Goal: Entertainment & Leisure: Consume media (video, audio)

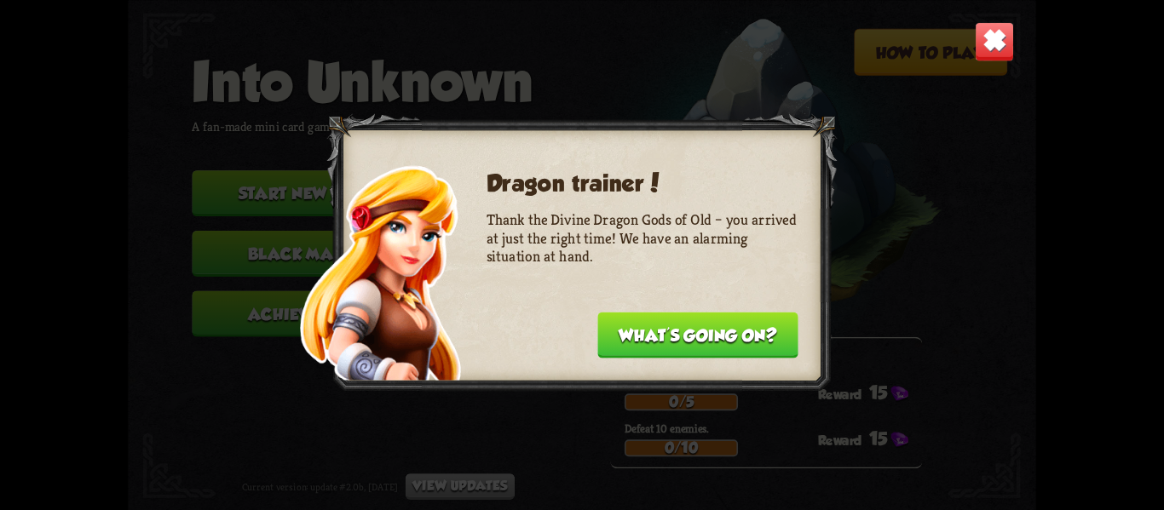
click at [745, 321] on button "What's going on?" at bounding box center [697, 335] width 200 height 46
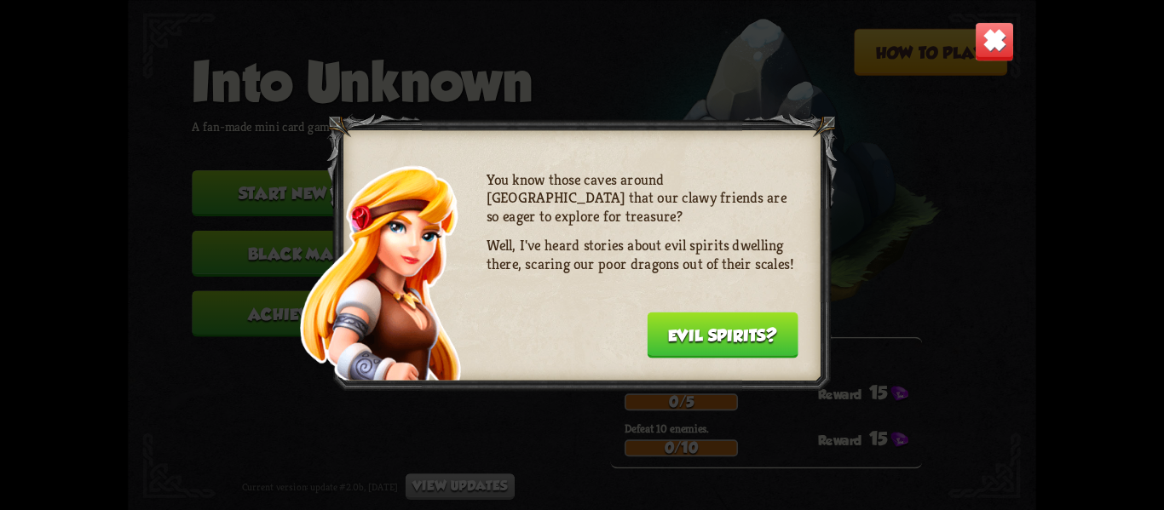
click at [745, 321] on button "Evil spirits?" at bounding box center [723, 335] width 152 height 46
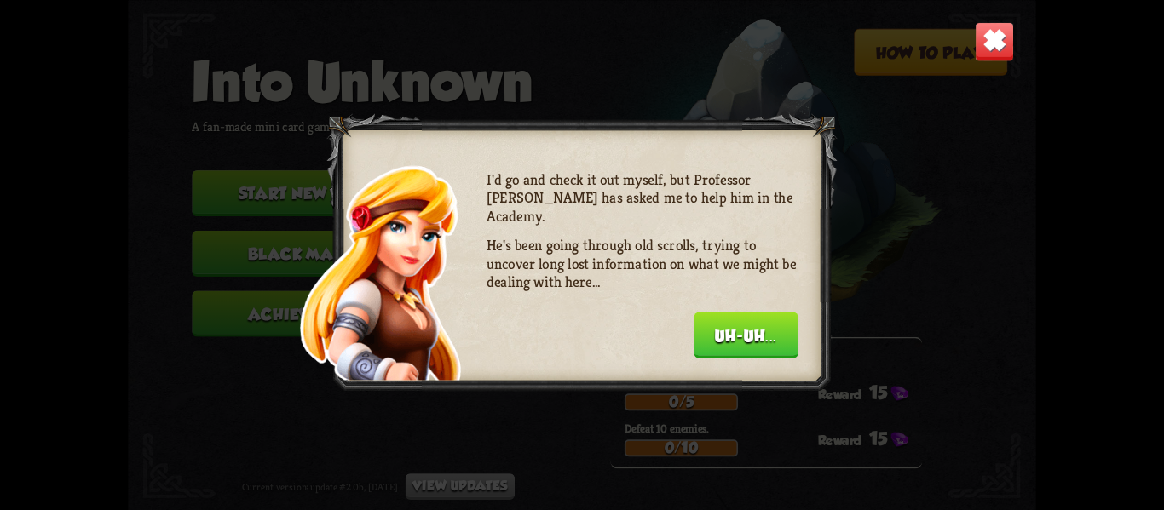
click at [745, 320] on button "Uh-uh..." at bounding box center [746, 335] width 104 height 46
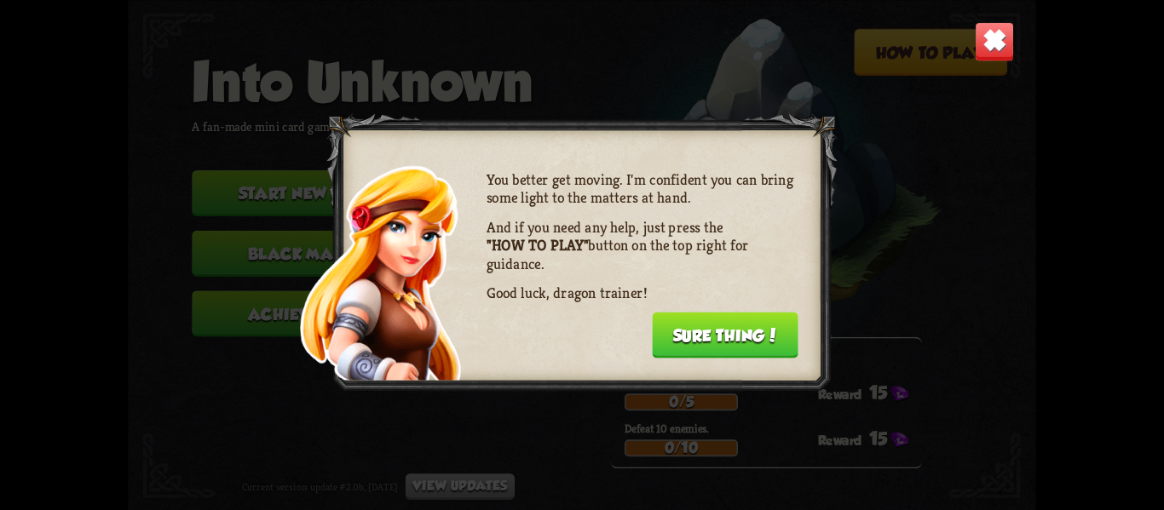
click at [745, 320] on button "Sure thing!" at bounding box center [725, 335] width 147 height 46
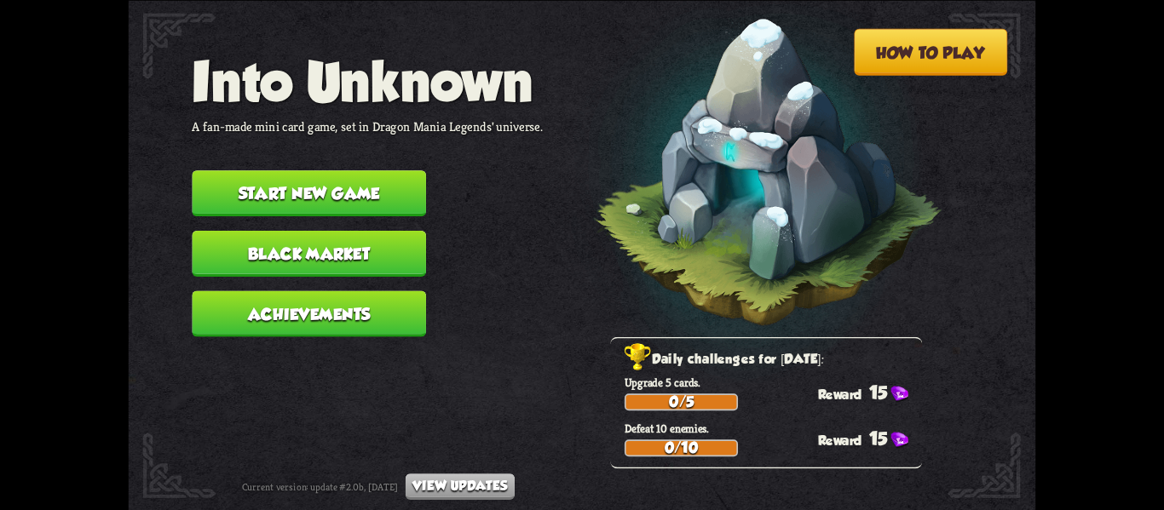
click at [303, 187] on button "Start new game" at bounding box center [309, 193] width 234 height 46
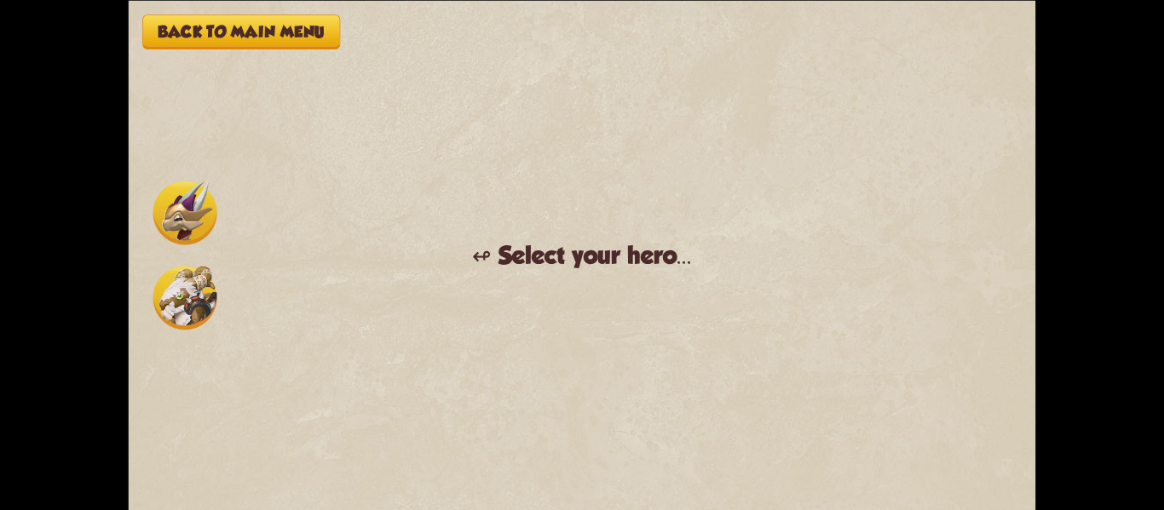
click at [241, 16] on button "Back to main menu" at bounding box center [241, 31] width 198 height 35
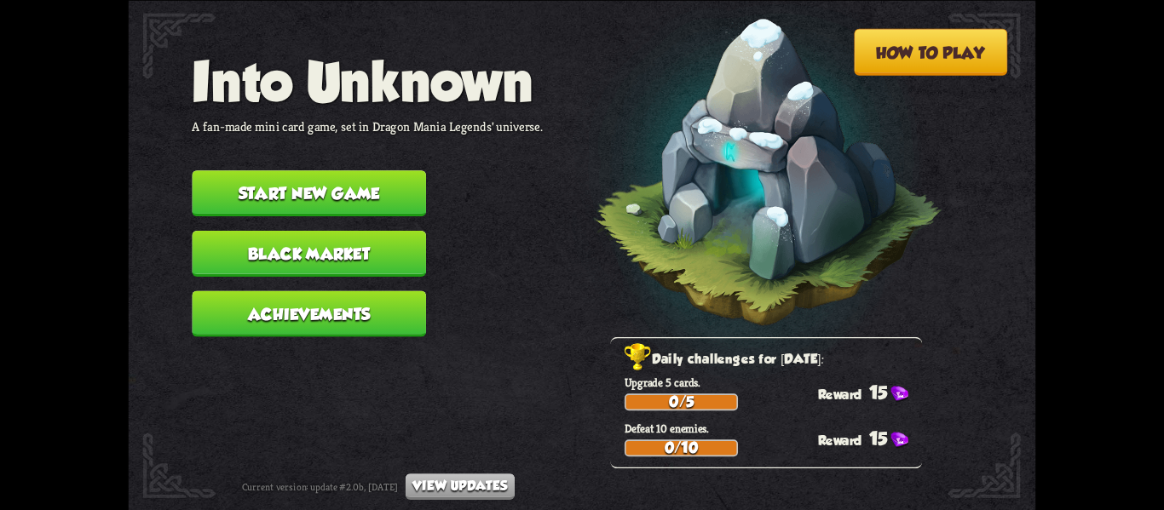
click at [465, 494] on button "View updates" at bounding box center [460, 487] width 109 height 26
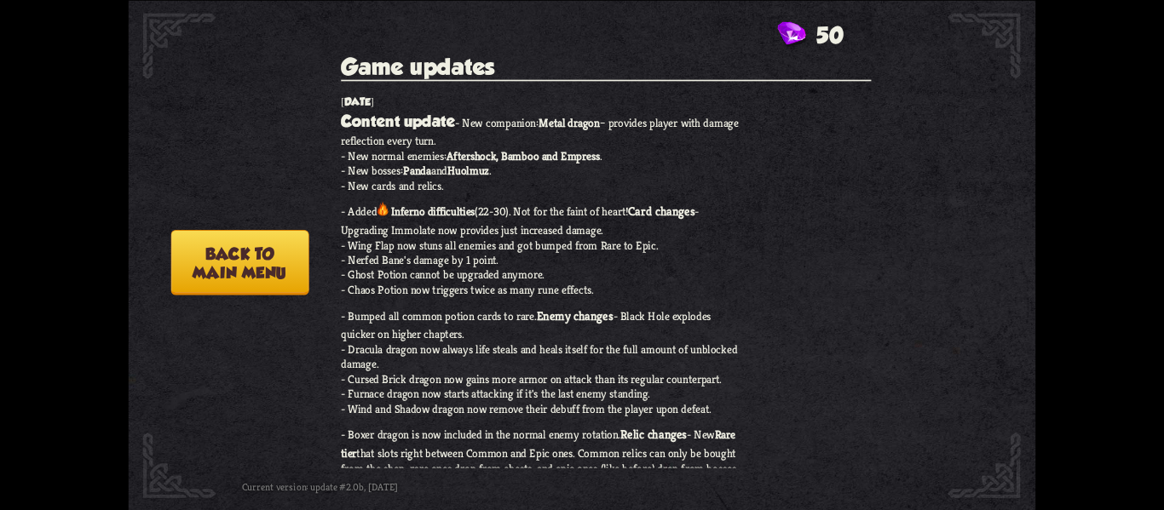
scroll to position [6, 0]
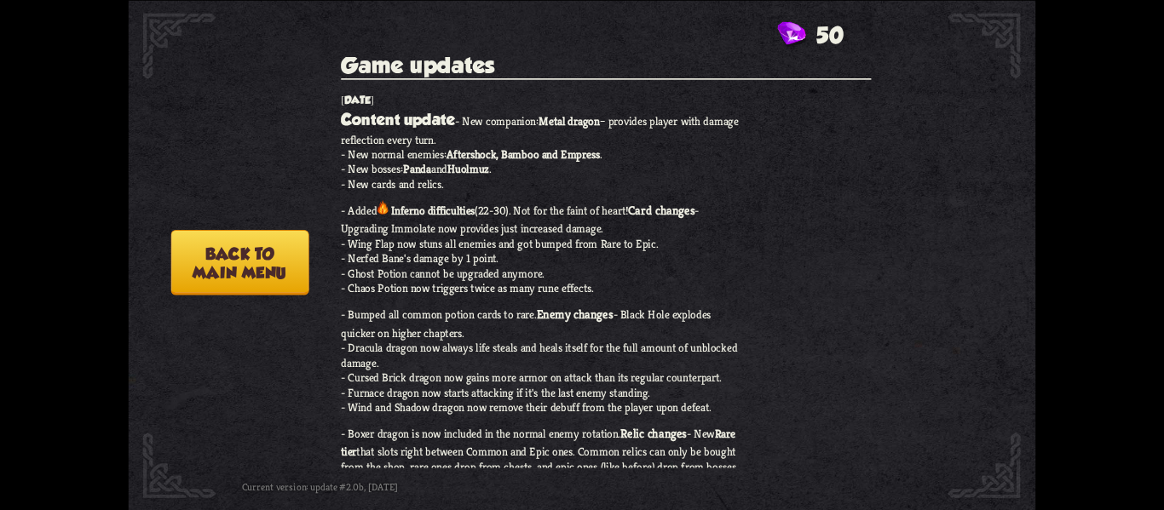
click at [258, 265] on button "Back to main menu" at bounding box center [239, 263] width 138 height 66
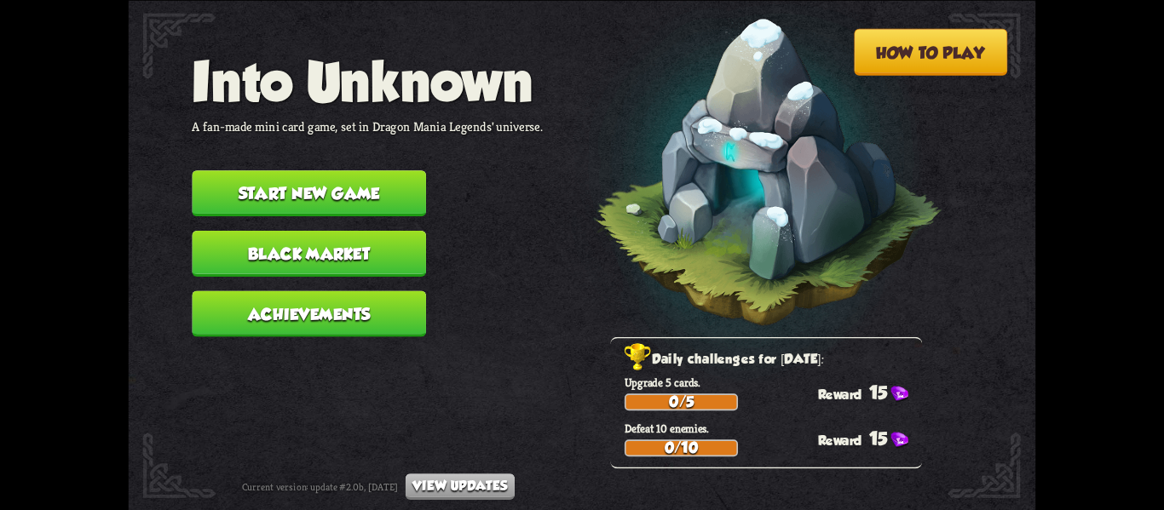
click at [354, 185] on button "Start new game" at bounding box center [309, 193] width 234 height 46
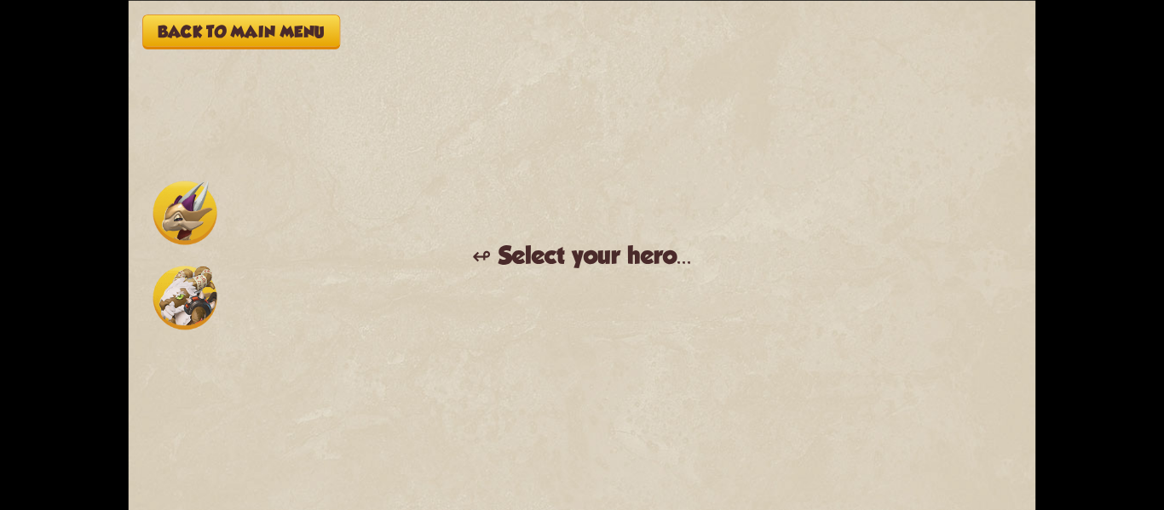
click at [93, 274] on div "Back to main menu ↫ Select your hero... You muster all your courage and set out…" at bounding box center [582, 255] width 1164 height 510
click at [150, 301] on div at bounding box center [185, 255] width 71 height 156
click at [222, 299] on div "Back to main menu ↫ Select your hero... You muster all your courage and set out…" at bounding box center [582, 255] width 907 height 510
click at [171, 288] on img at bounding box center [185, 298] width 64 height 64
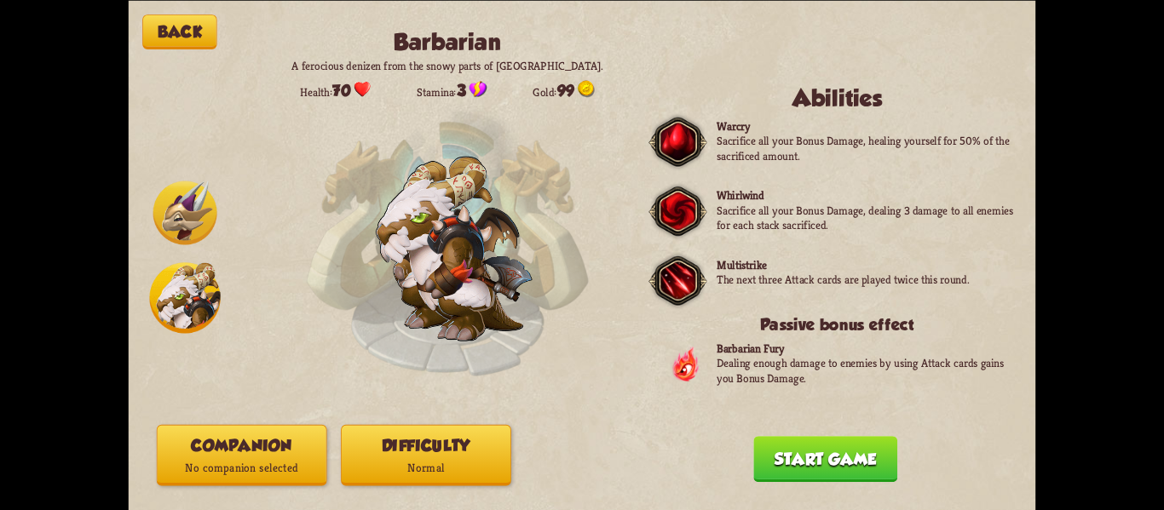
click at [266, 452] on button "Companion No companion selected" at bounding box center [242, 454] width 170 height 61
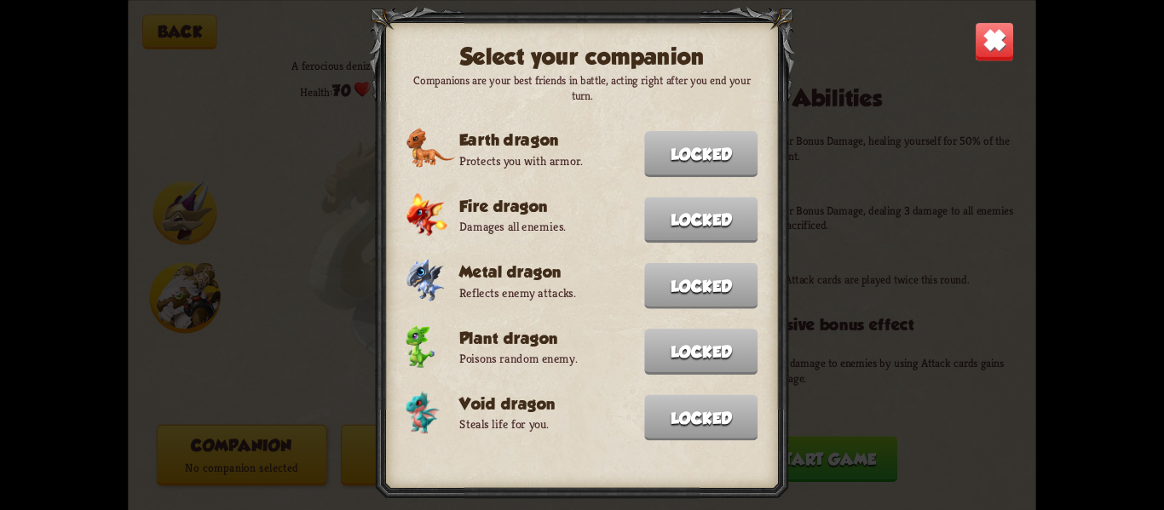
click at [995, 39] on img at bounding box center [995, 41] width 40 height 40
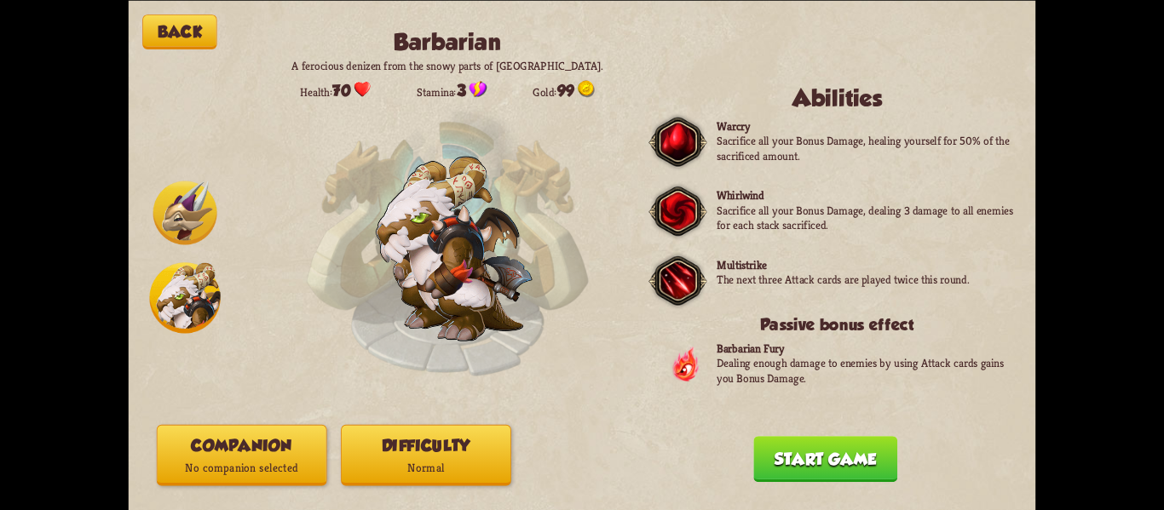
click at [487, 457] on p "Normal" at bounding box center [426, 468] width 169 height 23
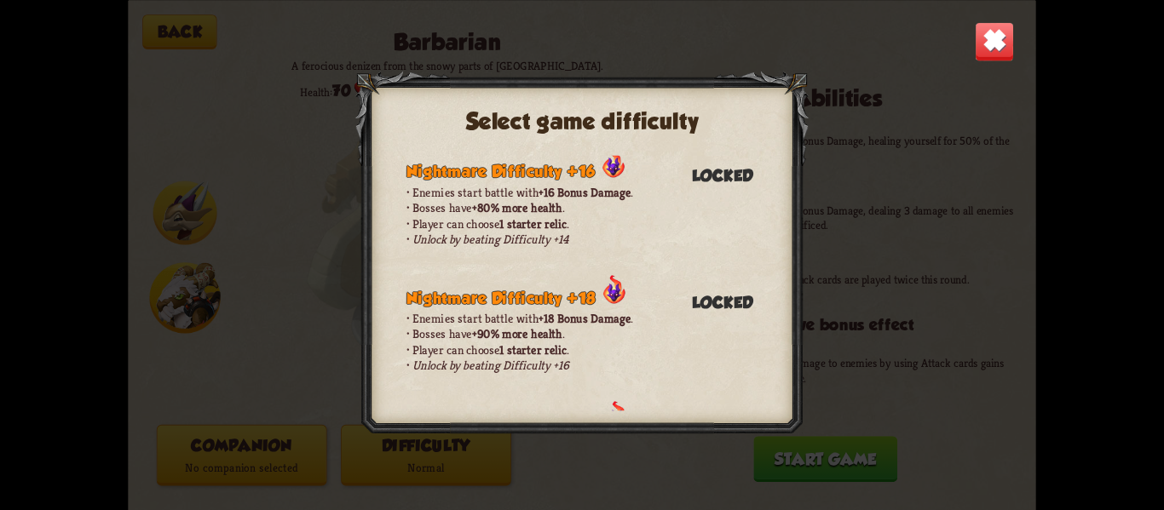
scroll to position [0, 0]
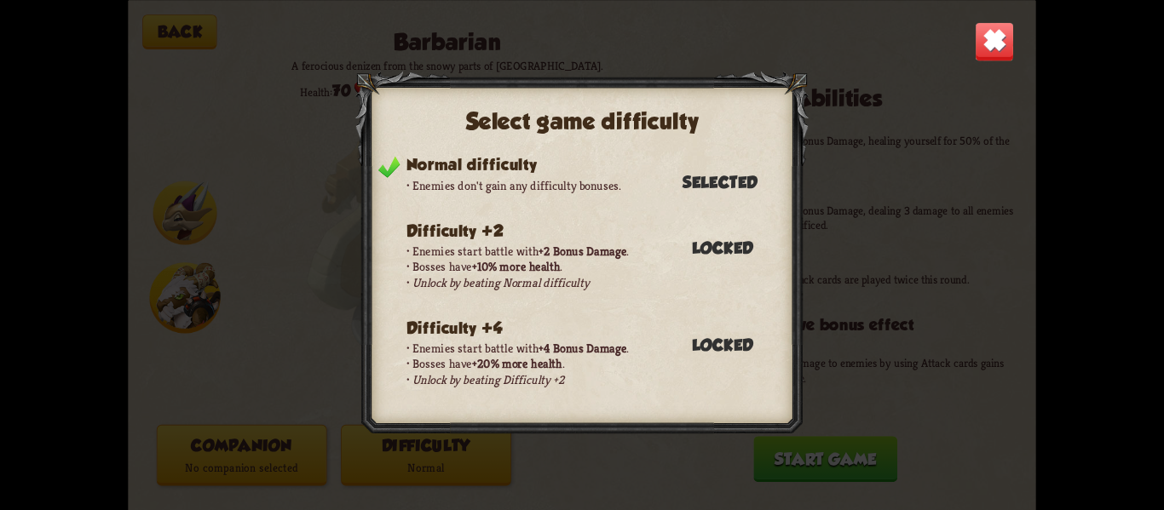
click at [979, 41] on img at bounding box center [995, 41] width 40 height 40
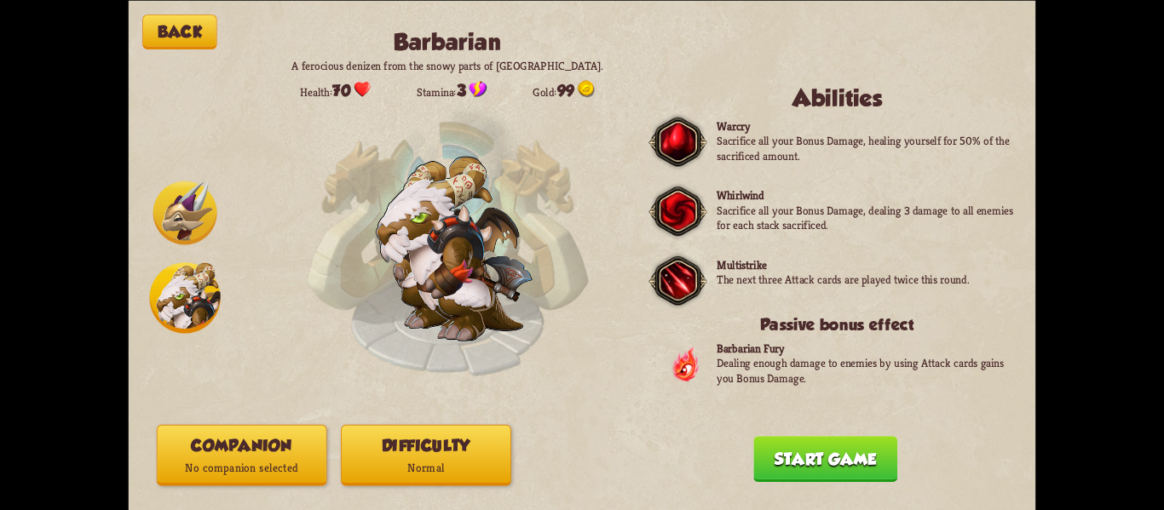
click at [234, 442] on button "Companion No companion selected" at bounding box center [242, 454] width 170 height 61
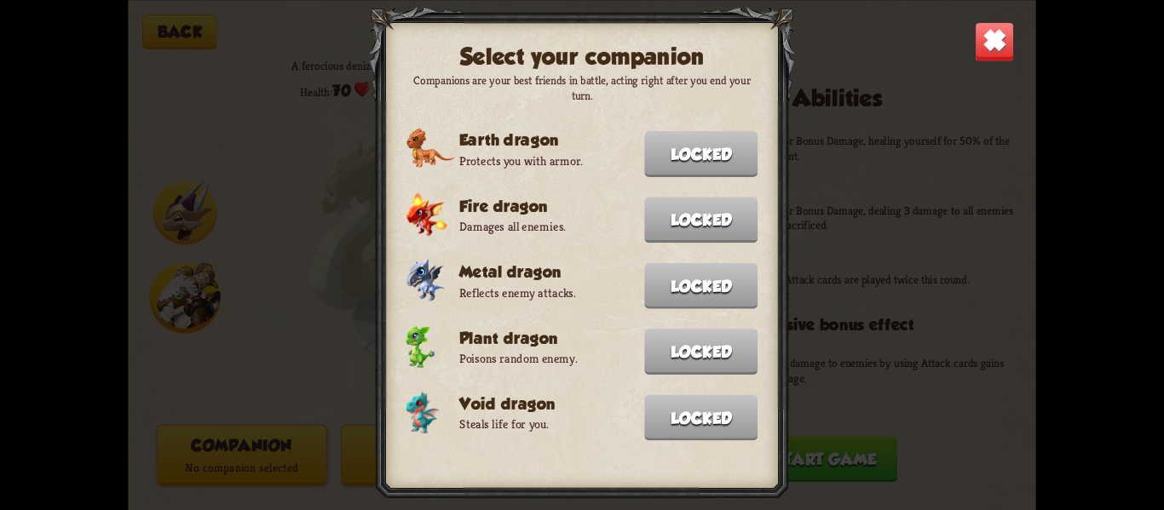
click at [998, 47] on img at bounding box center [995, 41] width 40 height 40
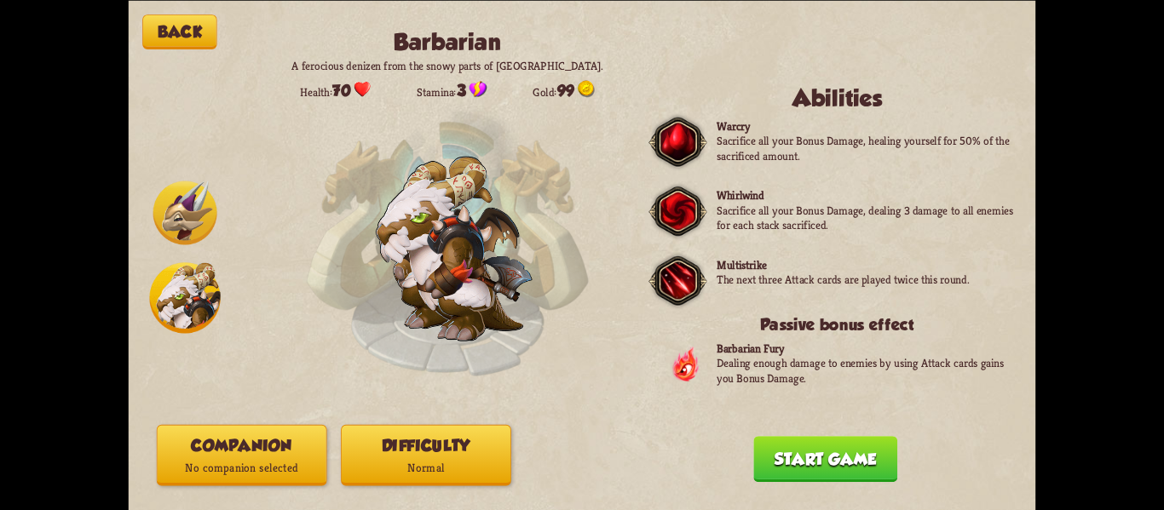
click at [814, 453] on button "Start game" at bounding box center [825, 459] width 144 height 46
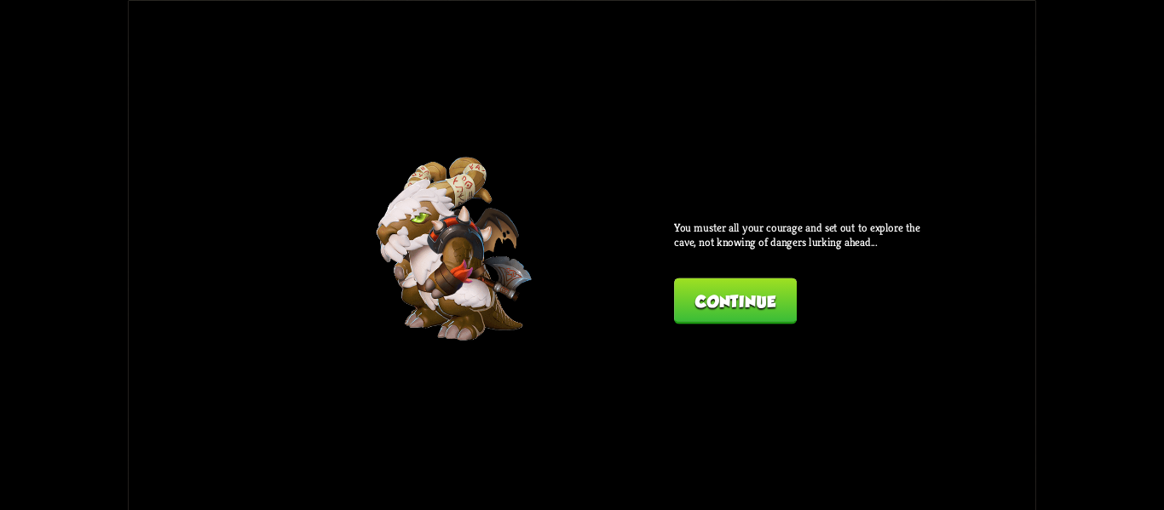
click at [723, 290] on button "Continue" at bounding box center [735, 301] width 123 height 46
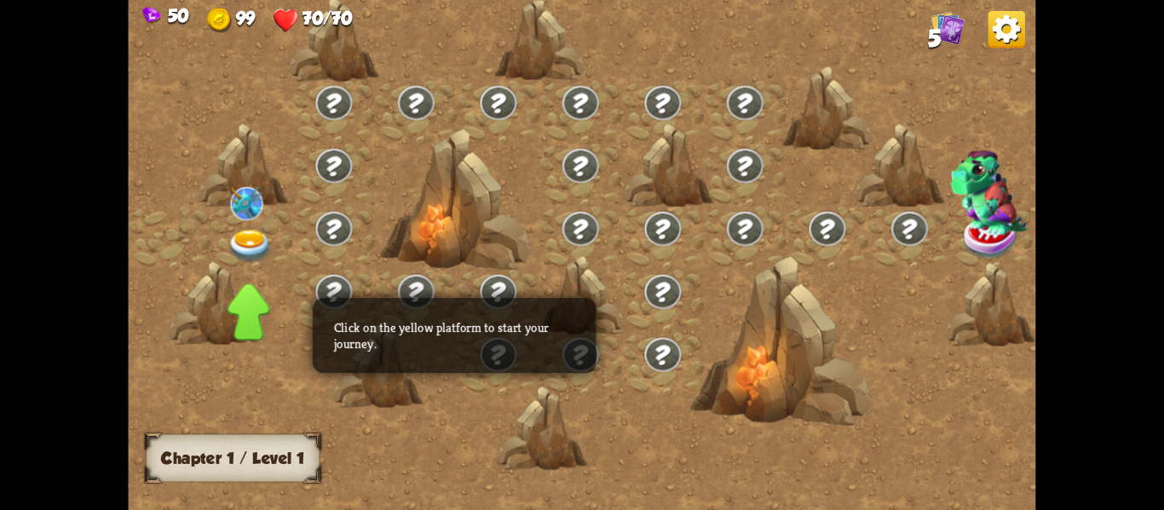
click at [234, 235] on img at bounding box center [249, 245] width 45 height 33
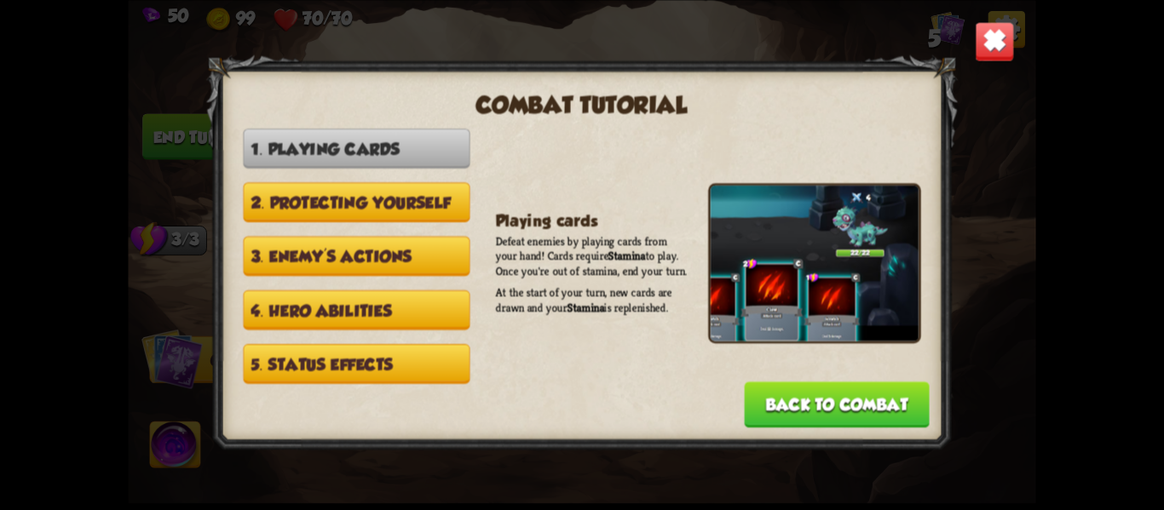
click at [423, 351] on button "5. Status effects" at bounding box center [356, 363] width 227 height 40
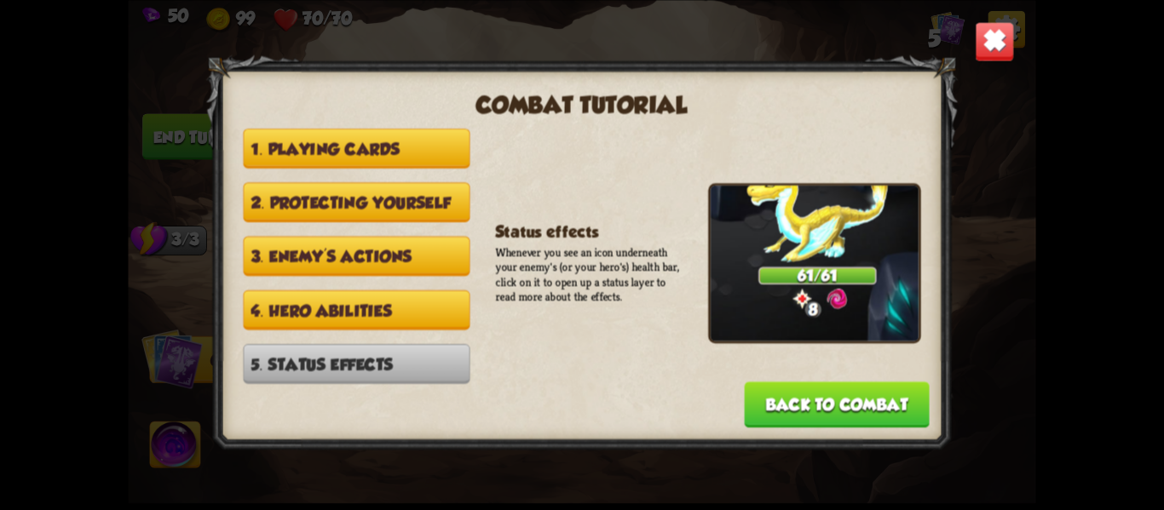
click at [365, 311] on button "4. Hero abilities" at bounding box center [356, 310] width 227 height 40
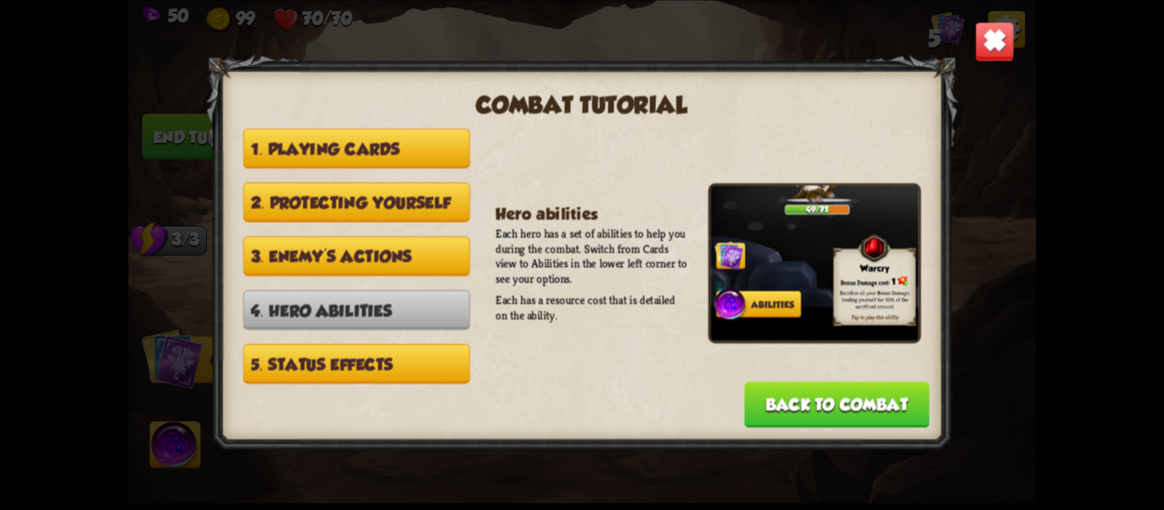
click at [807, 396] on button "Back to combat" at bounding box center [837, 405] width 185 height 46
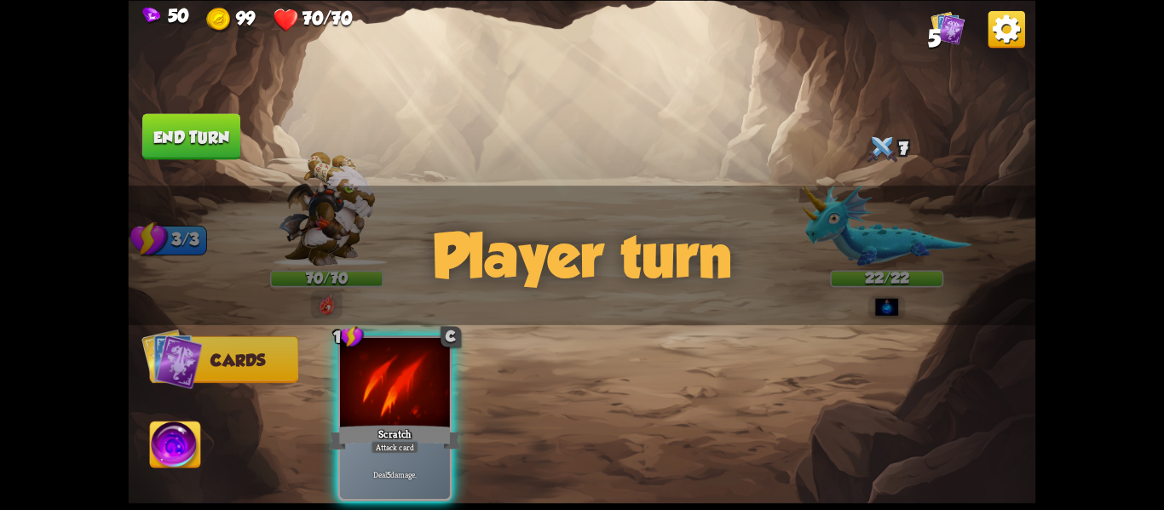
click at [192, 436] on img at bounding box center [175, 447] width 50 height 51
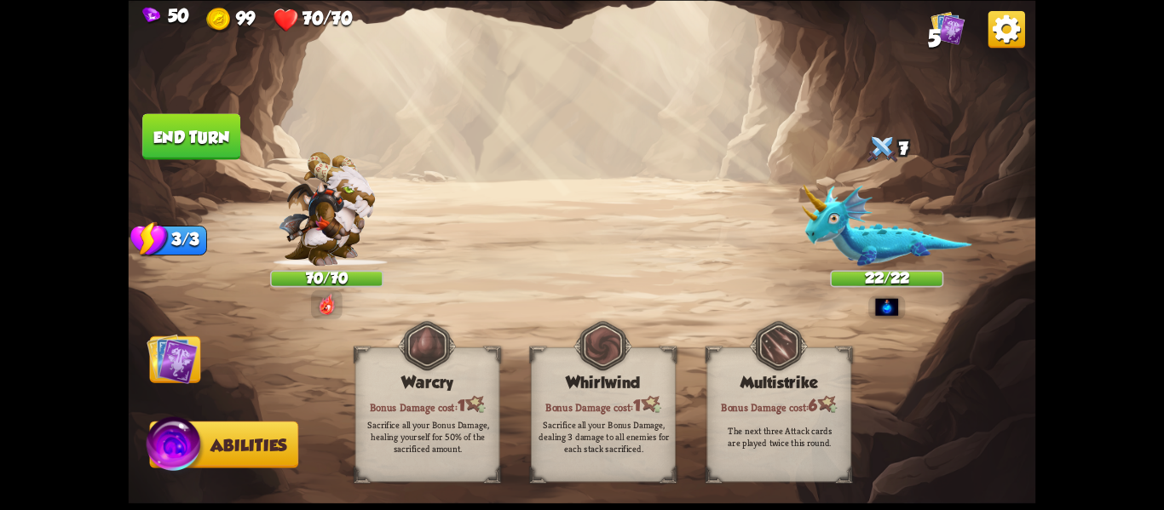
click at [181, 372] on img at bounding box center [172, 358] width 51 height 51
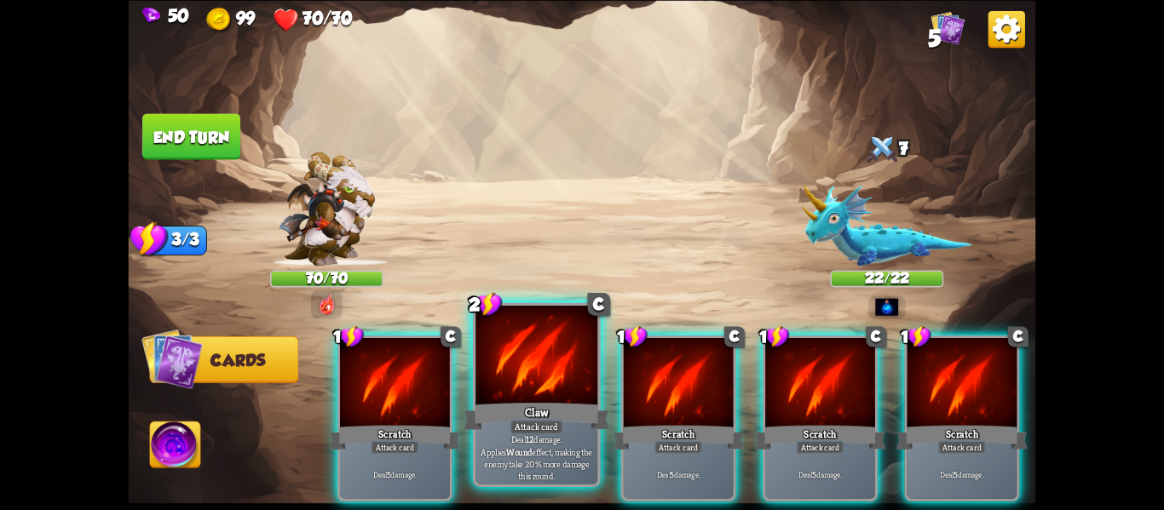
click at [577, 385] on div at bounding box center [536, 357] width 122 height 103
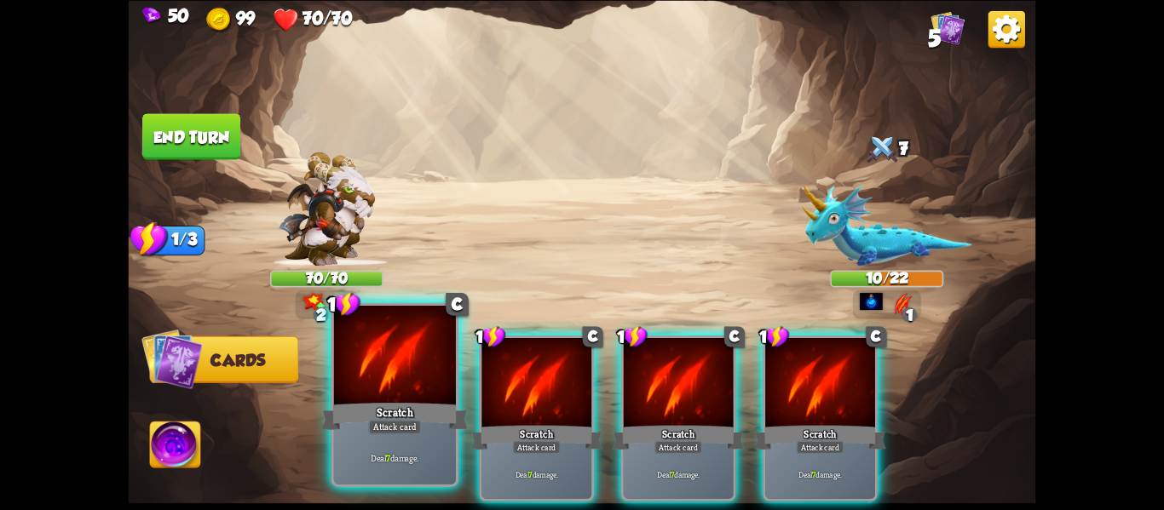
click at [389, 395] on div at bounding box center [395, 357] width 122 height 103
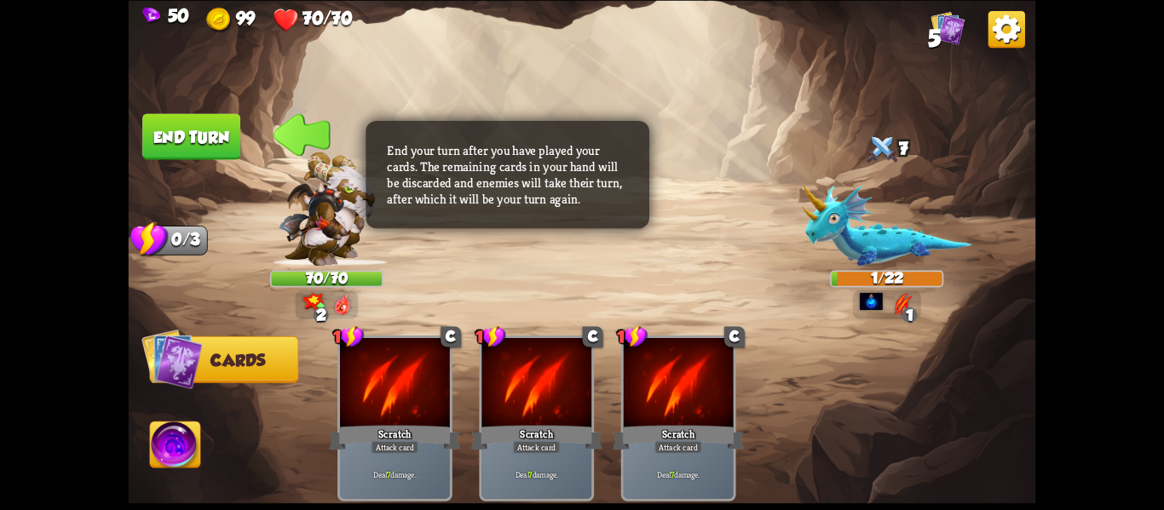
click at [186, 438] on img at bounding box center [175, 447] width 50 height 51
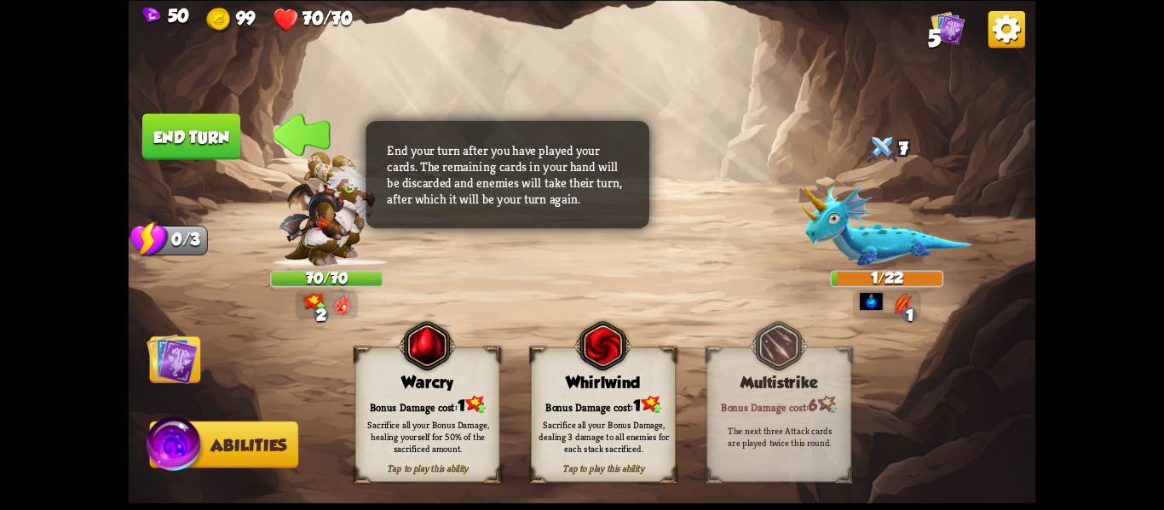
click at [629, 435] on div "Sacrifice all your Bonus Damage, dealing 3 damage to all enemies for each stack…" at bounding box center [603, 436] width 130 height 36
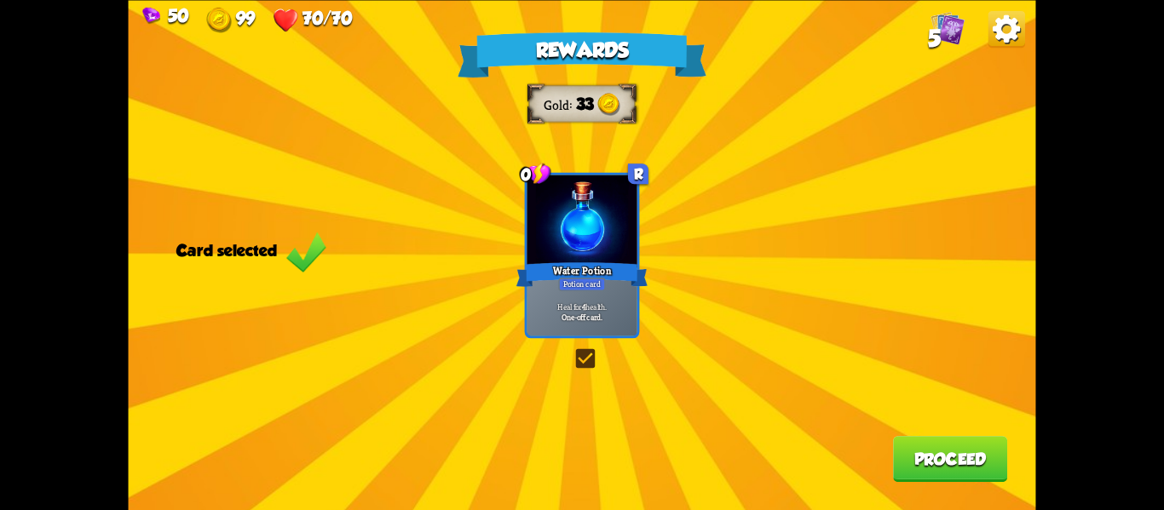
click at [967, 449] on button "Proceed" at bounding box center [950, 459] width 114 height 46
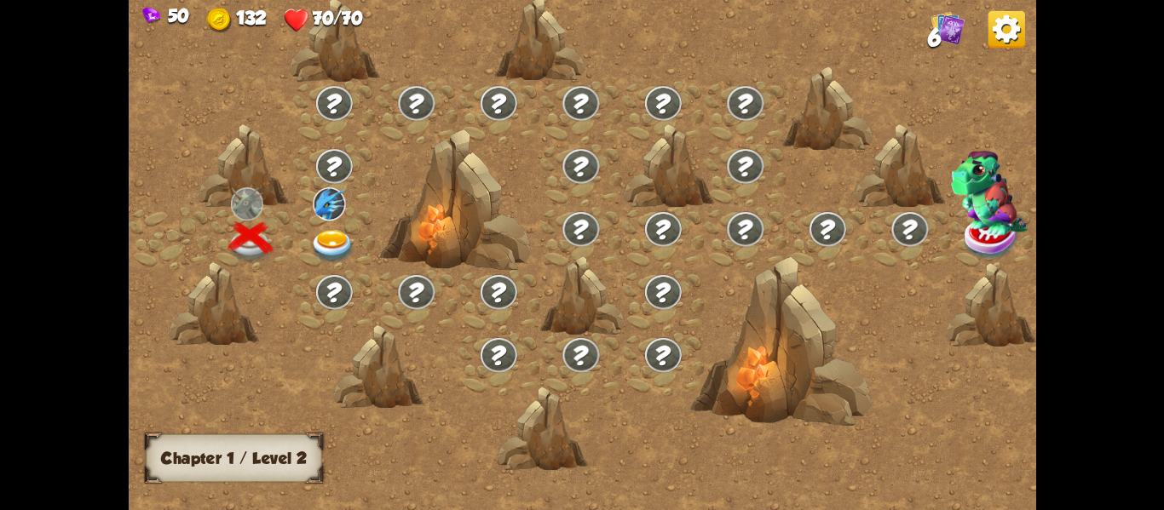
click at [328, 245] on img at bounding box center [332, 245] width 45 height 33
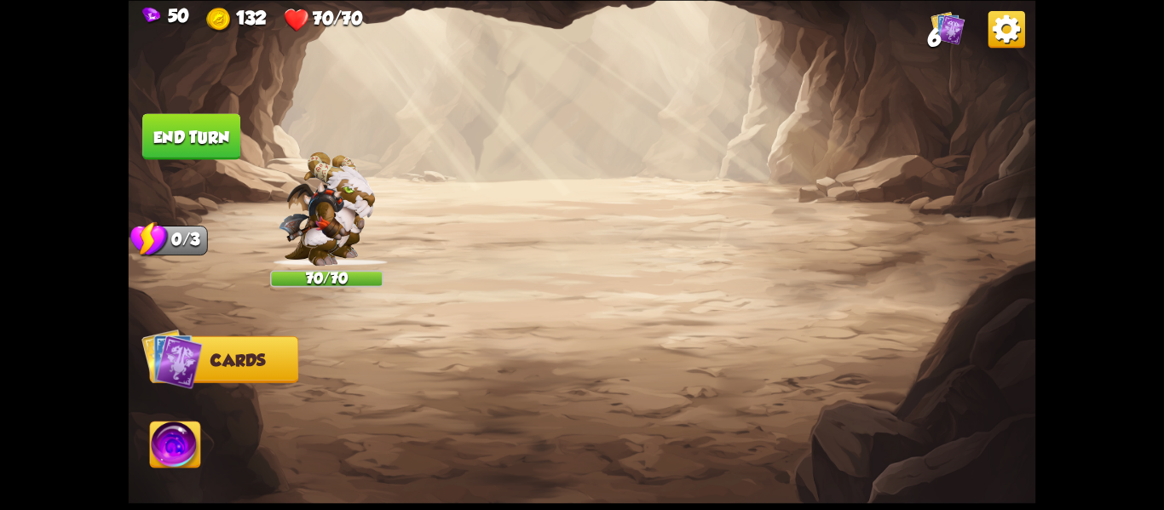
click at [328, 245] on img at bounding box center [327, 209] width 97 height 114
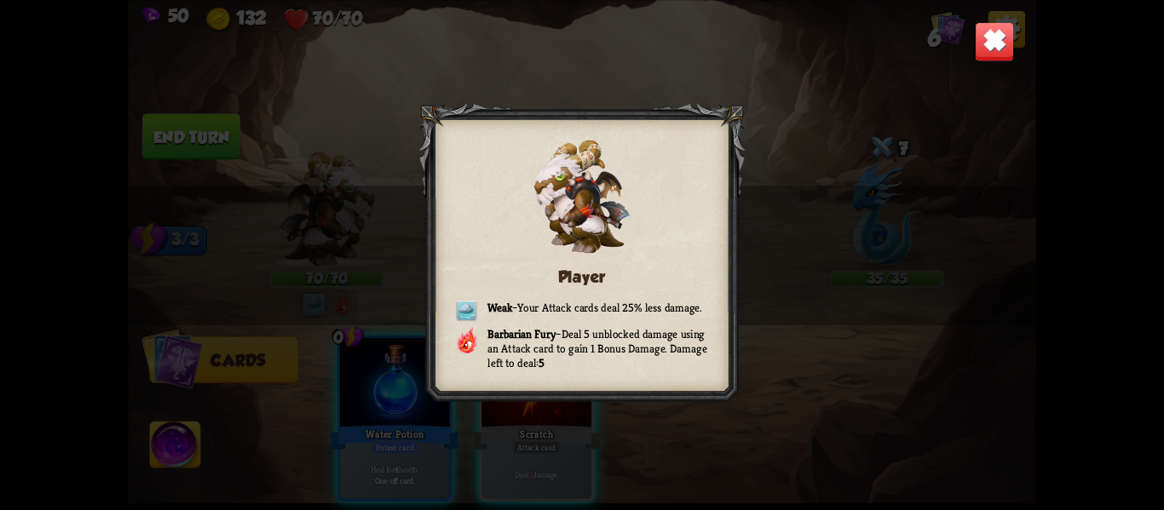
click at [1018, 377] on div "Player Weak – Your Attack cards deal 25% less damage. Barbarian Fury – Deal 5 u…" at bounding box center [582, 255] width 907 height 510
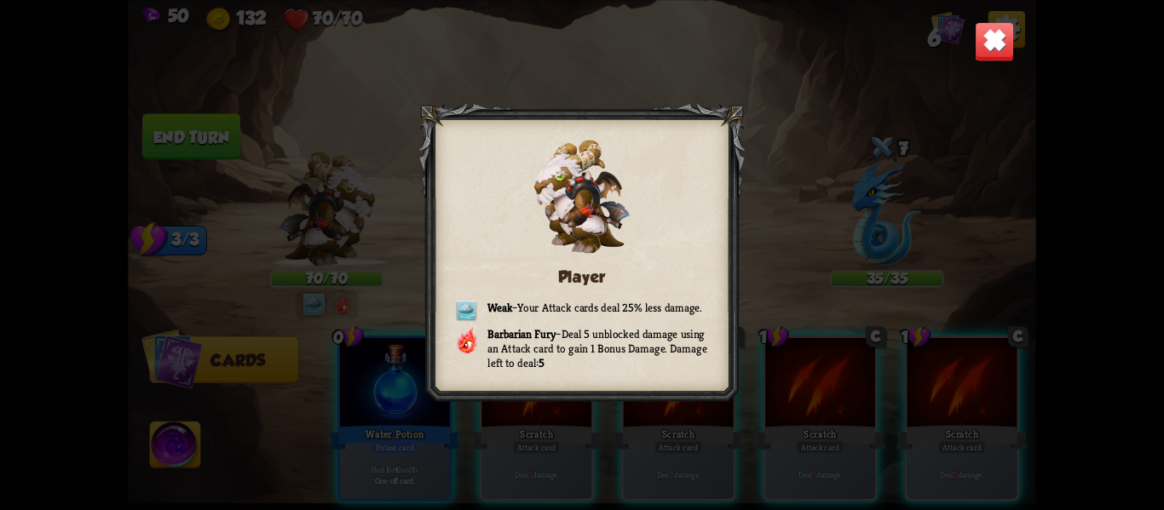
click at [990, 36] on img at bounding box center [995, 41] width 40 height 40
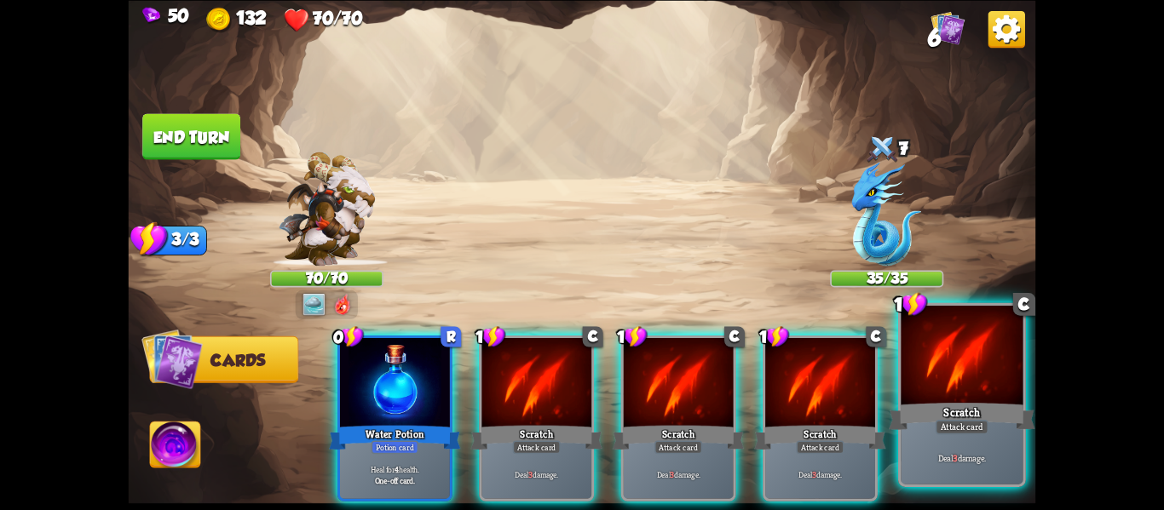
click at [994, 385] on div at bounding box center [962, 357] width 122 height 103
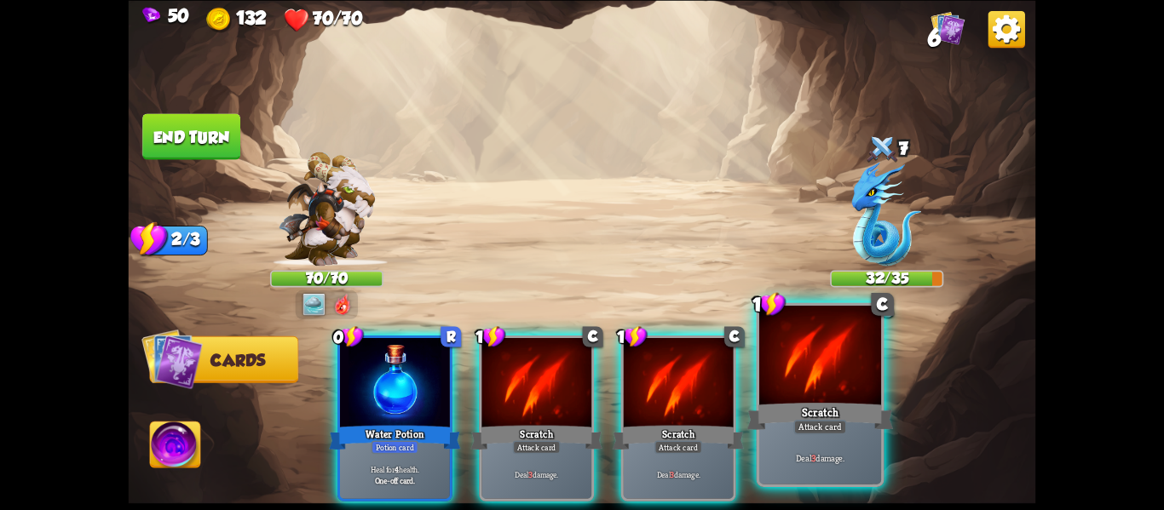
click at [861, 377] on div at bounding box center [820, 357] width 122 height 103
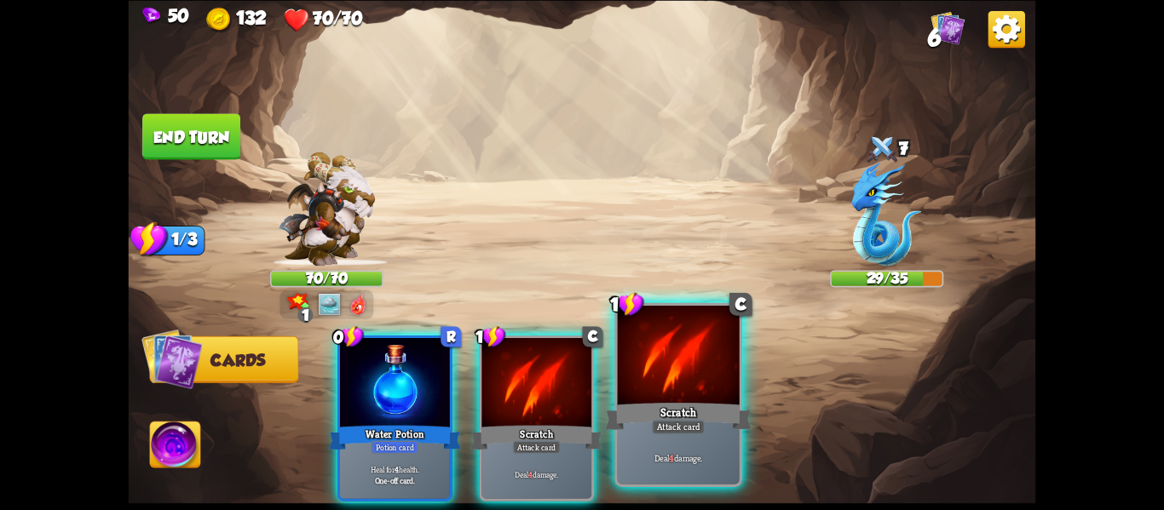
click at [712, 383] on div at bounding box center [679, 357] width 122 height 103
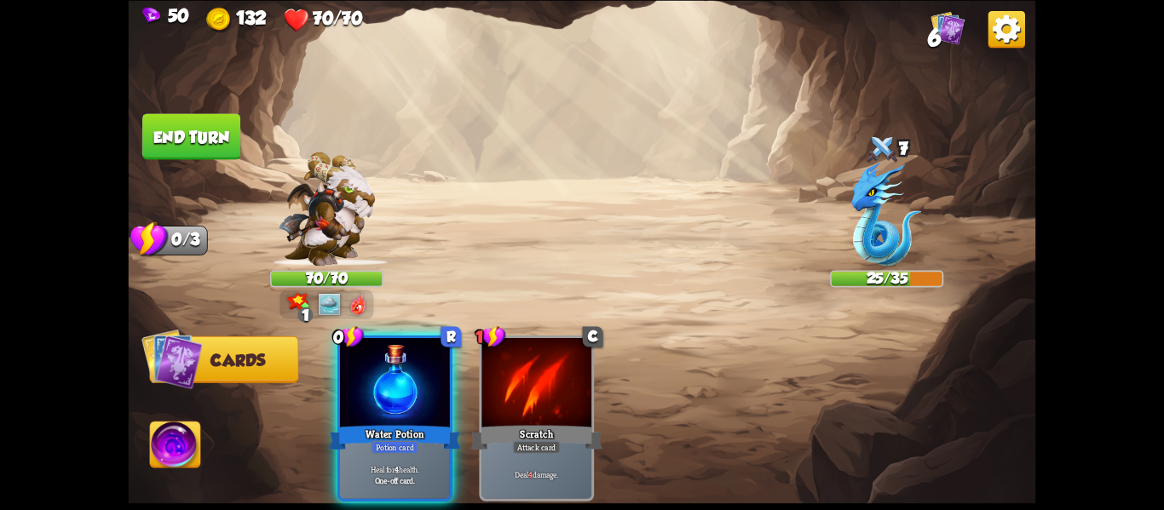
click at [194, 144] on button "End turn" at bounding box center [191, 136] width 98 height 46
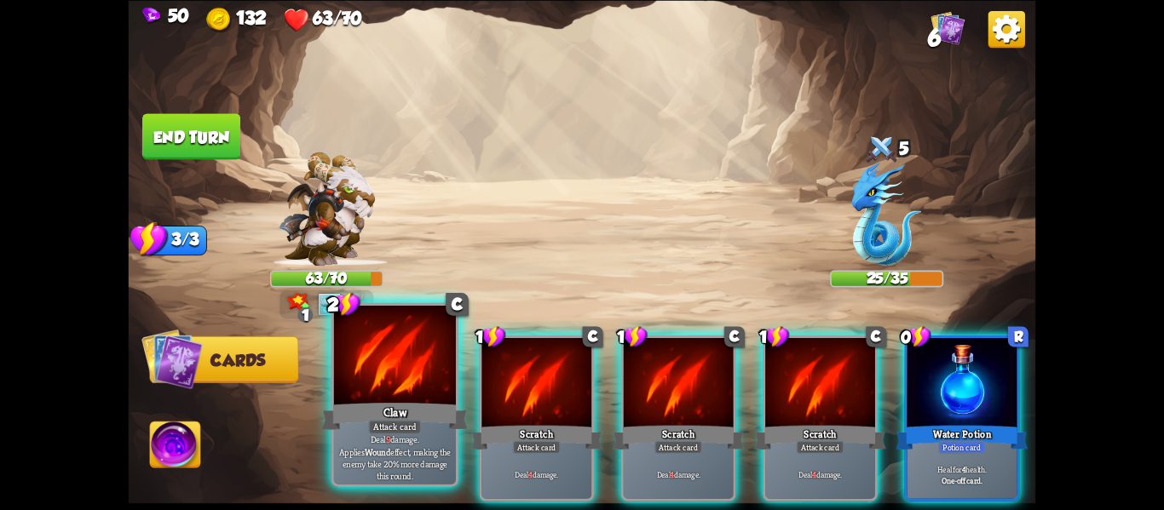
click at [400, 361] on div at bounding box center [395, 357] width 122 height 103
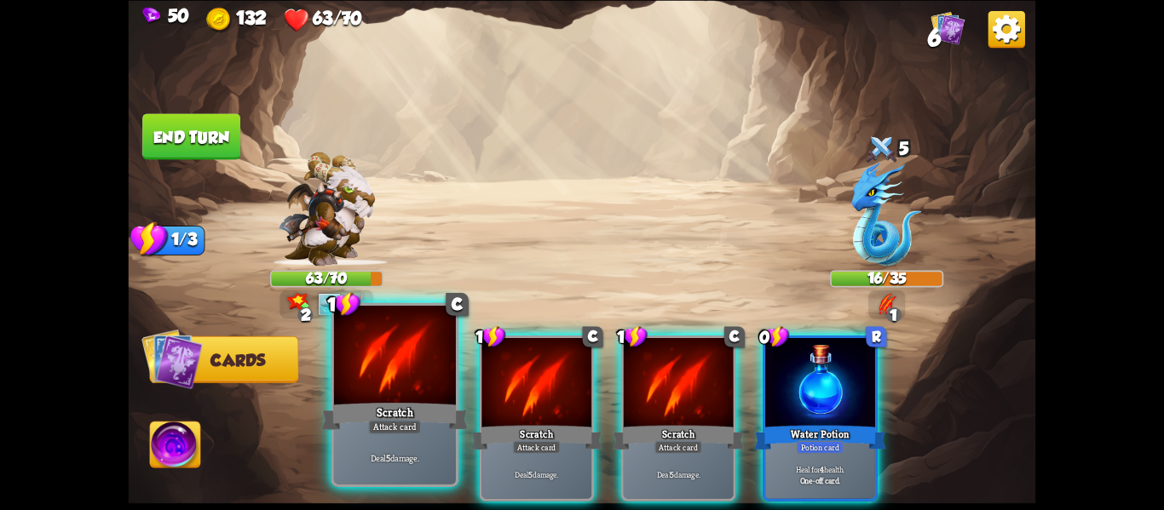
click at [394, 361] on div at bounding box center [395, 357] width 122 height 103
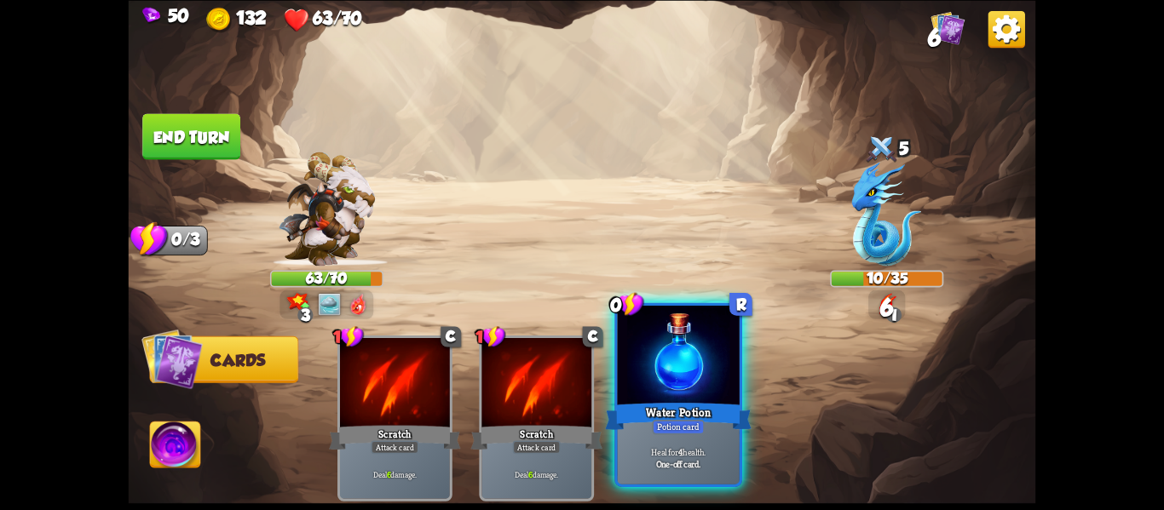
click at [625, 402] on div "Water Potion" at bounding box center [678, 416] width 147 height 32
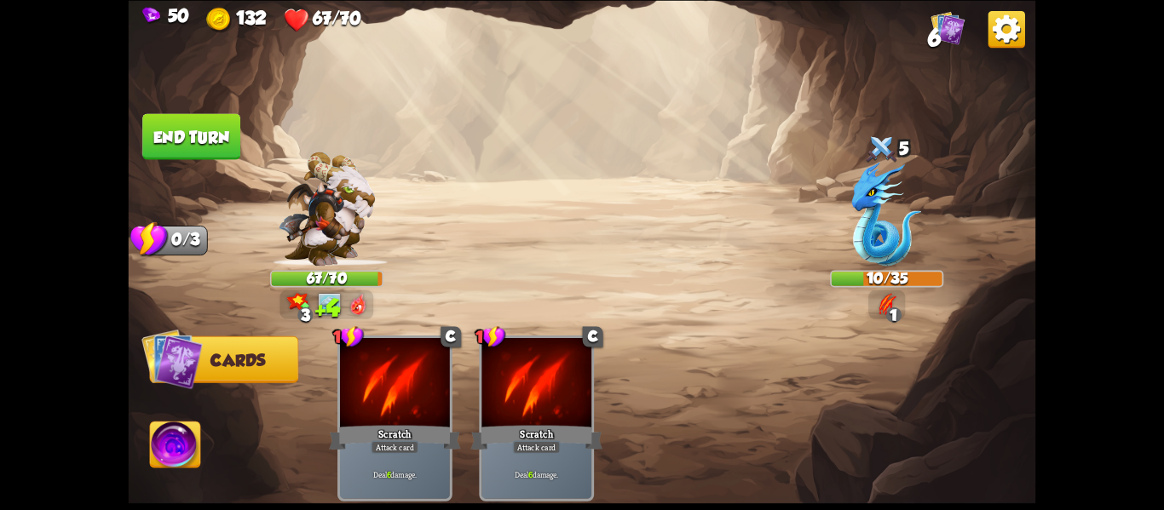
click at [173, 456] on img at bounding box center [175, 447] width 50 height 51
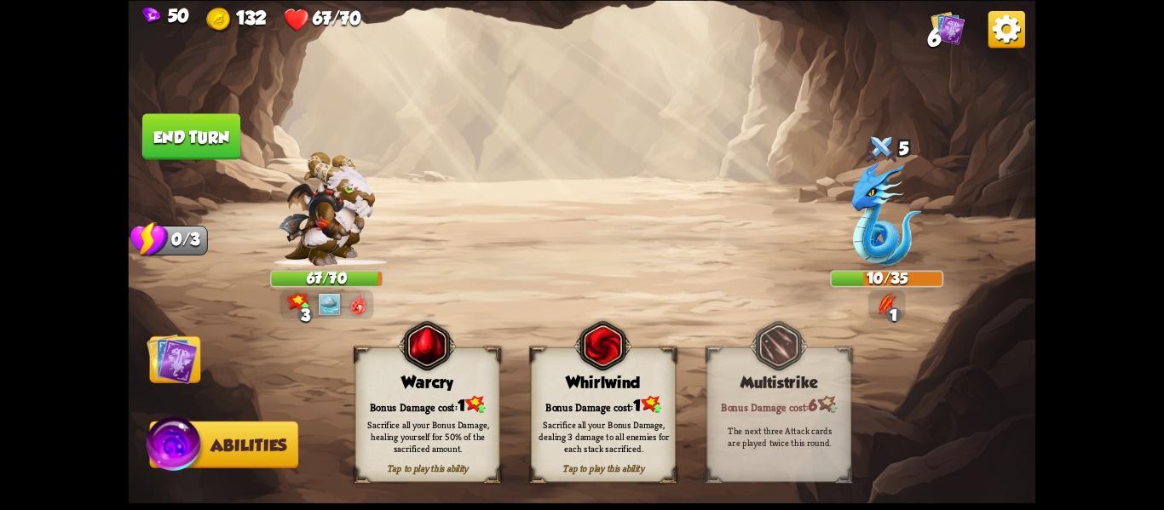
click at [577, 402] on div "Bonus Damage cost: 1" at bounding box center [603, 404] width 143 height 20
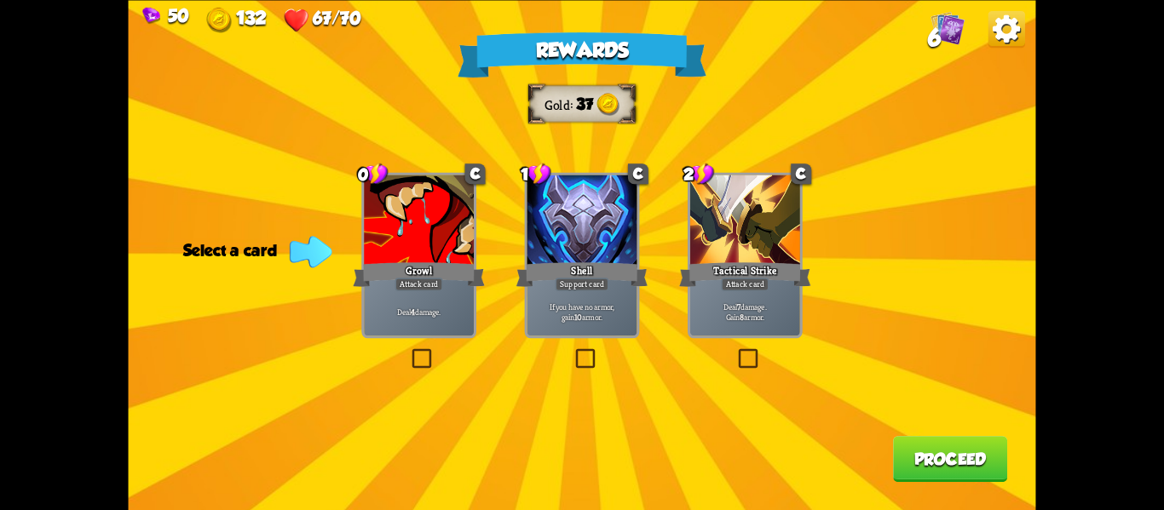
click at [774, 316] on p "Deal 7 damage. Gain 8 armor." at bounding box center [745, 311] width 104 height 21
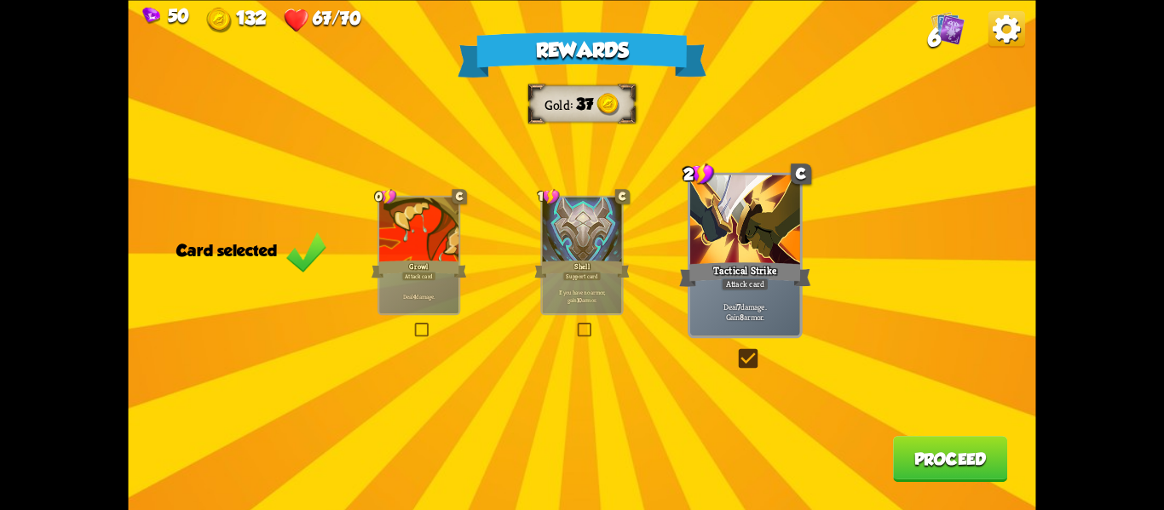
click at [922, 470] on button "Proceed" at bounding box center [950, 459] width 114 height 46
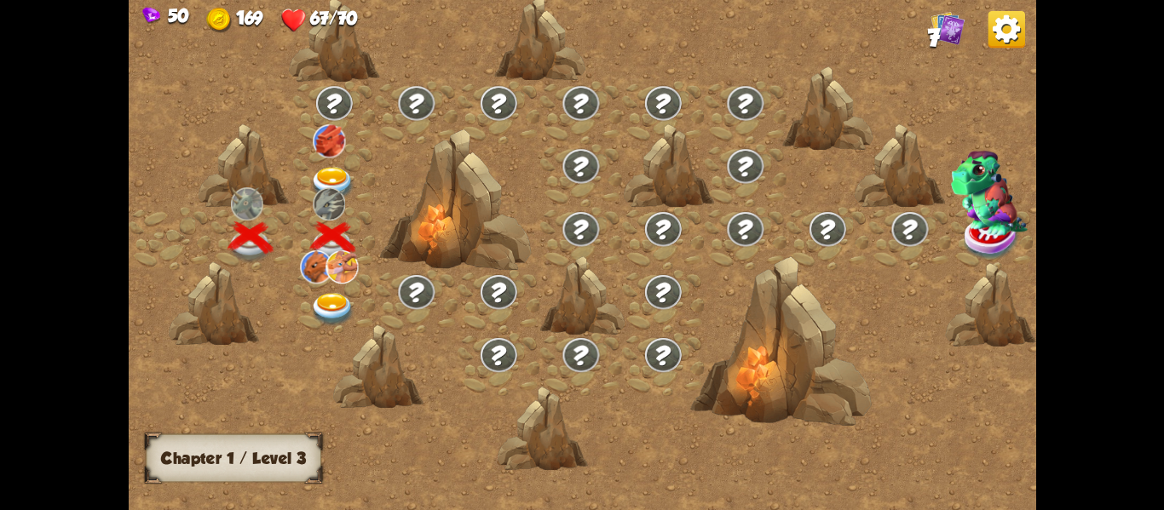
click at [331, 183] on img at bounding box center [332, 182] width 45 height 33
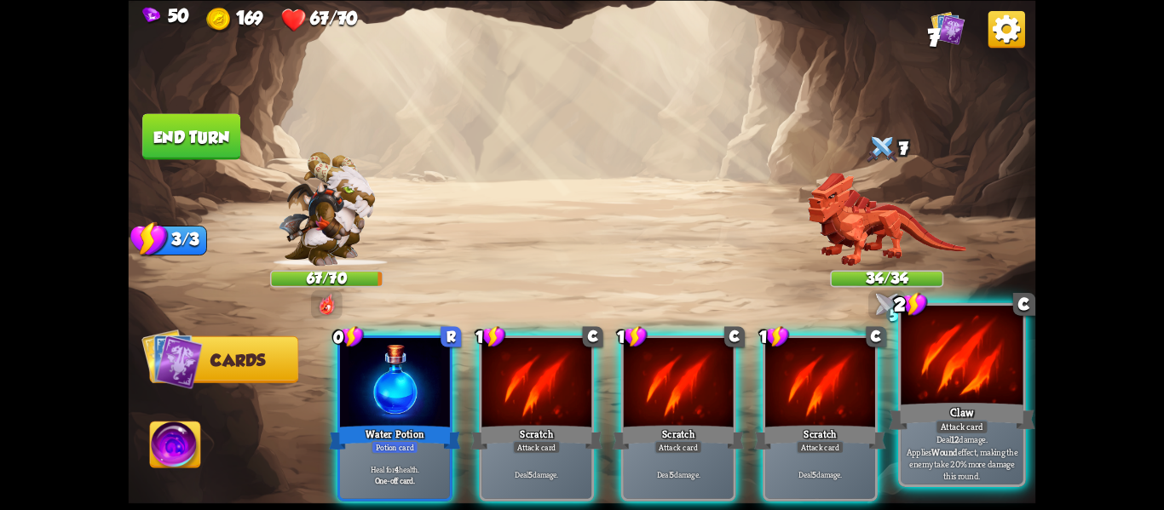
click at [993, 454] on p "Deal 12 damage. Applies Wound effect, making the enemy take 20% more damage thi…" at bounding box center [962, 458] width 116 height 49
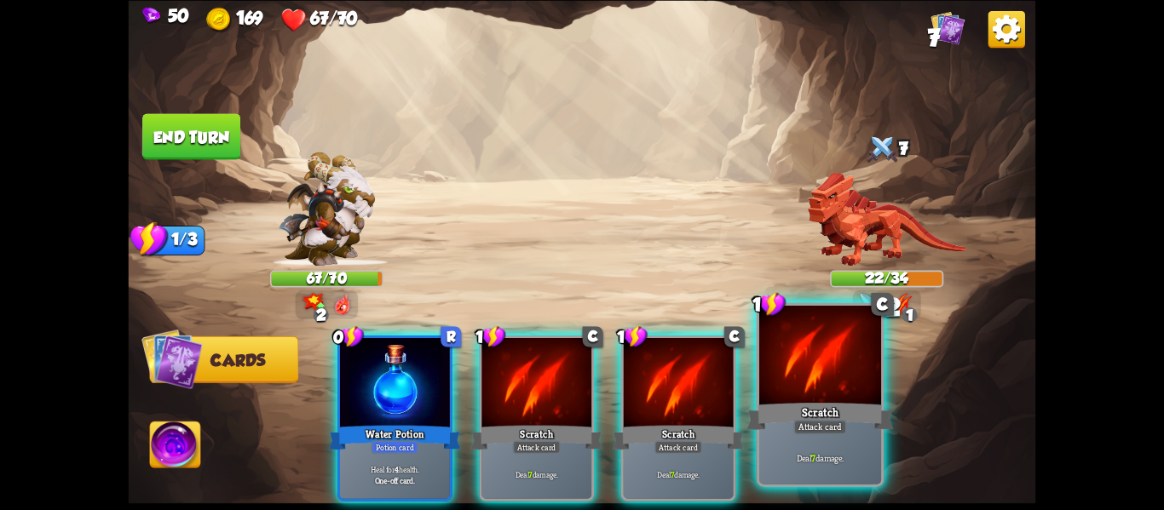
click at [808, 435] on div "Deal 7 damage." at bounding box center [820, 457] width 122 height 53
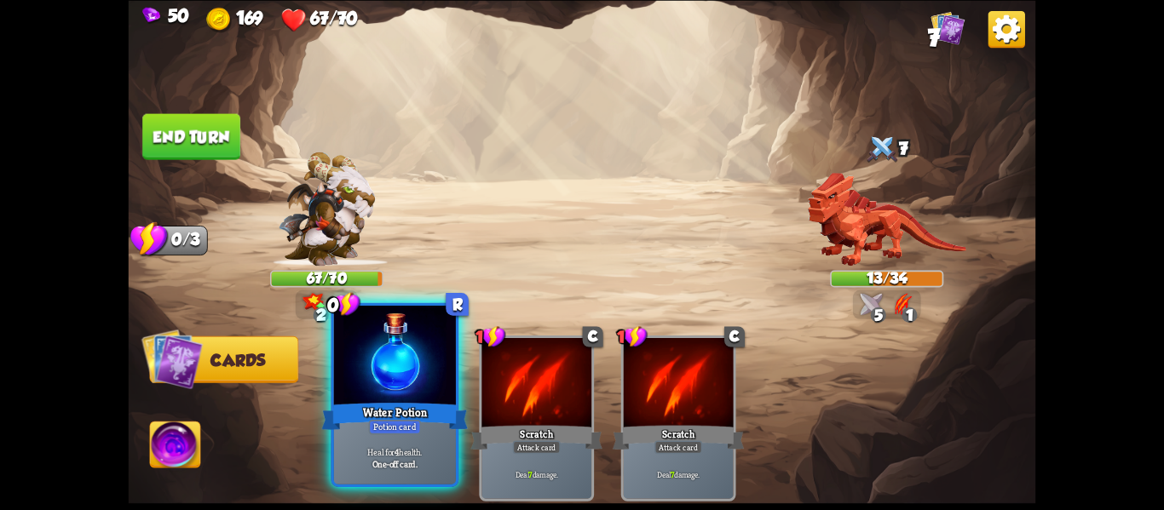
click at [366, 433] on div "Heal for 4 health. One-off card." at bounding box center [395, 457] width 122 height 53
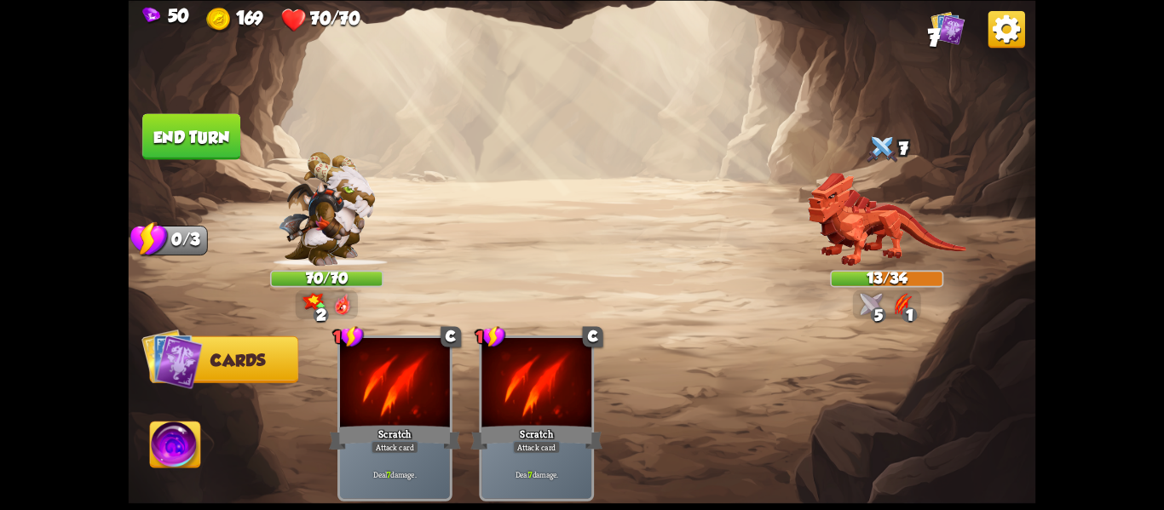
click at [197, 134] on button "End turn" at bounding box center [191, 136] width 98 height 46
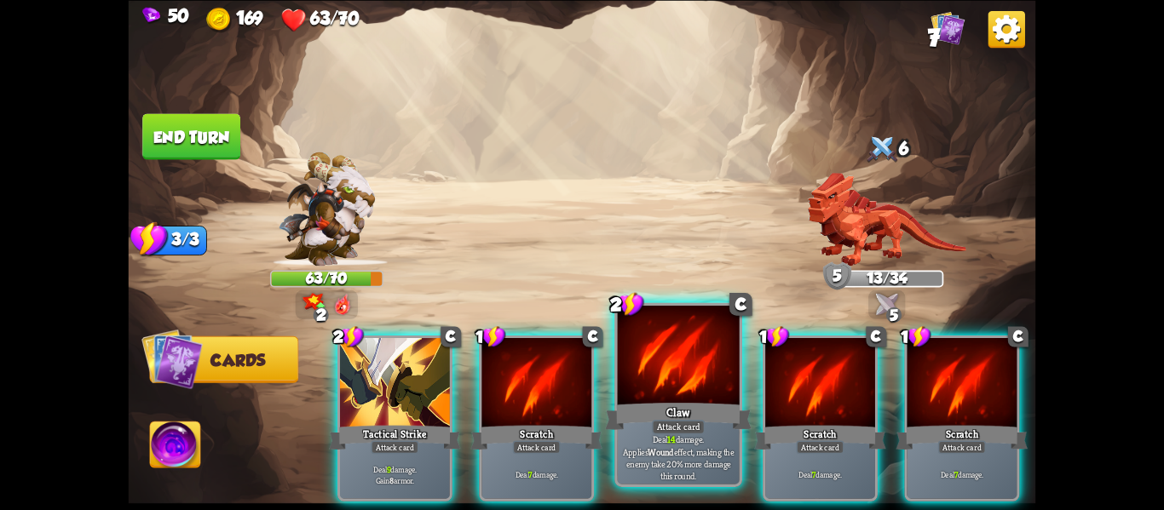
click at [714, 354] on div at bounding box center [679, 357] width 122 height 103
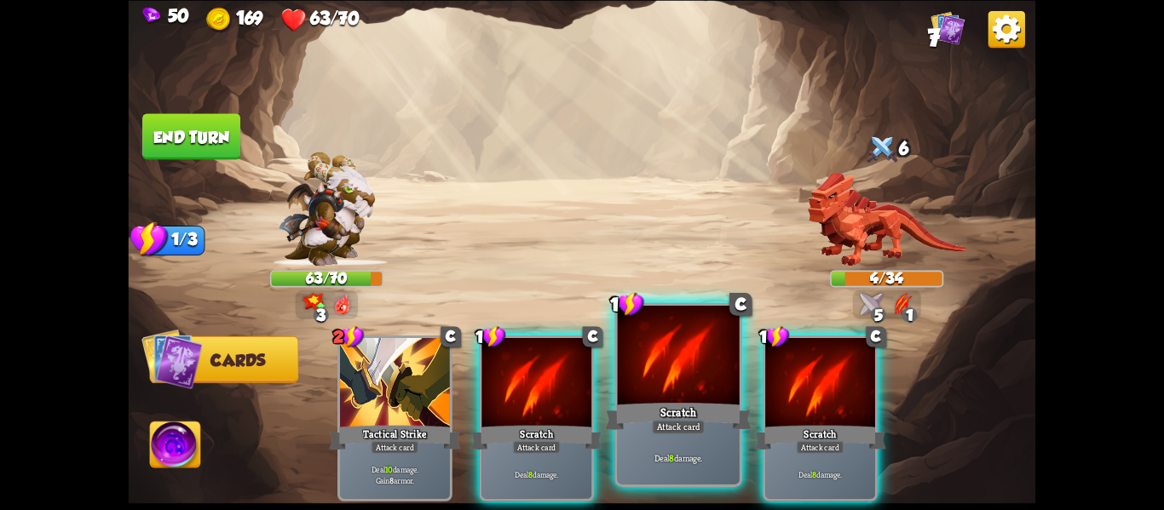
click at [622, 366] on div at bounding box center [679, 357] width 122 height 103
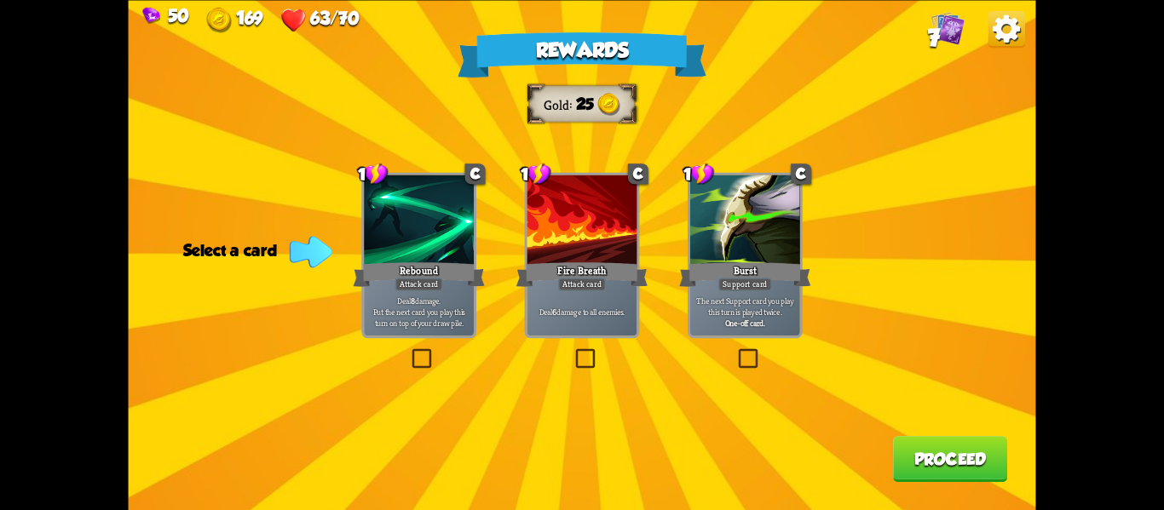
click at [573, 351] on label at bounding box center [573, 351] width 0 height 0
click at [0, 0] on input "checkbox" at bounding box center [0, 0] width 0 height 0
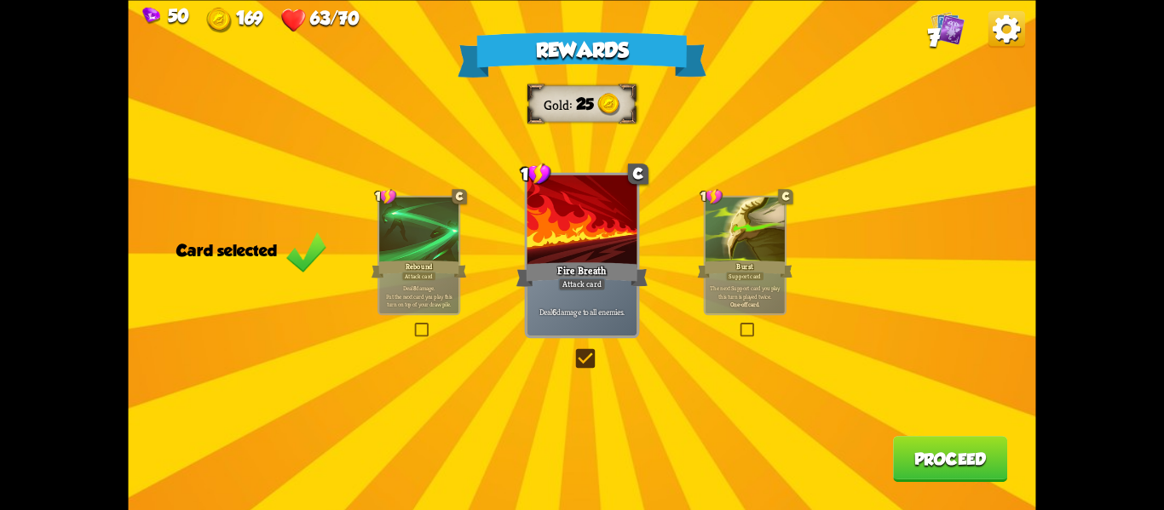
click at [914, 442] on button "Proceed" at bounding box center [950, 459] width 114 height 46
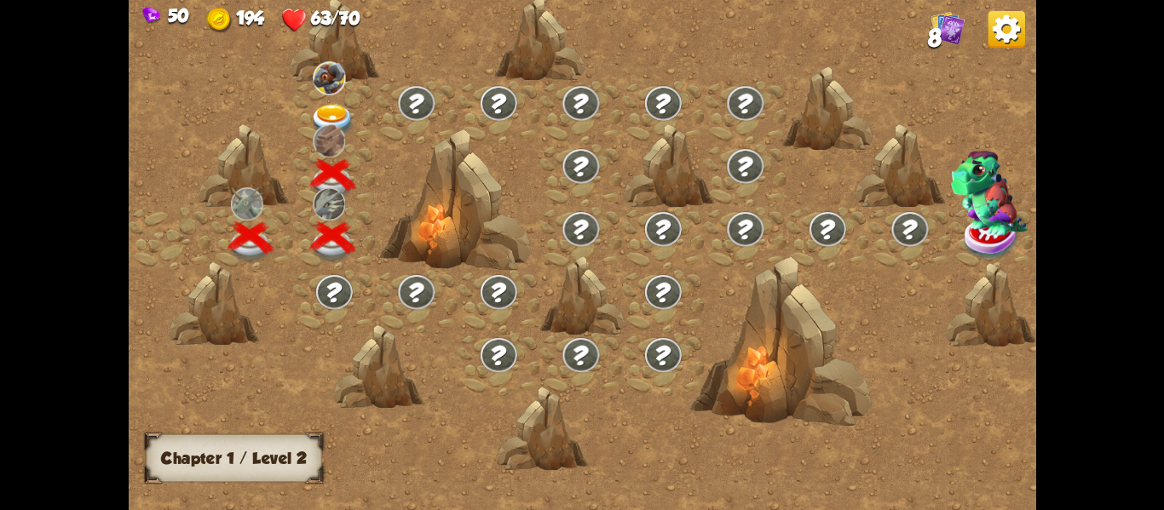
click at [325, 100] on div at bounding box center [334, 111] width 83 height 63
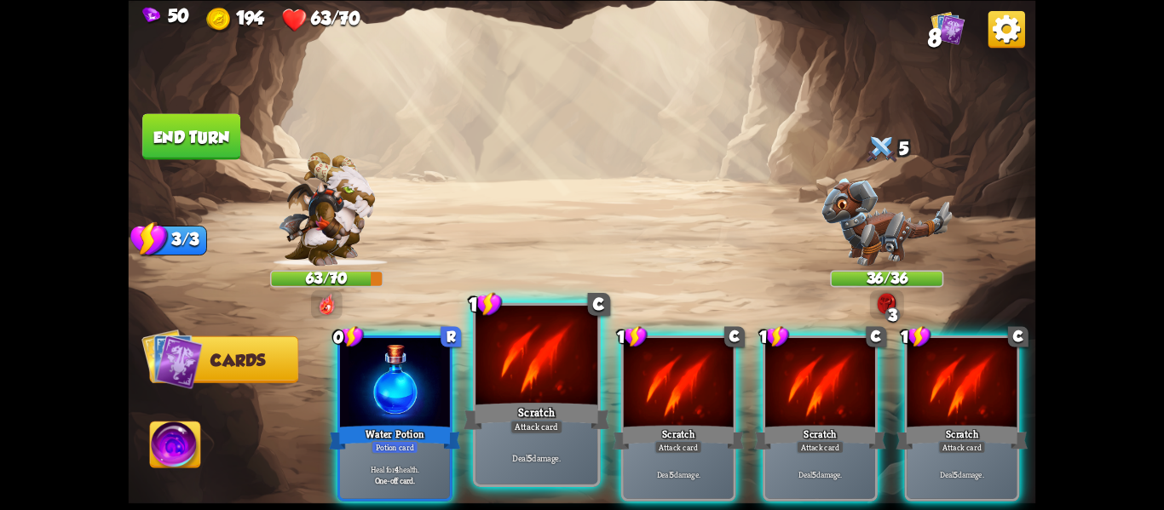
click at [549, 354] on div at bounding box center [536, 357] width 122 height 103
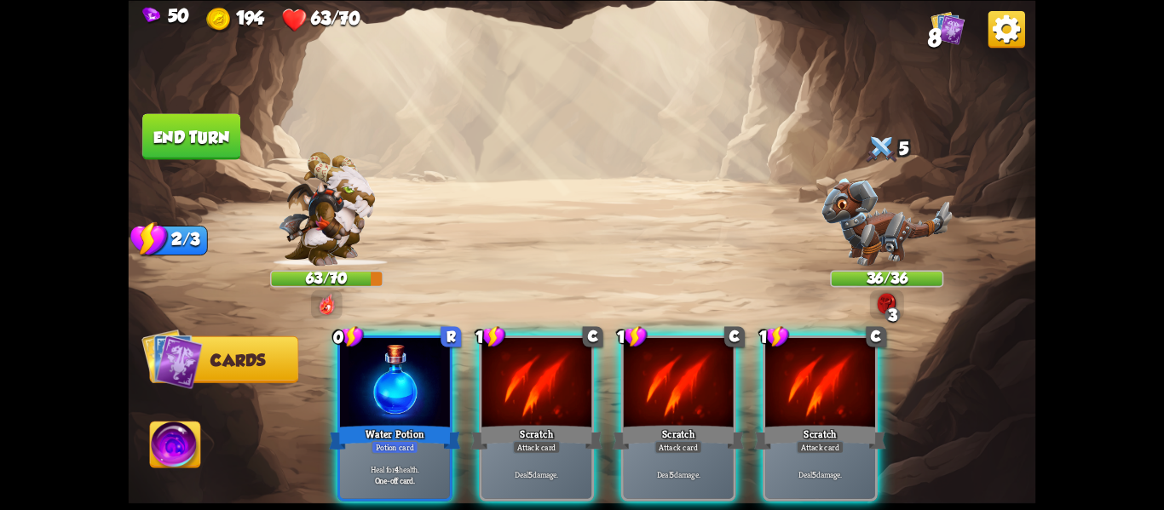
click at [549, 354] on div at bounding box center [536, 384] width 110 height 93
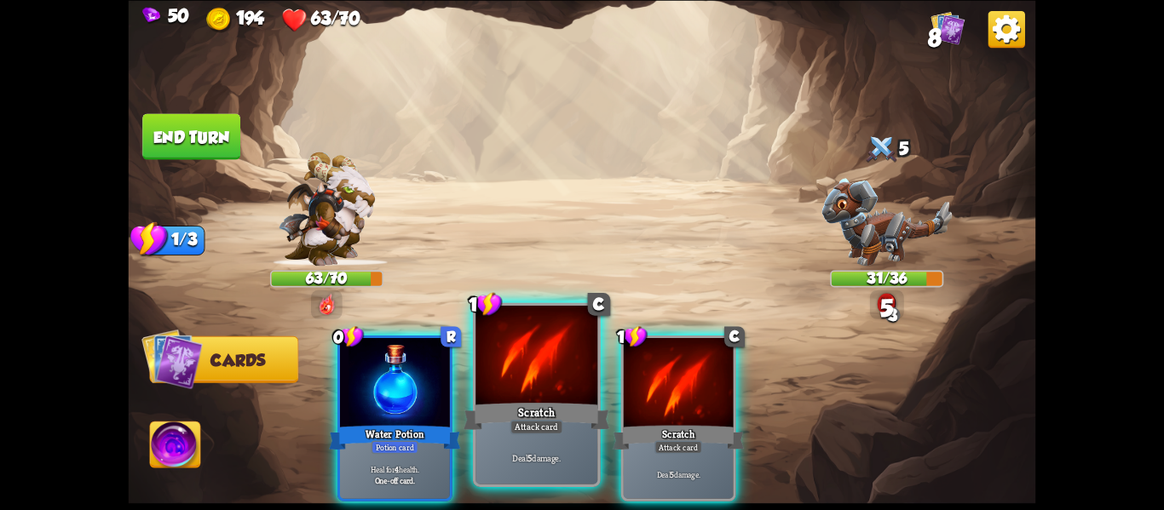
click at [549, 354] on div at bounding box center [536, 357] width 122 height 103
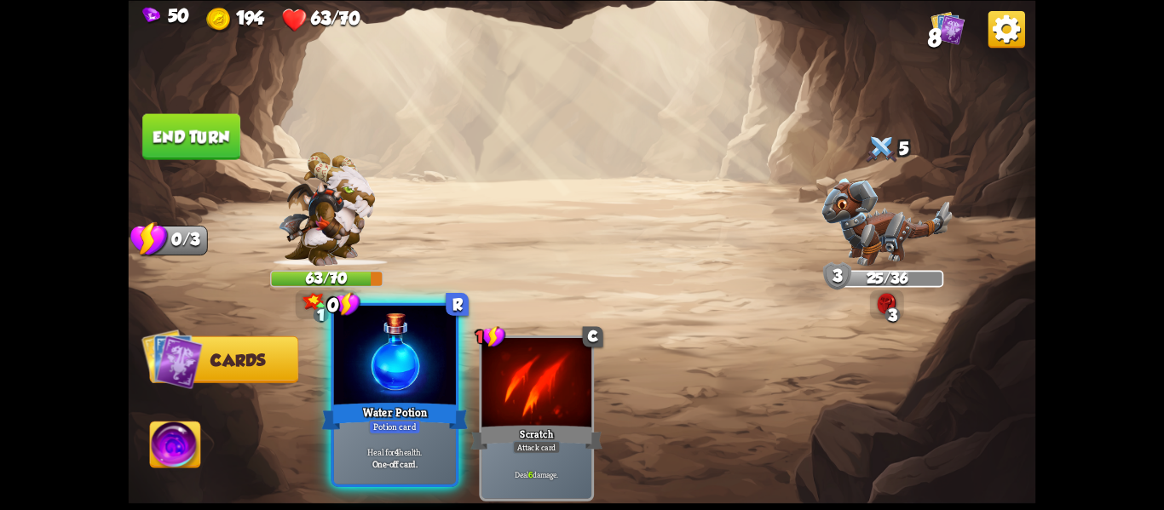
click at [406, 372] on div at bounding box center [395, 357] width 122 height 103
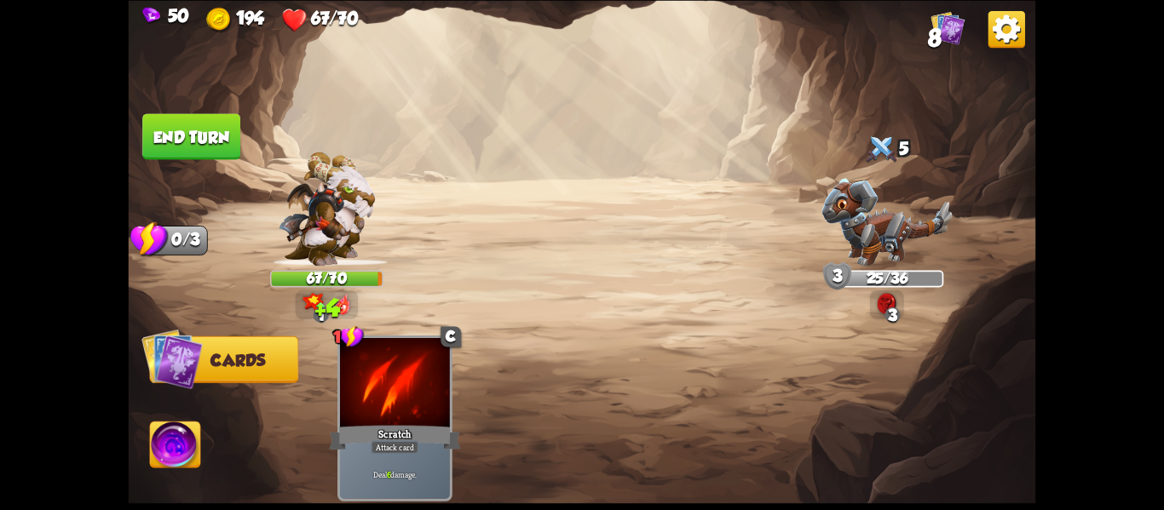
click at [209, 135] on button "End turn" at bounding box center [191, 136] width 98 height 46
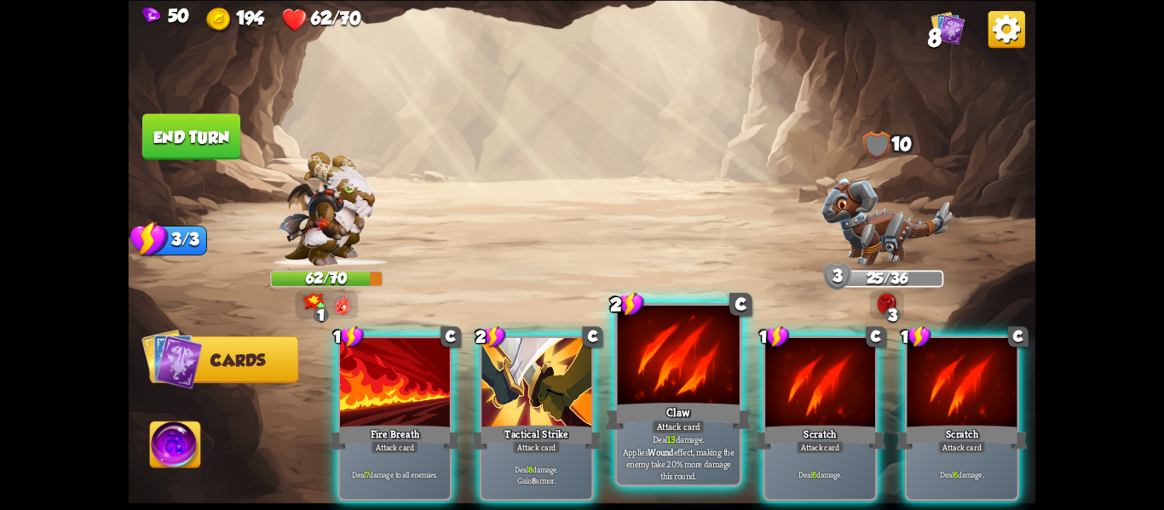
click at [628, 398] on div at bounding box center [679, 357] width 122 height 103
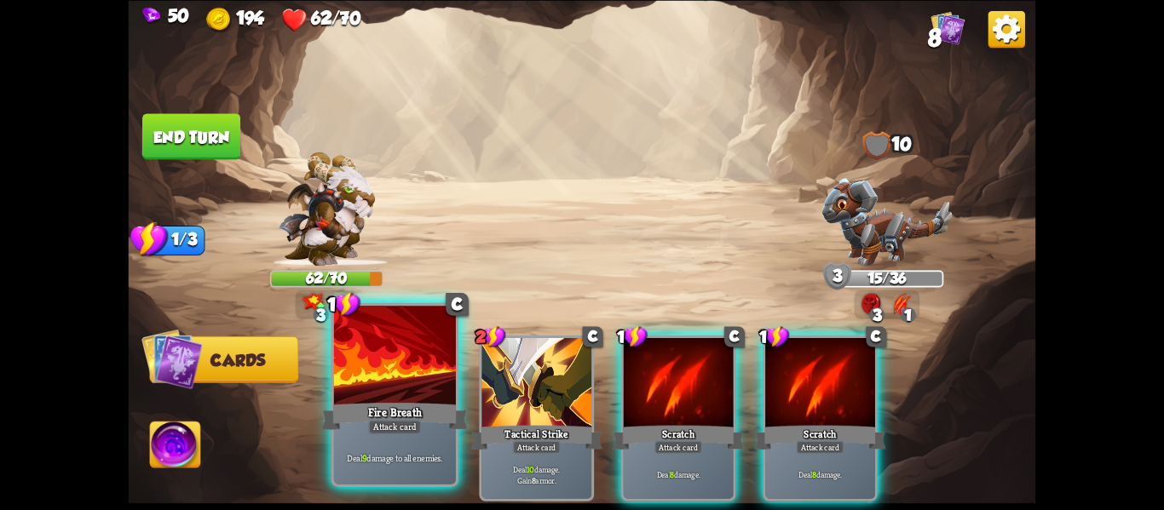
click at [348, 426] on div "Fire Breath" at bounding box center [395, 416] width 147 height 32
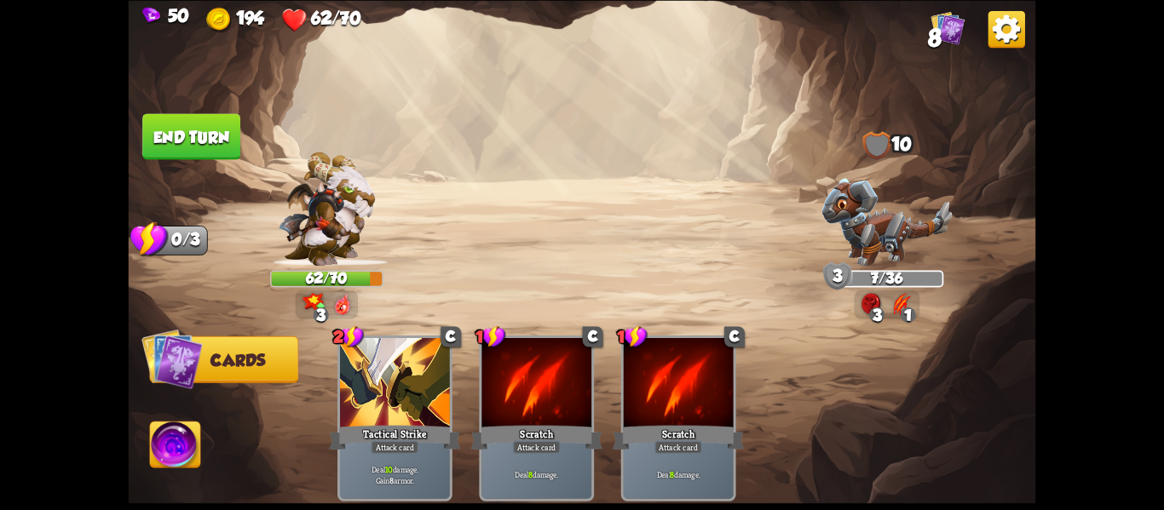
click at [186, 452] on img at bounding box center [175, 447] width 50 height 51
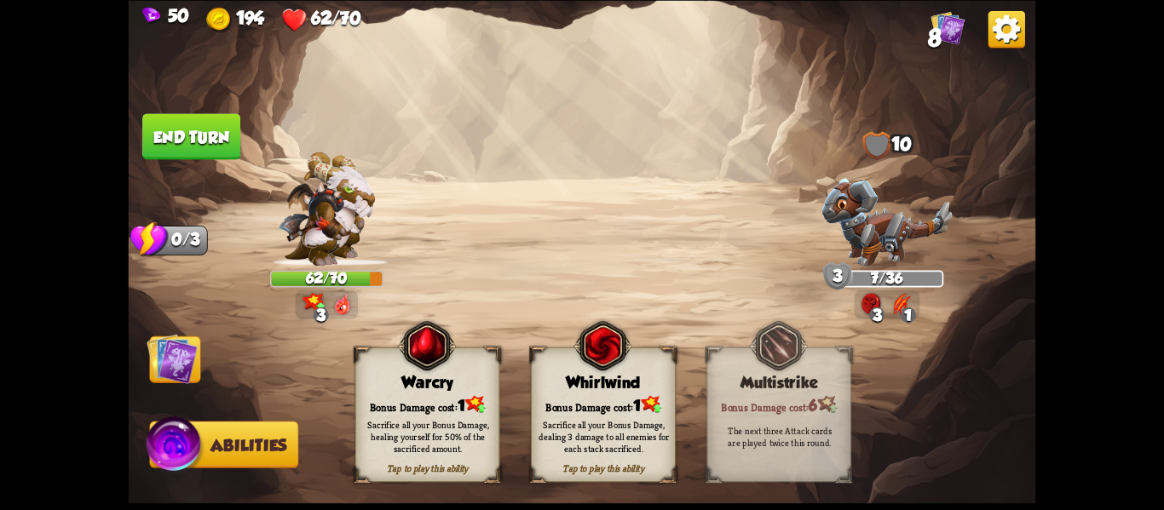
click at [607, 397] on div "Bonus Damage cost: 1" at bounding box center [603, 404] width 143 height 20
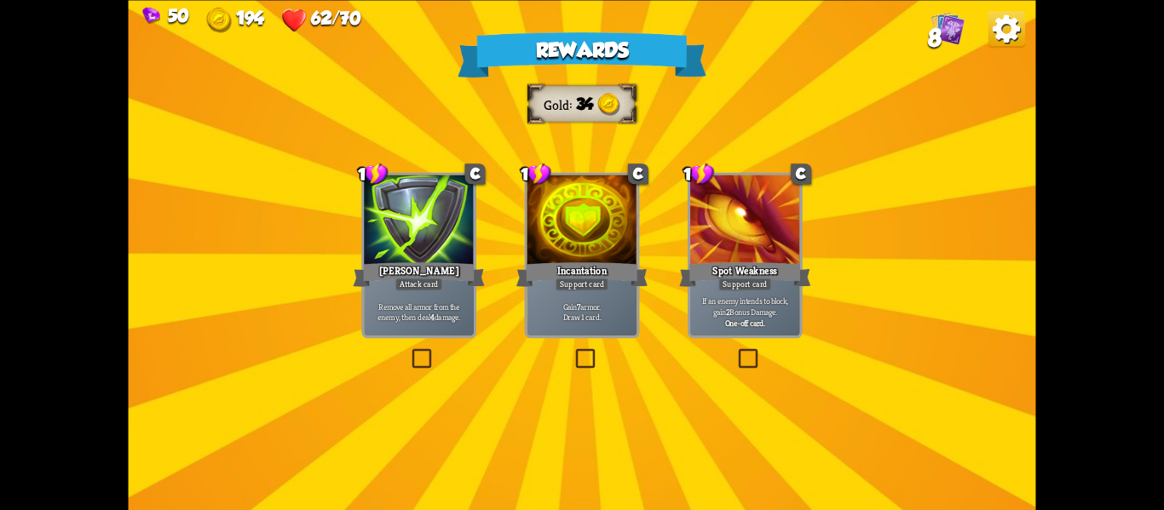
click at [556, 345] on div "Rewards Gold 34 Select a card 1 C [PERSON_NAME] Attack card Remove all armor fr…" at bounding box center [582, 255] width 907 height 510
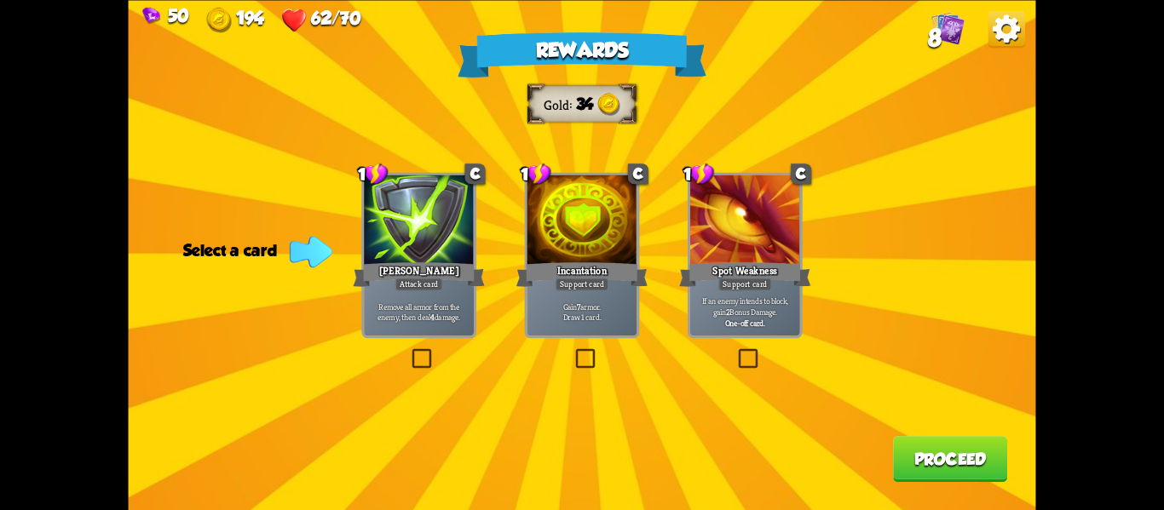
click at [573, 351] on label at bounding box center [573, 351] width 0 height 0
click at [0, 0] on input "checkbox" at bounding box center [0, 0] width 0 height 0
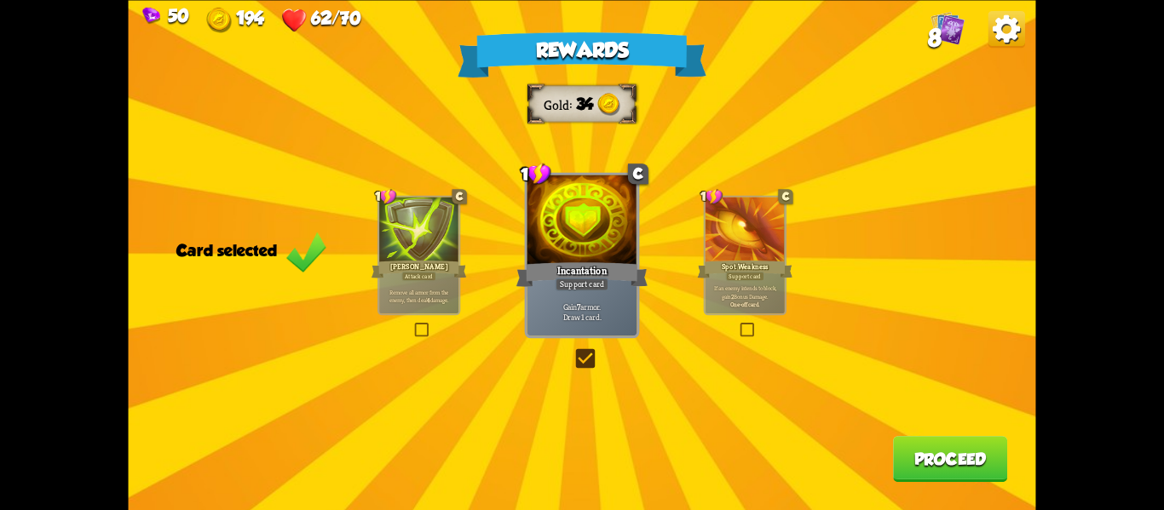
click at [907, 462] on button "Proceed" at bounding box center [950, 459] width 114 height 46
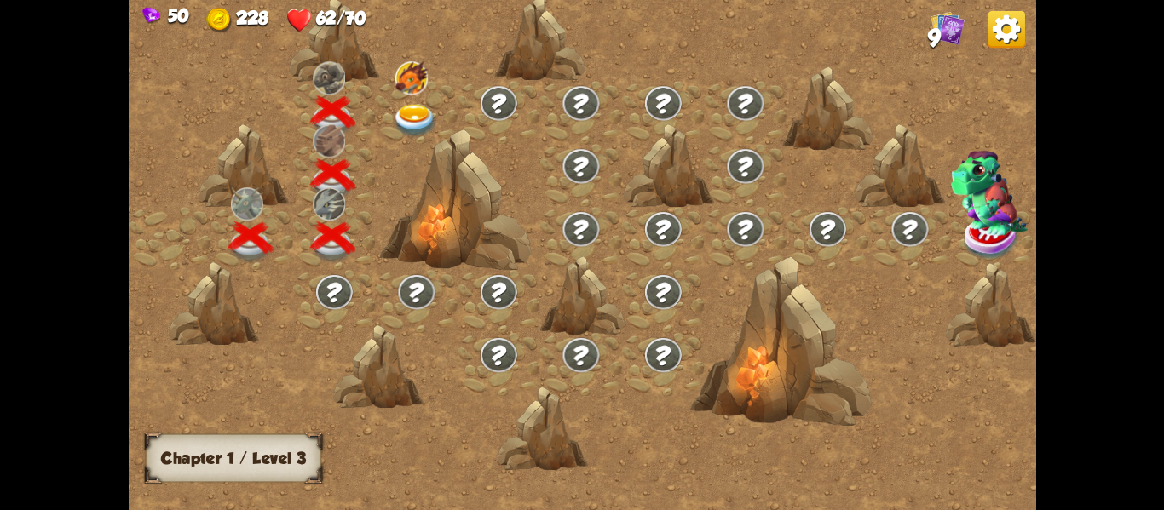
click at [393, 110] on img at bounding box center [414, 119] width 45 height 33
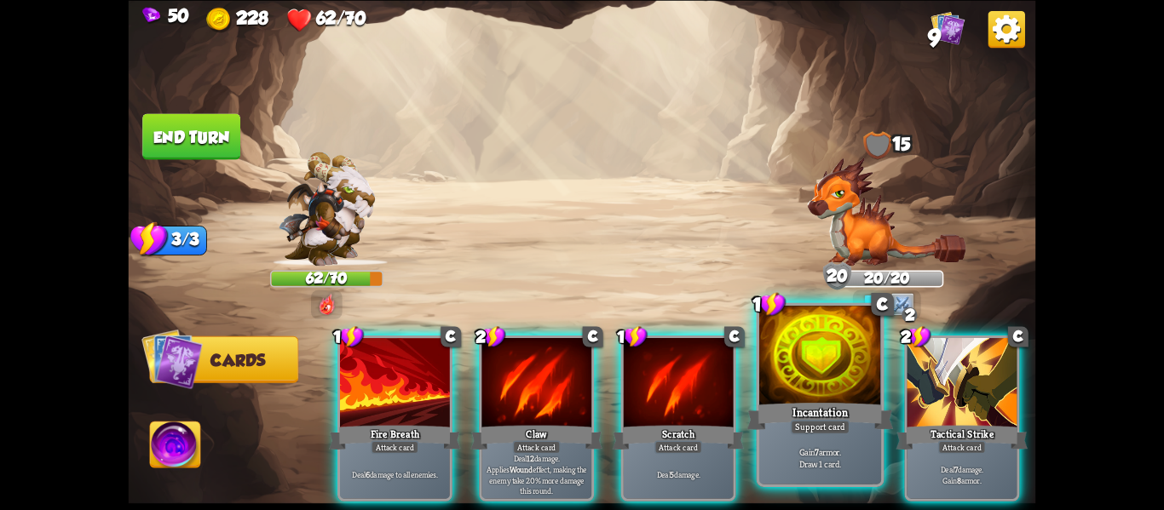
click at [844, 389] on div at bounding box center [820, 357] width 122 height 103
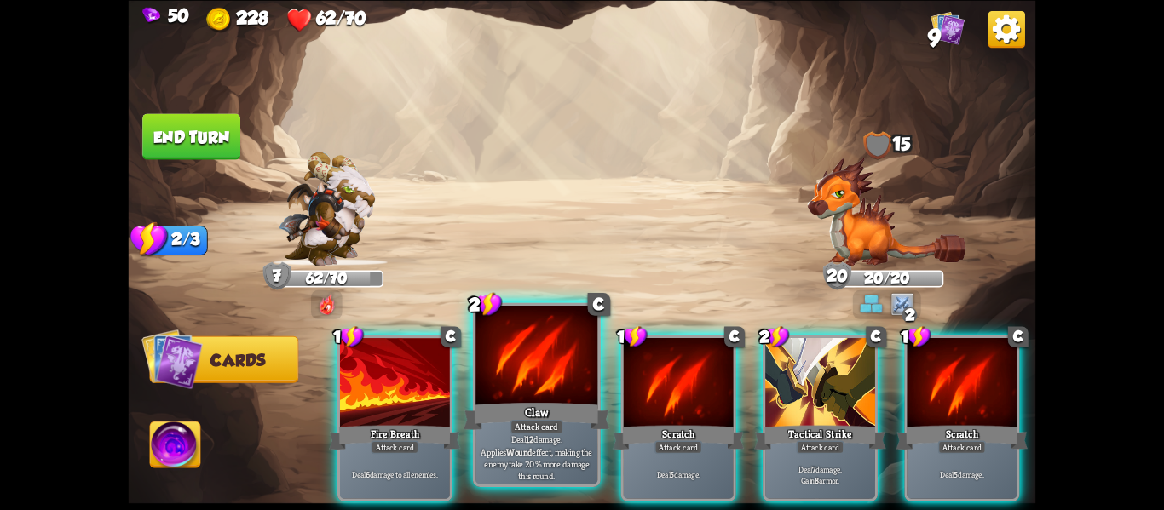
click at [573, 391] on div at bounding box center [536, 357] width 122 height 103
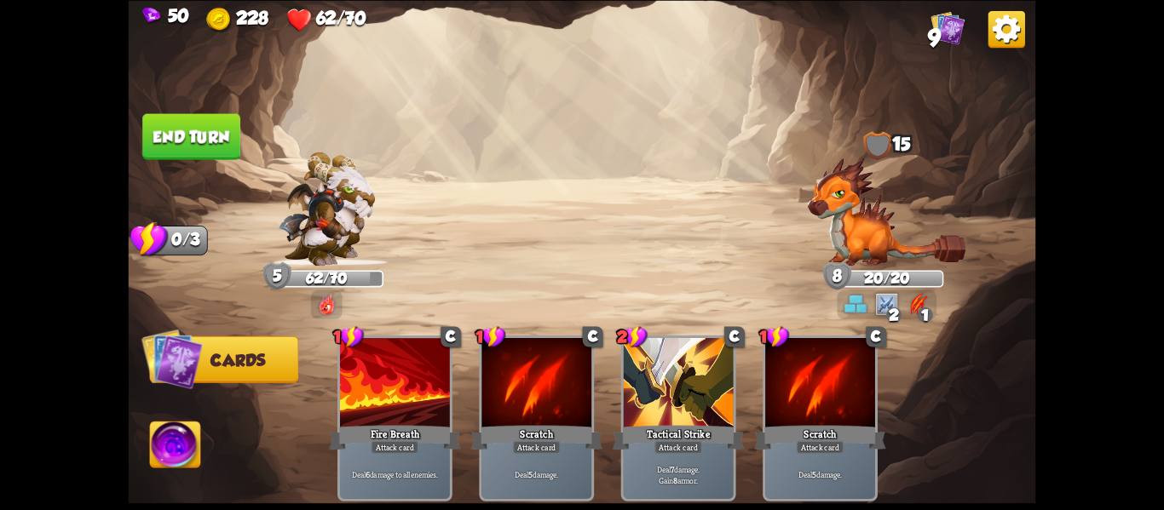
click at [263, 91] on img at bounding box center [582, 255] width 907 height 510
click at [217, 119] on button "End turn" at bounding box center [191, 136] width 98 height 46
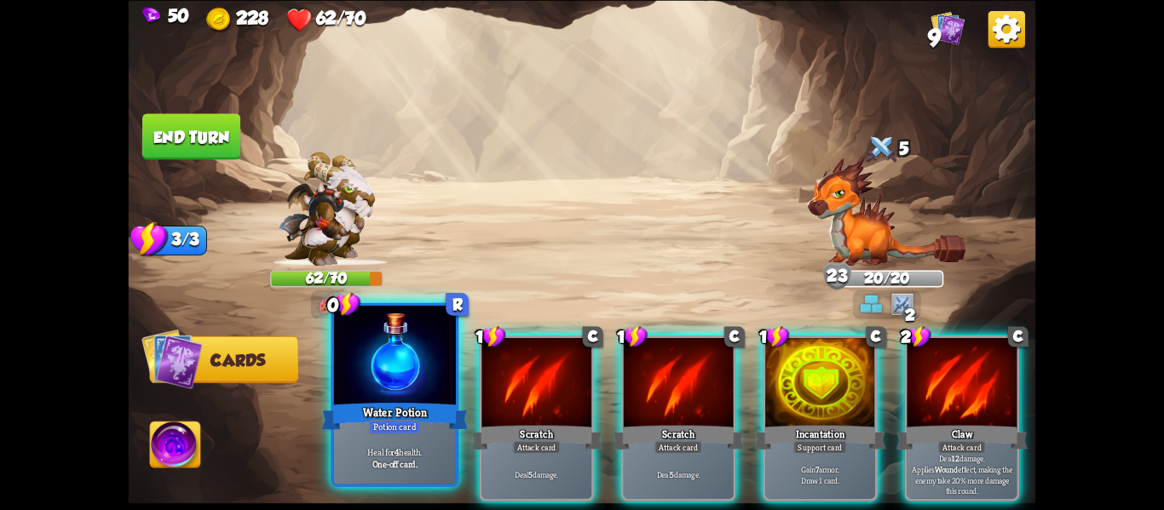
click at [385, 339] on div at bounding box center [395, 357] width 122 height 103
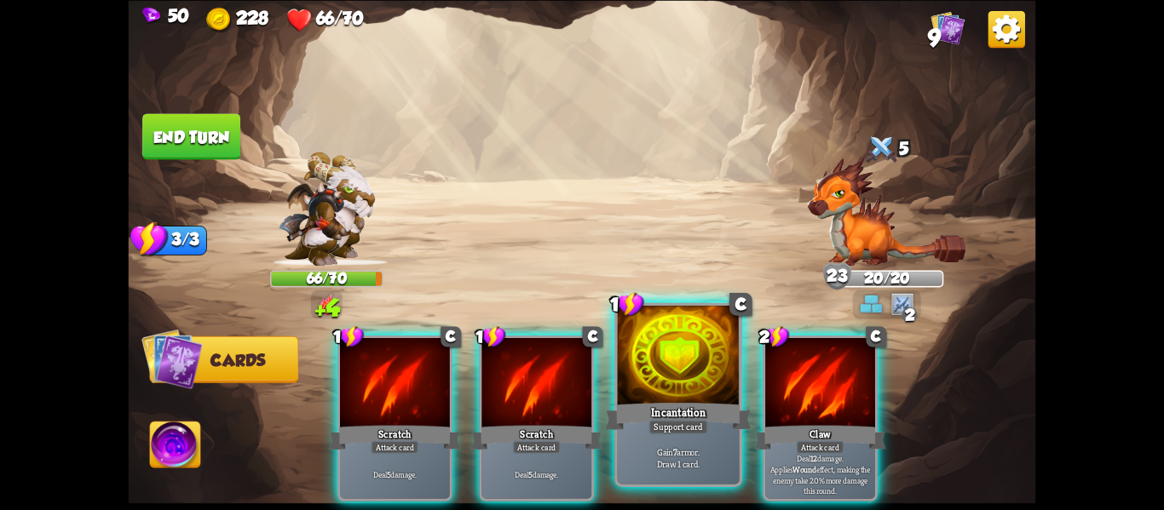
click at [684, 397] on div at bounding box center [679, 357] width 122 height 103
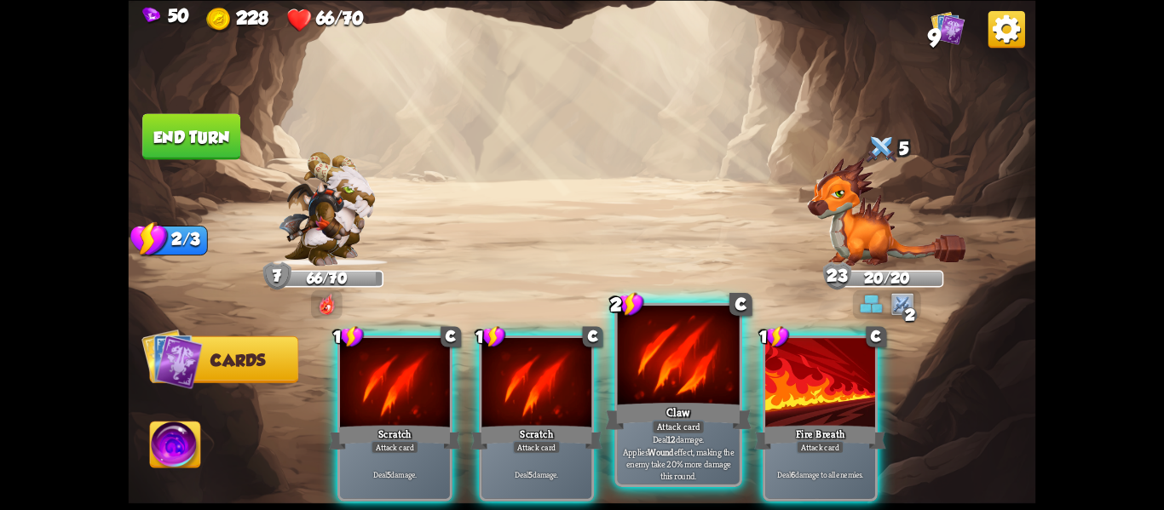
click at [685, 399] on div at bounding box center [679, 357] width 122 height 103
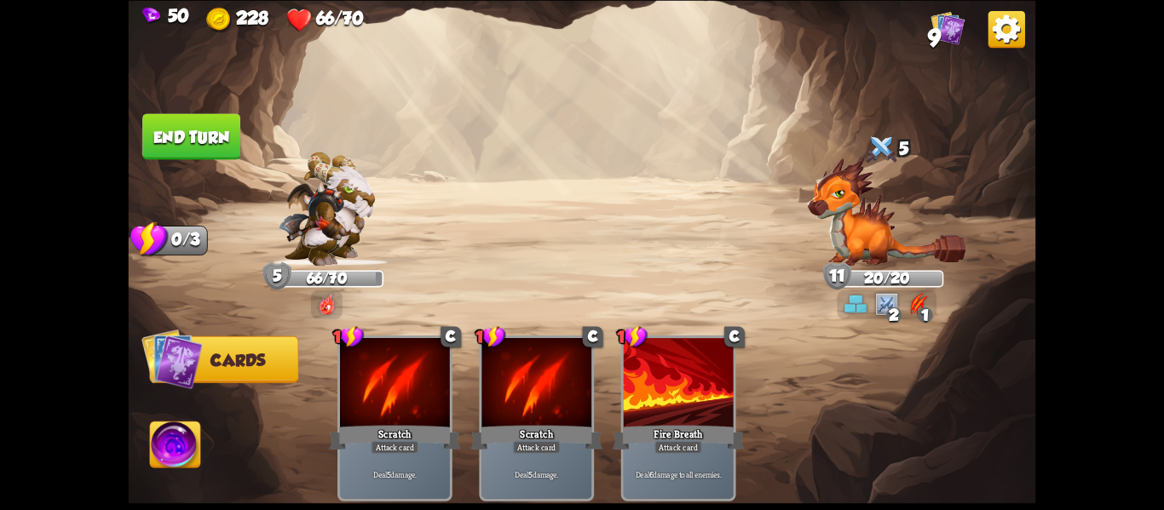
click at [206, 128] on button "End turn" at bounding box center [191, 136] width 98 height 46
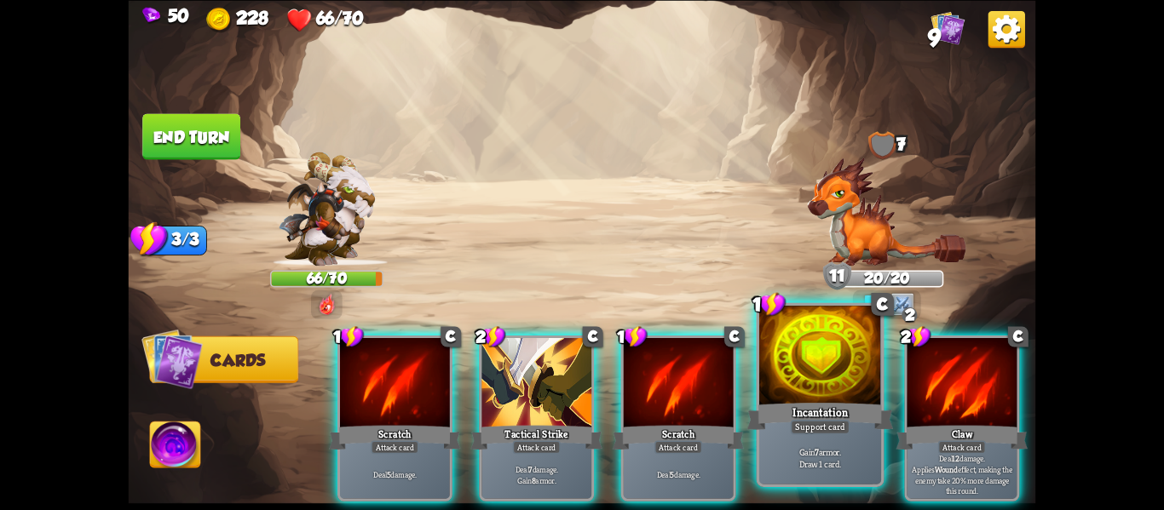
click at [820, 389] on div at bounding box center [820, 357] width 122 height 103
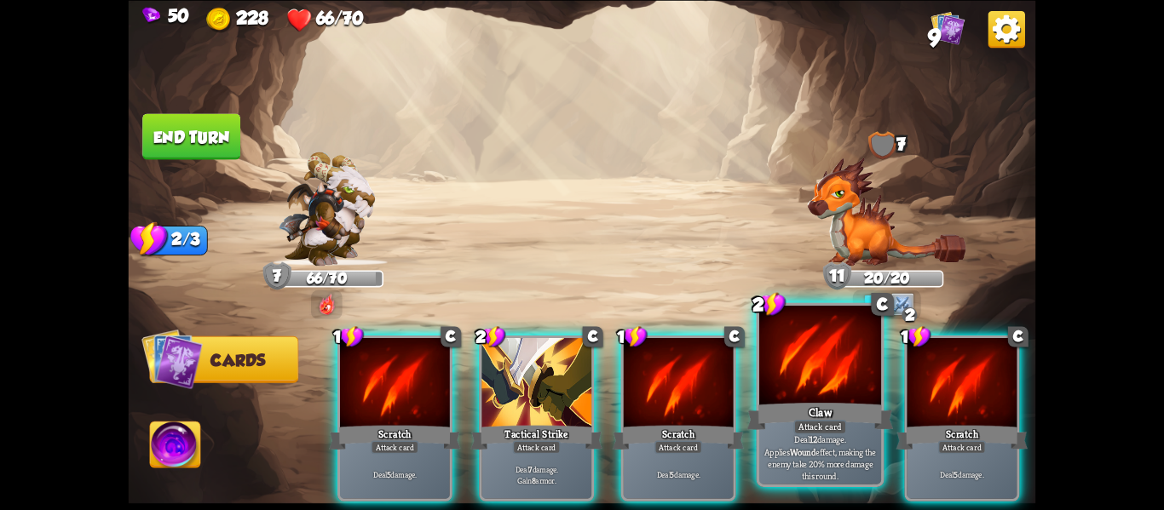
click at [820, 389] on div at bounding box center [820, 357] width 122 height 103
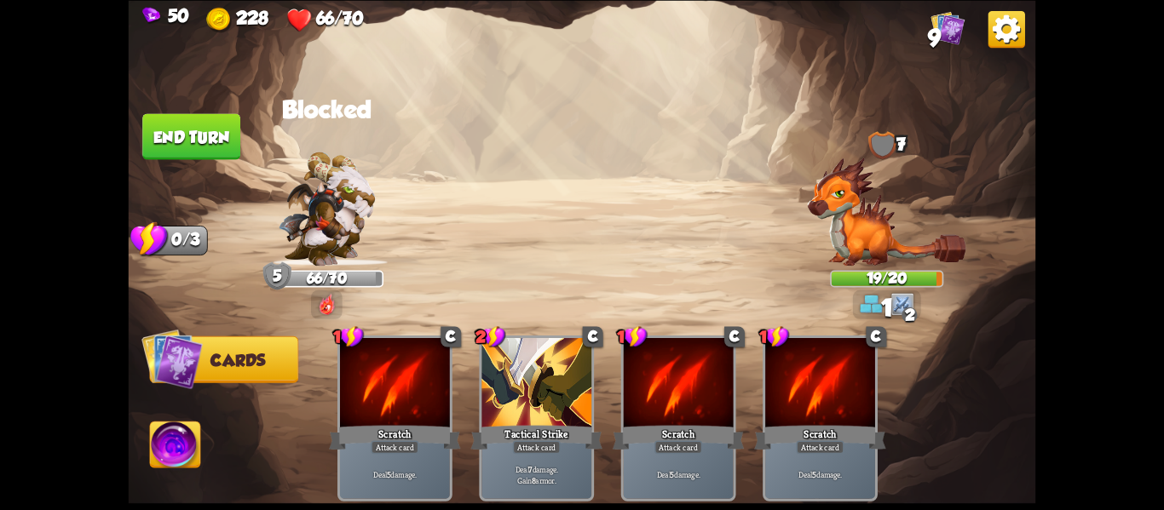
click at [166, 147] on button "End turn" at bounding box center [191, 136] width 98 height 46
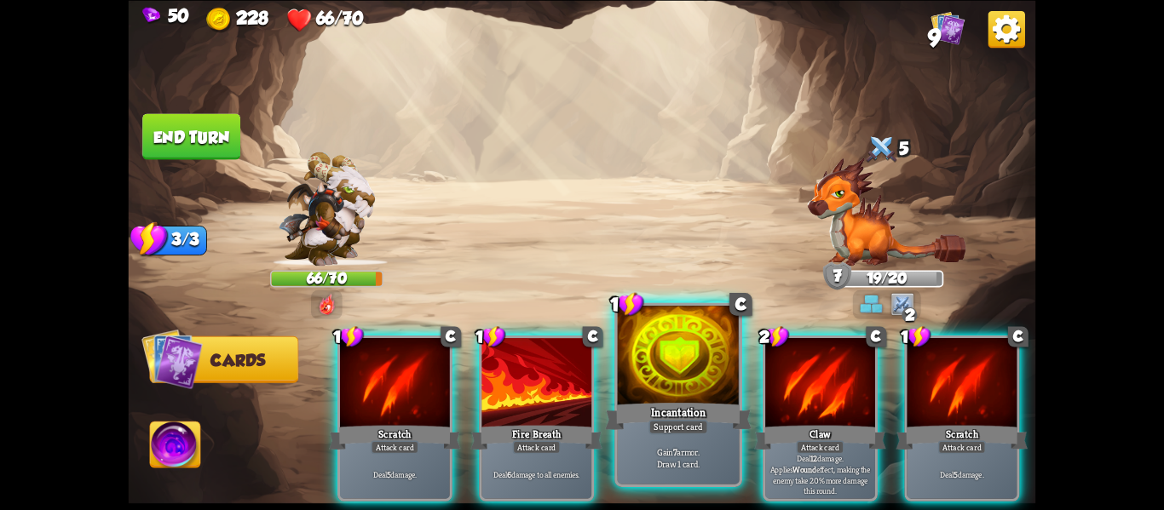
click at [617, 431] on div "Incantation" at bounding box center [678, 416] width 147 height 32
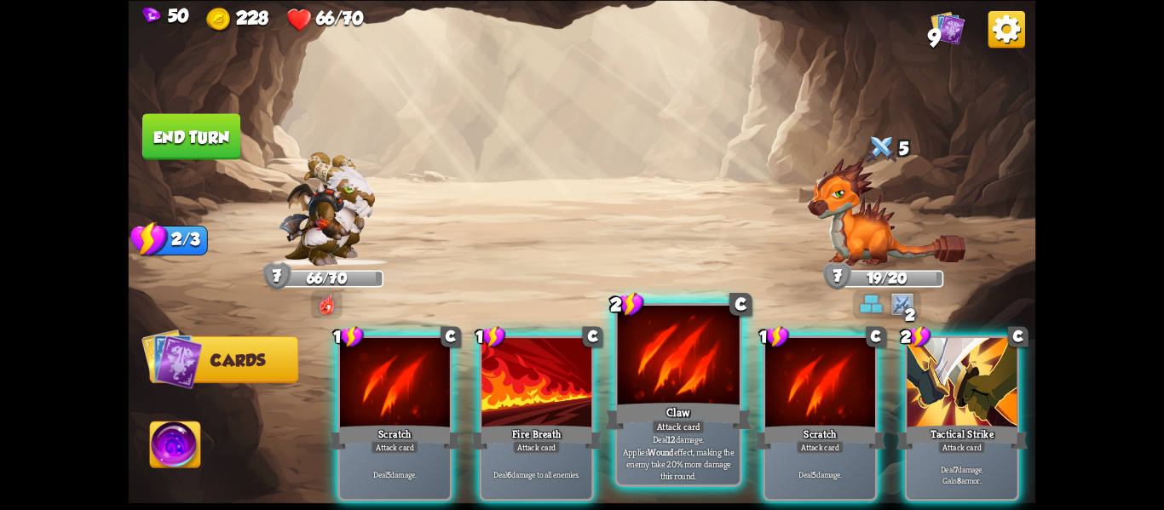
click at [616, 431] on div "Claw" at bounding box center [678, 416] width 147 height 32
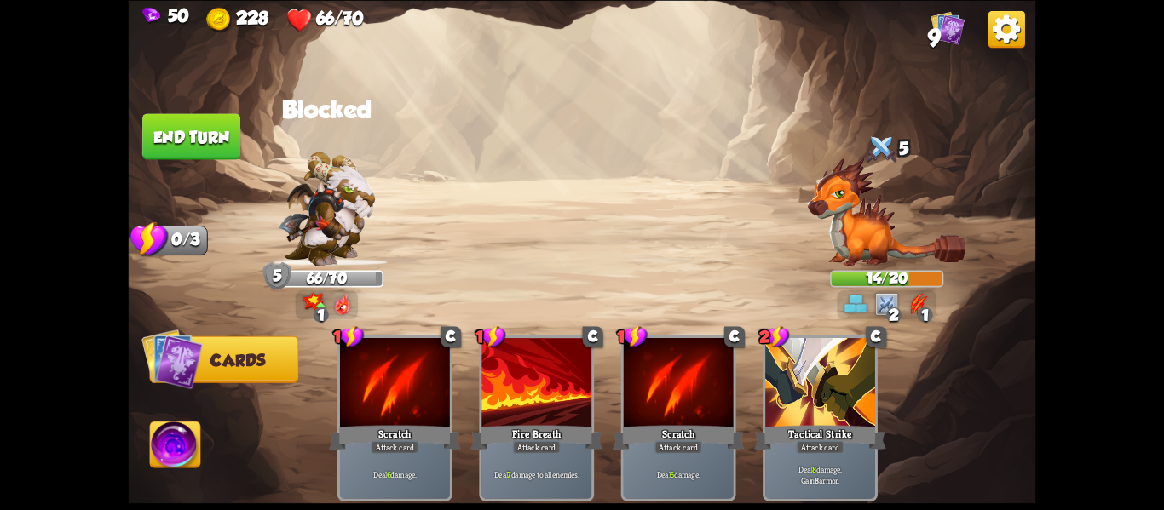
click at [189, 137] on button "End turn" at bounding box center [191, 136] width 98 height 46
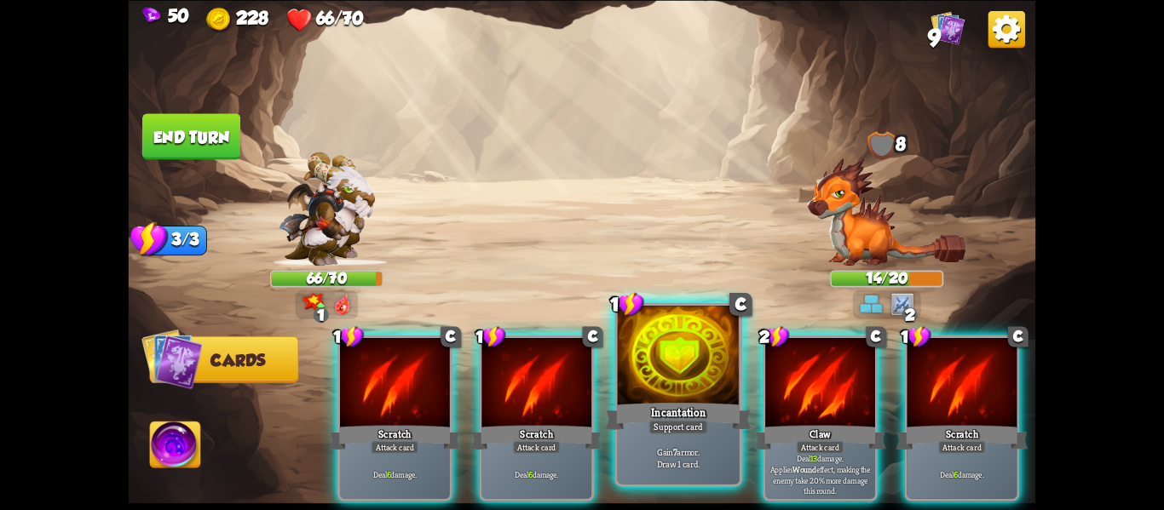
click at [705, 413] on div "Incantation" at bounding box center [678, 416] width 147 height 32
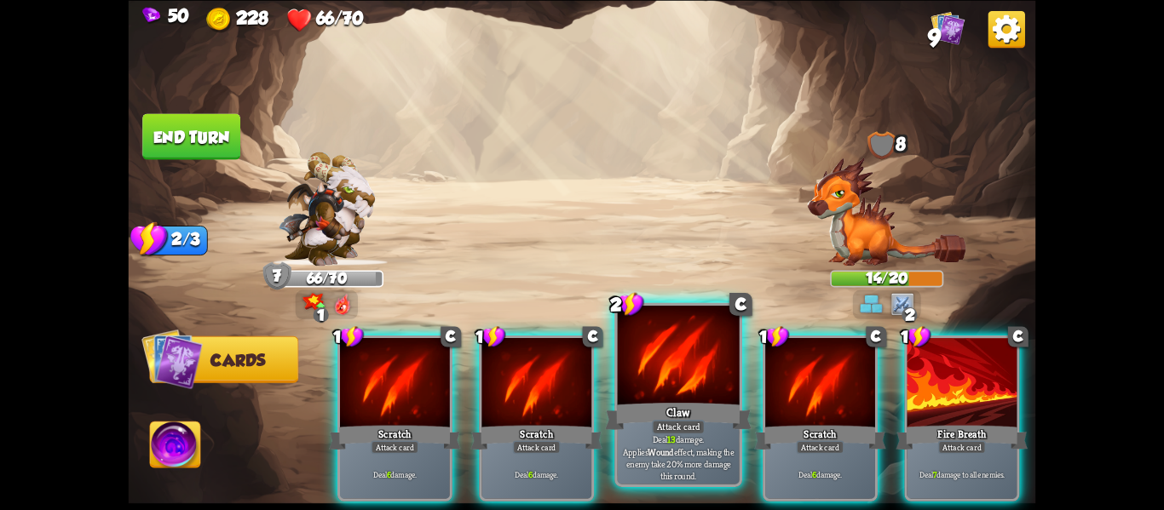
click at [686, 410] on div "Claw" at bounding box center [678, 416] width 147 height 32
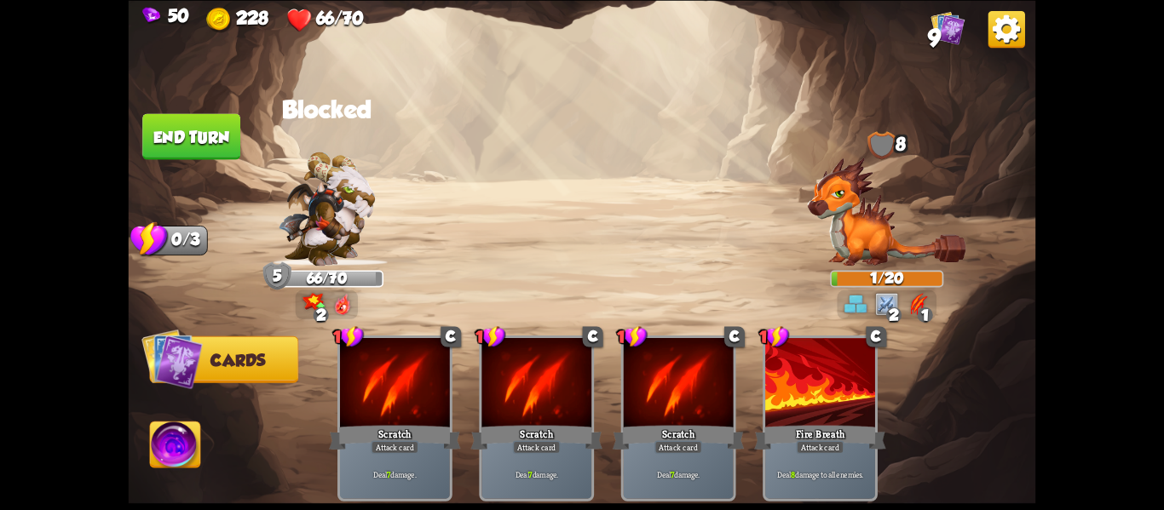
click at [184, 450] on img at bounding box center [175, 447] width 50 height 51
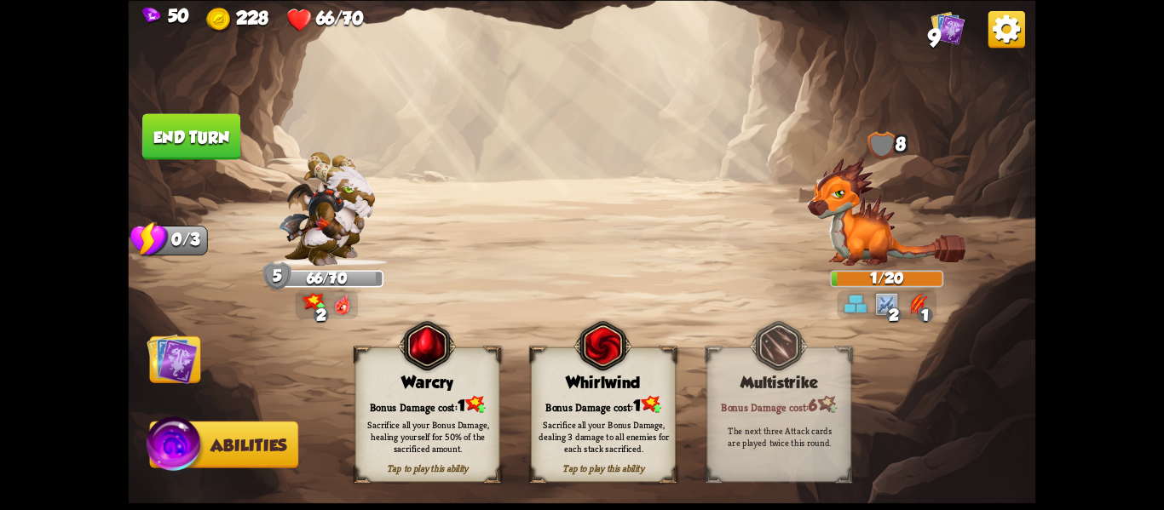
click at [643, 424] on div "Sacrifice all your Bonus Damage, dealing 3 damage to all enemies for each stack…" at bounding box center [603, 436] width 130 height 36
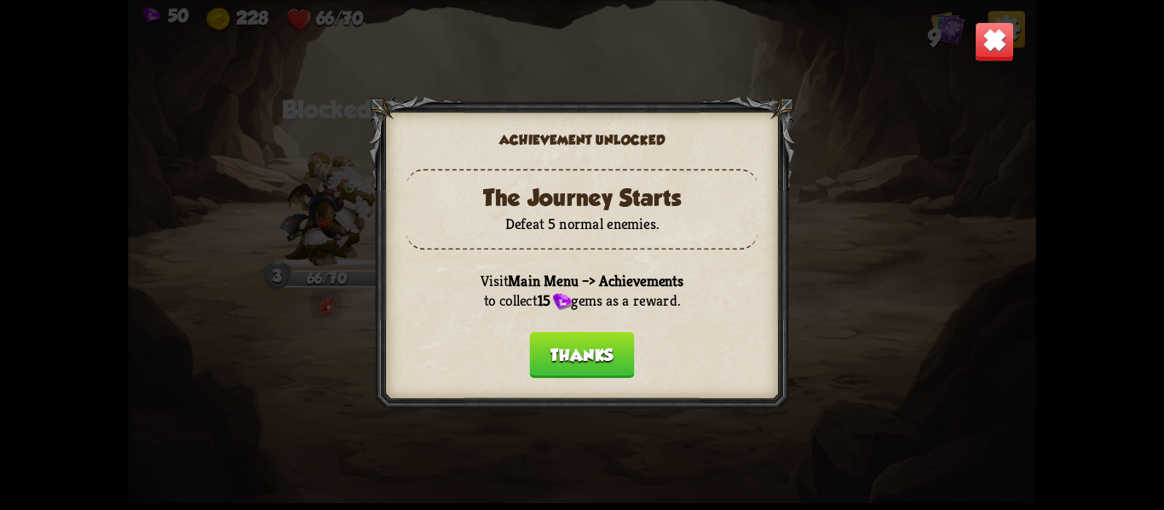
click at [605, 363] on button "Thanks" at bounding box center [581, 354] width 105 height 46
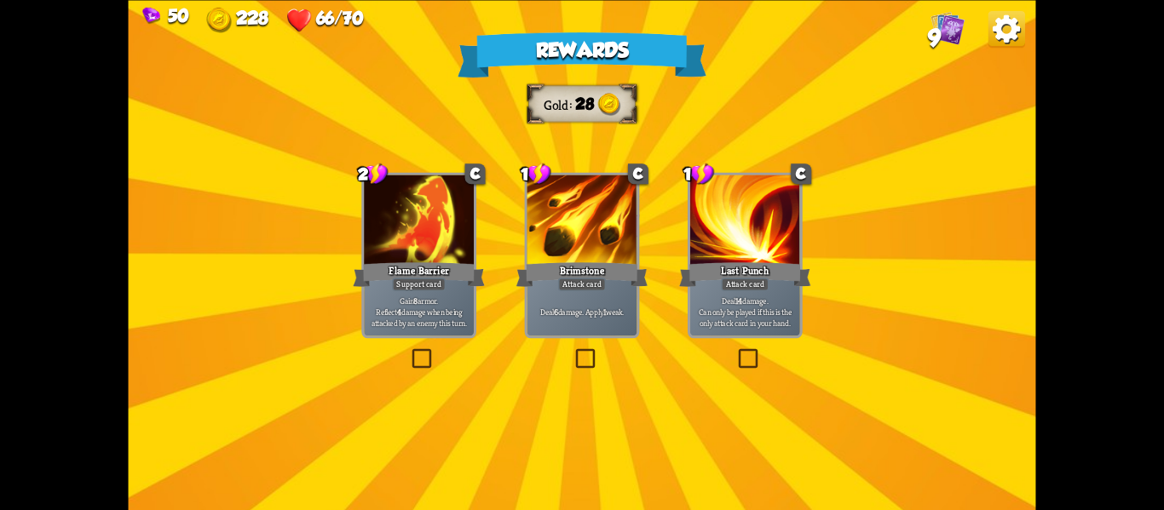
click at [573, 351] on label at bounding box center [573, 351] width 0 height 0
click at [0, 0] on input "checkbox" at bounding box center [0, 0] width 0 height 0
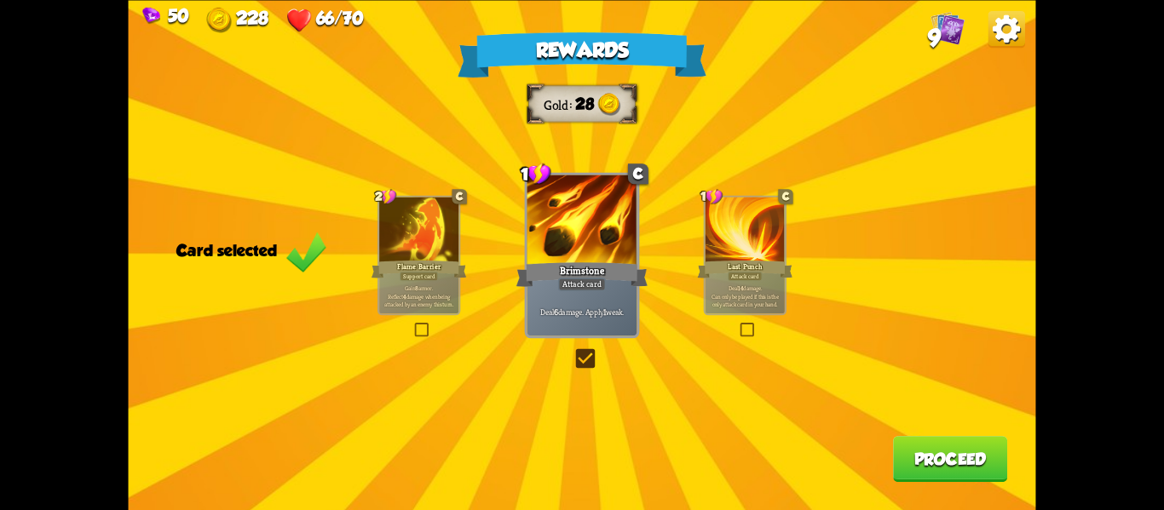
click at [948, 452] on button "Proceed" at bounding box center [950, 459] width 114 height 46
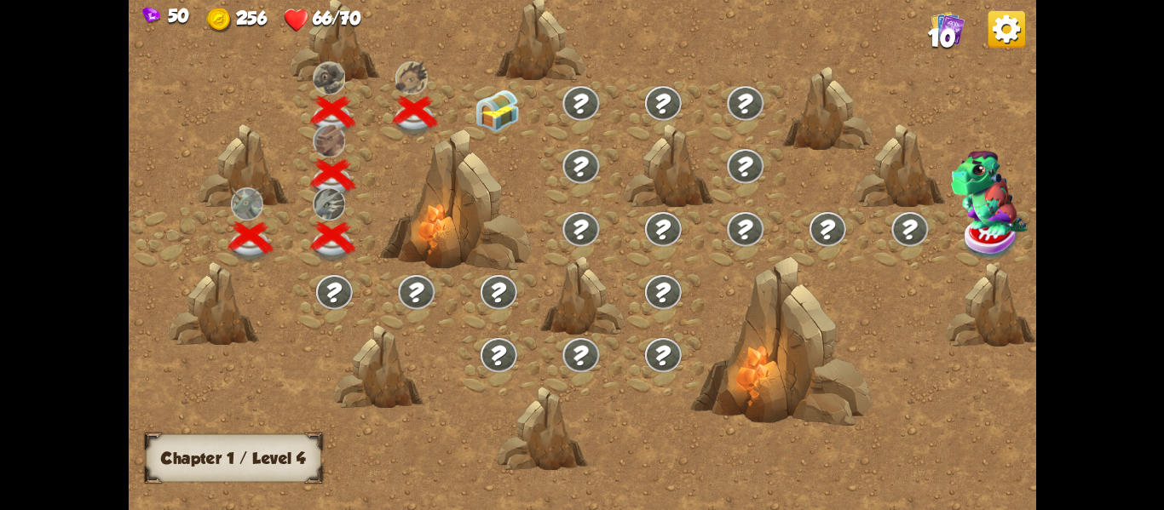
click at [483, 113] on img at bounding box center [497, 110] width 45 height 43
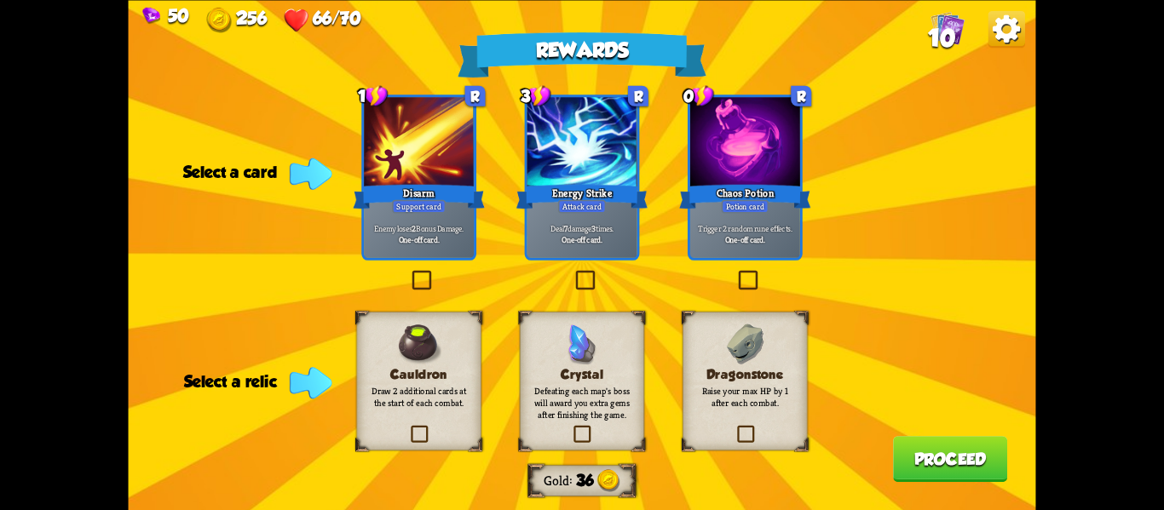
click at [580, 259] on div "3 R Energy Strike Attack card Deal 7 damage 3 times. One-off card." at bounding box center [582, 178] width 115 height 166
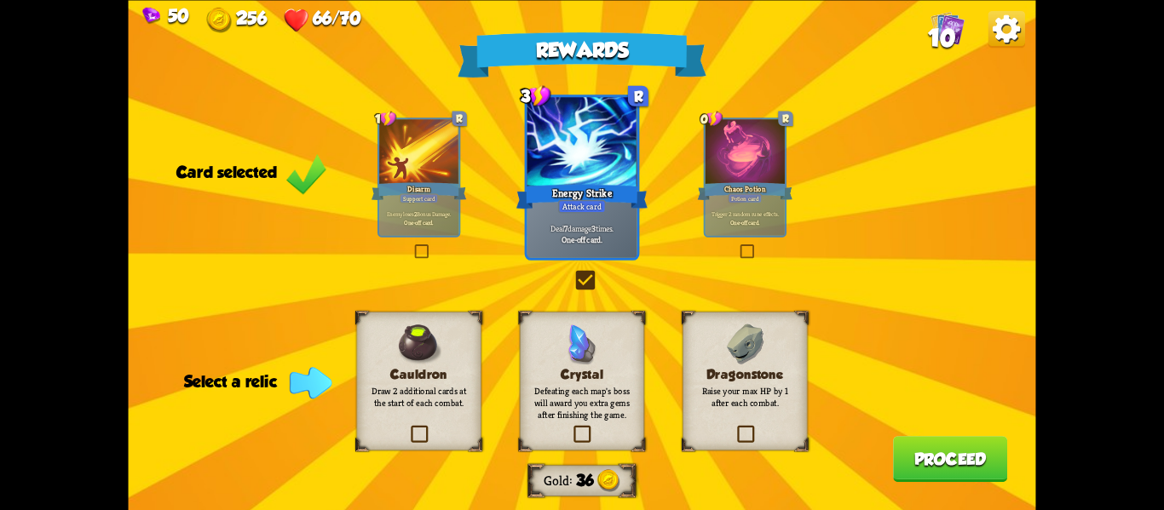
click at [729, 405] on p "Raise your max HP by 1 after each combat." at bounding box center [744, 396] width 101 height 24
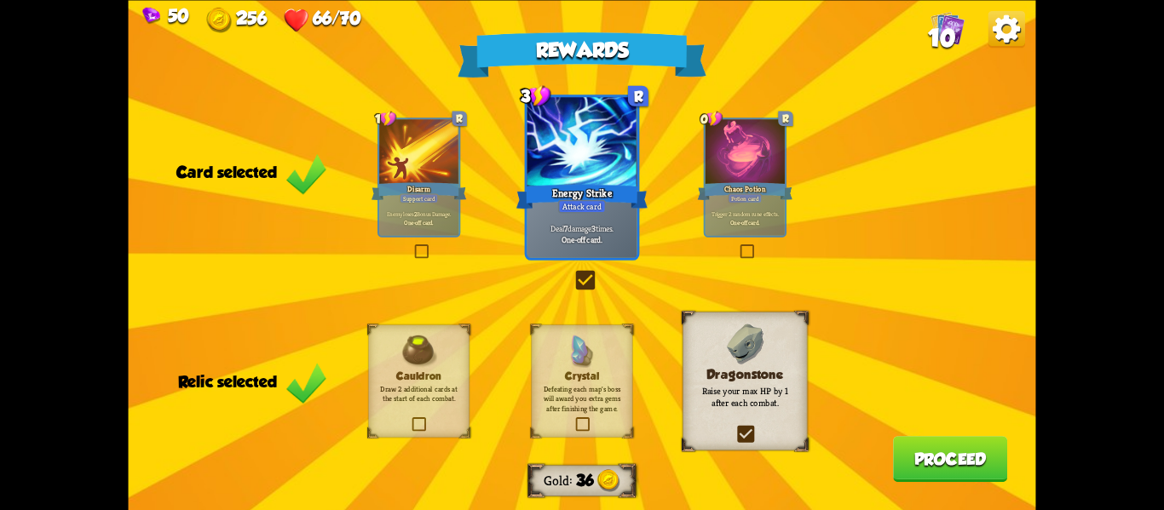
click at [939, 465] on button "Proceed" at bounding box center [950, 459] width 114 height 46
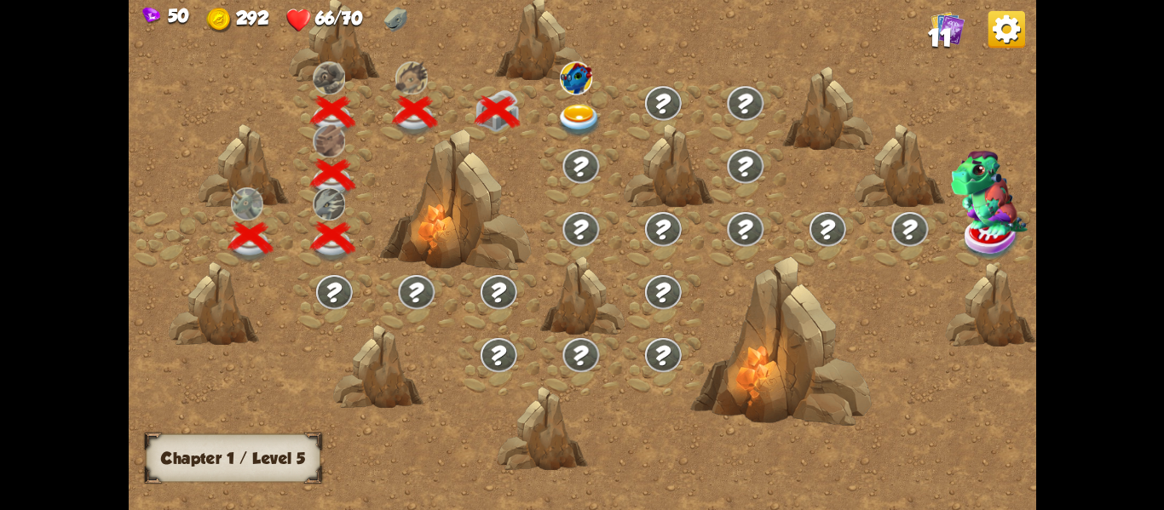
click at [561, 111] on img at bounding box center [578, 119] width 45 height 33
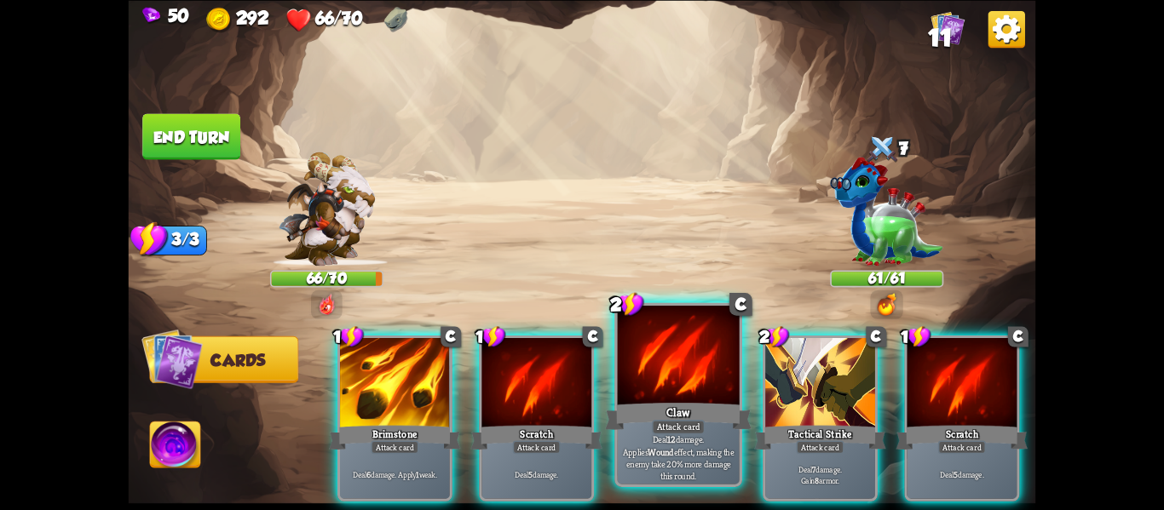
click at [677, 363] on div at bounding box center [679, 357] width 122 height 103
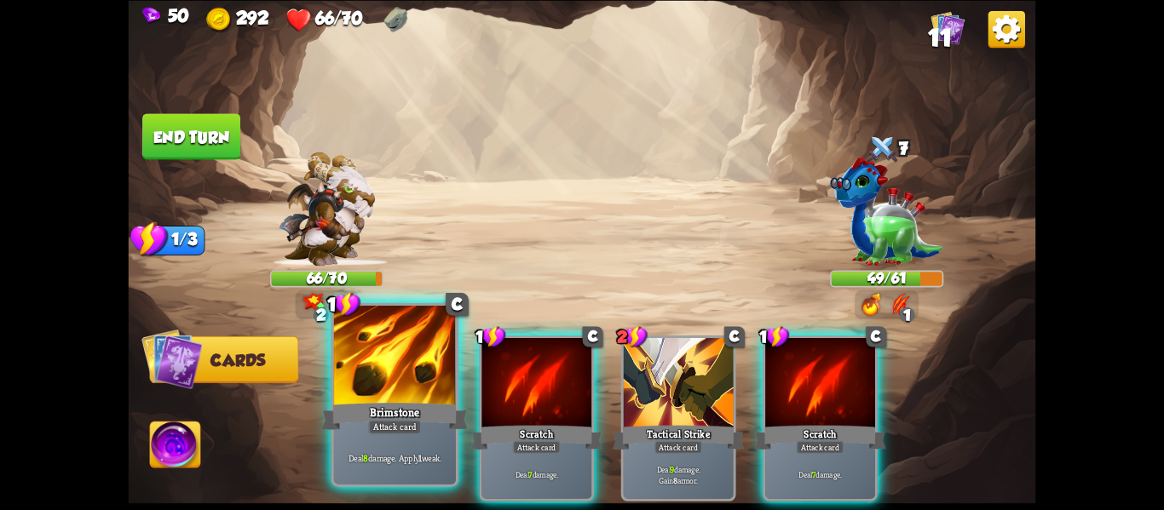
click at [391, 392] on div at bounding box center [395, 357] width 122 height 103
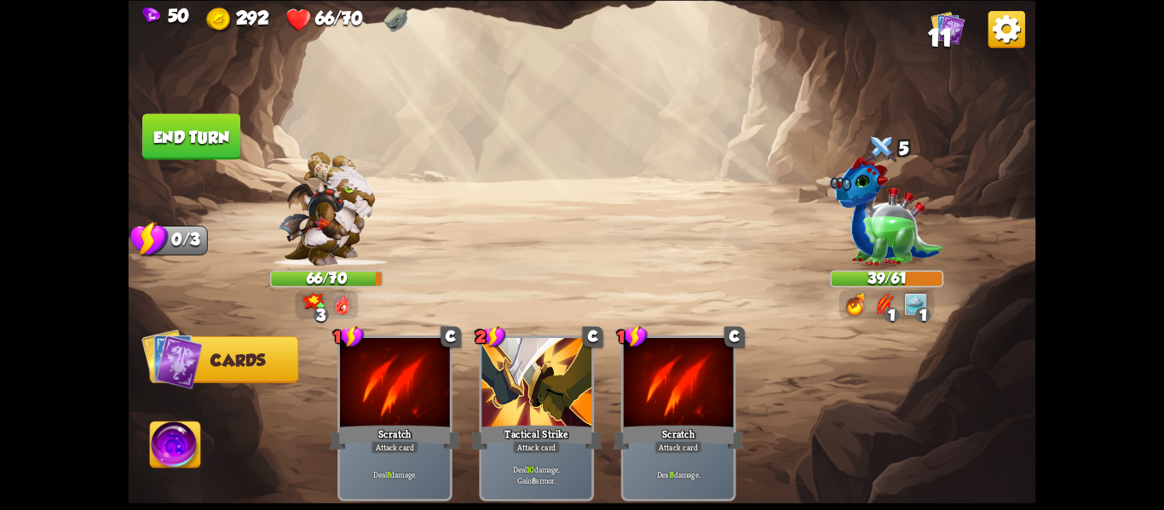
click at [176, 155] on button "End turn" at bounding box center [191, 136] width 98 height 46
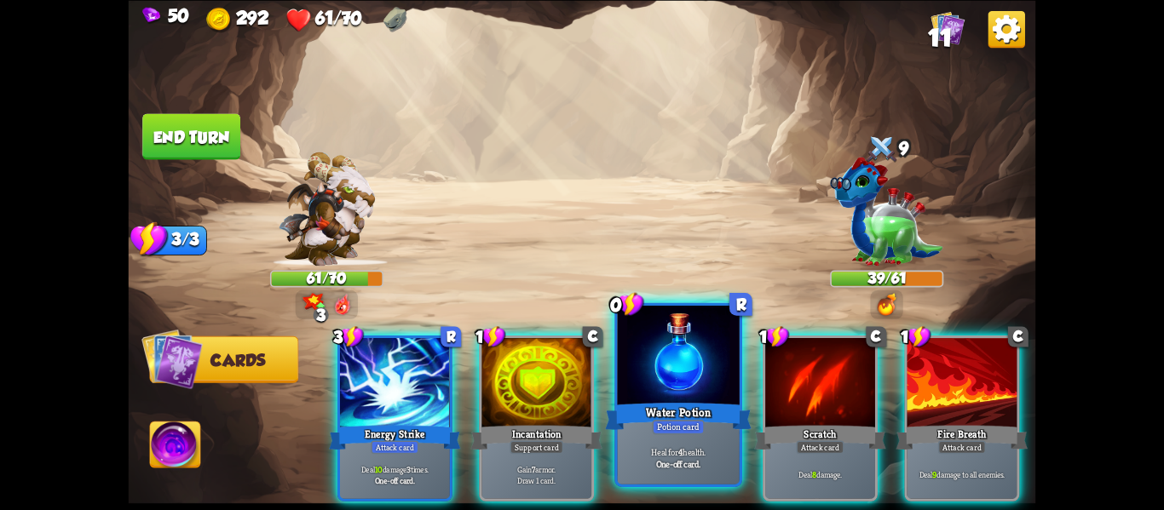
click at [665, 375] on div at bounding box center [679, 357] width 122 height 103
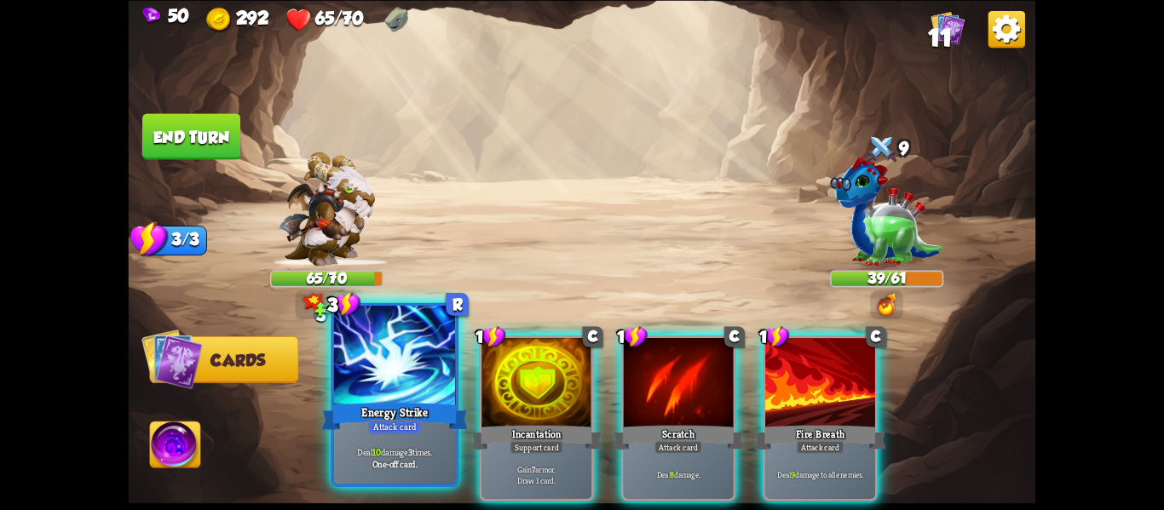
click at [400, 388] on div at bounding box center [395, 357] width 122 height 103
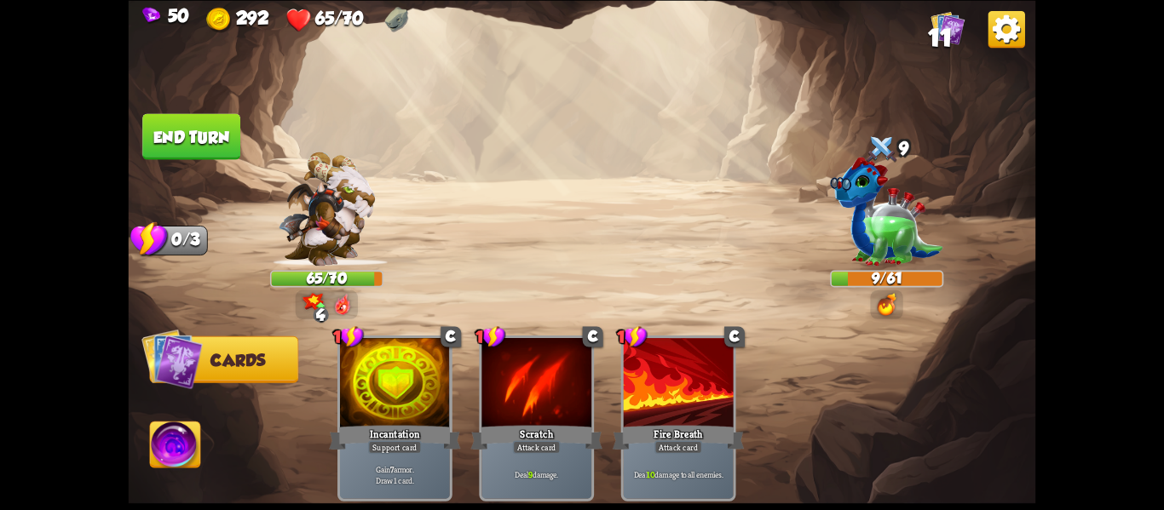
click at [169, 443] on img at bounding box center [175, 447] width 50 height 51
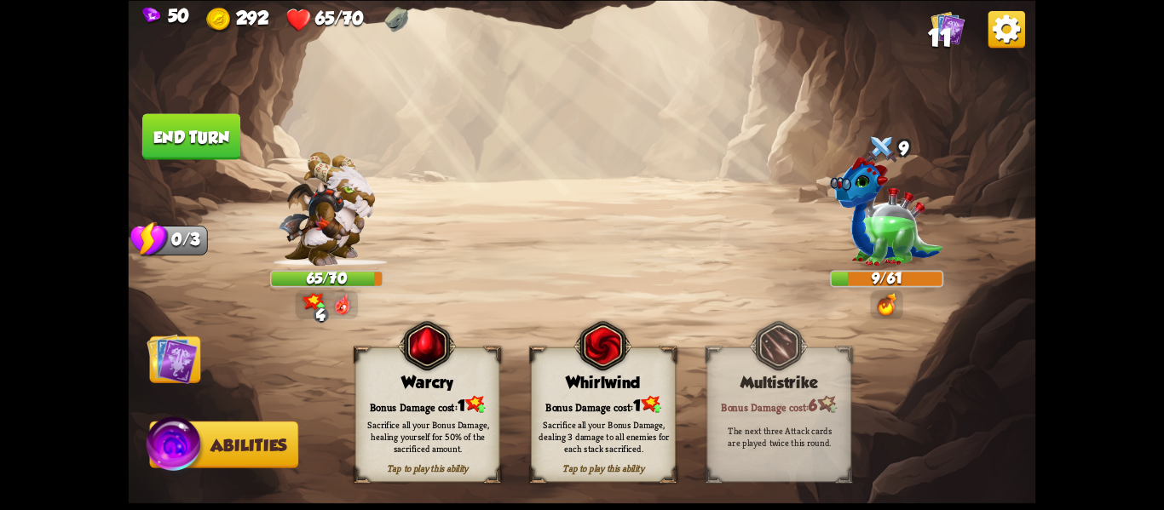
click at [598, 391] on div "Tap to play this ability Whirlwind Bonus Damage cost: 1 Sacrifice all your Bonu…" at bounding box center [603, 415] width 145 height 135
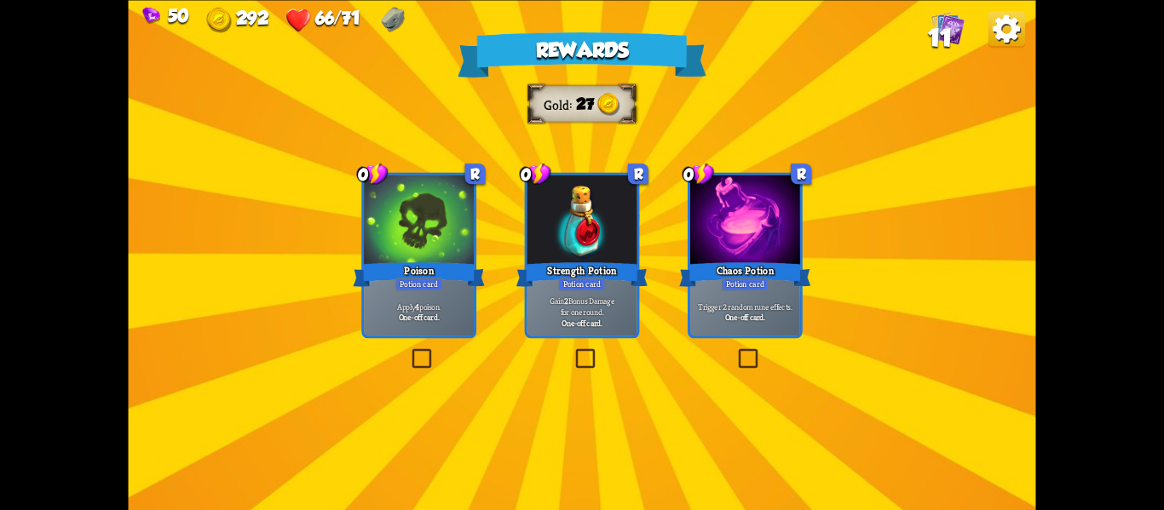
click at [453, 340] on div "Rewards Gold 27 Select a card 0 R Poison Potion card Apply 4 poison. One-off ca…" at bounding box center [582, 255] width 907 height 510
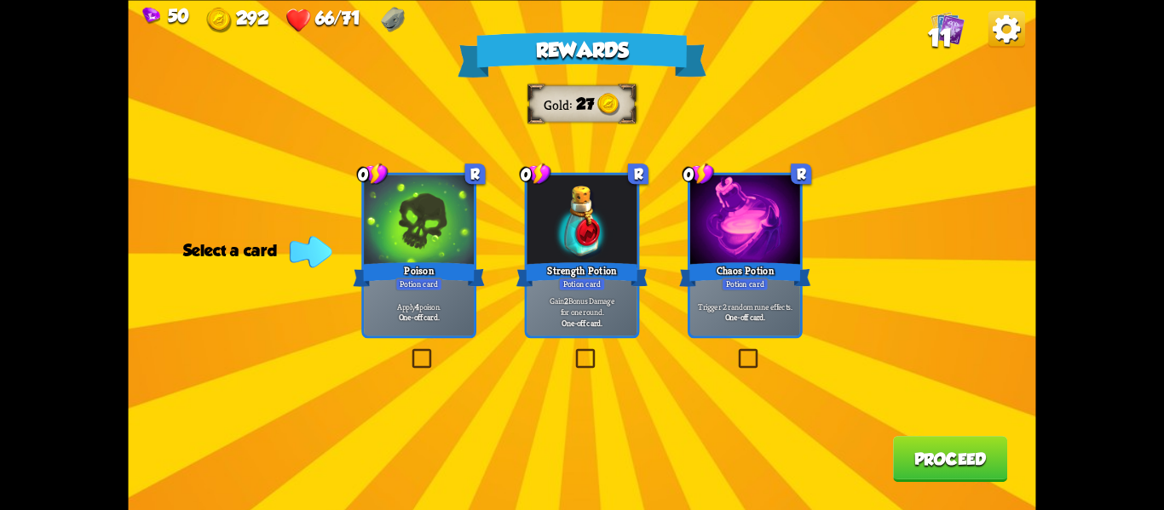
click at [366, 341] on div "Rewards Gold 27 Select a card 0 R Poison Potion card Apply 4 poison. One-off ca…" at bounding box center [582, 255] width 907 height 510
click at [580, 331] on div "Gain 2 Bonus Damage for one round. One-off card." at bounding box center [582, 312] width 110 height 48
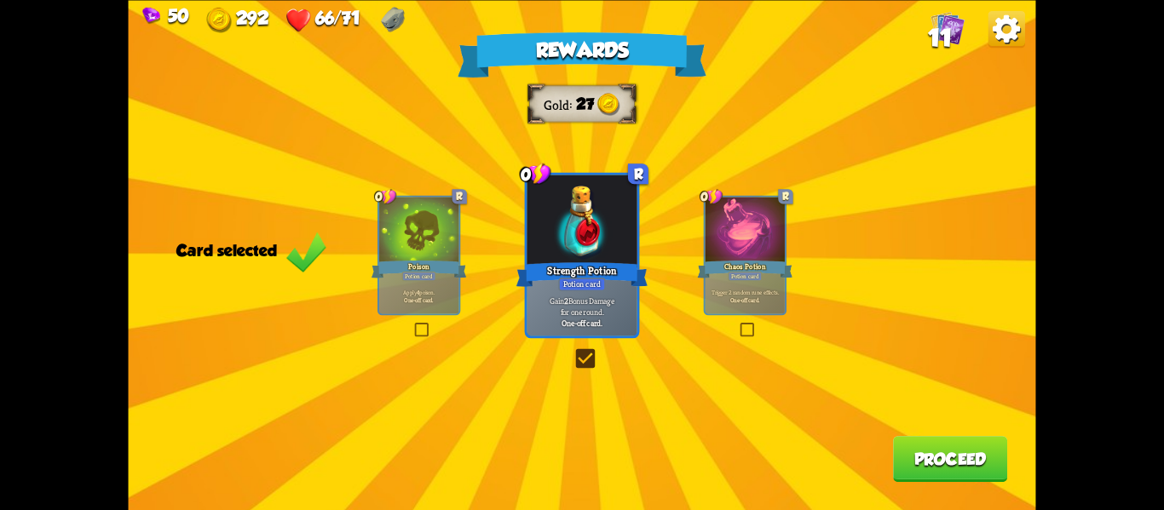
click at [941, 449] on button "Proceed" at bounding box center [950, 459] width 114 height 46
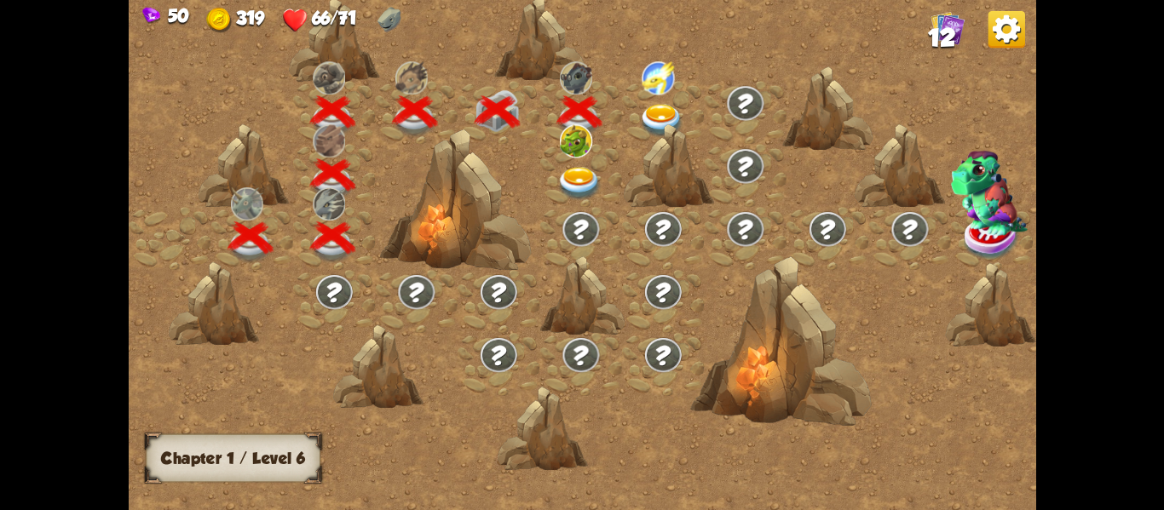
click at [574, 191] on img at bounding box center [578, 182] width 45 height 33
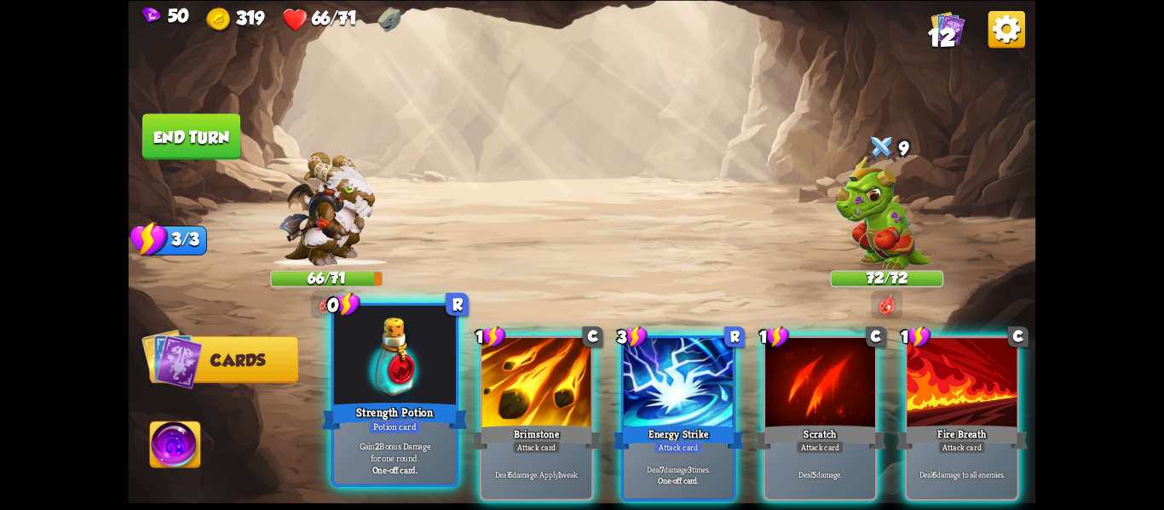
click at [379, 415] on div "Strength Potion" at bounding box center [395, 416] width 147 height 32
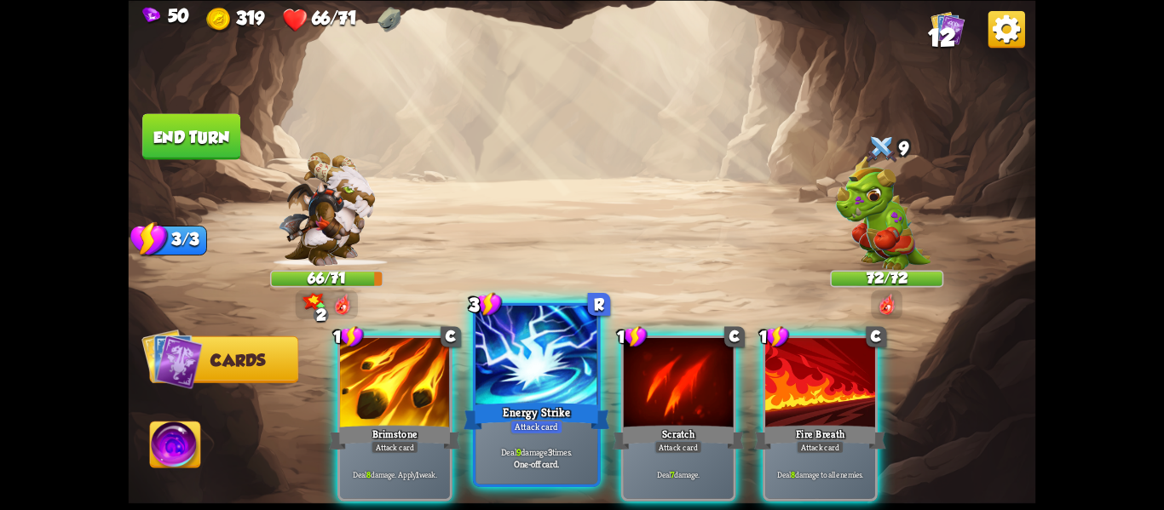
click at [556, 394] on div at bounding box center [536, 357] width 122 height 103
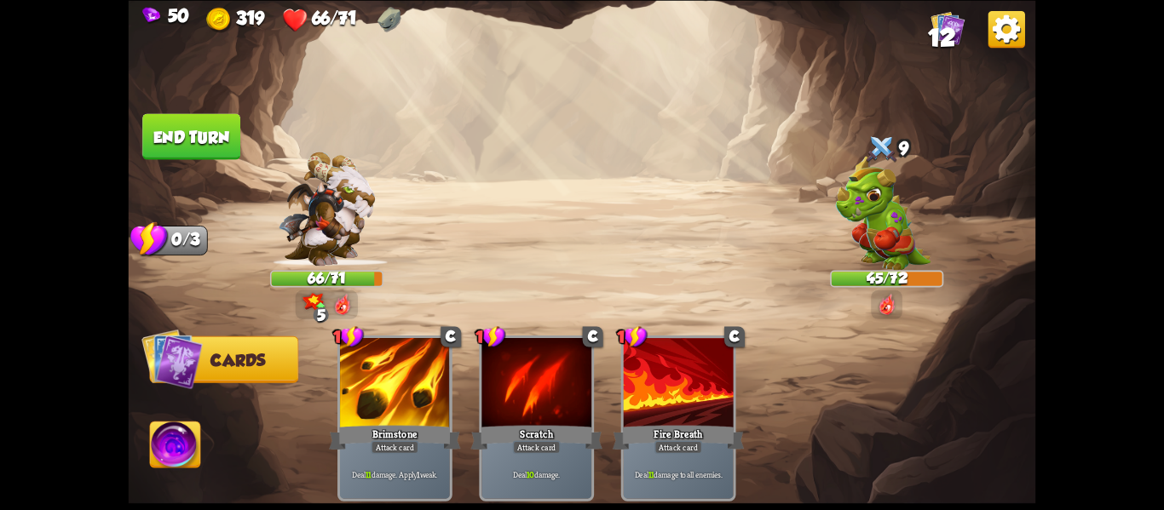
click at [226, 122] on button "End turn" at bounding box center [191, 136] width 98 height 46
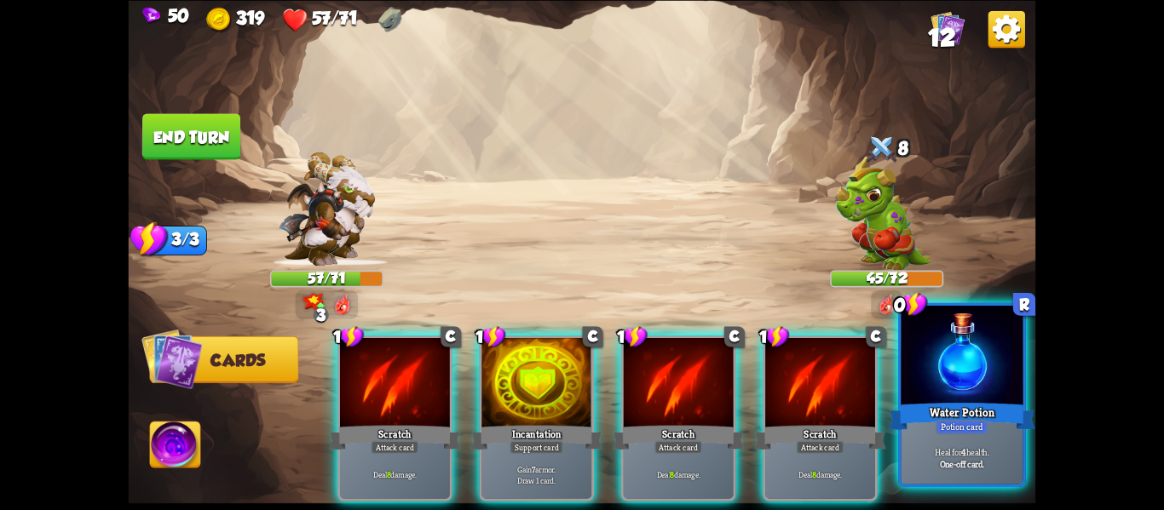
click at [921, 437] on div "Heal for 4 health. One-off card." at bounding box center [962, 457] width 122 height 53
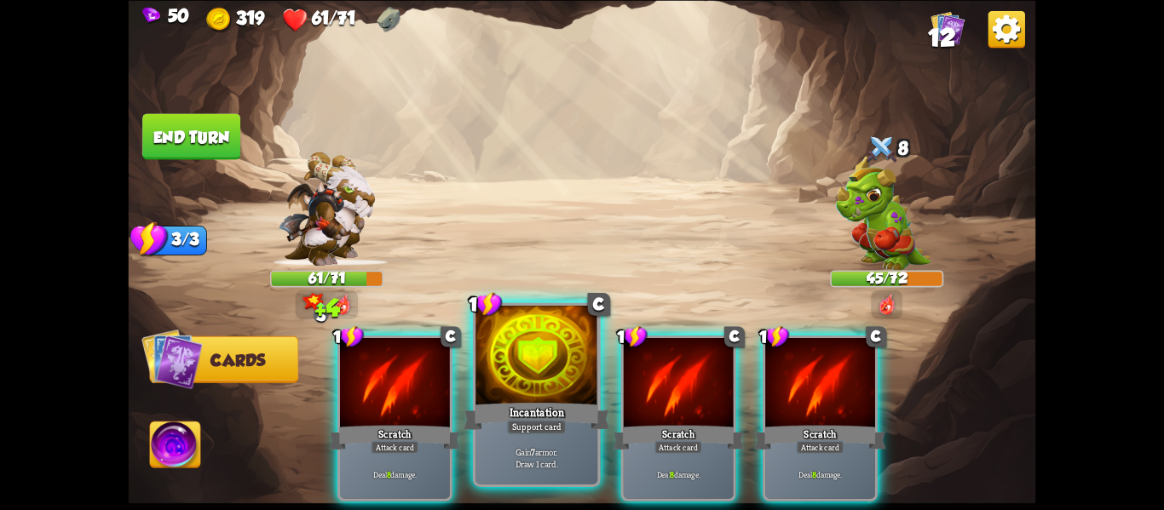
click at [590, 439] on div "Gain 7 armor. Draw 1 card." at bounding box center [536, 457] width 122 height 53
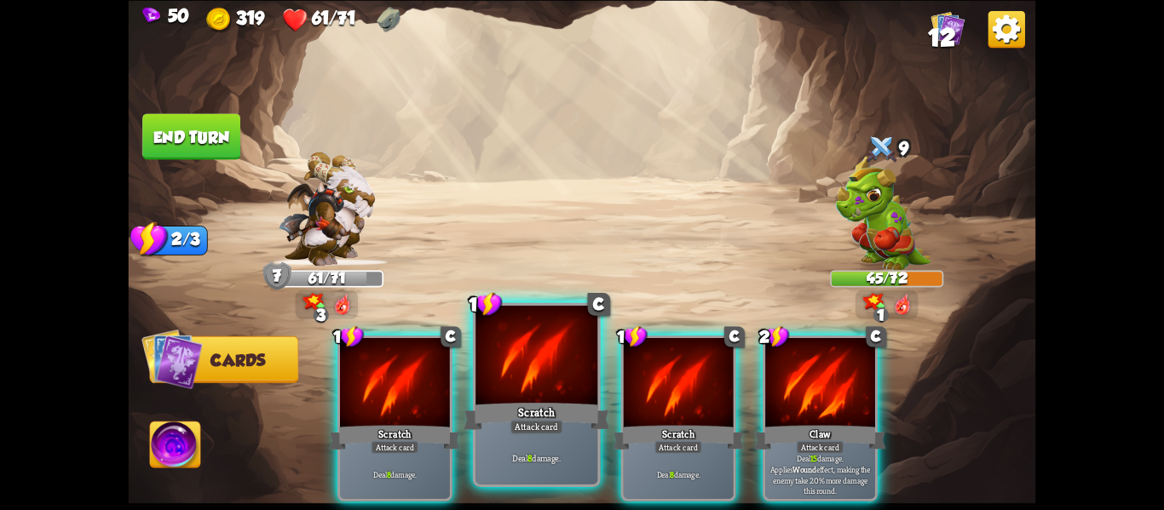
click at [565, 388] on div at bounding box center [536, 357] width 122 height 103
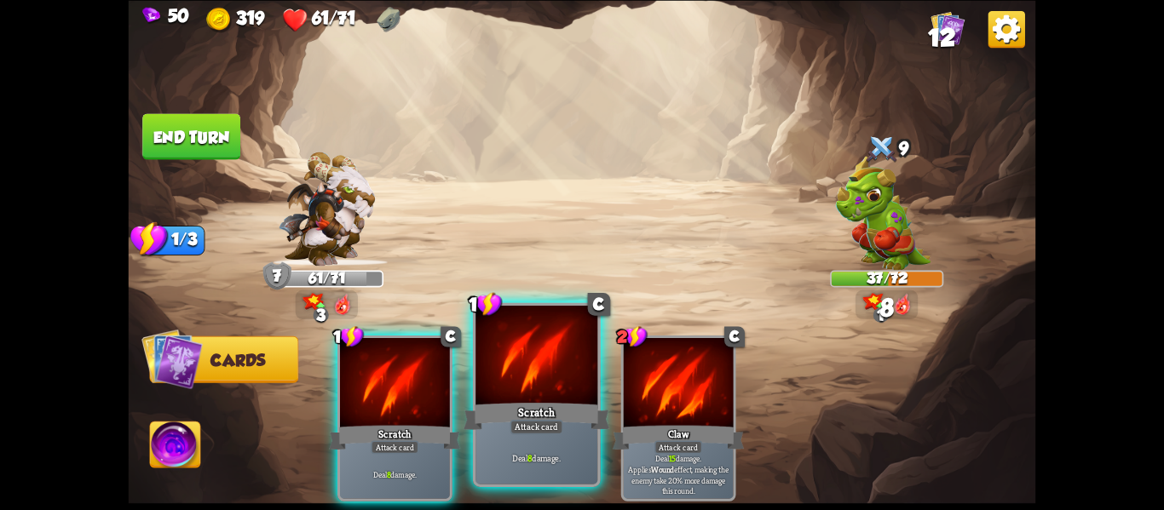
click at [538, 394] on div at bounding box center [536, 357] width 122 height 103
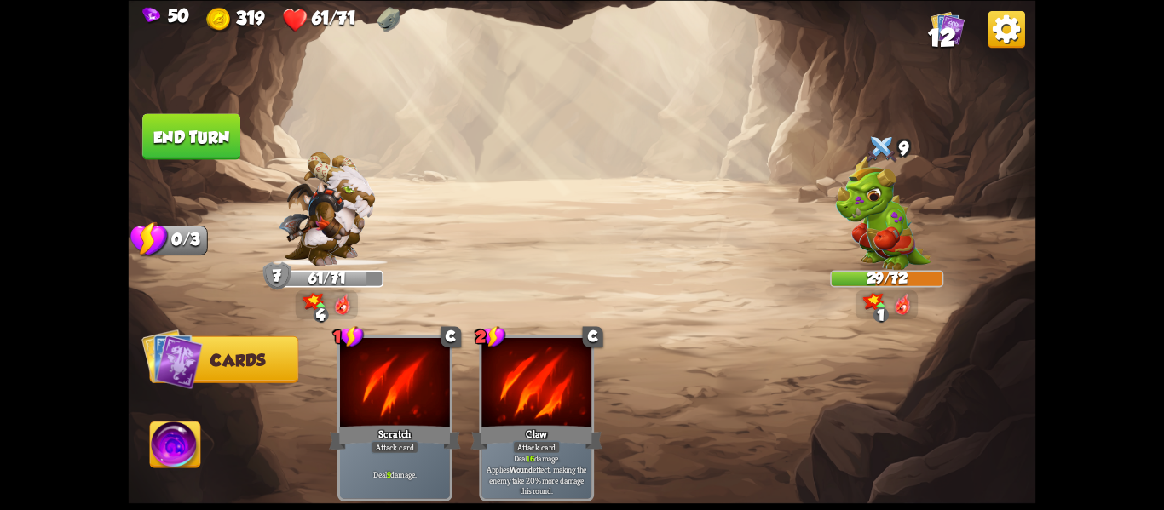
click at [222, 128] on button "End turn" at bounding box center [191, 136] width 98 height 46
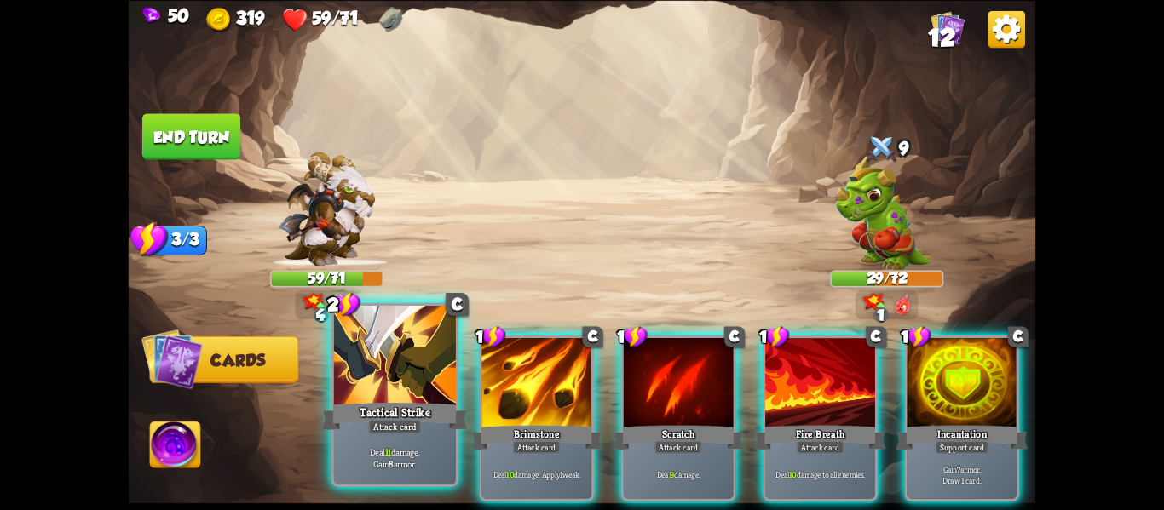
click at [429, 391] on div at bounding box center [395, 357] width 122 height 103
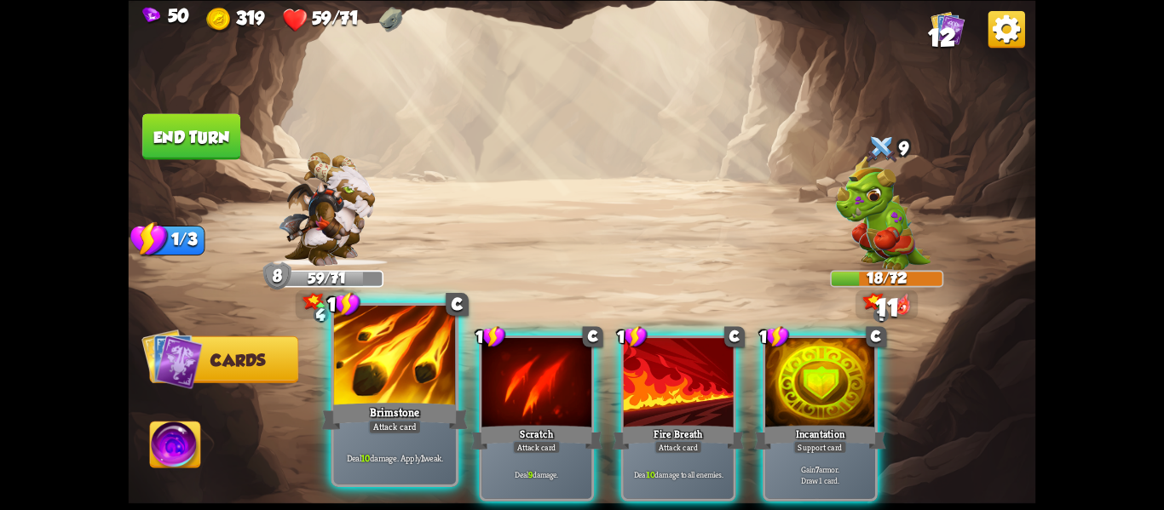
click at [415, 383] on div at bounding box center [395, 357] width 122 height 103
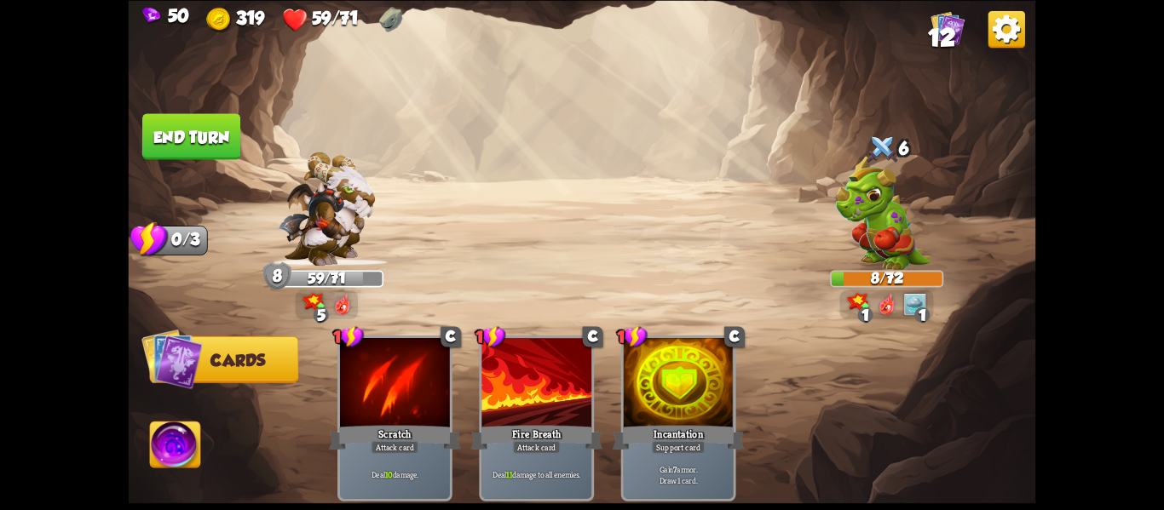
click at [191, 440] on img at bounding box center [175, 447] width 50 height 51
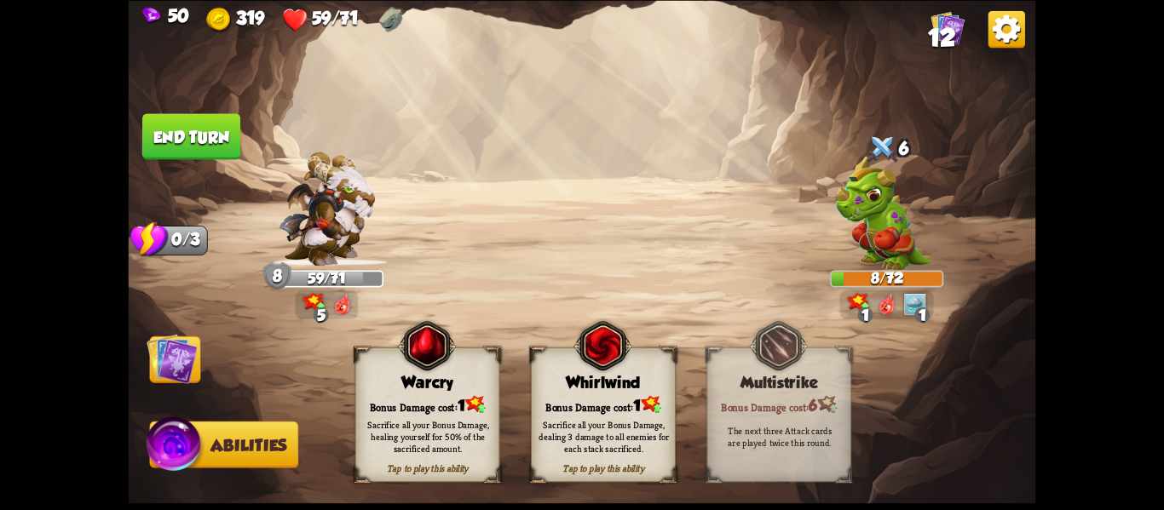
click at [469, 439] on div "Sacrifice all your Bonus Damage, healing yourself for 50% of the sacrificed amo…" at bounding box center [428, 436] width 130 height 36
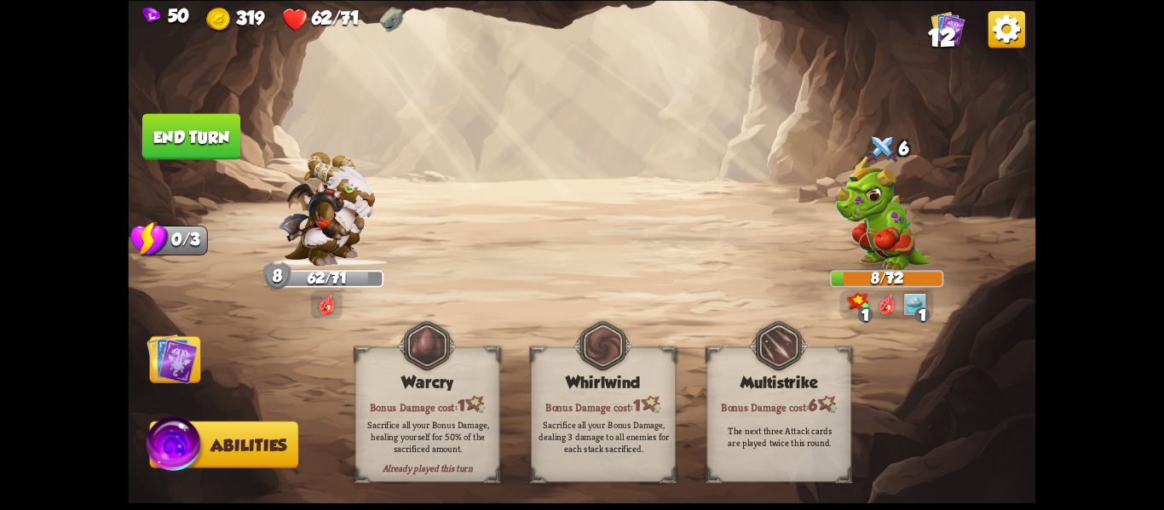
click at [158, 156] on button "End turn" at bounding box center [191, 136] width 98 height 46
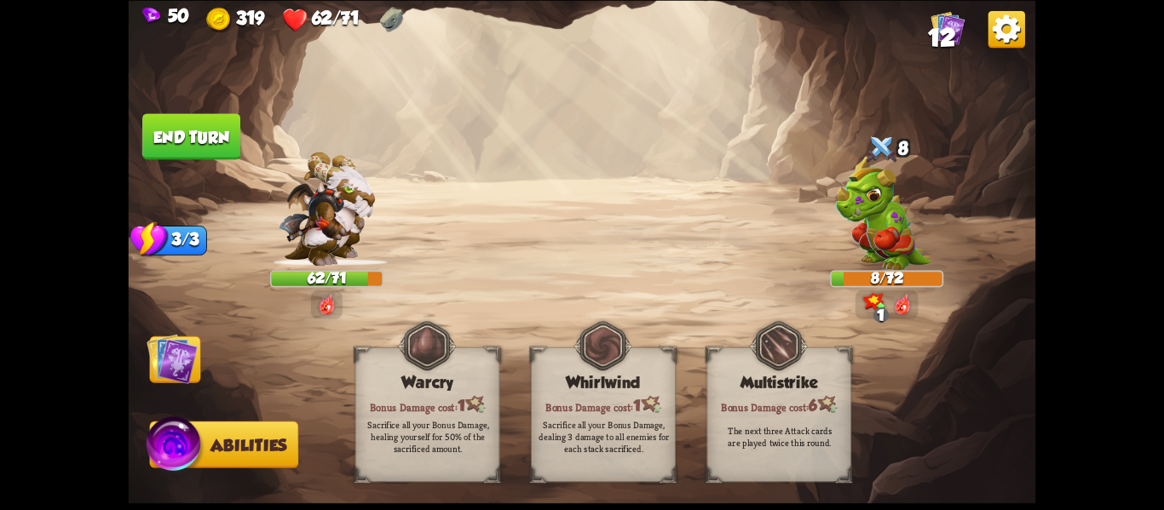
click at [185, 351] on img at bounding box center [172, 358] width 51 height 51
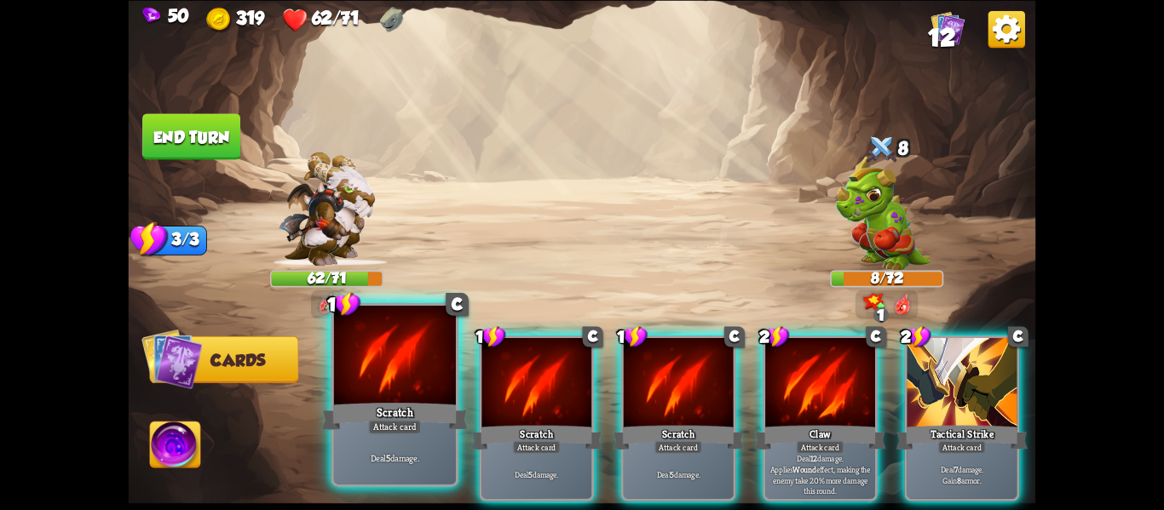
click at [364, 375] on div at bounding box center [395, 357] width 122 height 103
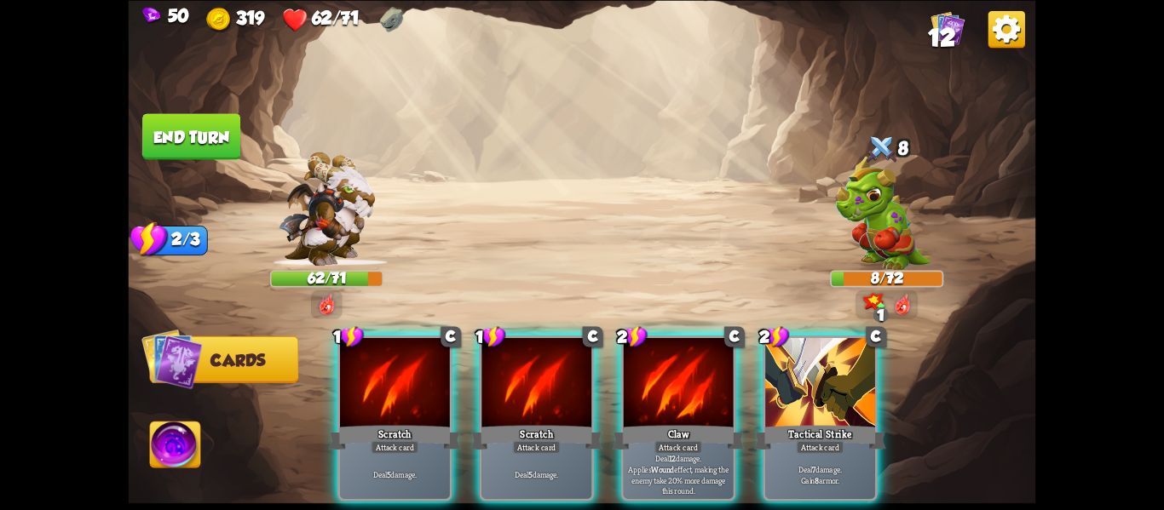
click at [364, 375] on div at bounding box center [395, 384] width 110 height 93
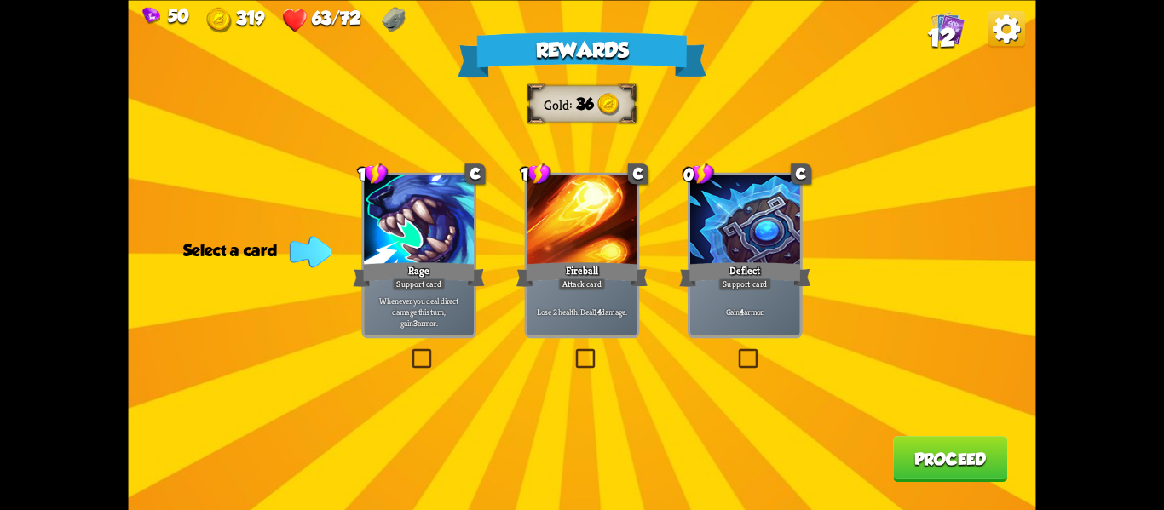
click at [693, 317] on p "Gain 4 armor." at bounding box center [745, 311] width 104 height 11
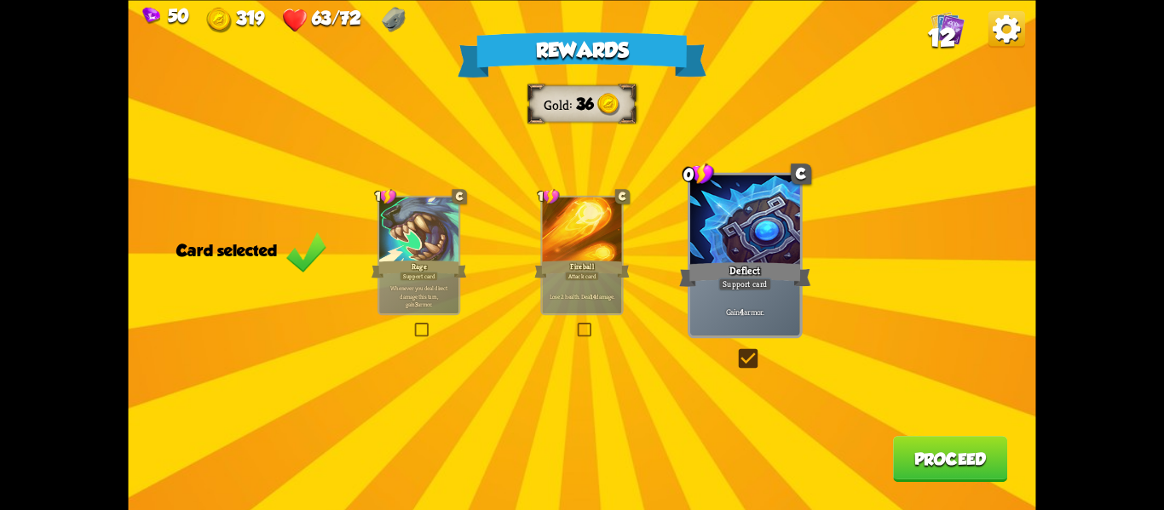
click at [936, 456] on button "Proceed" at bounding box center [950, 459] width 114 height 46
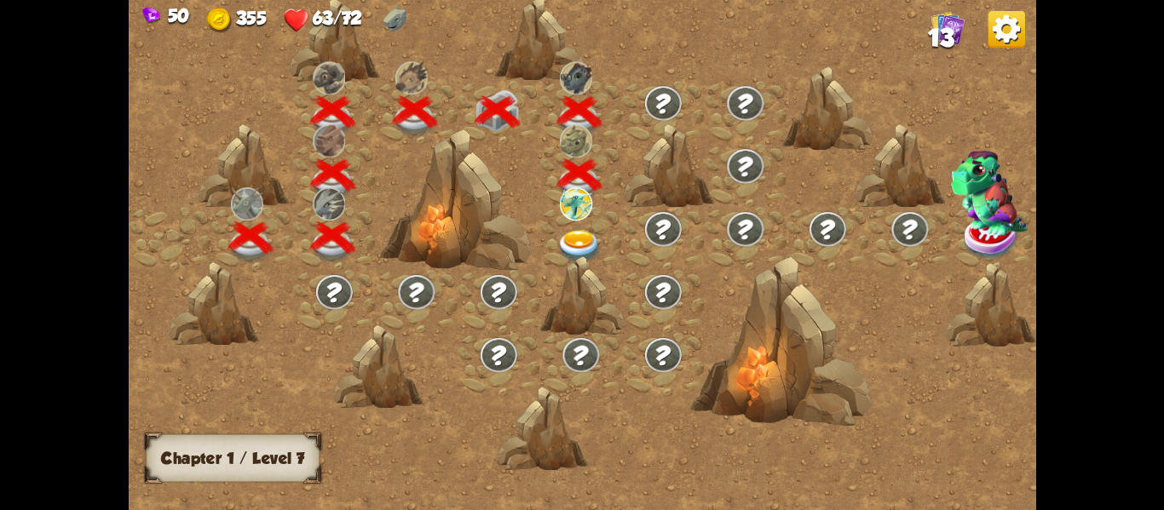
click at [591, 250] on img at bounding box center [578, 245] width 45 height 33
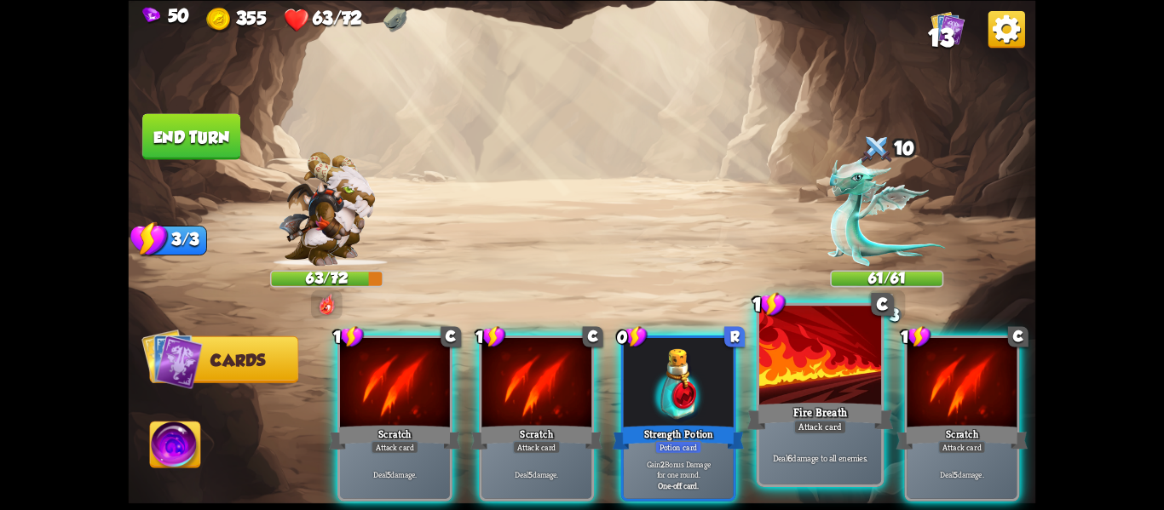
click at [760, 387] on div at bounding box center [820, 357] width 122 height 103
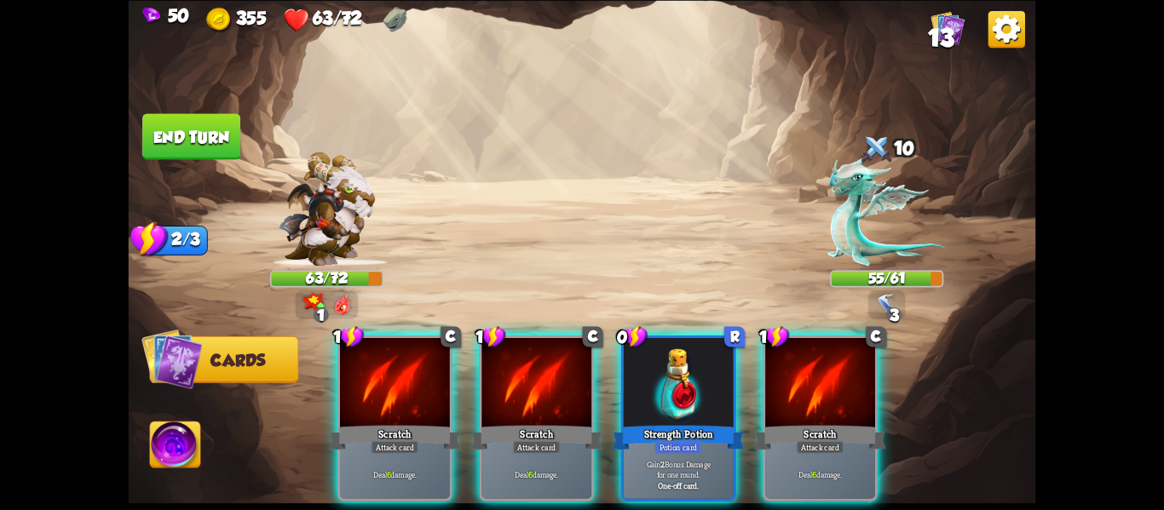
click at [760, 387] on div "1 C Scratch Attack card Deal 6 damage. 1 C Scratch Attack card Deal 6 damage. 0…" at bounding box center [673, 397] width 726 height 227
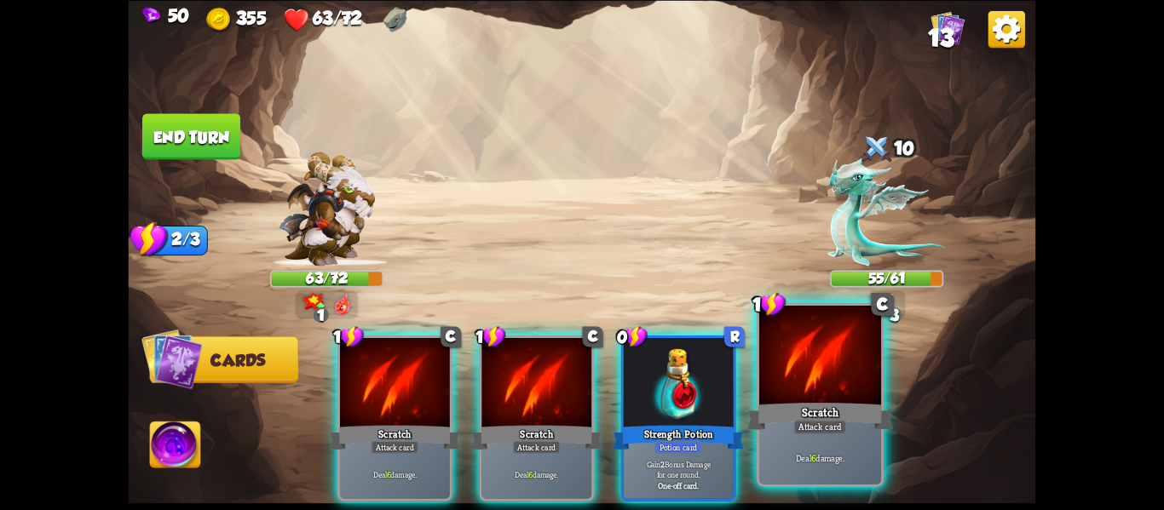
click at [769, 384] on div at bounding box center [820, 357] width 122 height 103
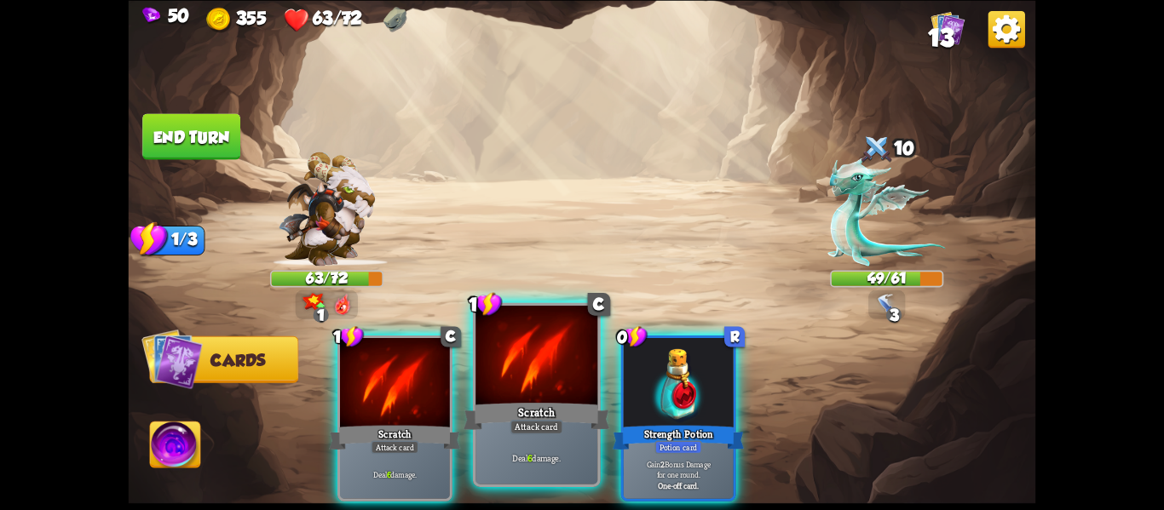
click at [538, 375] on div at bounding box center [536, 357] width 122 height 103
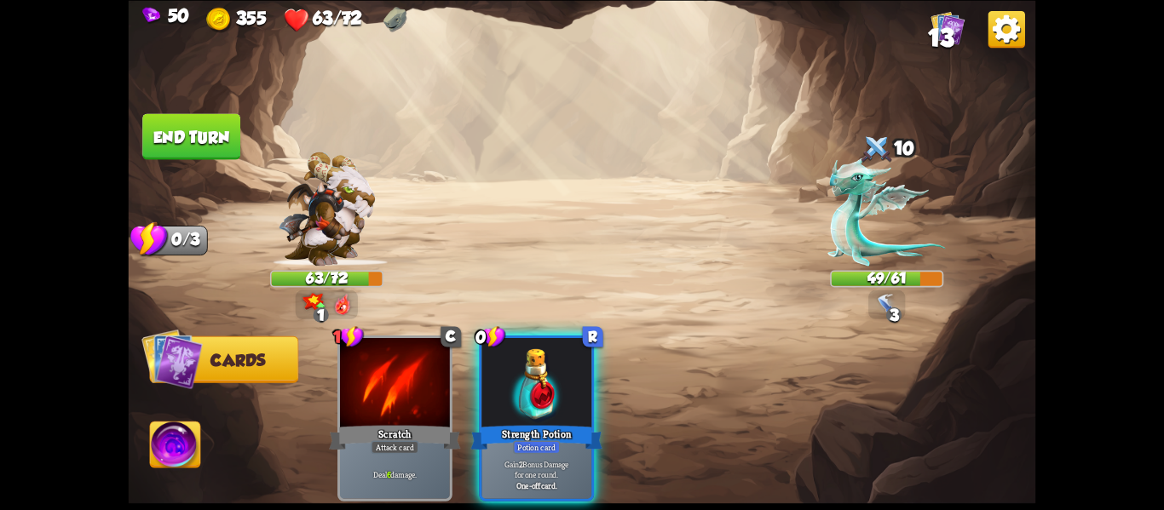
click at [163, 137] on button "End turn" at bounding box center [191, 136] width 98 height 46
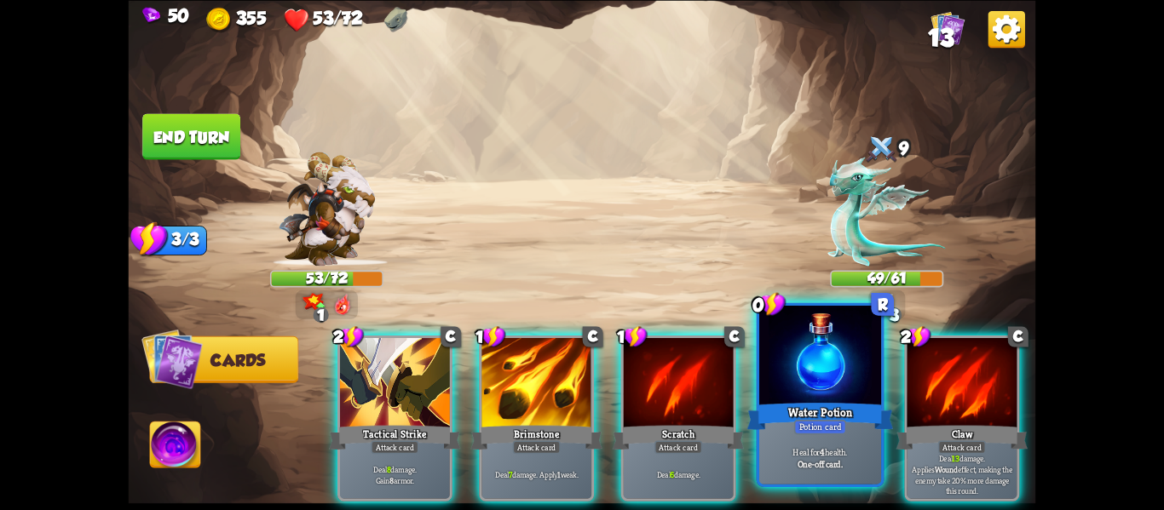
click at [765, 415] on div "Water Potion" at bounding box center [820, 416] width 147 height 32
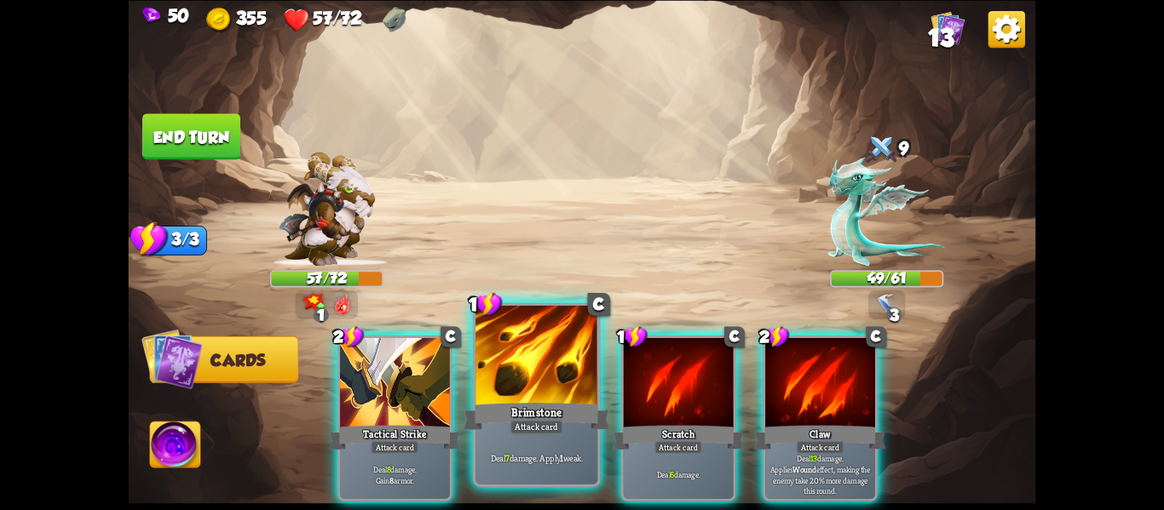
click at [586, 382] on div at bounding box center [536, 357] width 122 height 103
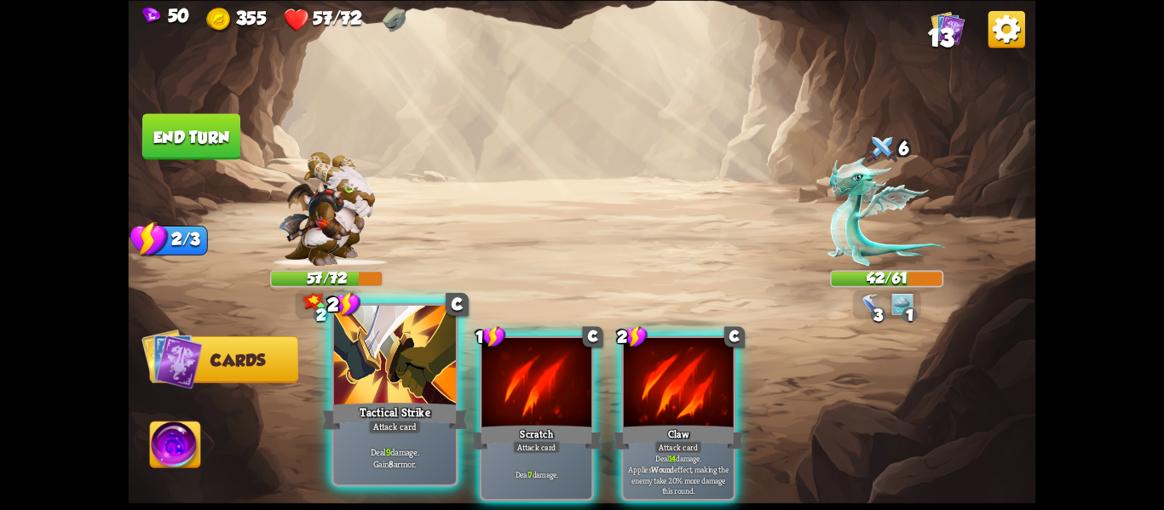
click at [447, 406] on div "Tactical Strike" at bounding box center [395, 416] width 147 height 32
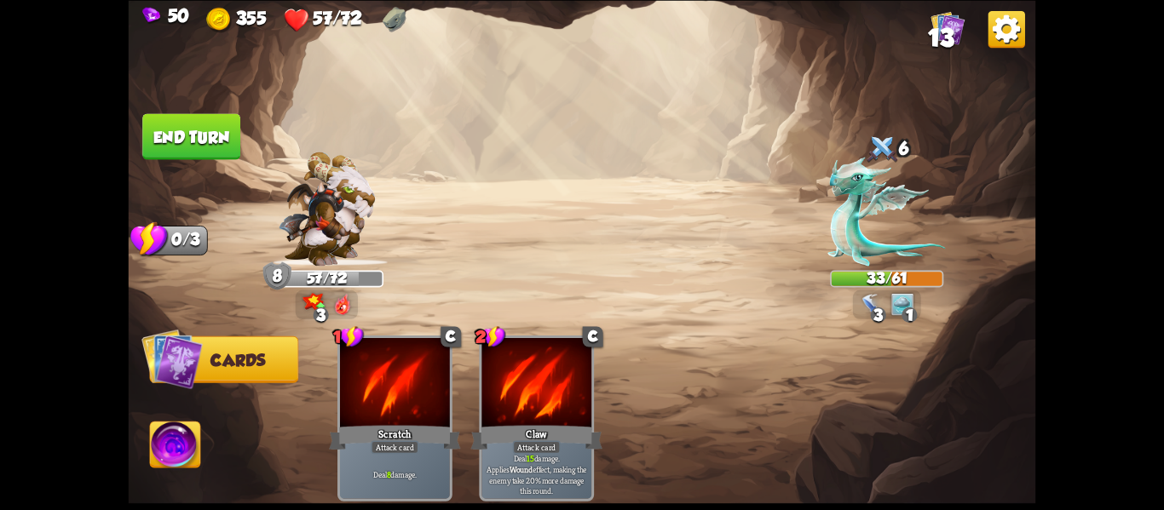
click at [180, 133] on button "End turn" at bounding box center [191, 136] width 98 height 46
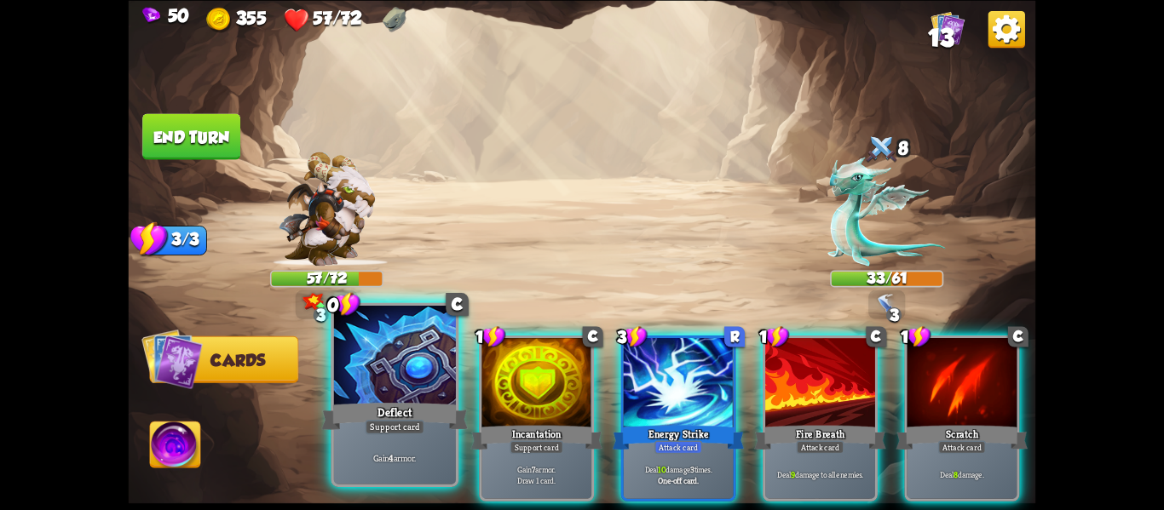
click at [362, 408] on div "Deflect" at bounding box center [395, 416] width 147 height 32
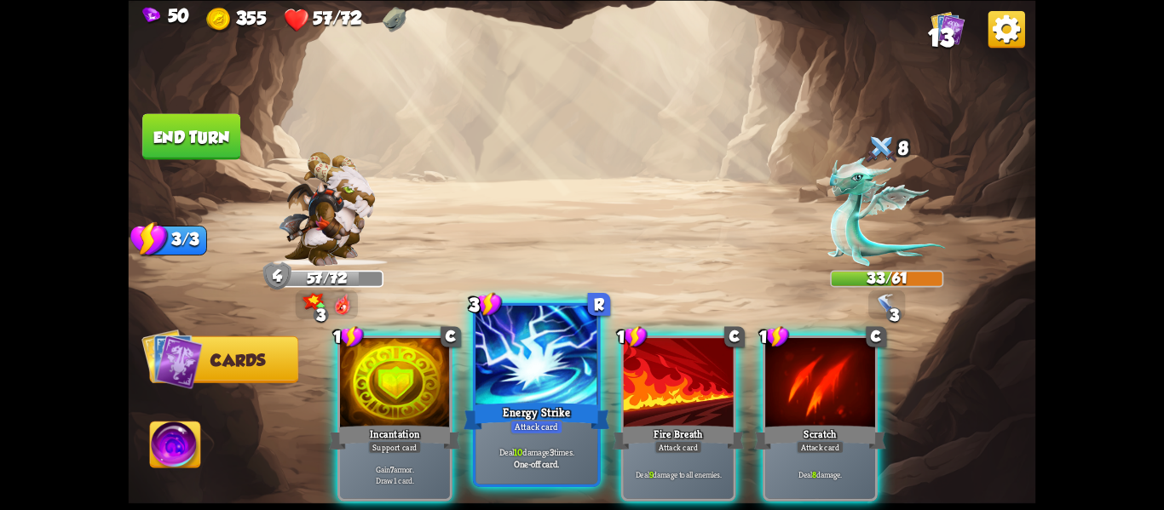
click at [498, 425] on div "Energy Strike" at bounding box center [537, 416] width 147 height 32
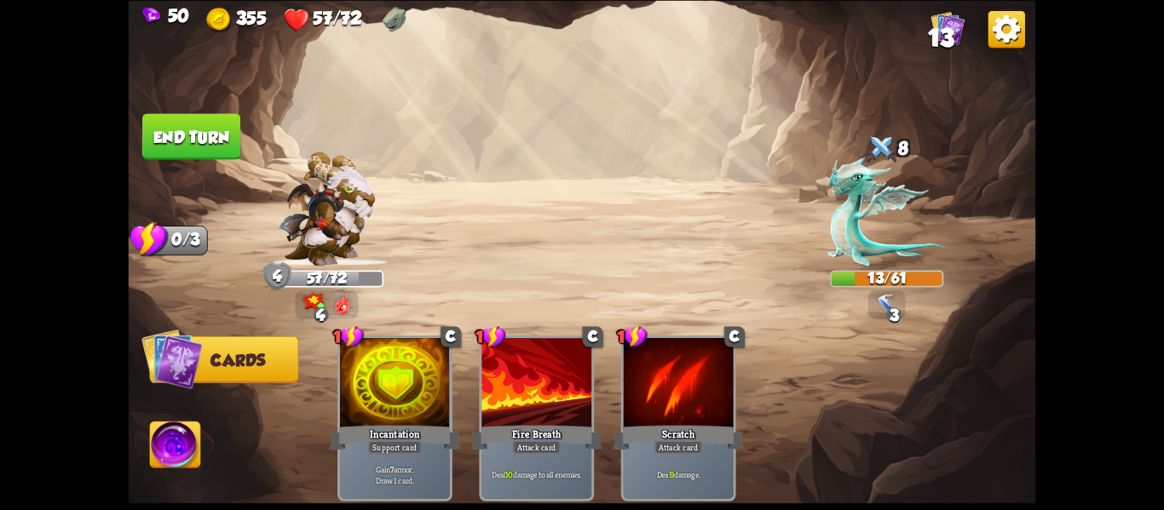
click at [182, 148] on button "End turn" at bounding box center [191, 136] width 98 height 46
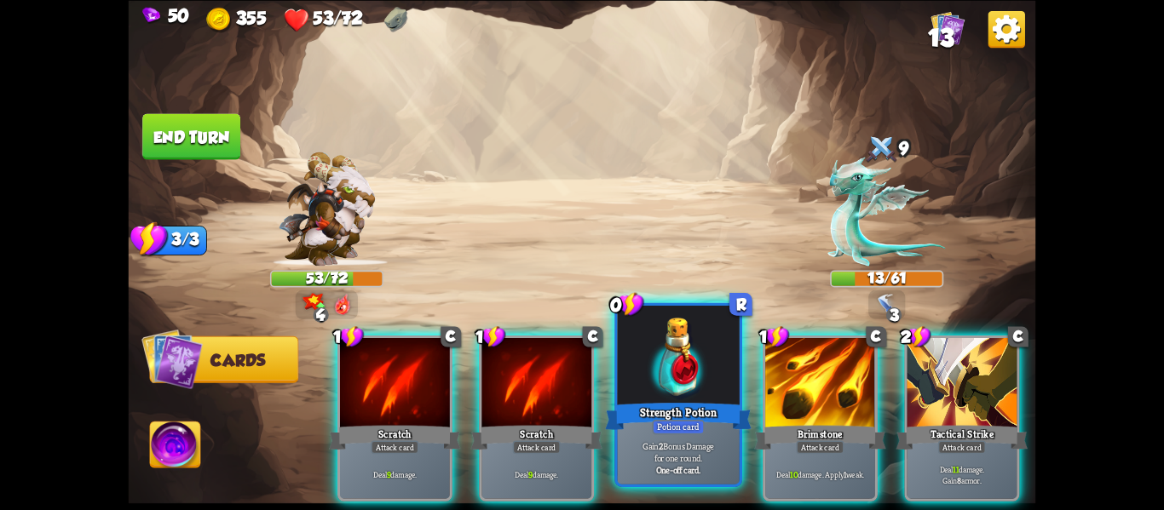
click at [659, 380] on div at bounding box center [679, 357] width 122 height 103
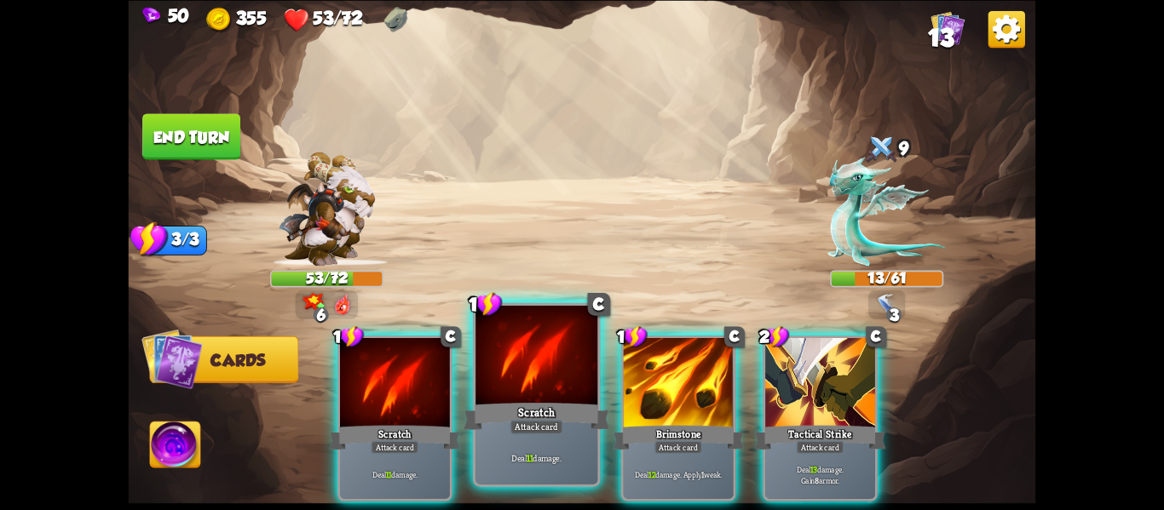
click at [477, 421] on div "Scratch" at bounding box center [537, 416] width 147 height 32
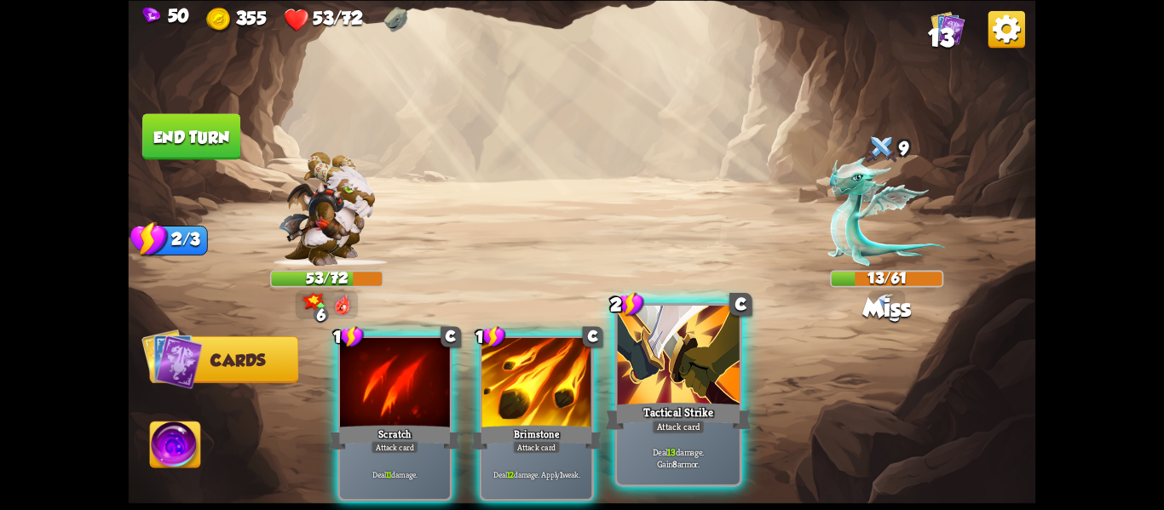
click at [694, 417] on div "Tactical Strike" at bounding box center [678, 416] width 147 height 32
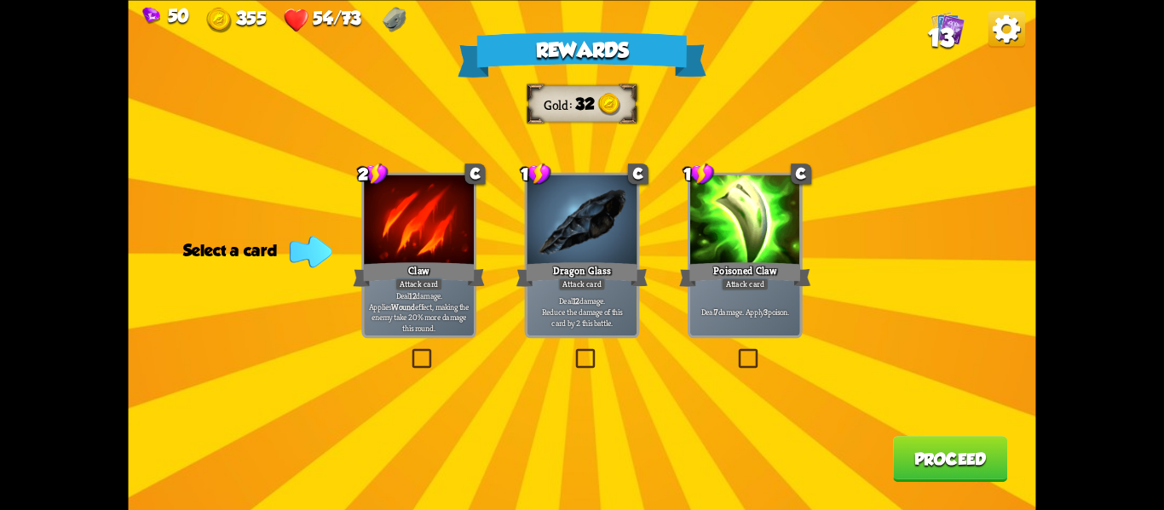
click at [603, 322] on p "Deal 12 damage. Reduce the damage of this card by 2 this battle." at bounding box center [582, 312] width 104 height 32
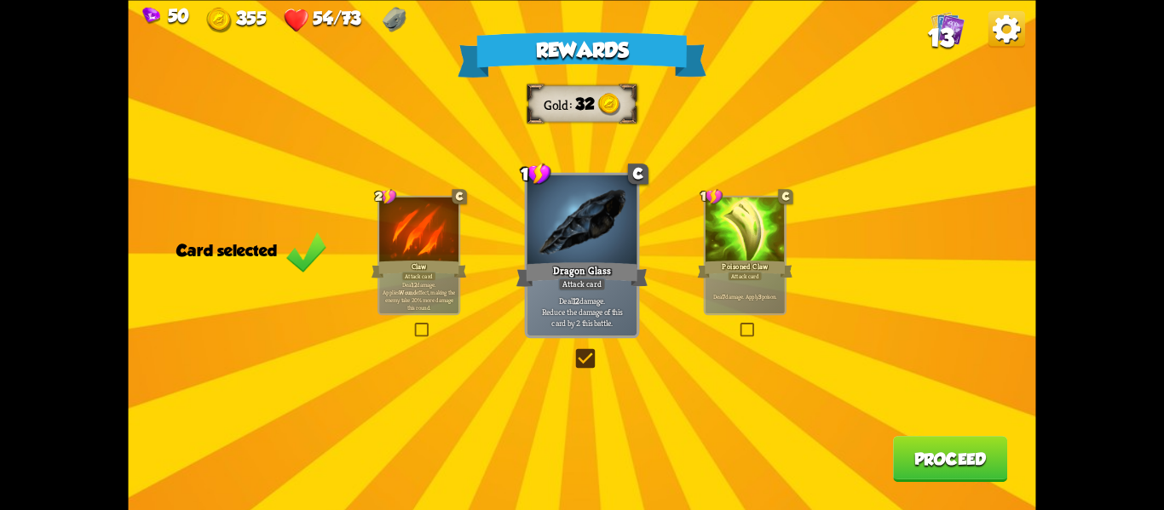
click at [940, 465] on button "Proceed" at bounding box center [950, 459] width 114 height 46
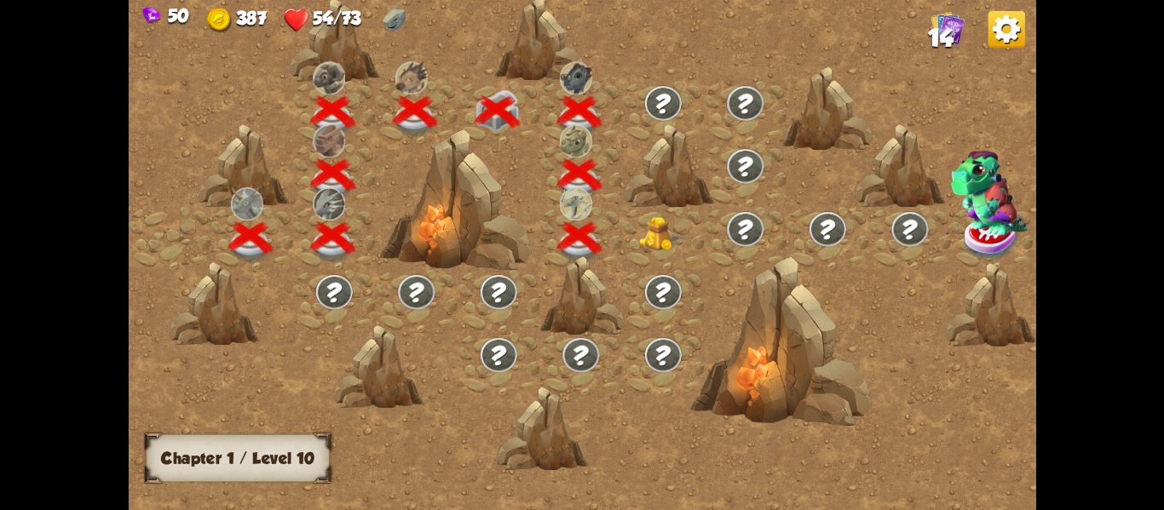
click at [658, 237] on img at bounding box center [661, 233] width 45 height 35
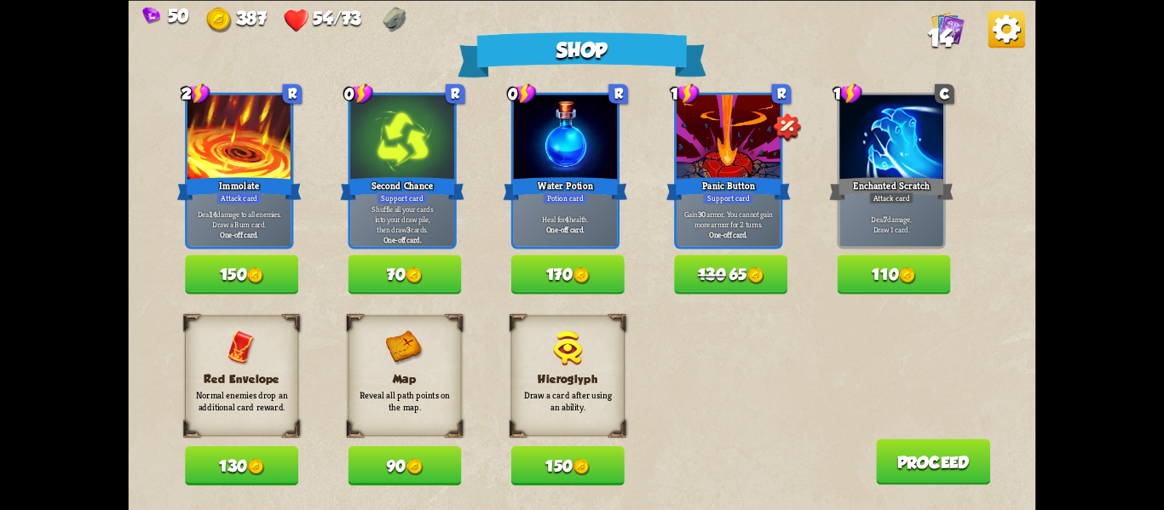
click at [404, 451] on button "90" at bounding box center [404, 465] width 113 height 39
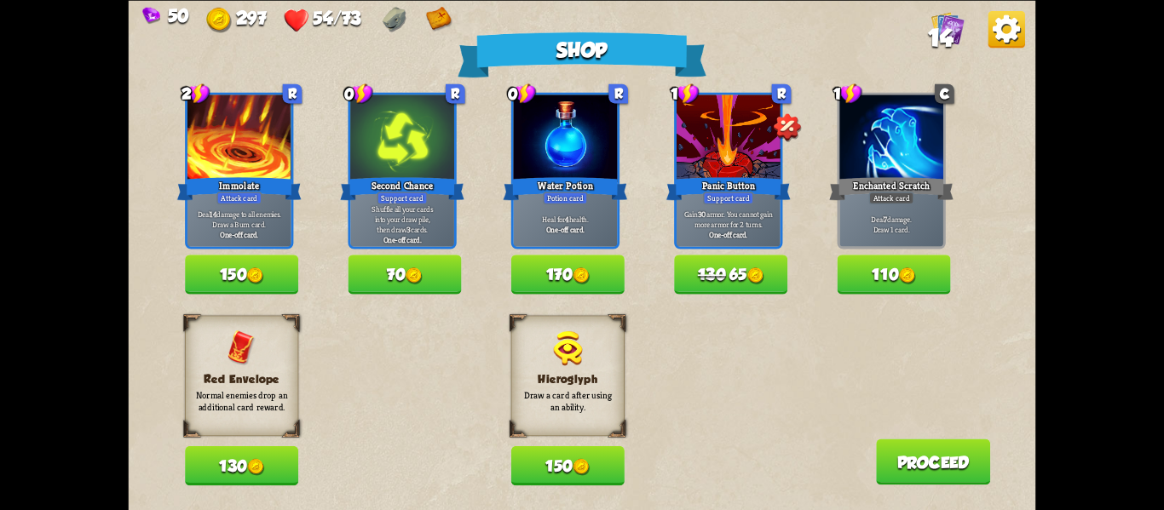
click at [225, 465] on button "130" at bounding box center [241, 465] width 113 height 39
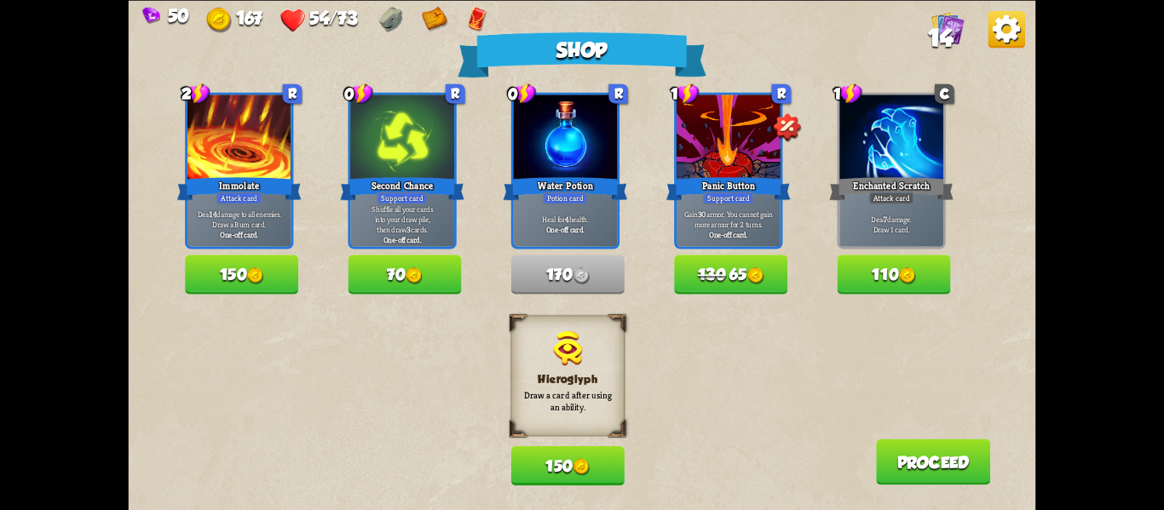
click at [544, 468] on button "150" at bounding box center [567, 465] width 113 height 39
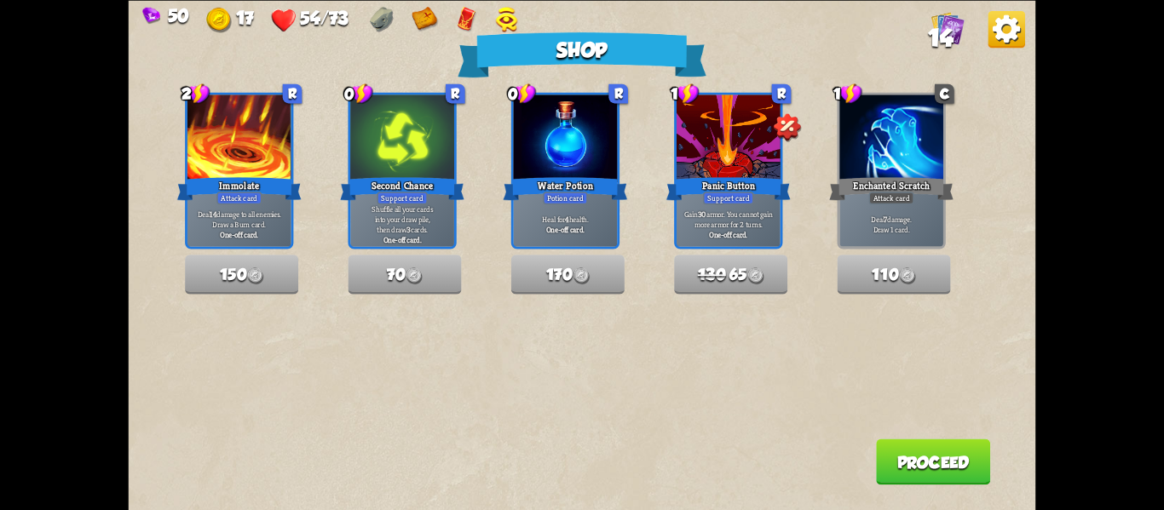
click at [963, 471] on button "Proceed" at bounding box center [933, 462] width 114 height 46
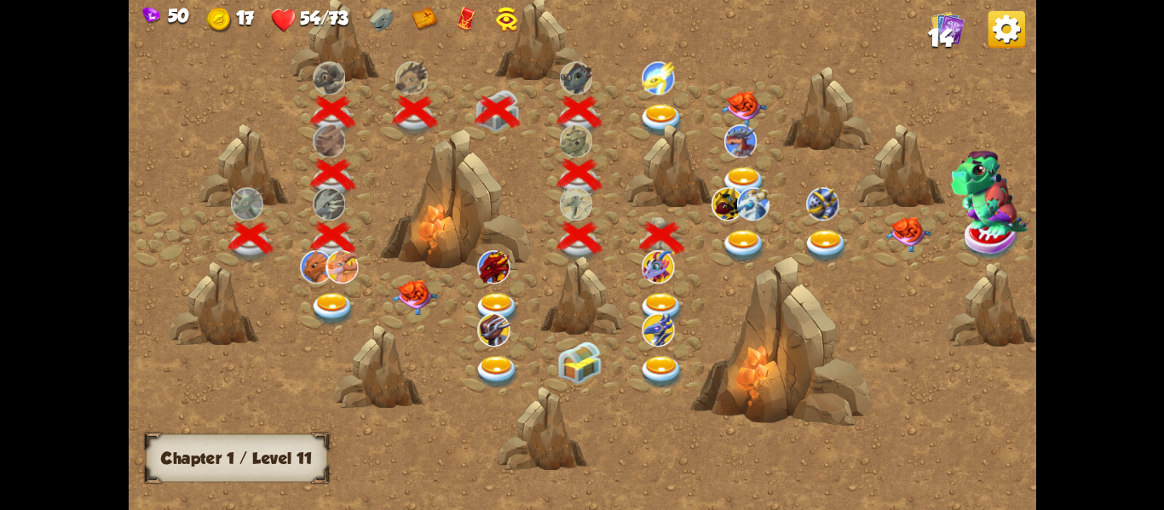
scroll to position [0, 259]
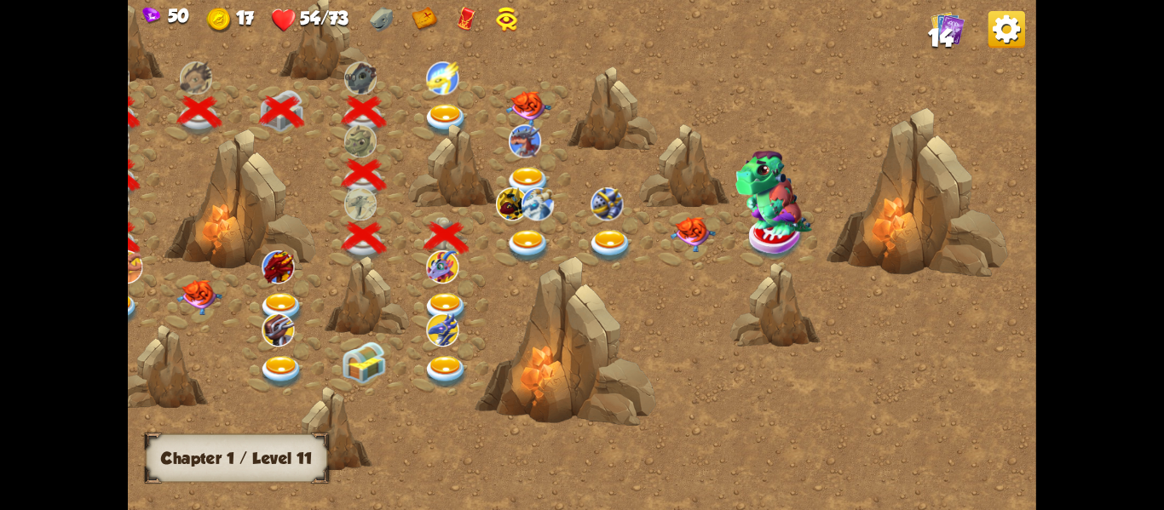
click at [533, 245] on img at bounding box center [527, 245] width 45 height 33
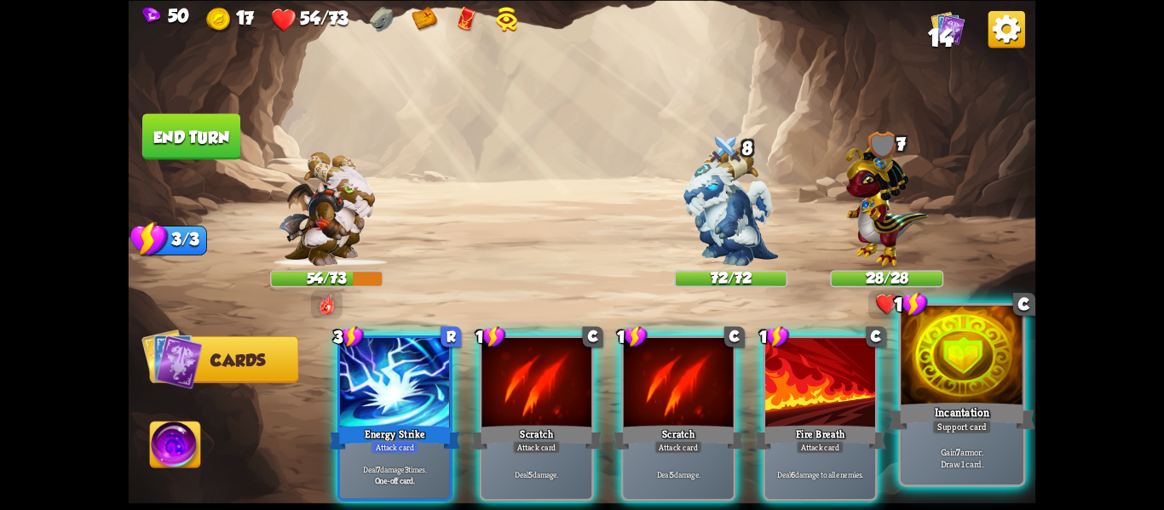
click at [914, 423] on div "Incantation" at bounding box center [962, 416] width 147 height 32
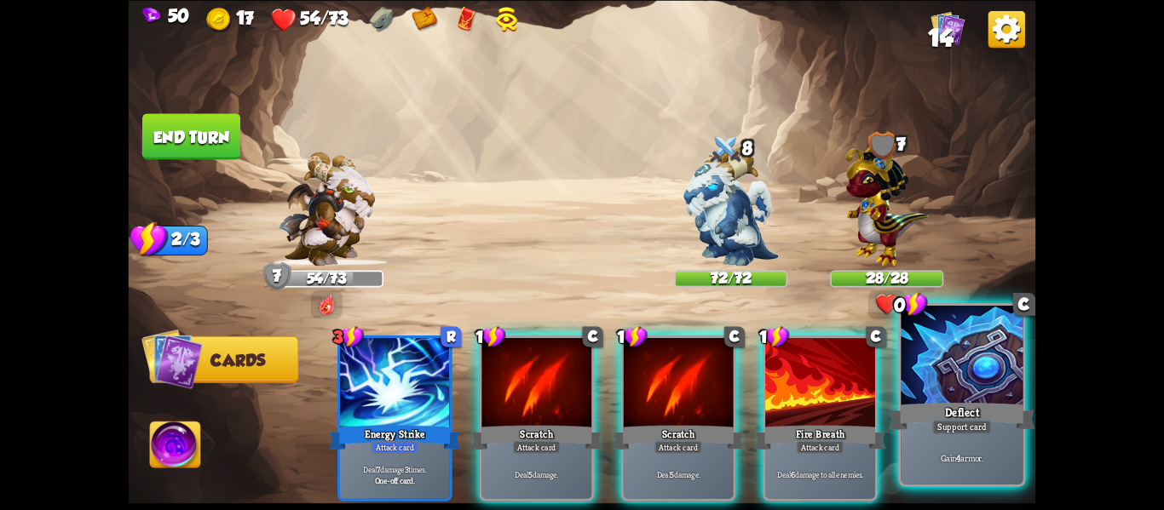
click at [907, 423] on div "Deflect" at bounding box center [962, 416] width 147 height 32
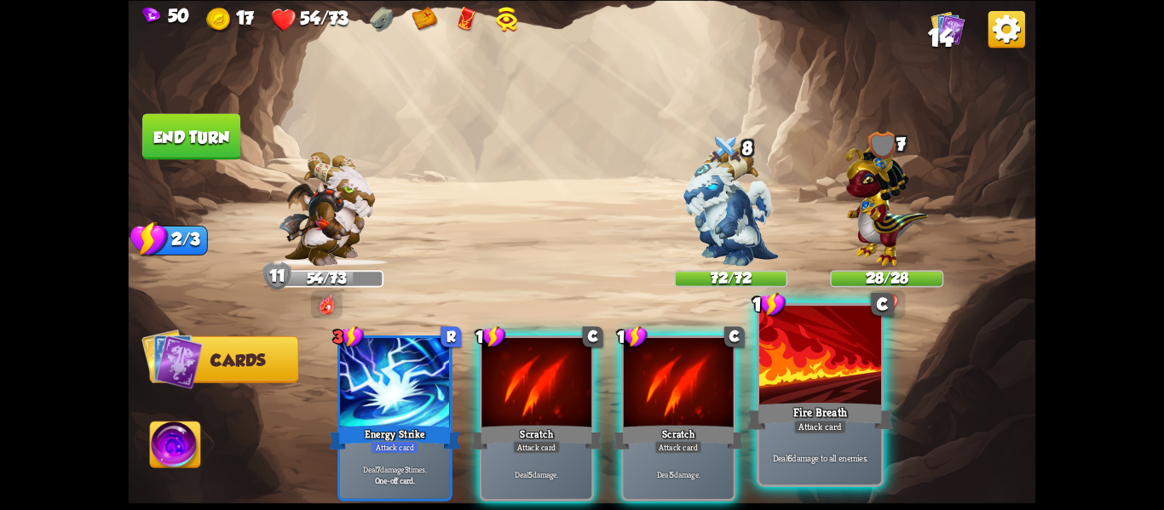
click at [866, 422] on div "Fire Breath" at bounding box center [820, 416] width 147 height 32
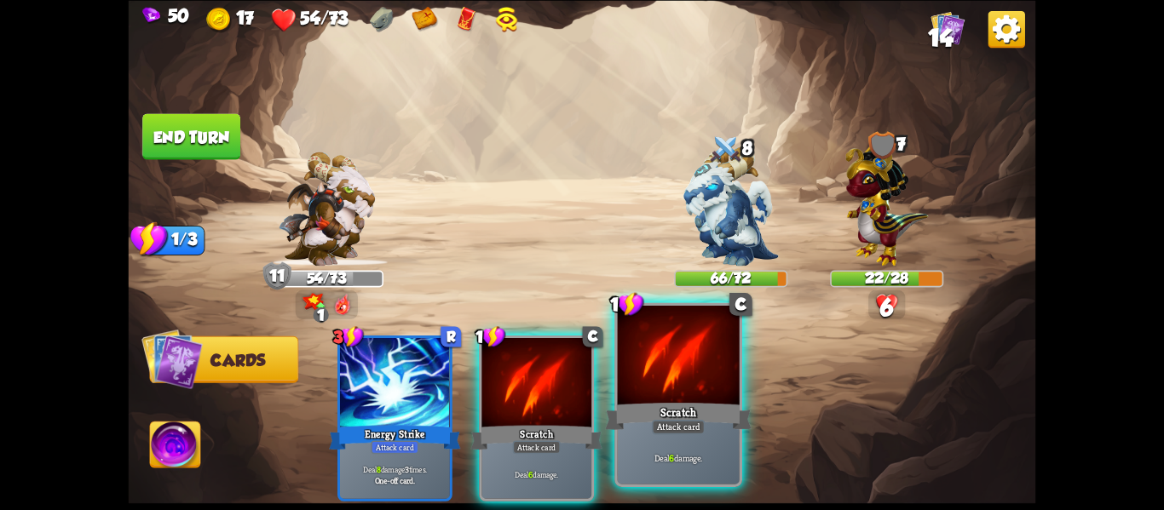
click at [690, 429] on div "Attack card" at bounding box center [678, 427] width 53 height 14
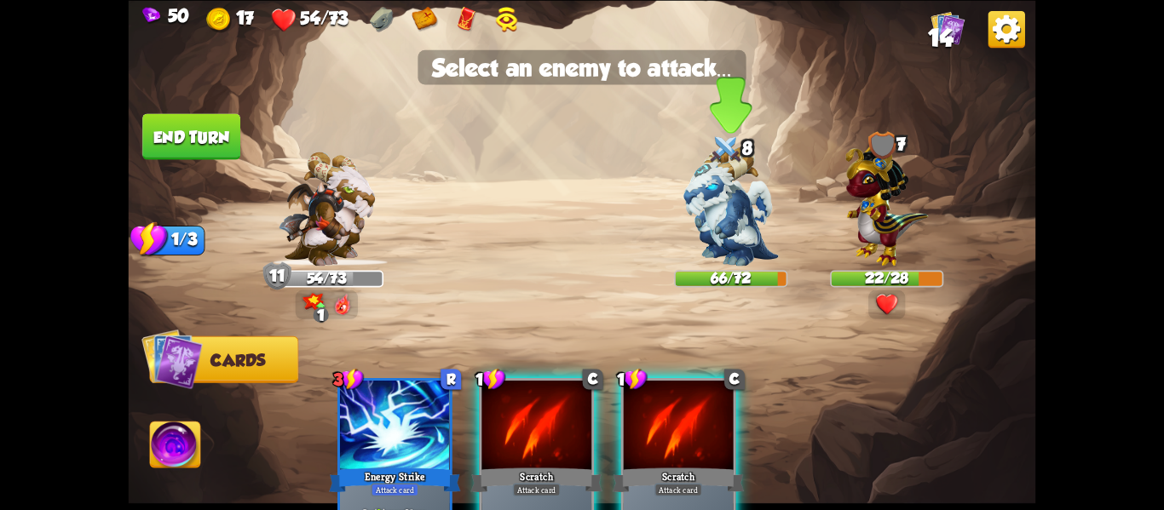
click at [734, 226] on img at bounding box center [730, 206] width 95 height 119
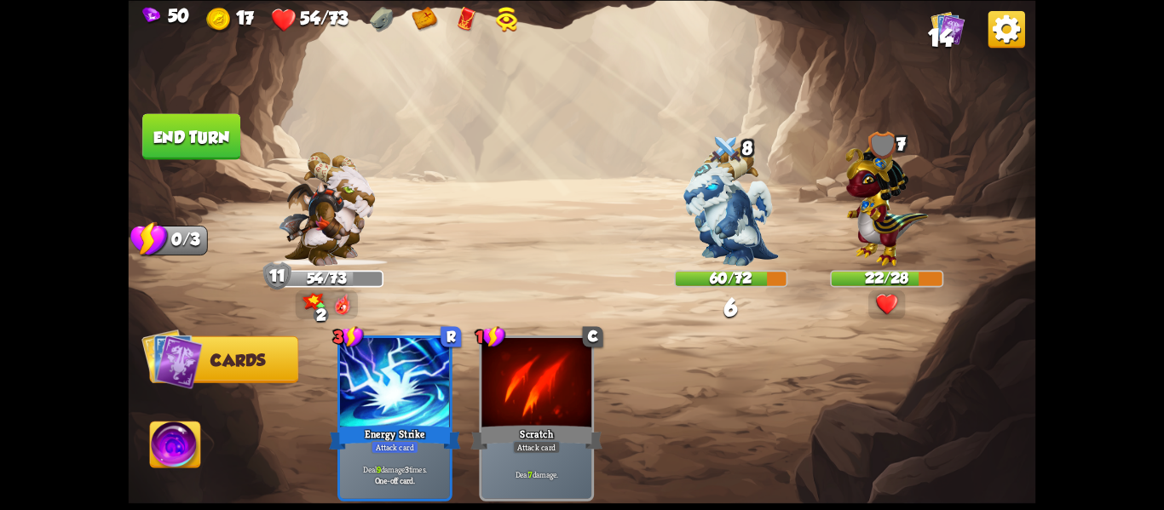
click at [176, 124] on button "End turn" at bounding box center [191, 136] width 98 height 46
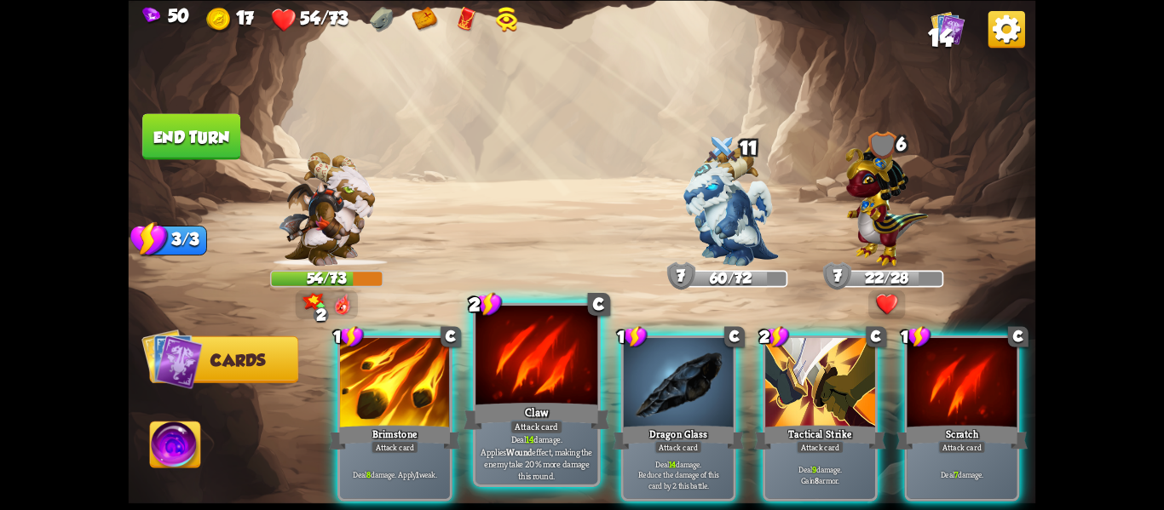
click at [550, 402] on div "Claw" at bounding box center [537, 416] width 147 height 32
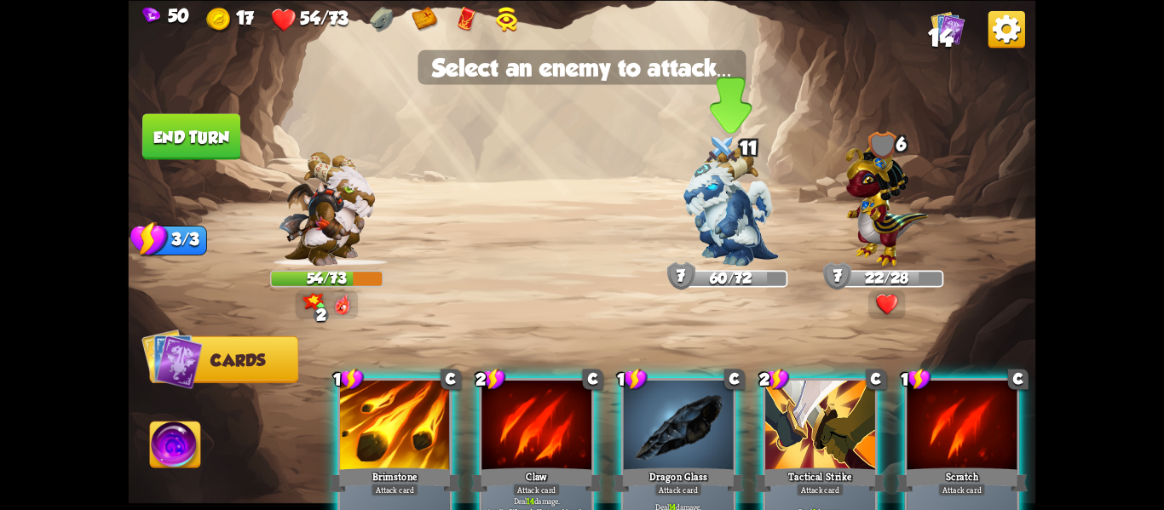
click at [704, 229] on img at bounding box center [730, 206] width 95 height 119
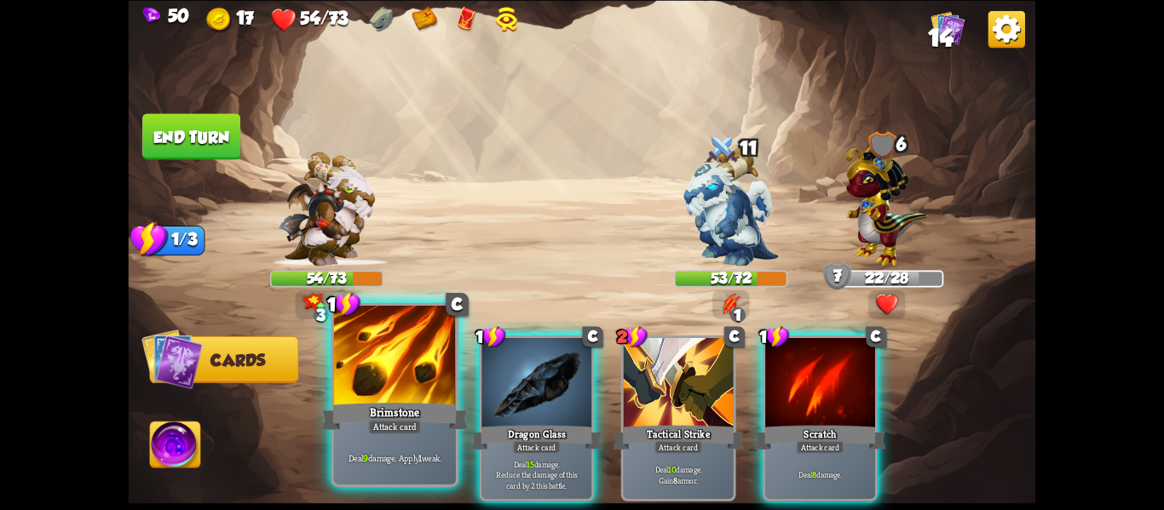
click at [403, 401] on div "Brimstone" at bounding box center [395, 416] width 147 height 32
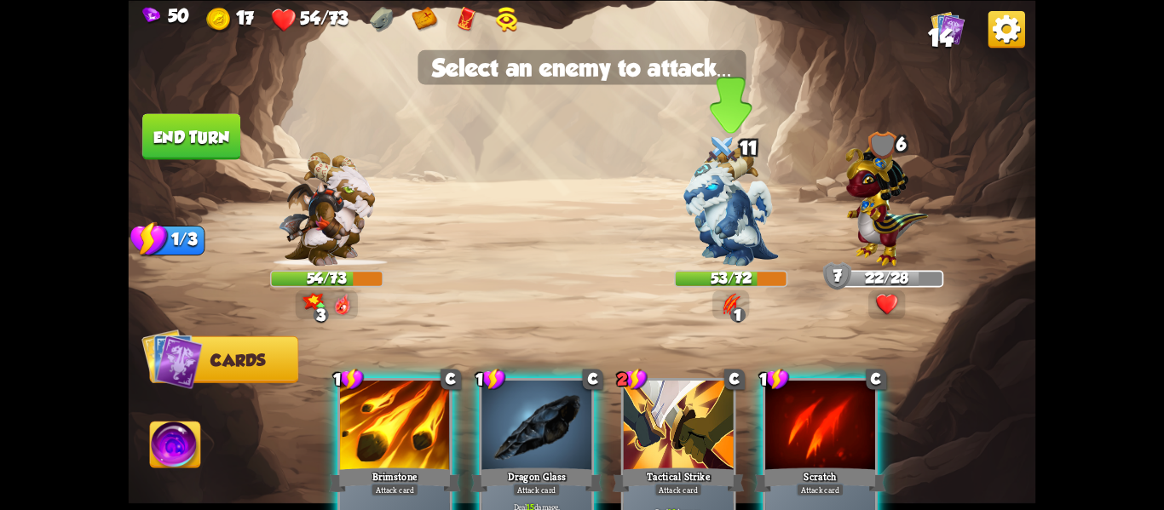
click at [742, 228] on img at bounding box center [730, 206] width 95 height 119
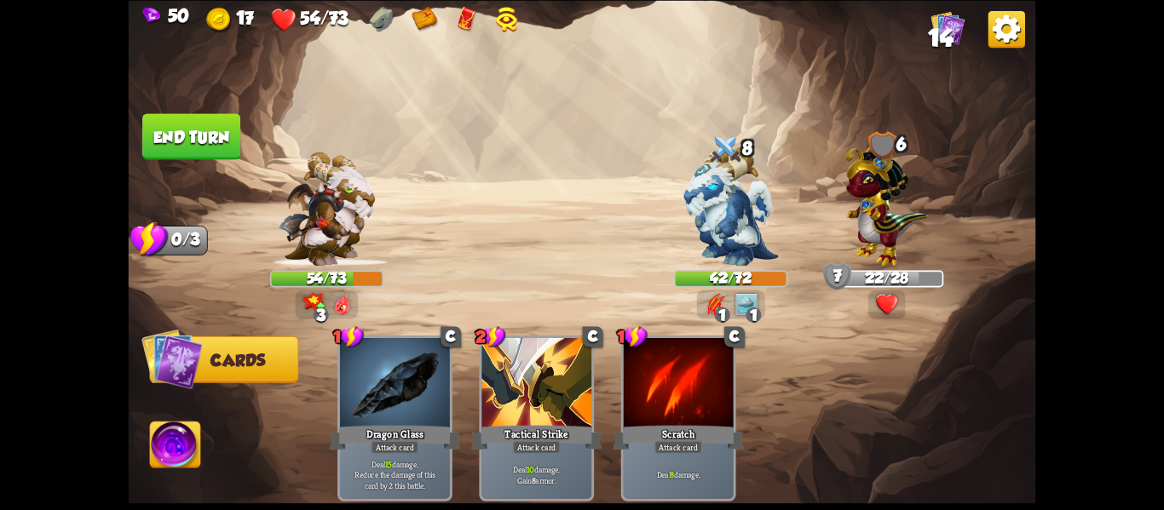
click at [194, 135] on button "End turn" at bounding box center [191, 136] width 98 height 46
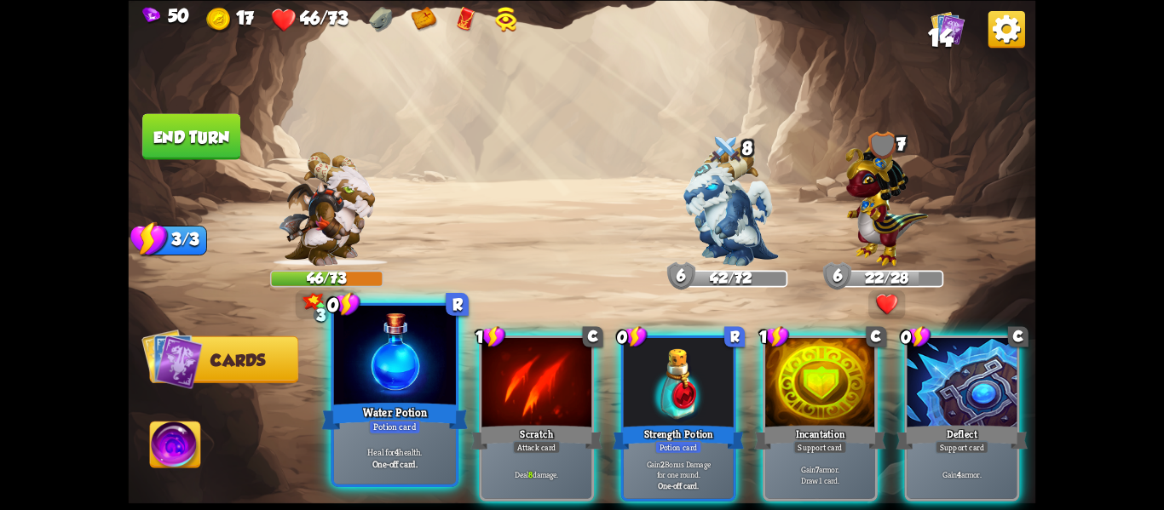
click at [396, 398] on div at bounding box center [395, 357] width 122 height 103
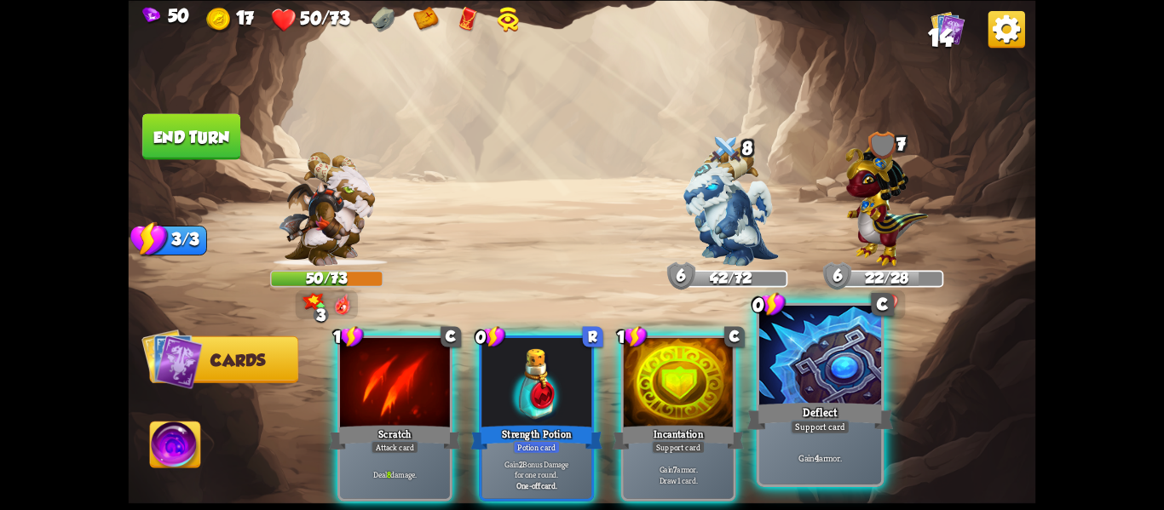
click at [778, 435] on div "Gain 4 armor." at bounding box center [820, 457] width 122 height 53
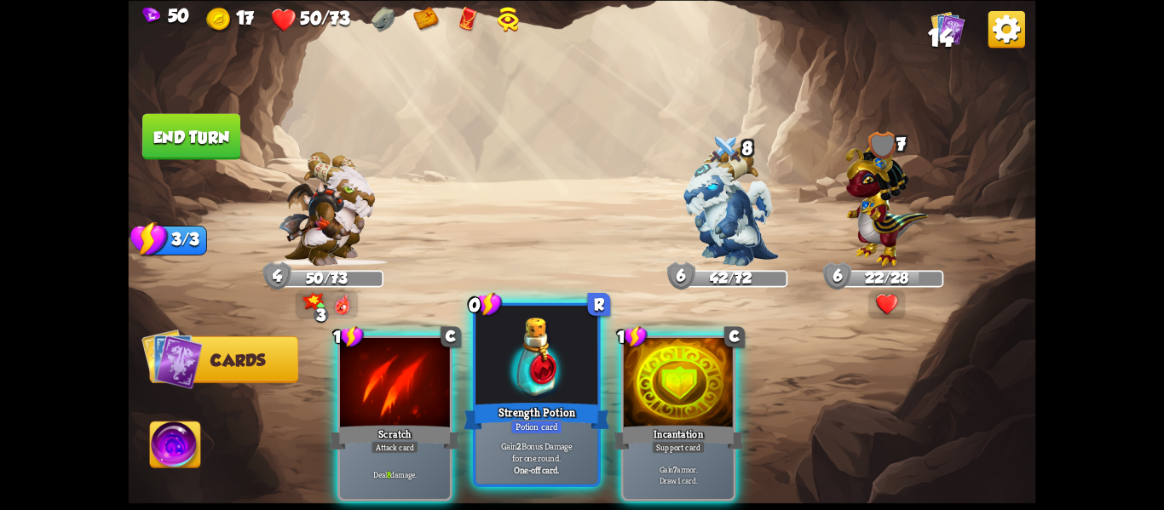
click at [552, 388] on div at bounding box center [536, 357] width 122 height 103
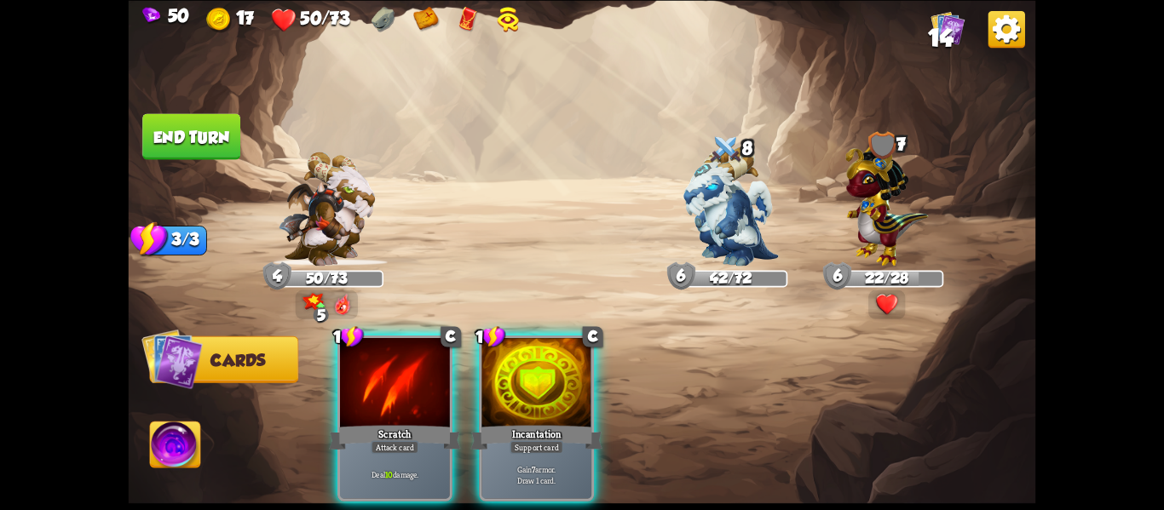
click at [552, 388] on div at bounding box center [536, 384] width 110 height 93
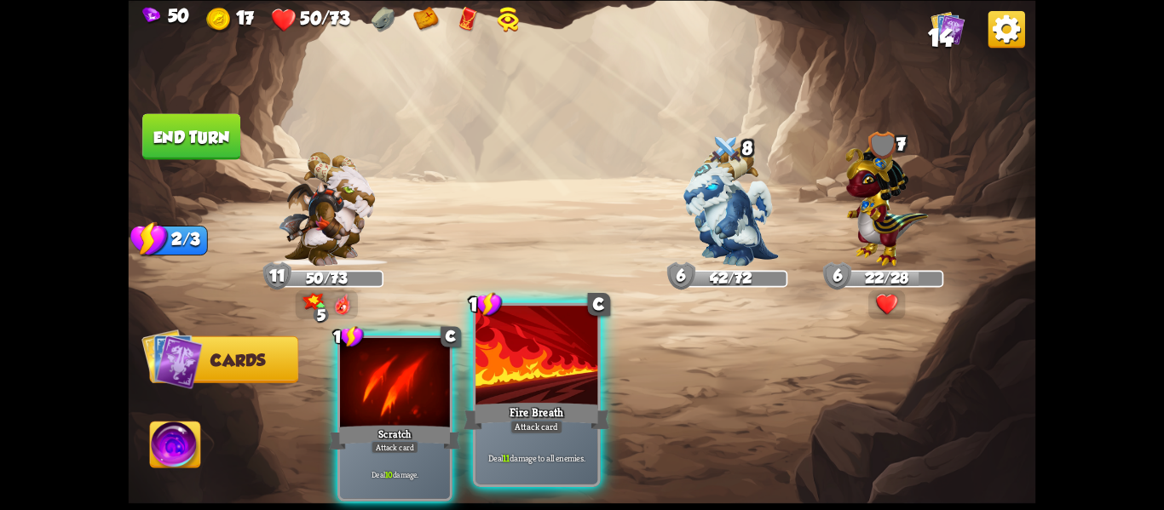
click at [547, 393] on div at bounding box center [536, 357] width 122 height 103
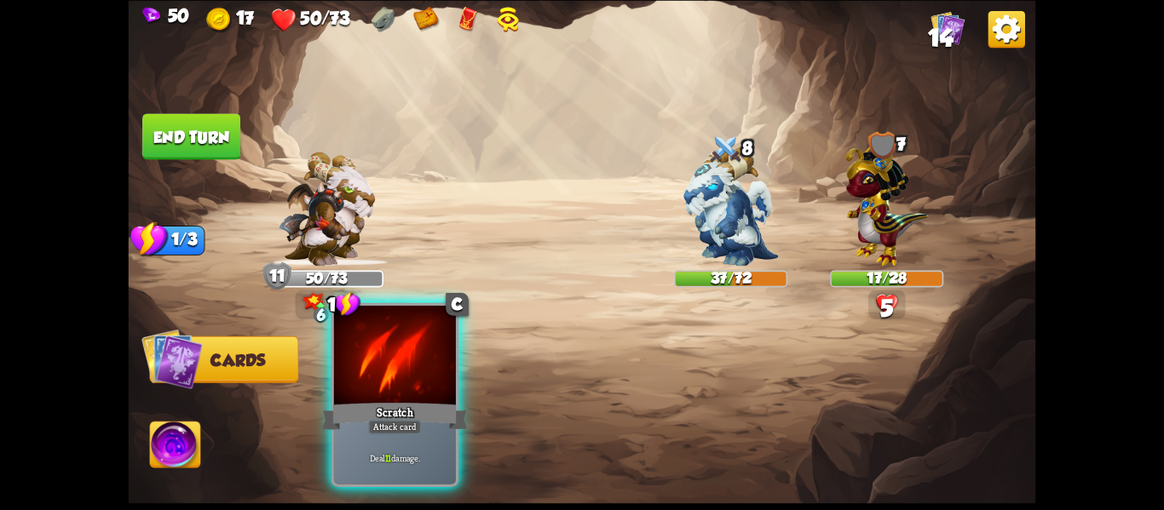
click at [427, 393] on div at bounding box center [395, 357] width 122 height 103
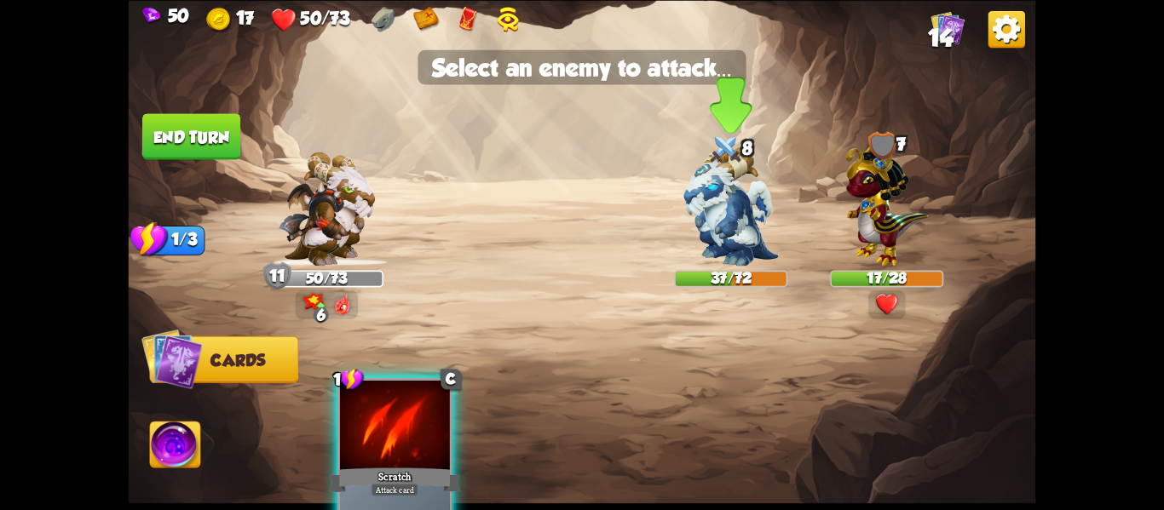
click at [744, 227] on img at bounding box center [730, 206] width 95 height 119
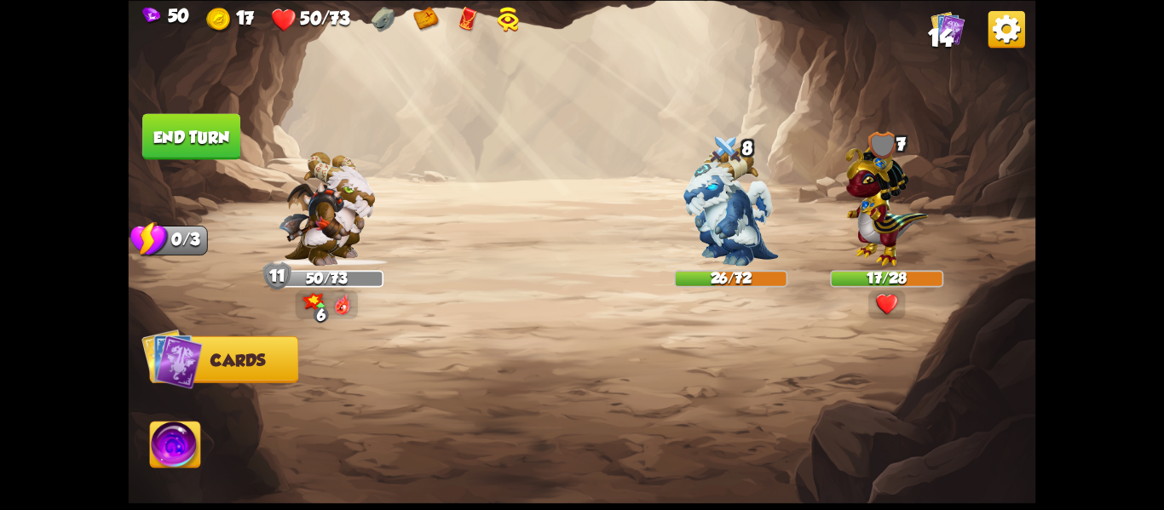
click at [183, 140] on button "End turn" at bounding box center [191, 136] width 98 height 46
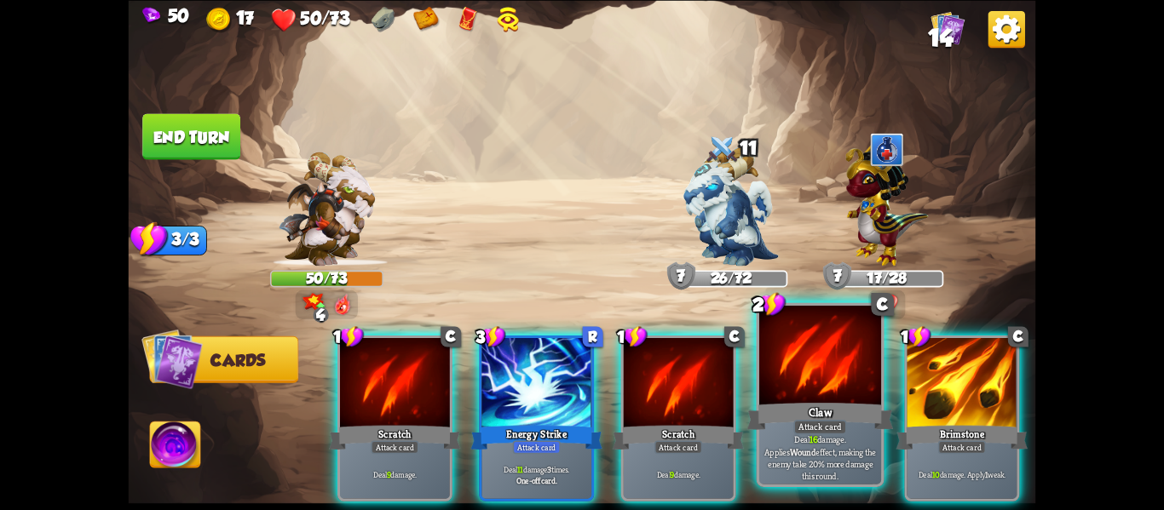
click at [778, 366] on div at bounding box center [820, 357] width 122 height 103
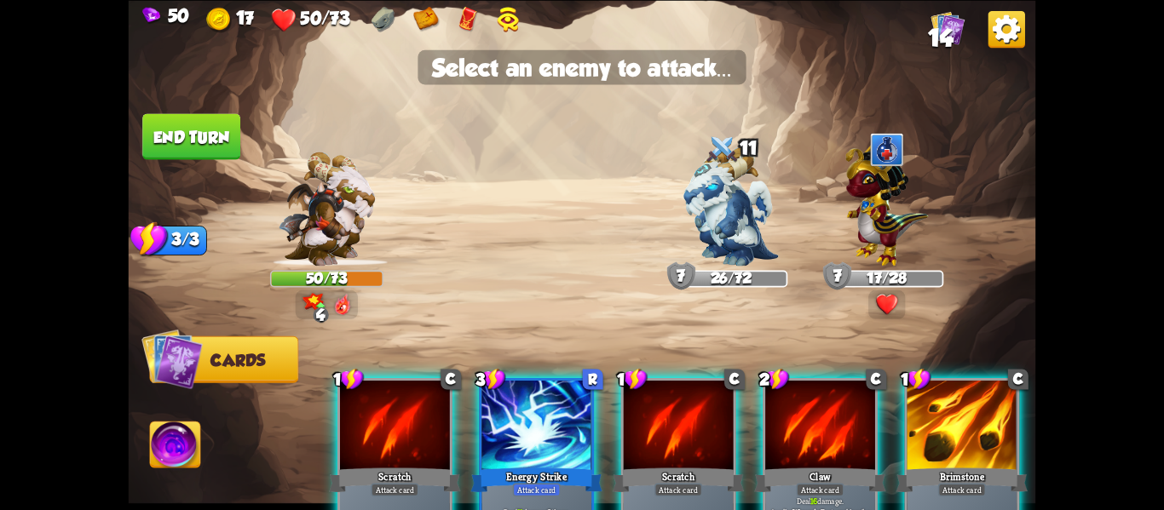
click at [832, 470] on div "Claw" at bounding box center [820, 479] width 132 height 29
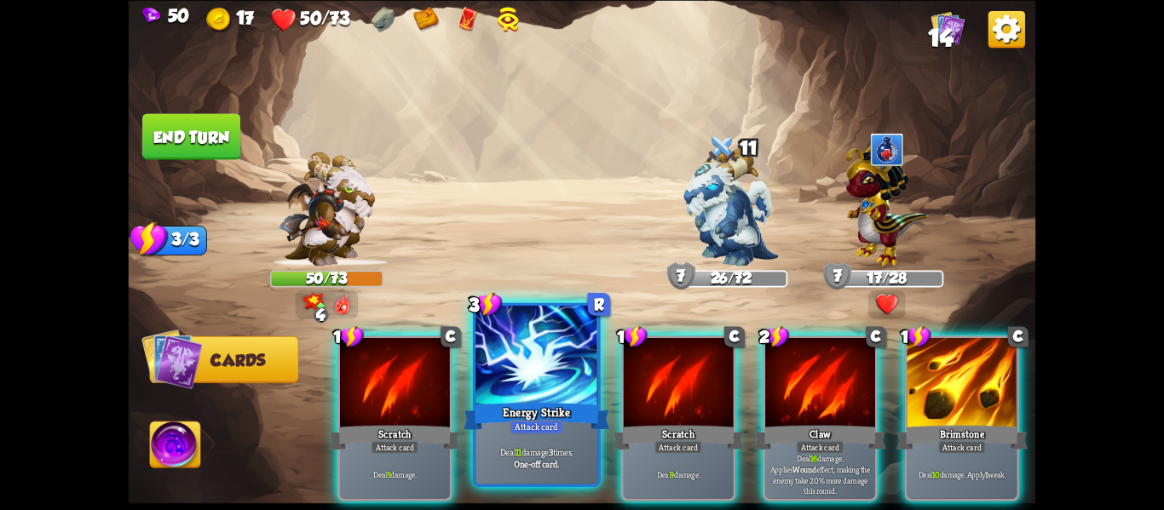
click at [572, 440] on div "Deal 11 damage 3 times. One-off card." at bounding box center [536, 457] width 122 height 53
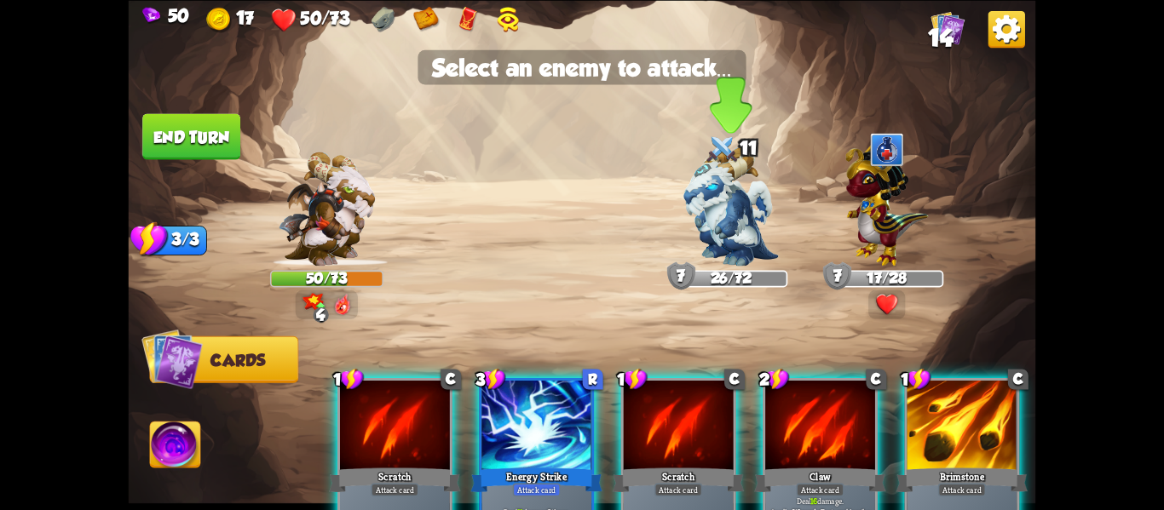
click at [728, 238] on img at bounding box center [730, 206] width 95 height 119
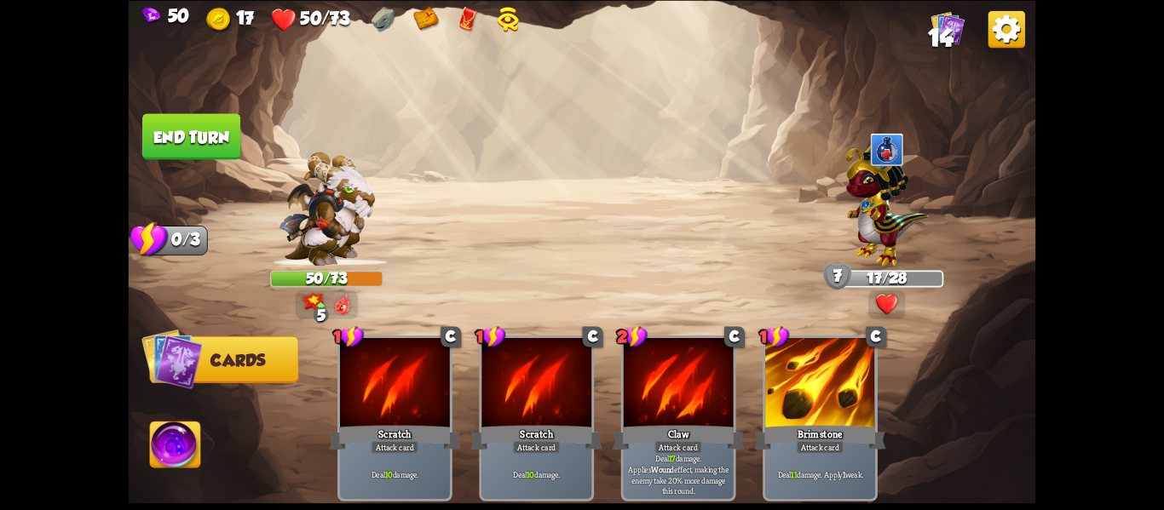
click at [206, 150] on button "End turn" at bounding box center [191, 136] width 98 height 46
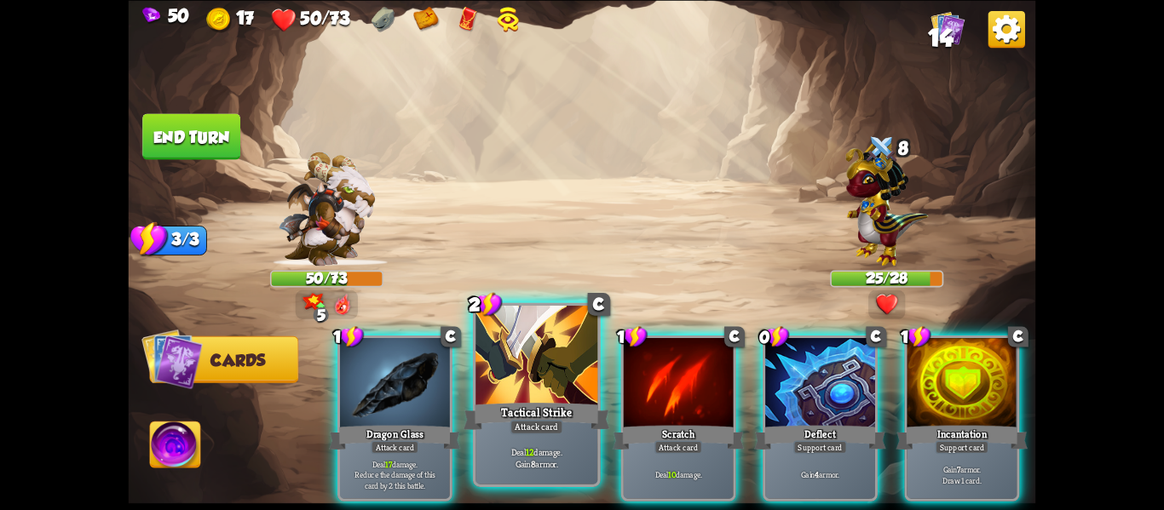
click at [559, 340] on div at bounding box center [536, 357] width 122 height 103
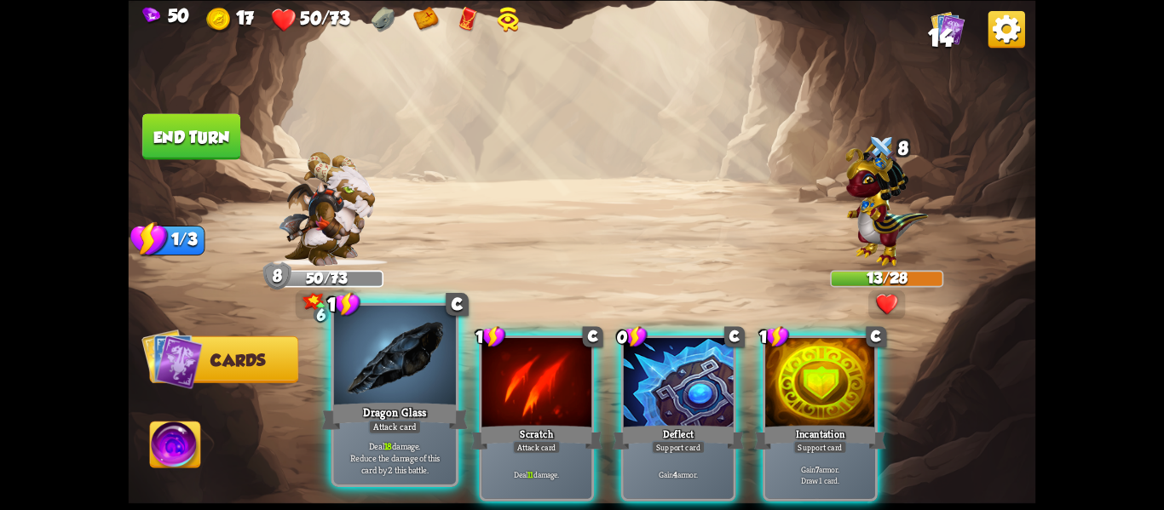
click at [424, 386] on div at bounding box center [395, 357] width 122 height 103
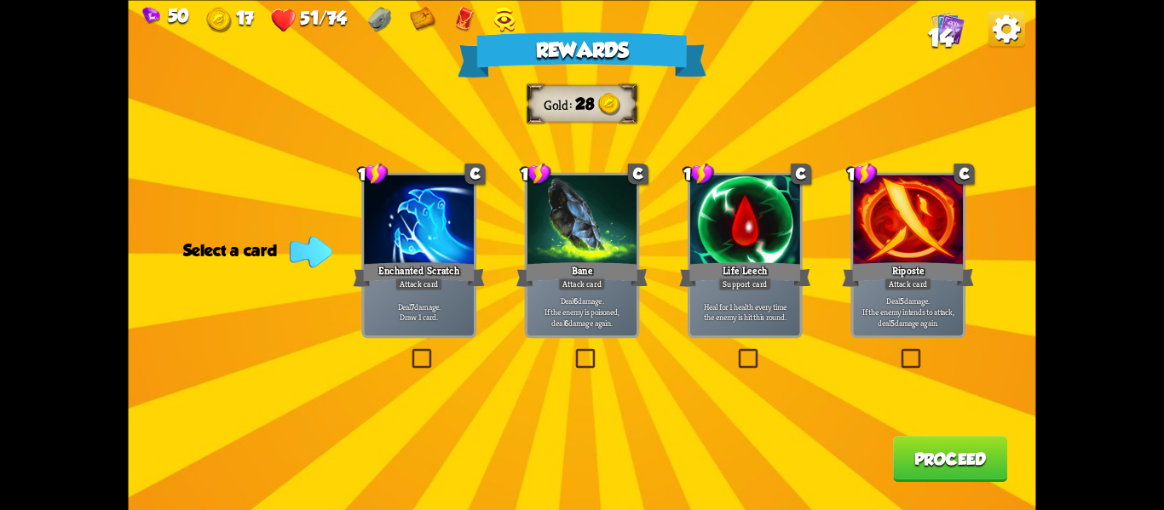
click at [947, 280] on div "Riposte" at bounding box center [908, 274] width 132 height 29
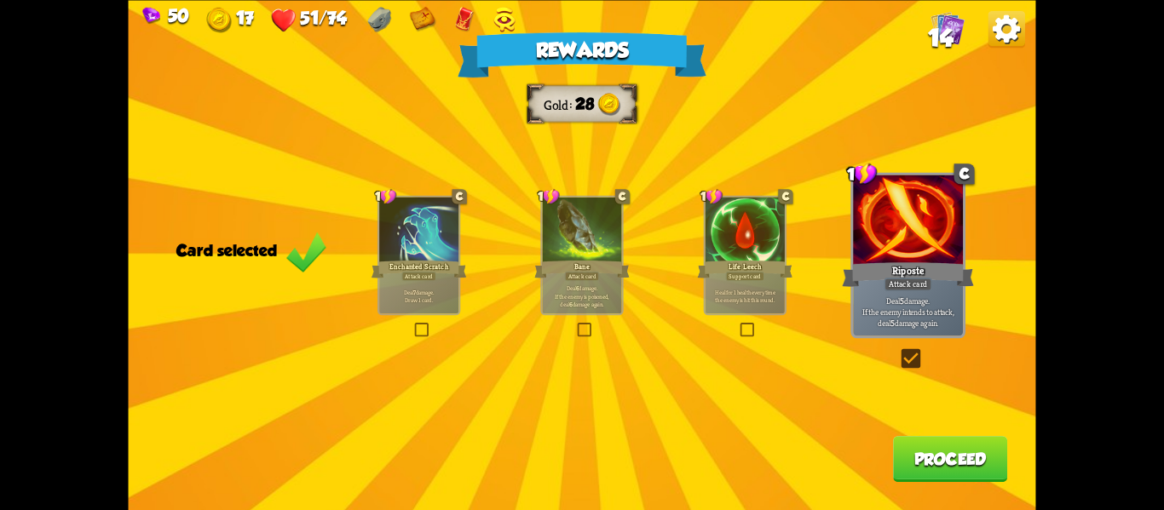
click at [952, 465] on button "Proceed" at bounding box center [950, 459] width 114 height 46
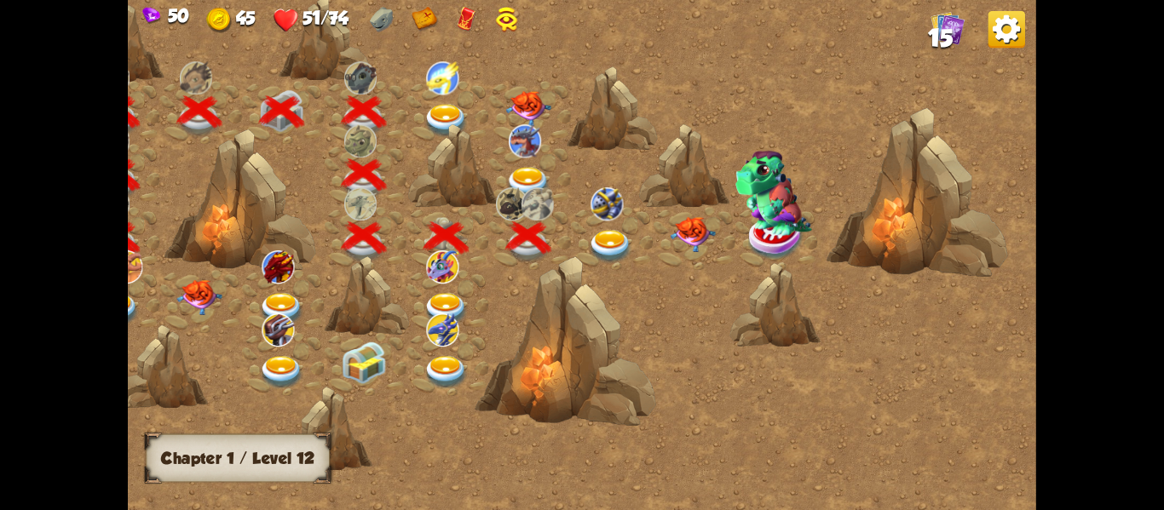
click at [610, 251] on img at bounding box center [610, 245] width 45 height 33
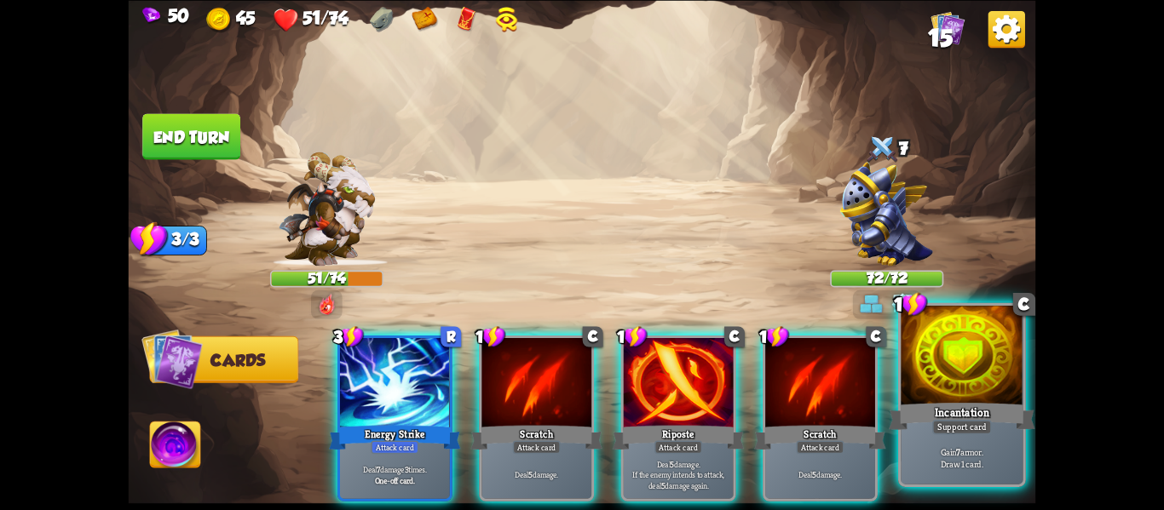
click at [967, 387] on div at bounding box center [962, 357] width 122 height 103
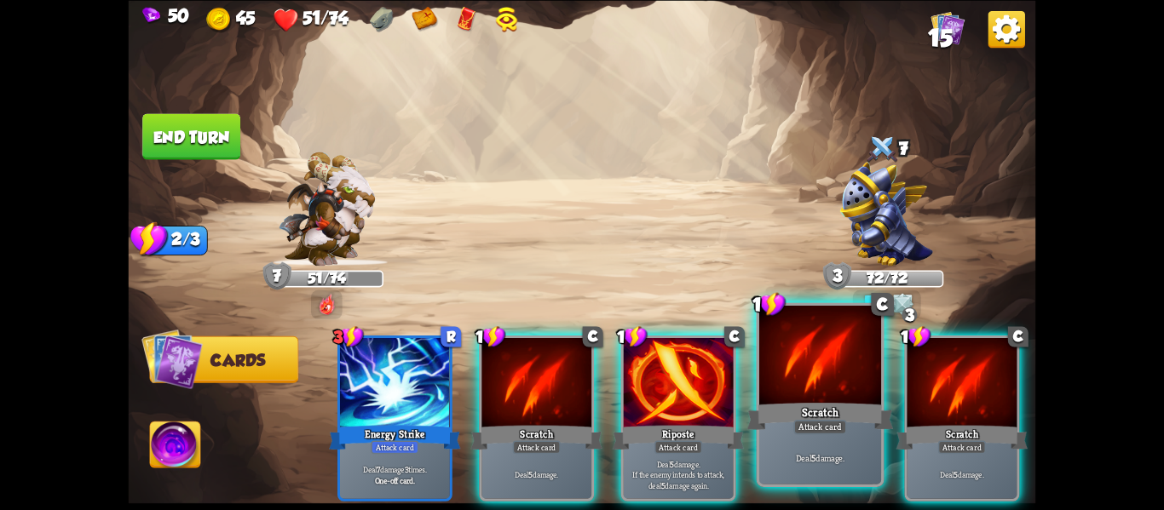
click at [791, 401] on div "Scratch" at bounding box center [820, 416] width 147 height 32
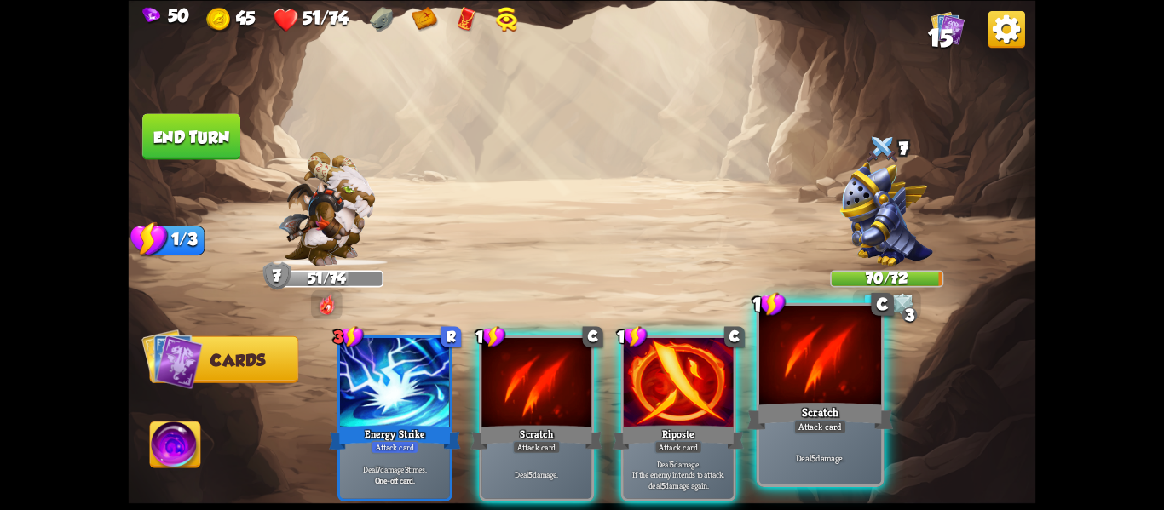
click at [793, 396] on div at bounding box center [820, 357] width 122 height 103
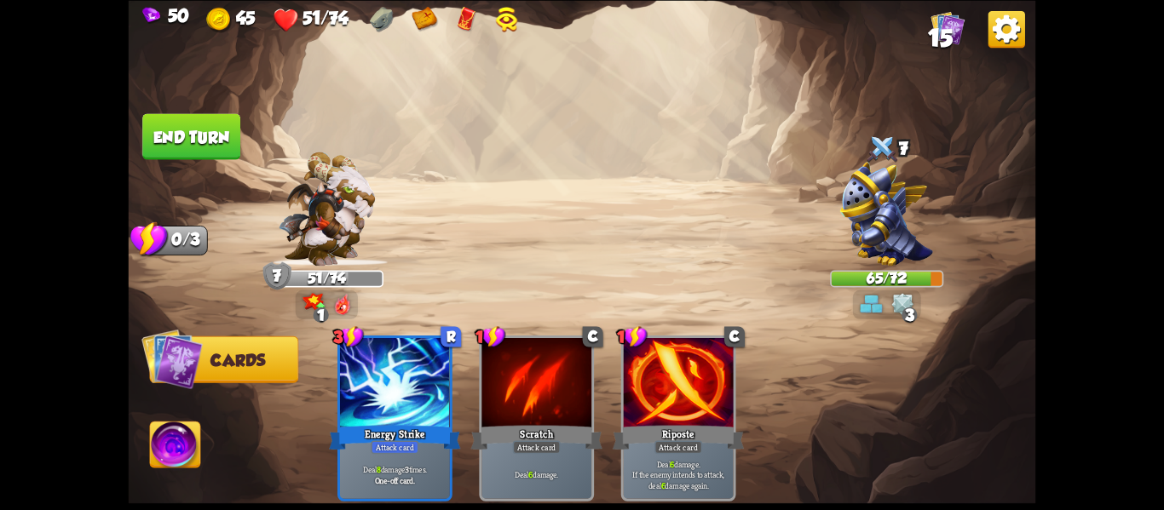
click at [152, 138] on button "End turn" at bounding box center [191, 136] width 98 height 46
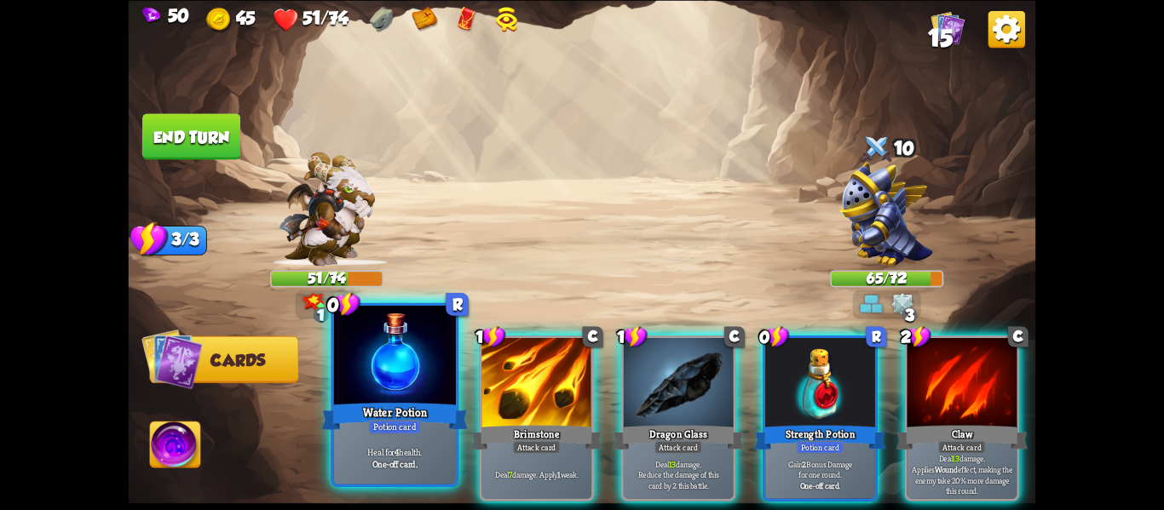
click at [341, 331] on div at bounding box center [395, 357] width 122 height 103
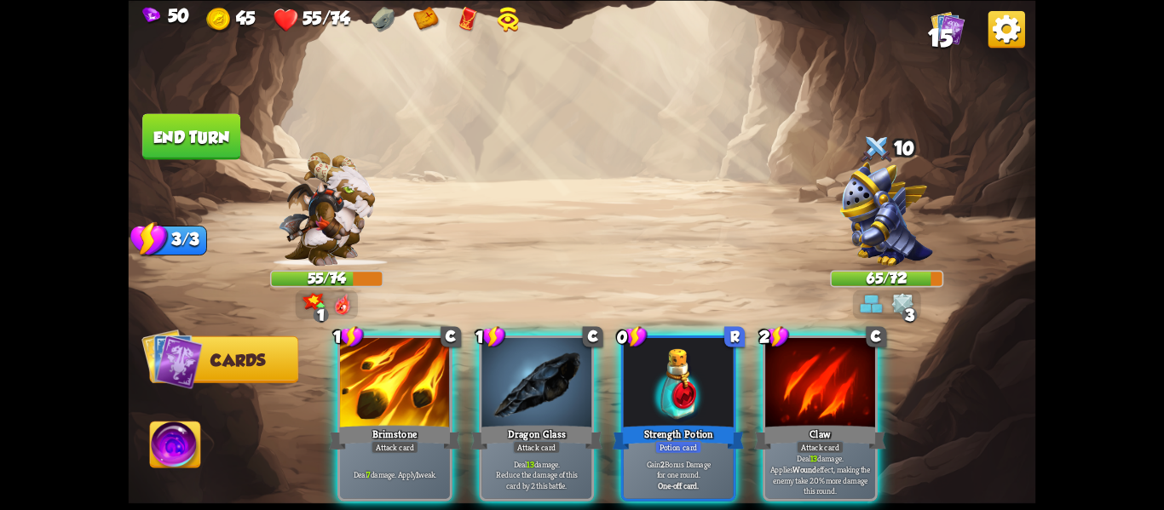
click at [863, 278] on div "65/72" at bounding box center [887, 279] width 111 height 14
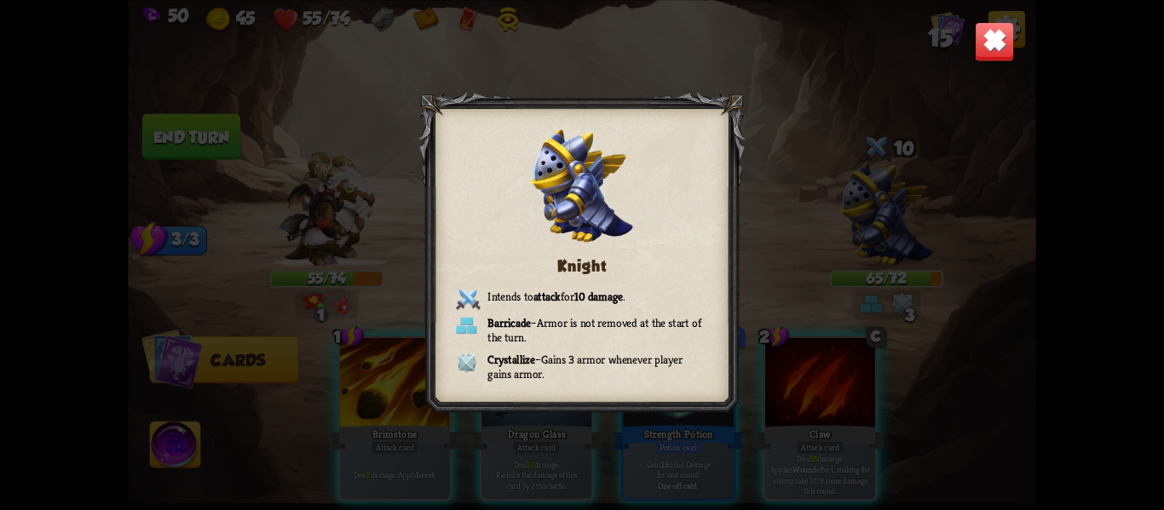
click at [987, 56] on img at bounding box center [995, 41] width 40 height 40
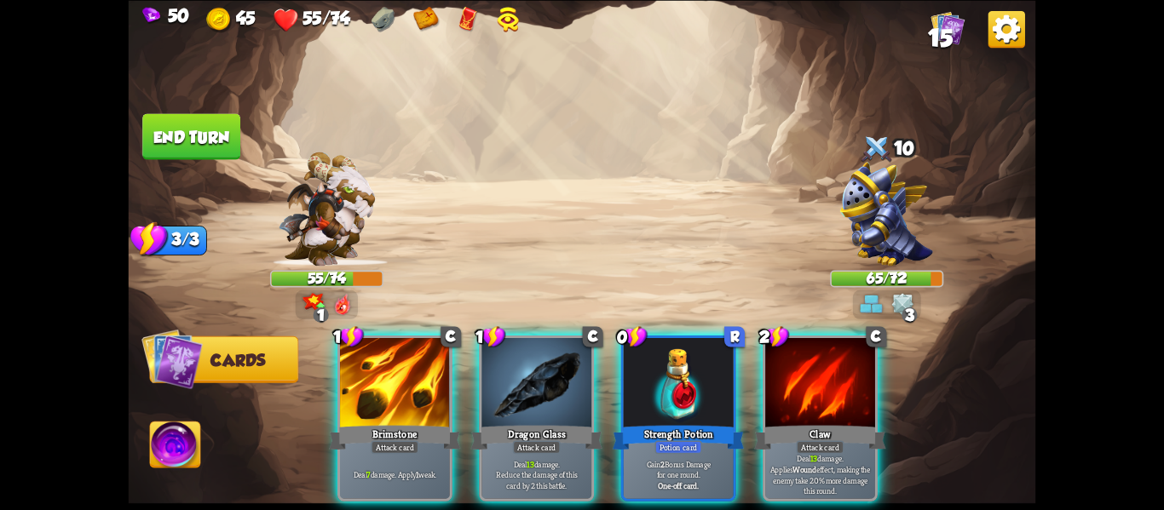
click at [987, 56] on img at bounding box center [582, 255] width 907 height 510
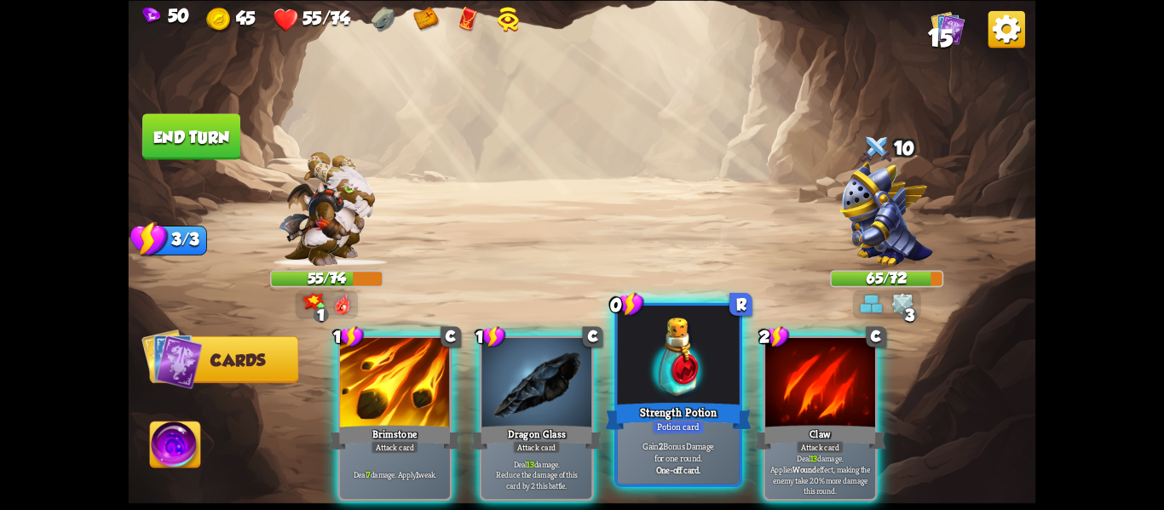
click at [682, 432] on div "Potion card" at bounding box center [678, 427] width 53 height 14
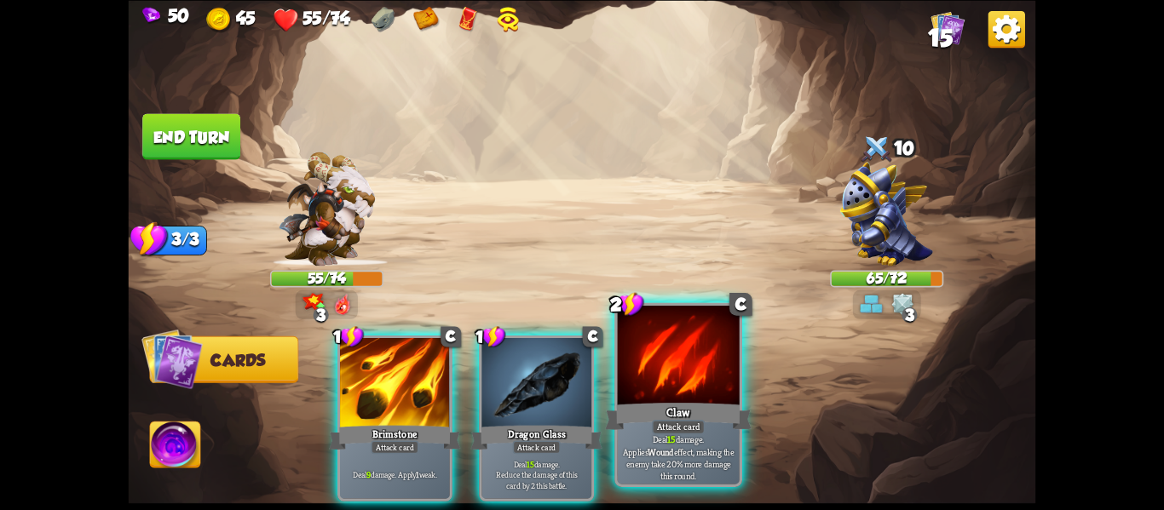
click at [677, 426] on div "Attack card" at bounding box center [678, 427] width 53 height 14
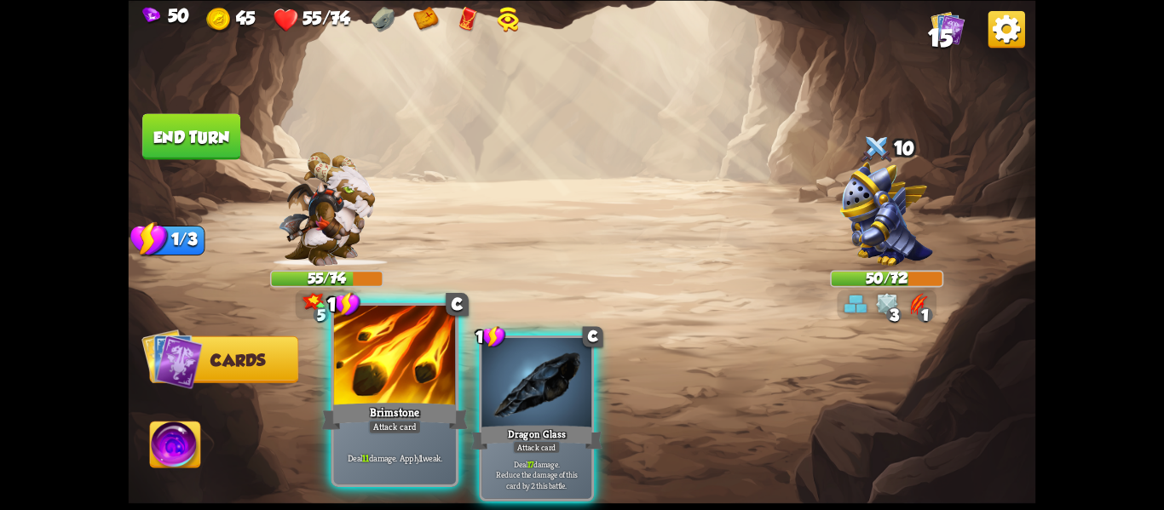
click at [365, 453] on b "11" at bounding box center [365, 458] width 6 height 12
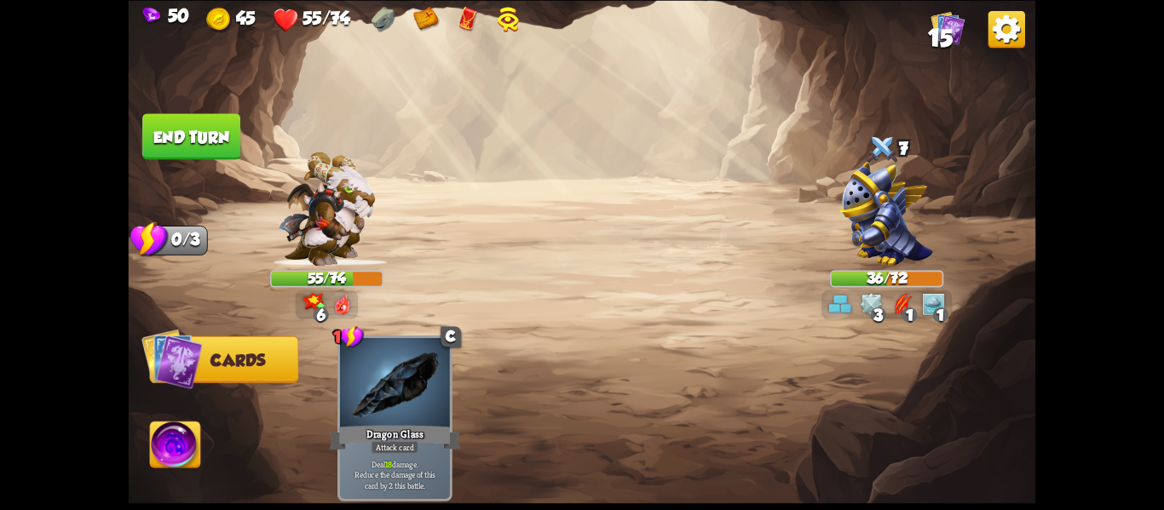
click at [171, 142] on button "End turn" at bounding box center [191, 136] width 99 height 46
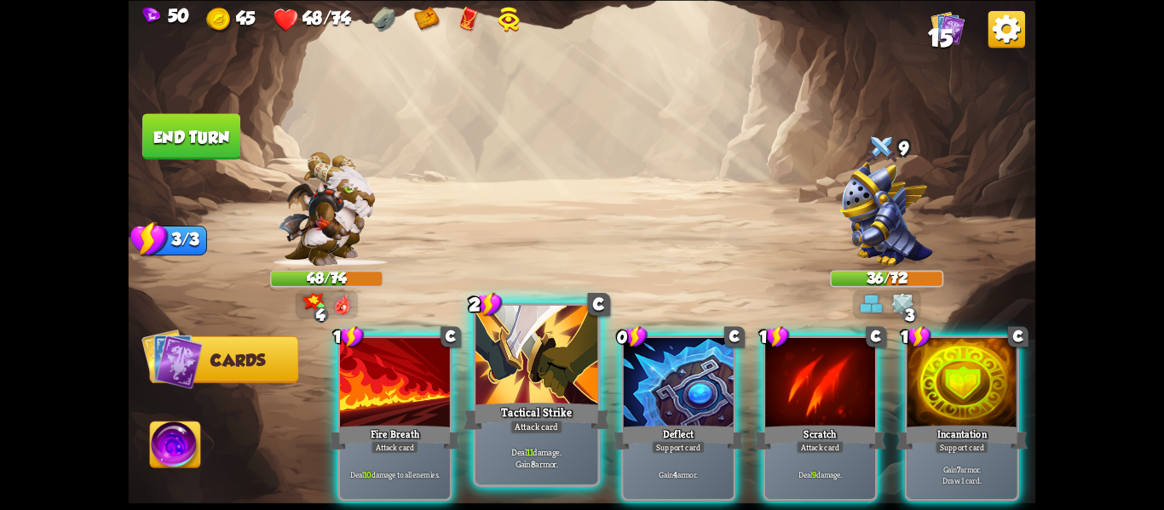
click at [574, 412] on div "Tactical Strike" at bounding box center [537, 416] width 147 height 32
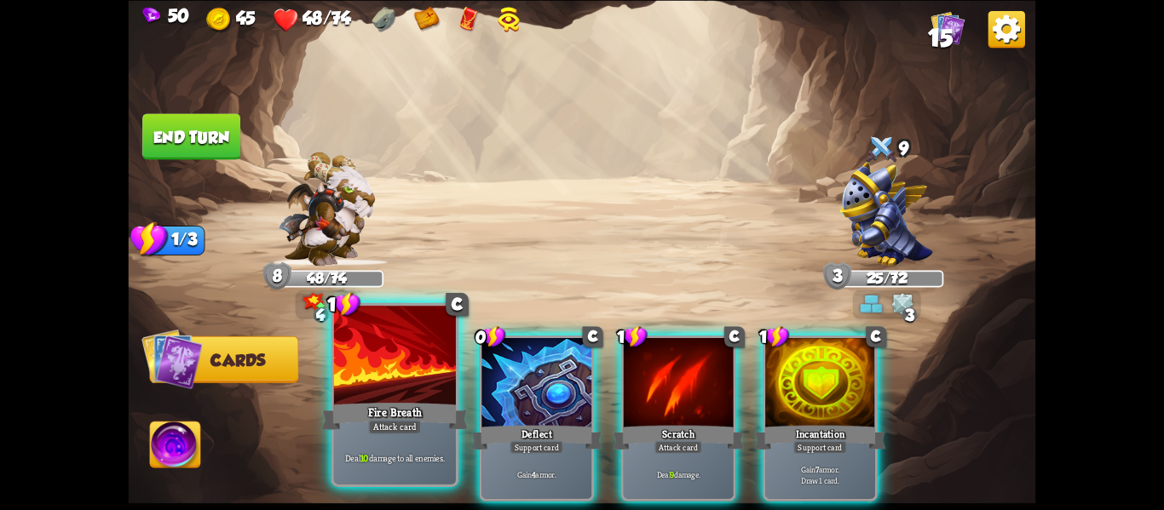
click at [351, 388] on div at bounding box center [395, 357] width 122 height 103
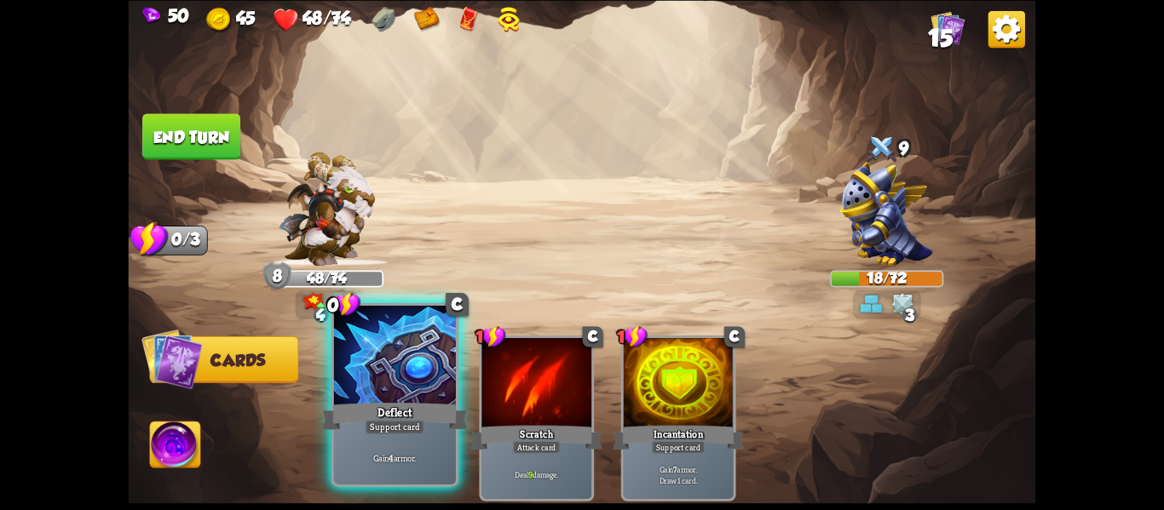
click at [355, 389] on div at bounding box center [395, 357] width 122 height 103
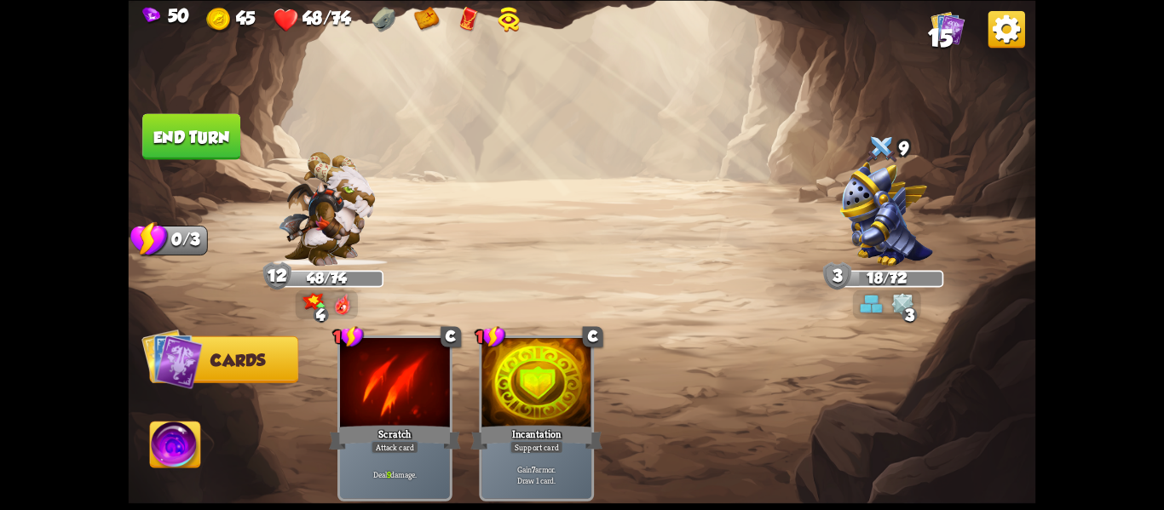
click at [156, 152] on button "End turn" at bounding box center [191, 136] width 98 height 46
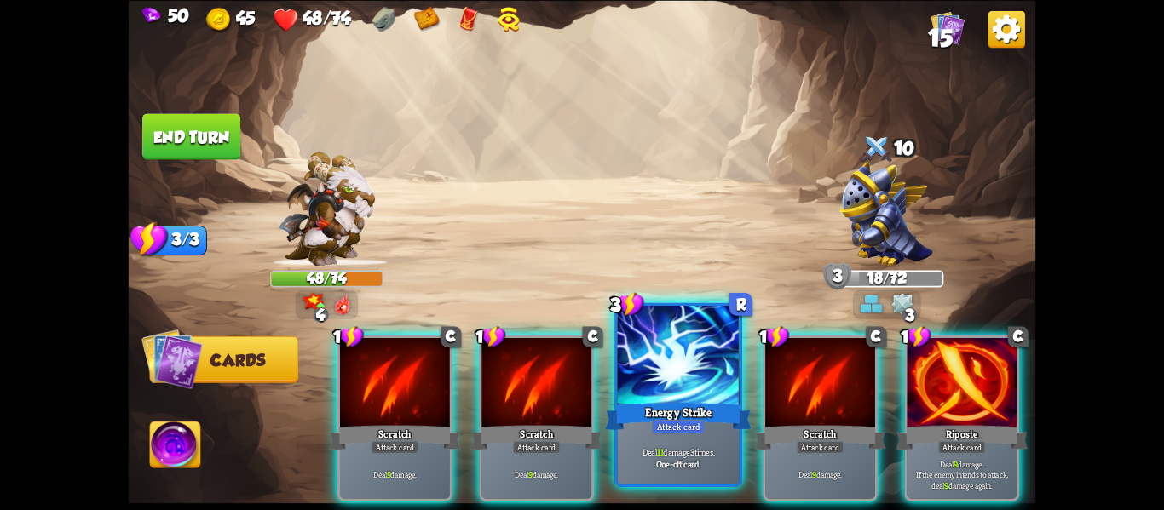
click at [627, 403] on div "Energy Strike" at bounding box center [678, 416] width 147 height 32
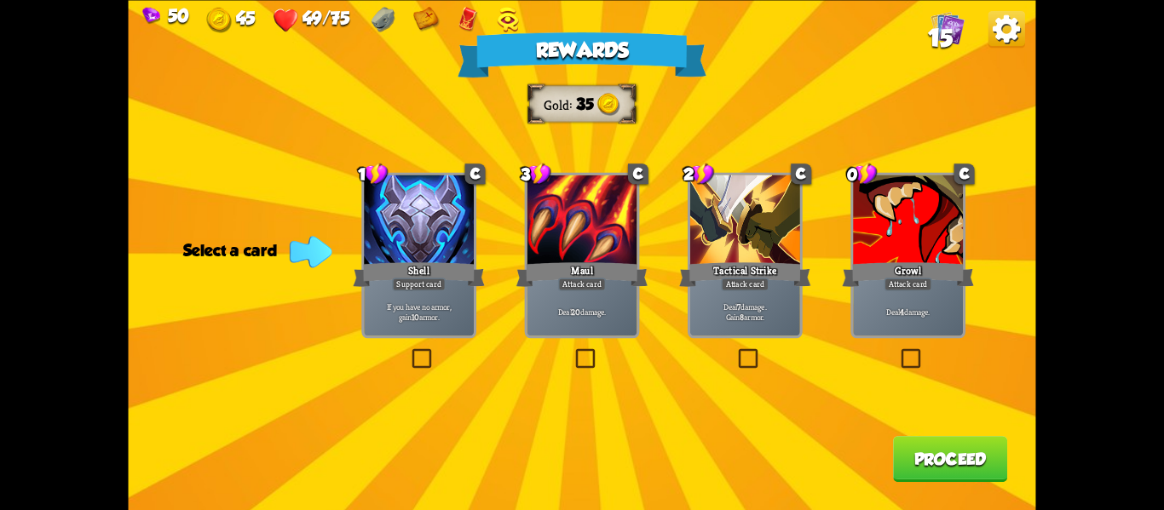
click at [918, 315] on p "Deal 4 damage." at bounding box center [908, 311] width 104 height 11
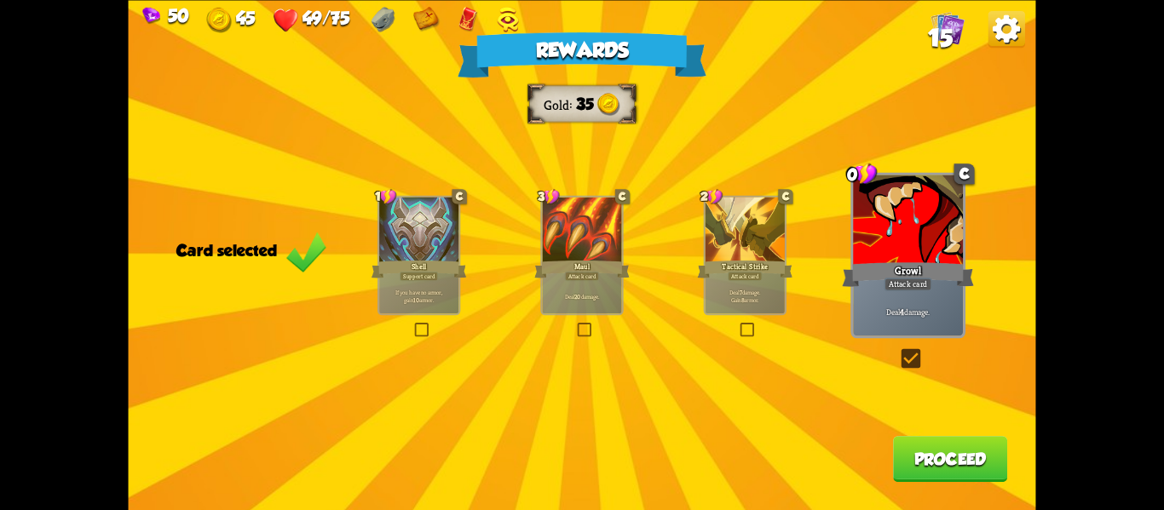
click at [913, 462] on button "Proceed" at bounding box center [950, 459] width 114 height 46
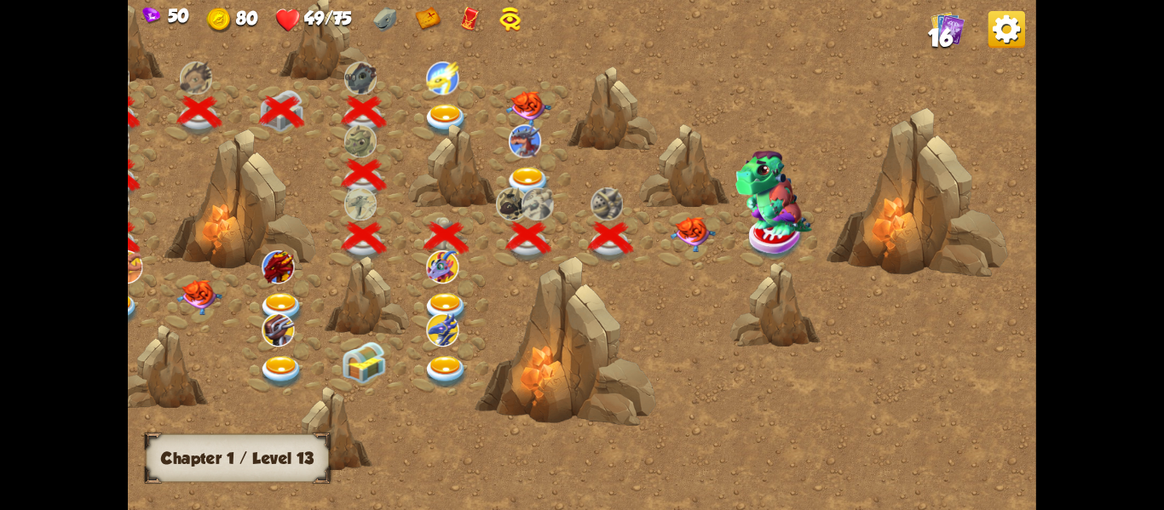
click at [687, 233] on img at bounding box center [692, 234] width 45 height 36
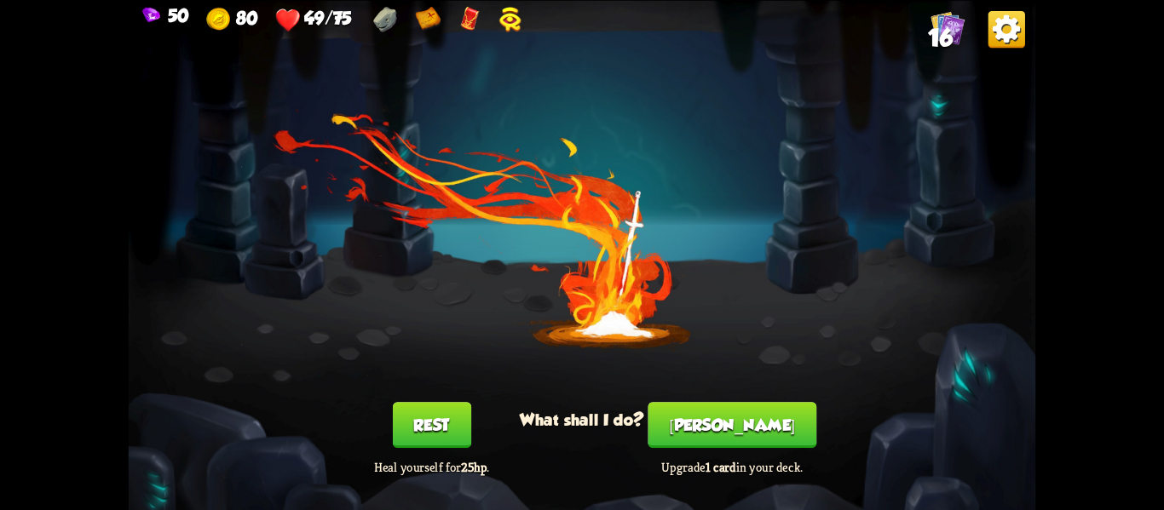
click at [688, 431] on button "[PERSON_NAME]" at bounding box center [732, 425] width 169 height 46
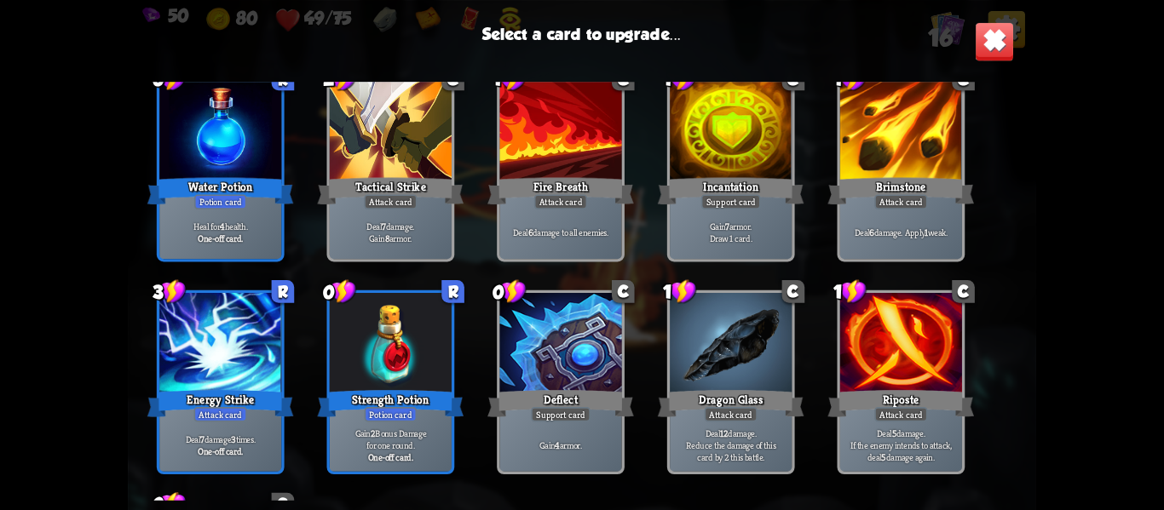
scroll to position [315, 0]
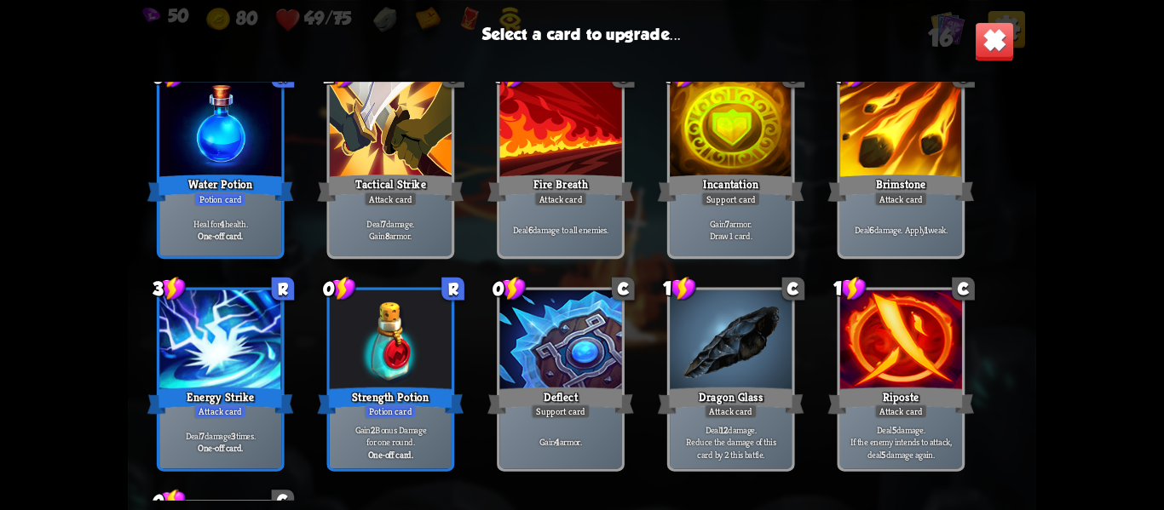
click at [170, 394] on div "Energy Strike" at bounding box center [220, 400] width 147 height 32
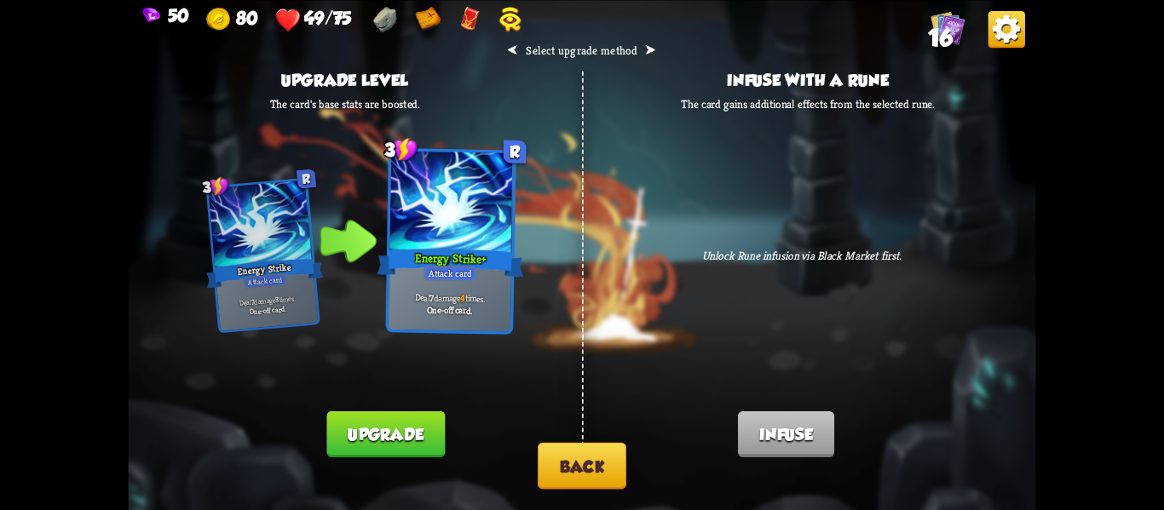
click at [422, 420] on button "Upgrade" at bounding box center [386, 435] width 118 height 46
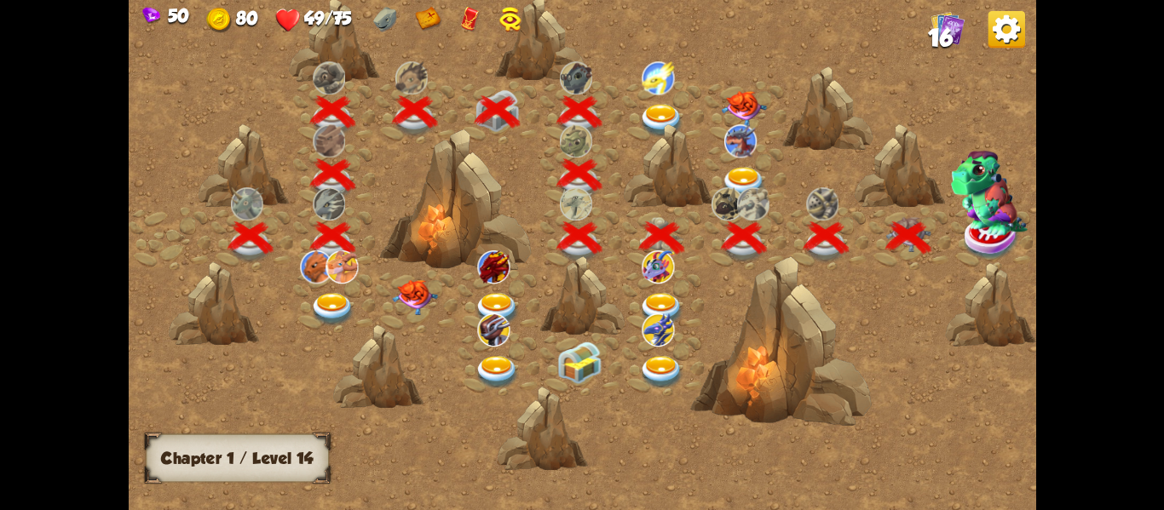
scroll to position [0, 259]
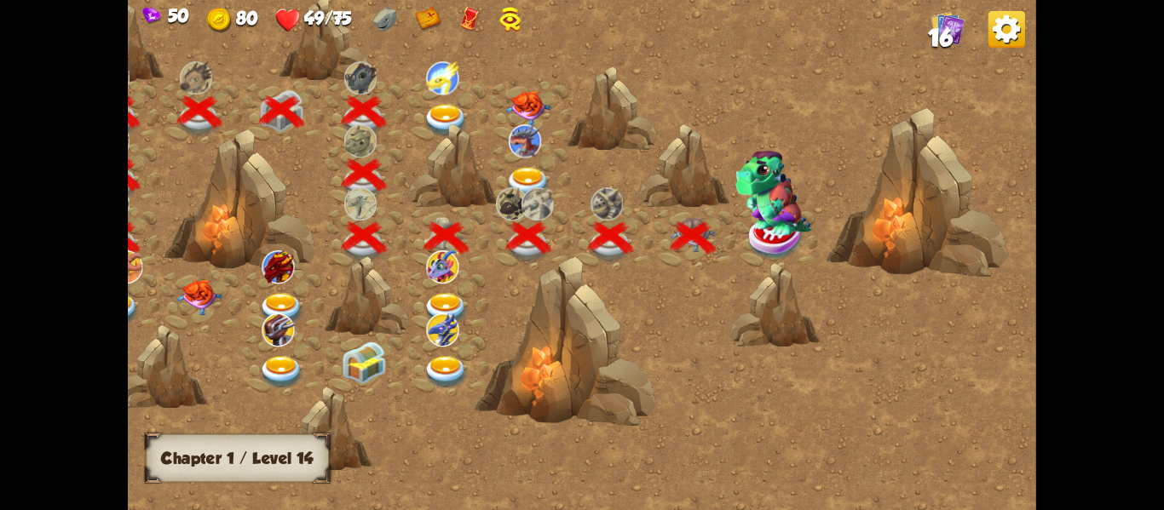
click at [736, 232] on img at bounding box center [773, 192] width 77 height 85
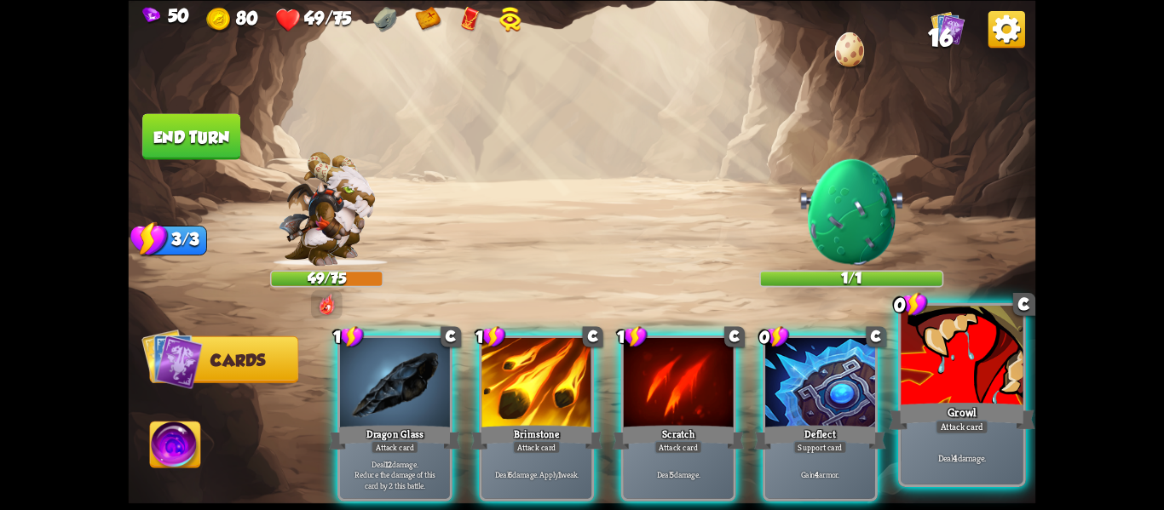
click at [990, 389] on div at bounding box center [962, 357] width 122 height 103
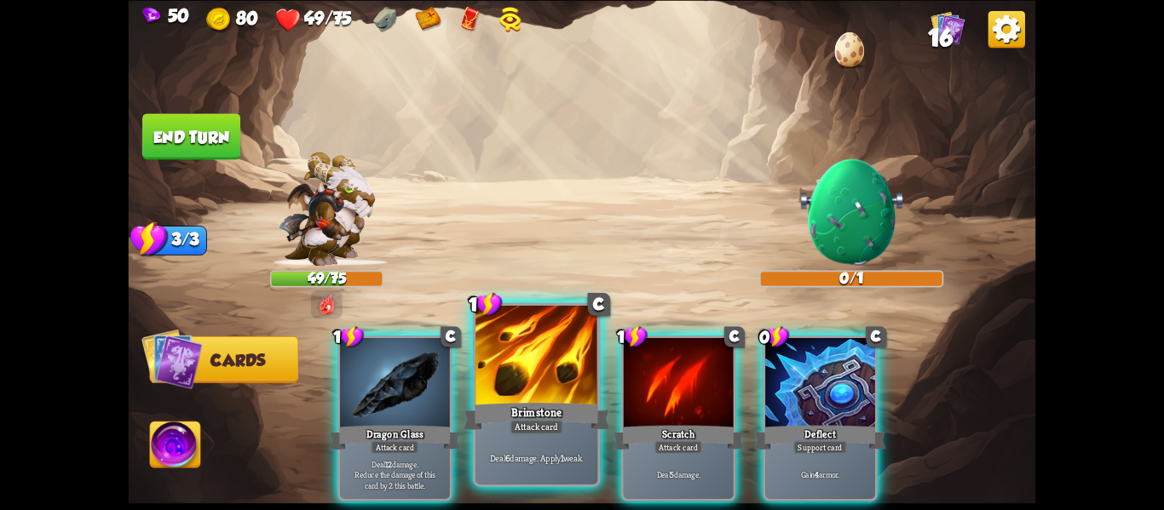
click at [569, 394] on div at bounding box center [536, 357] width 122 height 103
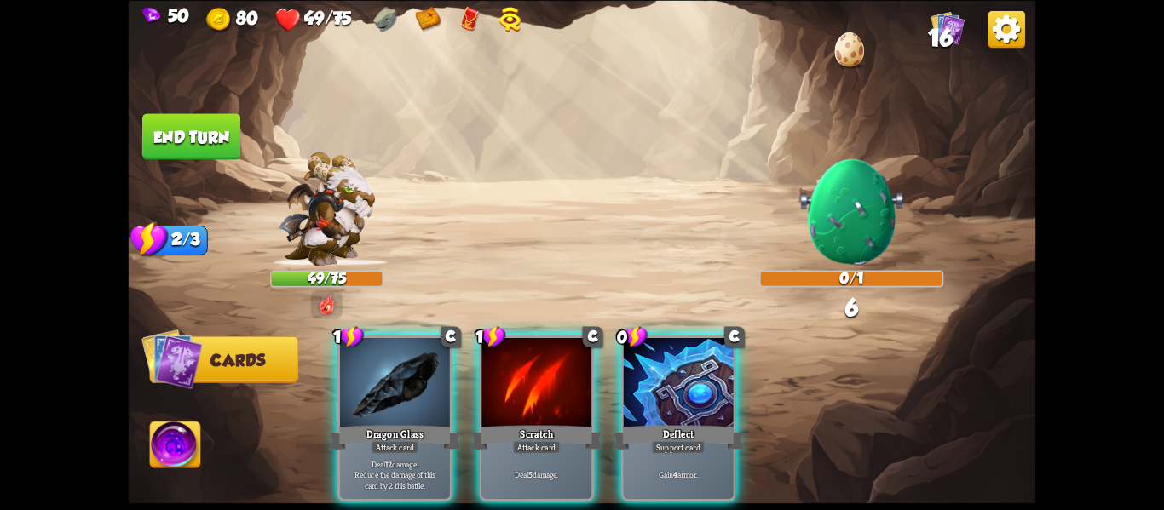
click at [569, 394] on div at bounding box center [536, 384] width 110 height 93
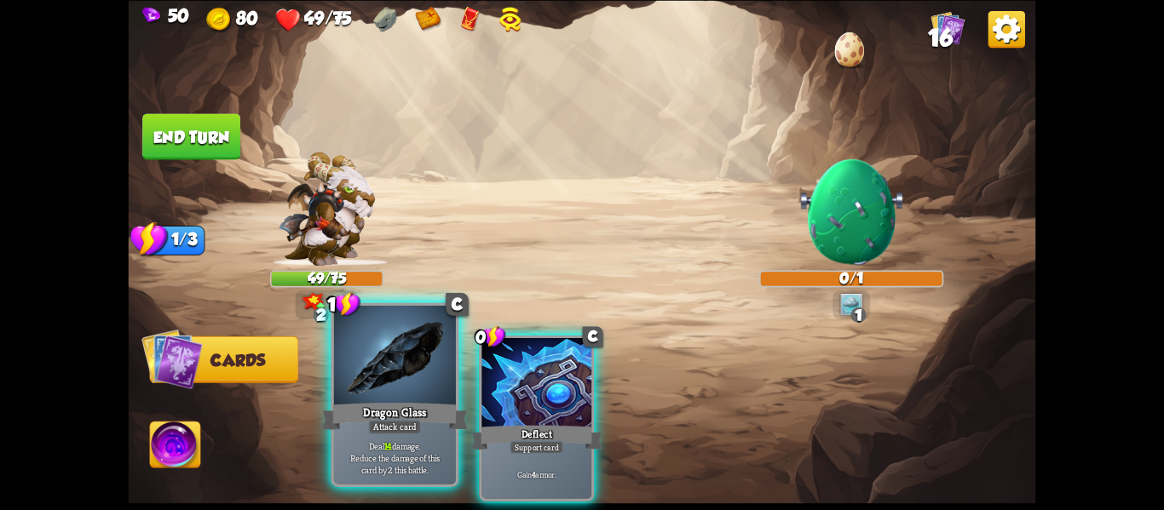
click at [417, 379] on div at bounding box center [395, 357] width 122 height 103
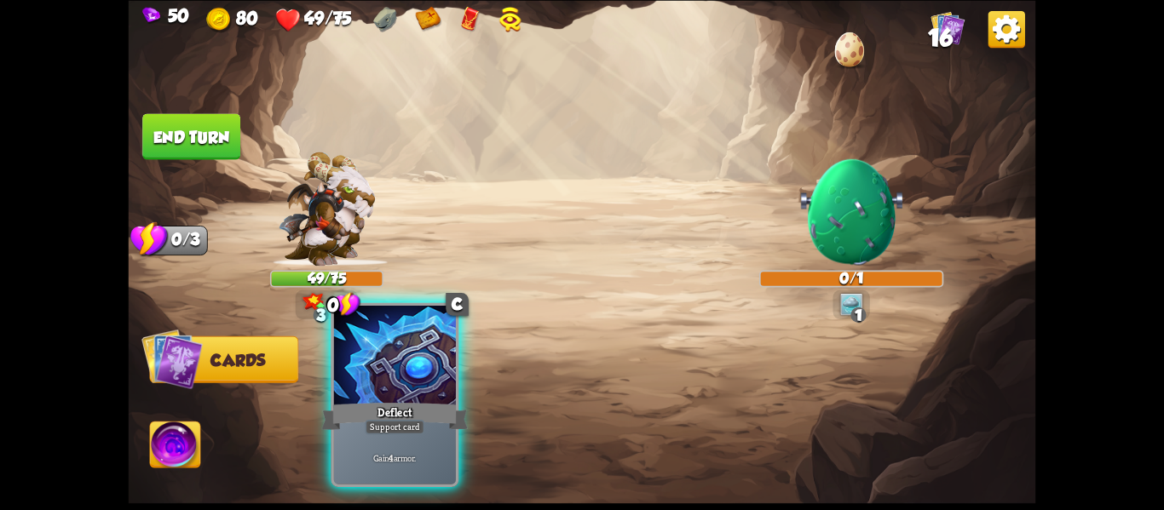
click at [417, 381] on div at bounding box center [395, 357] width 122 height 103
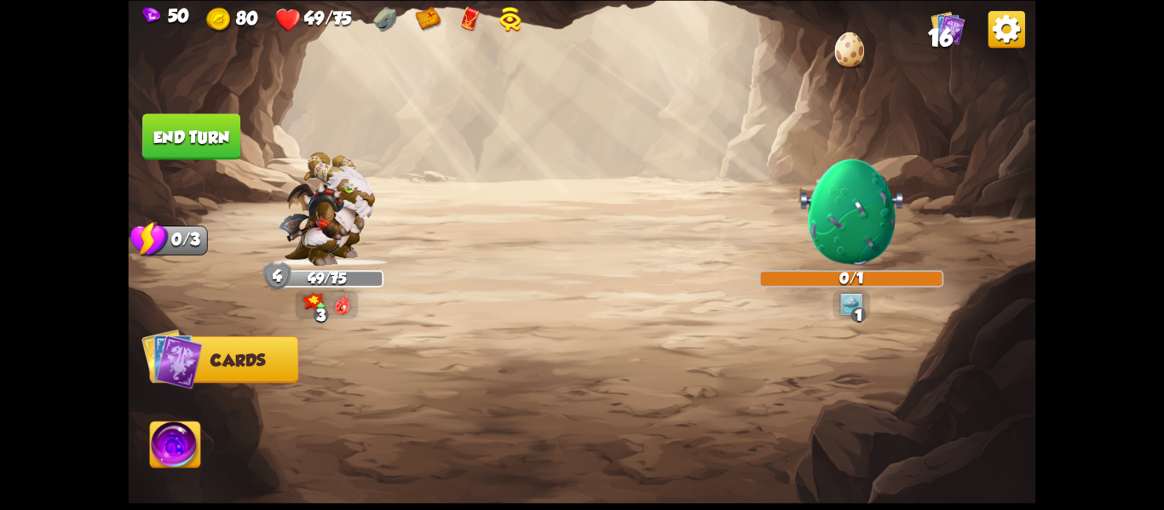
click at [210, 182] on img at bounding box center [582, 255] width 907 height 510
click at [212, 124] on button "End turn" at bounding box center [191, 136] width 98 height 46
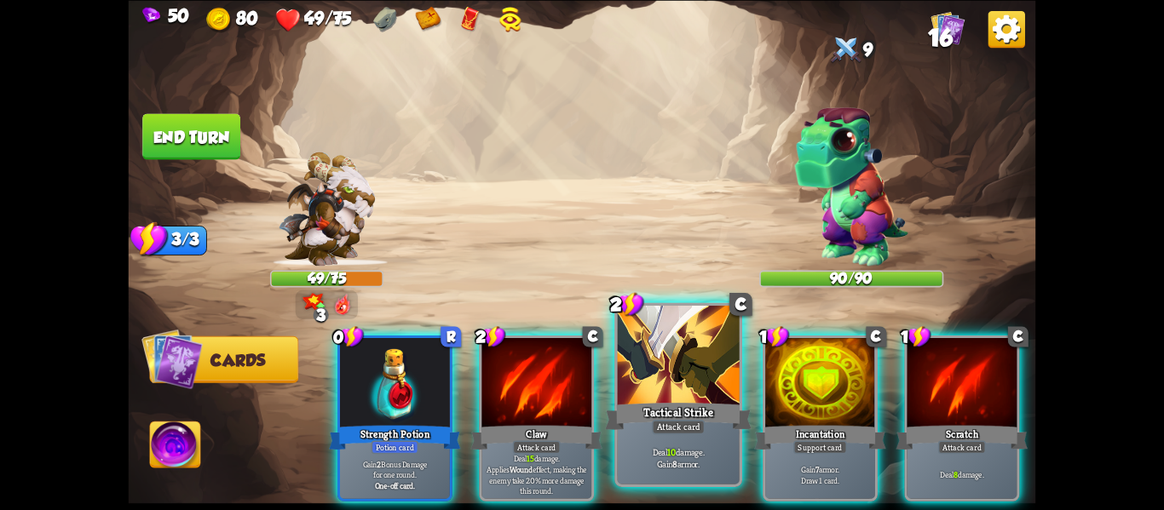
click at [700, 400] on div "Tactical Strike" at bounding box center [678, 416] width 147 height 32
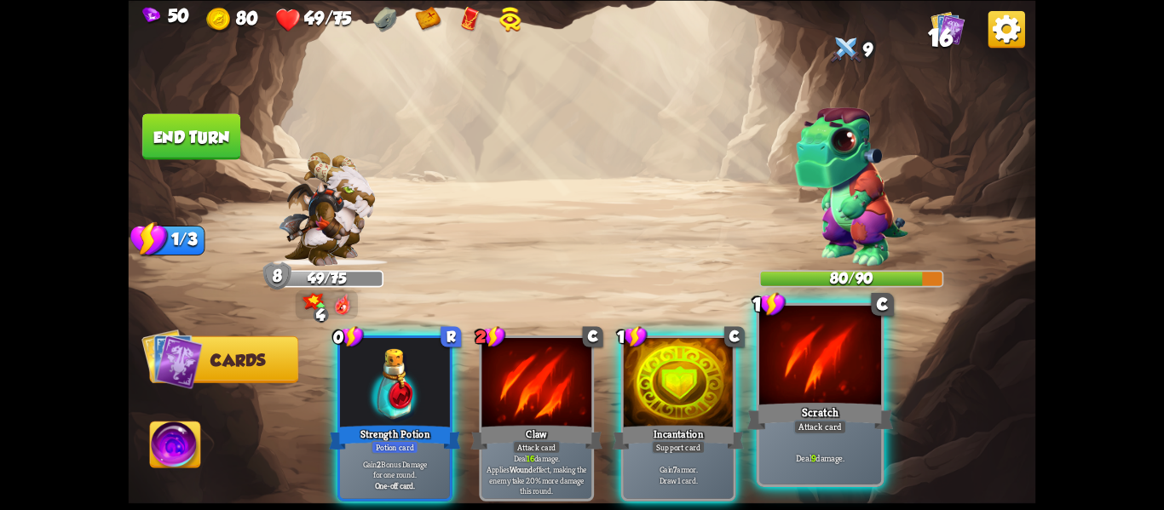
click at [839, 400] on div "Scratch" at bounding box center [820, 416] width 147 height 32
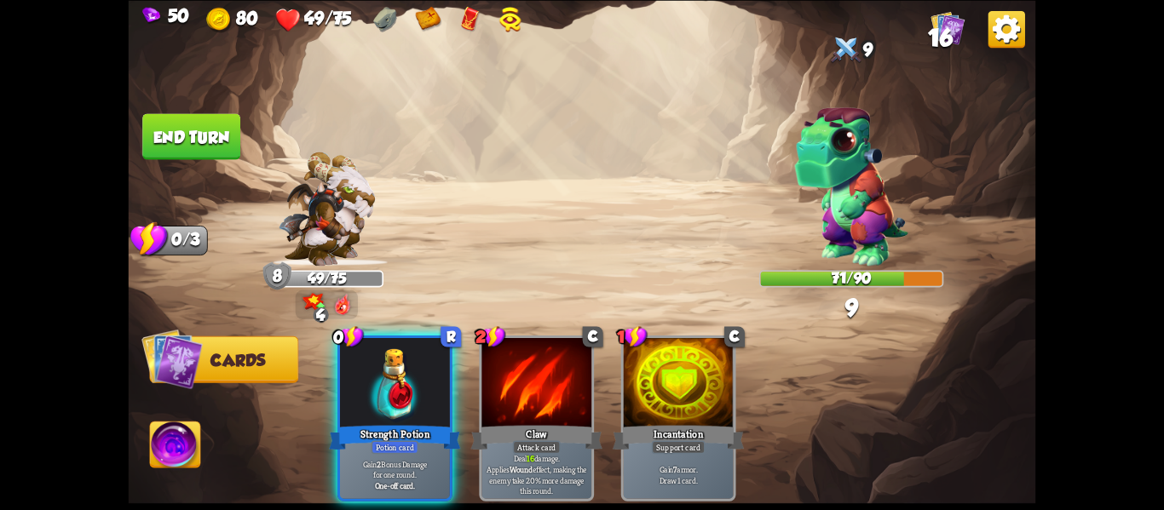
click at [163, 118] on button "End turn" at bounding box center [191, 136] width 98 height 46
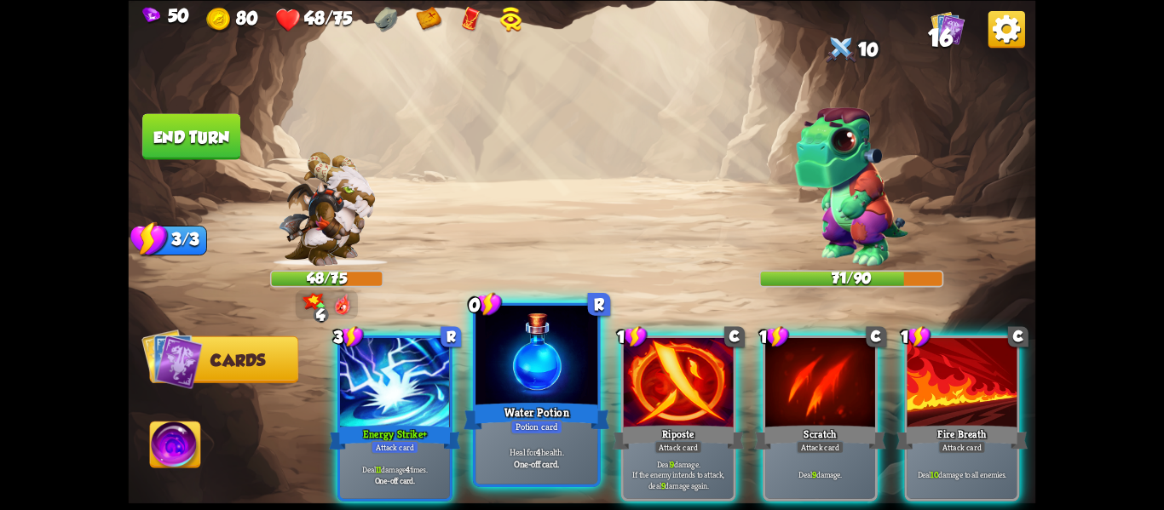
click at [489, 373] on div at bounding box center [536, 357] width 122 height 103
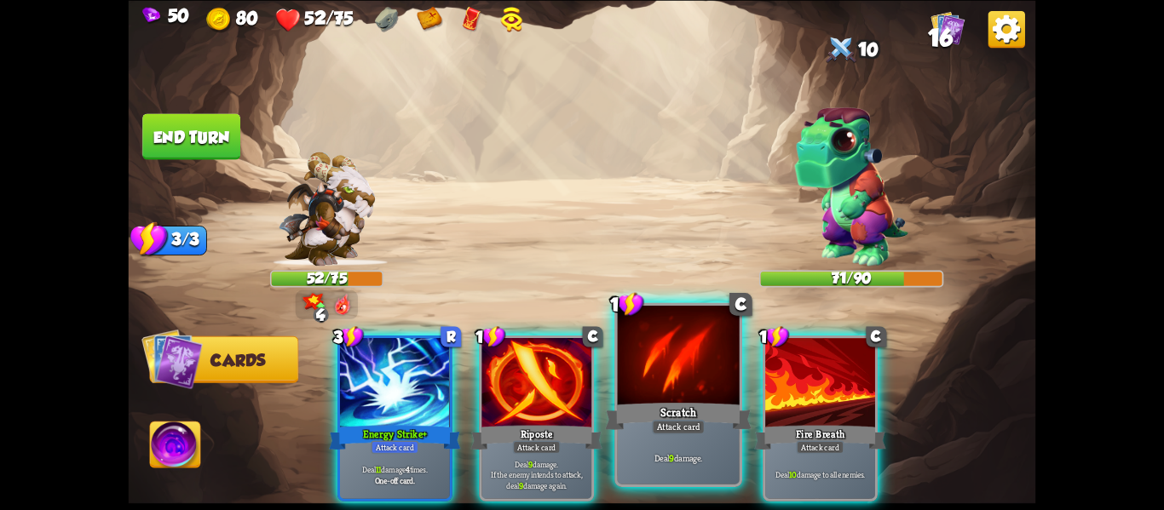
click at [664, 394] on div at bounding box center [679, 357] width 122 height 103
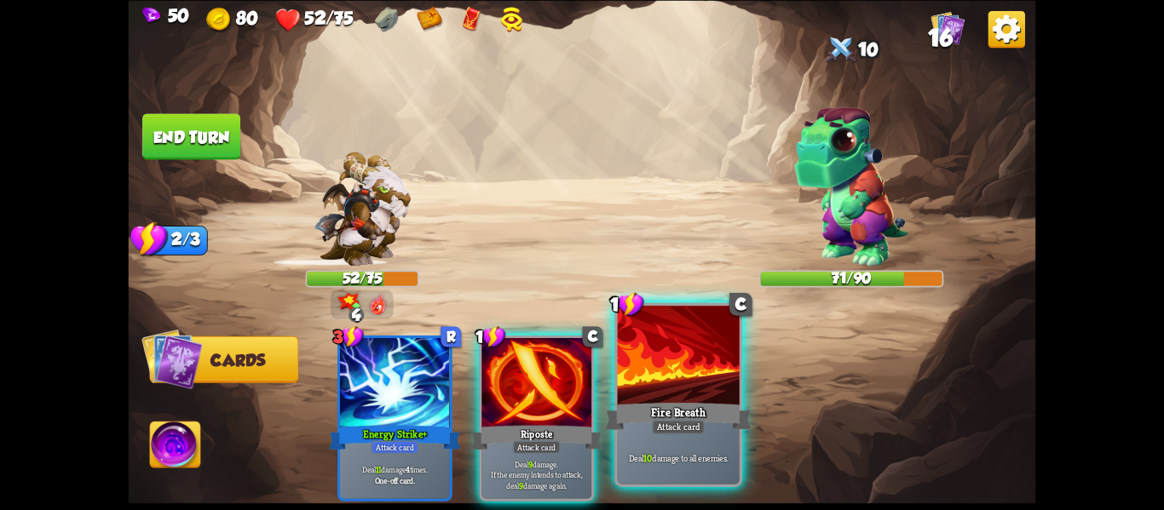
click at [664, 395] on div at bounding box center [679, 357] width 122 height 103
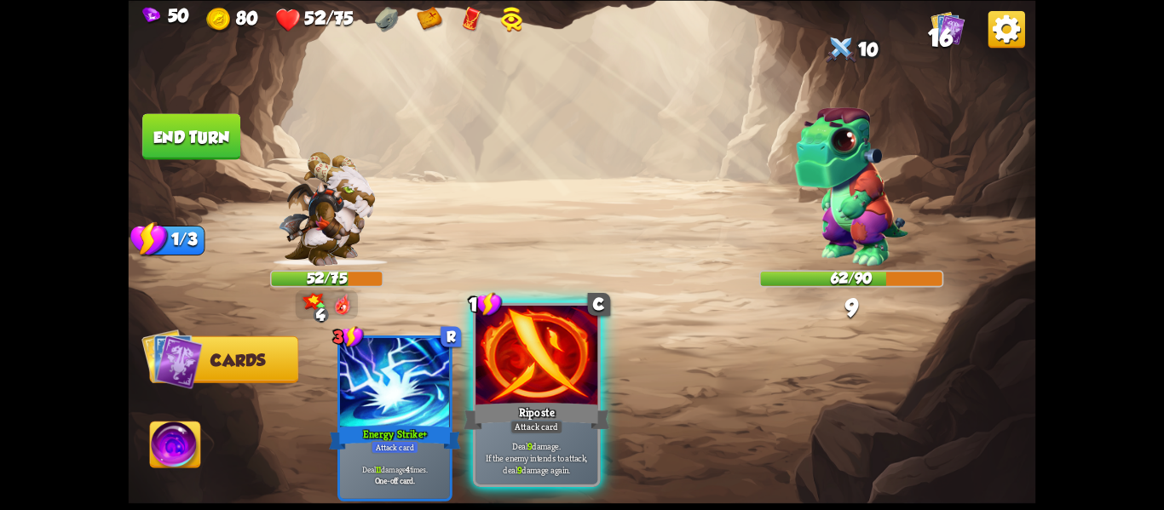
click at [558, 405] on div "Riposte" at bounding box center [537, 416] width 147 height 32
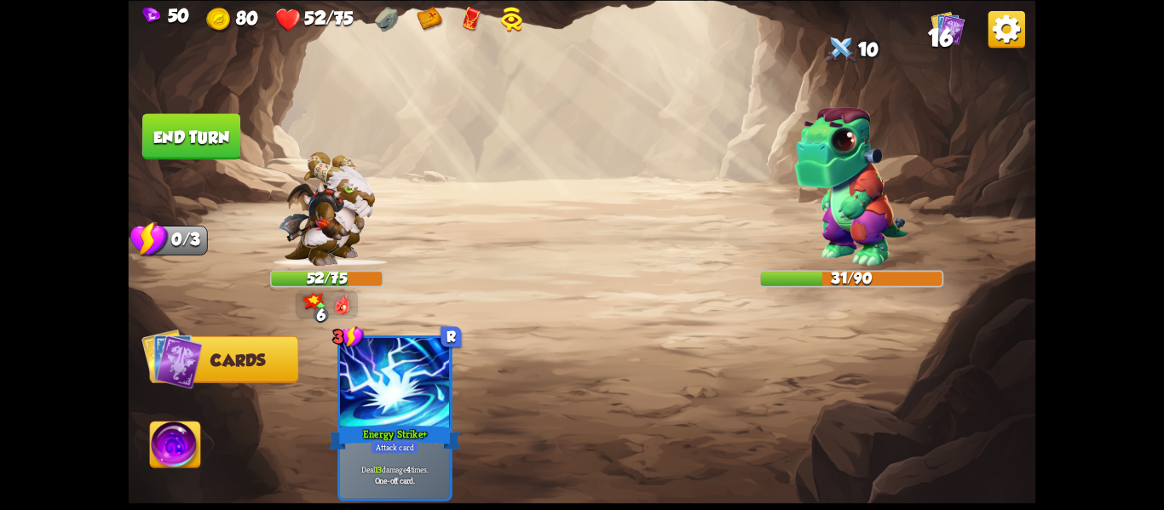
click at [210, 146] on button "End turn" at bounding box center [191, 136] width 98 height 46
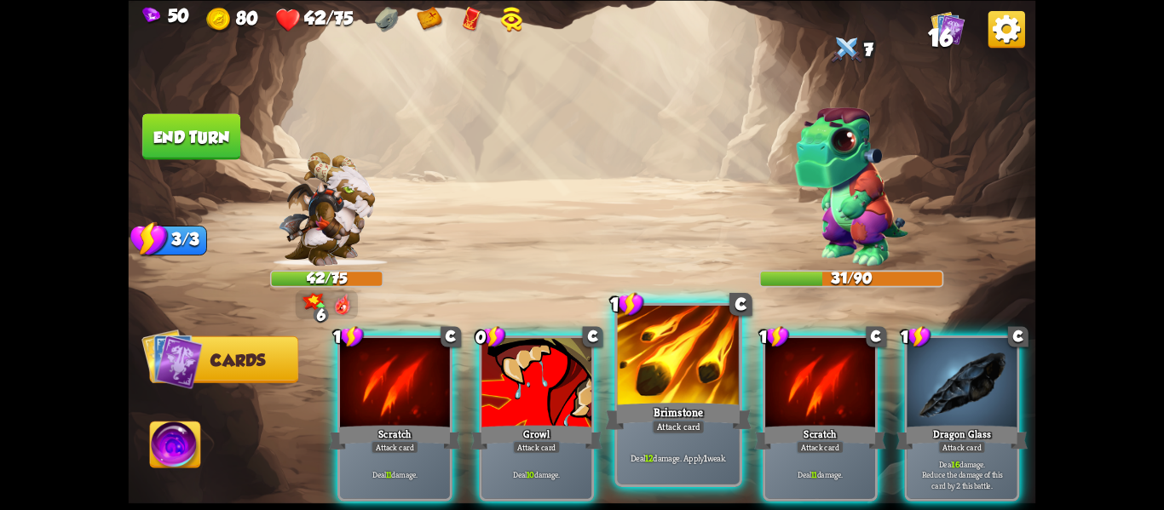
click at [707, 446] on div "Deal 12 damage. Apply 1 weak." at bounding box center [679, 457] width 122 height 53
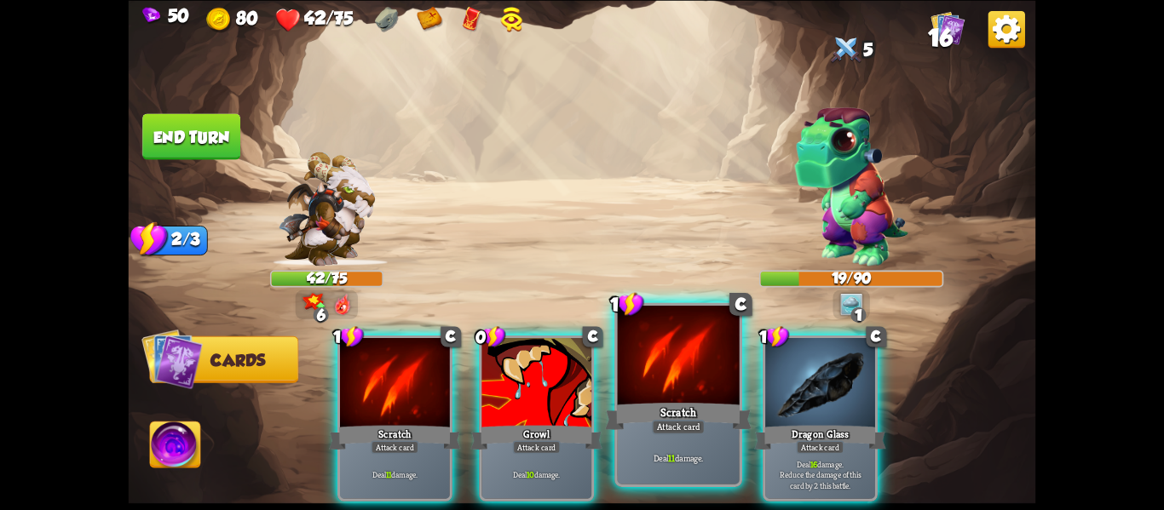
click at [639, 435] on div "Deal 11 damage." at bounding box center [679, 457] width 122 height 53
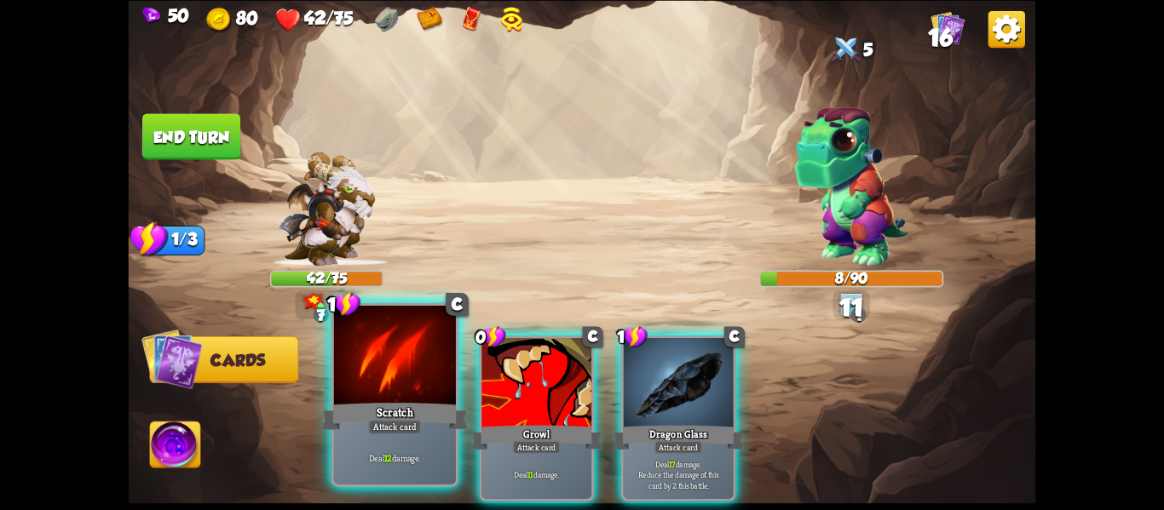
click at [350, 400] on div "Scratch" at bounding box center [395, 416] width 147 height 32
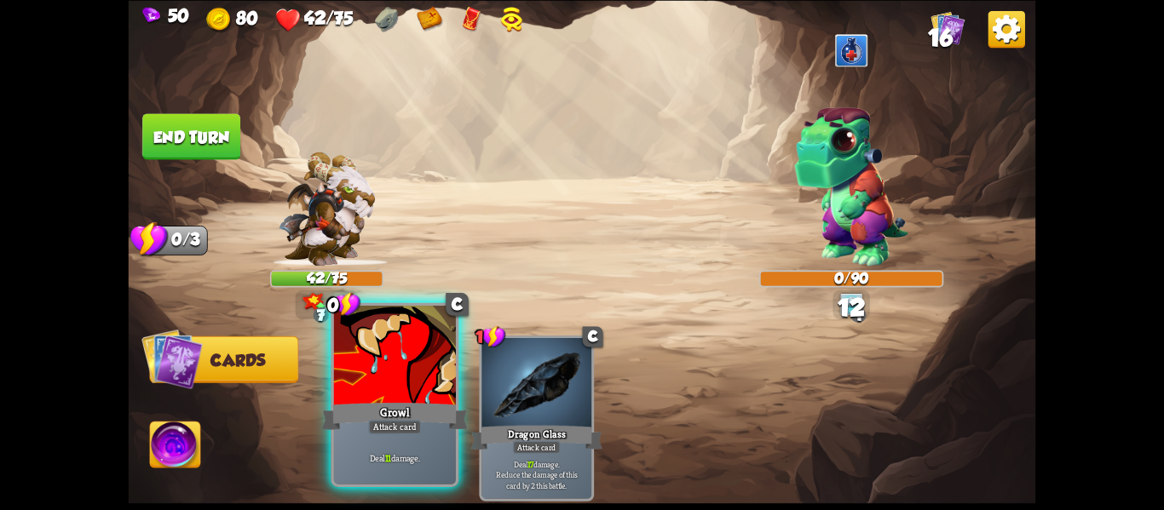
click at [352, 400] on div "Growl" at bounding box center [395, 416] width 147 height 32
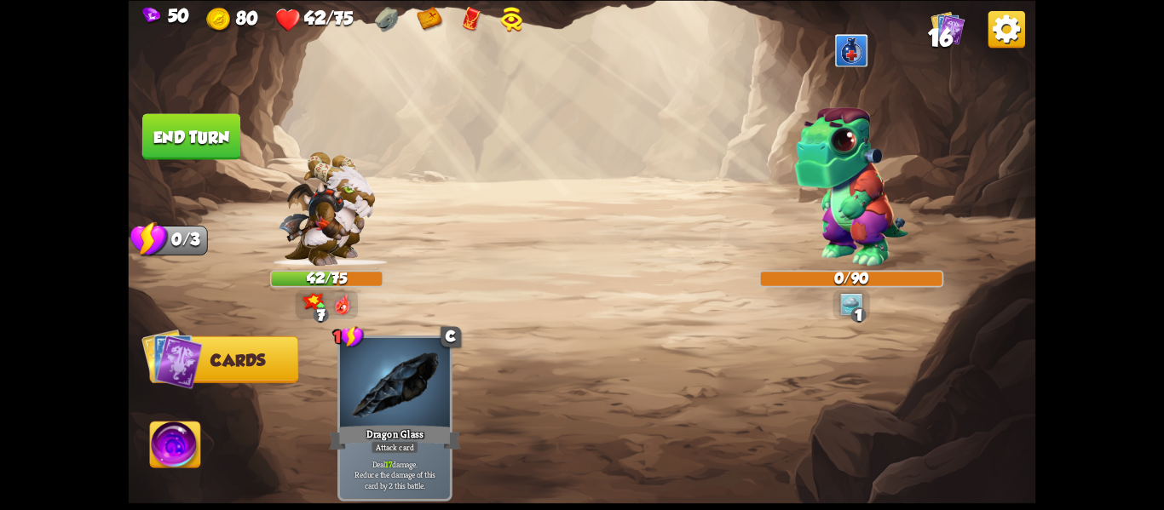
click at [195, 132] on button "End turn" at bounding box center [191, 136] width 98 height 46
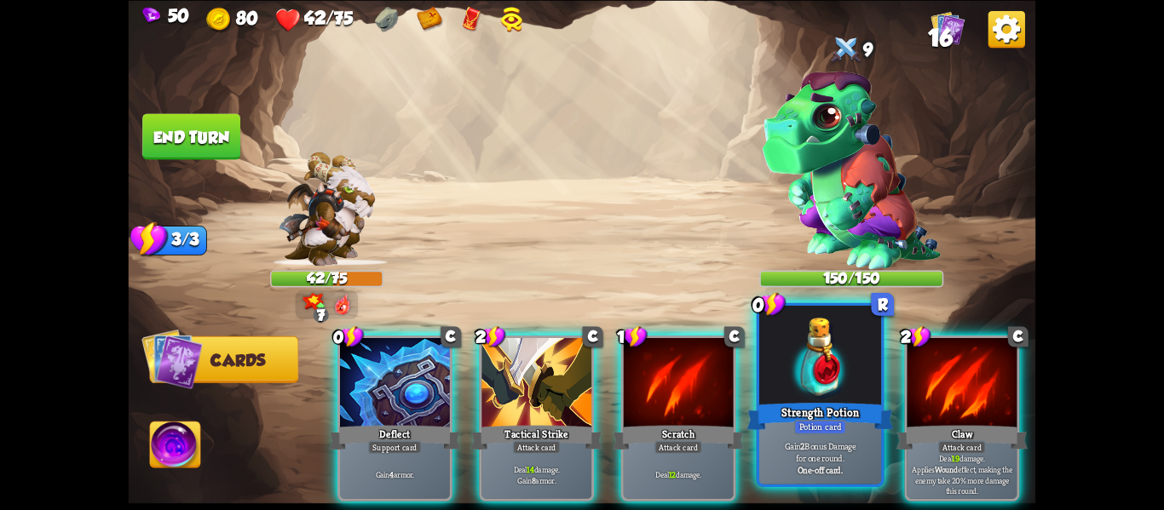
click at [818, 360] on div at bounding box center [820, 357] width 122 height 103
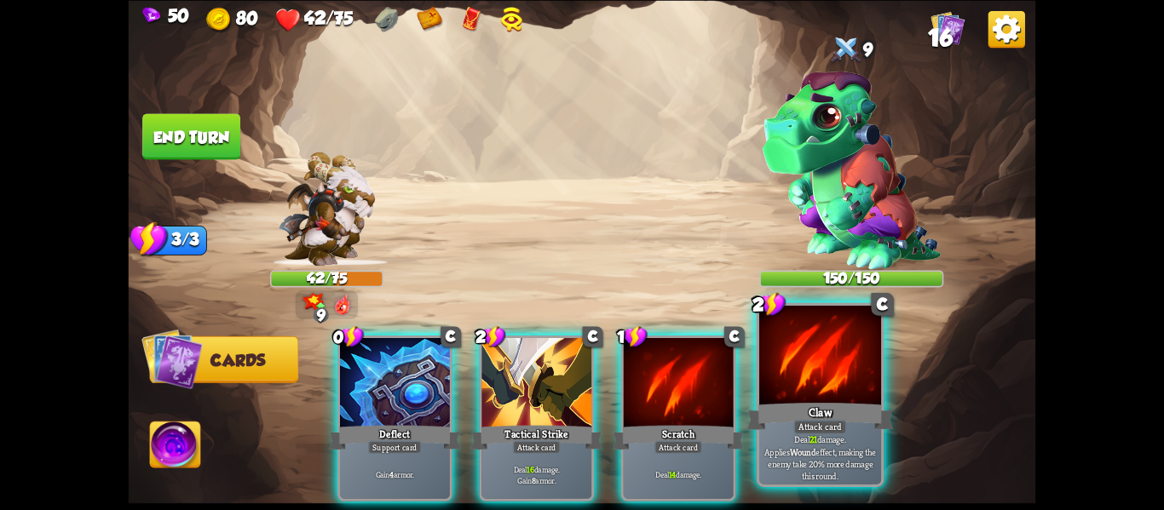
click at [818, 363] on div at bounding box center [820, 357] width 122 height 103
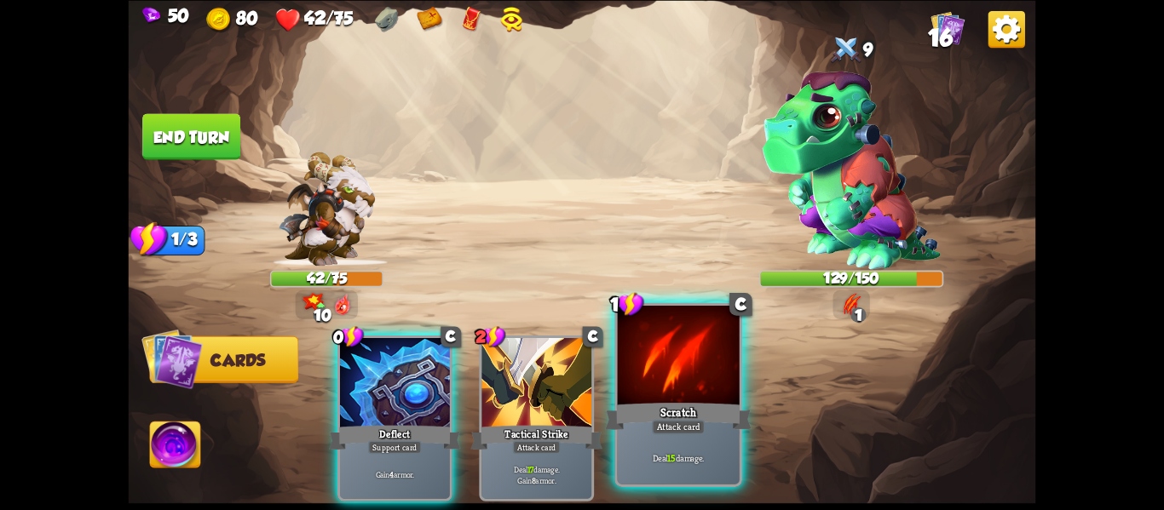
click at [708, 354] on div at bounding box center [679, 357] width 122 height 103
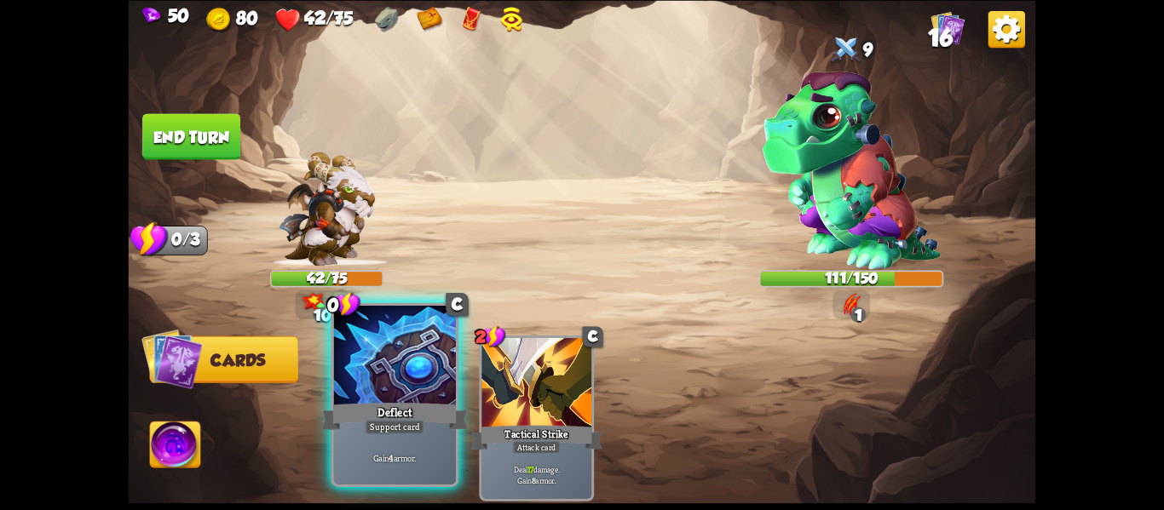
click at [363, 392] on div at bounding box center [395, 357] width 122 height 103
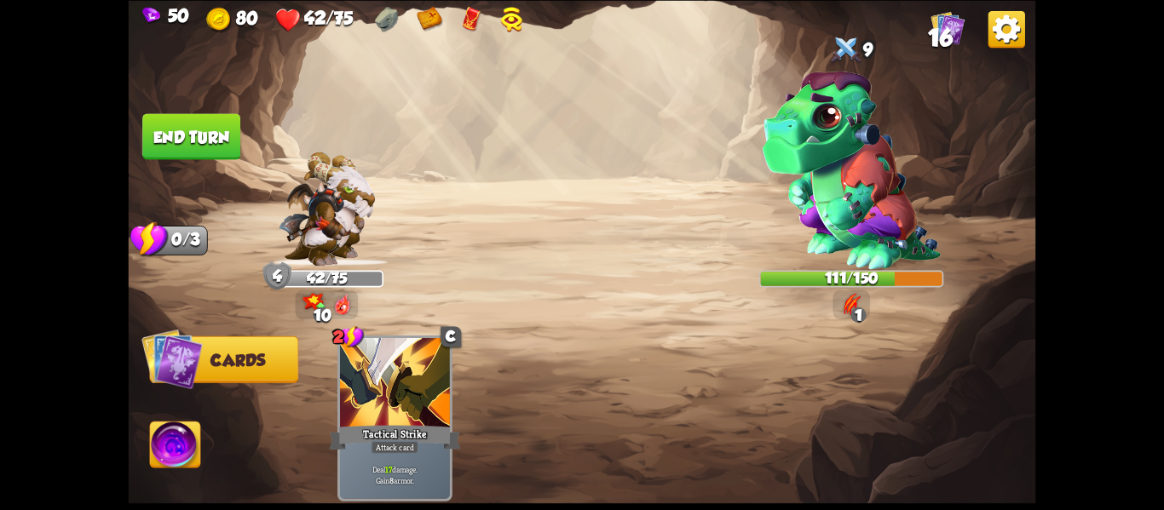
click at [205, 125] on button "End turn" at bounding box center [191, 136] width 98 height 46
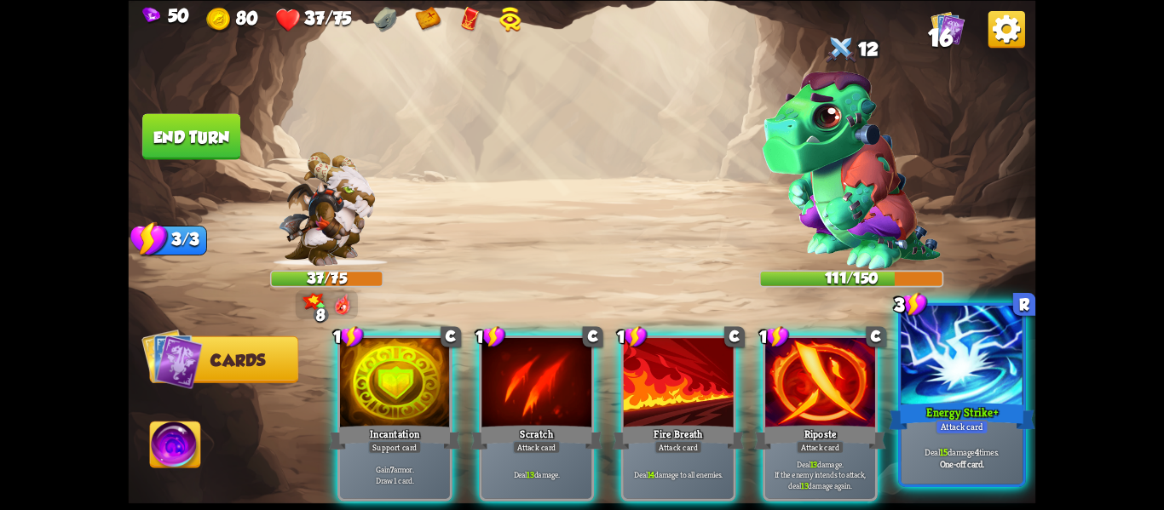
click at [912, 423] on div "Energy Strike+" at bounding box center [962, 416] width 147 height 32
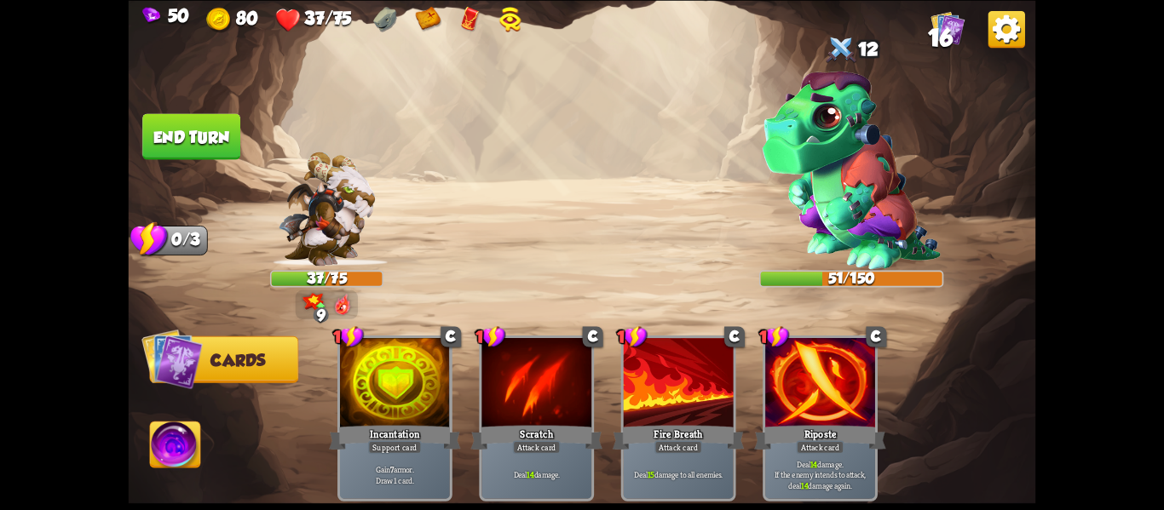
click at [214, 137] on button "End turn" at bounding box center [191, 136] width 98 height 46
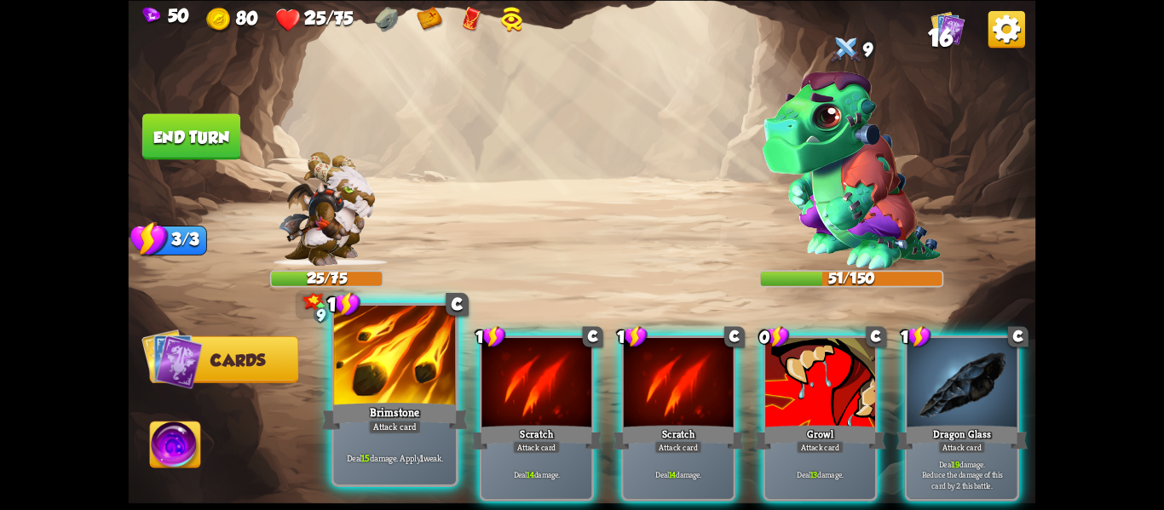
click at [351, 377] on div at bounding box center [395, 357] width 122 height 103
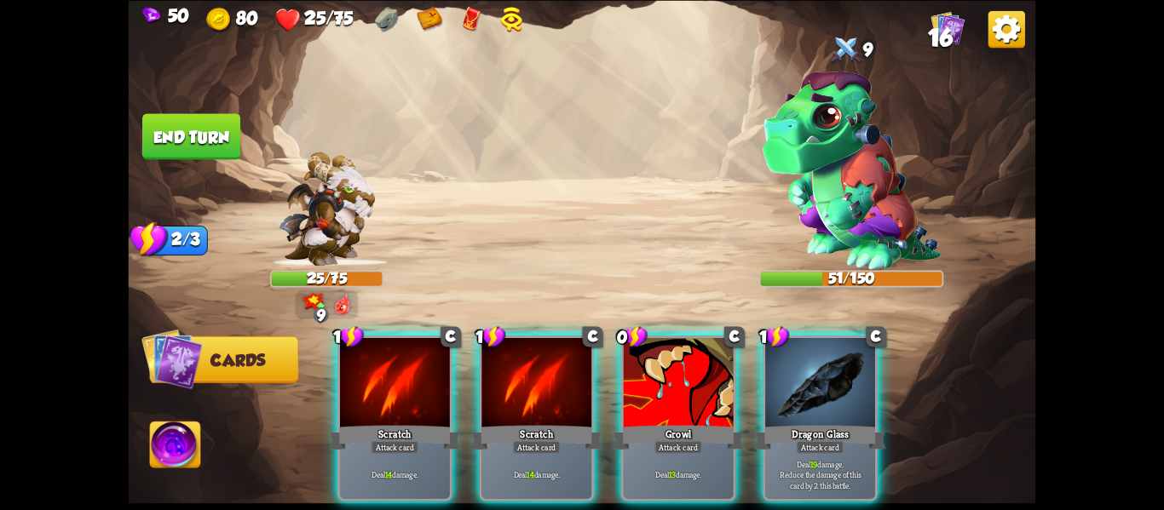
click at [351, 377] on div "1 C Scratch Attack card Deal 14 damage. 1 C Scratch Attack card Deal 14 damage.…" at bounding box center [673, 397] width 726 height 227
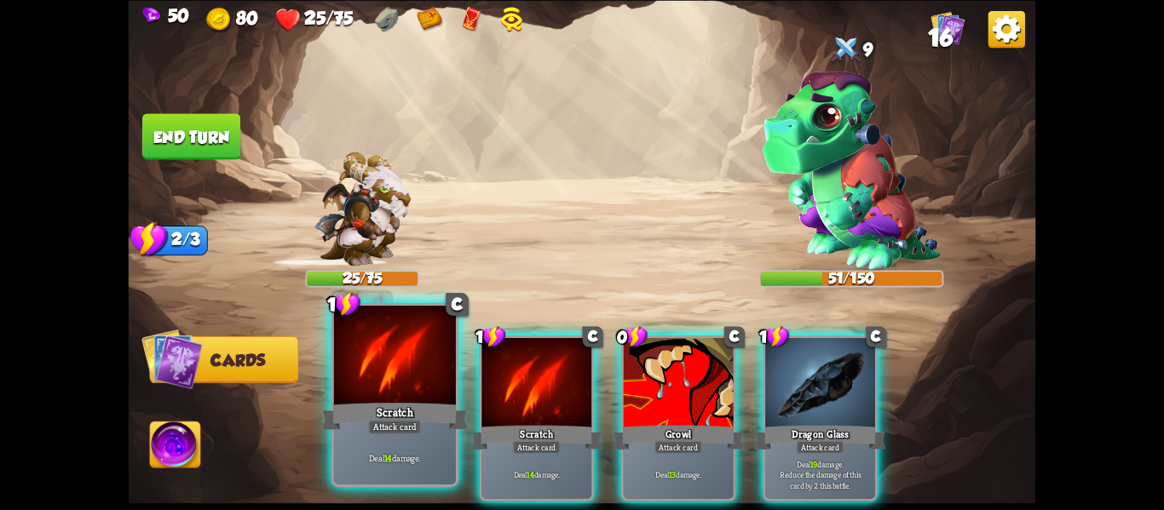
click at [351, 377] on div at bounding box center [395, 357] width 122 height 103
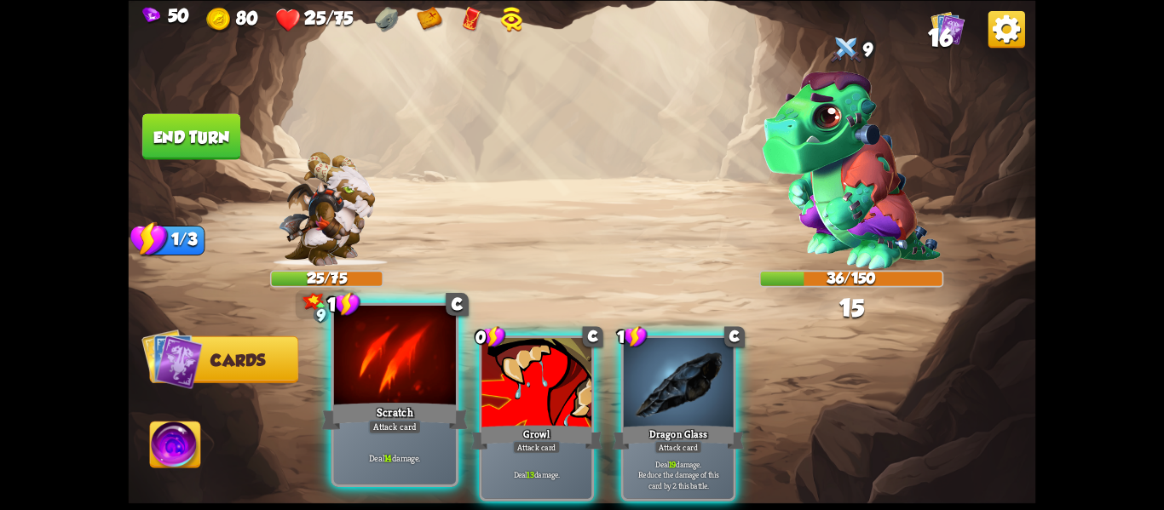
click at [351, 377] on div at bounding box center [395, 357] width 122 height 103
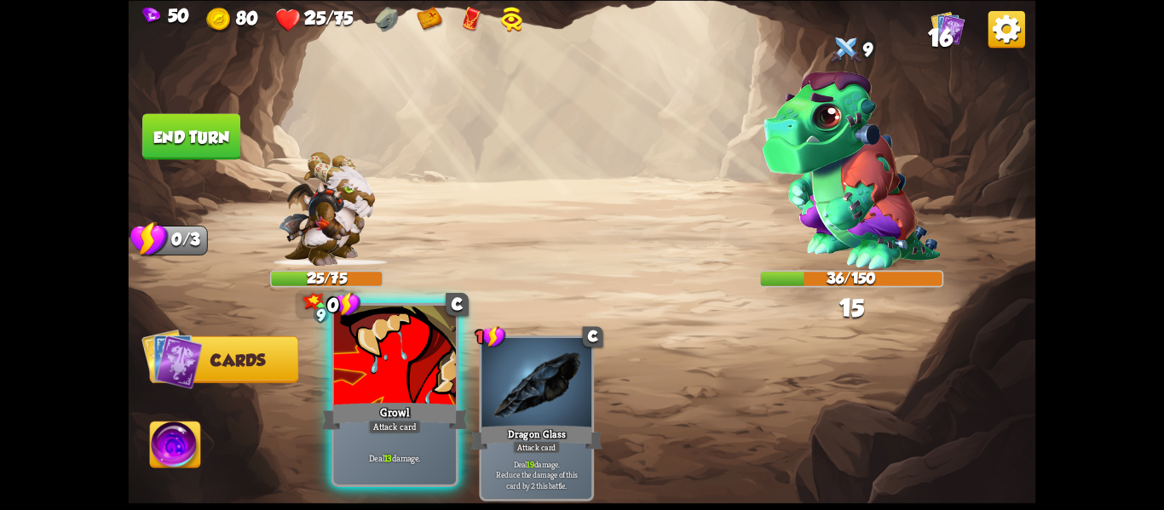
click at [352, 378] on div at bounding box center [395, 357] width 122 height 103
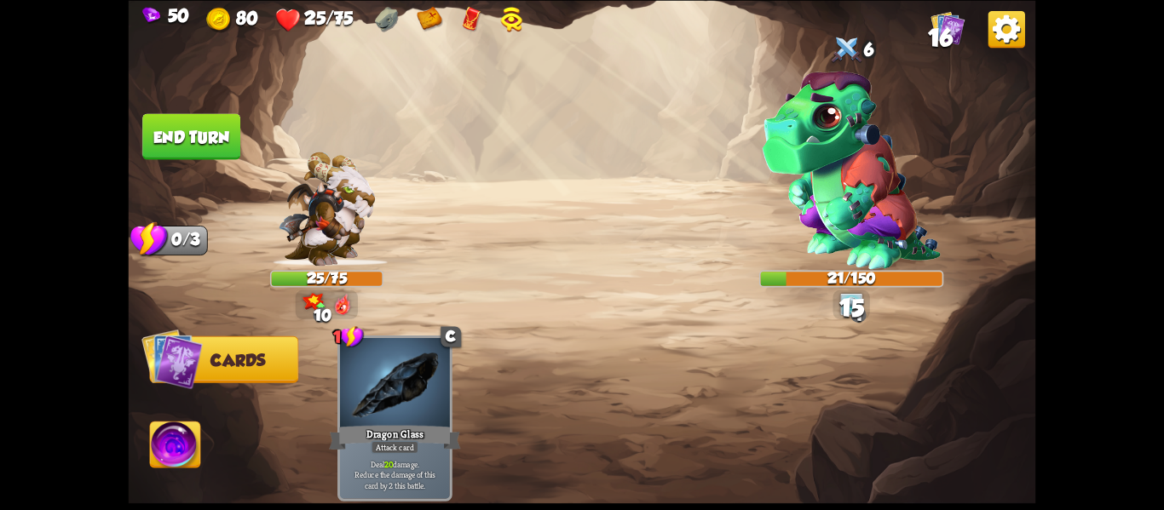
click at [193, 440] on img at bounding box center [175, 447] width 50 height 51
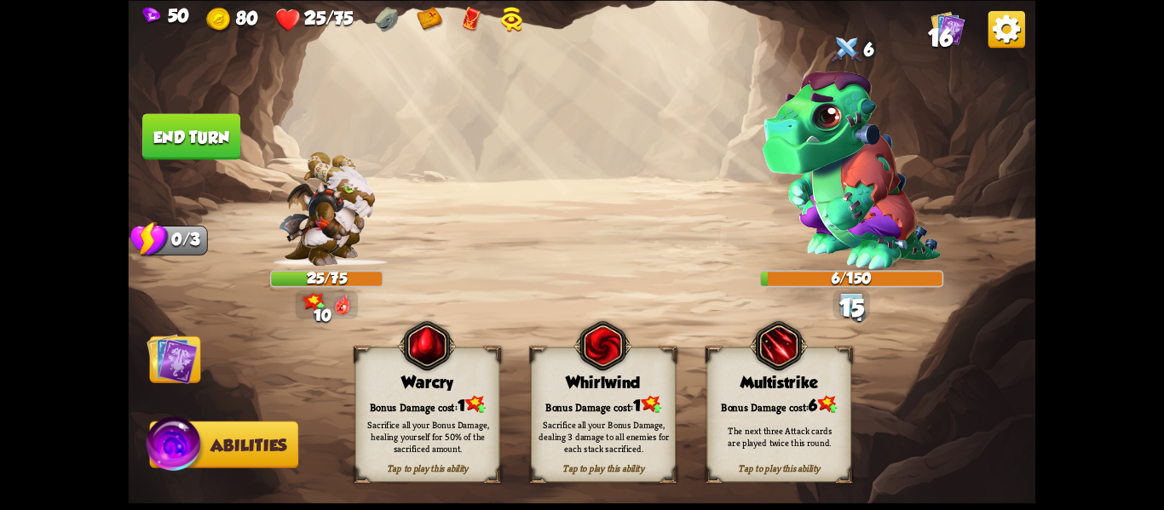
click at [417, 397] on div "Bonus Damage cost: 1" at bounding box center [427, 404] width 143 height 20
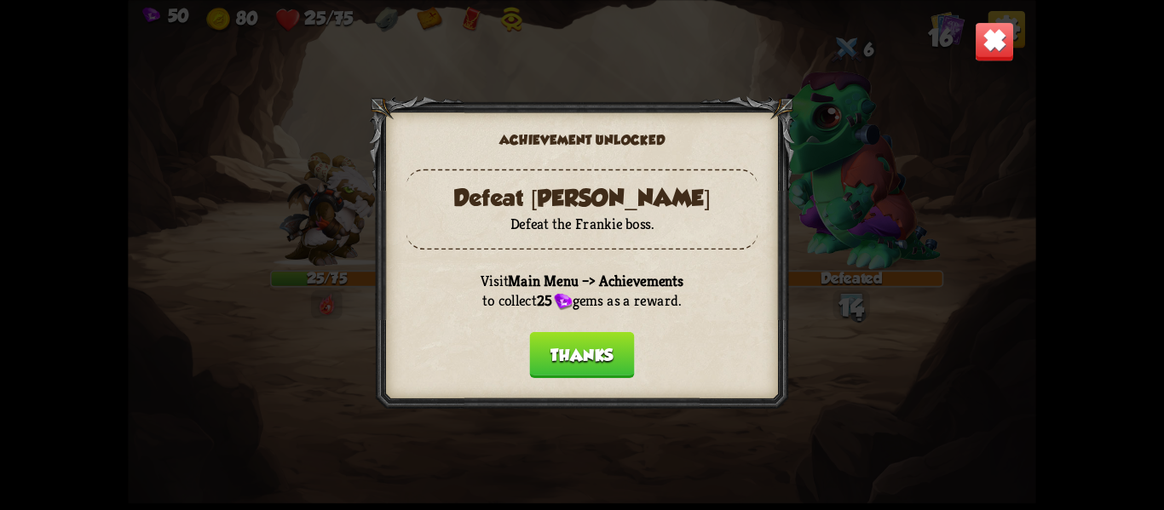
click at [567, 350] on button "Thanks" at bounding box center [581, 354] width 105 height 46
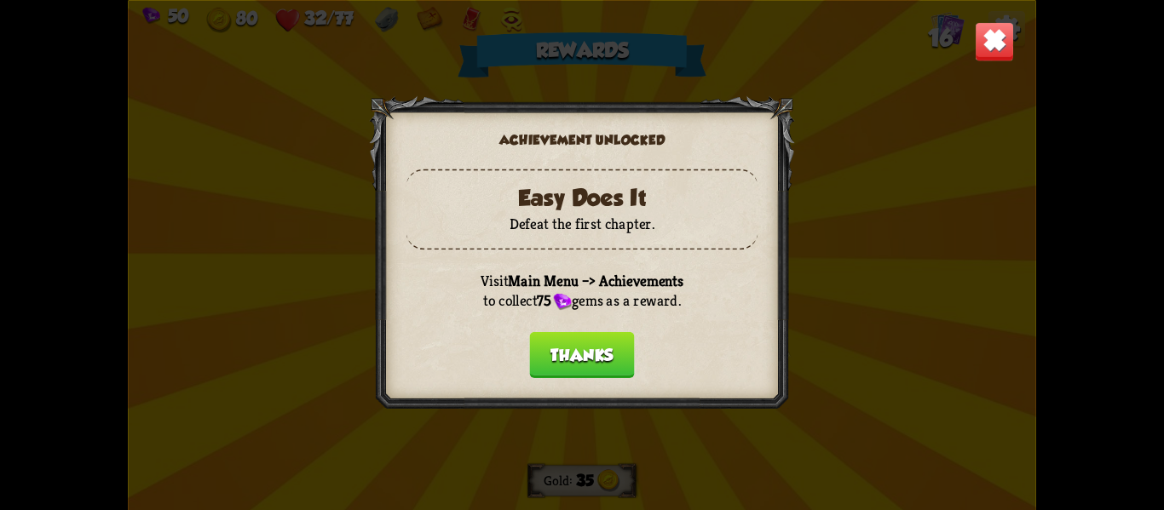
click at [567, 350] on button "Thanks" at bounding box center [581, 354] width 105 height 46
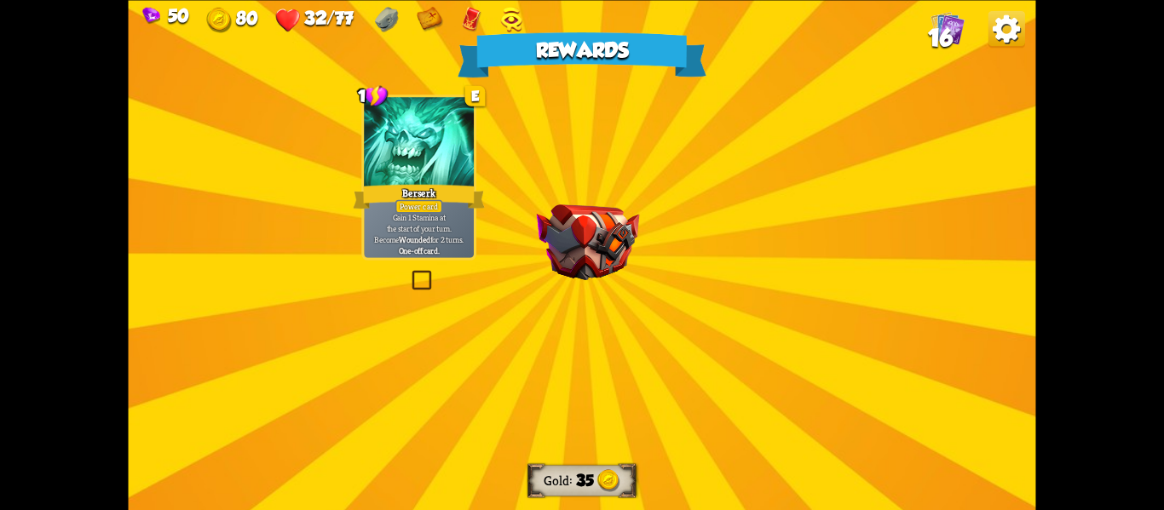
click at [567, 349] on div "Rewards Gold 35 Select a card 1 E Berserk Power card Gain 1 Stamina at the star…" at bounding box center [582, 255] width 907 height 510
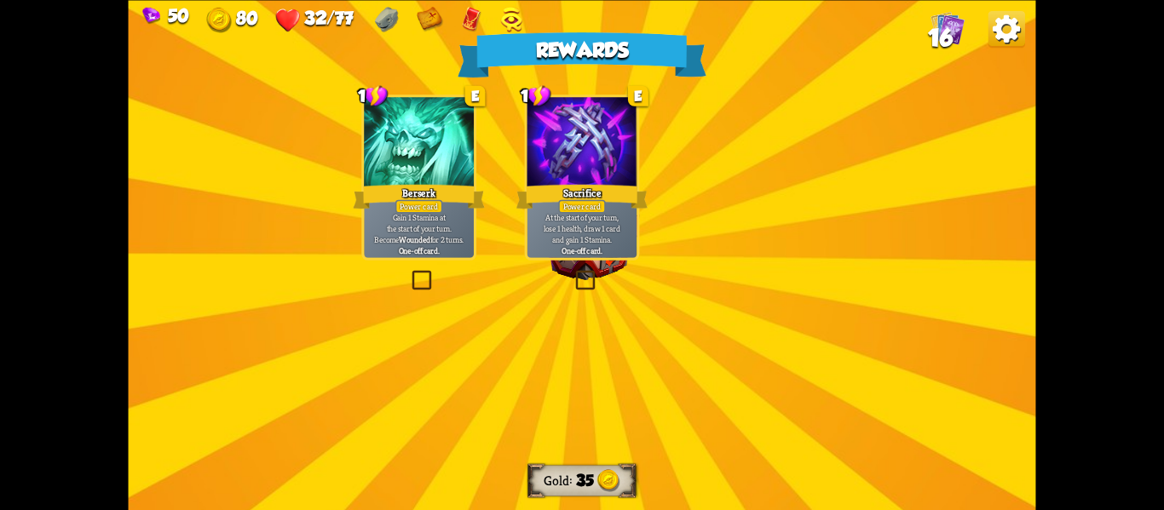
click at [567, 349] on div "Rewards Gold 35 Select a card 1 E Berserk Power card Gain 1 Stamina at the star…" at bounding box center [582, 255] width 907 height 510
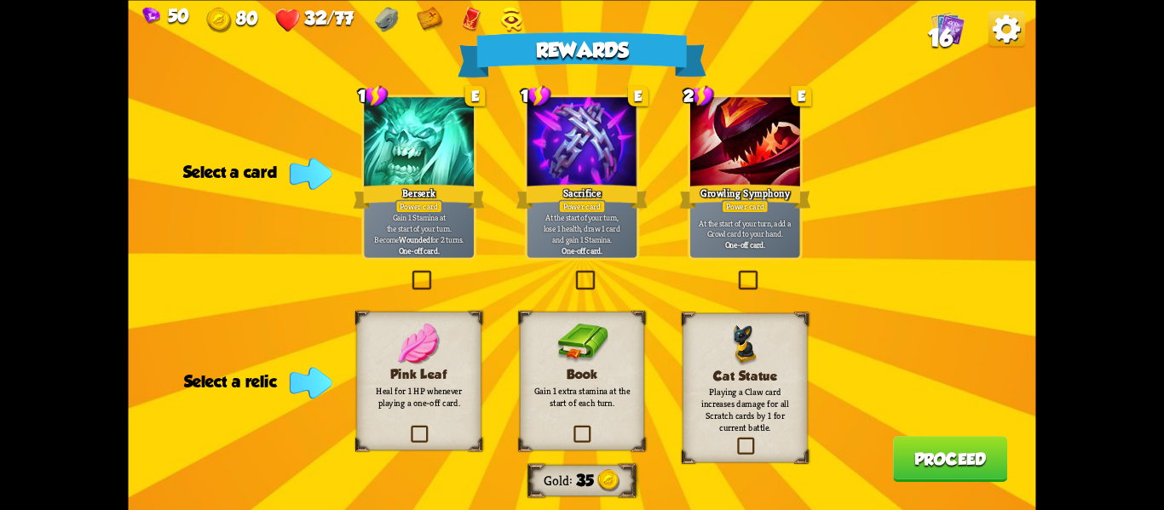
click at [615, 245] on div "One-off card." at bounding box center [582, 250] width 104 height 11
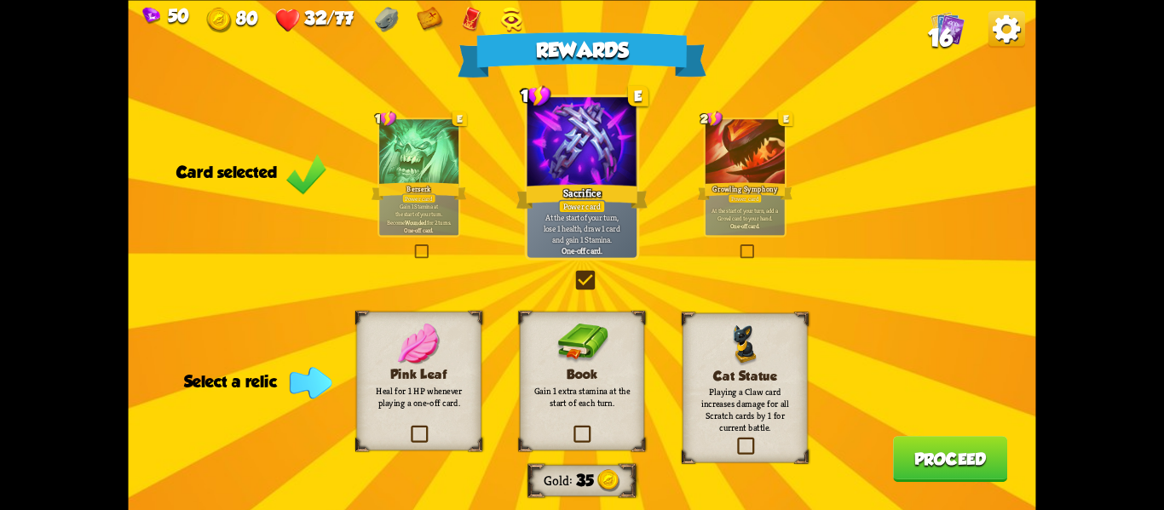
click at [620, 409] on div "Book Gain 1 extra stamina at the start of each turn." at bounding box center [582, 381] width 124 height 139
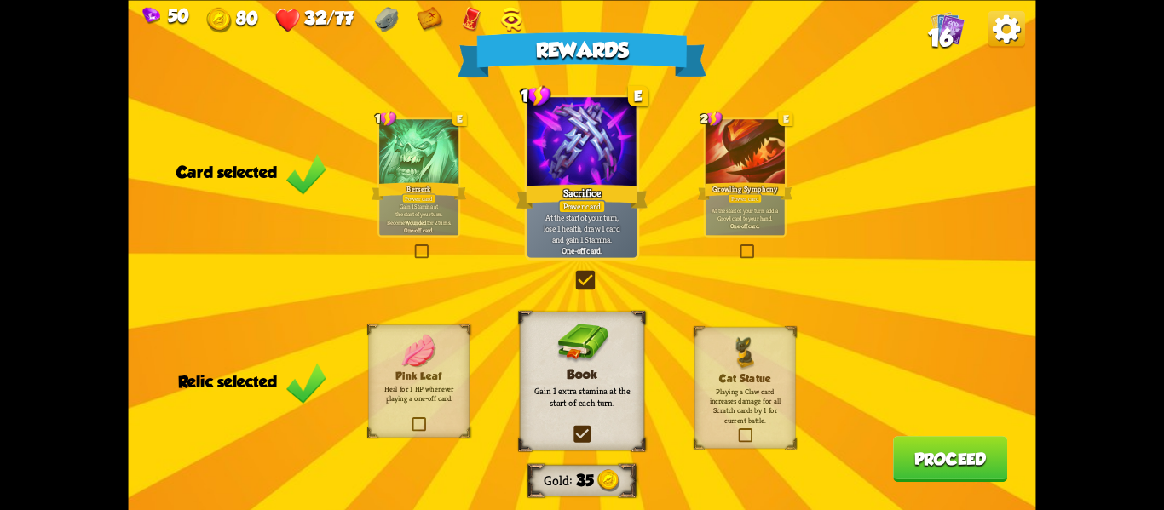
click at [951, 455] on button "Proceed" at bounding box center [950, 459] width 114 height 46
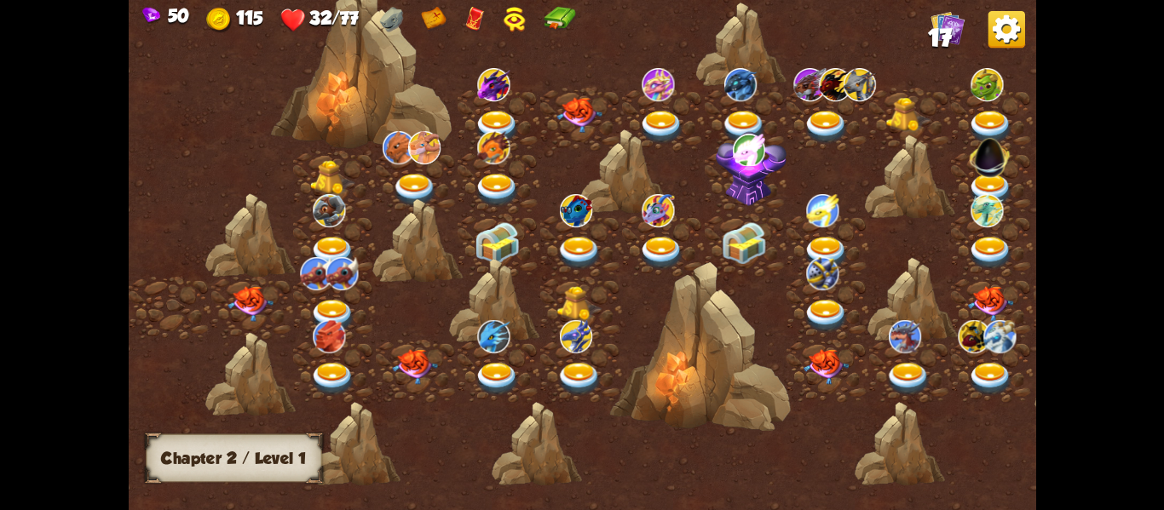
click at [951, 455] on div at bounding box center [690, 263] width 1123 height 530
drag, startPoint x: 855, startPoint y: 400, endPoint x: 828, endPoint y: 394, distance: 27.1
click at [828, 394] on div at bounding box center [690, 263] width 1123 height 530
click at [245, 314] on img at bounding box center [249, 303] width 45 height 36
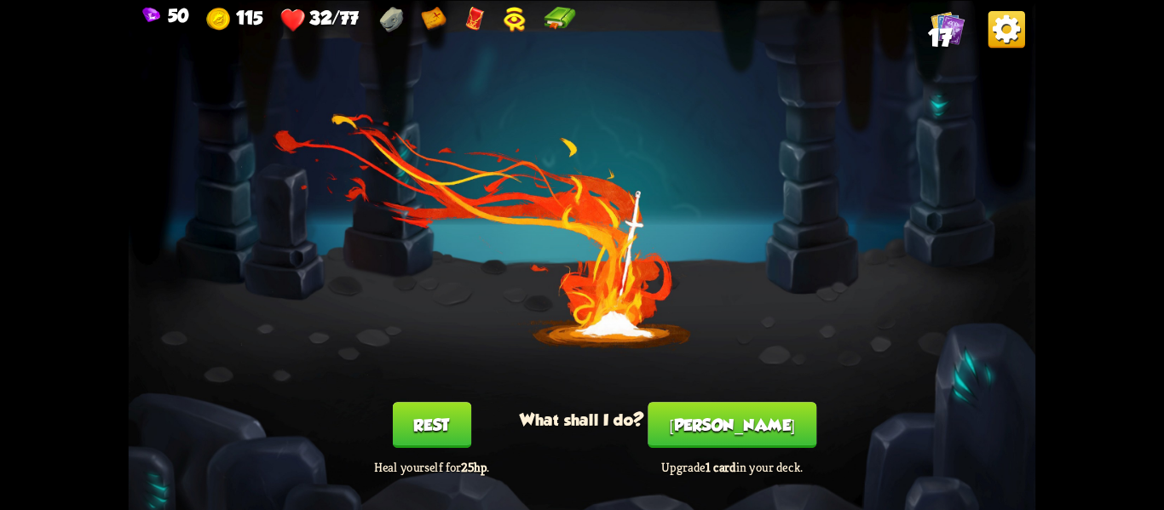
click at [440, 417] on button "Rest" at bounding box center [431, 425] width 78 height 46
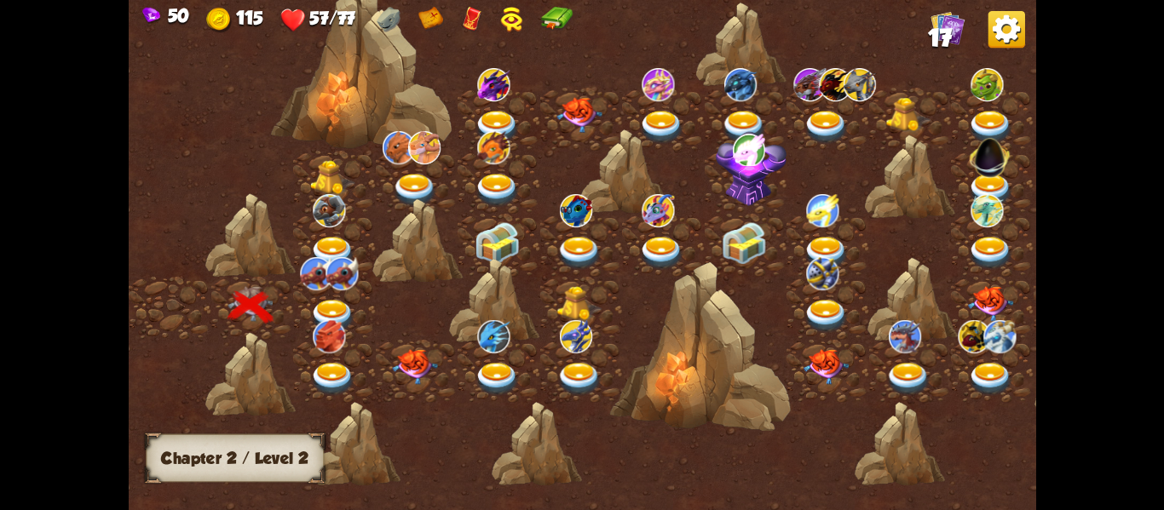
click at [337, 321] on img at bounding box center [329, 336] width 32 height 33
click at [328, 309] on img at bounding box center [332, 315] width 45 height 33
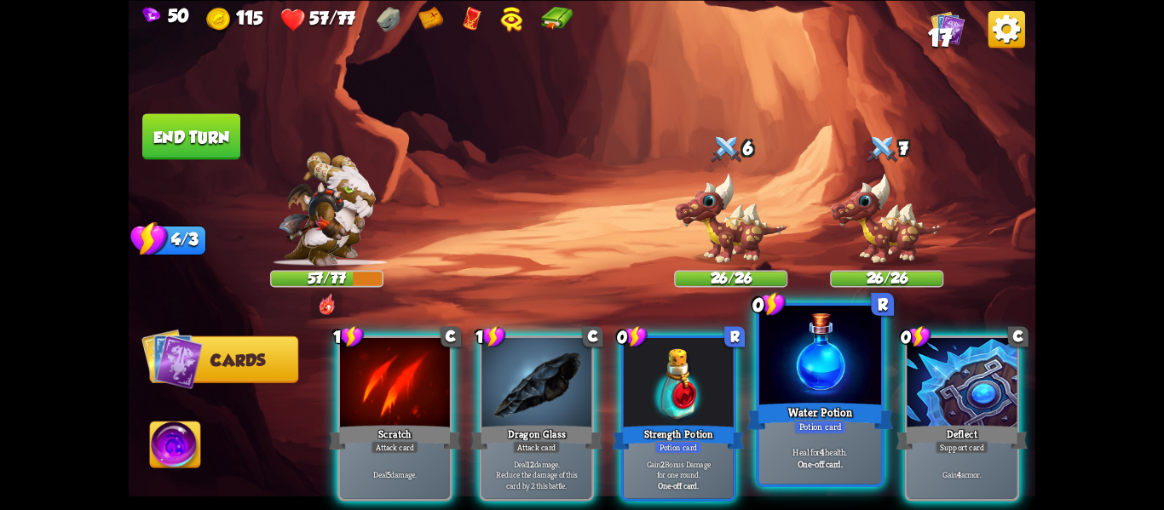
click at [787, 422] on div "Water Potion" at bounding box center [820, 416] width 147 height 32
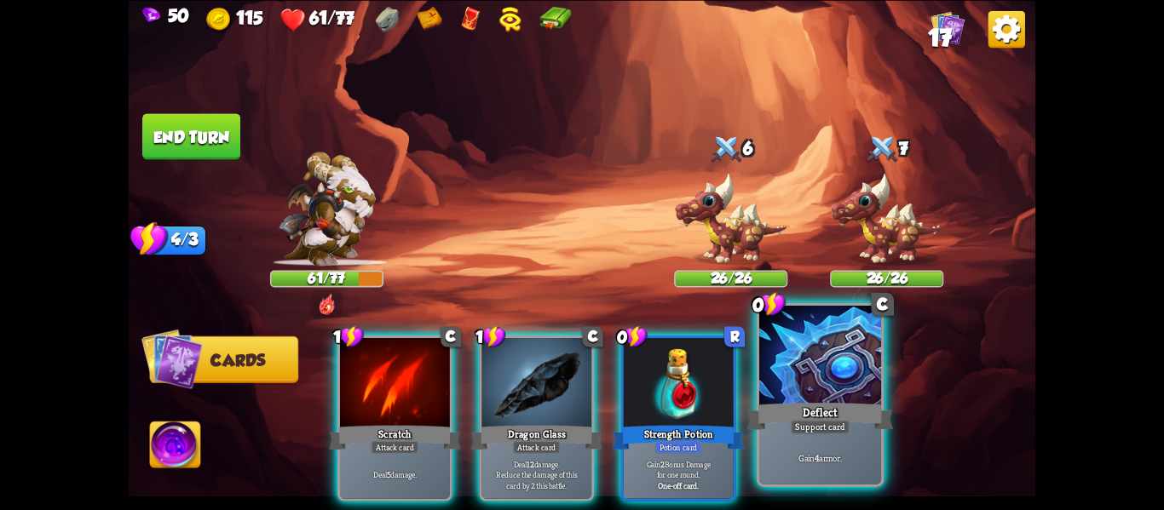
click at [789, 407] on div "Deflect" at bounding box center [820, 416] width 147 height 32
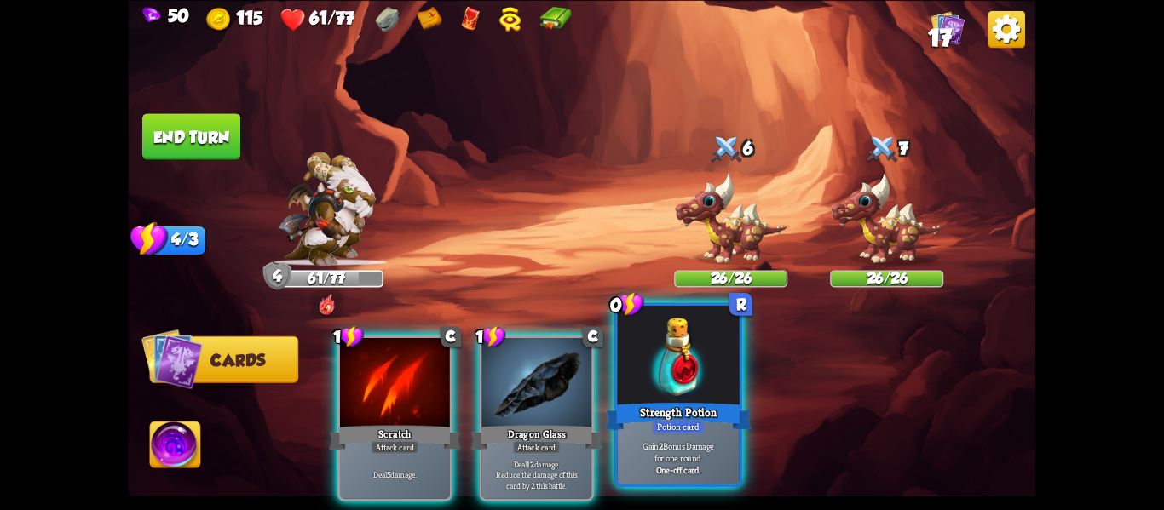
click at [651, 417] on div "Strength Potion" at bounding box center [678, 416] width 147 height 32
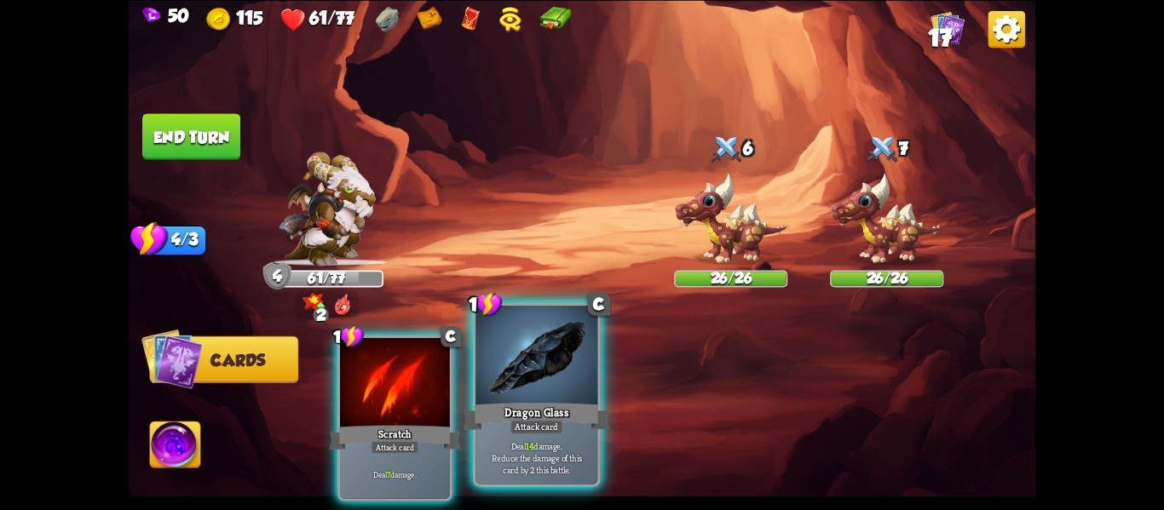
click at [563, 402] on div "Dragon Glass" at bounding box center [537, 416] width 147 height 32
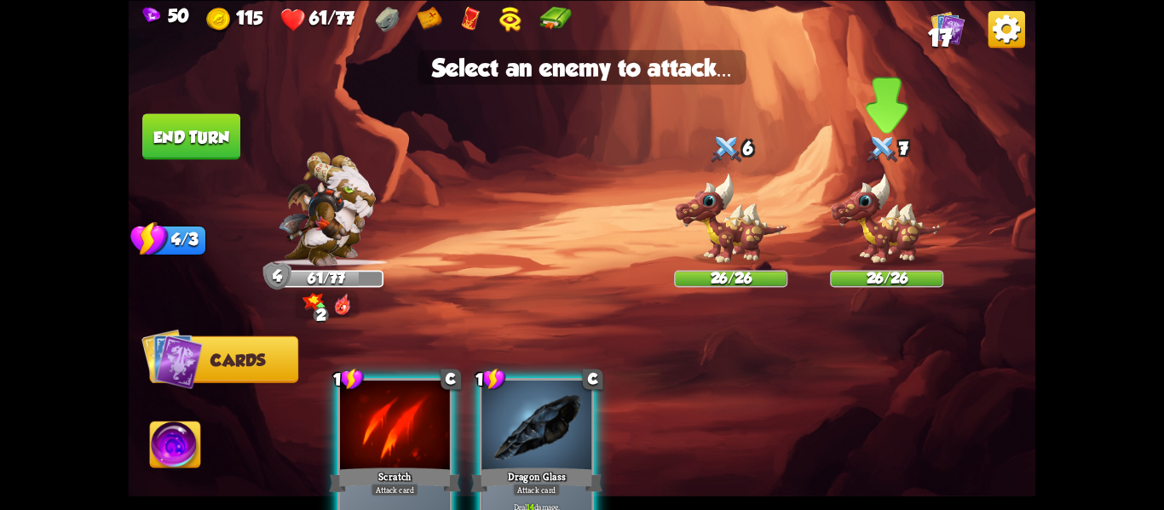
click at [897, 250] on img at bounding box center [886, 219] width 113 height 94
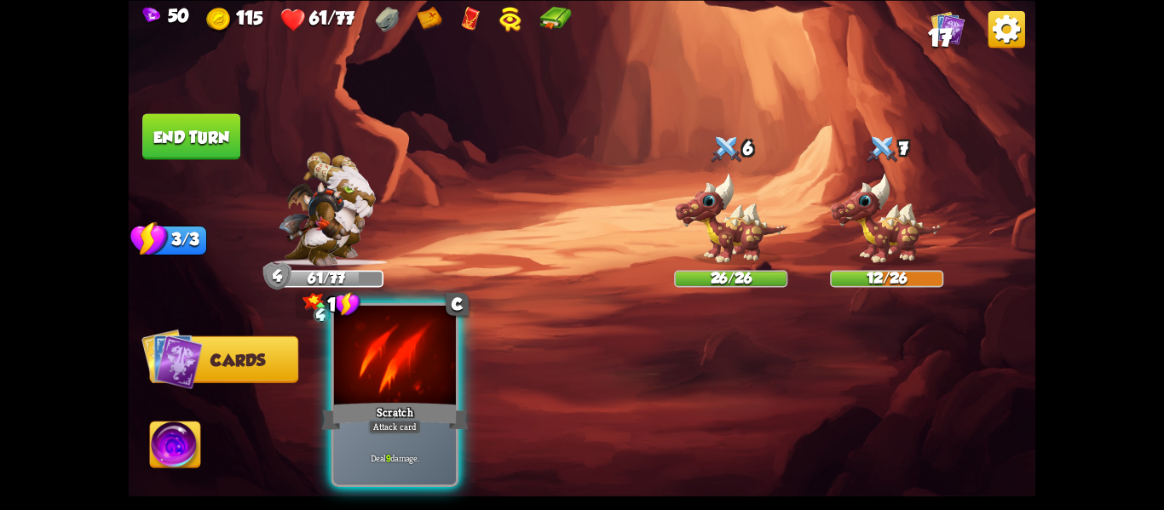
click at [442, 406] on div "Scratch" at bounding box center [395, 416] width 147 height 32
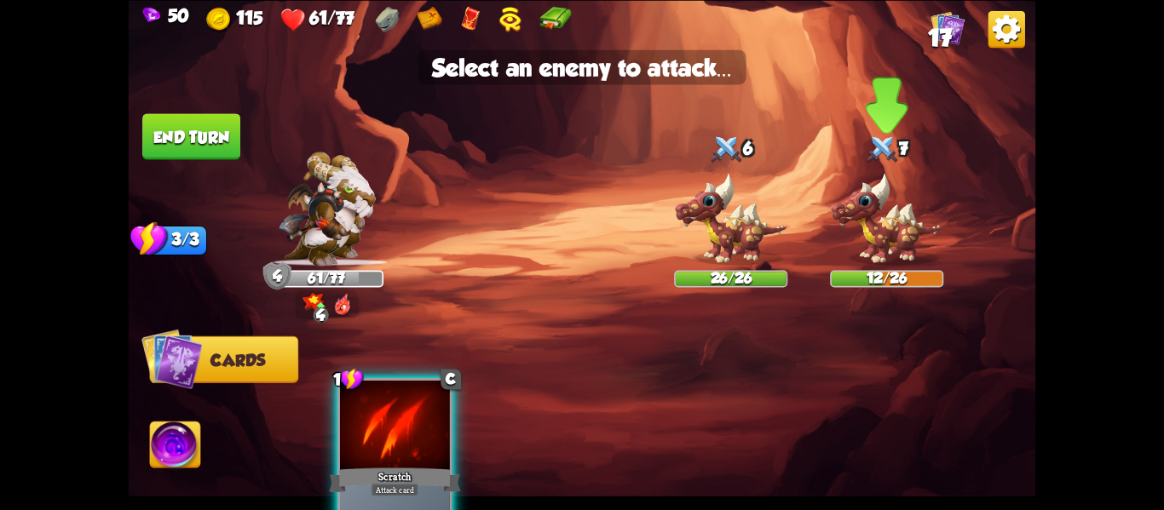
click at [845, 213] on img at bounding box center [886, 219] width 113 height 94
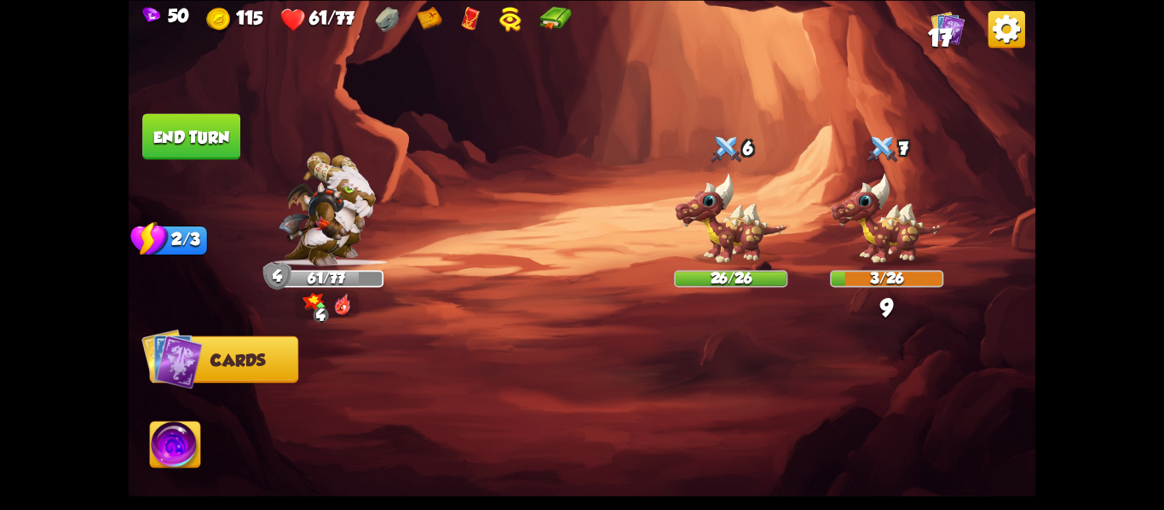
click at [159, 463] on img at bounding box center [175, 447] width 50 height 51
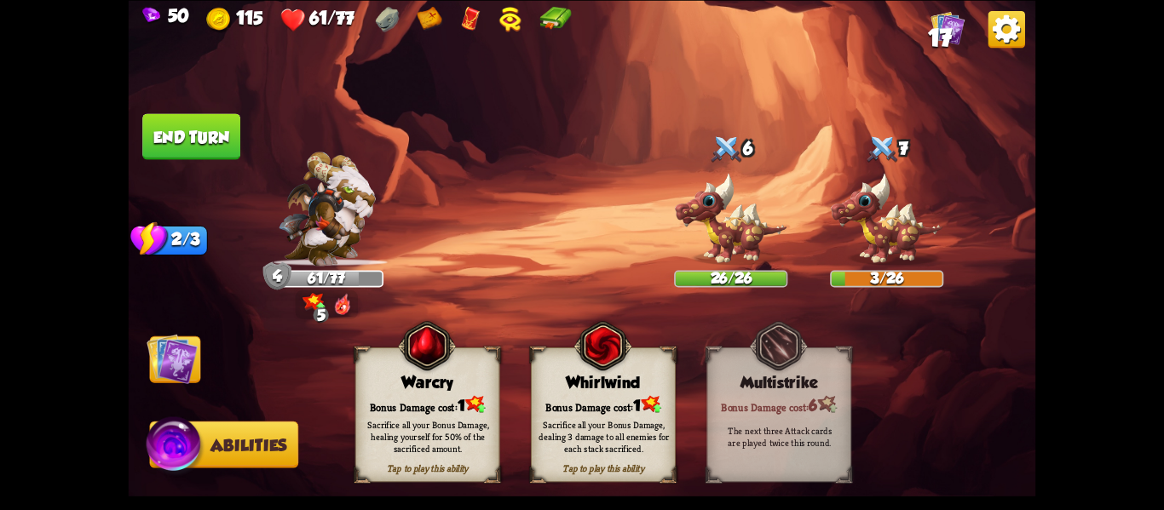
click at [611, 403] on div "Bonus Damage cost: 1" at bounding box center [603, 404] width 143 height 20
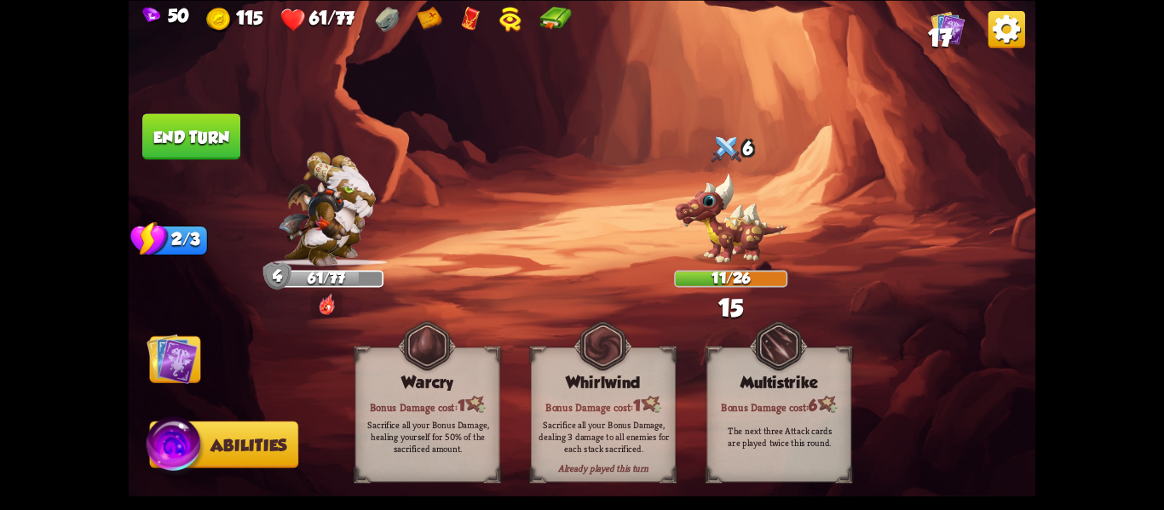
click at [229, 125] on button "End turn" at bounding box center [191, 136] width 98 height 46
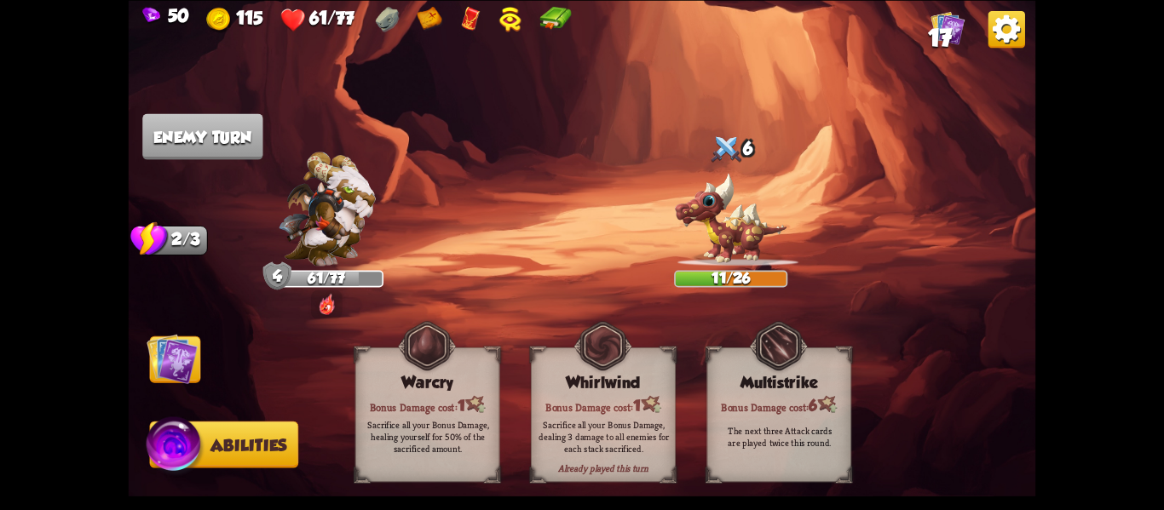
click at [191, 377] on img at bounding box center [172, 358] width 51 height 51
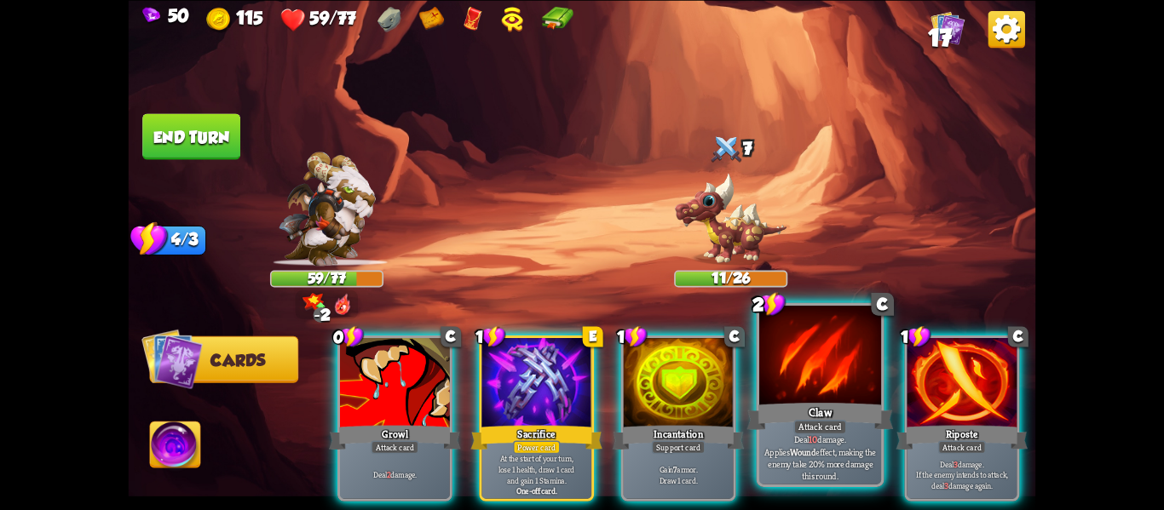
click at [791, 395] on div at bounding box center [820, 357] width 122 height 103
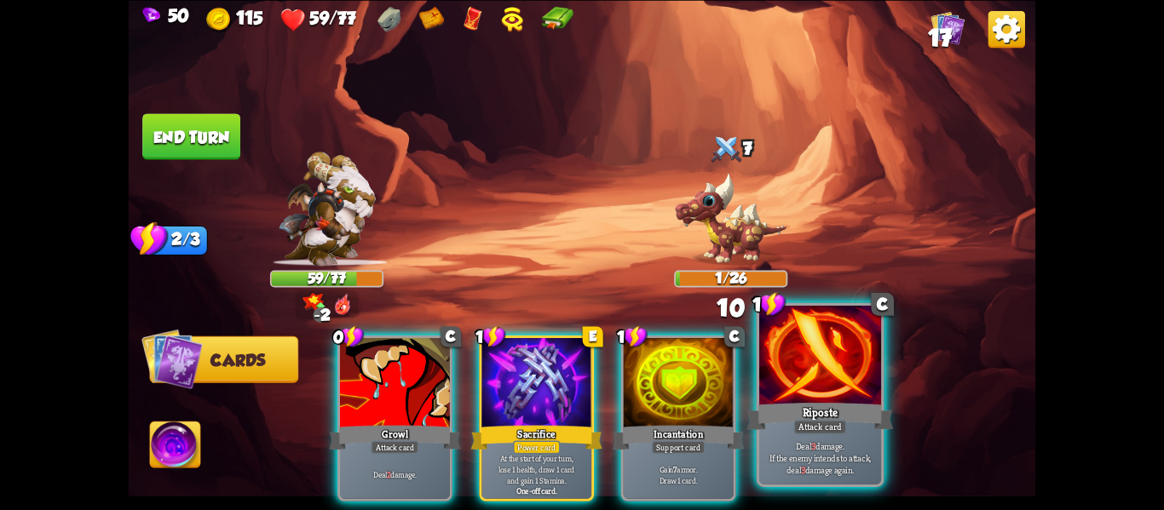
click at [833, 411] on div "Riposte" at bounding box center [820, 416] width 147 height 32
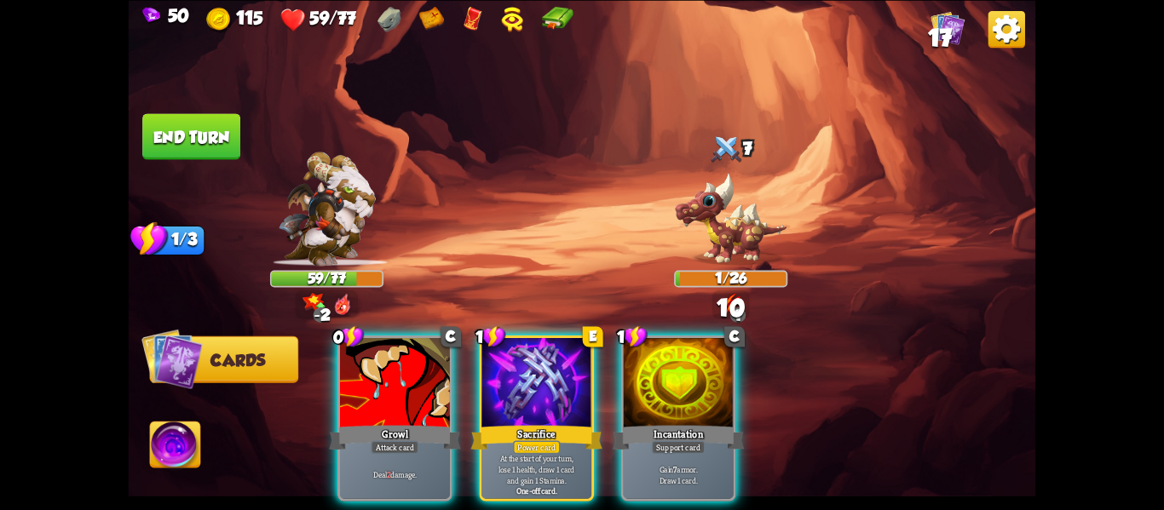
click at [833, 411] on div "0 C Growl Attack card Deal 2 damage. 1 E Sacrifice Power card At the start of y…" at bounding box center [673, 397] width 726 height 227
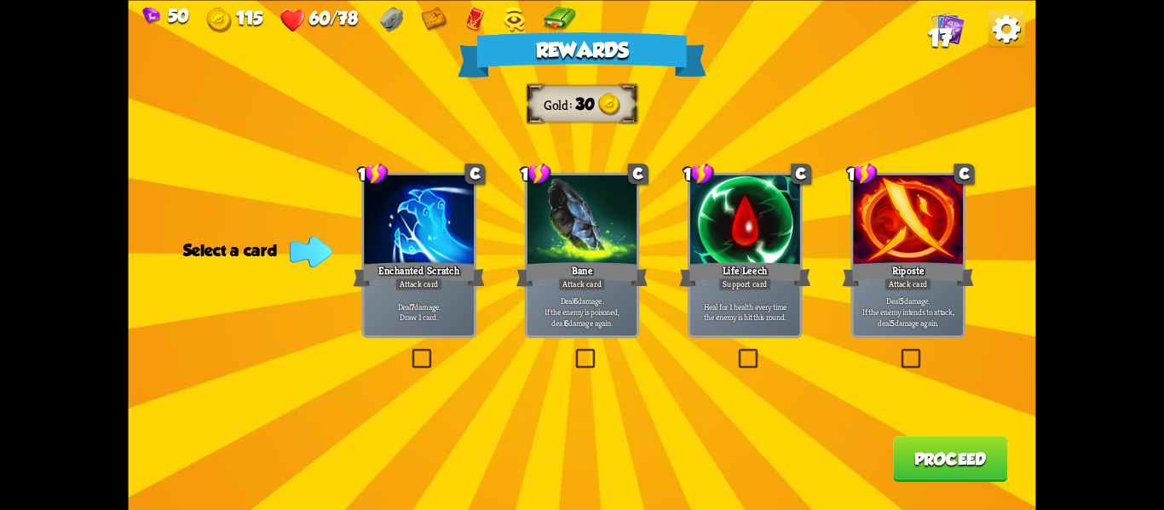
click at [725, 349] on div "Rewards Gold 30 Select a card 1 C Enchanted Scratch Attack card Deal 7 damage. …" at bounding box center [582, 255] width 907 height 510
click at [730, 346] on div "Rewards Gold 30 Select a card 1 C Enchanted Scratch Attack card Deal 7 damage. …" at bounding box center [582, 255] width 907 height 510
click at [727, 321] on p "Heal for 1 health every time the enemy is hit this round." at bounding box center [745, 311] width 104 height 21
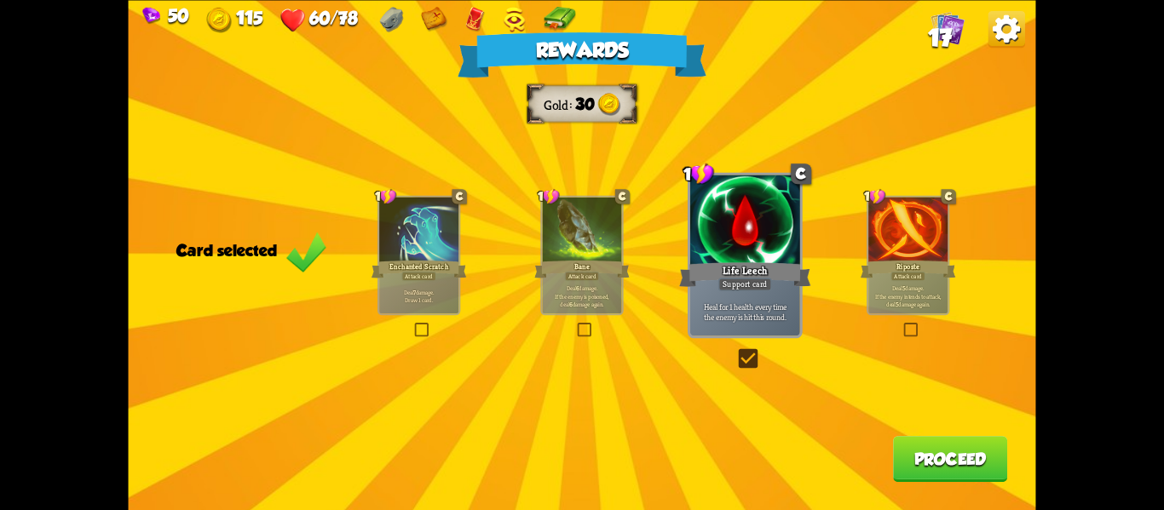
click at [924, 470] on button "Proceed" at bounding box center [950, 459] width 114 height 46
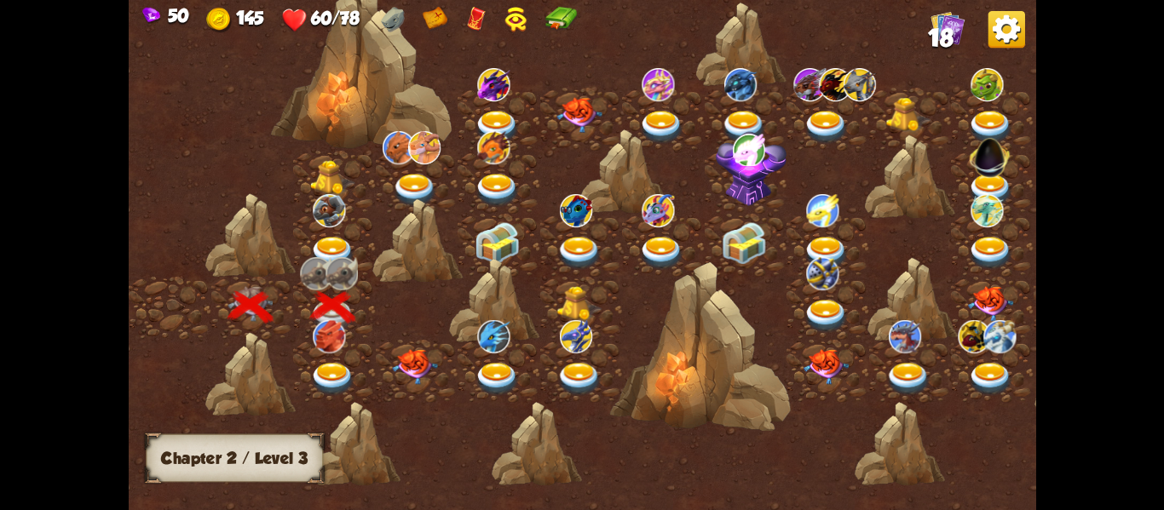
click at [340, 371] on img at bounding box center [332, 378] width 45 height 33
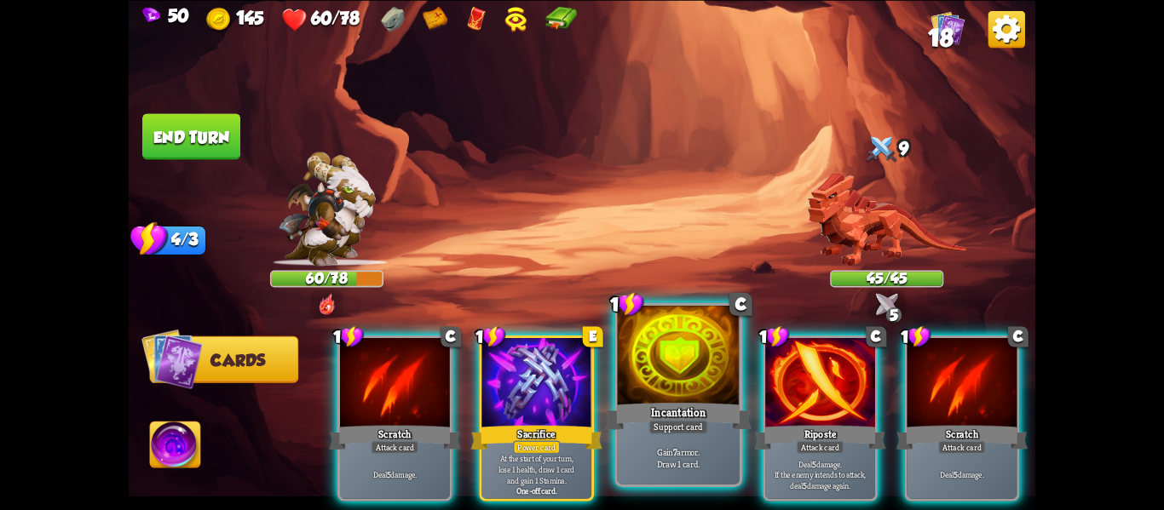
click at [701, 397] on div at bounding box center [679, 357] width 122 height 103
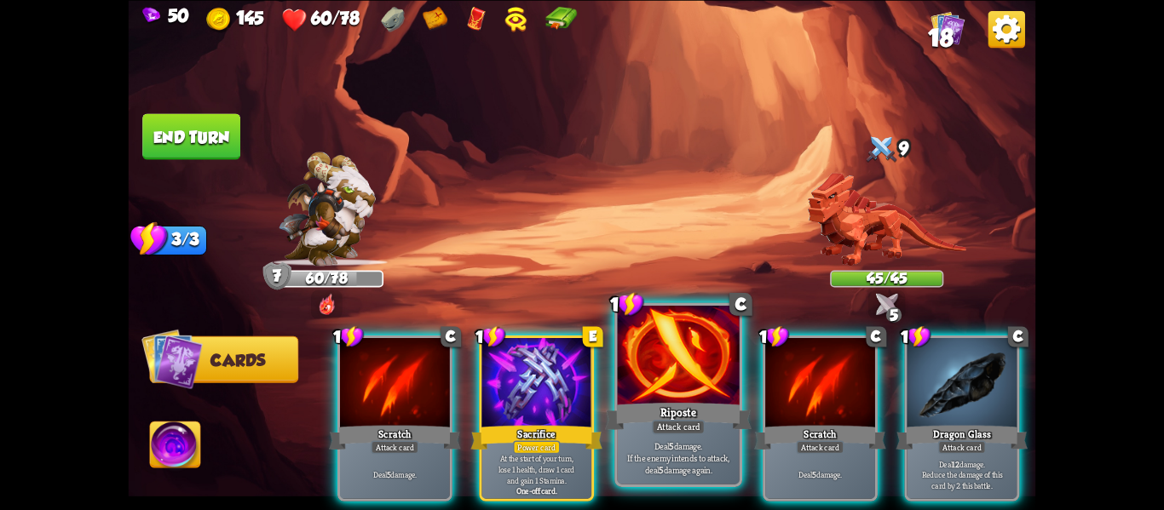
click at [702, 404] on div "Riposte" at bounding box center [678, 416] width 147 height 32
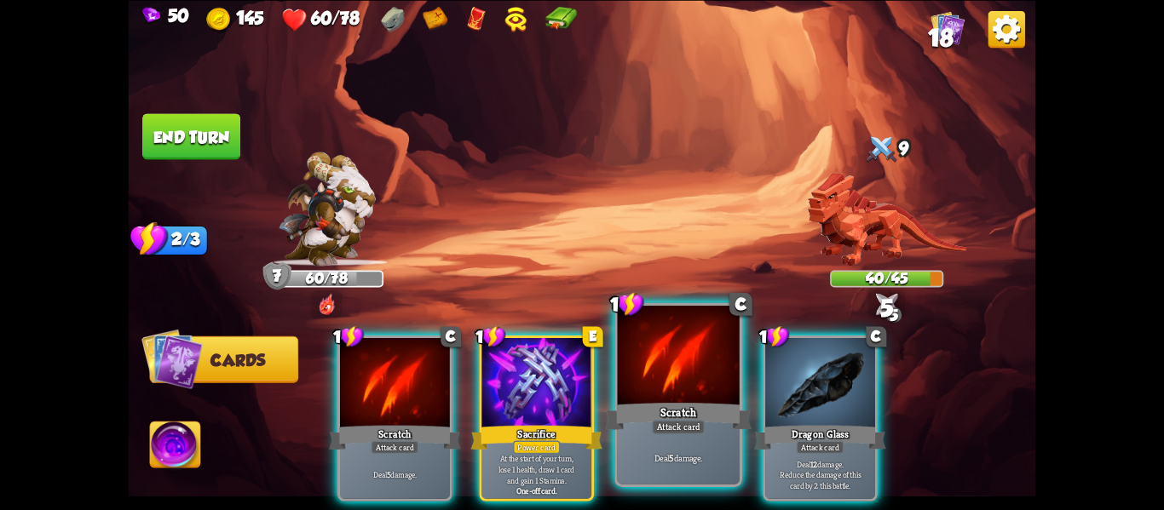
click at [700, 405] on div "Scratch" at bounding box center [678, 416] width 147 height 32
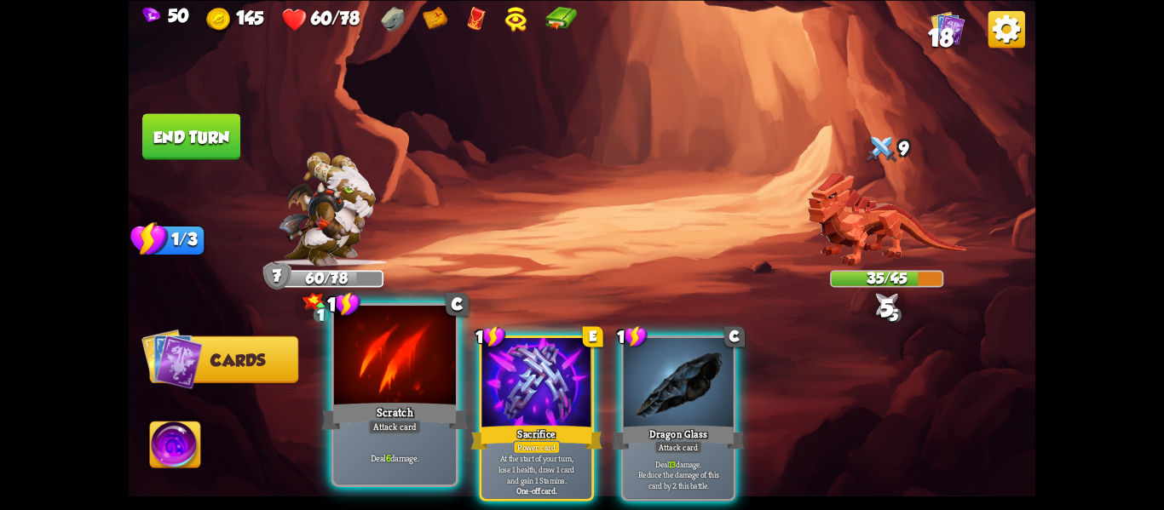
click at [444, 412] on div "Scratch" at bounding box center [395, 416] width 147 height 32
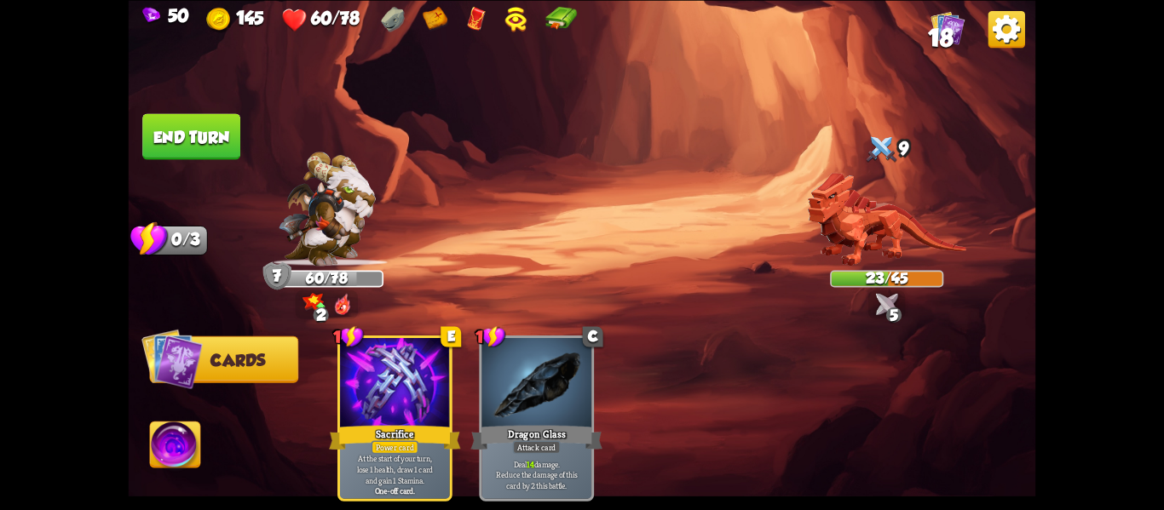
click at [152, 141] on button "End turn" at bounding box center [191, 136] width 98 height 46
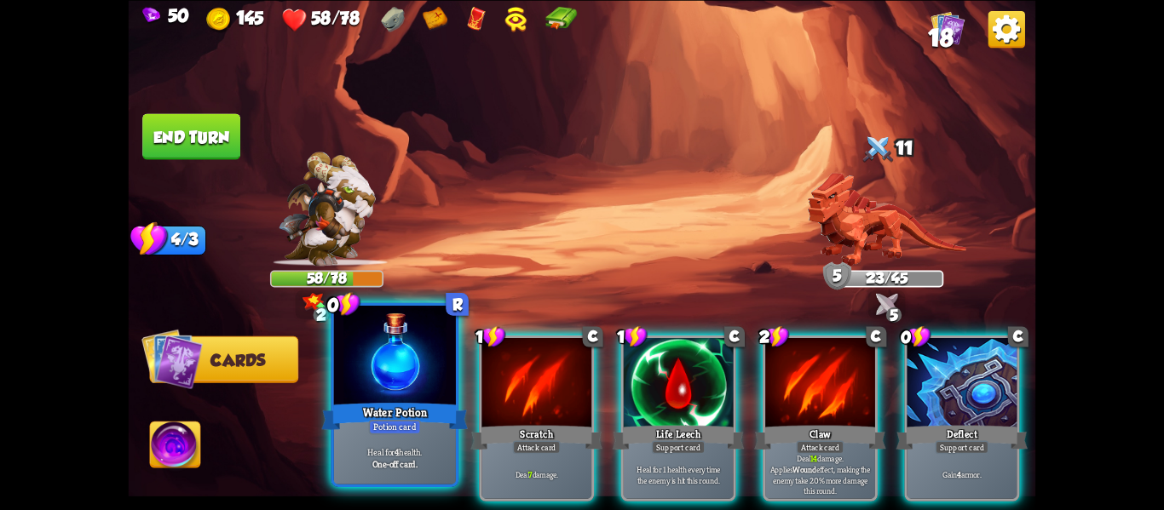
click at [383, 390] on div at bounding box center [395, 357] width 122 height 103
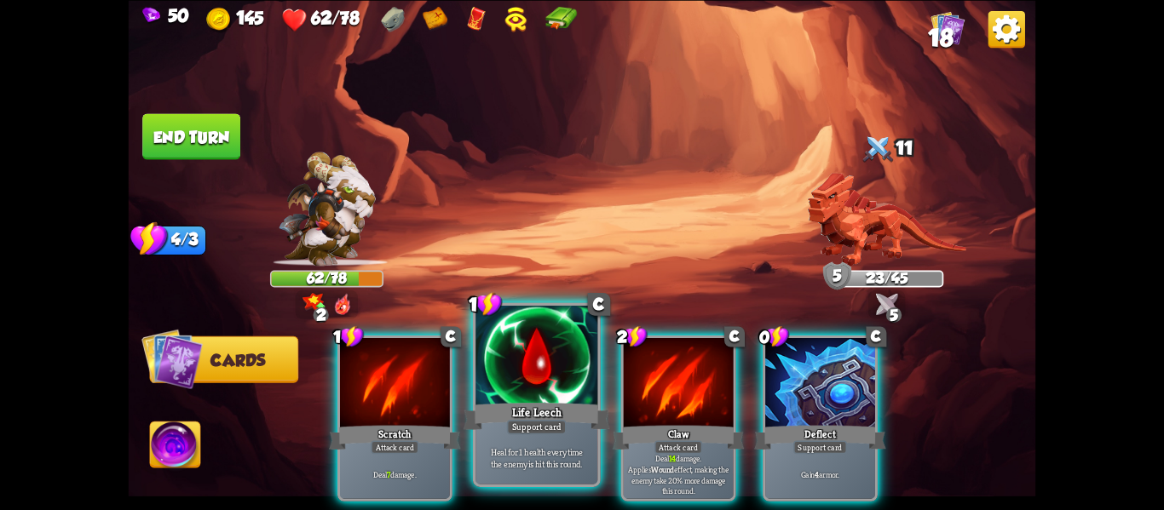
click at [569, 412] on div "Life Leech" at bounding box center [537, 416] width 147 height 32
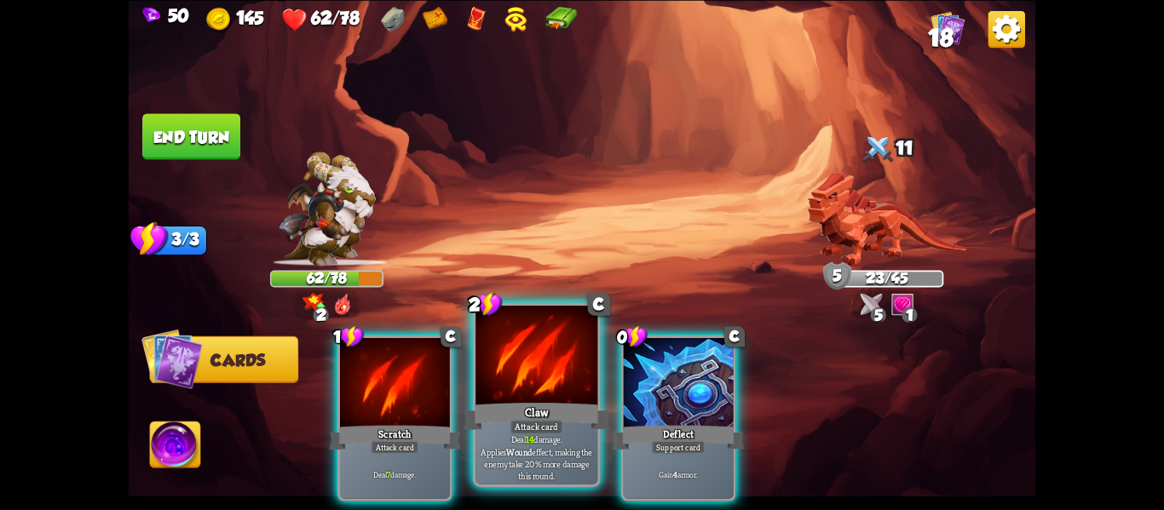
click at [563, 406] on div "Claw" at bounding box center [537, 416] width 147 height 32
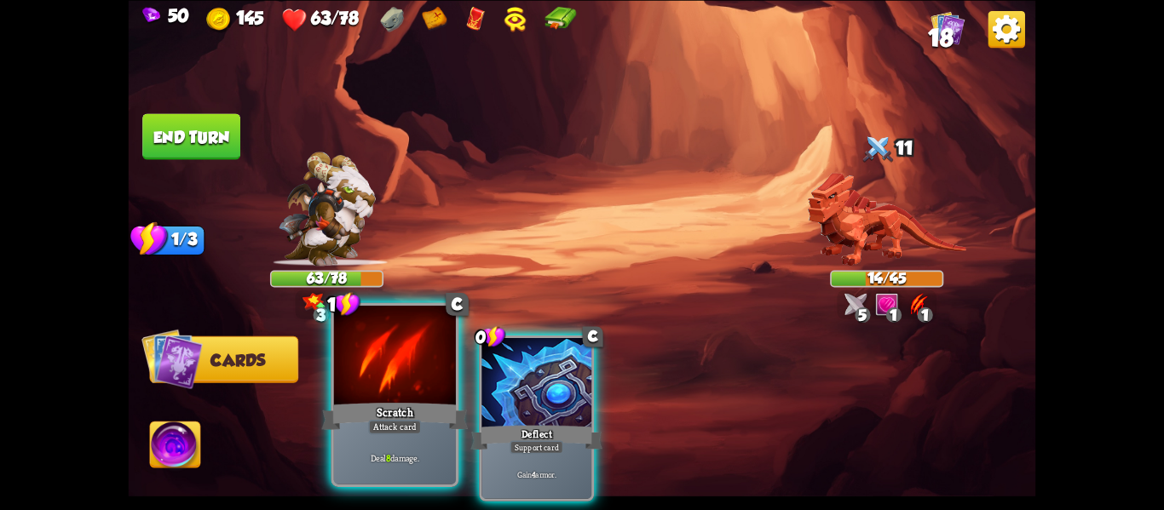
click at [379, 402] on div "Scratch" at bounding box center [395, 416] width 147 height 32
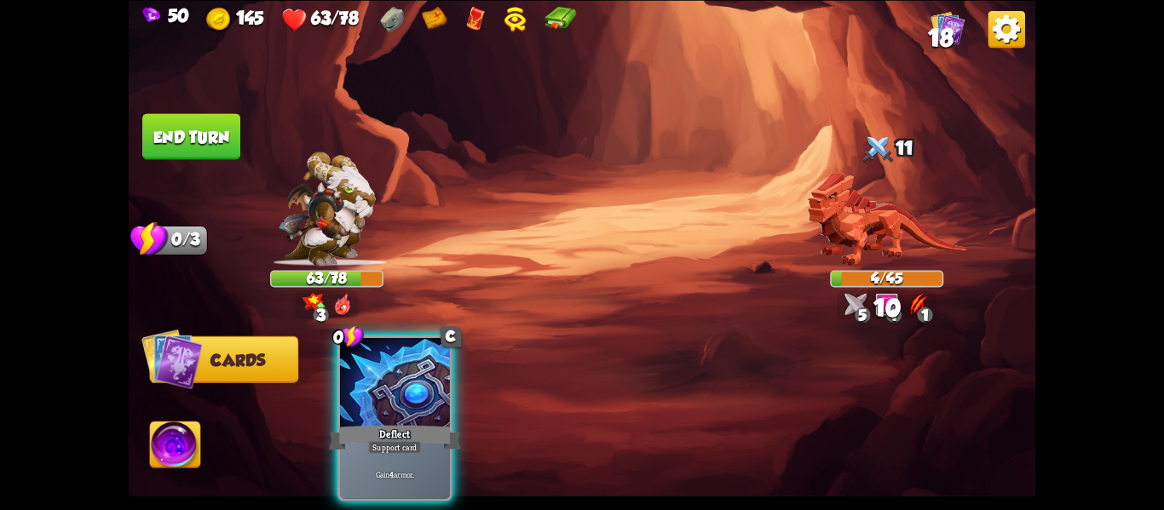
click at [194, 456] on img at bounding box center [175, 447] width 50 height 51
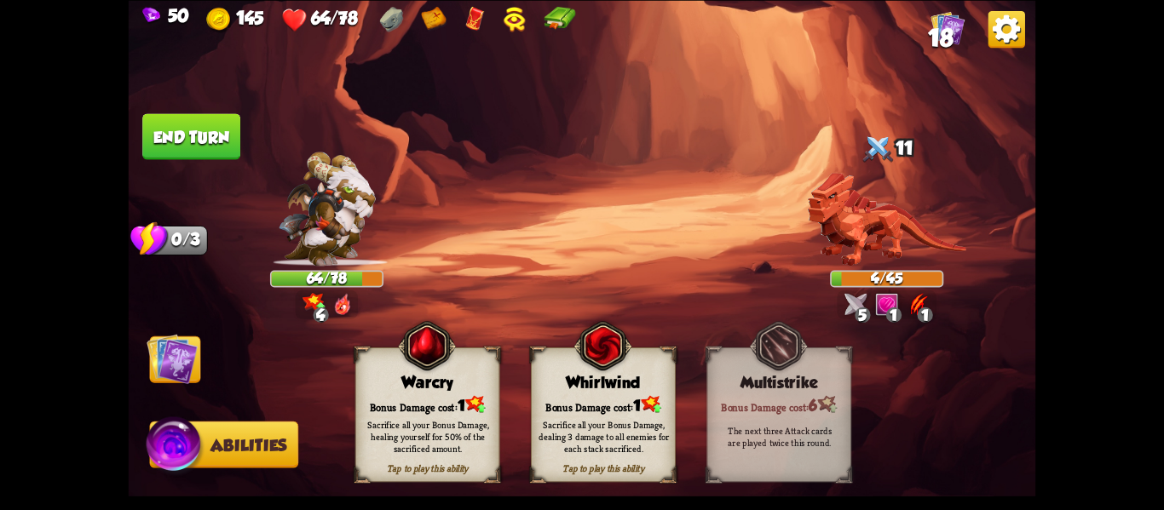
click at [622, 406] on div "Bonus Damage cost: 1" at bounding box center [603, 404] width 143 height 20
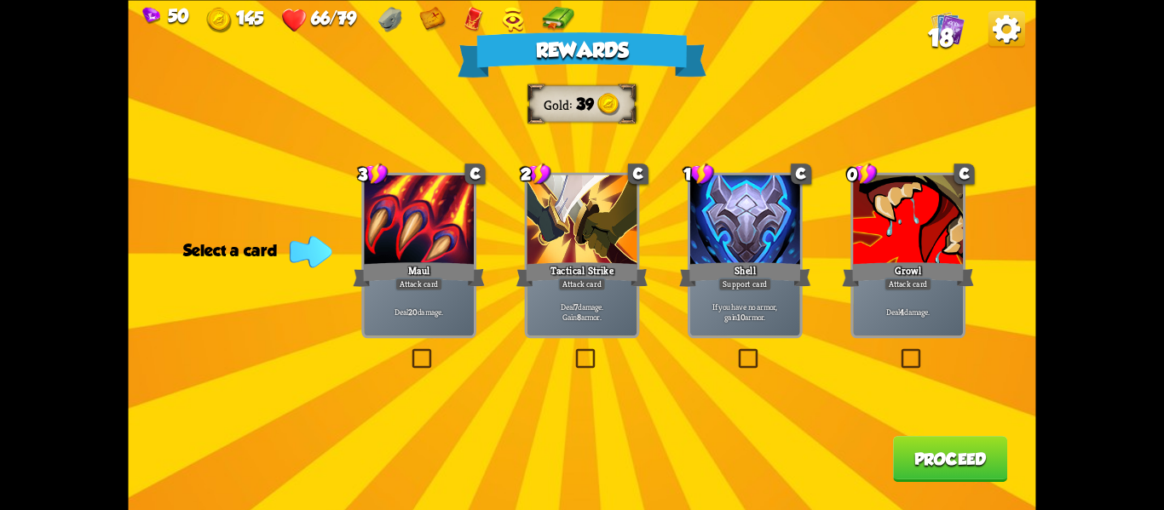
click at [554, 313] on p "Deal 7 damage. Gain 8 armor." at bounding box center [582, 311] width 104 height 21
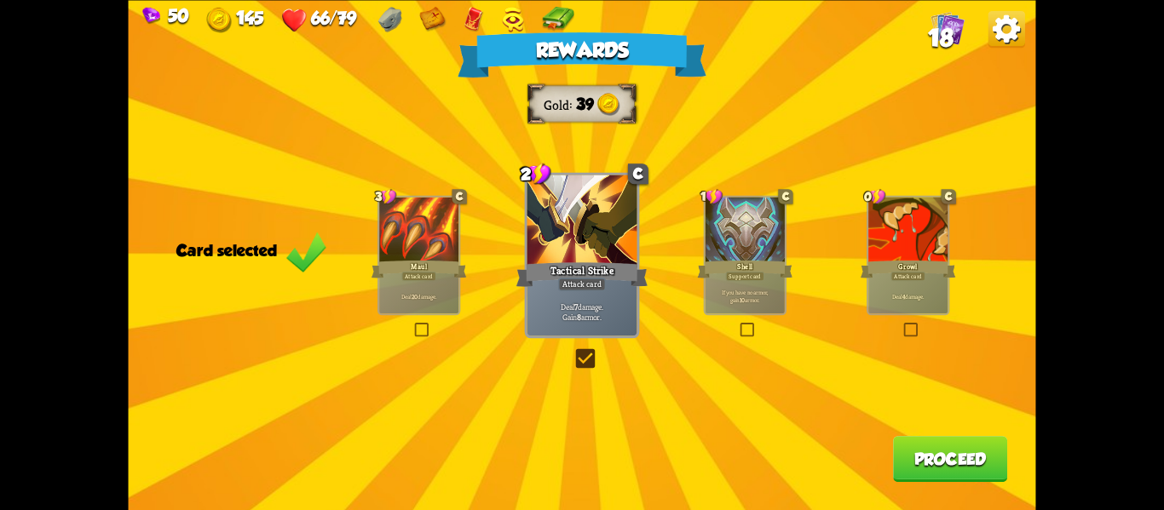
click at [936, 300] on p "Deal 4 damage." at bounding box center [908, 296] width 75 height 8
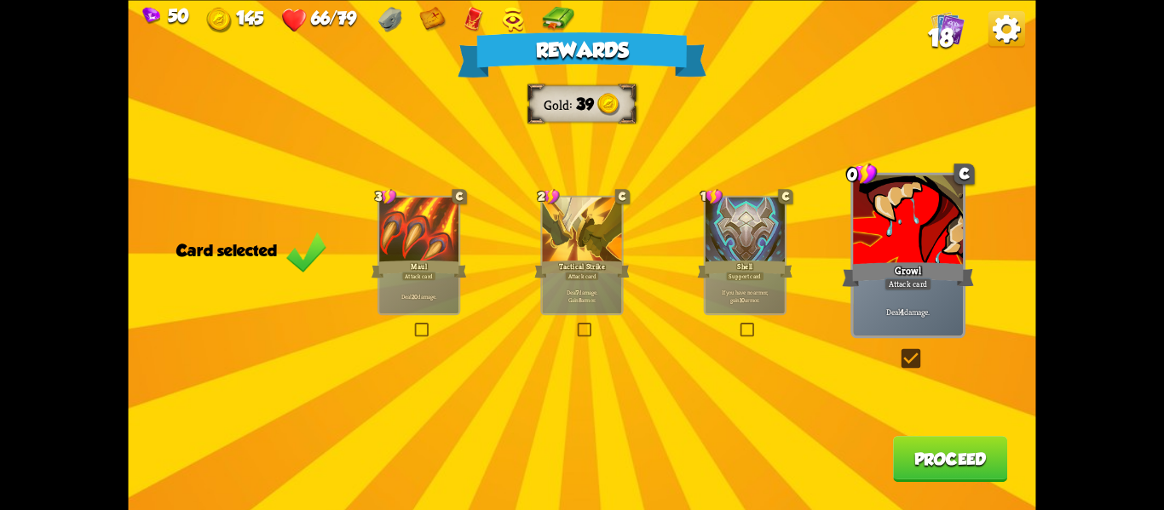
click at [918, 452] on button "Proceed" at bounding box center [950, 459] width 114 height 46
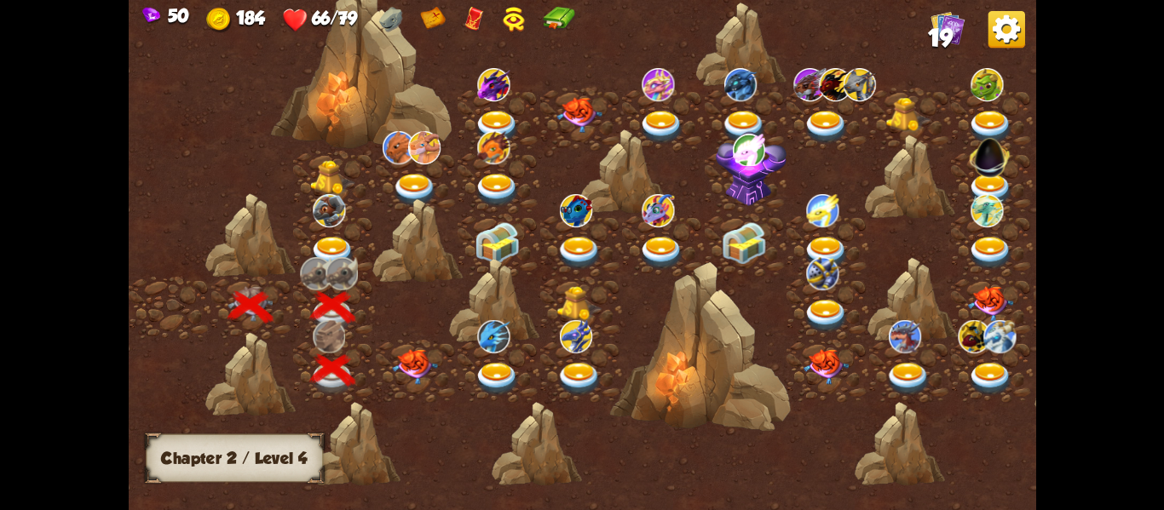
click at [437, 371] on img at bounding box center [414, 366] width 45 height 36
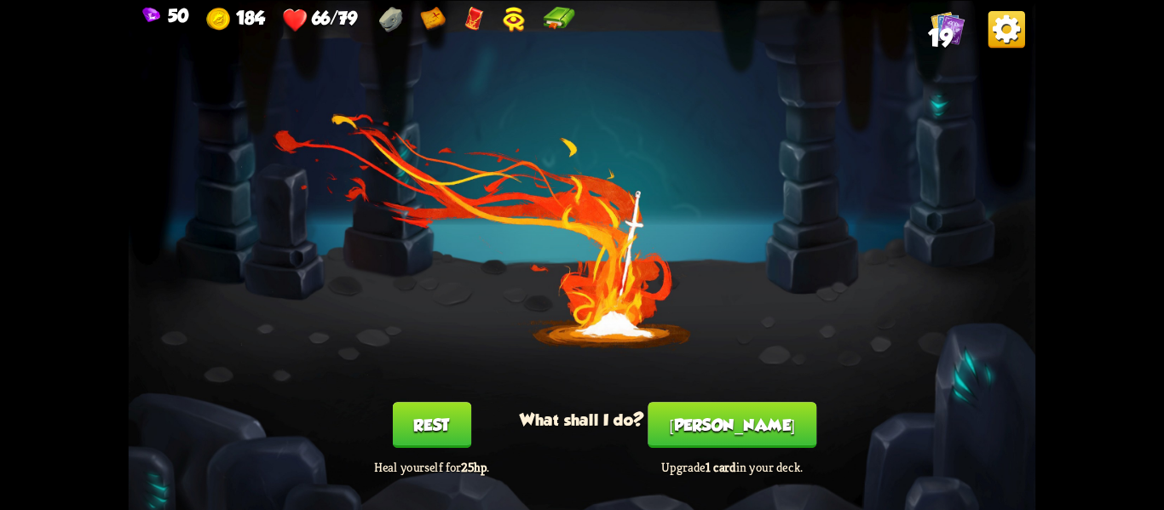
click at [752, 418] on button "[PERSON_NAME]" at bounding box center [732, 425] width 169 height 46
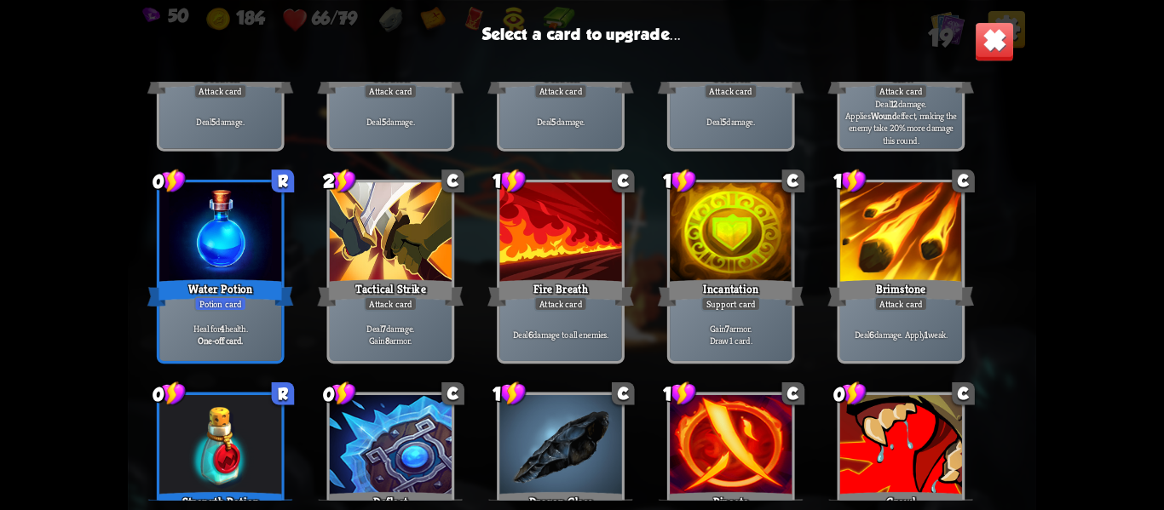
scroll to position [192, 0]
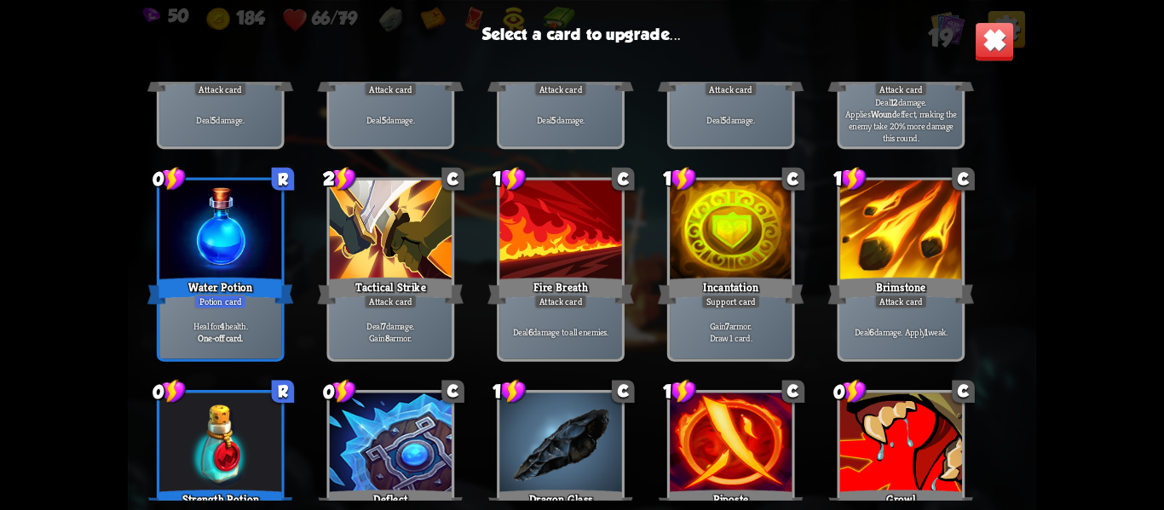
click at [881, 326] on p "Deal 6 damage. Apply 1 weak." at bounding box center [901, 332] width 116 height 12
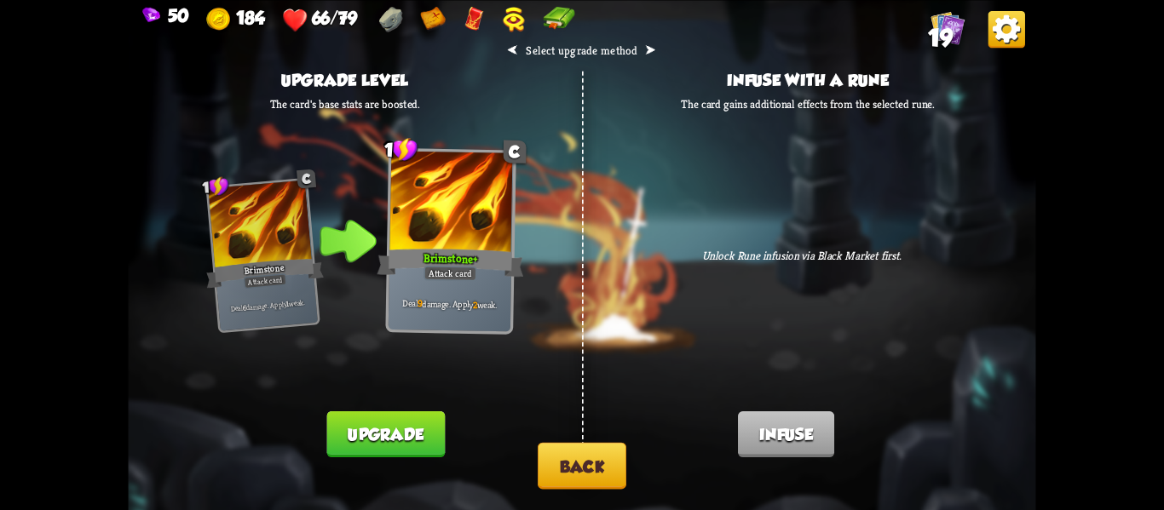
click at [610, 451] on button "Back" at bounding box center [582, 465] width 89 height 47
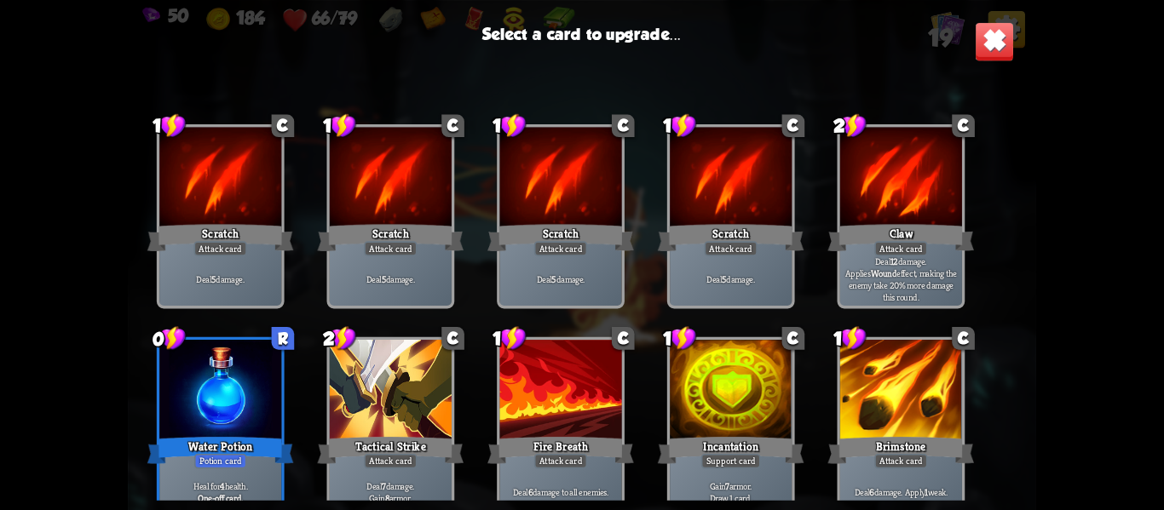
click at [676, 408] on div at bounding box center [731, 391] width 122 height 103
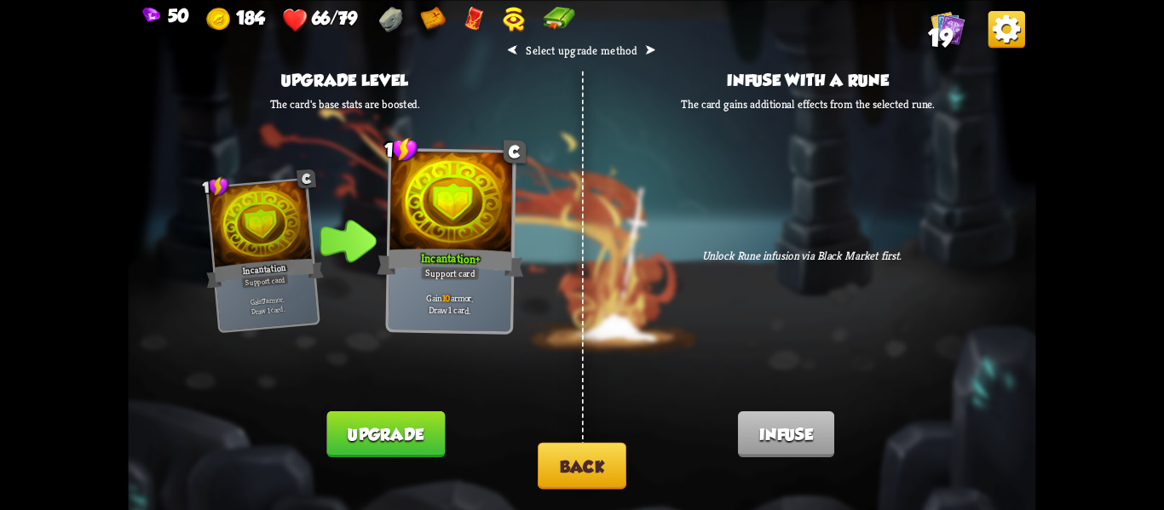
click at [568, 464] on button "Back" at bounding box center [582, 465] width 89 height 47
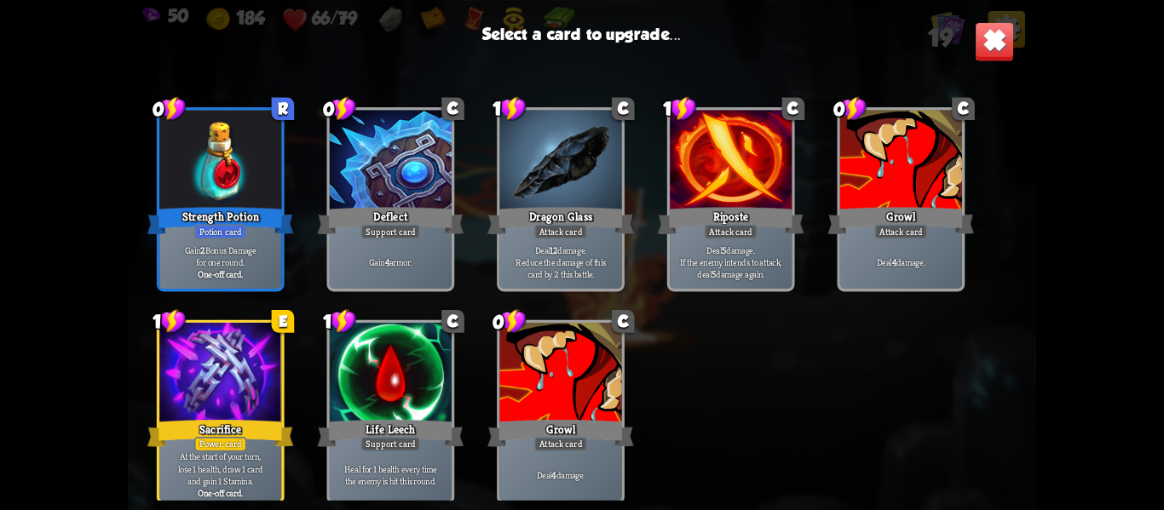
scroll to position [536, 0]
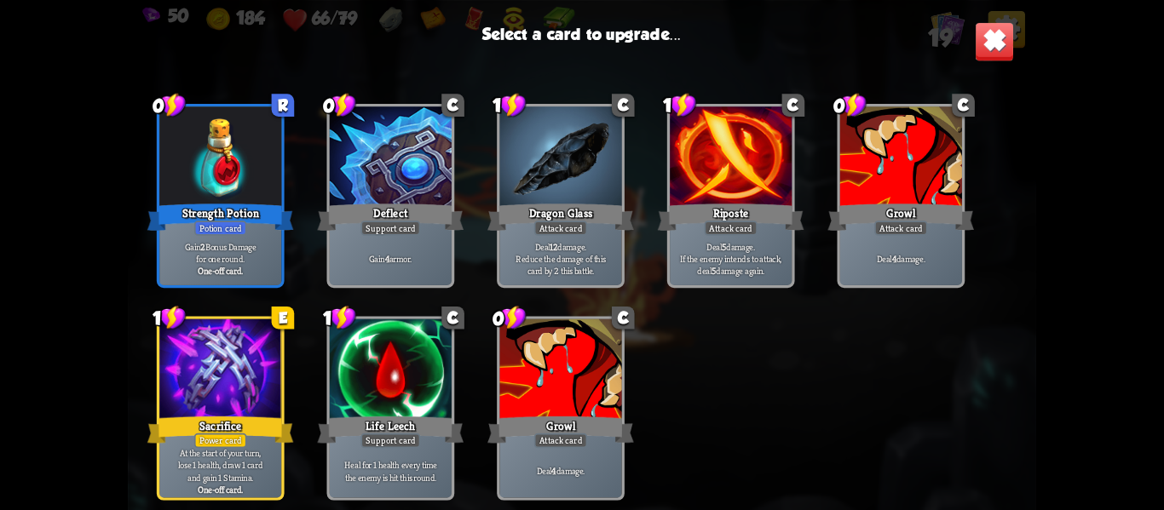
click at [435, 371] on div at bounding box center [391, 371] width 122 height 103
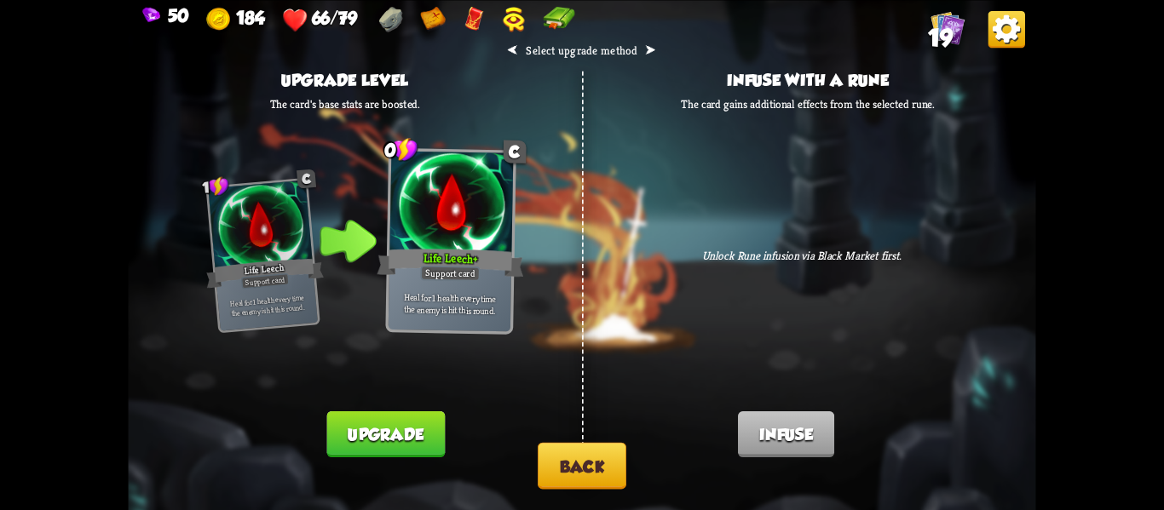
click at [589, 469] on button "Back" at bounding box center [582, 465] width 89 height 47
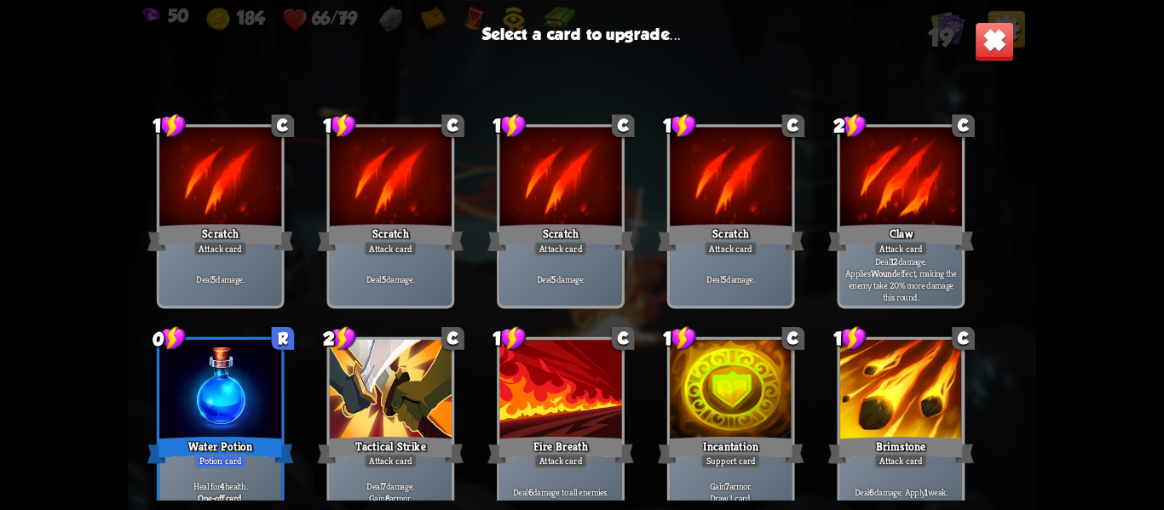
click at [416, 406] on div at bounding box center [391, 391] width 122 height 103
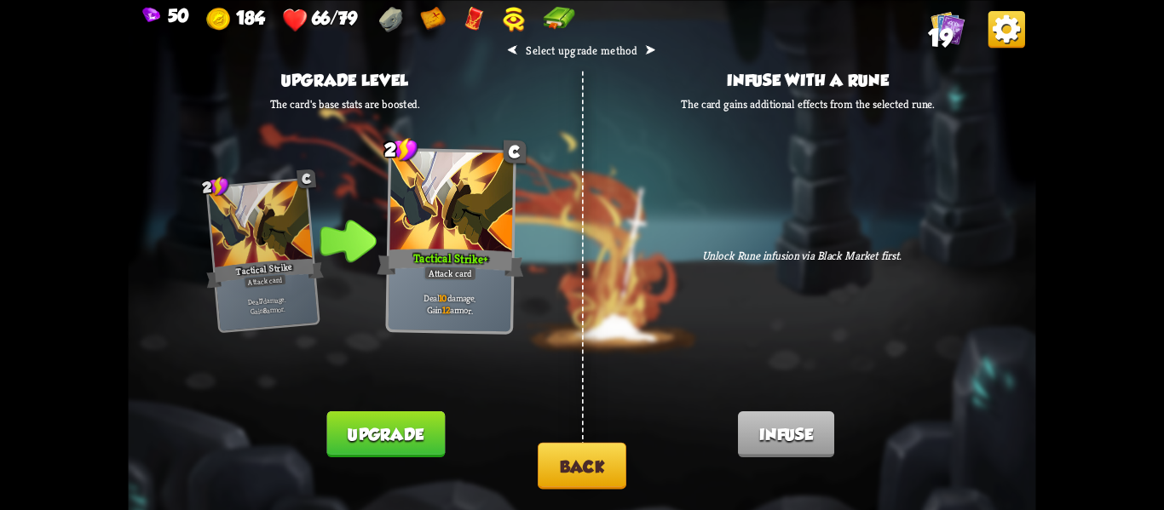
click at [579, 472] on button "Back" at bounding box center [582, 465] width 89 height 47
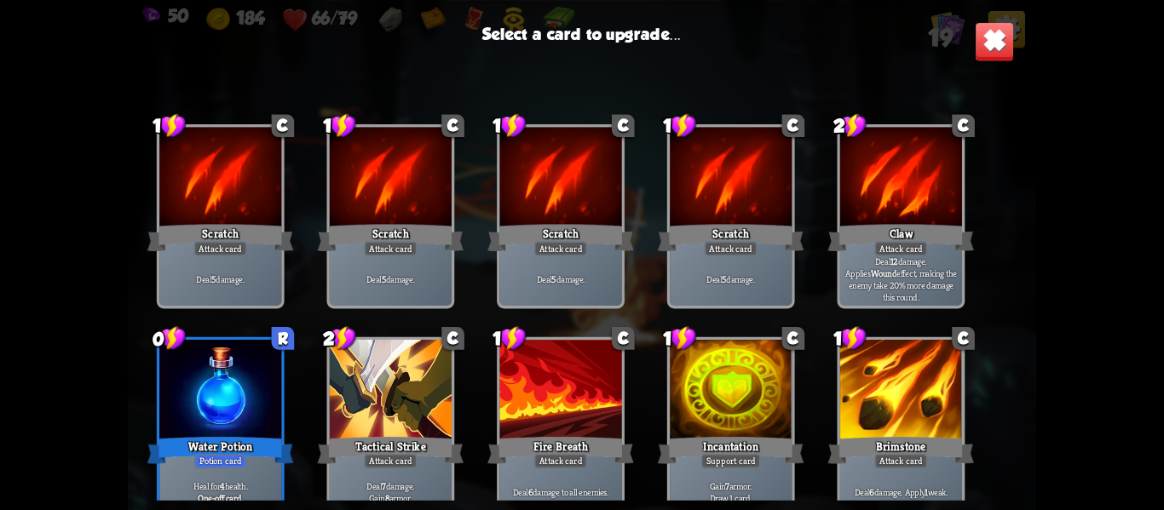
click at [907, 438] on div "Brimstone" at bounding box center [901, 450] width 147 height 32
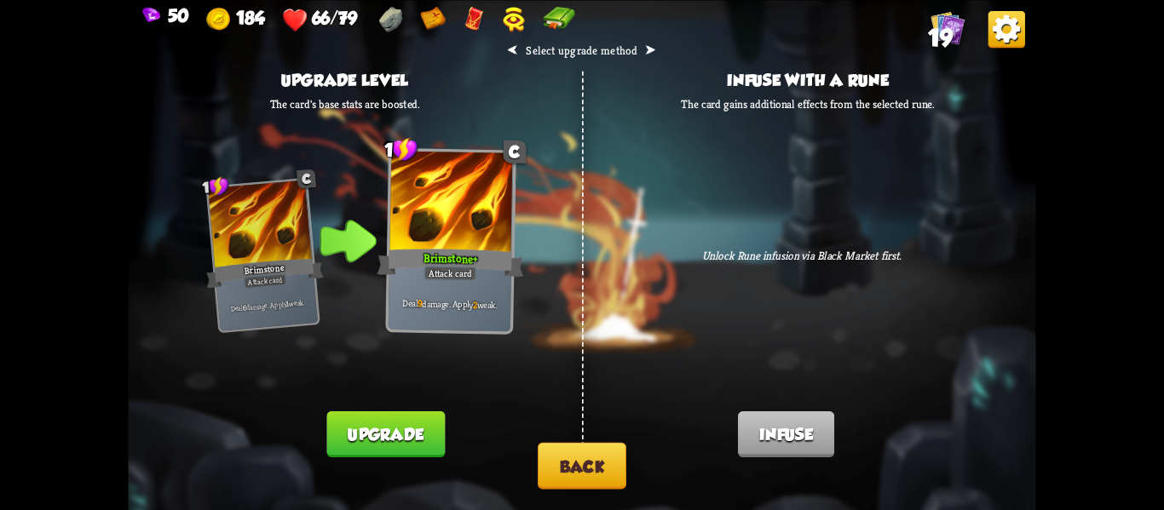
click at [611, 456] on button "Back" at bounding box center [582, 465] width 89 height 47
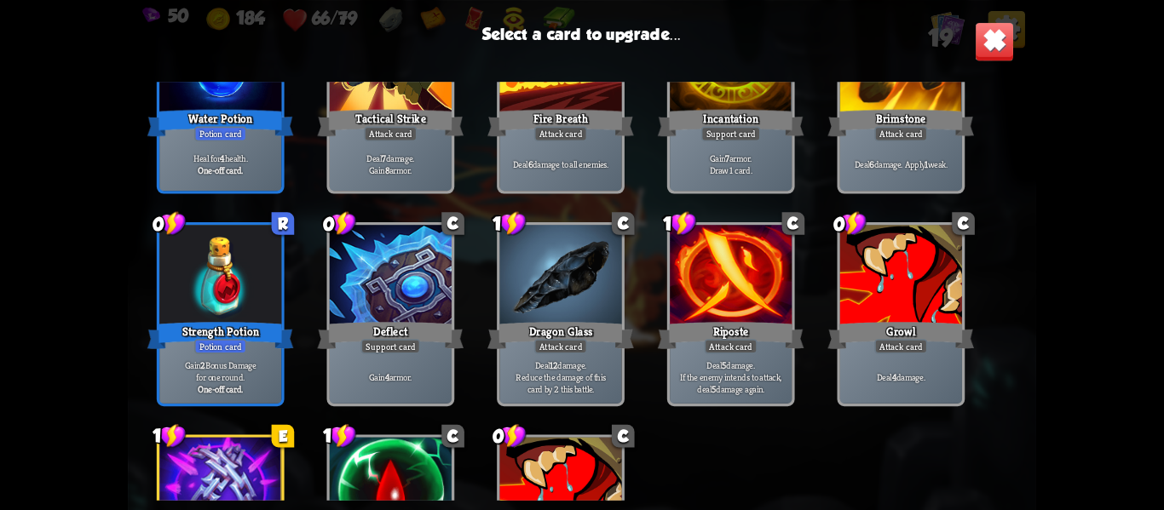
scroll to position [396, 0]
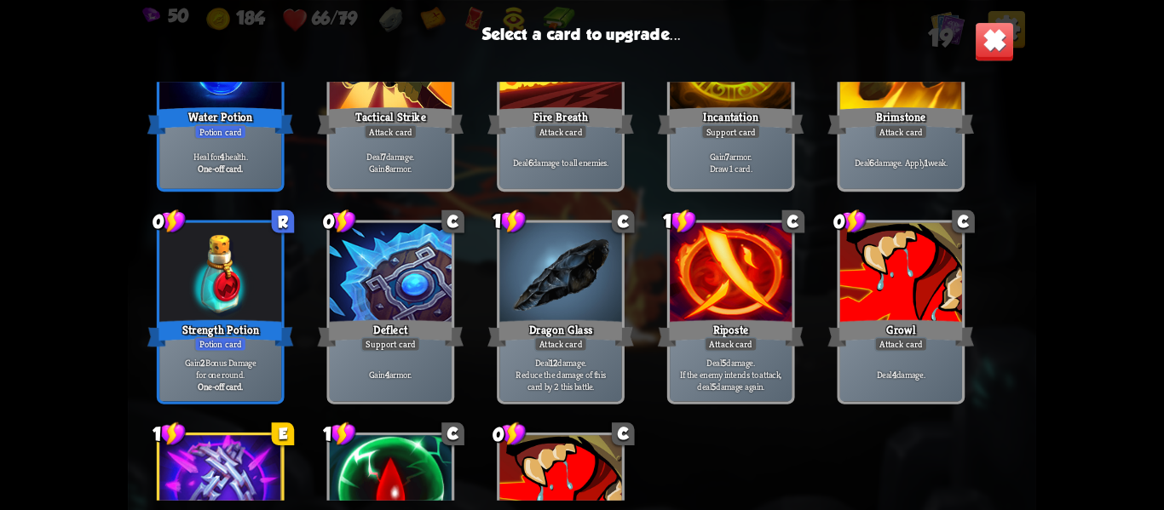
click at [727, 324] on div "Riposte" at bounding box center [731, 333] width 147 height 32
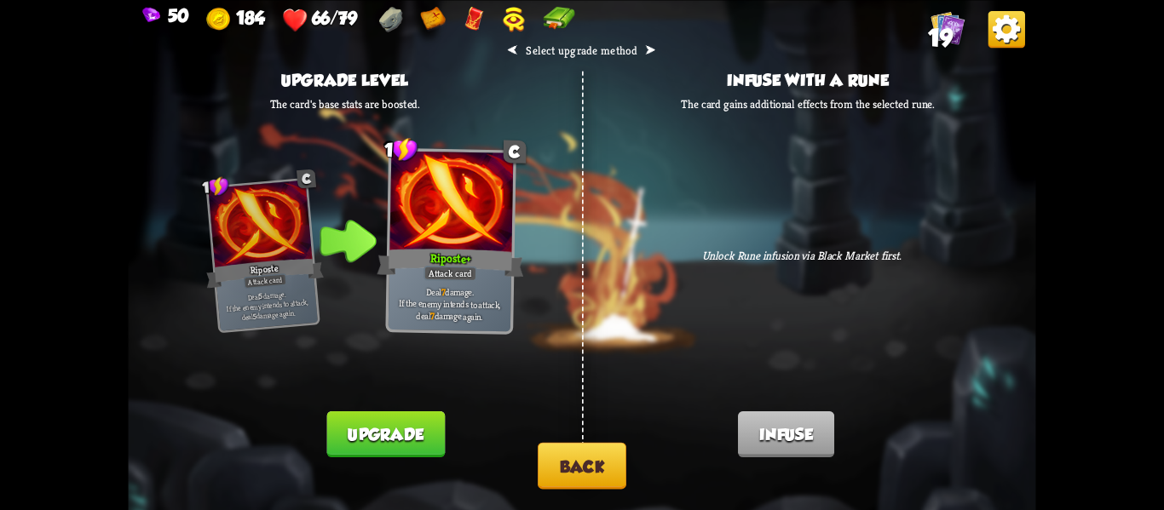
click at [596, 462] on button "Back" at bounding box center [582, 465] width 89 height 47
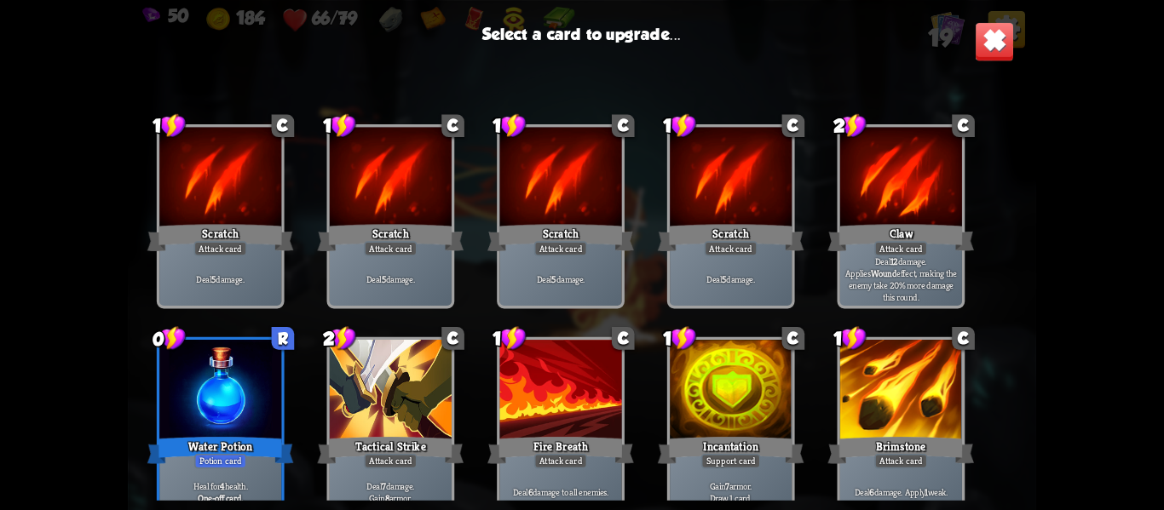
click at [596, 462] on div "Fire Breath" at bounding box center [560, 450] width 147 height 32
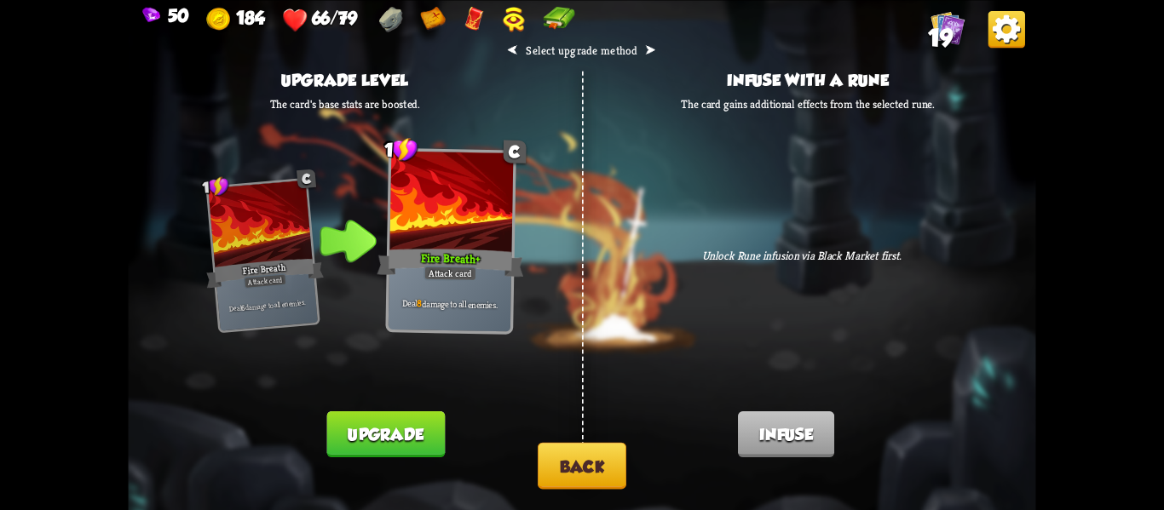
click at [596, 461] on button "Back" at bounding box center [582, 465] width 89 height 47
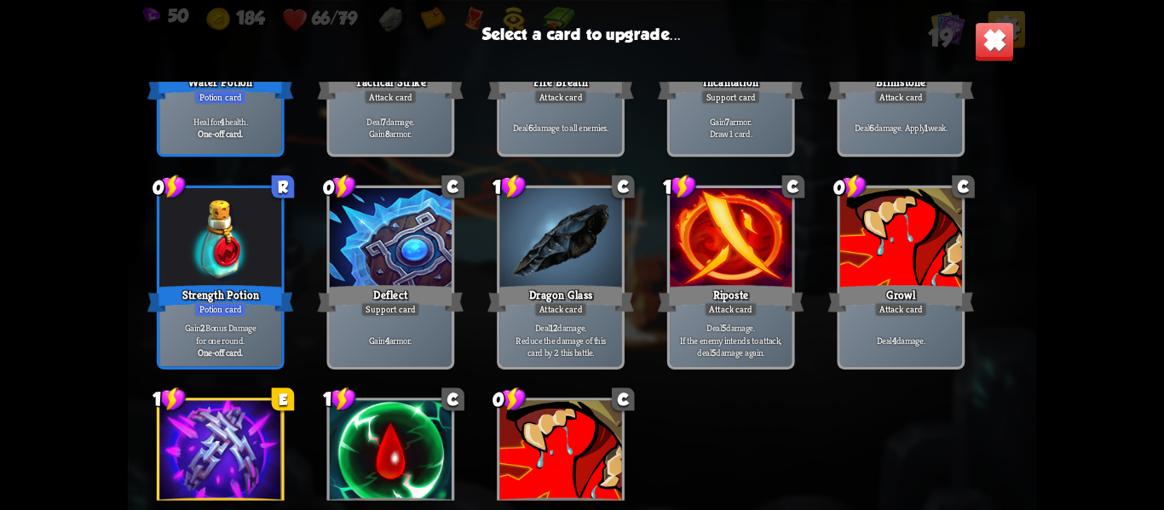
scroll to position [536, 0]
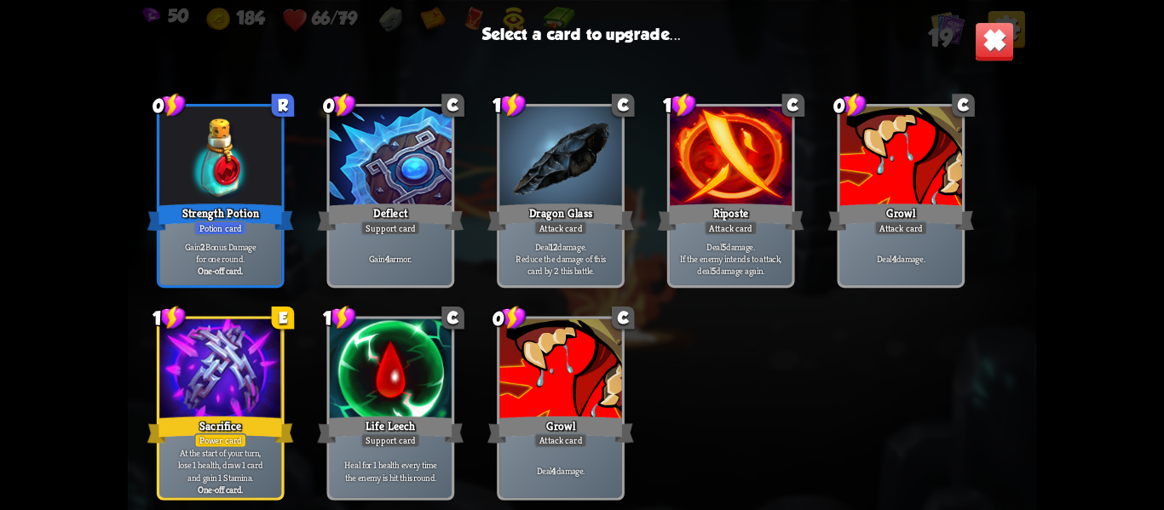
click at [242, 248] on p "Gain 2 Bonus Damage for one round." at bounding box center [221, 252] width 116 height 24
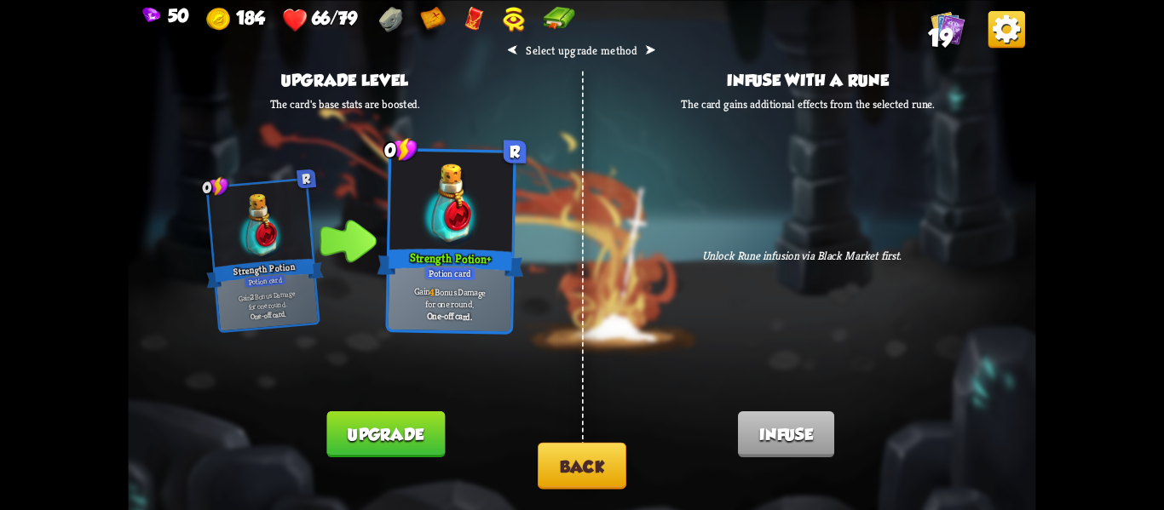
click at [420, 429] on button "Upgrade" at bounding box center [386, 435] width 118 height 46
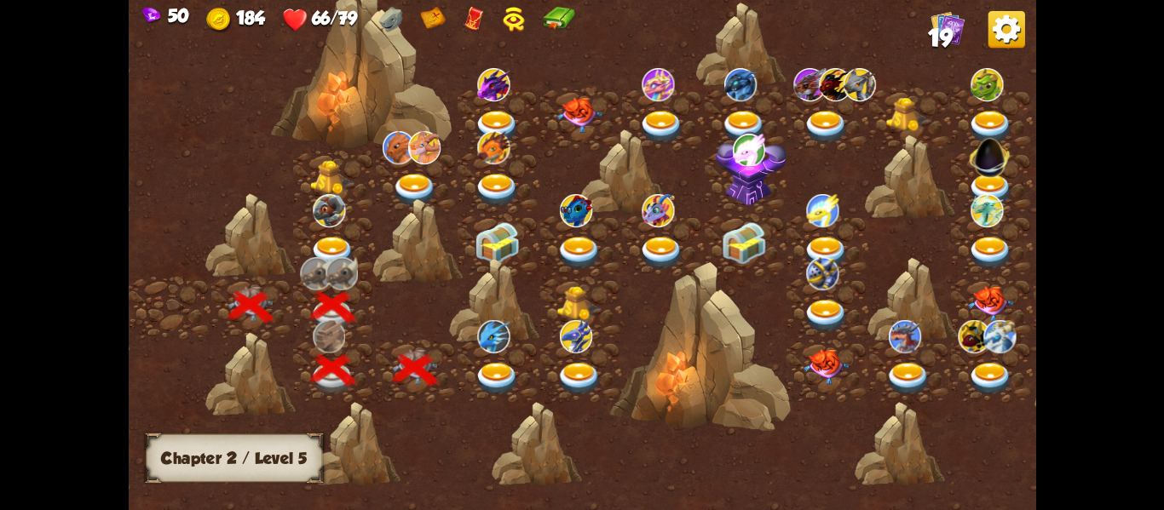
click at [487, 369] on img at bounding box center [497, 378] width 45 height 33
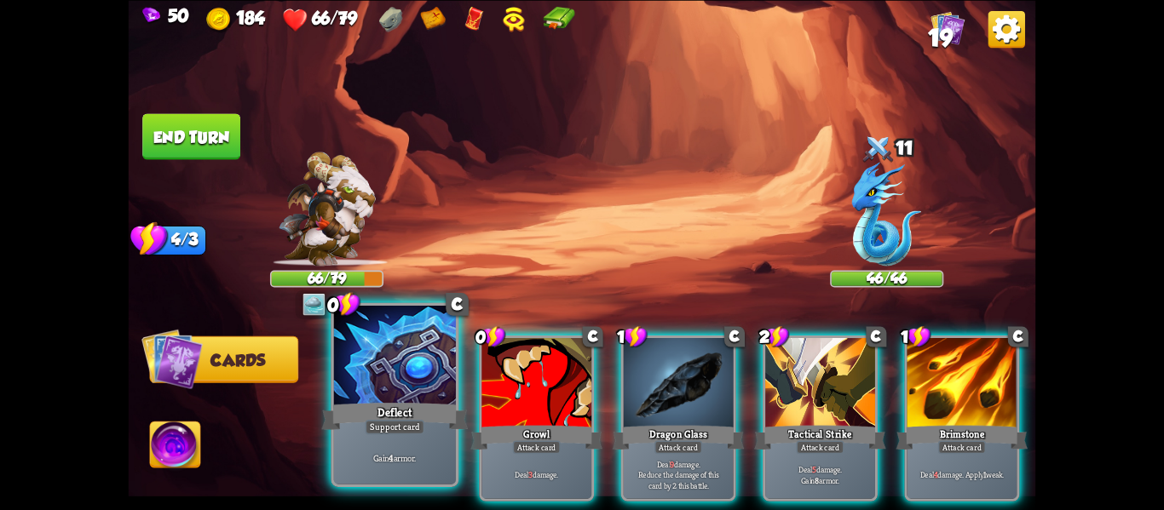
click at [398, 378] on div at bounding box center [395, 357] width 122 height 103
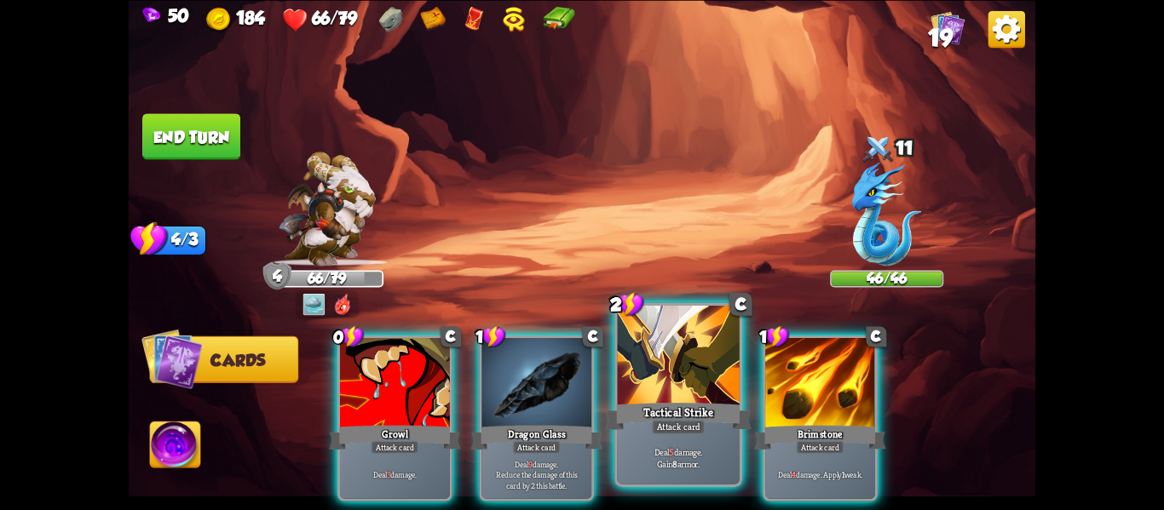
click at [638, 412] on div "Tactical Strike" at bounding box center [678, 416] width 147 height 32
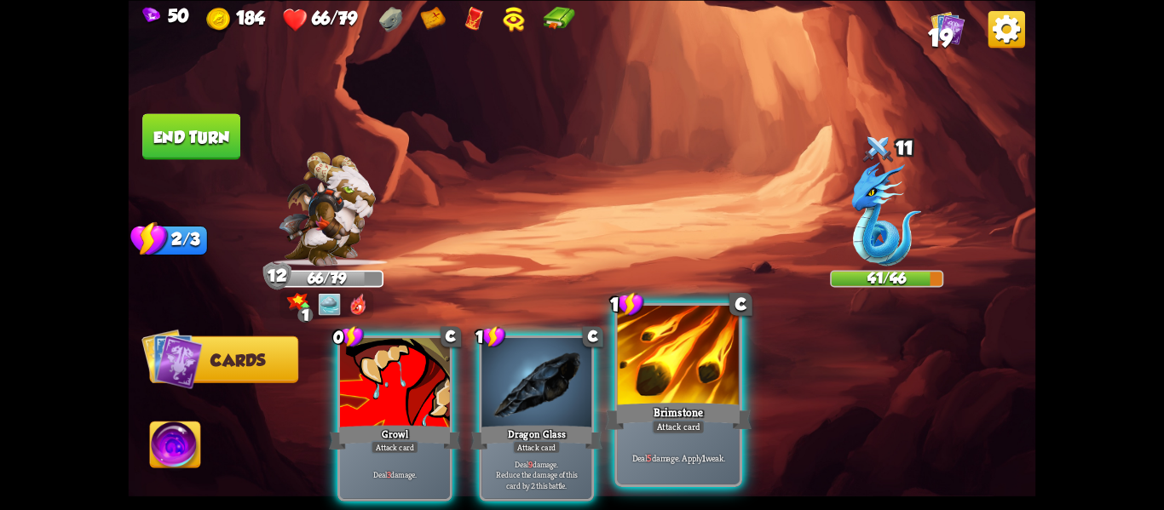
click at [640, 414] on div "Brimstone" at bounding box center [678, 416] width 147 height 32
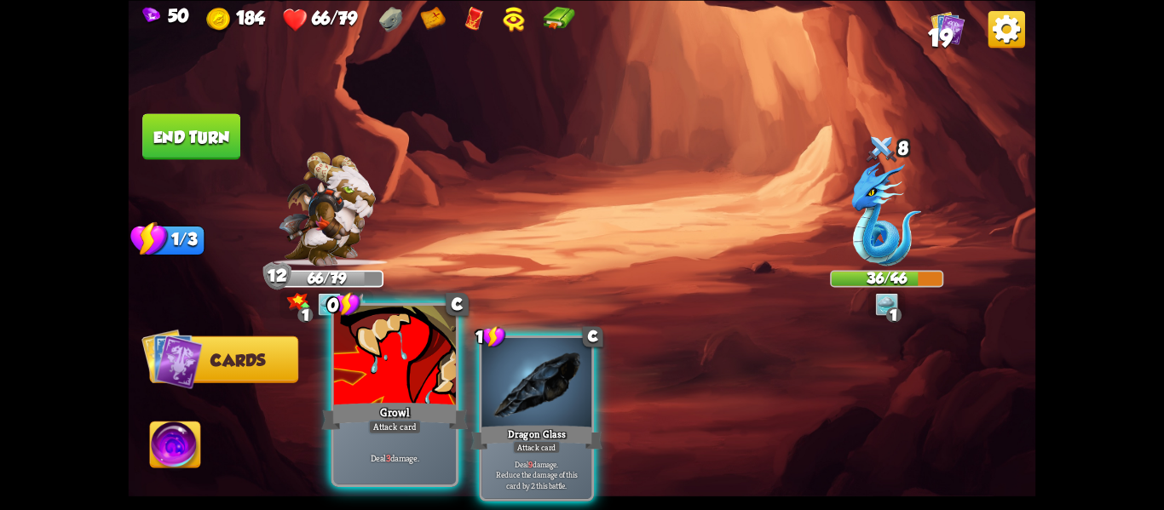
click at [341, 393] on div at bounding box center [395, 357] width 122 height 103
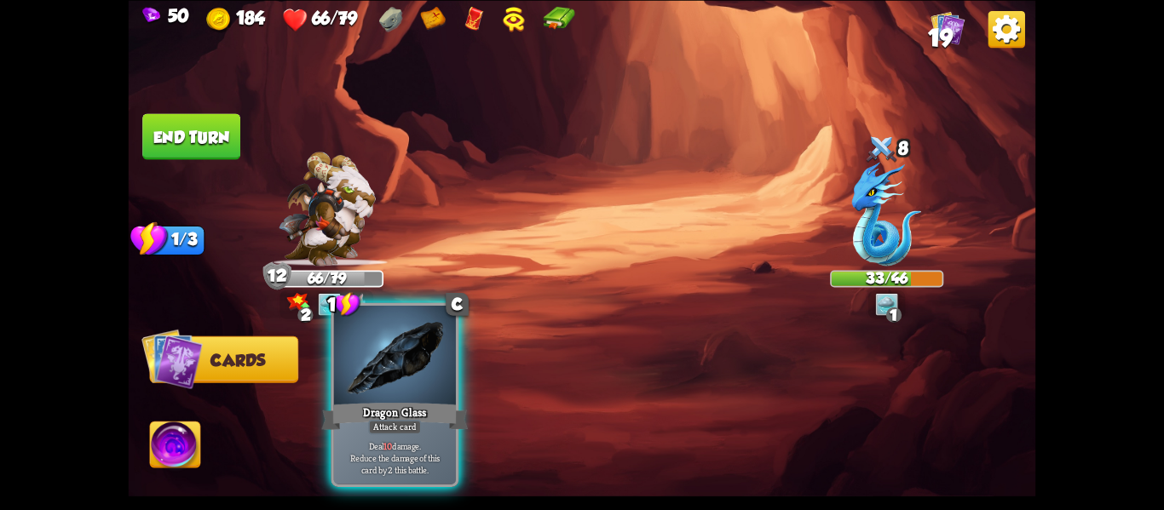
click at [402, 392] on div at bounding box center [395, 357] width 122 height 103
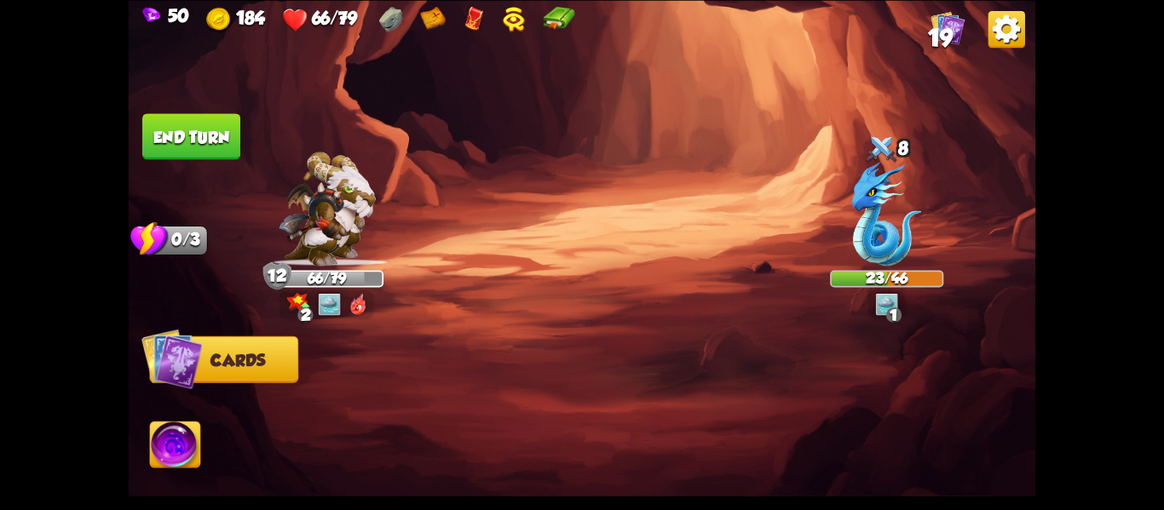
click at [185, 128] on button "End turn" at bounding box center [191, 136] width 98 height 46
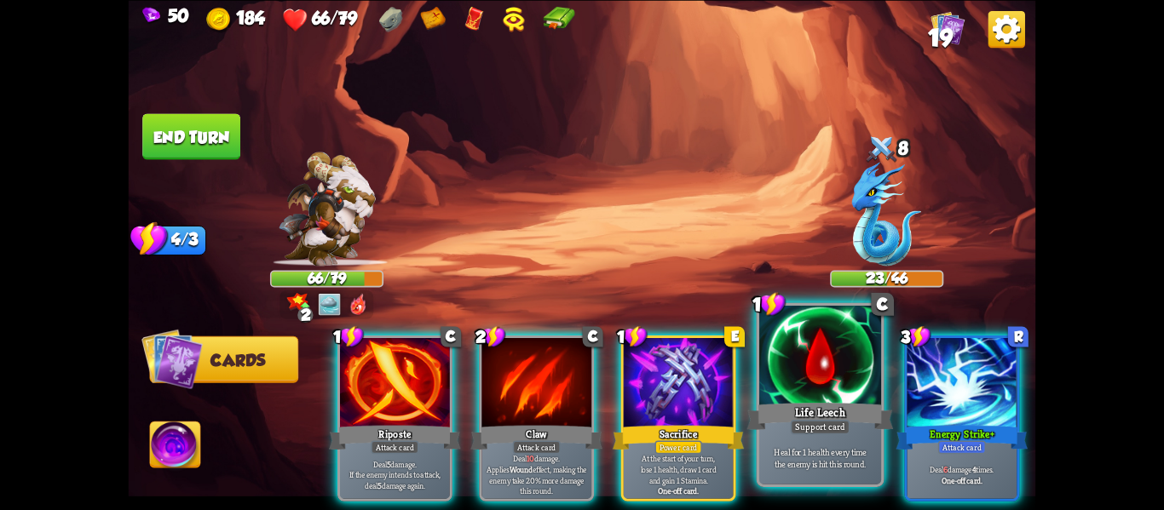
click at [793, 376] on div at bounding box center [820, 357] width 122 height 103
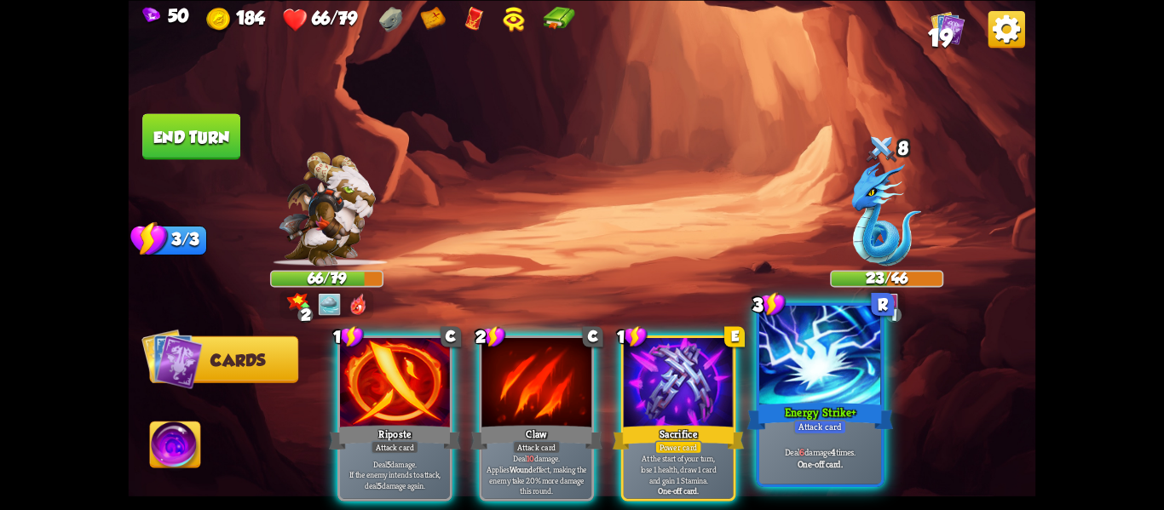
click at [798, 380] on div at bounding box center [820, 357] width 122 height 103
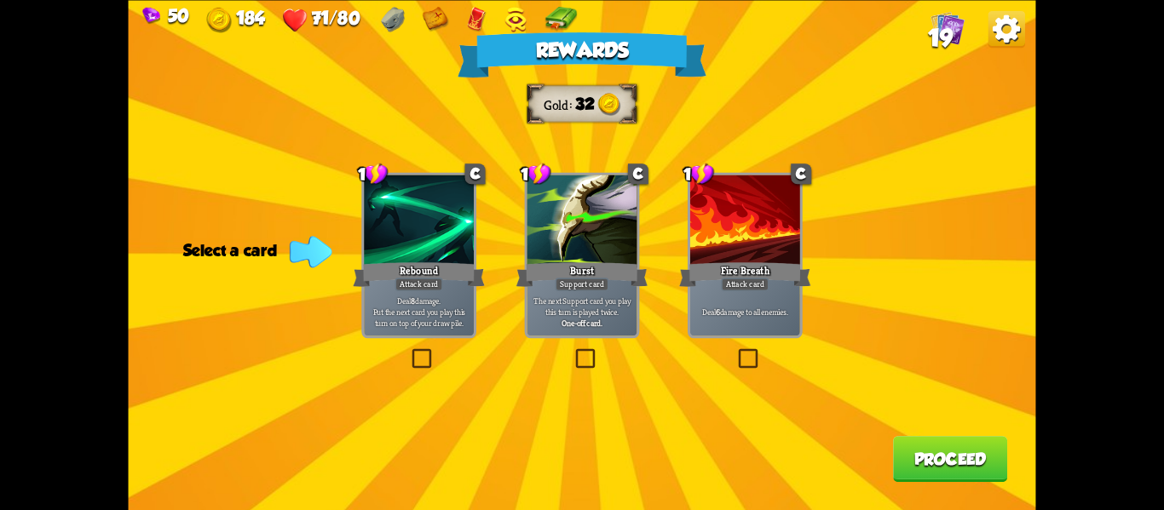
click at [415, 292] on div "Deal 8 damage. Put the next card you play this turn on top of your draw pile." at bounding box center [419, 312] width 110 height 48
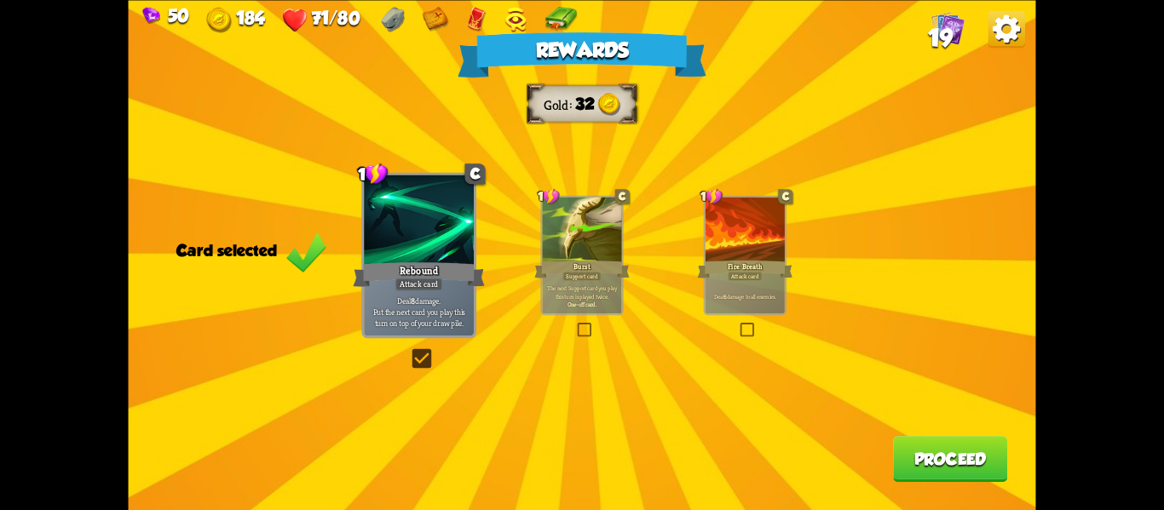
click at [916, 458] on button "Proceed" at bounding box center [950, 459] width 114 height 46
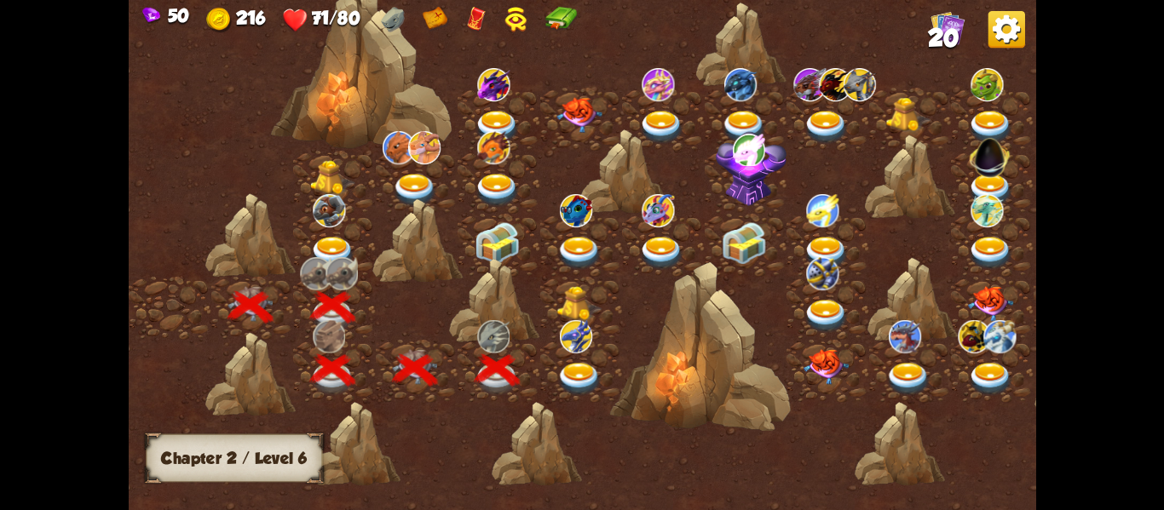
click at [604, 378] on div at bounding box center [580, 370] width 83 height 63
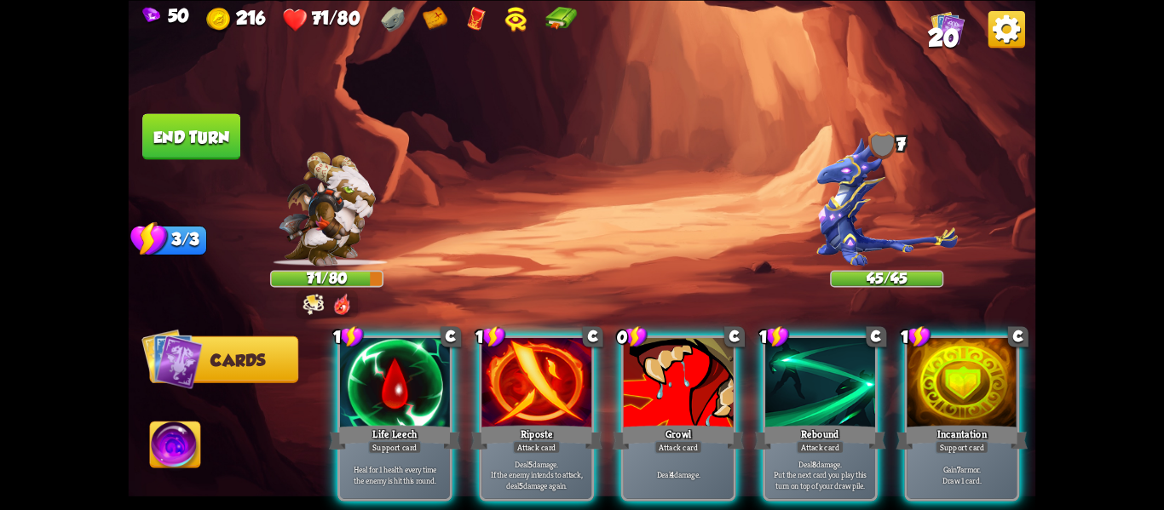
click at [190, 410] on img at bounding box center [582, 255] width 907 height 510
click at [291, 299] on img at bounding box center [582, 255] width 907 height 510
click at [292, 295] on img at bounding box center [582, 255] width 907 height 510
click at [303, 297] on img at bounding box center [313, 304] width 21 height 23
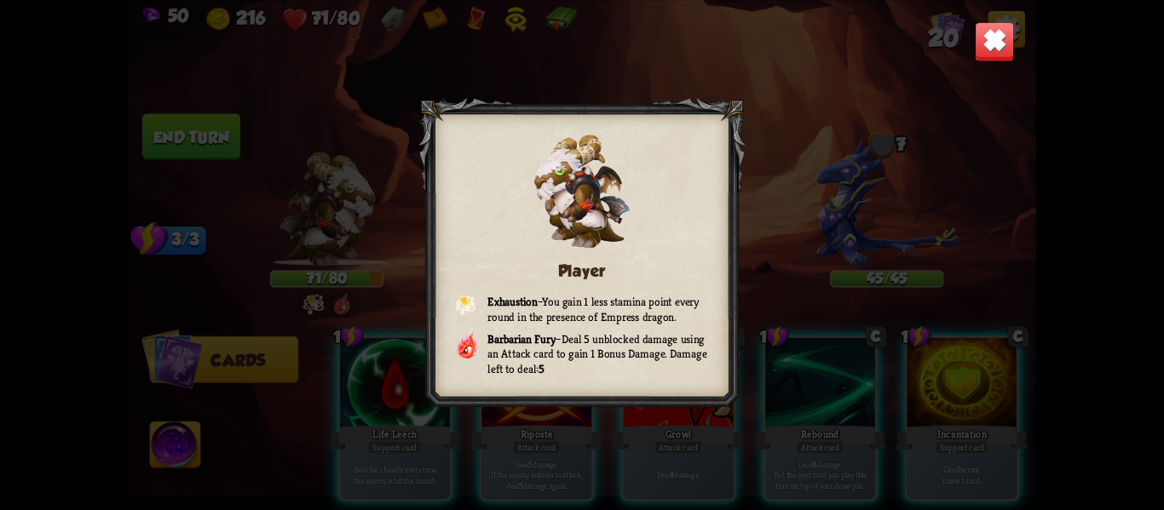
click at [303, 297] on div "Player Exhaustion – You gain 1 less stamina point every round in the presence o…" at bounding box center [582, 255] width 907 height 510
click at [987, 32] on img at bounding box center [995, 41] width 40 height 40
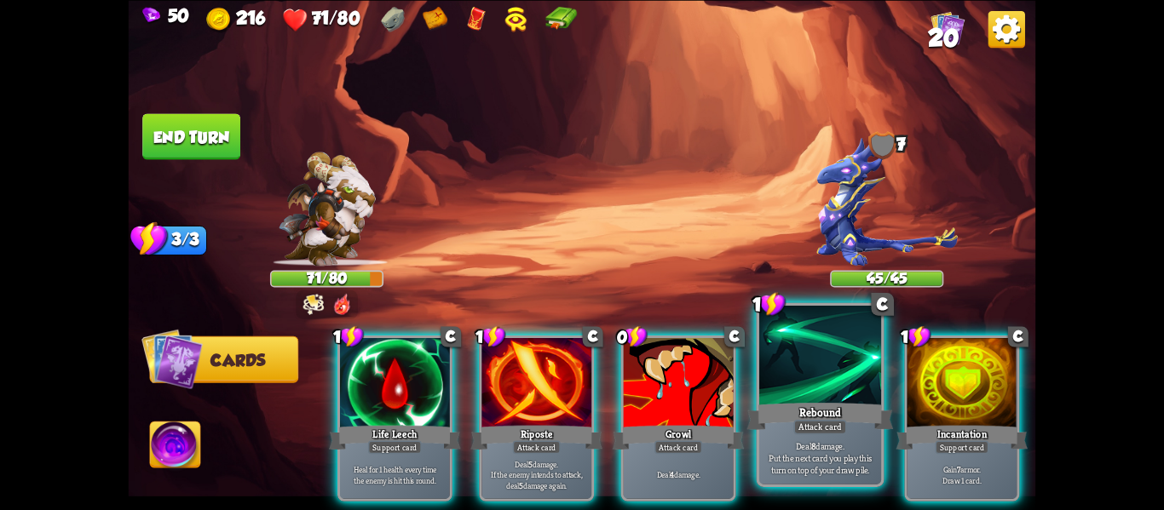
click at [858, 398] on div at bounding box center [820, 357] width 122 height 103
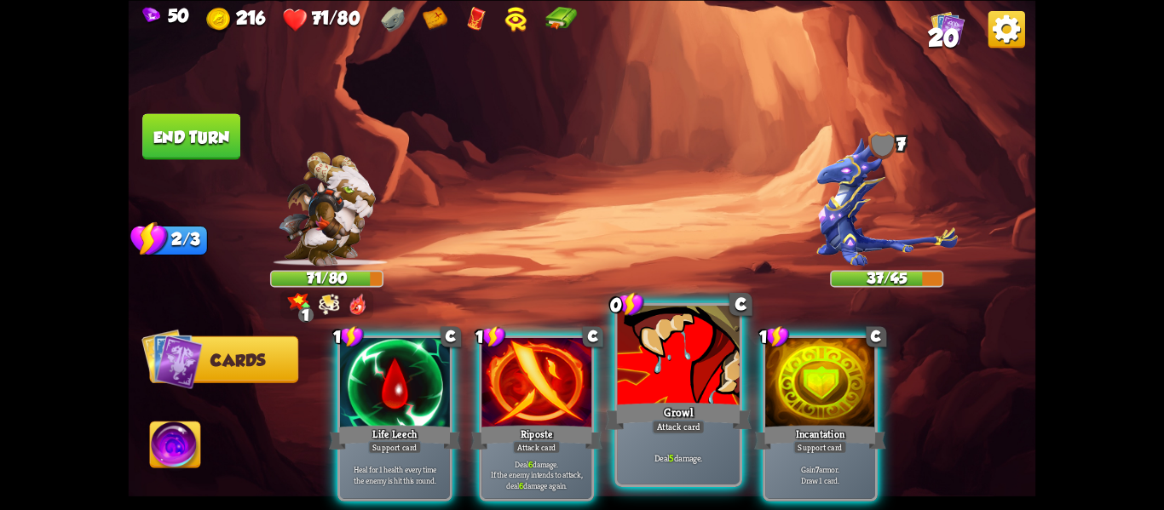
click at [660, 404] on div "Growl" at bounding box center [678, 416] width 147 height 32
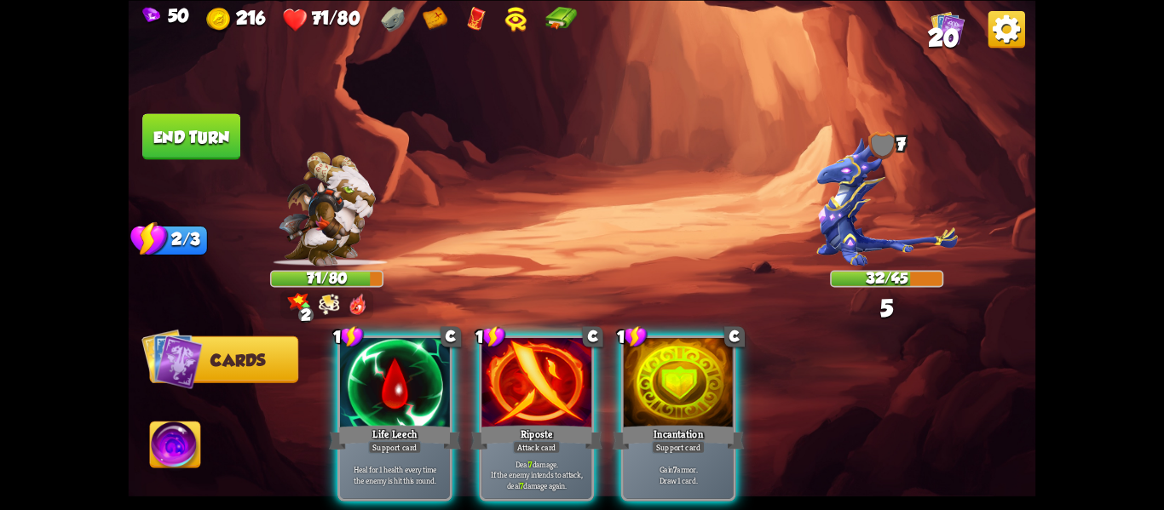
click at [660, 423] on div "Incantation" at bounding box center [679, 437] width 132 height 29
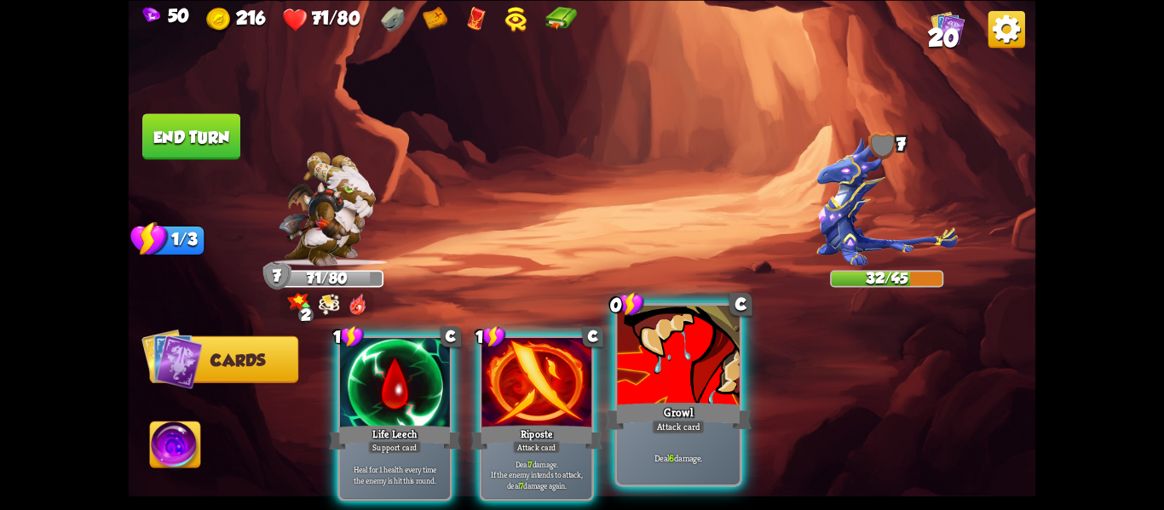
click at [659, 404] on div "Growl" at bounding box center [678, 416] width 147 height 32
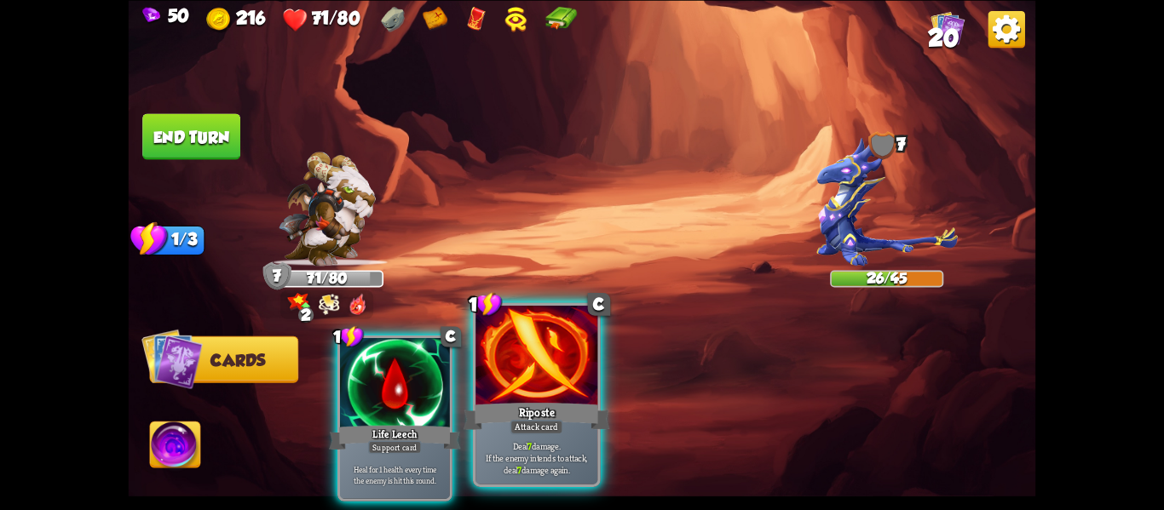
click at [551, 377] on div at bounding box center [536, 357] width 122 height 103
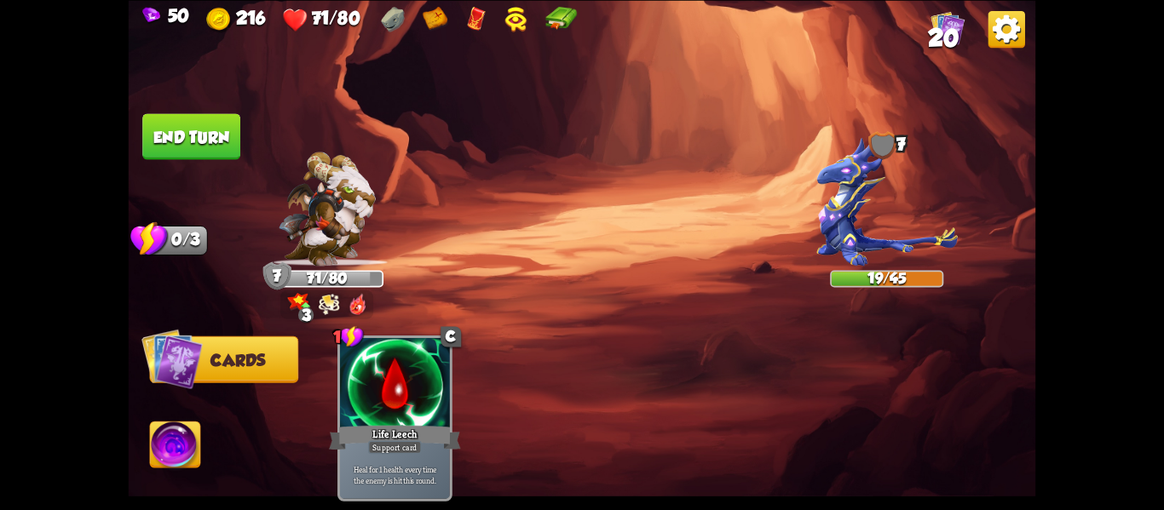
click at [227, 181] on img at bounding box center [582, 255] width 907 height 510
click at [227, 128] on button "End turn" at bounding box center [191, 136] width 98 height 46
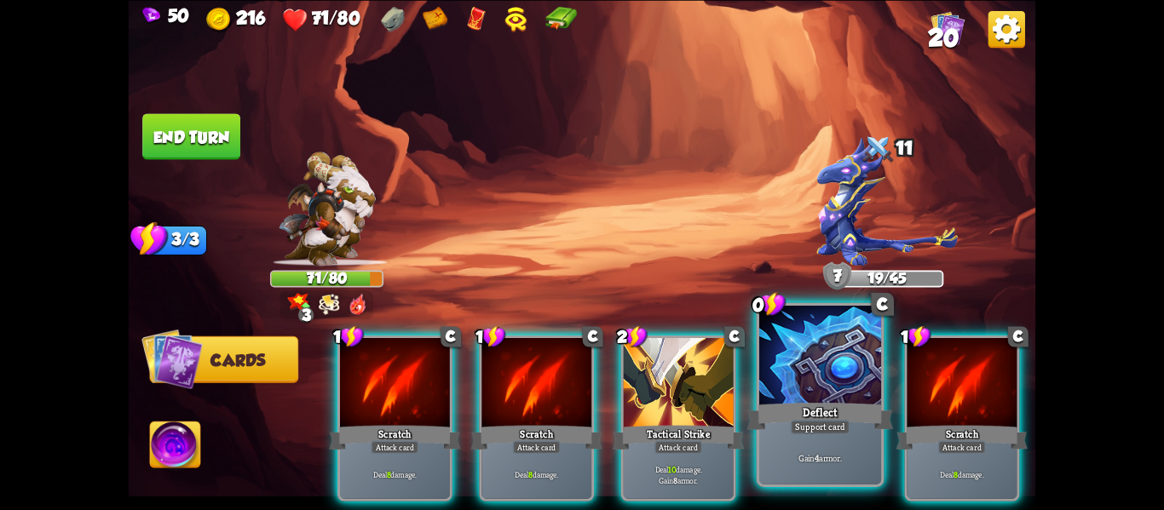
click at [778, 413] on div "Deflect" at bounding box center [820, 416] width 147 height 32
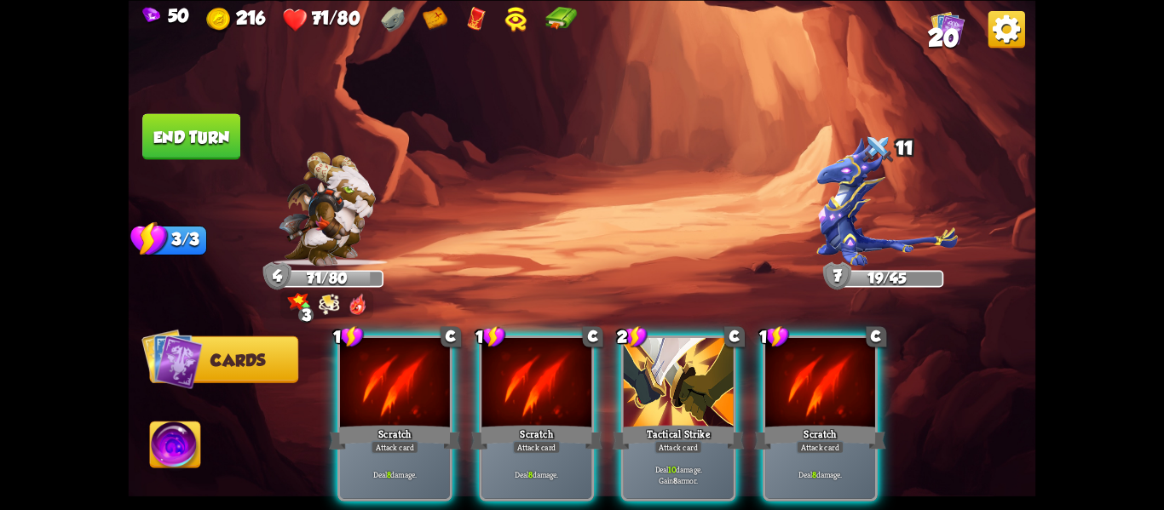
click at [778, 423] on div "Scratch" at bounding box center [820, 437] width 132 height 29
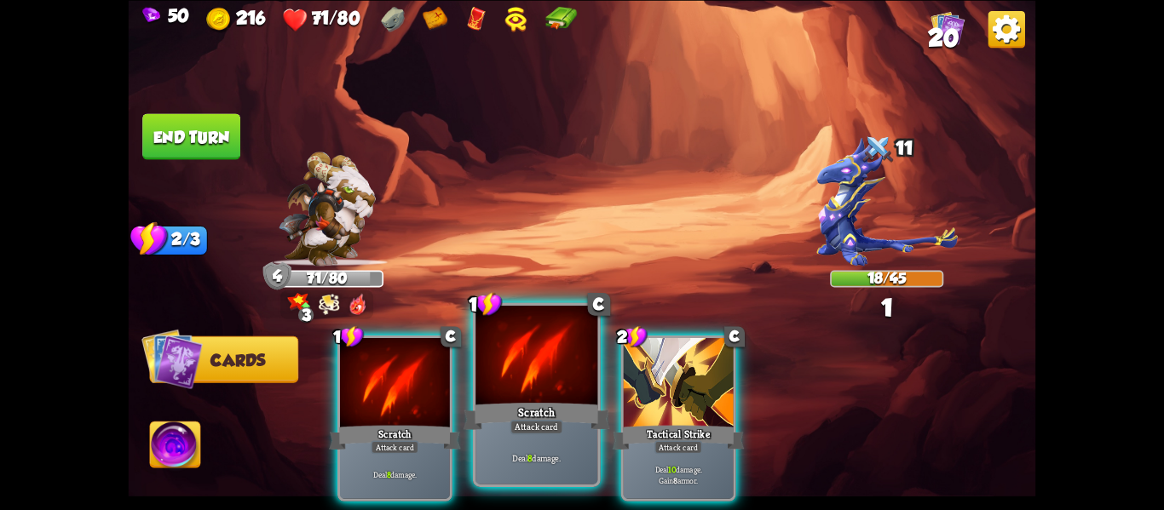
click at [484, 409] on div "Scratch" at bounding box center [537, 416] width 147 height 32
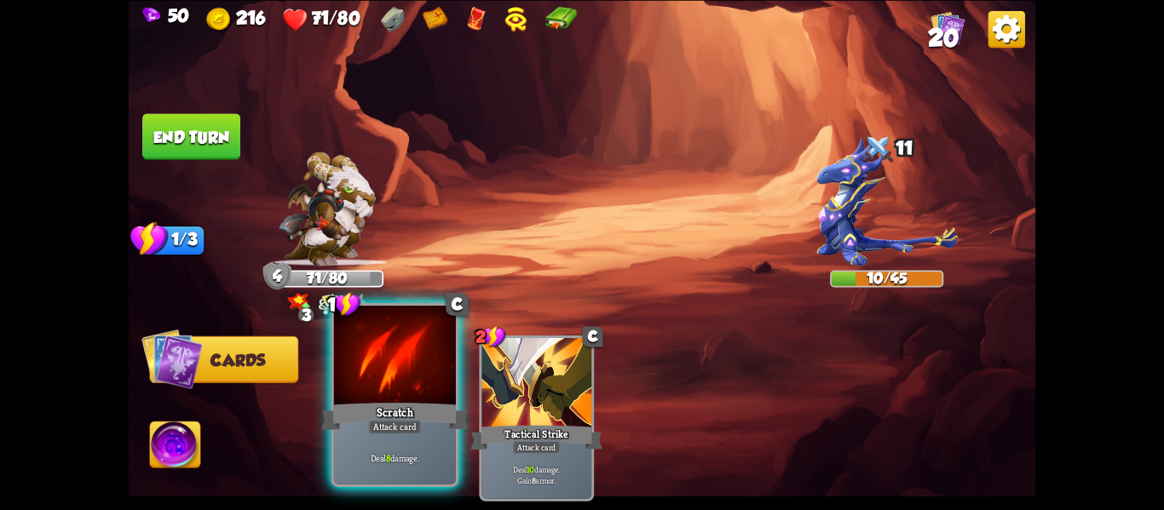
click at [395, 395] on div at bounding box center [395, 357] width 122 height 103
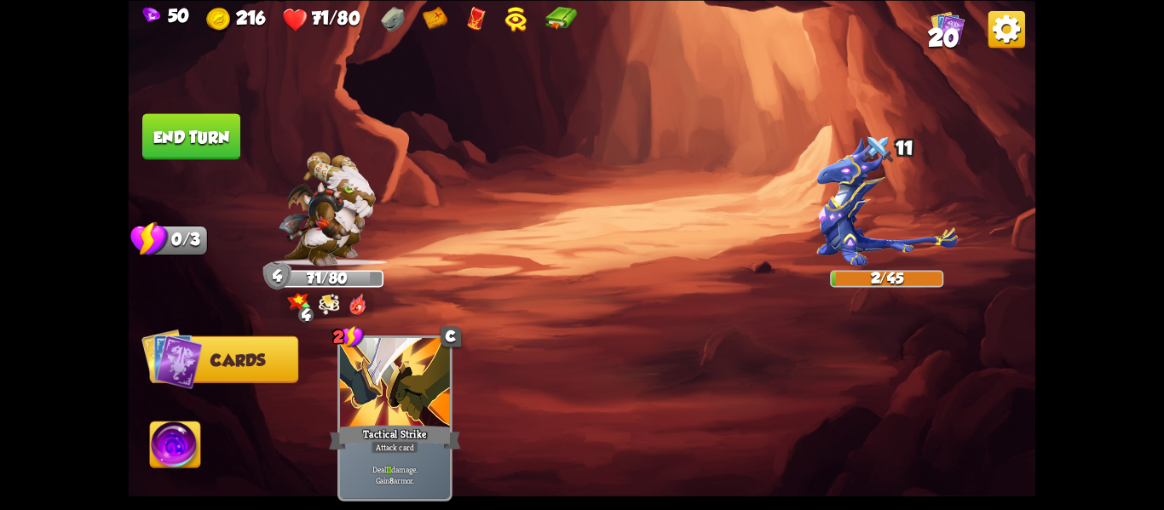
click at [176, 437] on img at bounding box center [175, 447] width 50 height 51
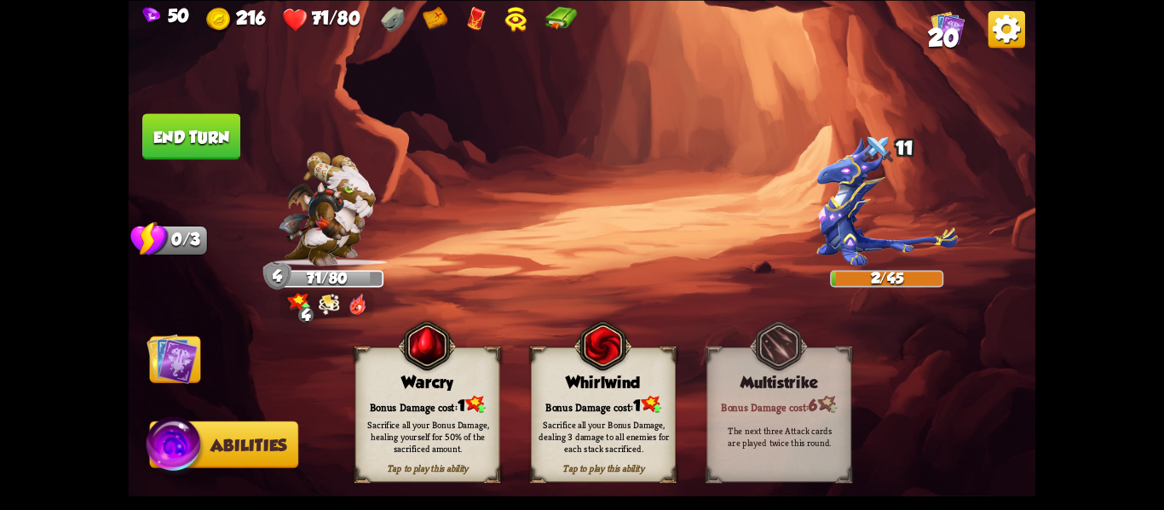
click at [636, 409] on div "Sacrifice all your Bonus Damage, dealing 3 damage to all enemies for each stack…" at bounding box center [604, 436] width 145 height 57
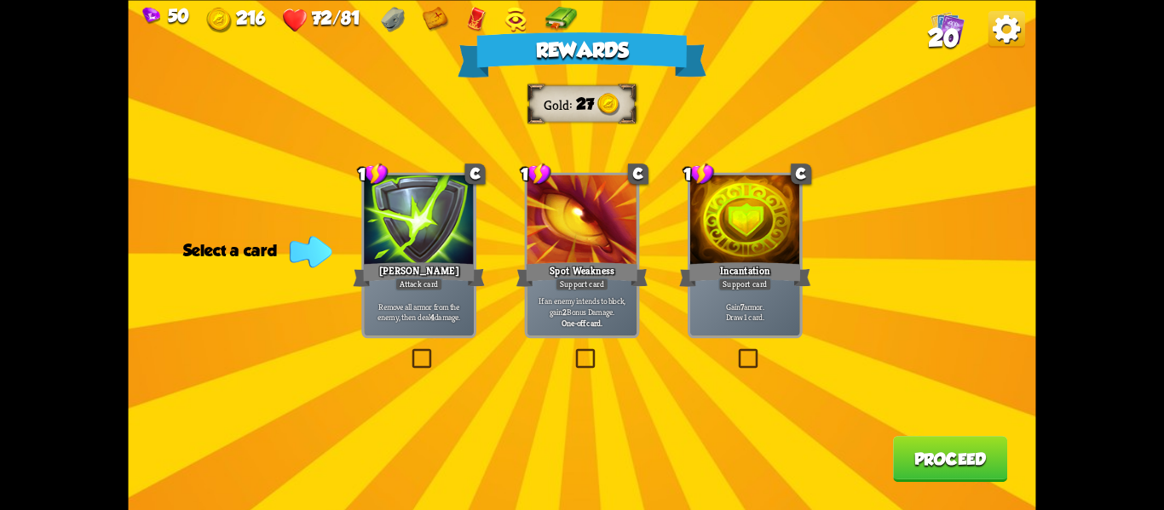
click at [438, 307] on p "Remove all armor from the enemy, then deal 4 damage." at bounding box center [418, 311] width 104 height 21
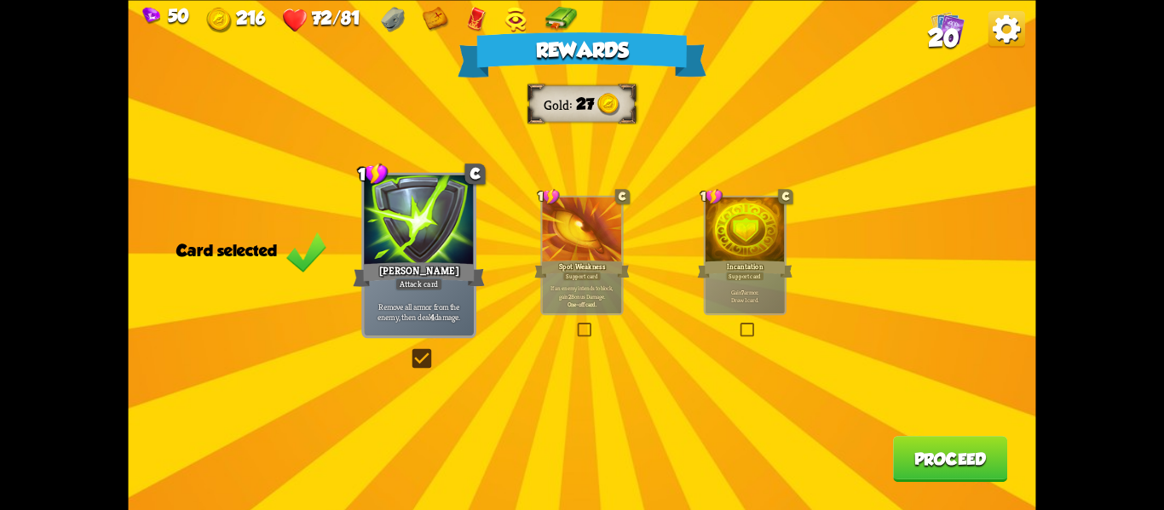
click at [969, 453] on button "Proceed" at bounding box center [950, 459] width 114 height 46
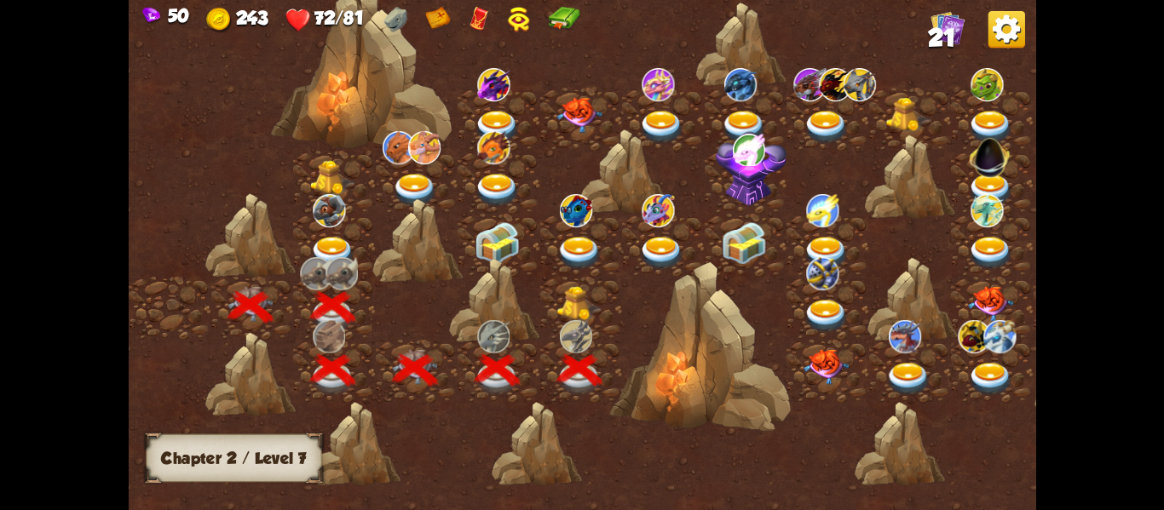
click at [561, 304] on img at bounding box center [578, 302] width 45 height 35
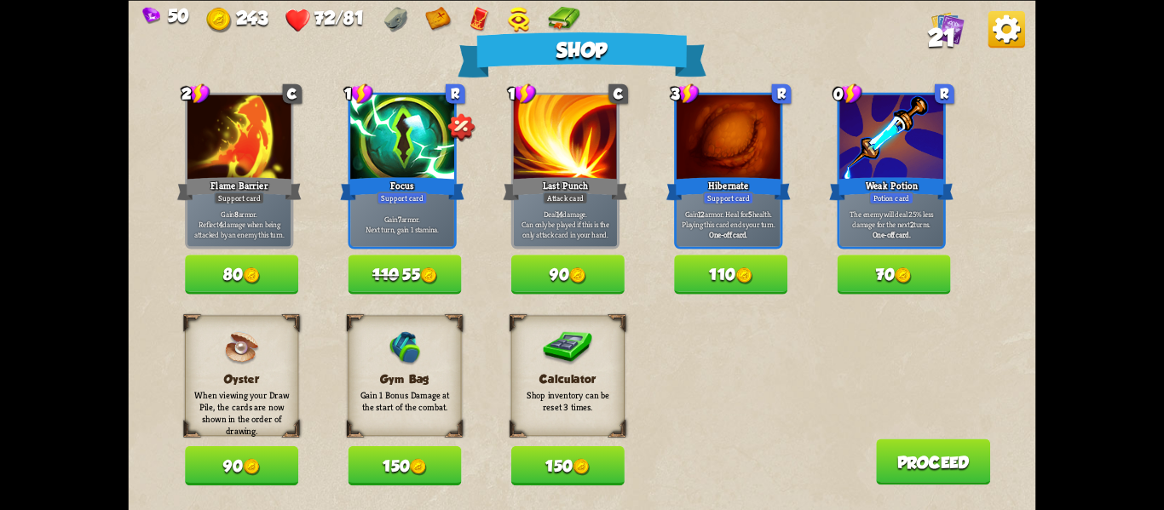
click at [577, 459] on img at bounding box center [581, 466] width 17 height 17
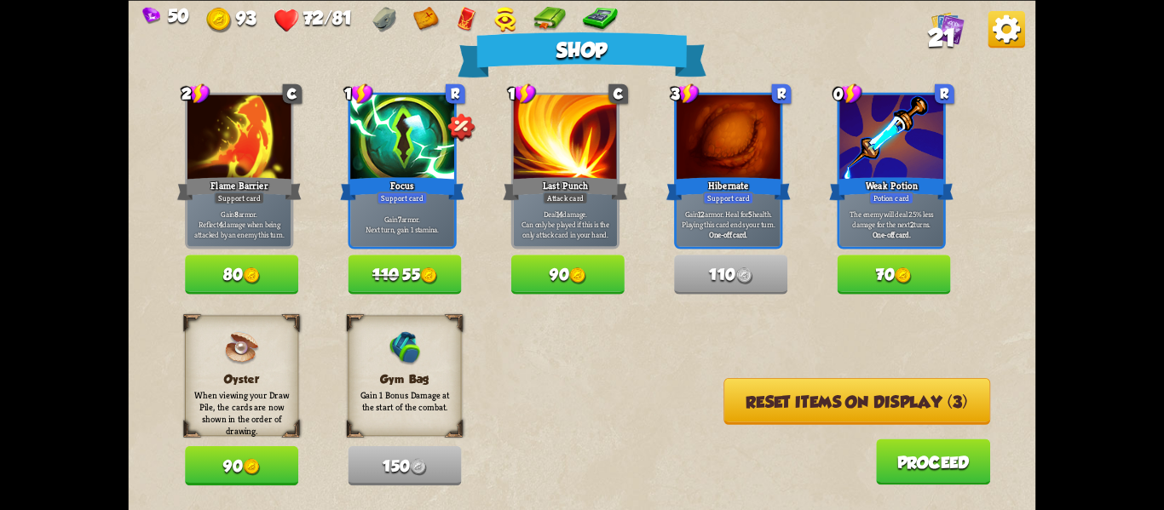
click at [819, 393] on button "Reset items on display (3)" at bounding box center [856, 400] width 267 height 47
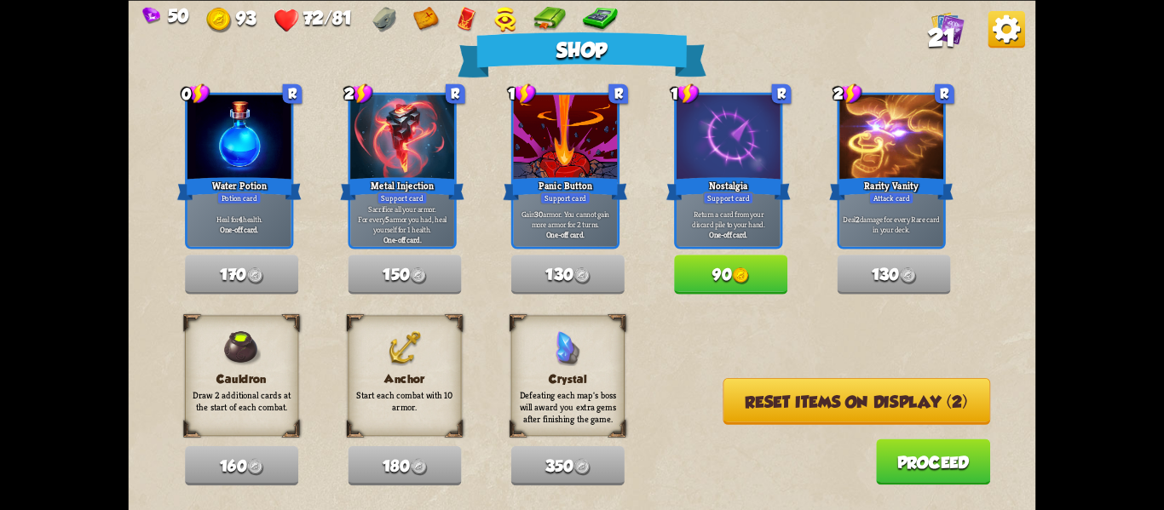
click at [819, 394] on button "Reset items on display (2)" at bounding box center [857, 400] width 268 height 47
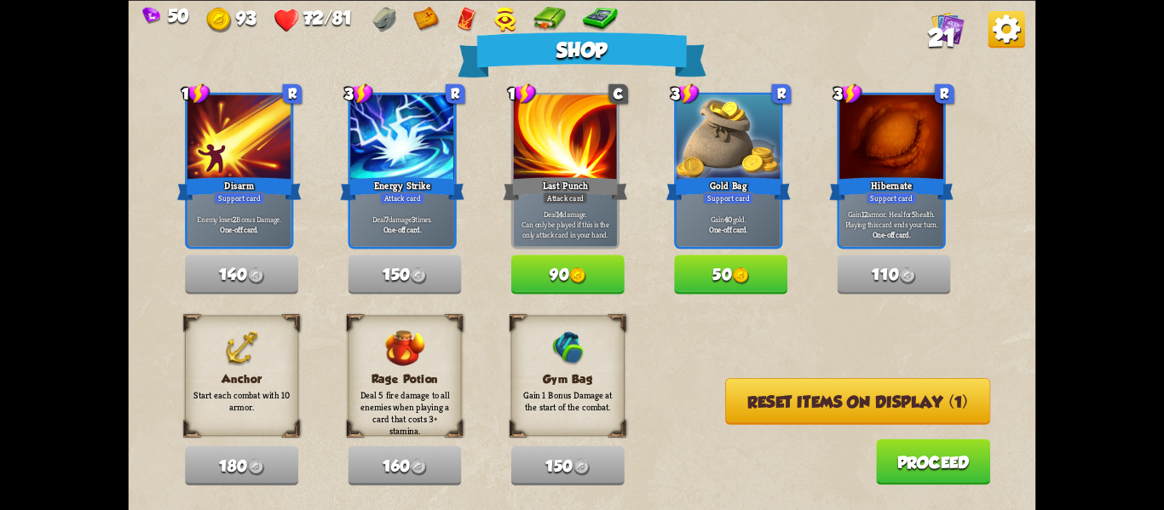
click at [815, 413] on button "Reset items on display (1)" at bounding box center [857, 400] width 265 height 47
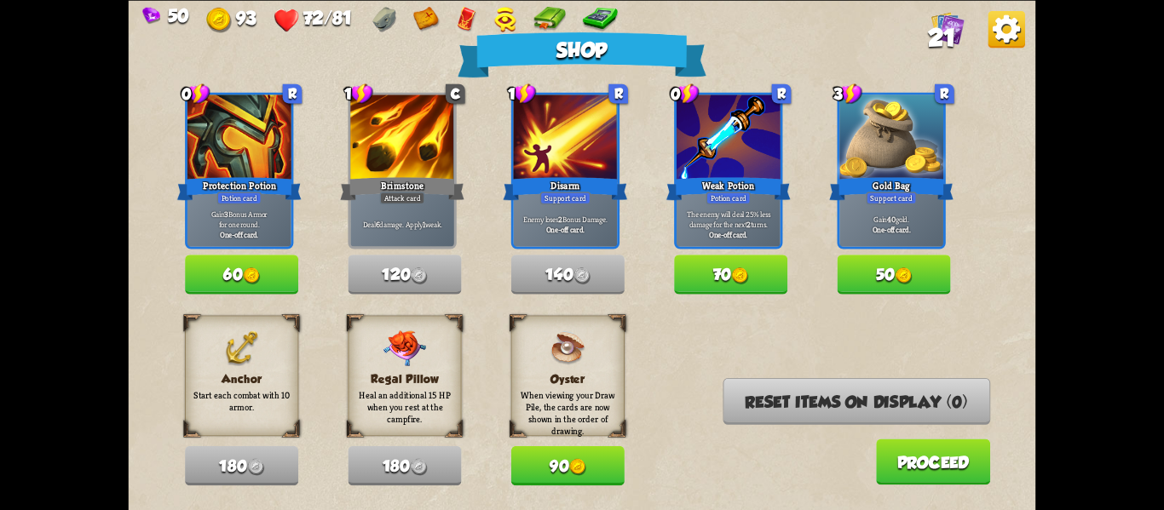
click at [591, 474] on button "90" at bounding box center [567, 465] width 113 height 39
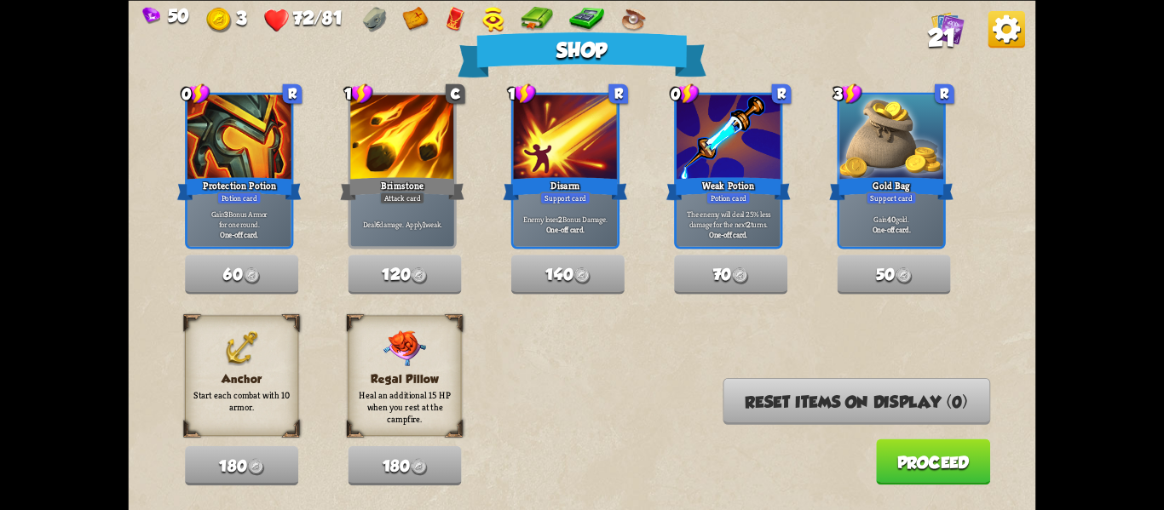
click at [878, 469] on button "Proceed" at bounding box center [933, 462] width 114 height 46
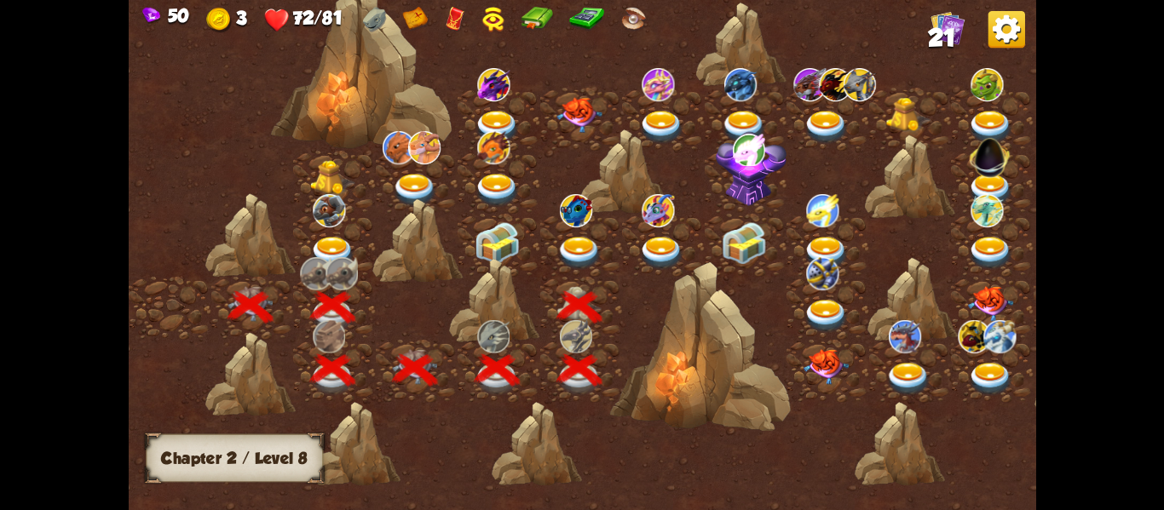
click at [570, 250] on img at bounding box center [578, 252] width 45 height 33
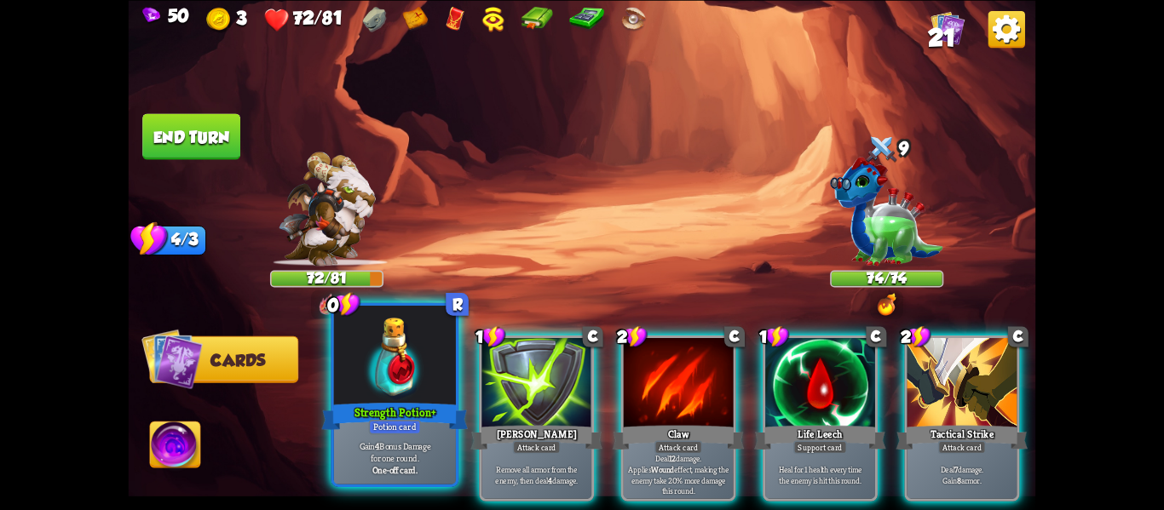
click at [408, 406] on div "Strength Potion+" at bounding box center [395, 416] width 147 height 32
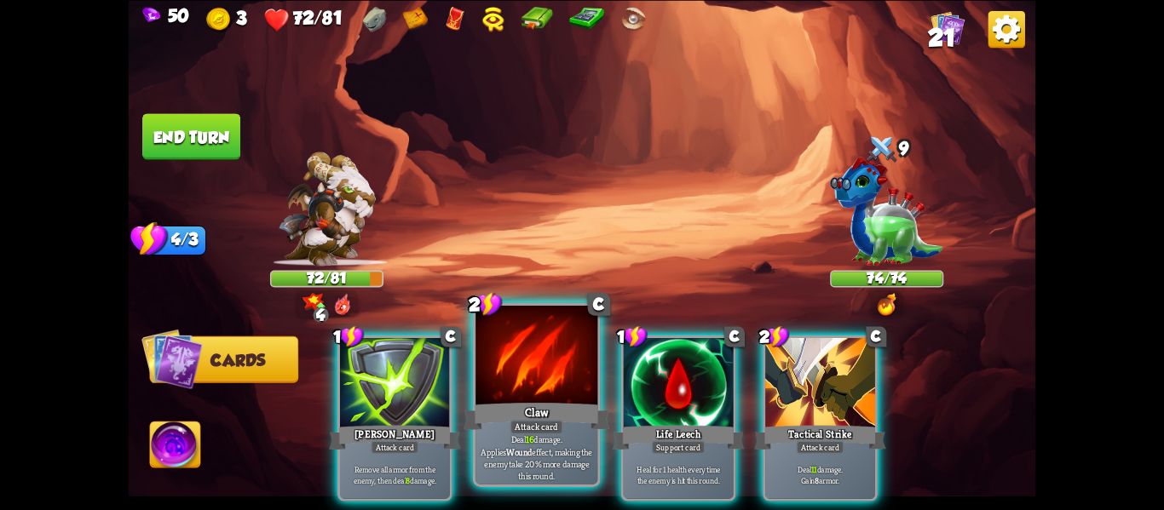
click at [538, 407] on div "Claw" at bounding box center [537, 416] width 147 height 32
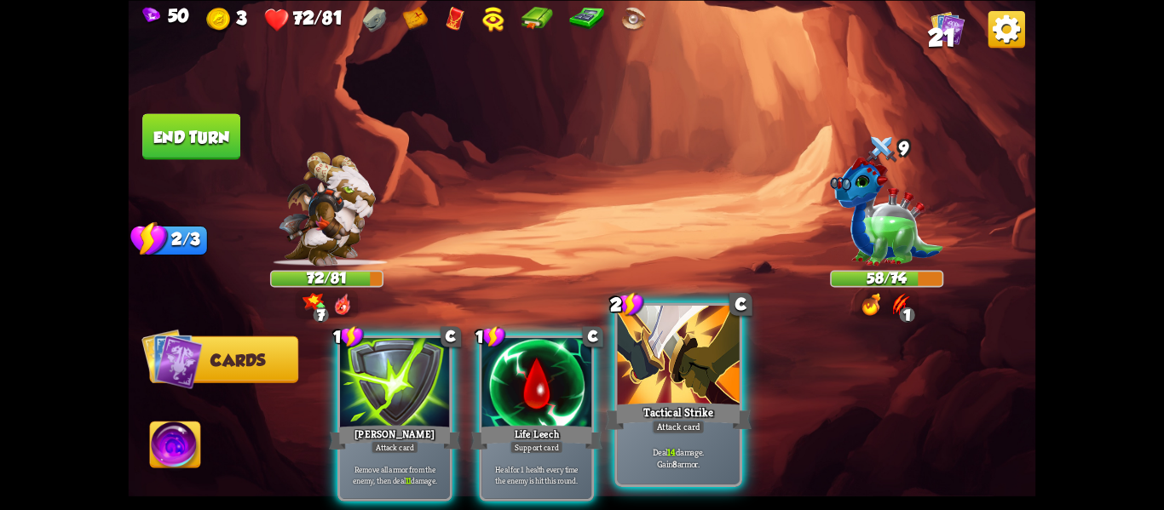
click at [691, 418] on div "Tactical Strike" at bounding box center [678, 416] width 147 height 32
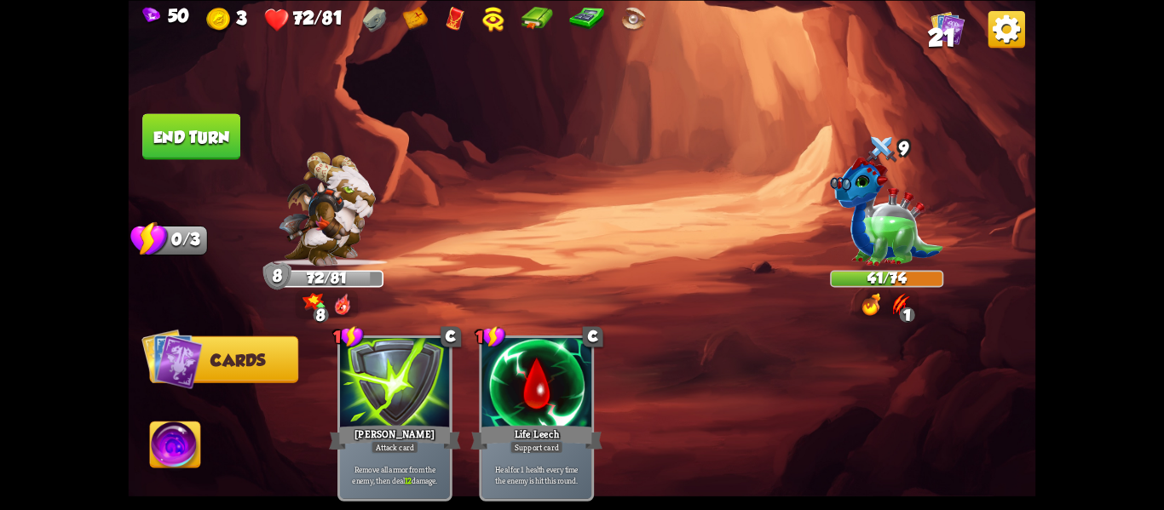
click at [202, 151] on button "End turn" at bounding box center [191, 136] width 98 height 46
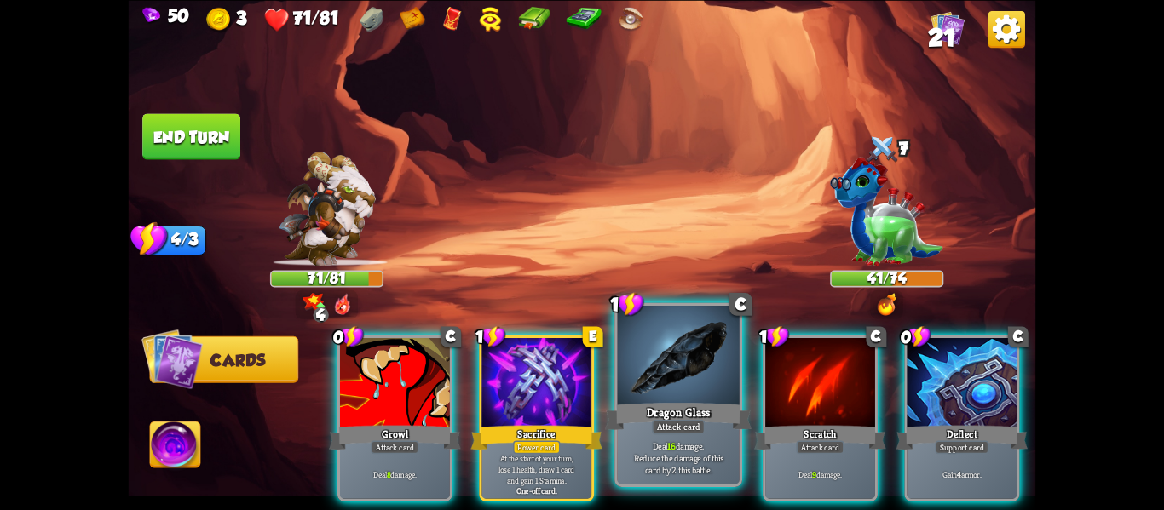
click at [679, 398] on div at bounding box center [679, 357] width 122 height 103
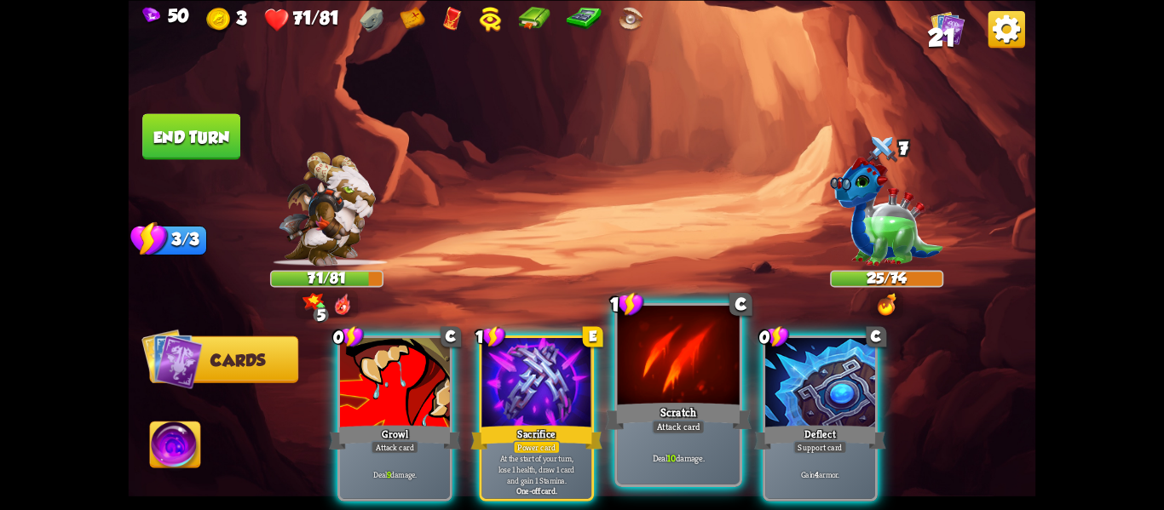
click at [682, 400] on div "Scratch" at bounding box center [678, 416] width 147 height 32
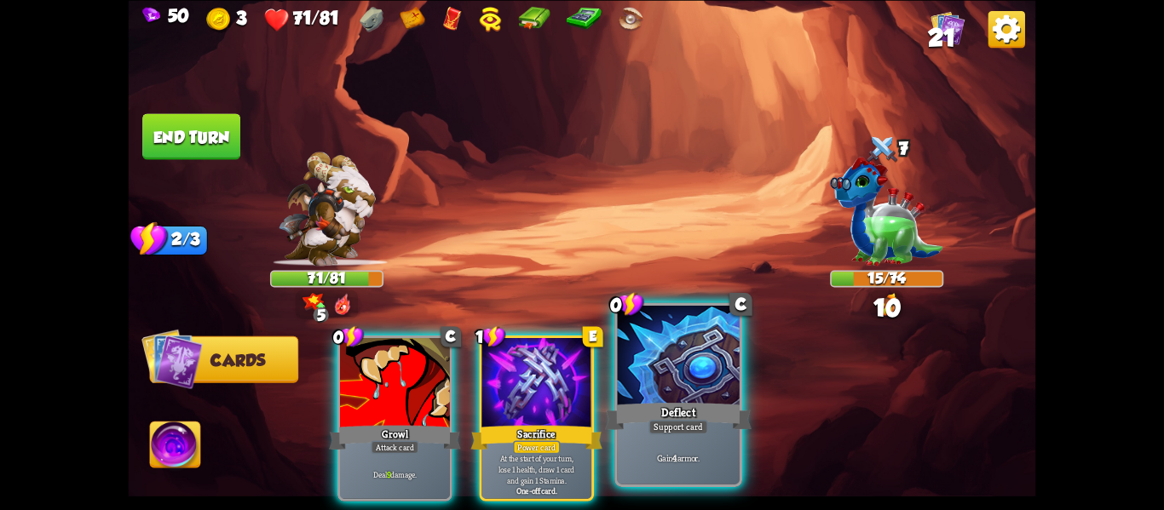
click at [671, 399] on div at bounding box center [679, 357] width 122 height 103
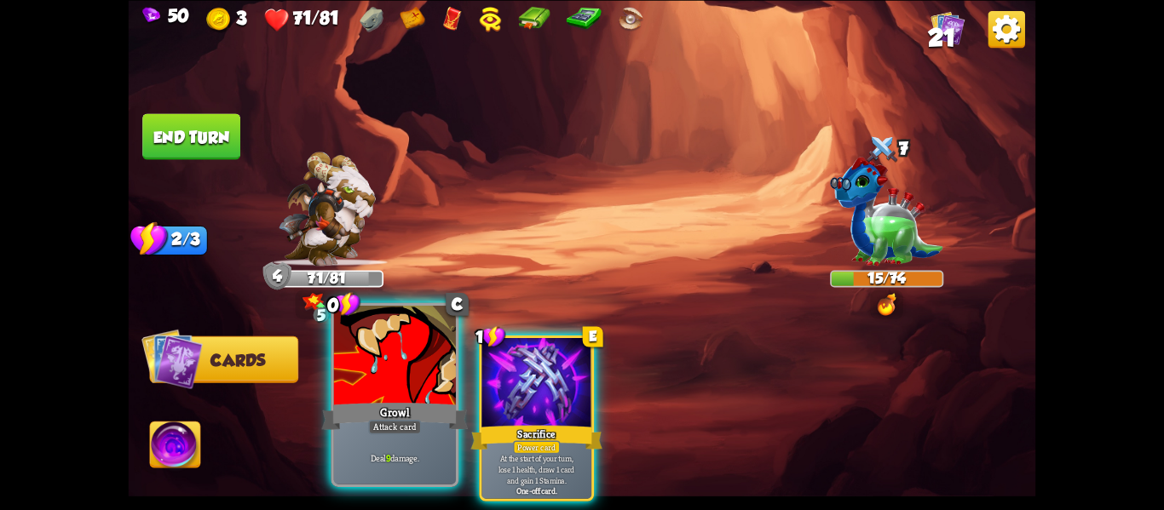
click at [387, 421] on div "Attack card" at bounding box center [394, 427] width 53 height 14
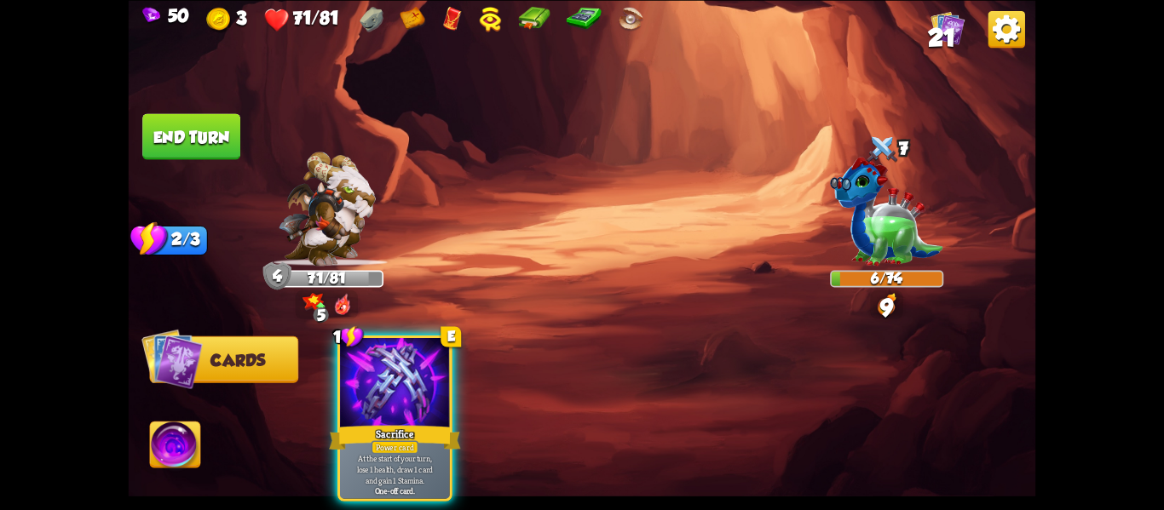
click at [179, 458] on img at bounding box center [175, 447] width 50 height 51
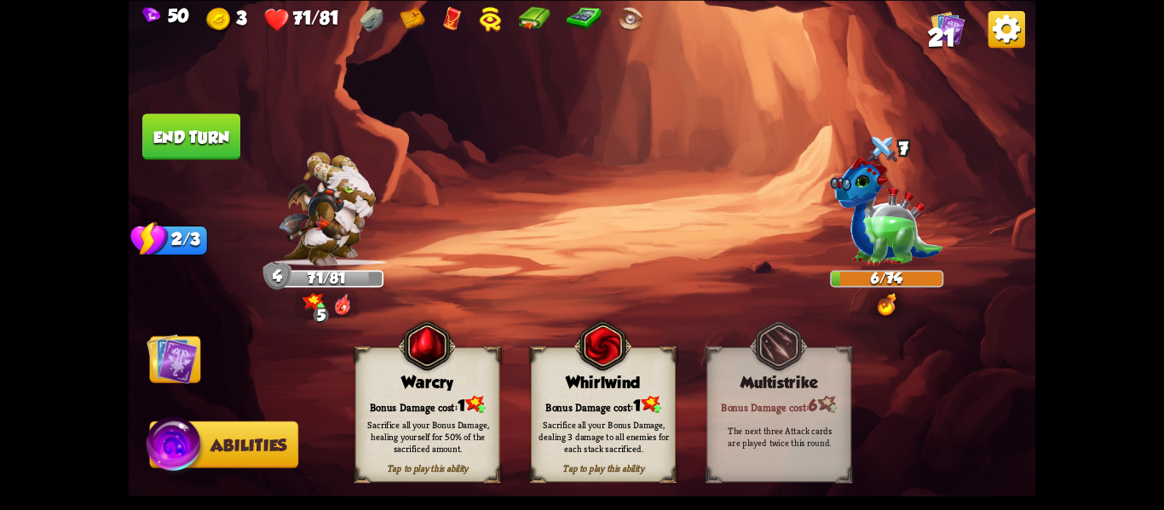
click at [573, 394] on div "Bonus Damage cost: 1" at bounding box center [603, 404] width 143 height 20
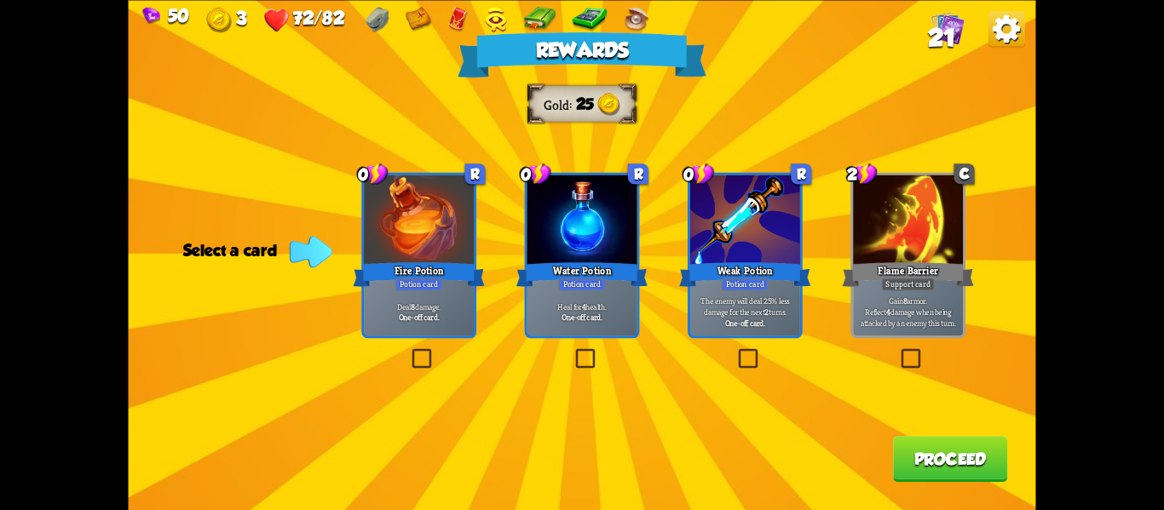
click at [596, 273] on div "Water Potion" at bounding box center [582, 274] width 132 height 29
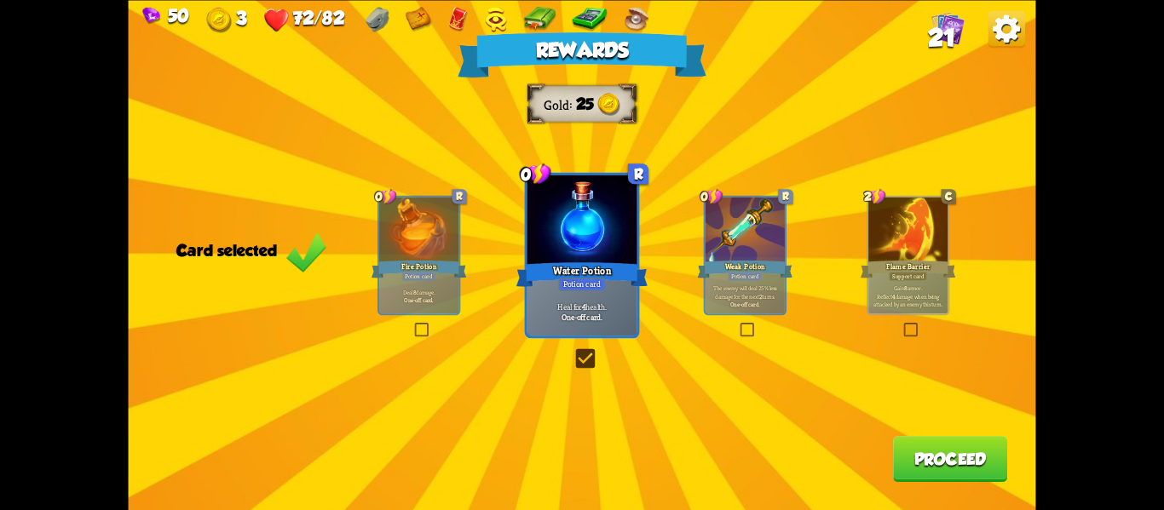
click at [925, 462] on button "Proceed" at bounding box center [950, 459] width 114 height 46
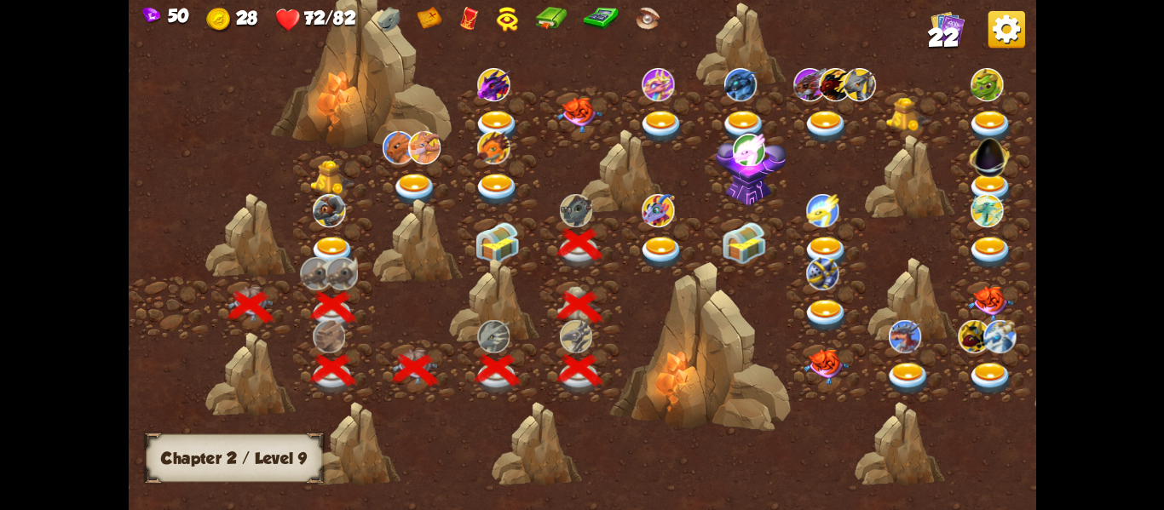
click at [667, 246] on img at bounding box center [661, 252] width 45 height 33
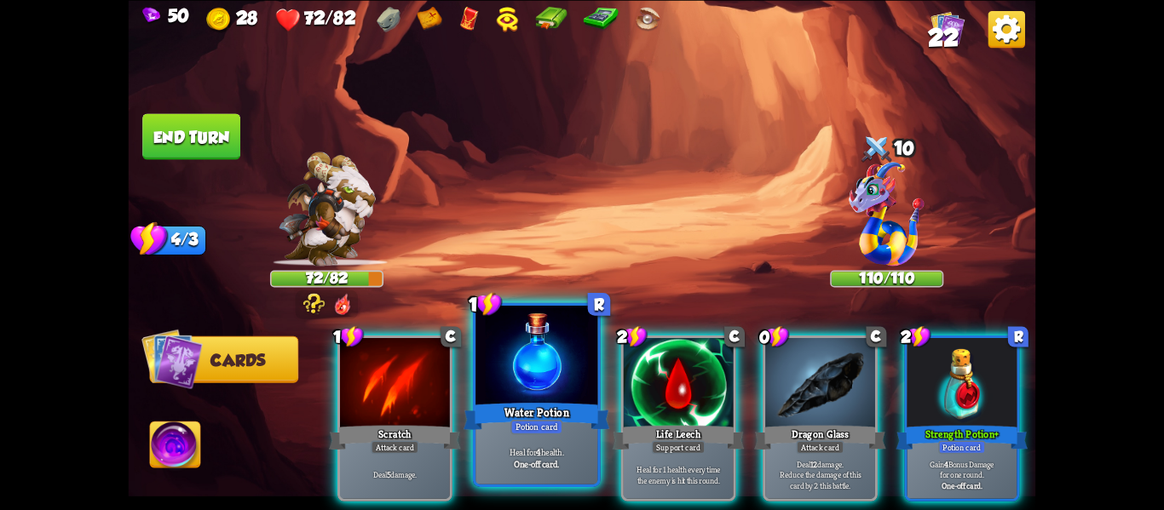
click at [494, 458] on div "One-off card." at bounding box center [537, 464] width 116 height 12
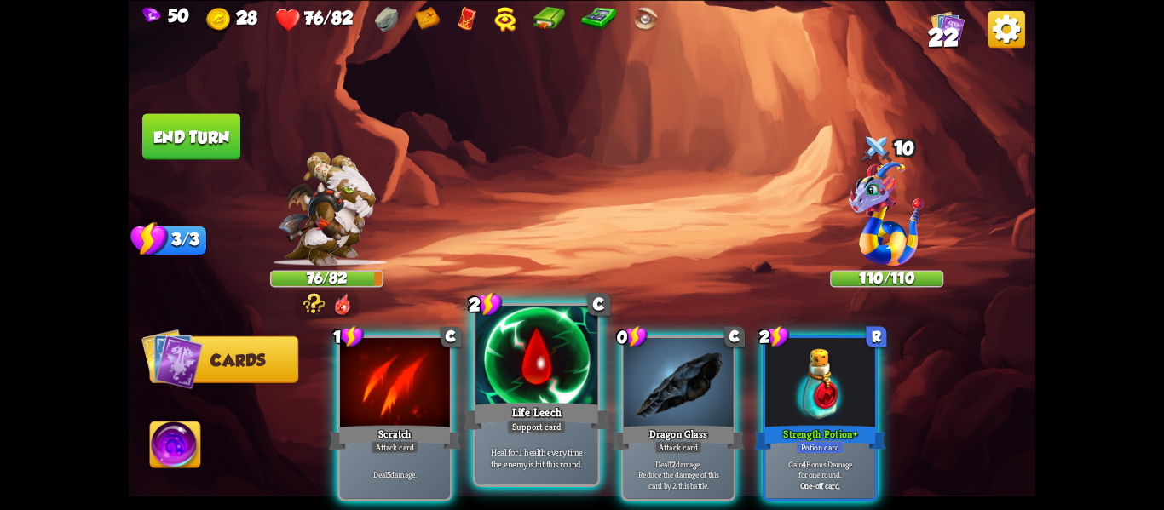
click at [497, 457] on p "Heal for 1 health every time the enemy is hit this round." at bounding box center [537, 458] width 116 height 24
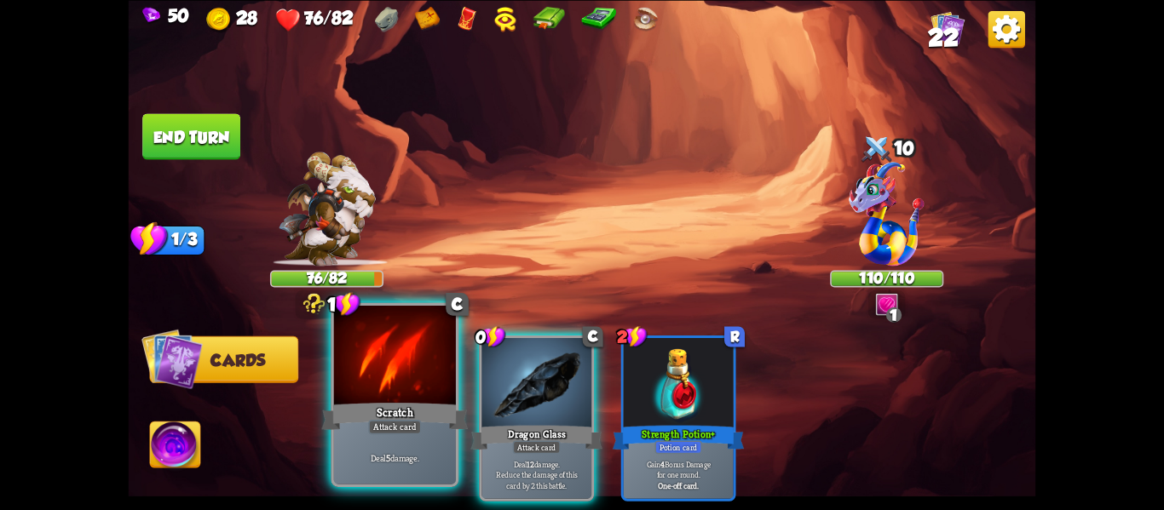
click at [367, 437] on div "Deal 5 damage." at bounding box center [395, 457] width 122 height 53
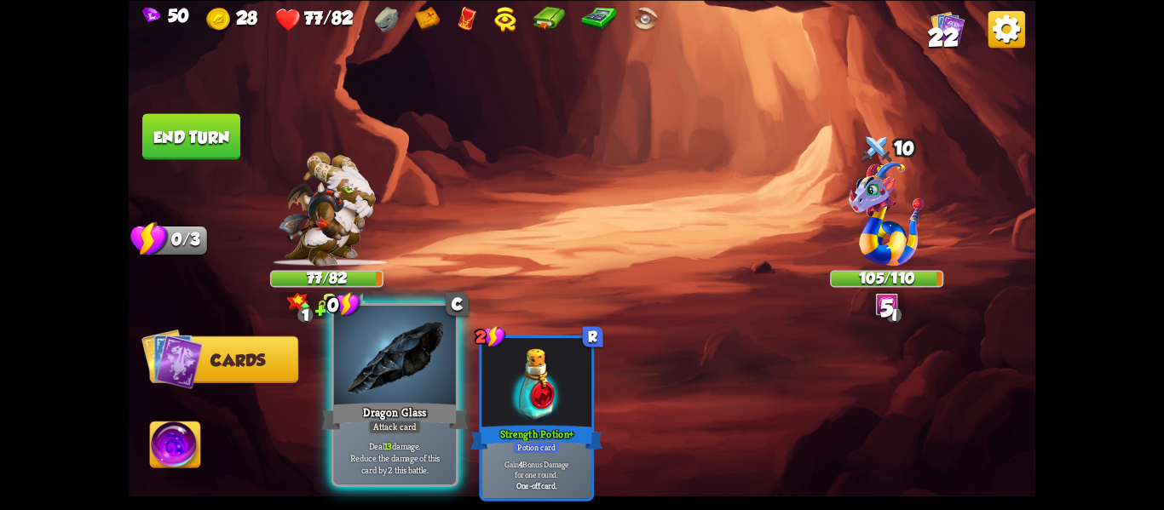
click at [364, 437] on div "Deal 13 damage. Reduce the damage of this card by 2 this battle." at bounding box center [395, 457] width 122 height 53
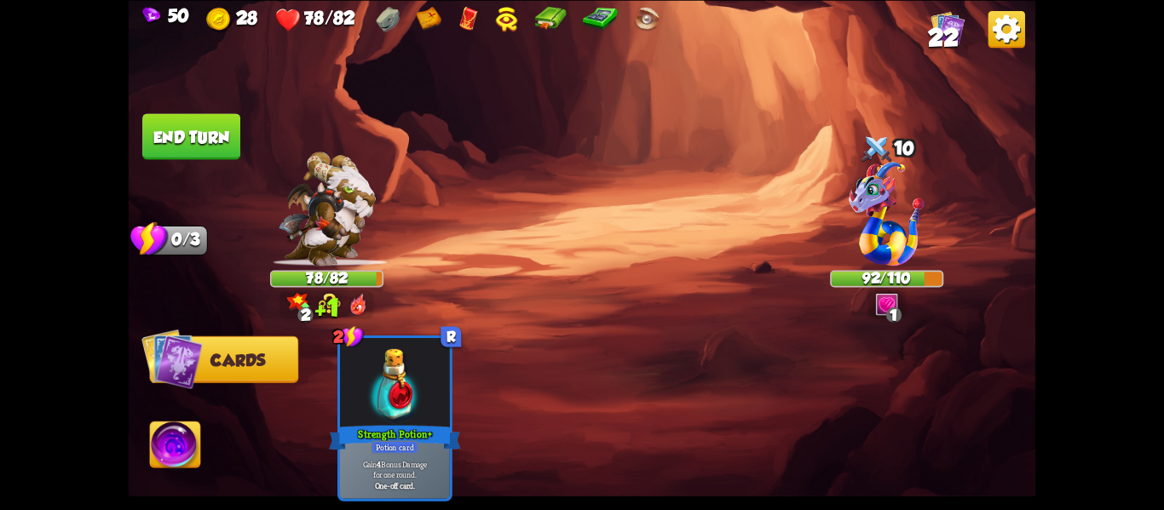
click at [187, 153] on button "End turn" at bounding box center [191, 136] width 98 height 46
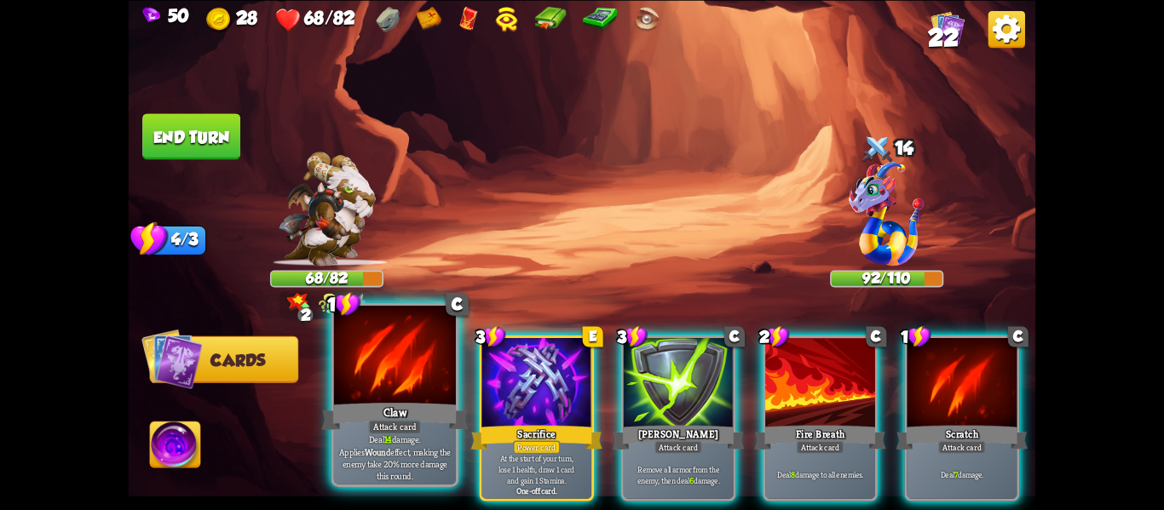
click at [448, 424] on div "Claw" at bounding box center [395, 416] width 147 height 32
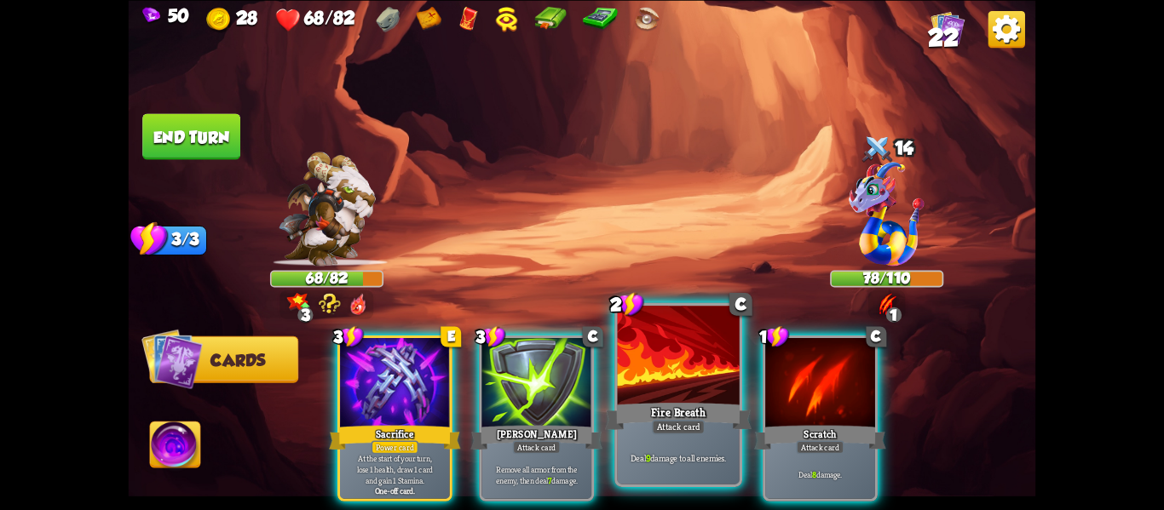
click at [644, 409] on div "Fire Breath" at bounding box center [678, 416] width 147 height 32
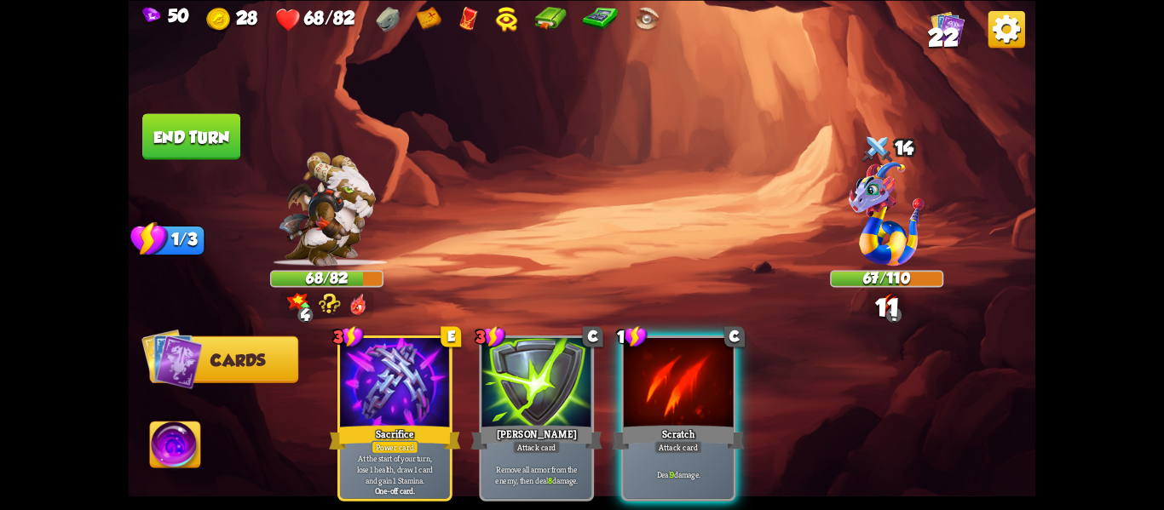
click at [644, 423] on div "Scratch" at bounding box center [679, 437] width 132 height 29
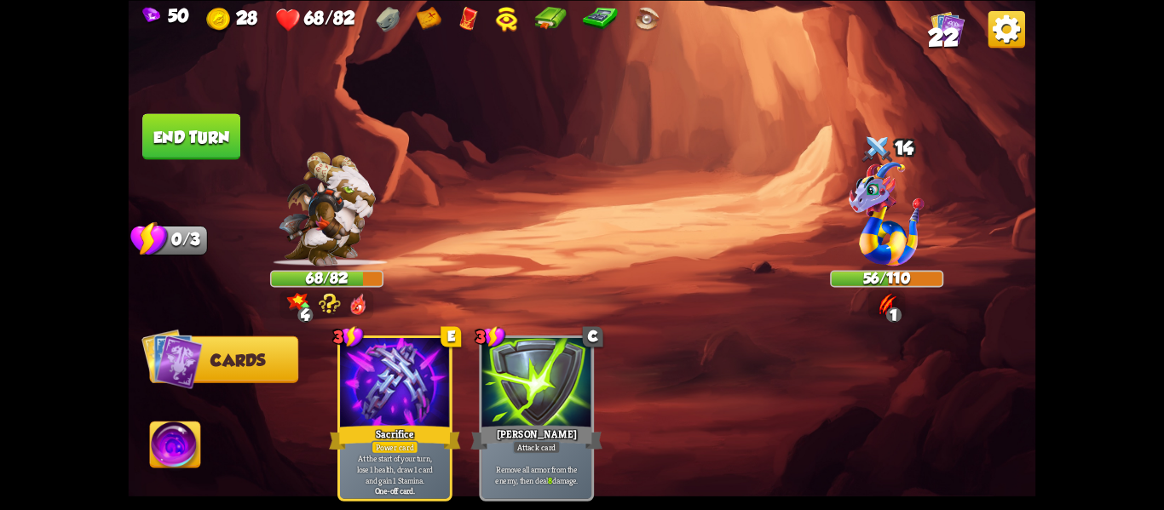
click at [190, 136] on button "End turn" at bounding box center [191, 136] width 98 height 46
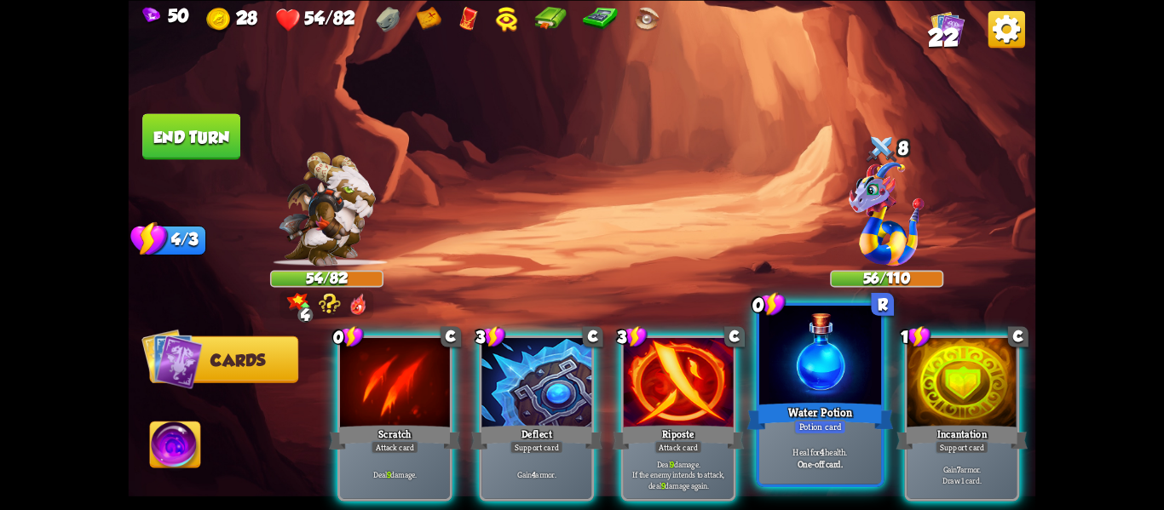
click at [810, 384] on div at bounding box center [820, 357] width 122 height 103
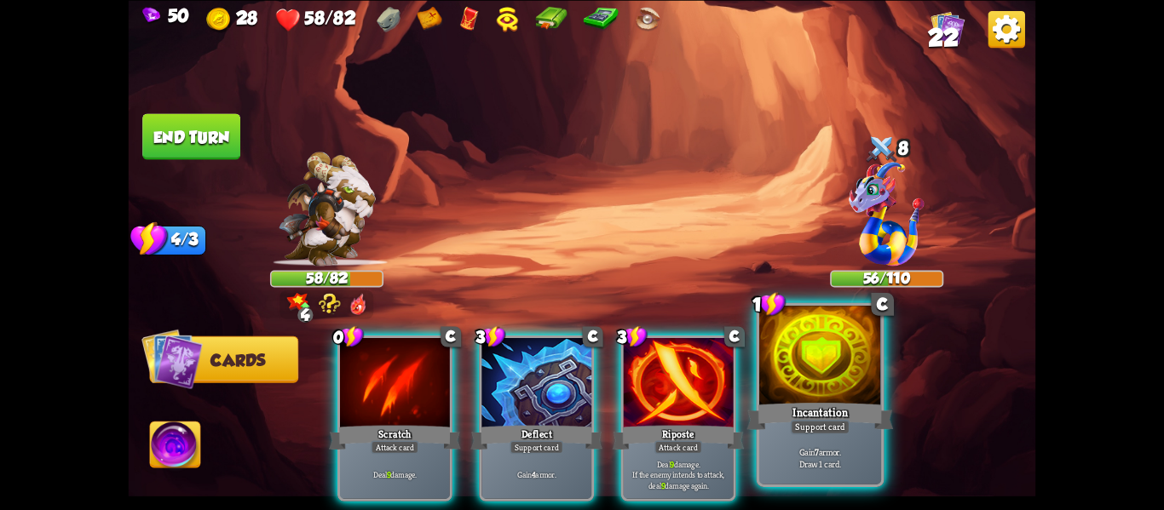
click at [810, 444] on div "Gain 7 armor. Draw 1 card." at bounding box center [820, 457] width 122 height 53
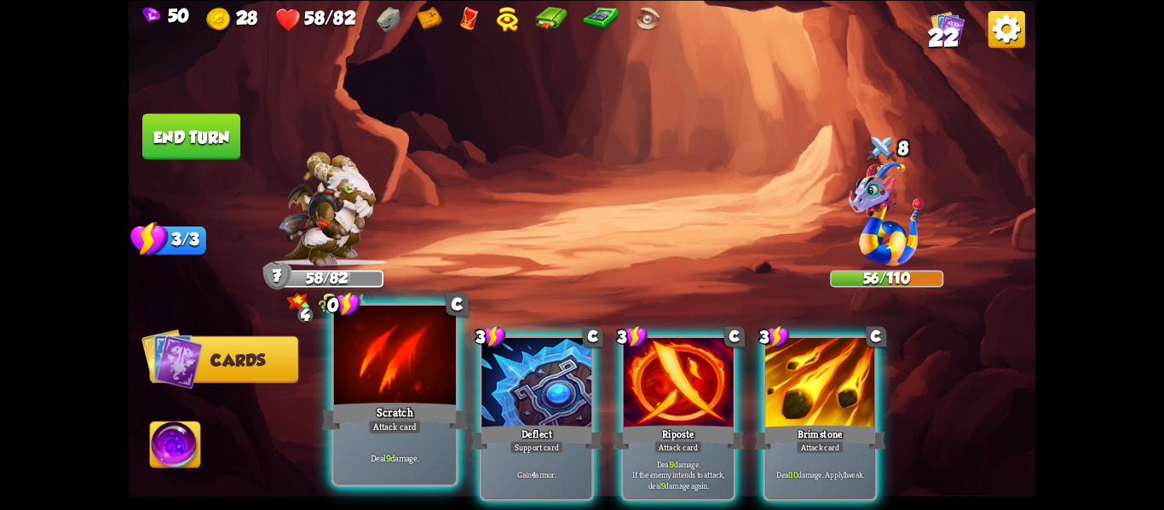
click at [355, 428] on div "Scratch" at bounding box center [395, 416] width 147 height 32
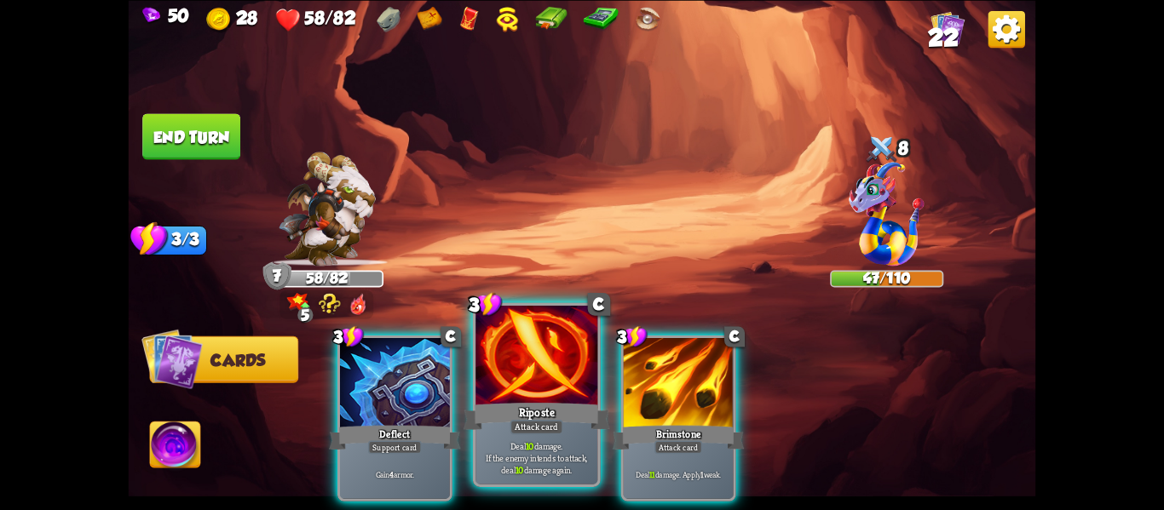
click at [534, 423] on div "Attack card" at bounding box center [536, 427] width 53 height 14
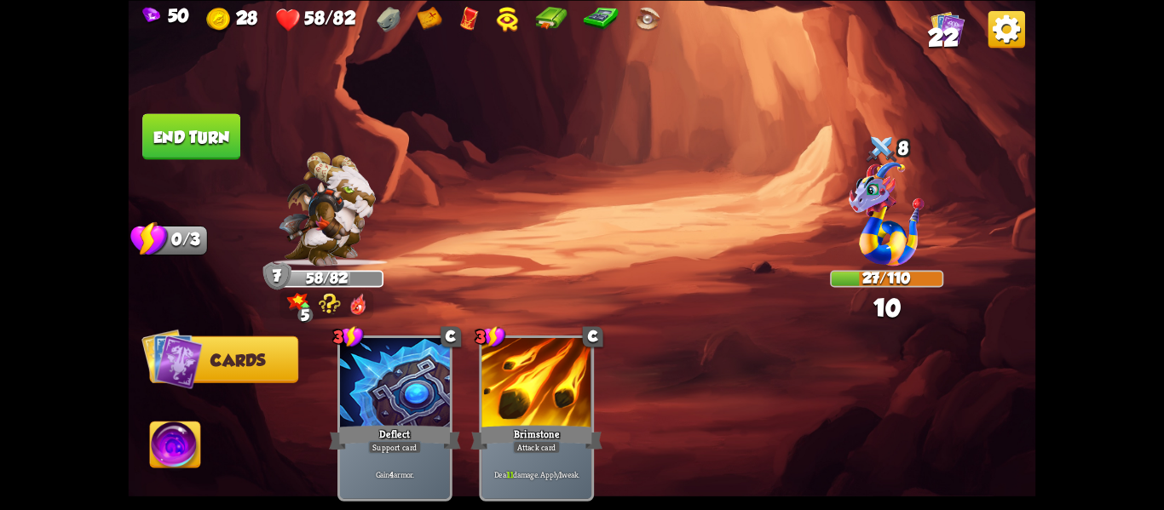
click at [199, 451] on img at bounding box center [175, 447] width 50 height 51
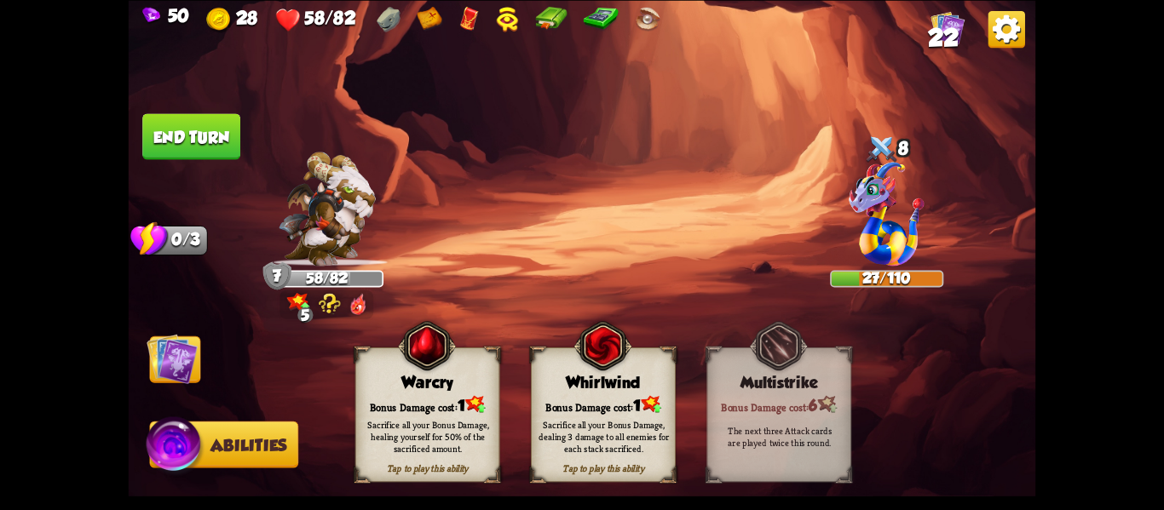
click at [208, 131] on button "End turn" at bounding box center [191, 136] width 98 height 46
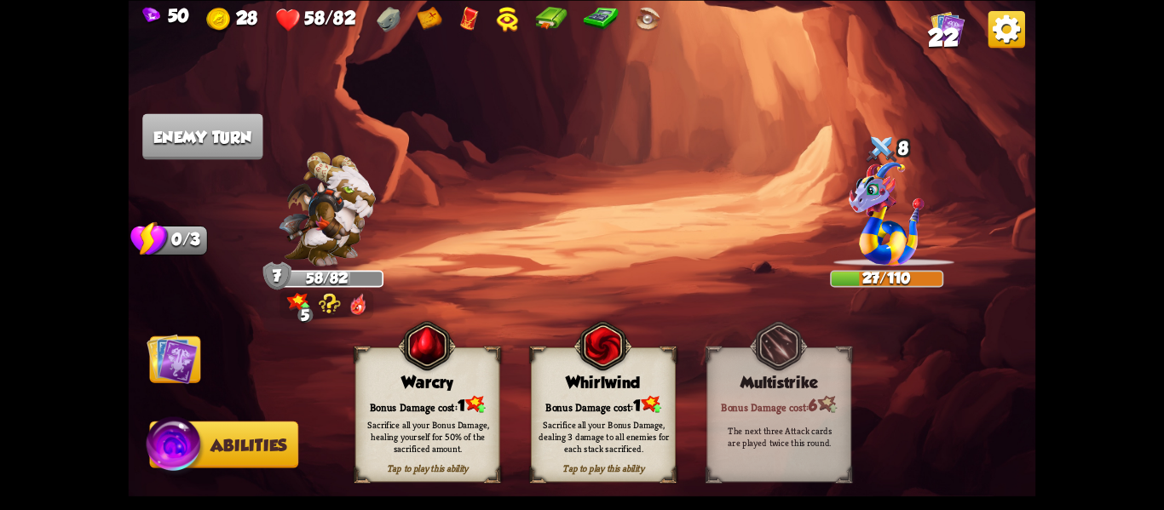
click at [194, 357] on img at bounding box center [172, 358] width 51 height 51
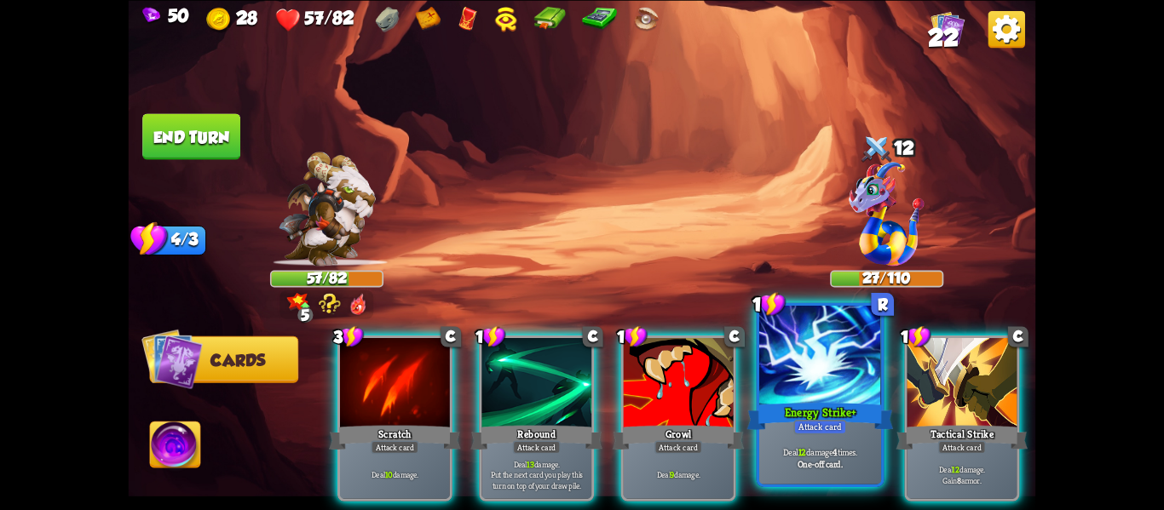
click at [856, 444] on div "Deal 12 damage 4 times. One-off card." at bounding box center [820, 457] width 122 height 53
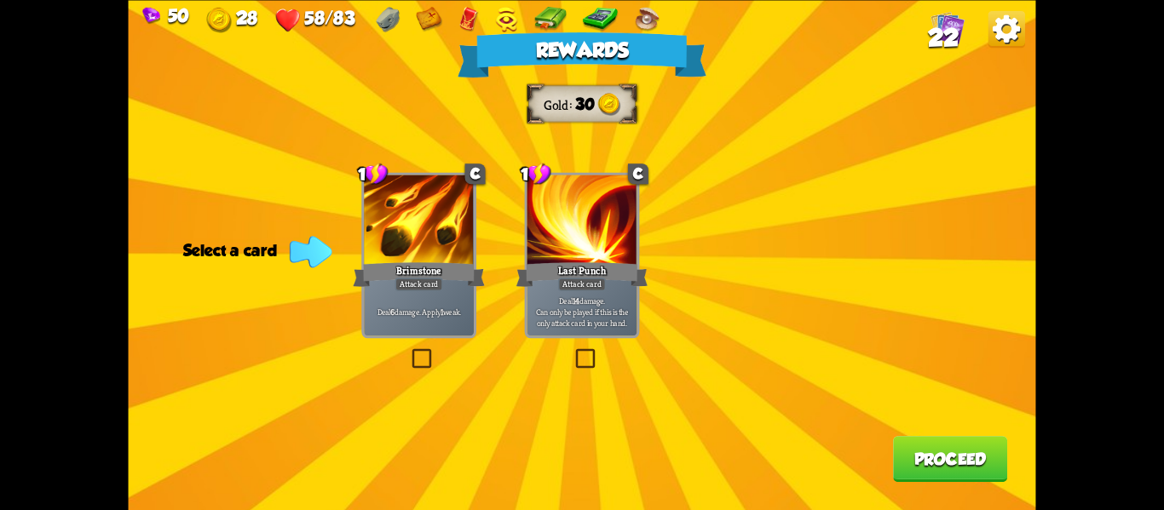
click at [444, 323] on div "Deal 6 damage. Apply 1 weak." at bounding box center [419, 312] width 110 height 48
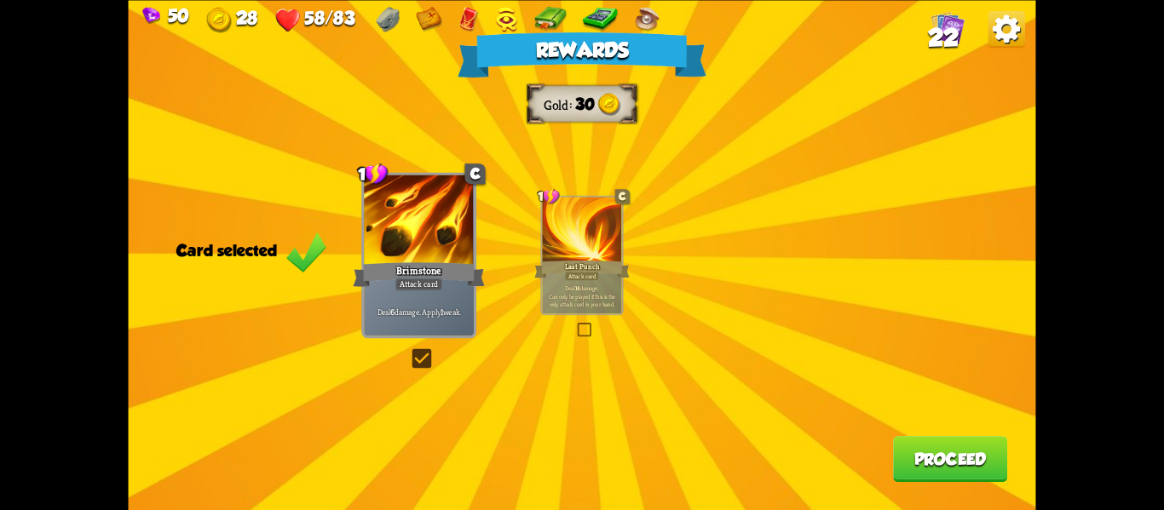
click at [977, 460] on button "Proceed" at bounding box center [950, 459] width 114 height 46
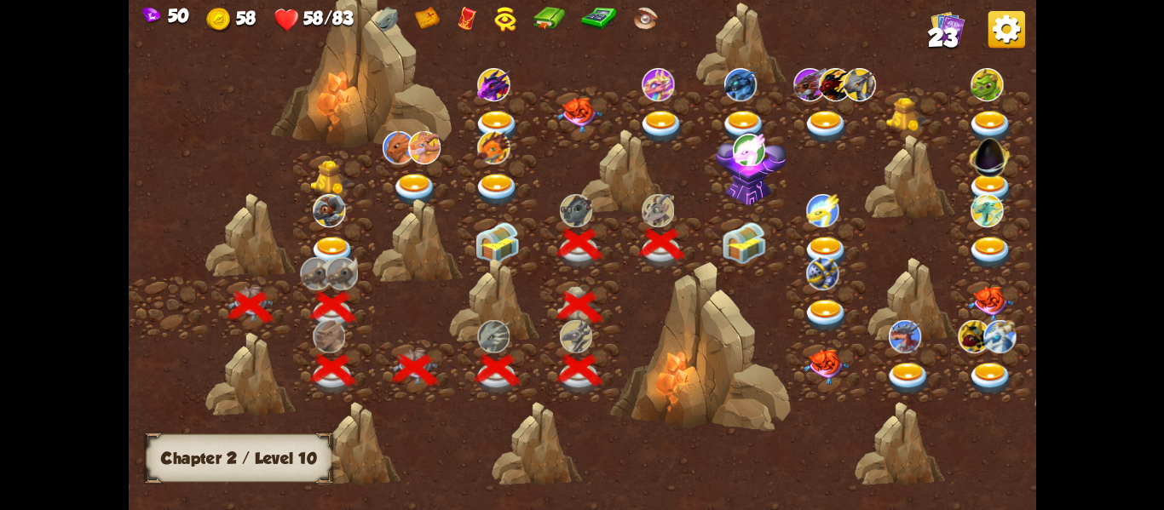
click at [756, 253] on img at bounding box center [743, 243] width 45 height 43
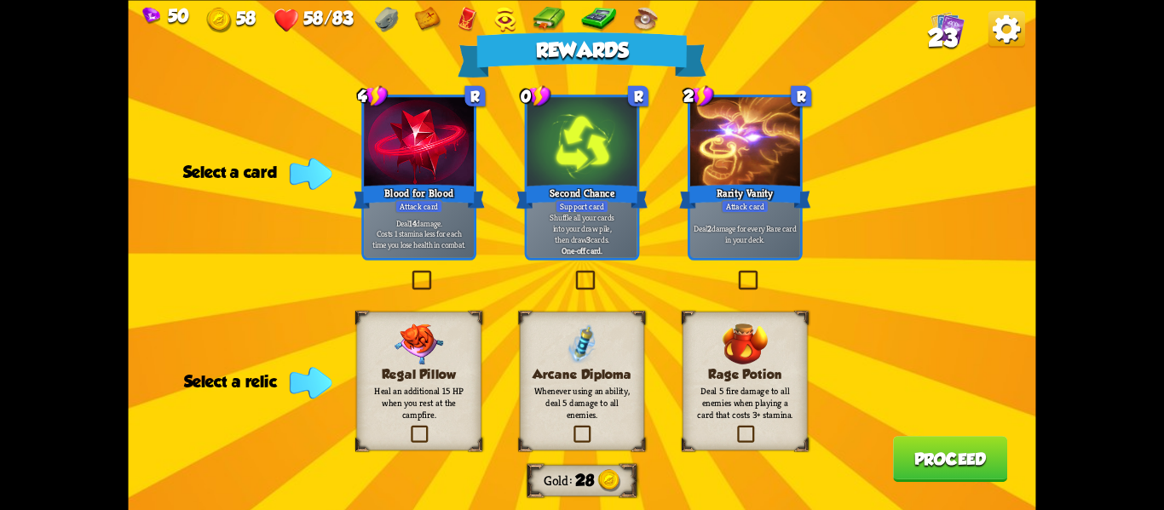
click at [431, 360] on img at bounding box center [418, 344] width 49 height 41
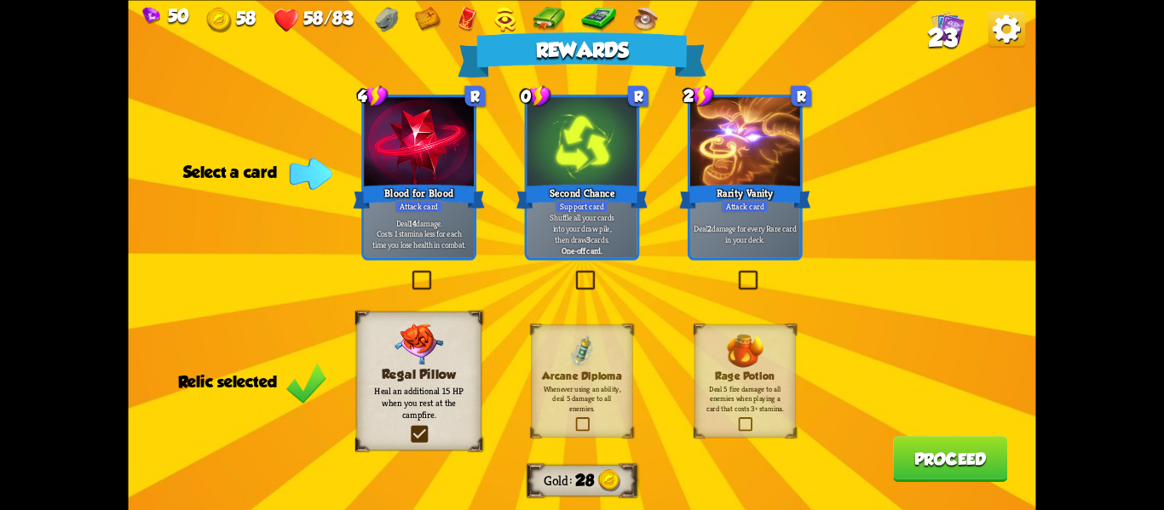
click at [613, 186] on div "Second Chance" at bounding box center [582, 195] width 132 height 29
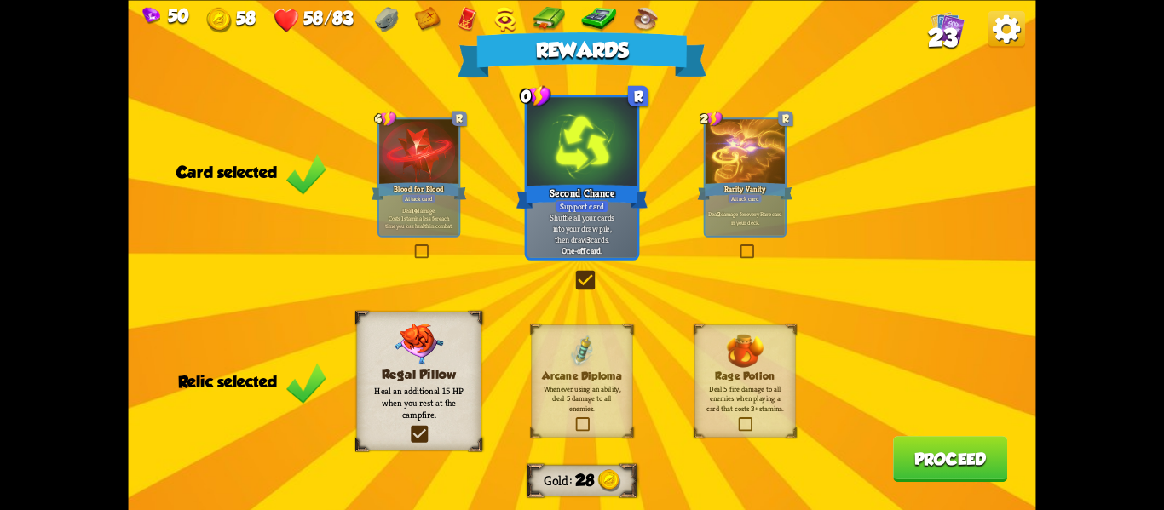
click at [951, 463] on button "Proceed" at bounding box center [950, 459] width 114 height 46
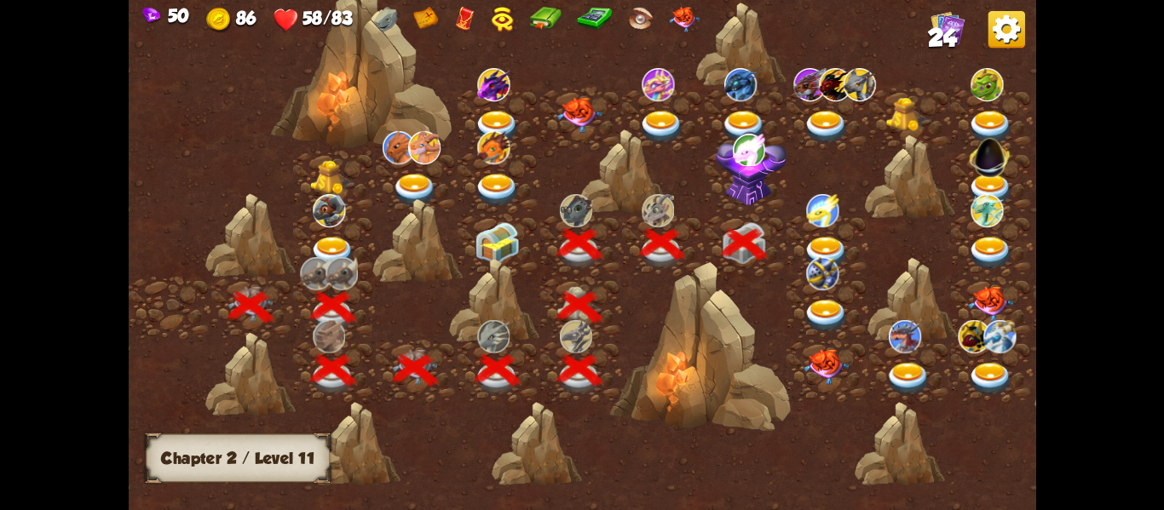
scroll to position [0, 259]
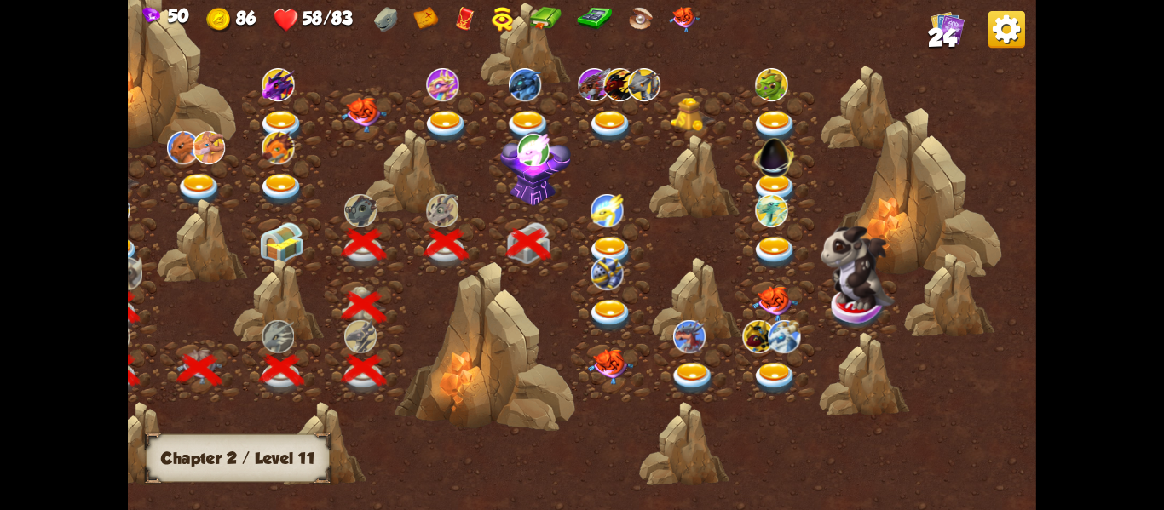
click at [625, 243] on img at bounding box center [610, 252] width 45 height 33
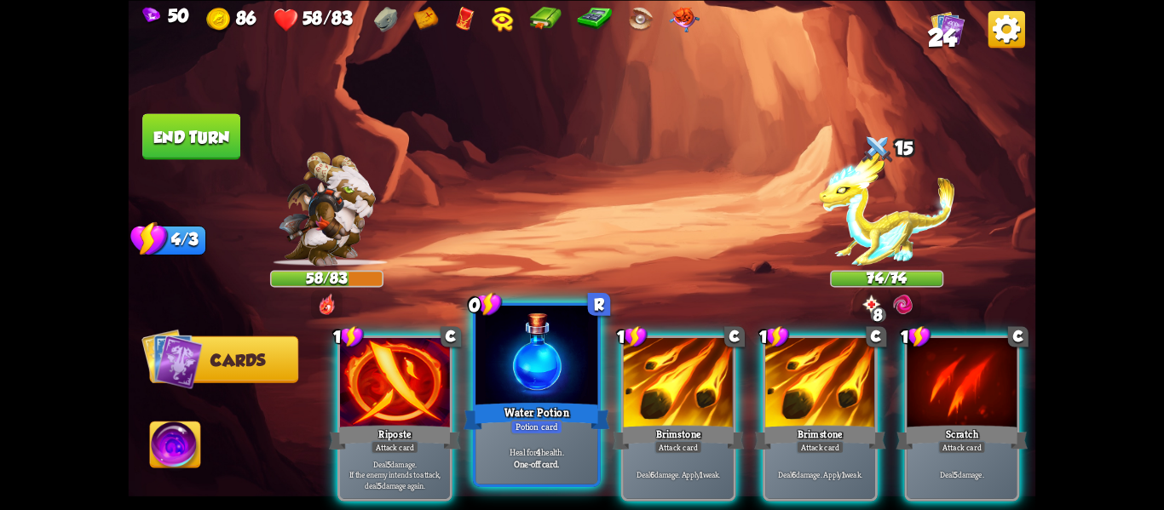
click at [481, 439] on div "Heal for 4 health. One-off card." at bounding box center [536, 457] width 122 height 53
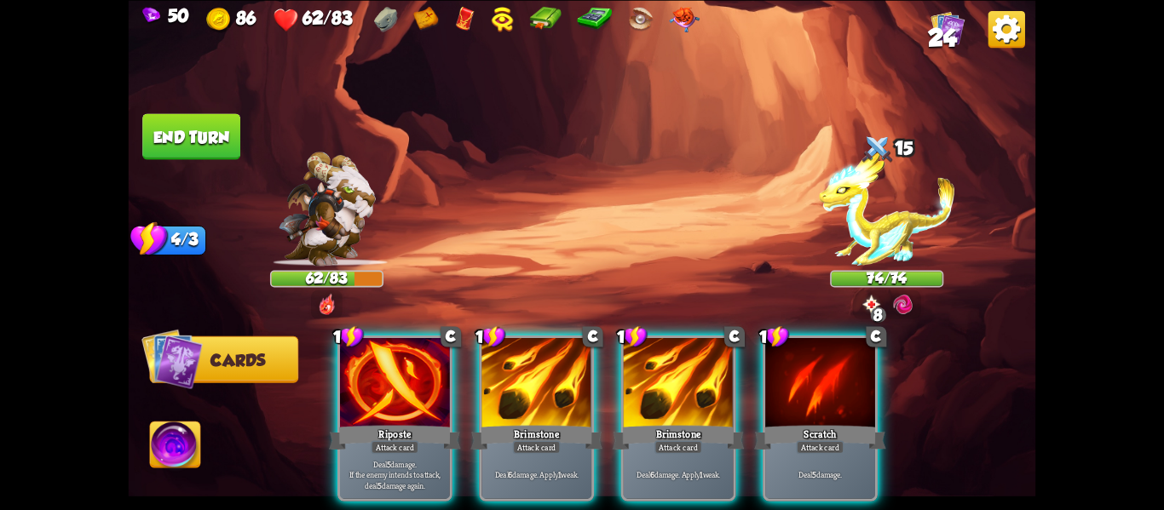
click at [740, 391] on div "1 C Riposte Attack card Deal 5 damage. If the enemy intends to attack, deal 5 d…" at bounding box center [673, 397] width 726 height 227
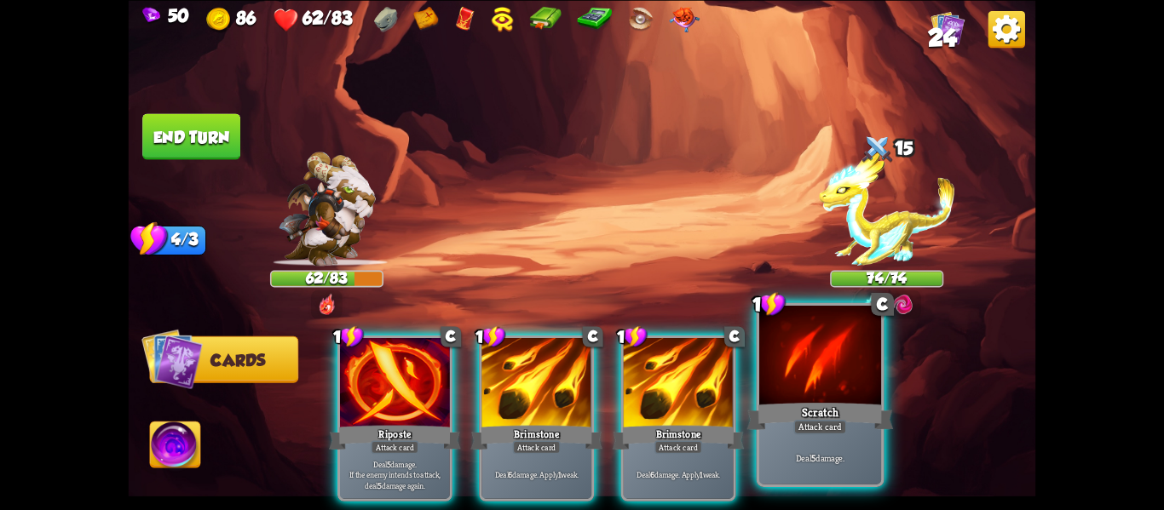
click at [876, 402] on div "Scratch" at bounding box center [820, 416] width 147 height 32
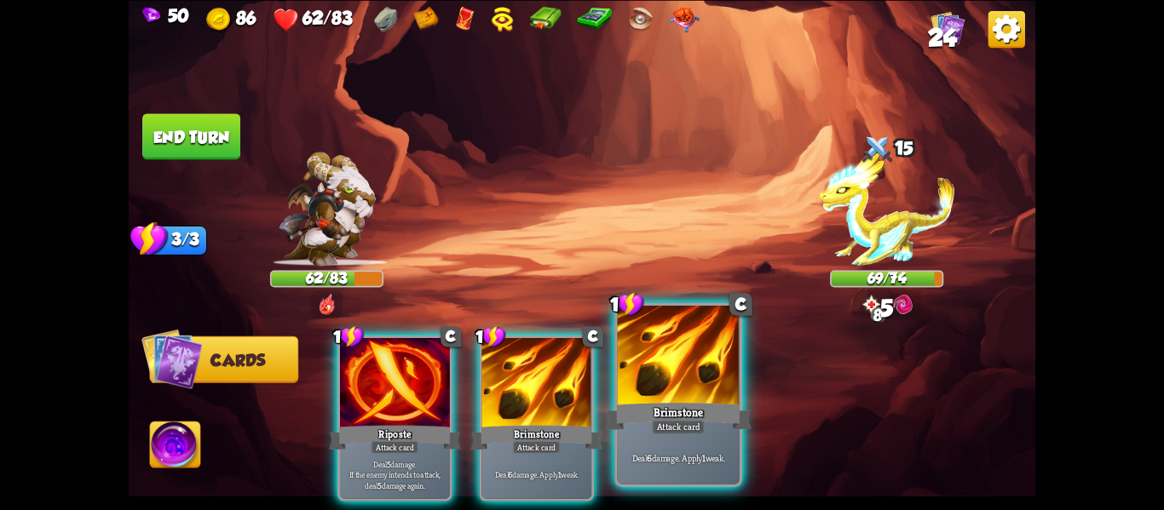
click at [724, 421] on div "Brimstone" at bounding box center [678, 416] width 147 height 32
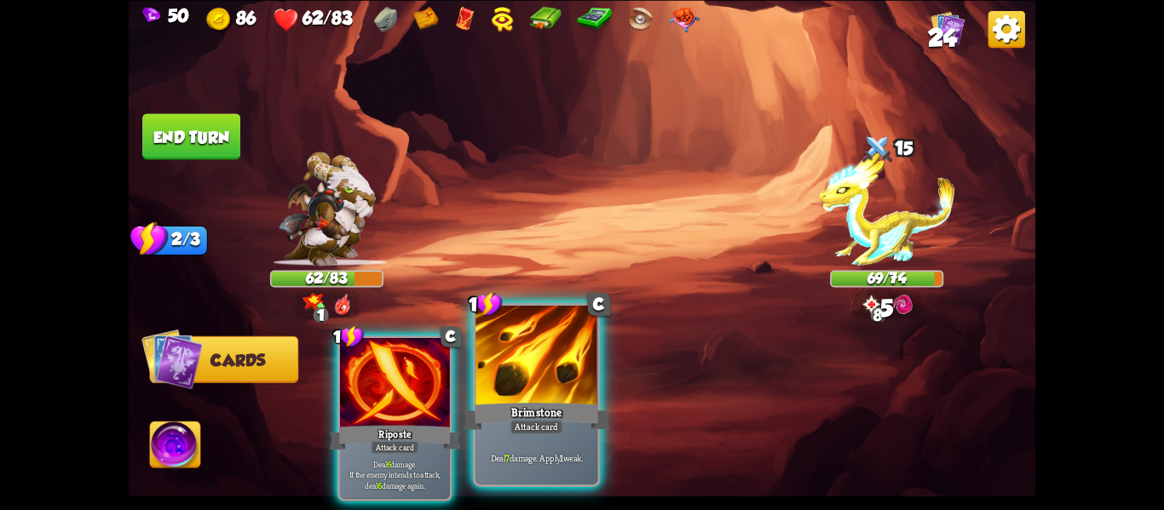
click at [506, 452] on b "7" at bounding box center [507, 458] width 4 height 12
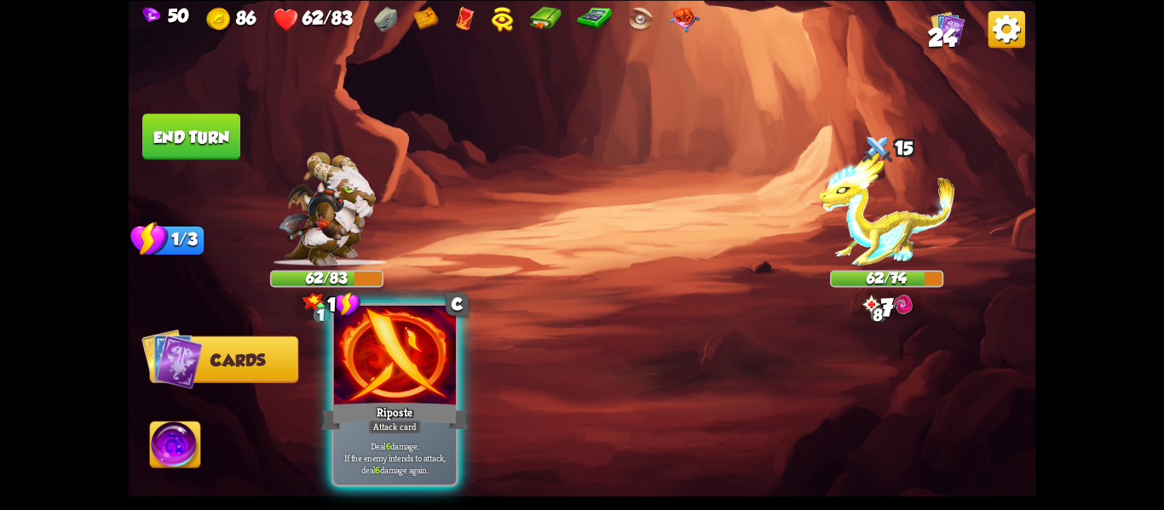
click at [372, 458] on p "Deal 6 damage. If the enemy intends to attack, deal 6 damage again." at bounding box center [395, 458] width 116 height 36
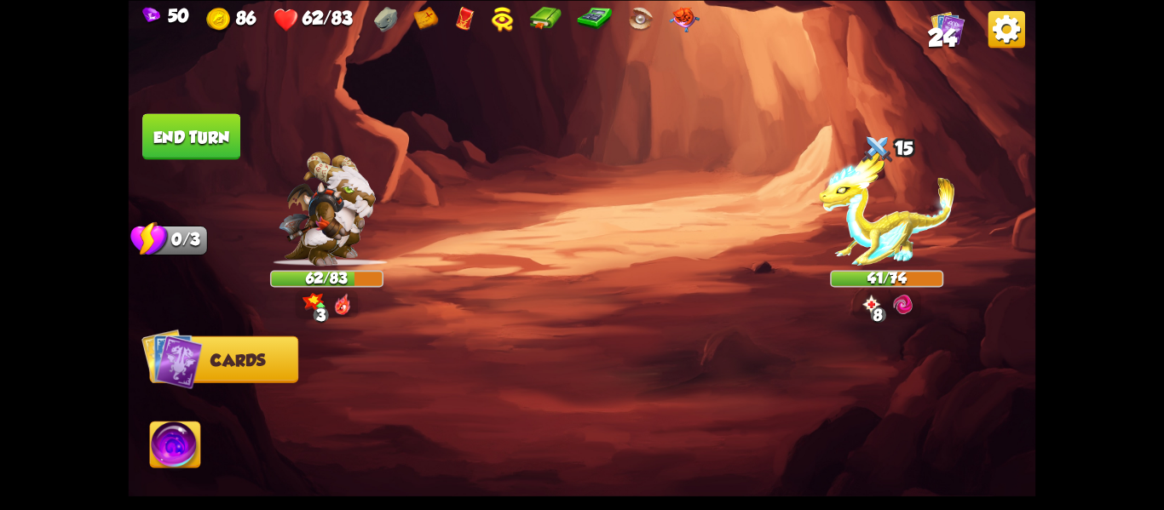
click at [197, 153] on button "End turn" at bounding box center [191, 136] width 98 height 46
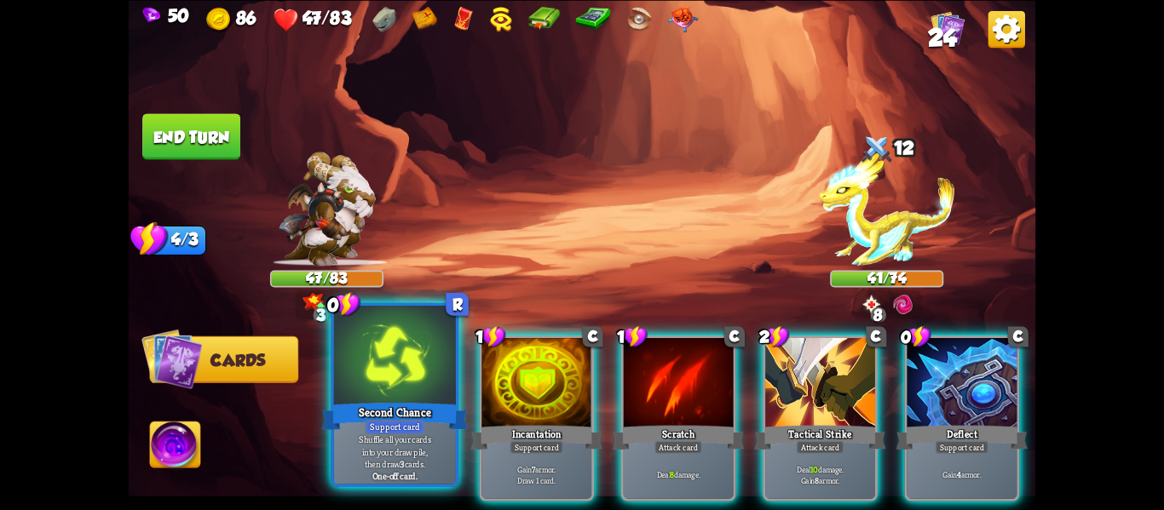
click at [389, 431] on div "Support card" at bounding box center [395, 427] width 60 height 14
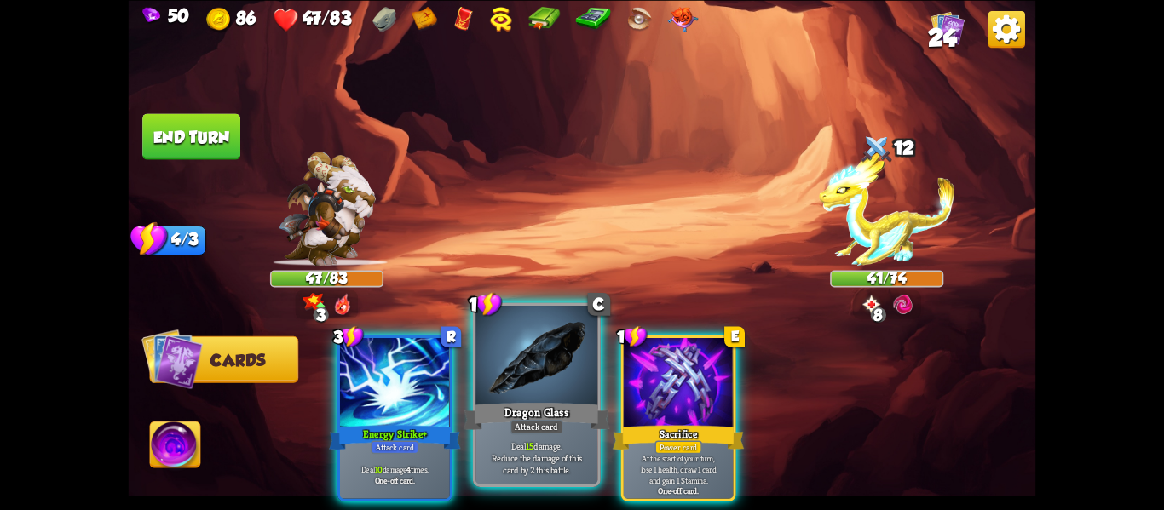
click at [527, 400] on div "Dragon Glass" at bounding box center [537, 416] width 147 height 32
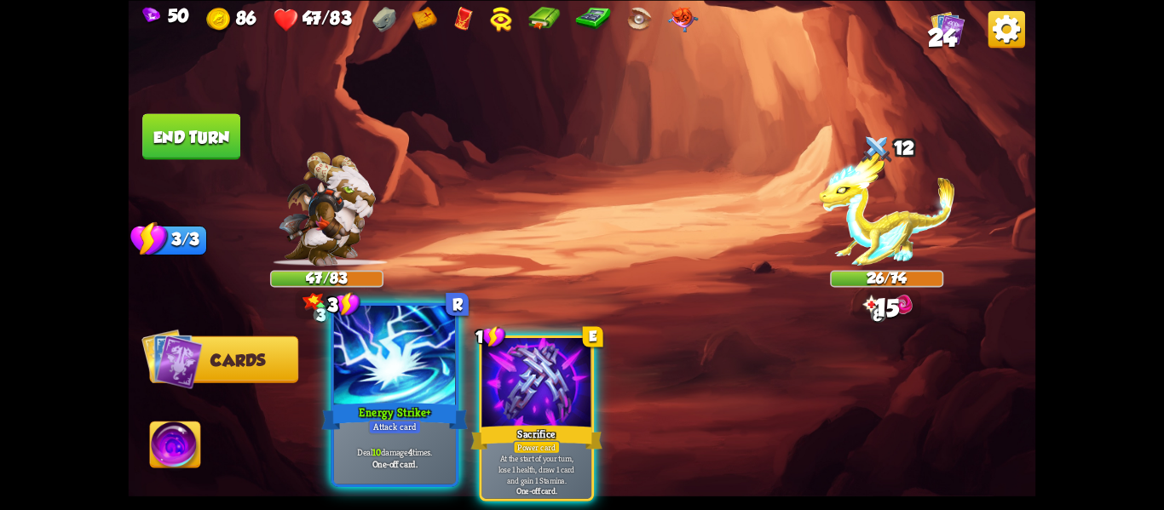
click at [359, 395] on div at bounding box center [395, 357] width 122 height 103
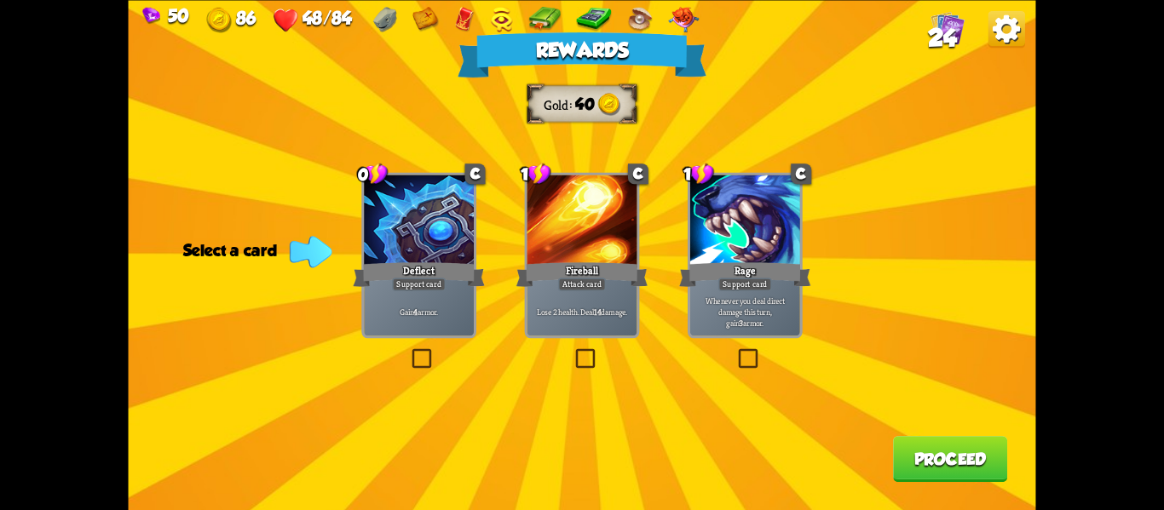
click at [435, 307] on p "Gain 4 armor." at bounding box center [418, 311] width 104 height 11
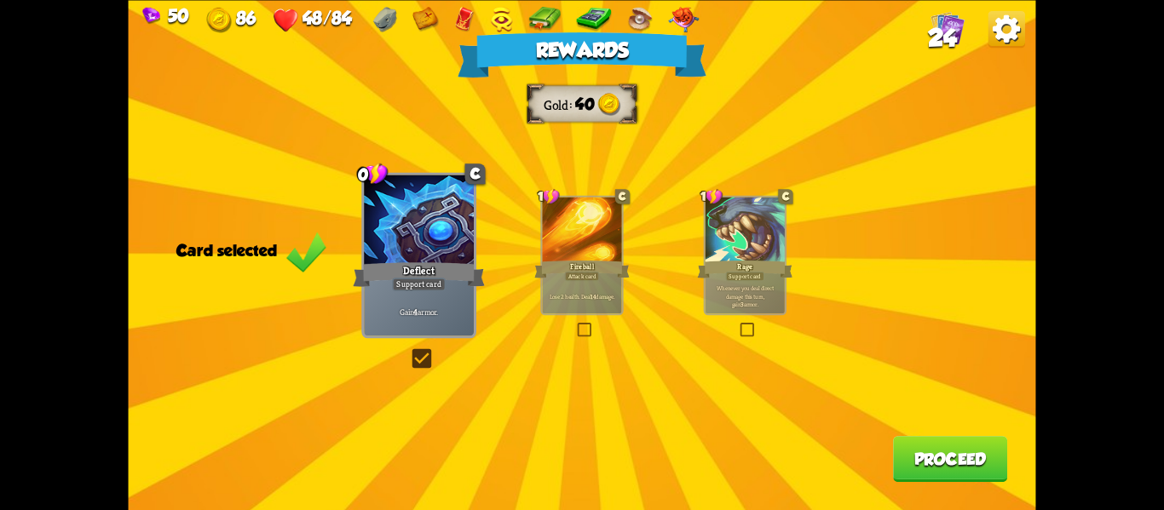
click at [932, 458] on button "Proceed" at bounding box center [950, 459] width 114 height 46
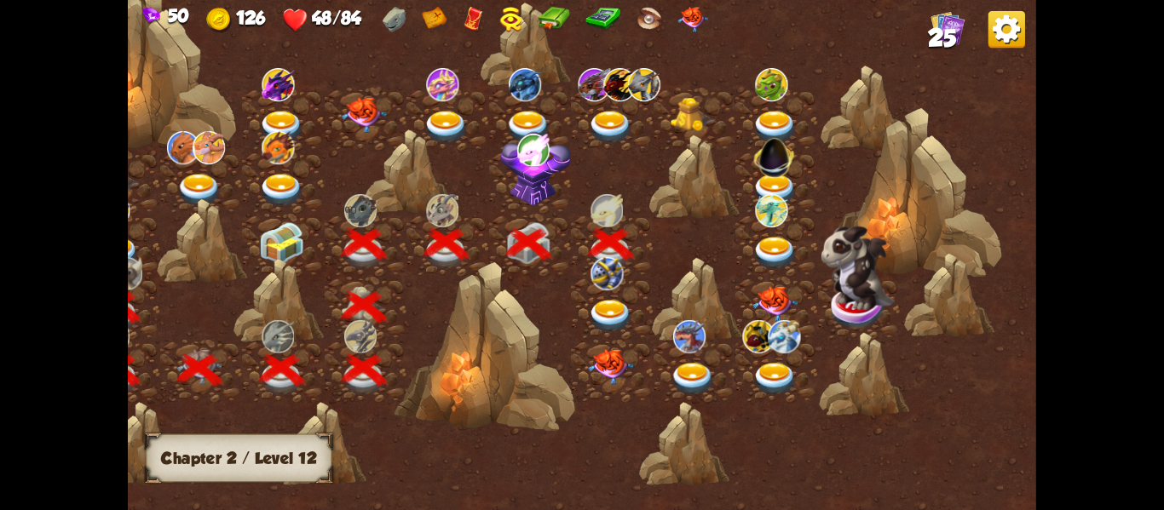
click at [619, 296] on div at bounding box center [612, 307] width 83 height 63
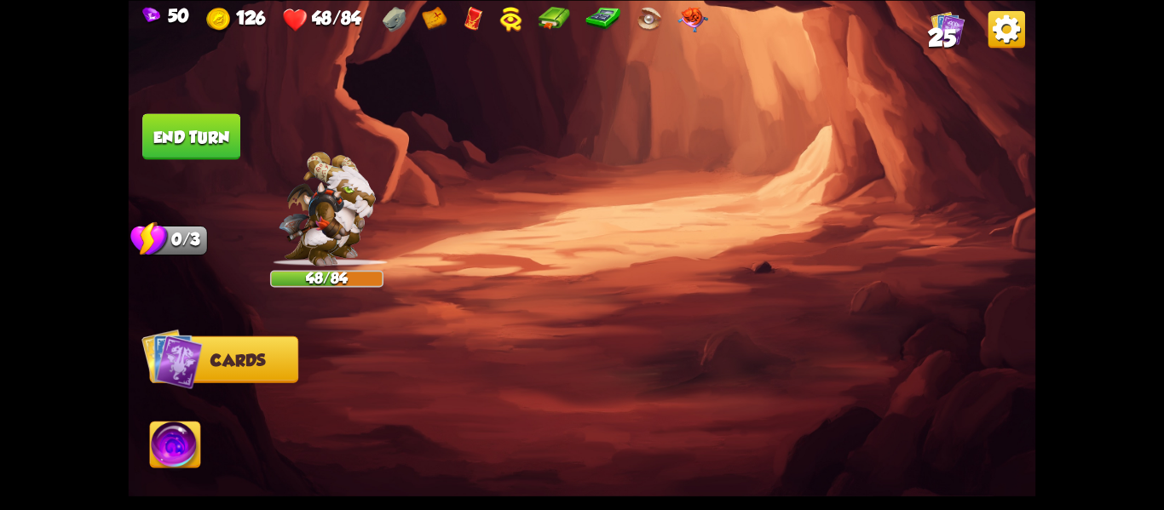
click at [619, 296] on div at bounding box center [673, 397] width 726 height 227
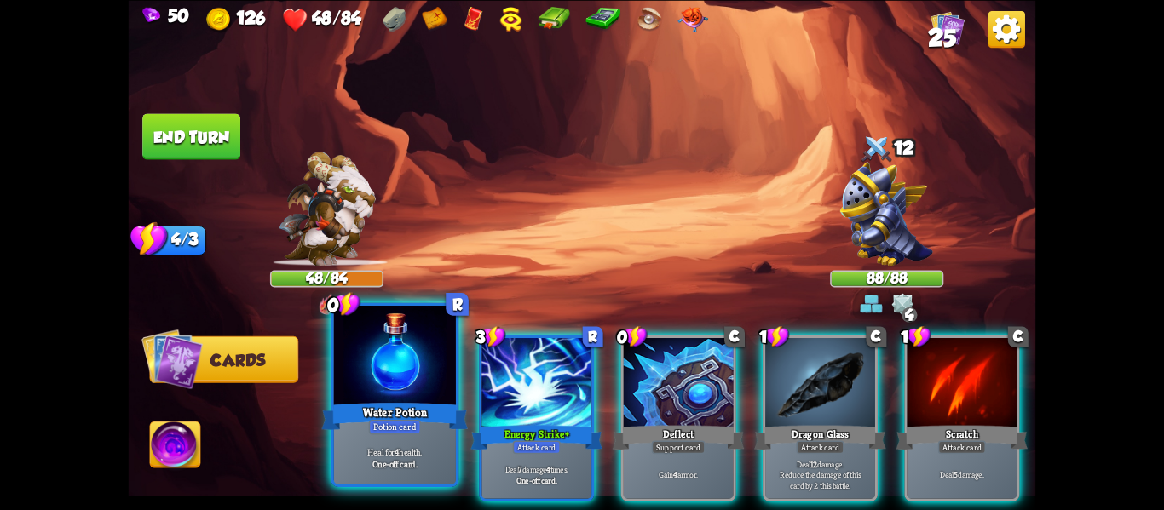
click at [406, 408] on div "Water Potion" at bounding box center [395, 416] width 147 height 32
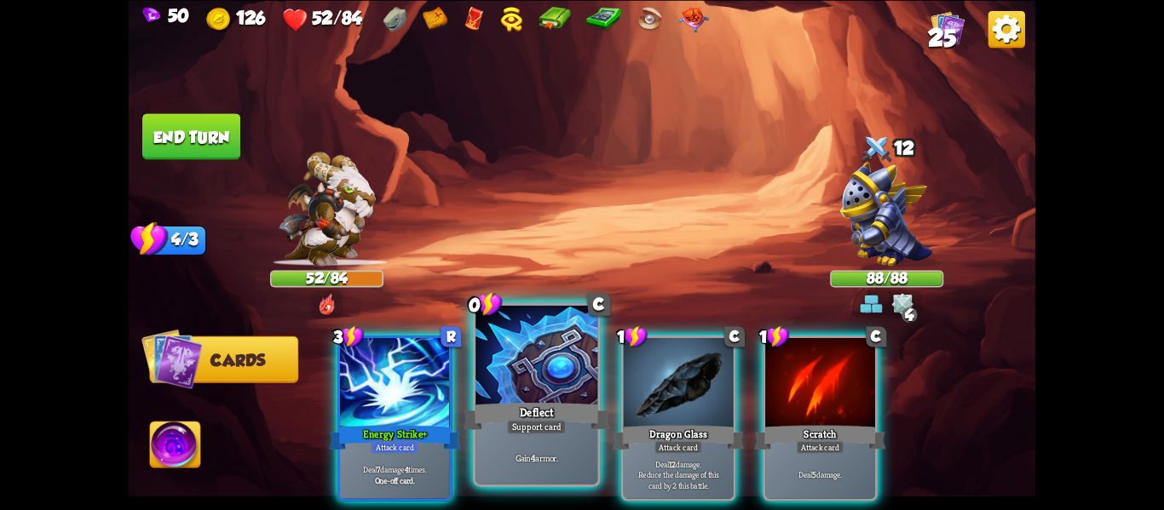
click at [510, 420] on div "Support card" at bounding box center [537, 427] width 60 height 14
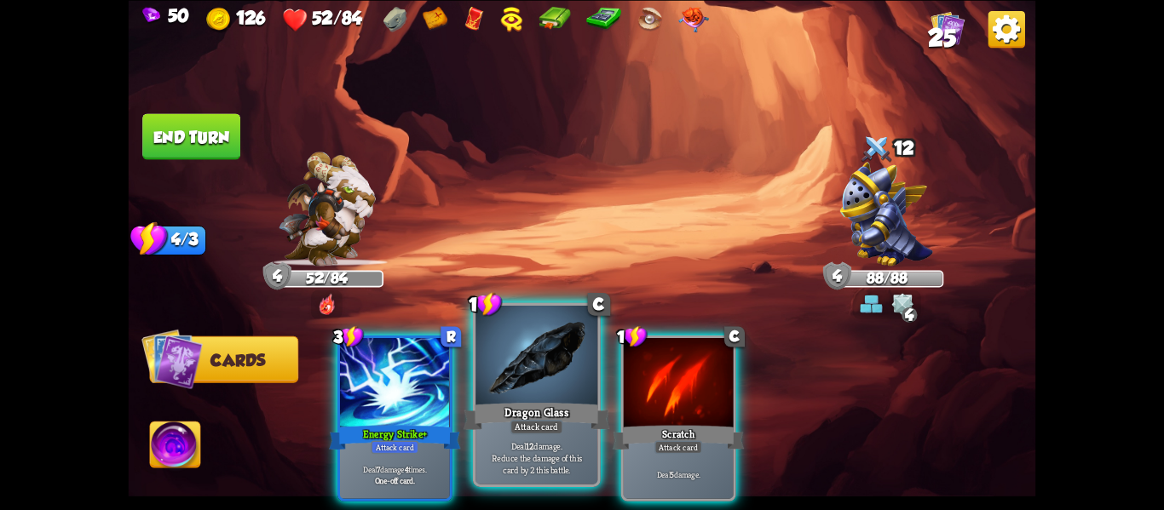
click at [513, 421] on div "Attack card" at bounding box center [536, 427] width 53 height 14
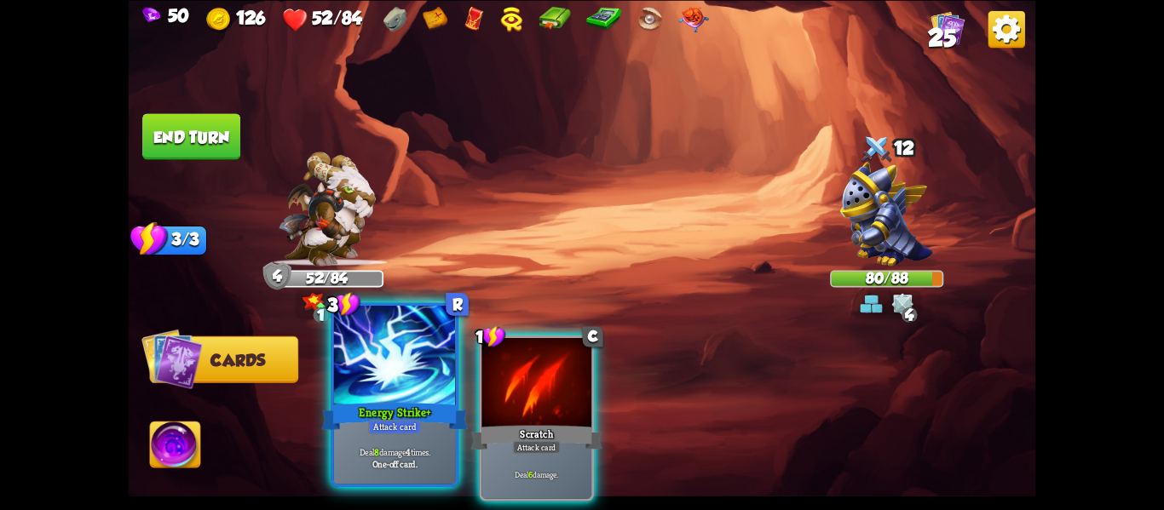
click at [407, 404] on div "Energy Strike+" at bounding box center [395, 416] width 147 height 32
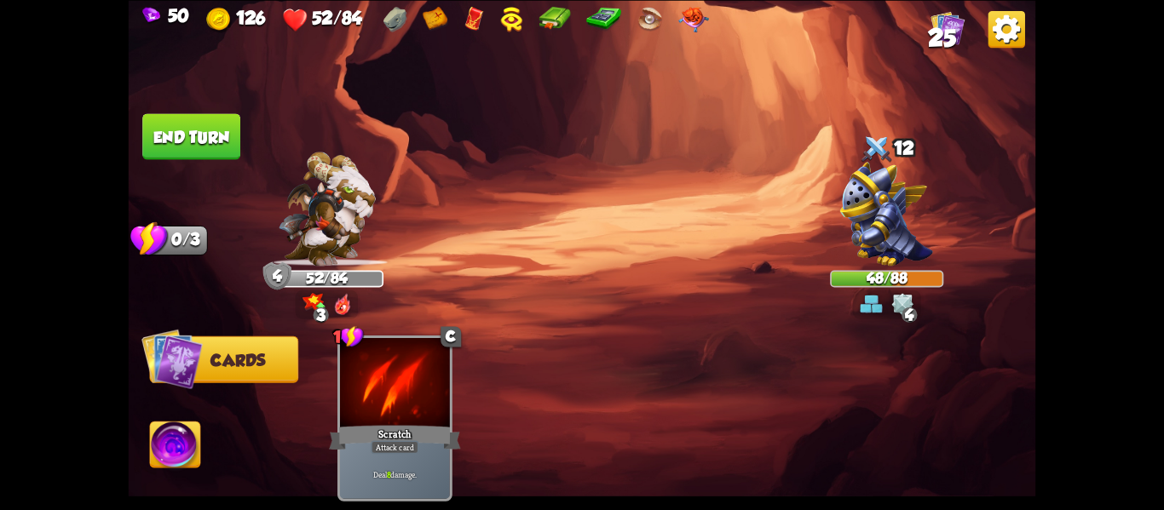
click at [204, 147] on button "End turn" at bounding box center [191, 136] width 98 height 46
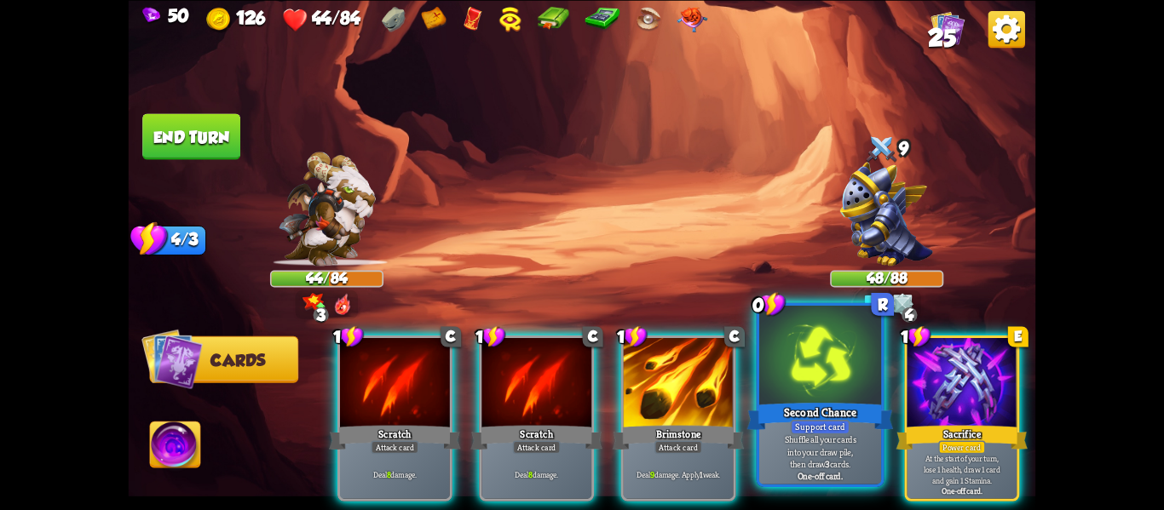
click at [814, 346] on div at bounding box center [820, 357] width 122 height 103
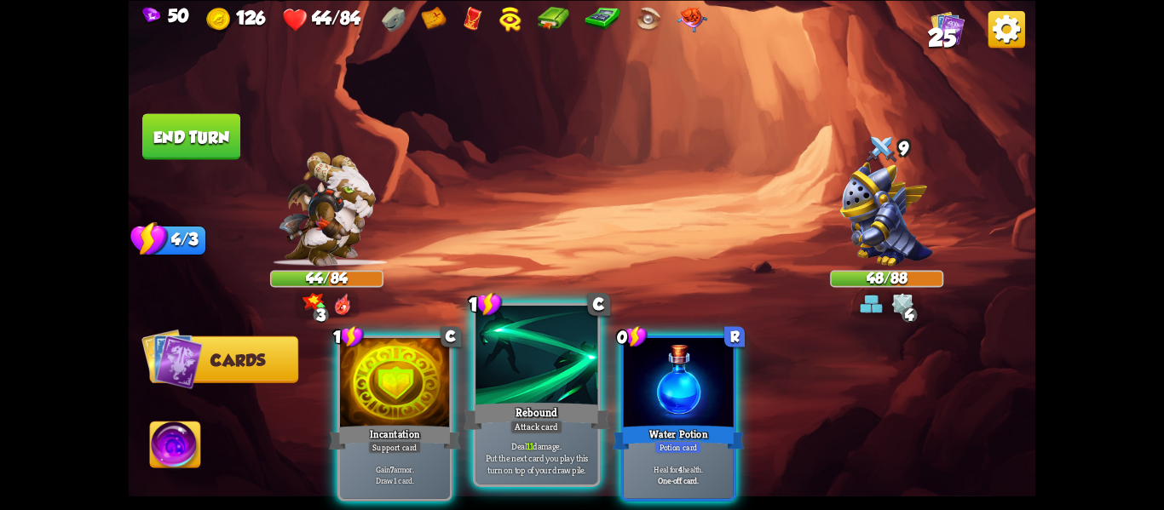
click at [485, 390] on div at bounding box center [536, 357] width 122 height 103
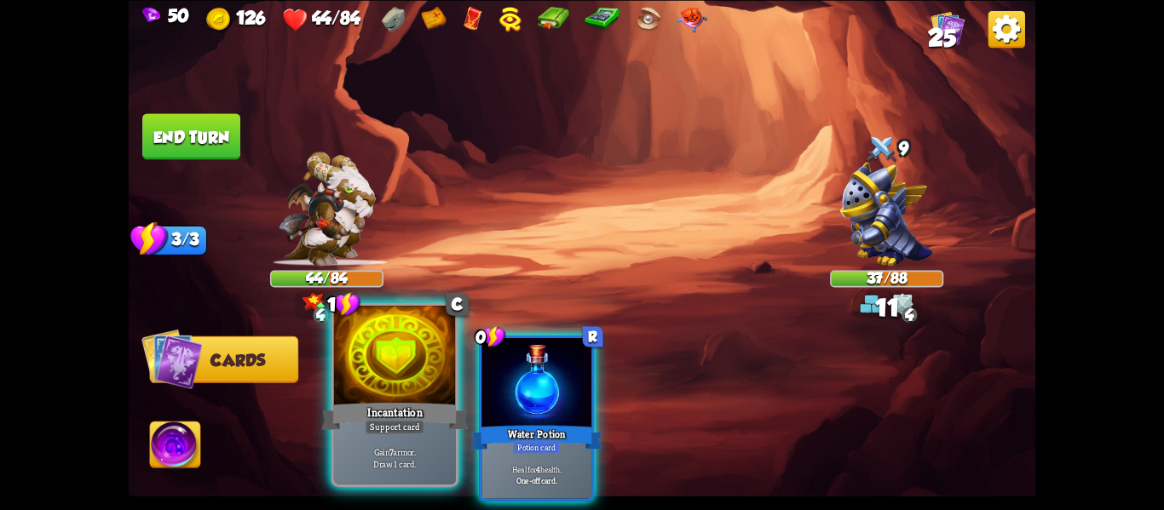
click at [363, 383] on div at bounding box center [395, 357] width 122 height 103
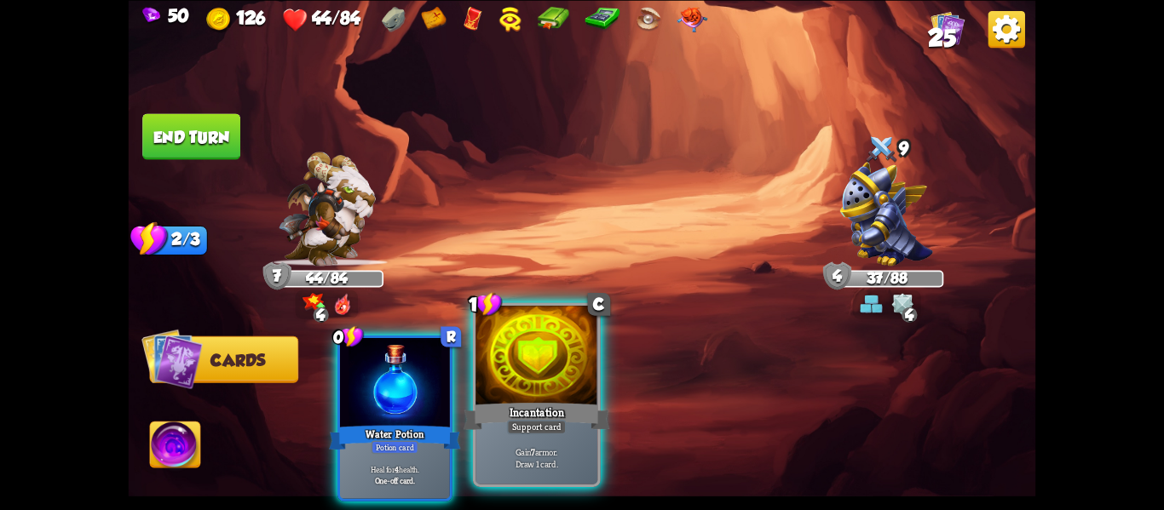
click at [575, 396] on div at bounding box center [536, 357] width 122 height 103
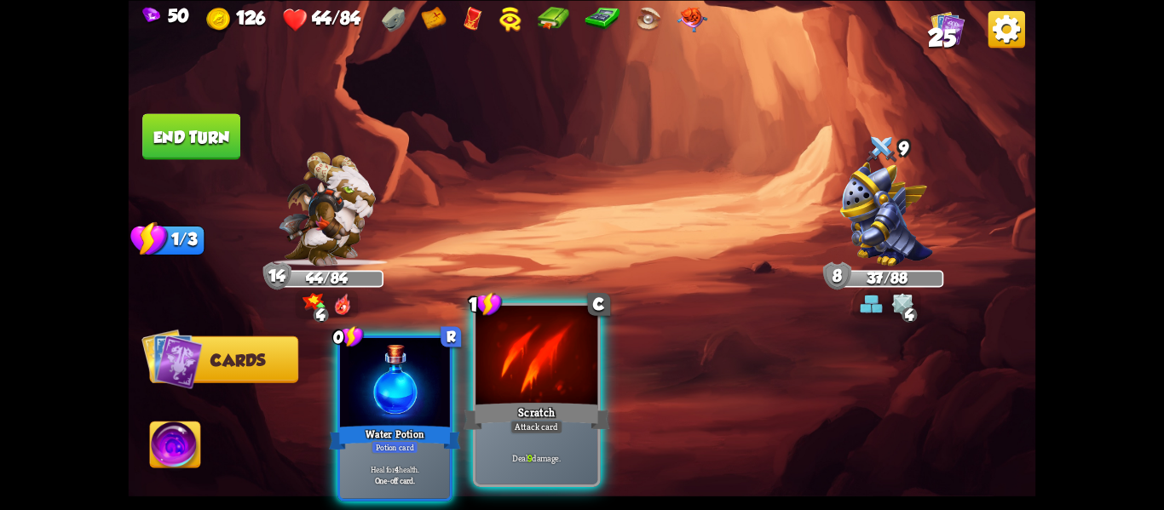
click at [577, 401] on div "Scratch" at bounding box center [537, 416] width 147 height 32
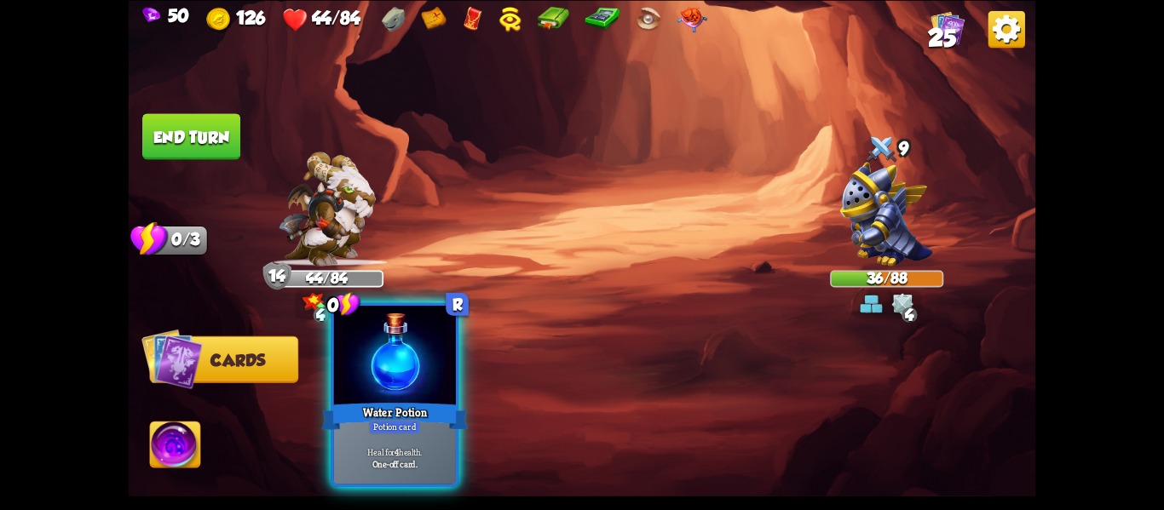
click at [405, 386] on div at bounding box center [395, 357] width 122 height 103
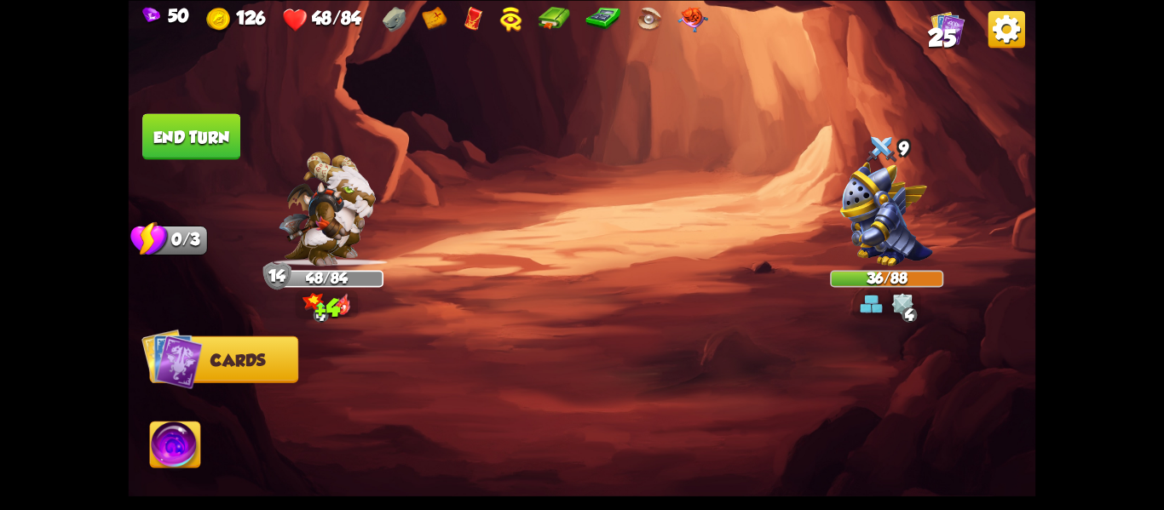
click at [405, 386] on div at bounding box center [673, 397] width 726 height 227
click at [179, 116] on button "End turn" at bounding box center [191, 136] width 98 height 46
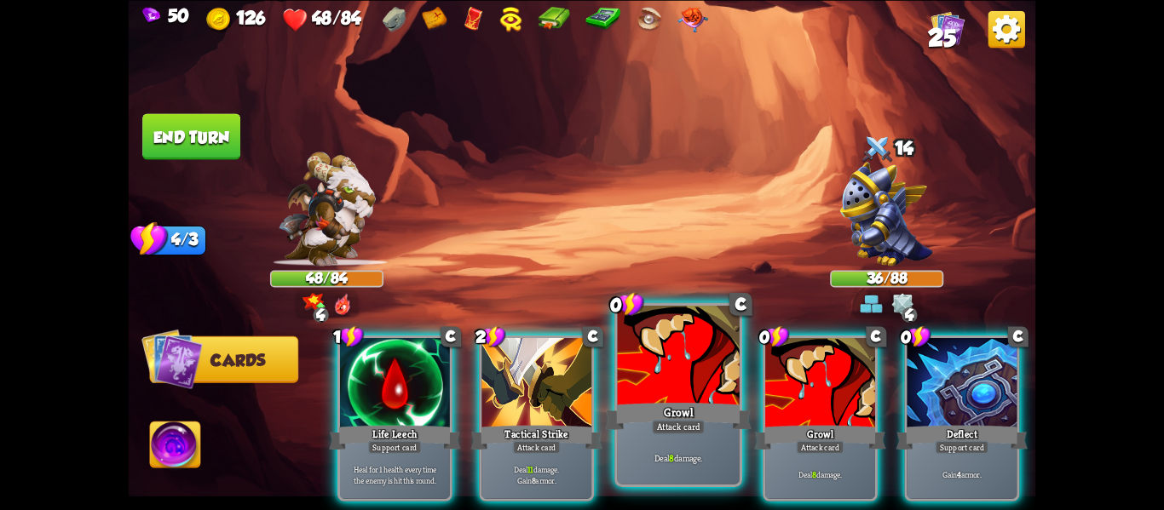
click at [679, 383] on div at bounding box center [679, 357] width 122 height 103
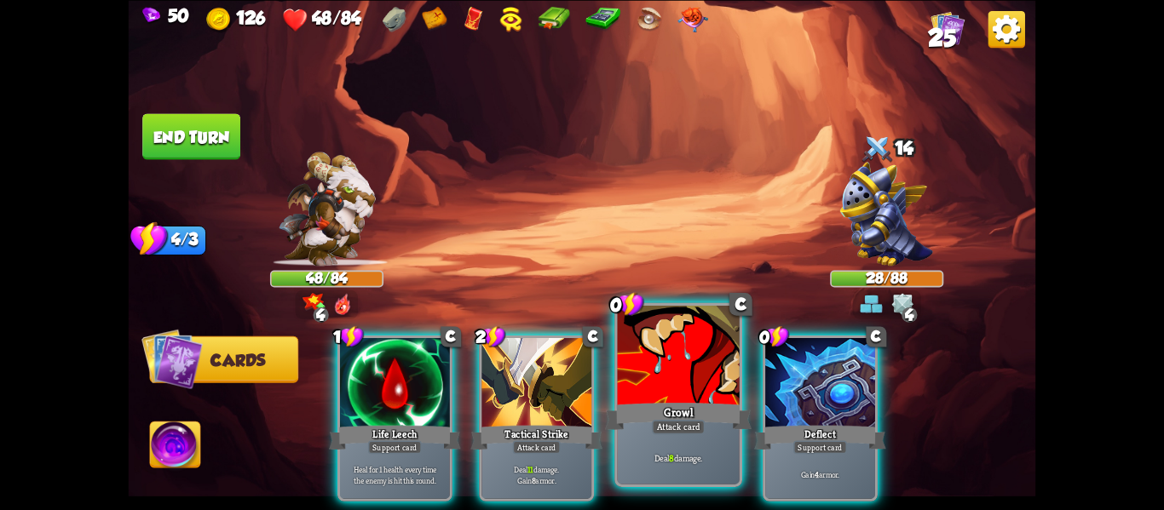
click at [677, 384] on div at bounding box center [679, 357] width 122 height 103
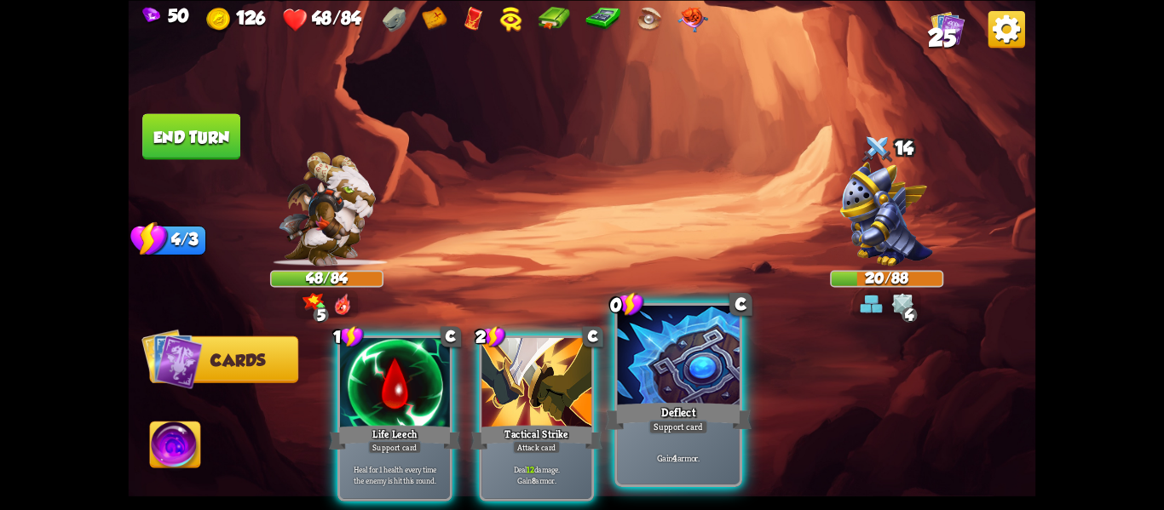
click at [677, 384] on div at bounding box center [679, 357] width 122 height 103
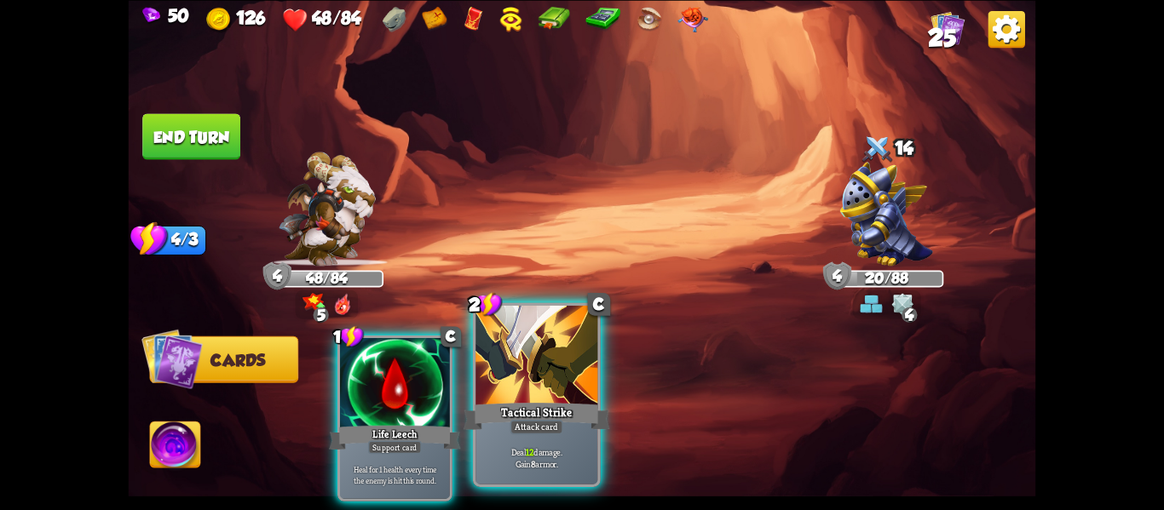
click at [528, 410] on div "Tactical Strike" at bounding box center [537, 416] width 147 height 32
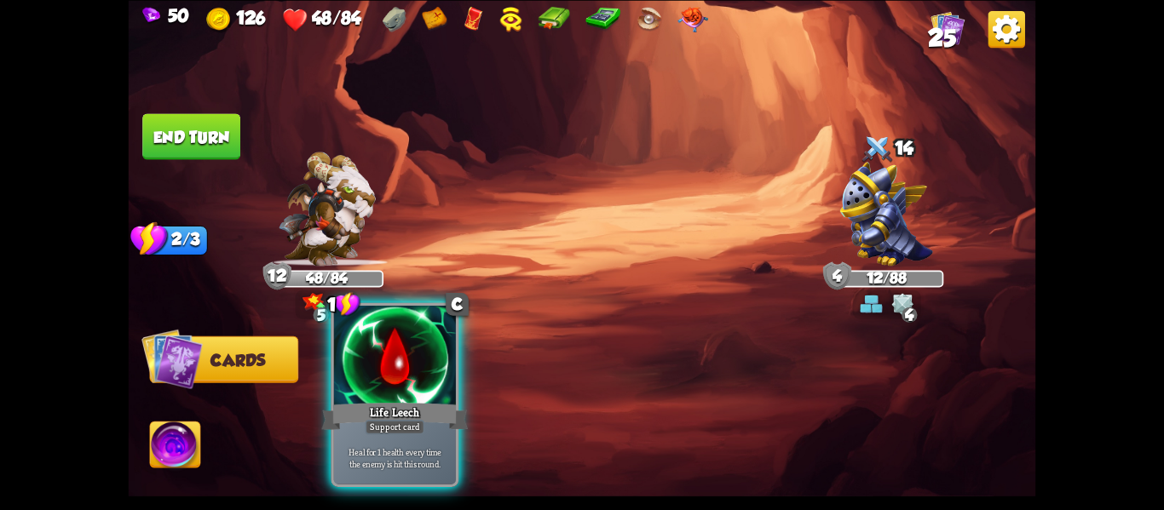
click at [360, 376] on div at bounding box center [395, 357] width 122 height 103
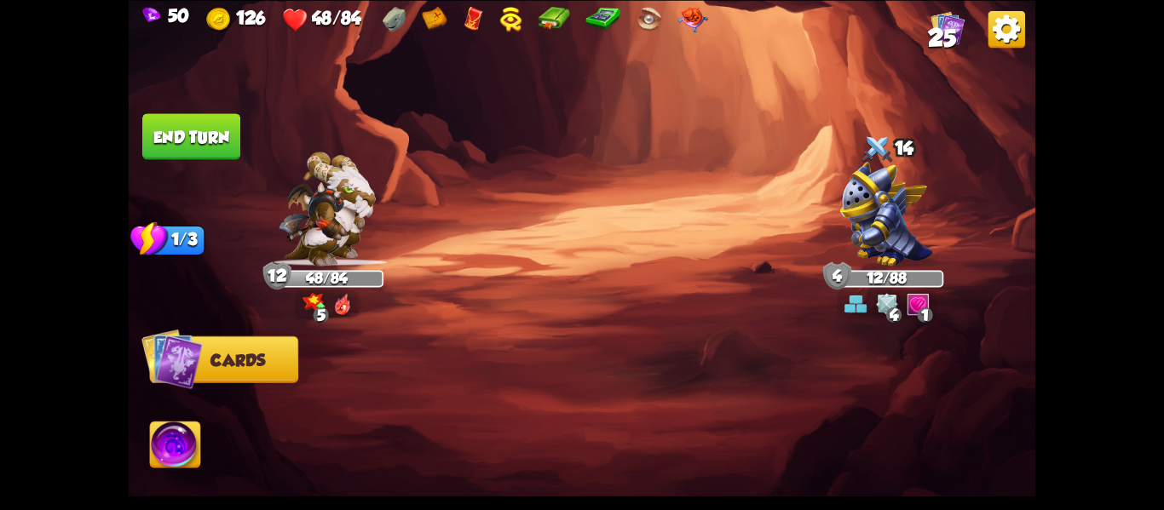
click at [150, 431] on img at bounding box center [175, 447] width 50 height 51
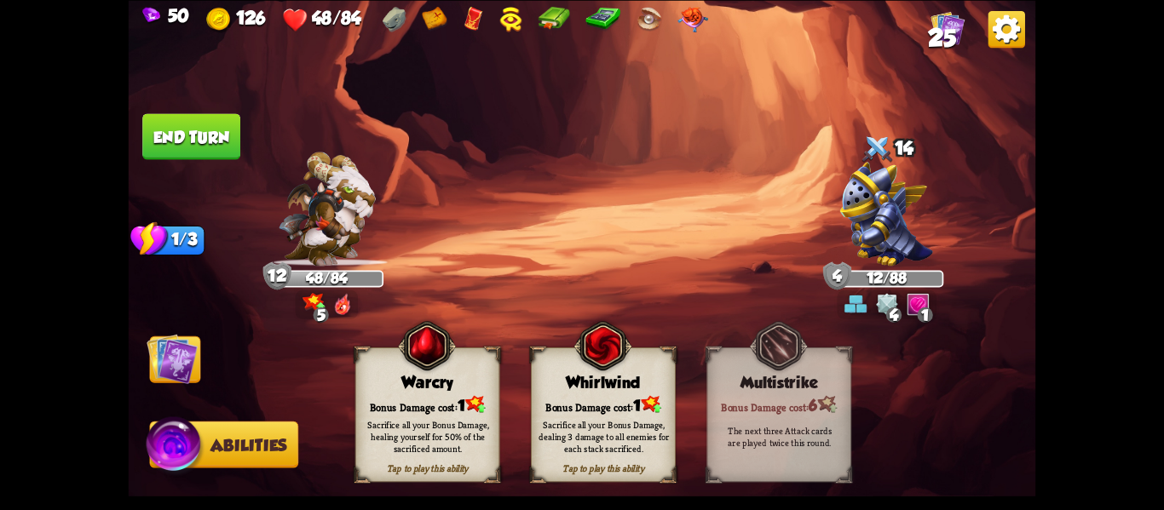
click at [585, 380] on div "Whirlwind" at bounding box center [603, 382] width 143 height 19
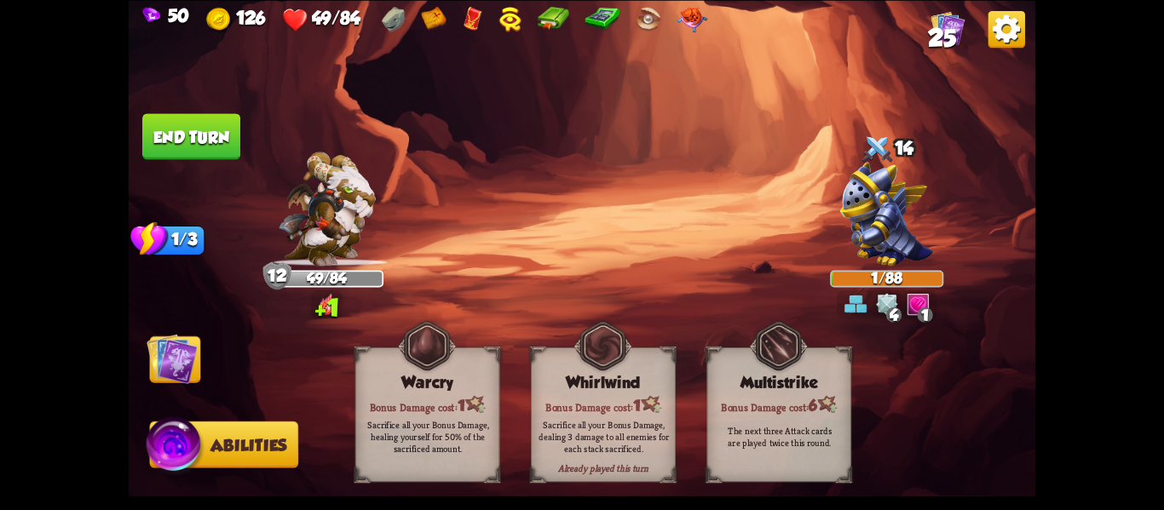
click at [195, 164] on img at bounding box center [582, 255] width 907 height 510
click at [182, 140] on button "End turn" at bounding box center [191, 136] width 98 height 46
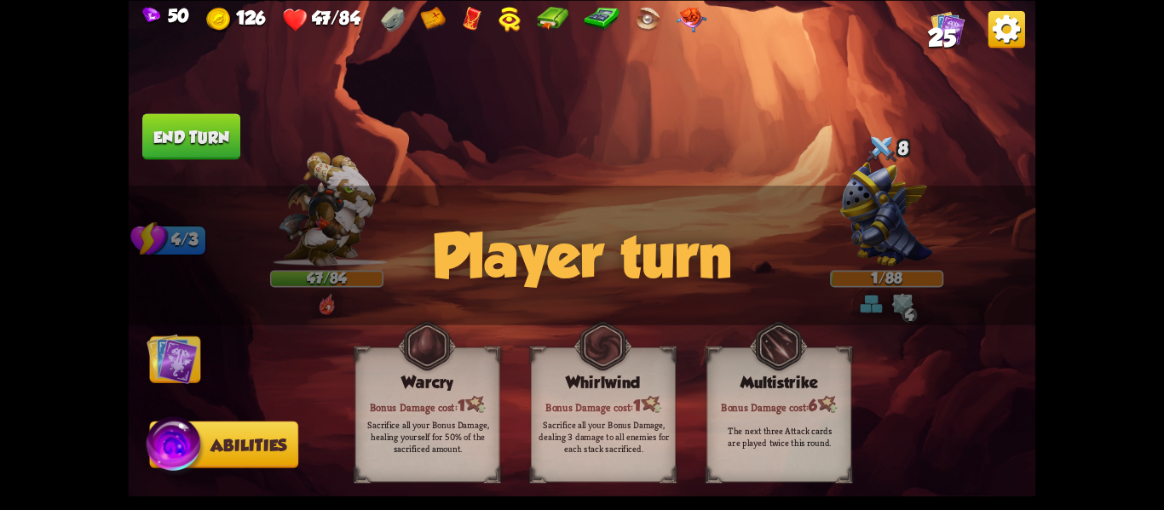
click at [179, 358] on img at bounding box center [172, 358] width 51 height 51
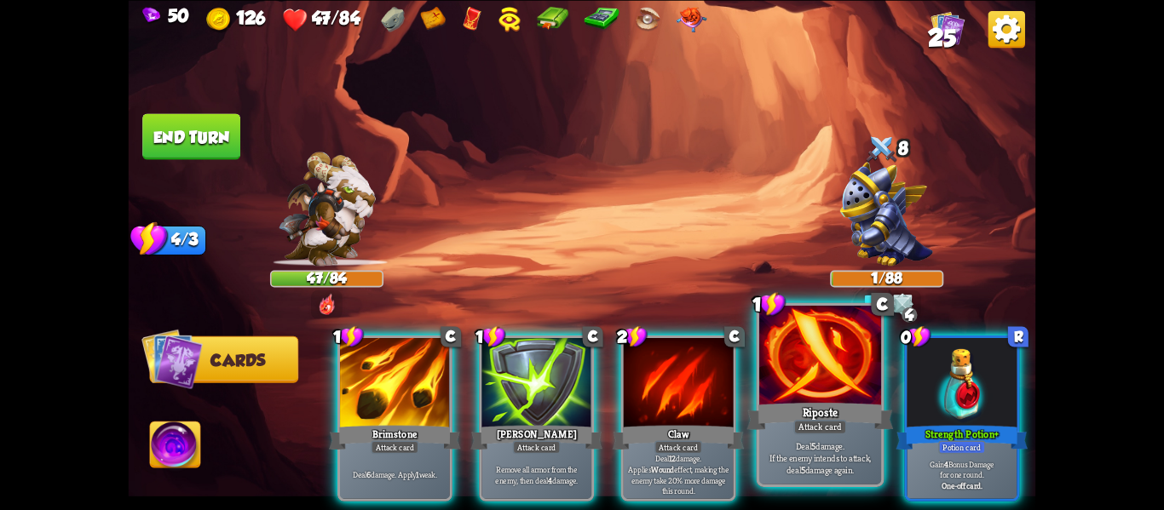
click at [797, 383] on div at bounding box center [820, 357] width 122 height 103
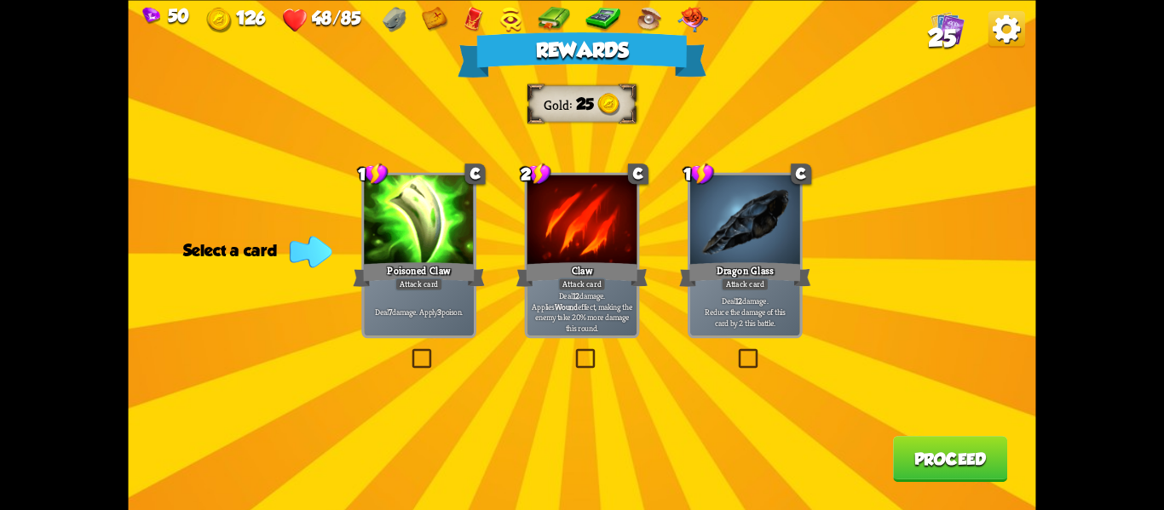
click at [934, 35] on span "25" at bounding box center [942, 36] width 28 height 27
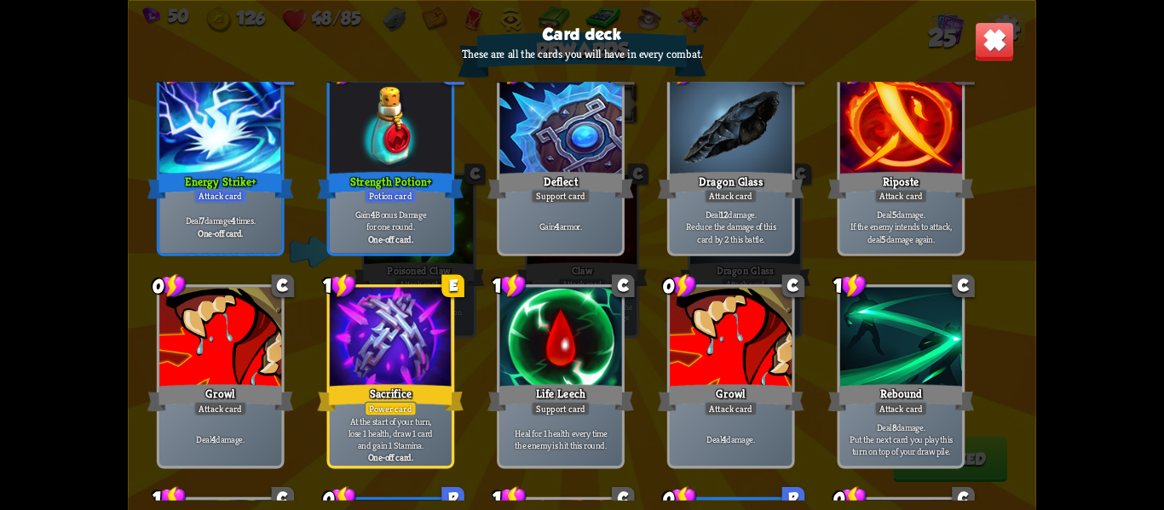
scroll to position [590, 0]
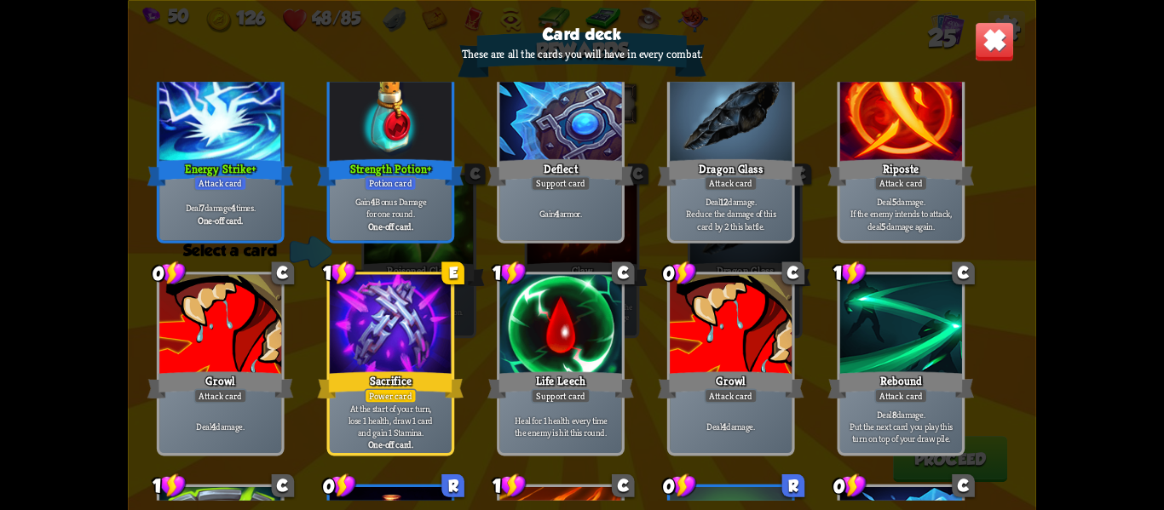
click at [998, 40] on img at bounding box center [995, 41] width 40 height 40
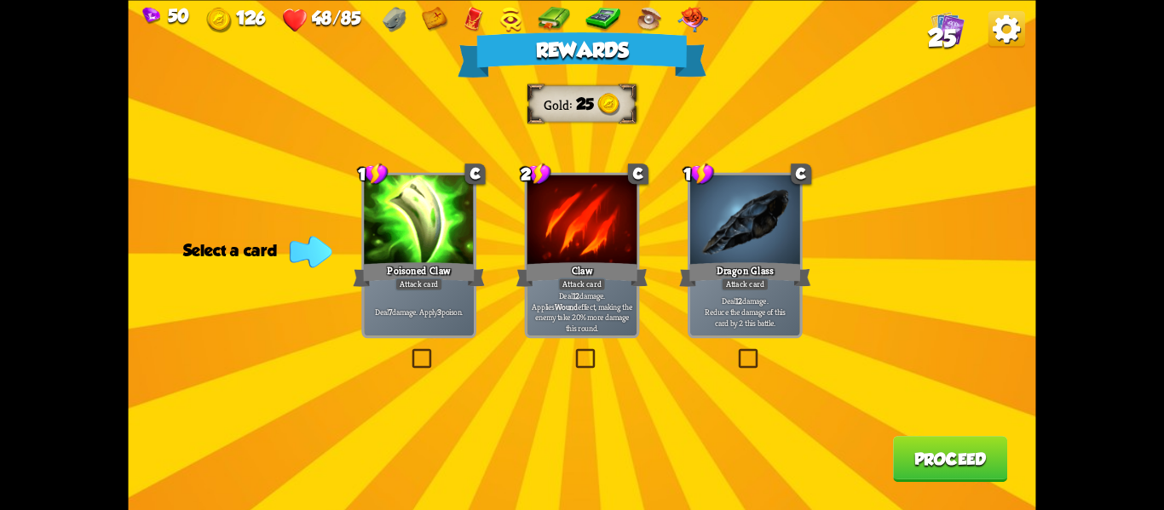
drag, startPoint x: 170, startPoint y: 396, endPoint x: 206, endPoint y: 387, distance: 37.8
click at [206, 387] on div "Rewards Gold 25 Select a card 1 C Poisoned Claw Attack card Deal 7 damage. Appl…" at bounding box center [582, 255] width 907 height 510
click at [429, 237] on div at bounding box center [419, 221] width 110 height 93
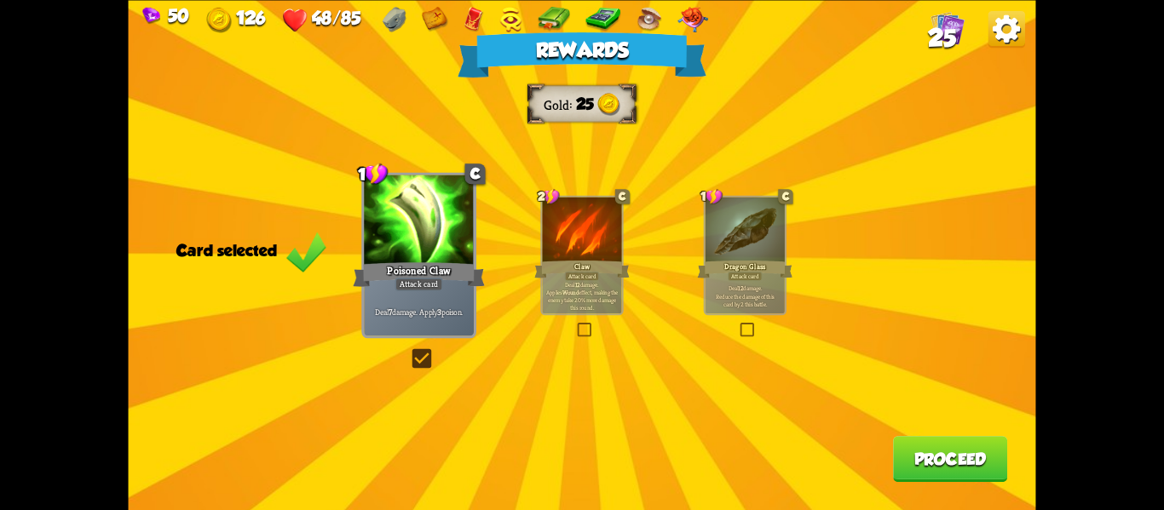
click at [887, 448] on div "Rewards Gold 25 Card selected 1 C Poisoned Claw Attack card Deal 7 damage. Appl…" at bounding box center [582, 255] width 907 height 510
click at [935, 458] on button "Proceed" at bounding box center [950, 459] width 114 height 46
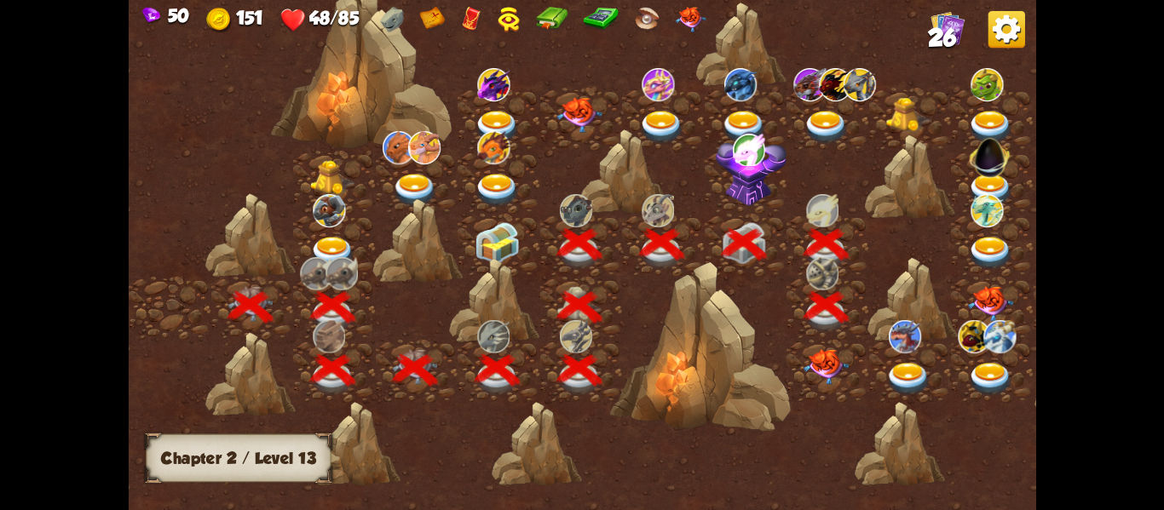
scroll to position [0, 259]
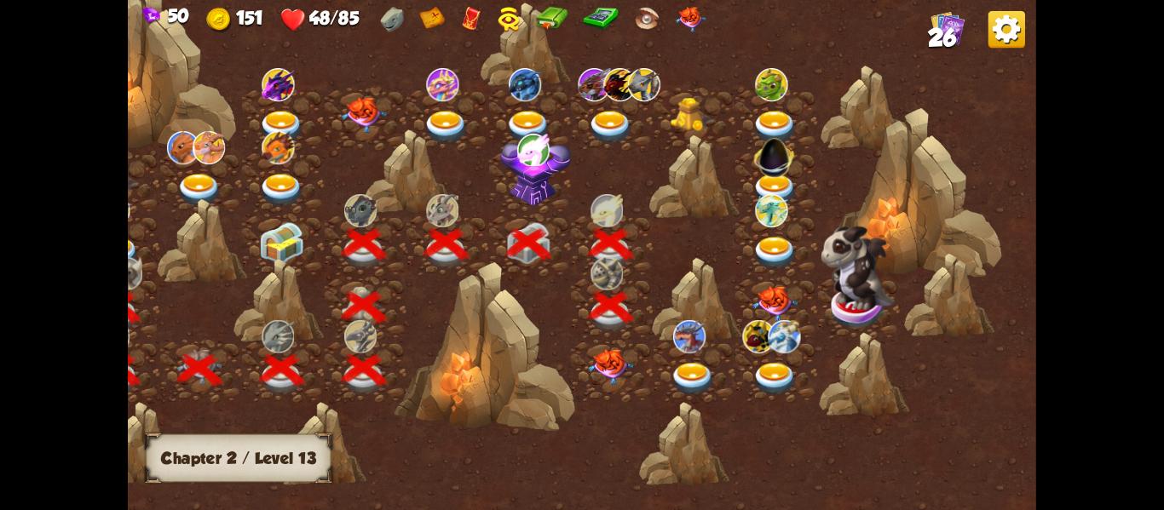
click at [601, 372] on img at bounding box center [610, 366] width 45 height 36
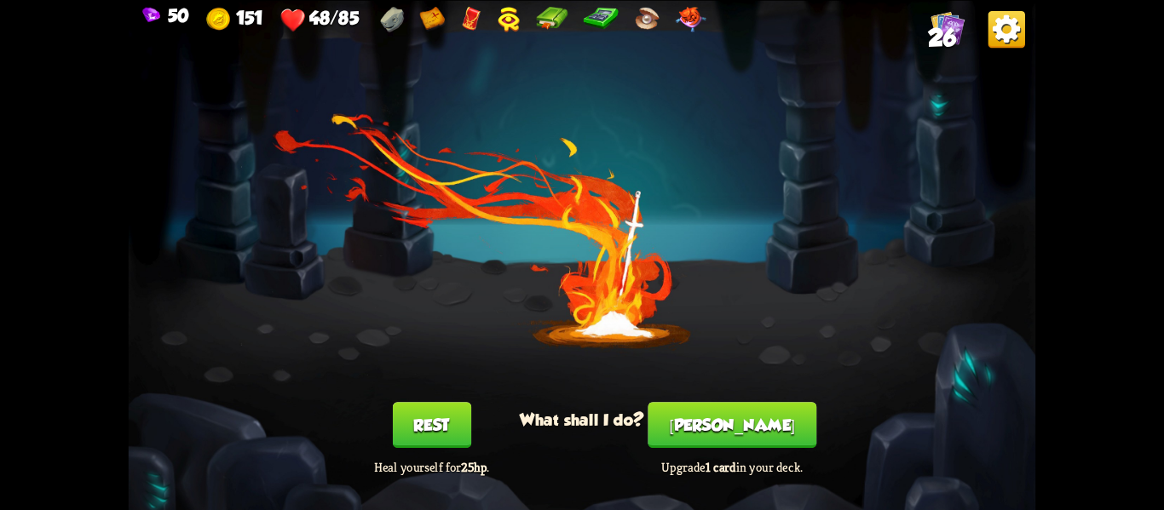
click at [722, 423] on button "[PERSON_NAME]" at bounding box center [732, 425] width 169 height 46
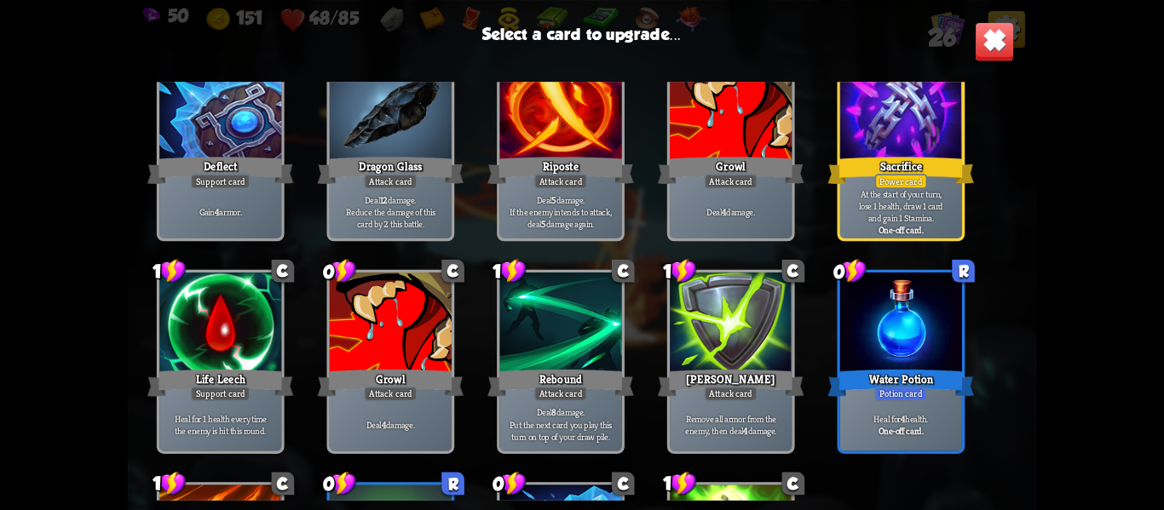
scroll to position [792, 0]
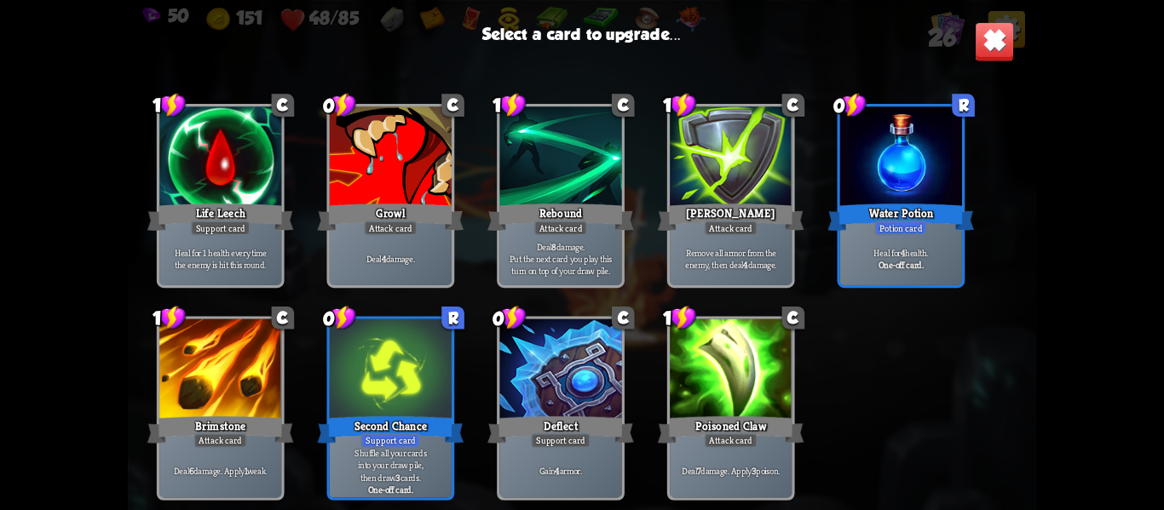
click at [718, 399] on div at bounding box center [731, 371] width 122 height 103
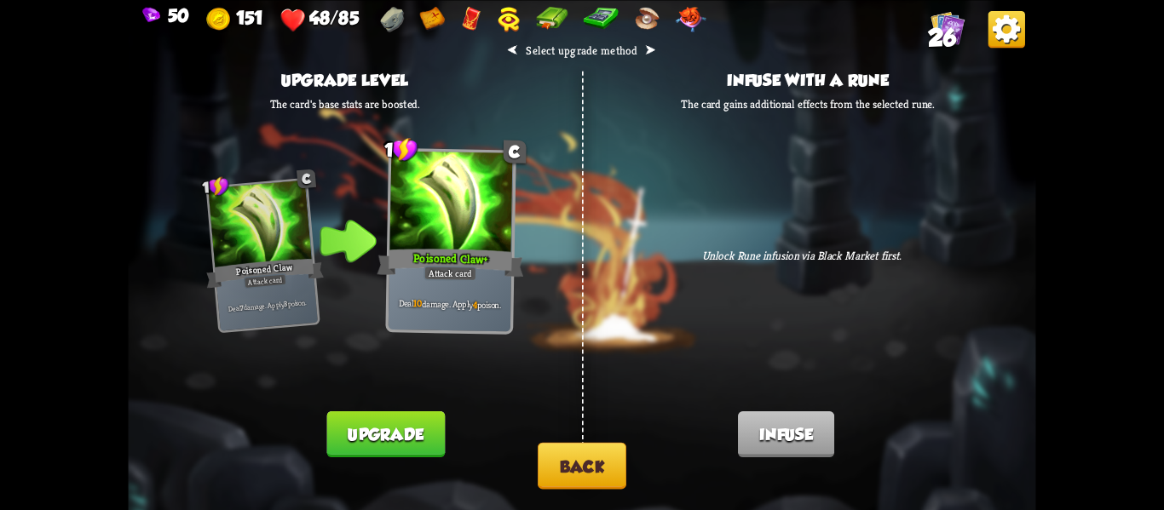
click at [389, 447] on button "Upgrade" at bounding box center [386, 435] width 118 height 46
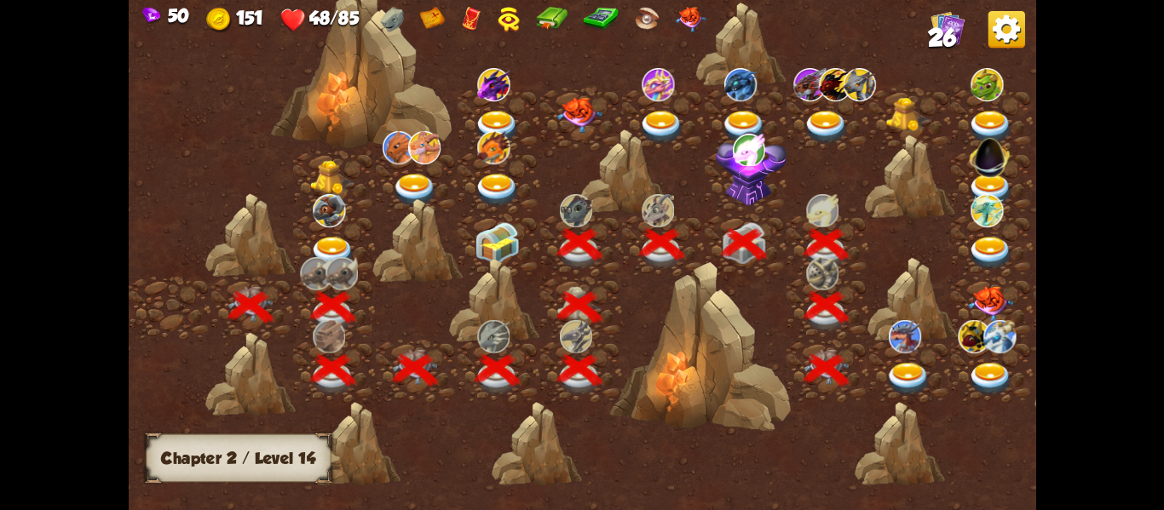
scroll to position [0, 259]
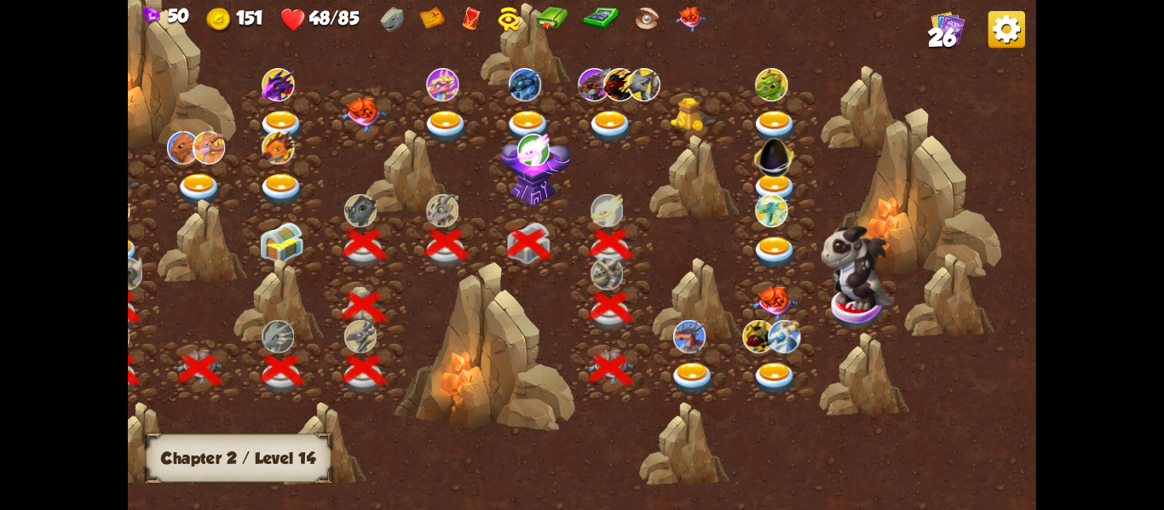
click at [661, 363] on div at bounding box center [694, 370] width 83 height 63
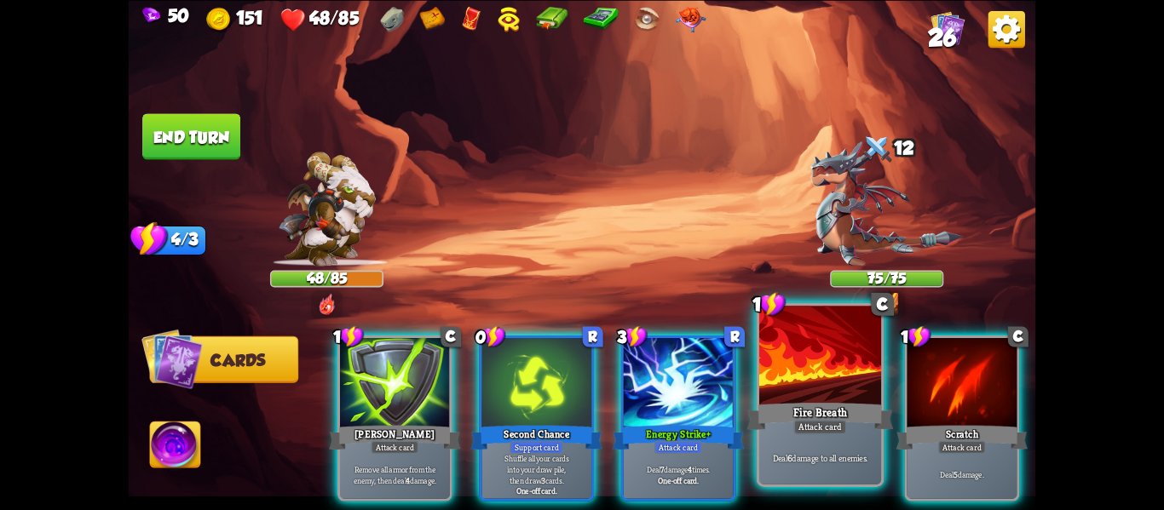
click at [859, 406] on div "Fire Breath" at bounding box center [820, 416] width 147 height 32
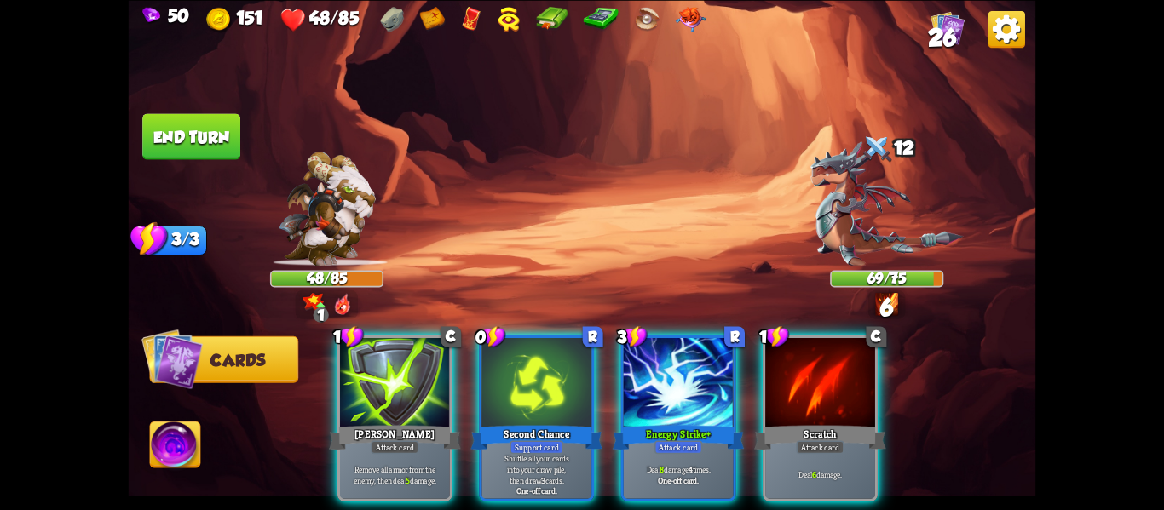
click at [861, 231] on img at bounding box center [886, 203] width 153 height 124
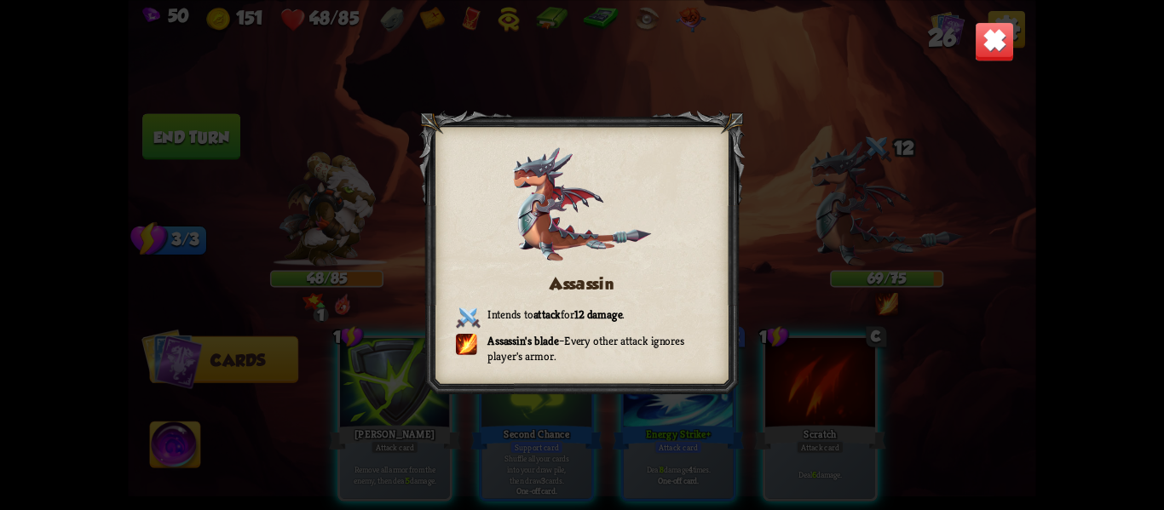
click at [982, 58] on img at bounding box center [995, 41] width 40 height 40
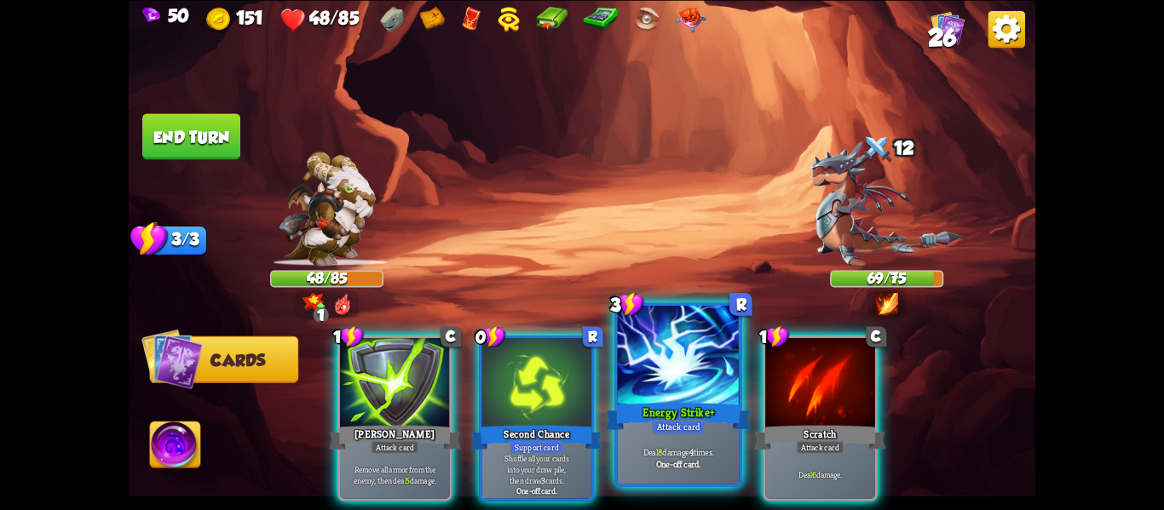
click at [710, 386] on div at bounding box center [679, 357] width 122 height 103
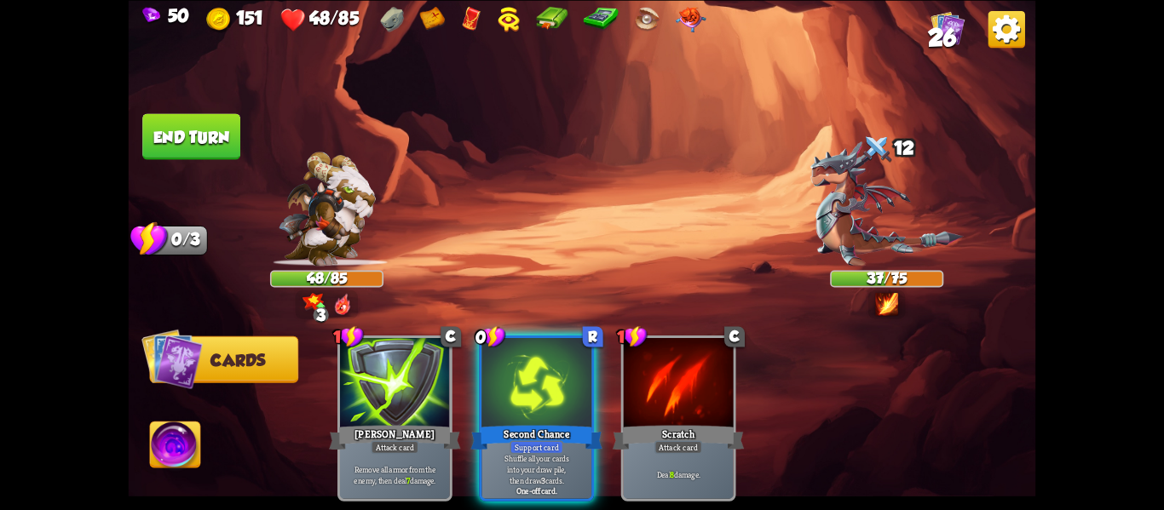
click at [202, 144] on button "End turn" at bounding box center [191, 136] width 98 height 46
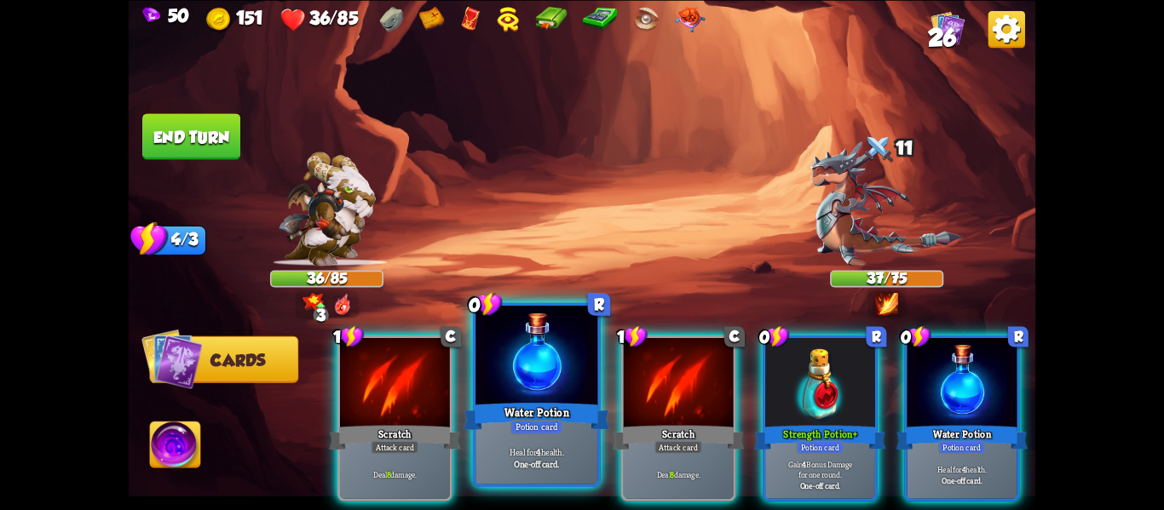
click at [556, 394] on div at bounding box center [536, 357] width 122 height 103
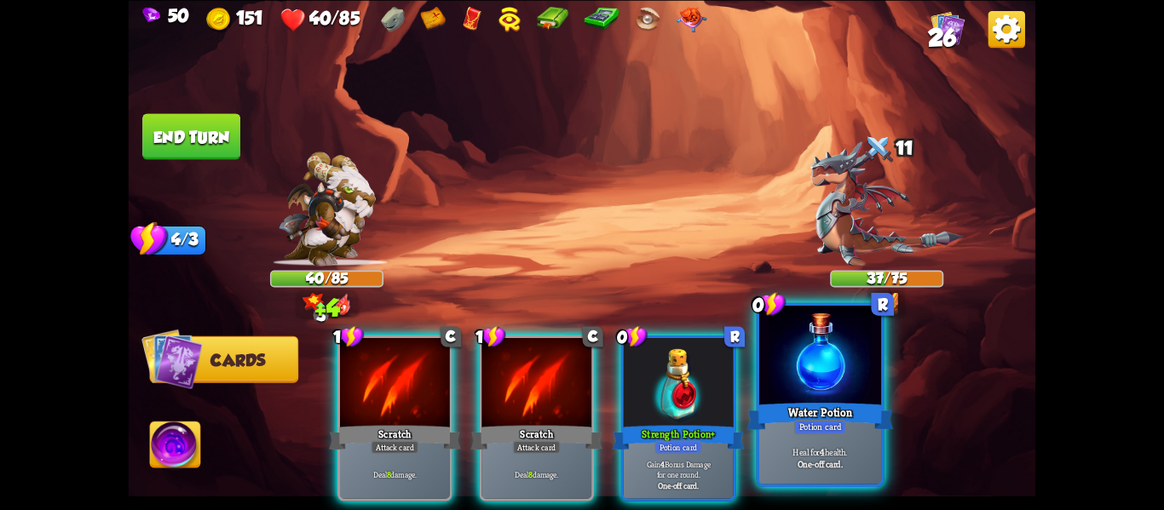
click at [799, 394] on div at bounding box center [820, 357] width 122 height 103
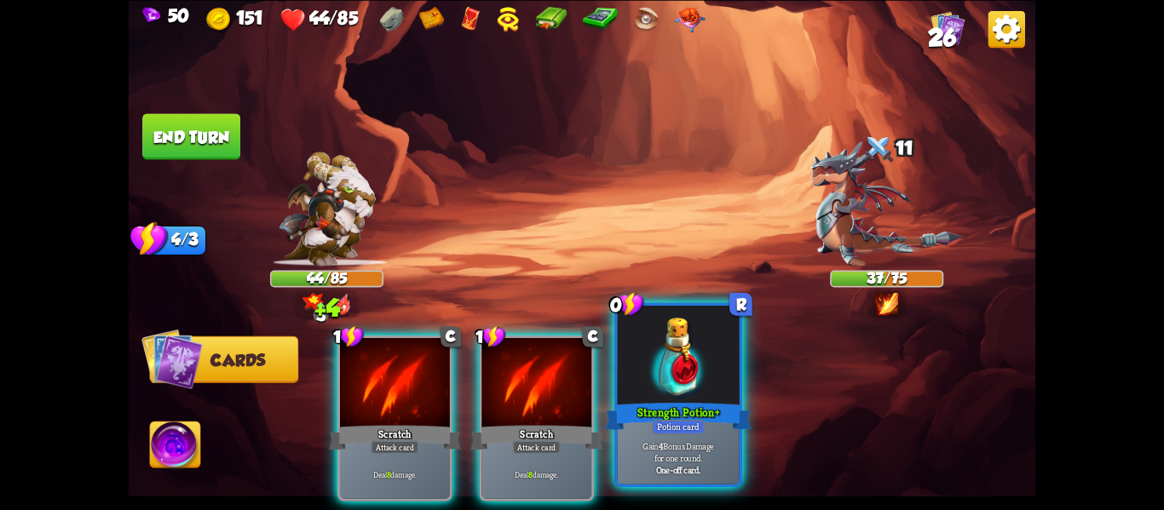
click at [638, 406] on div "Strength Potion+" at bounding box center [678, 416] width 147 height 32
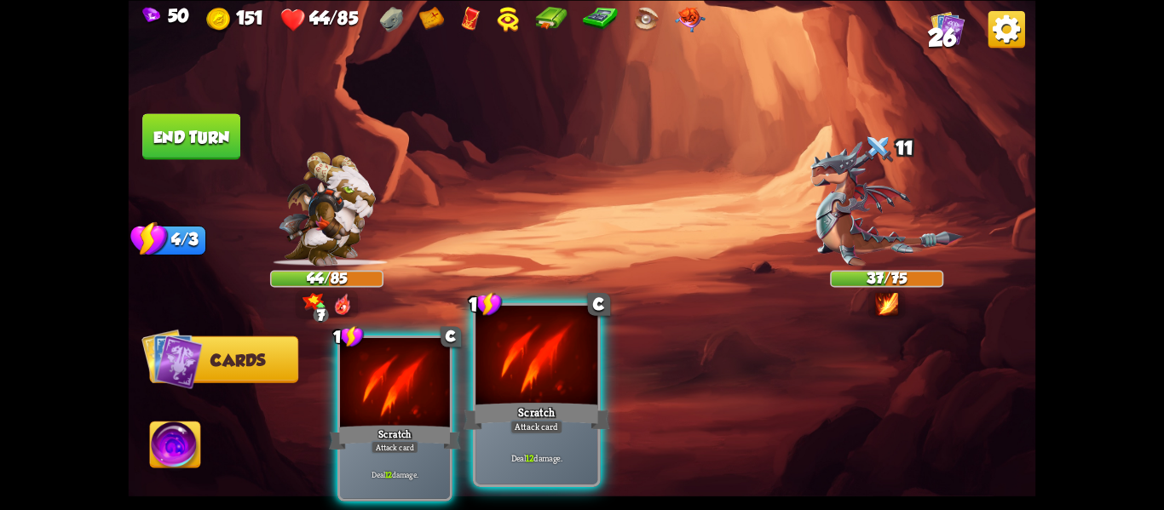
click at [516, 390] on div at bounding box center [536, 357] width 122 height 103
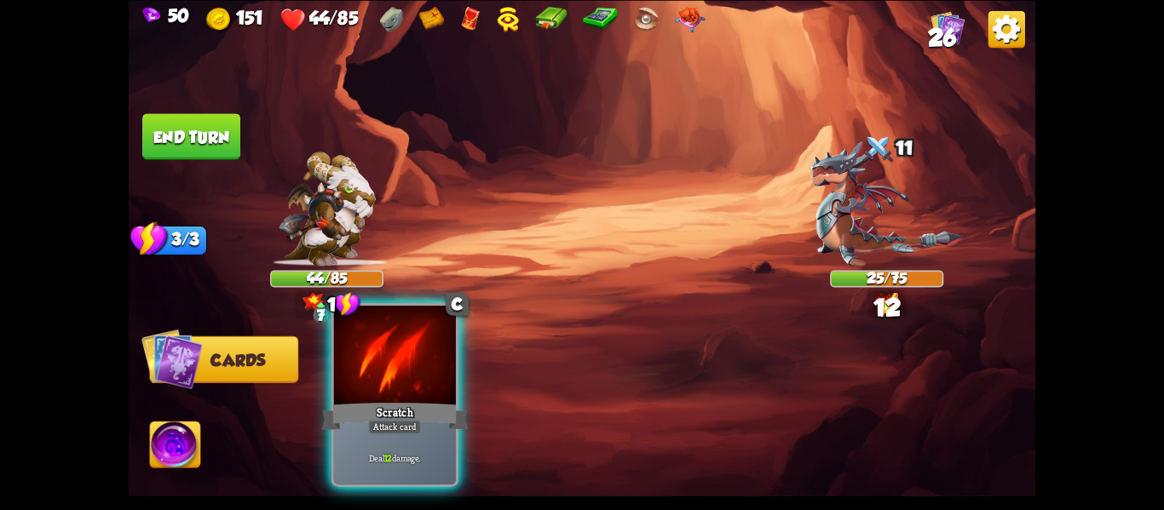
click at [360, 367] on div at bounding box center [395, 357] width 122 height 103
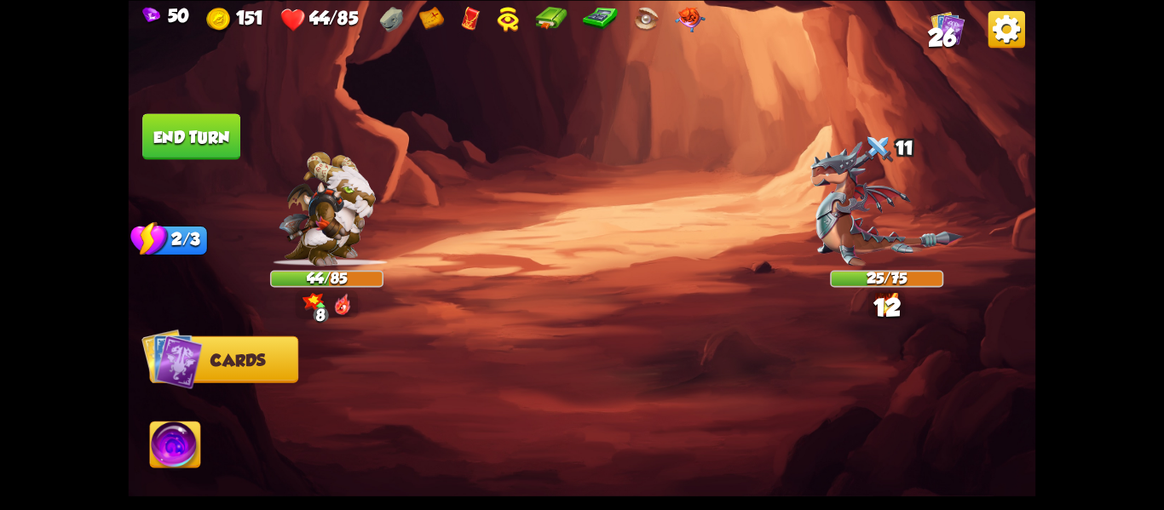
click at [187, 450] on img at bounding box center [175, 447] width 50 height 51
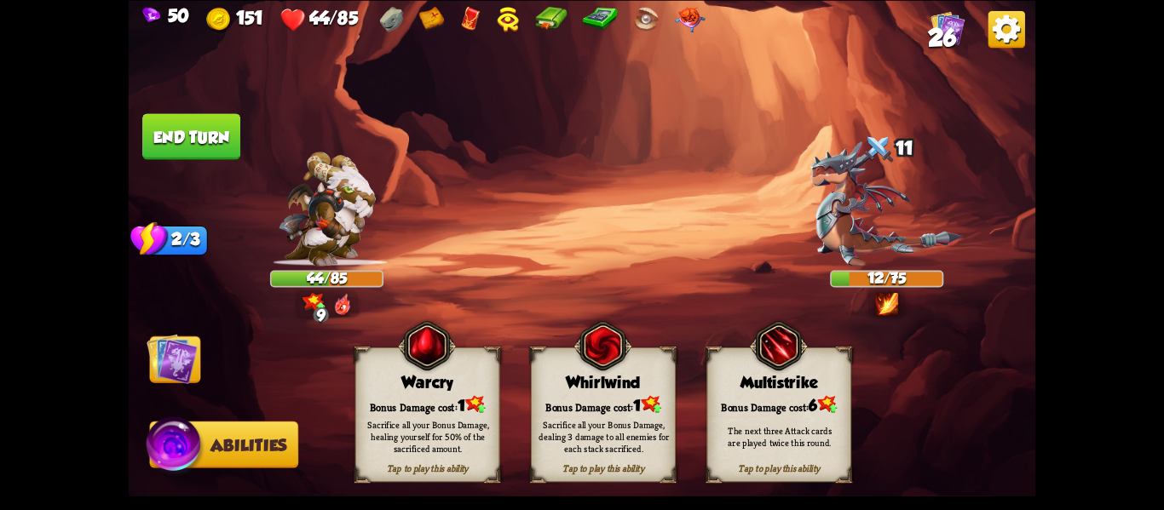
click at [625, 432] on div "Sacrifice all your Bonus Damage, dealing 3 damage to all enemies for each stack…" at bounding box center [603, 436] width 130 height 36
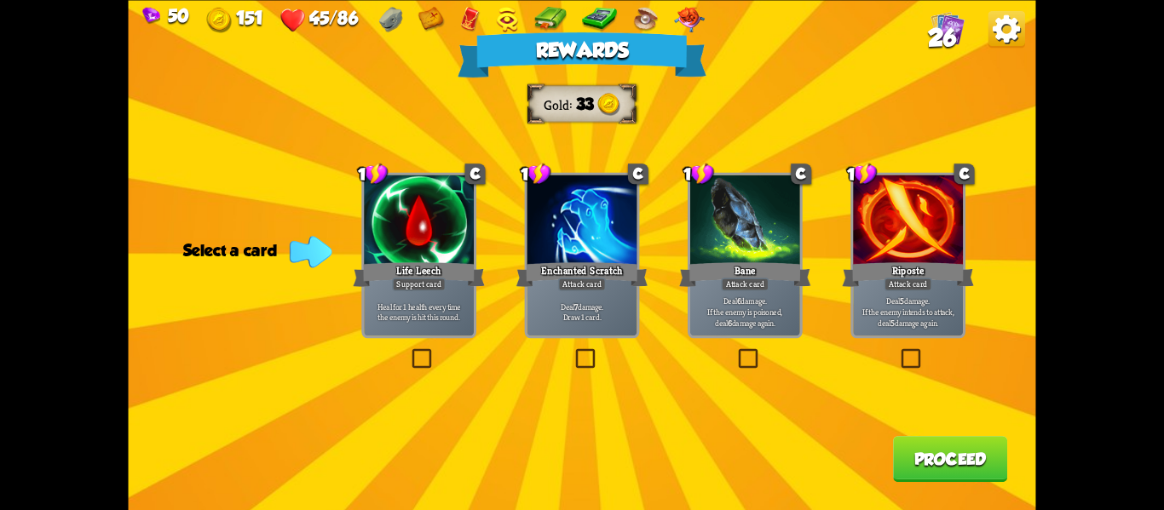
click at [864, 265] on div "Riposte" at bounding box center [908, 274] width 132 height 29
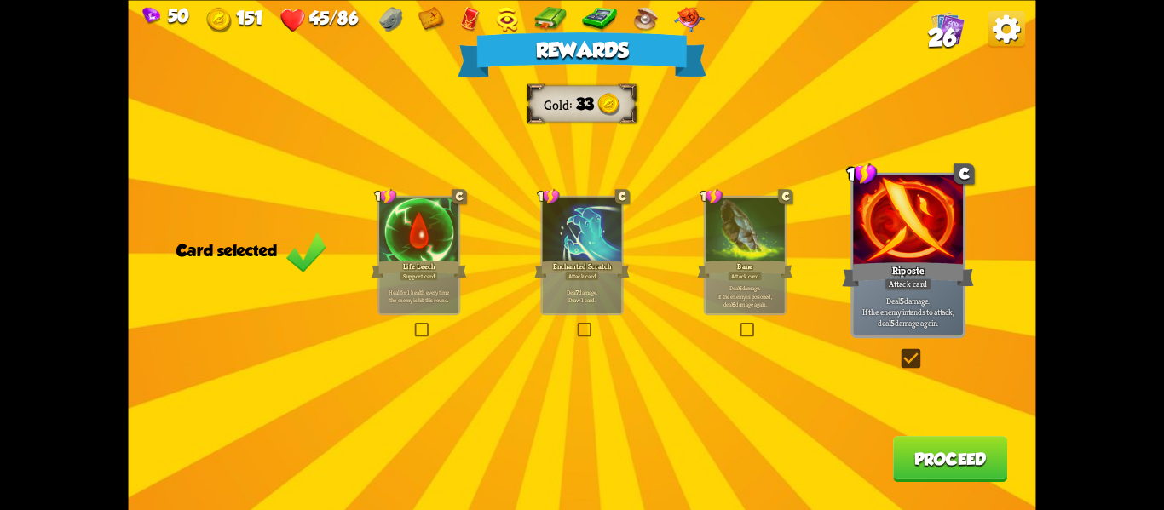
click at [935, 462] on button "Proceed" at bounding box center [950, 459] width 114 height 46
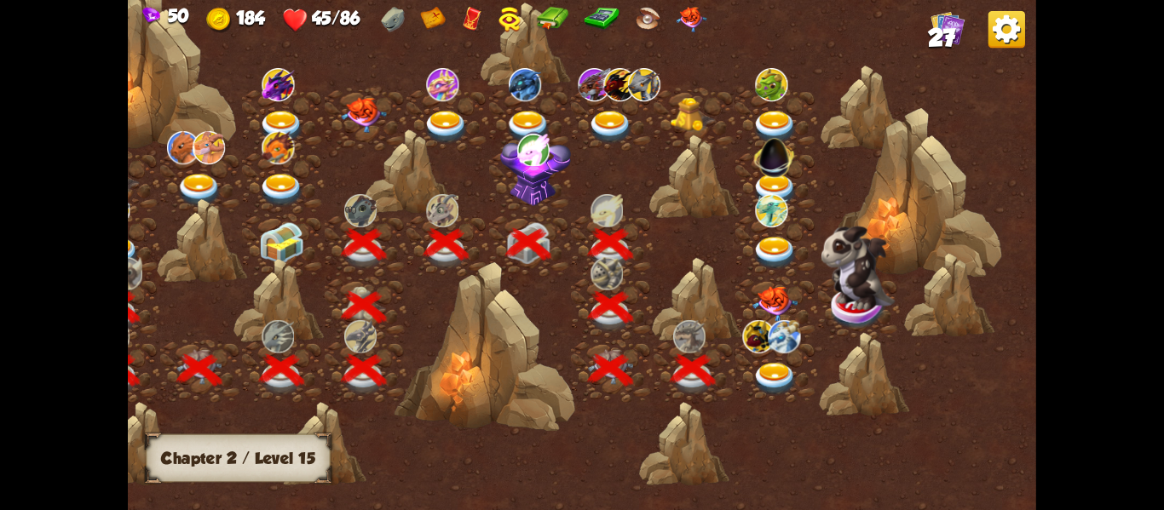
click at [777, 368] on img at bounding box center [774, 378] width 45 height 33
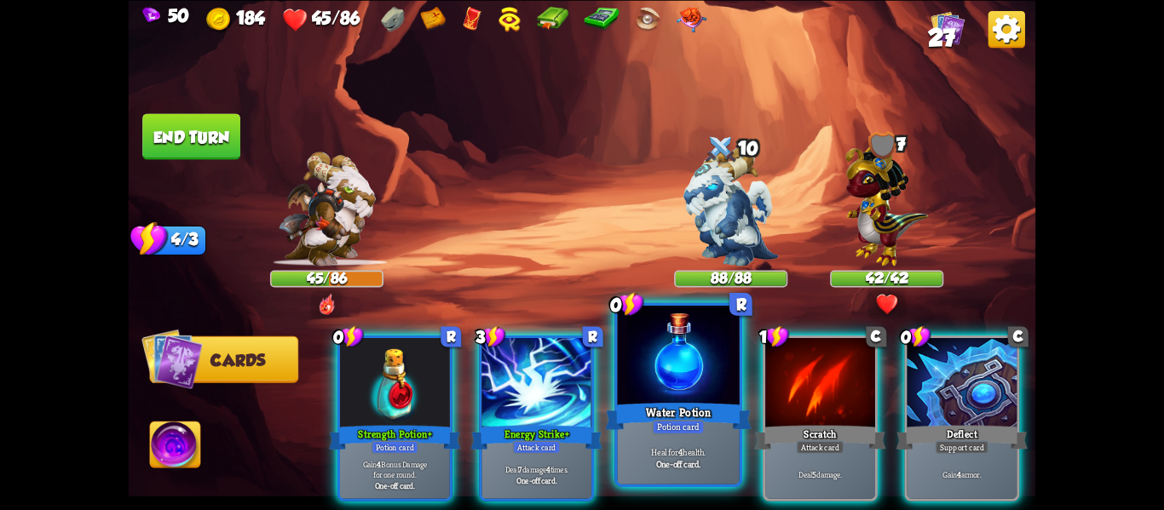
click at [689, 411] on div "Water Potion" at bounding box center [678, 416] width 147 height 32
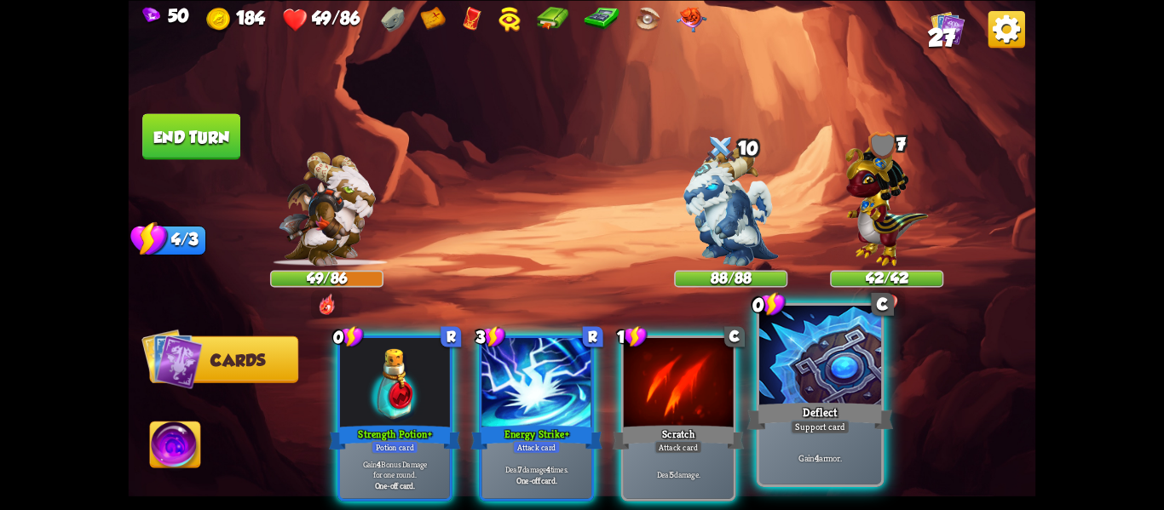
click at [758, 419] on div "Deflect" at bounding box center [820, 416] width 147 height 32
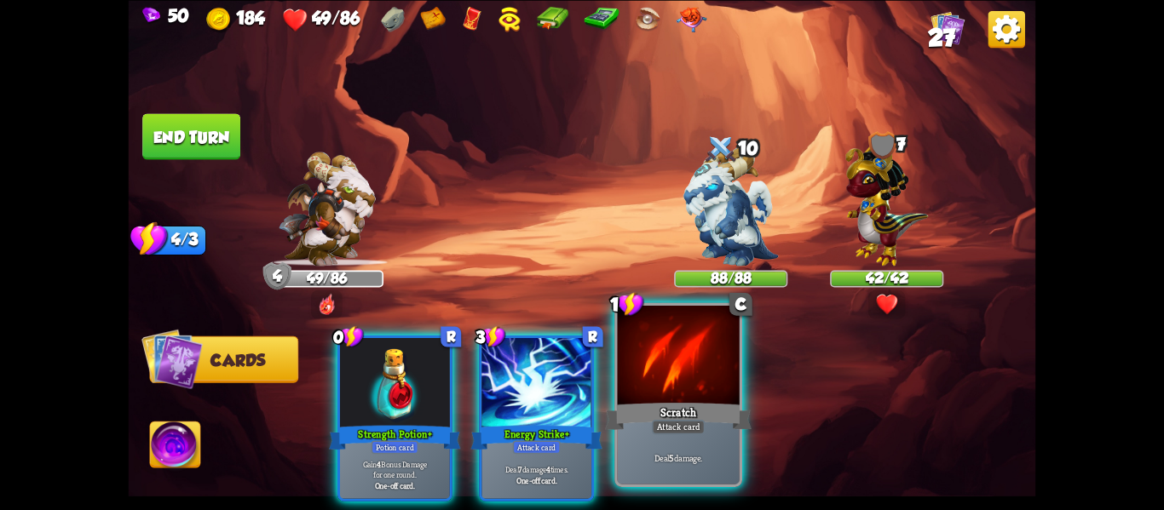
click at [682, 402] on div "Scratch" at bounding box center [678, 416] width 147 height 32
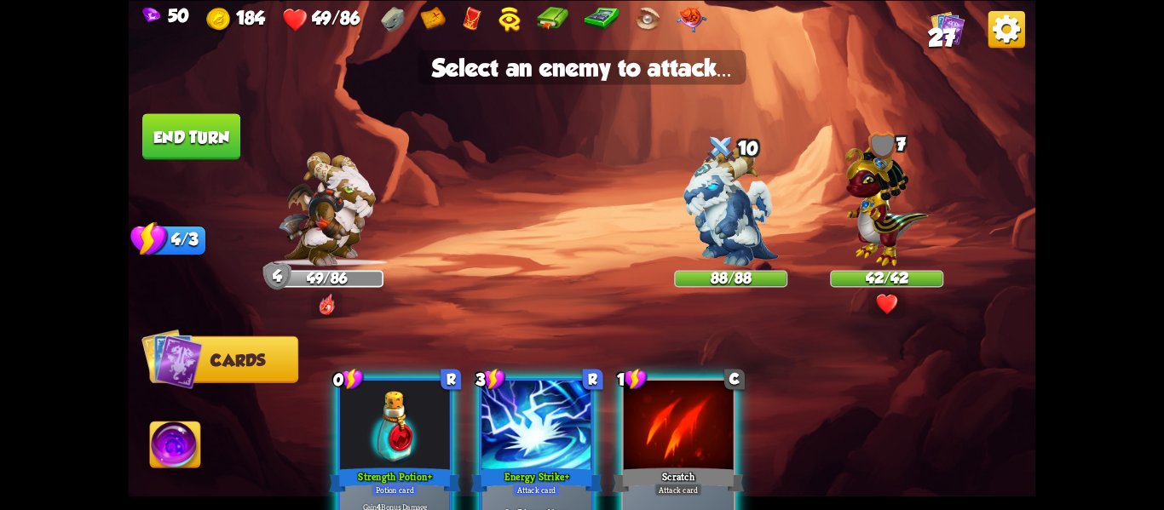
click at [683, 447] on div at bounding box center [679, 426] width 110 height 93
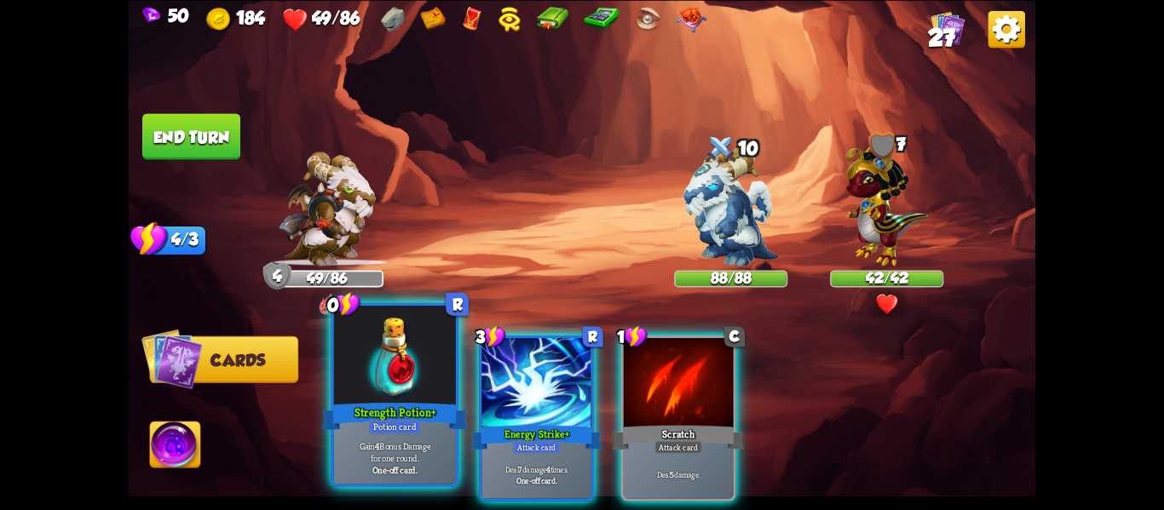
click at [403, 423] on div "Potion card" at bounding box center [395, 427] width 53 height 14
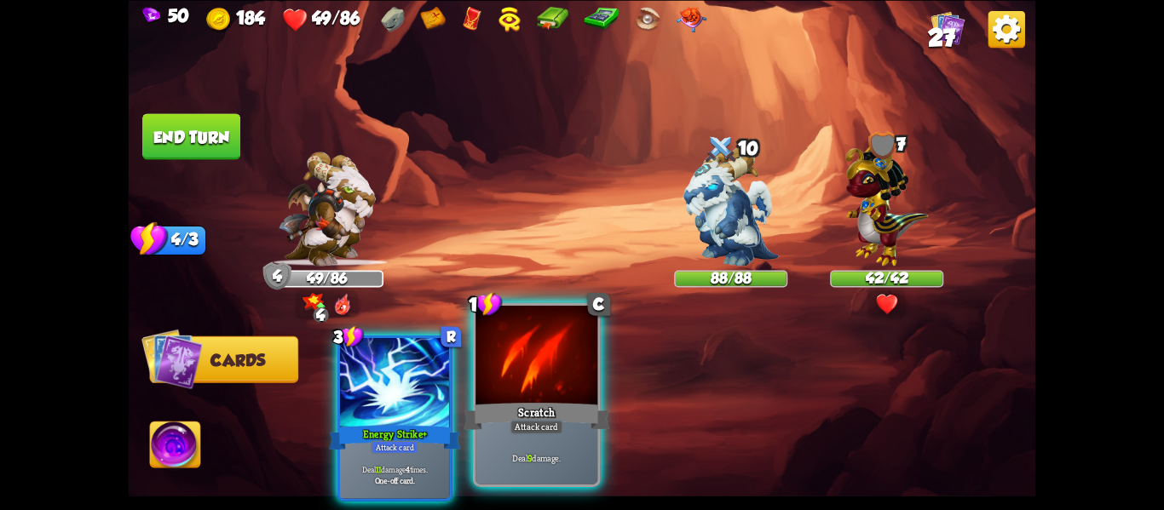
click at [553, 417] on div "Scratch" at bounding box center [537, 416] width 147 height 32
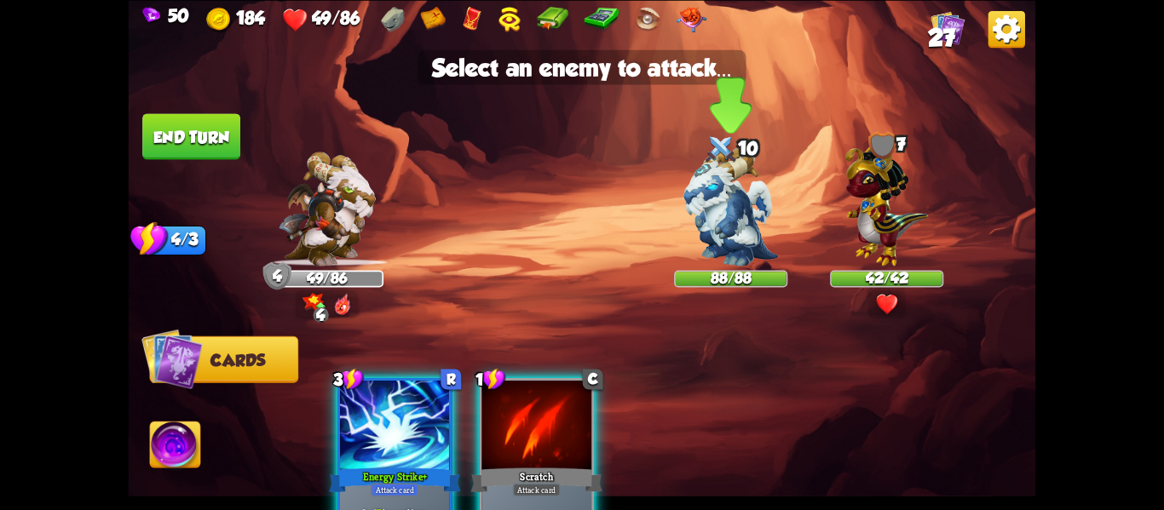
click at [757, 247] on img at bounding box center [730, 206] width 95 height 119
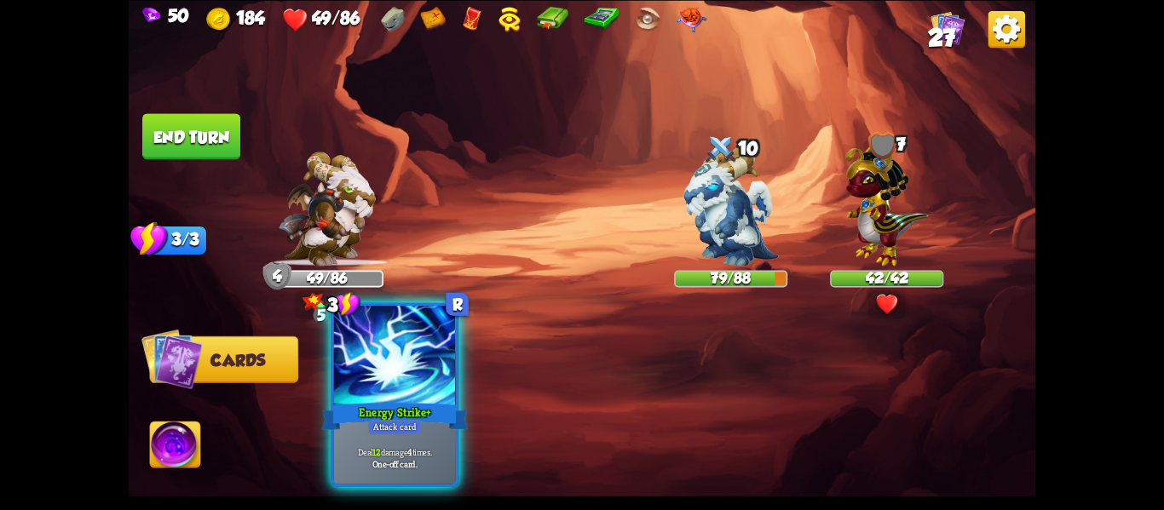
click at [409, 426] on div "Attack card" at bounding box center [394, 427] width 53 height 14
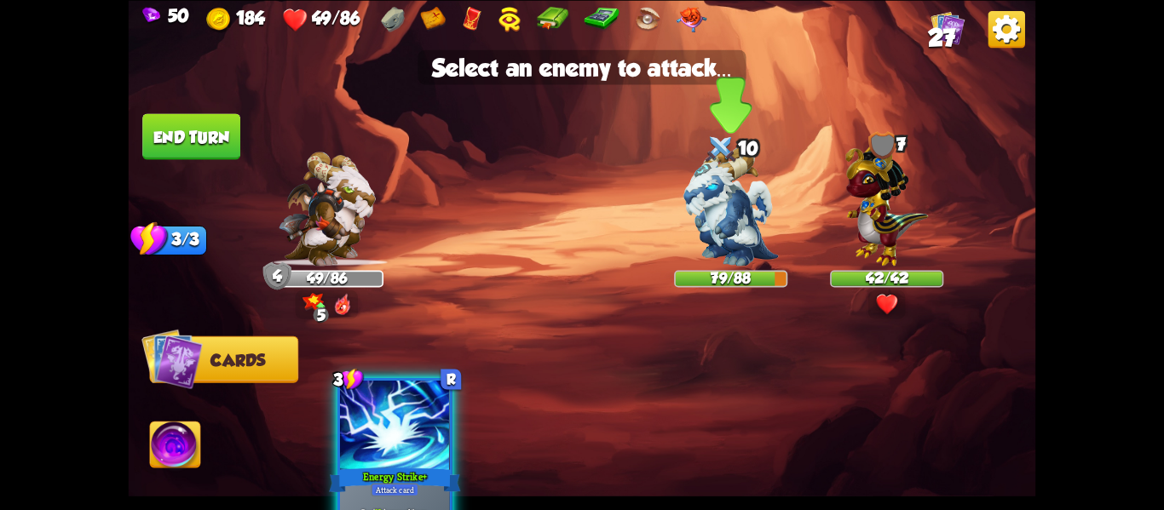
click at [718, 250] on img at bounding box center [730, 206] width 95 height 119
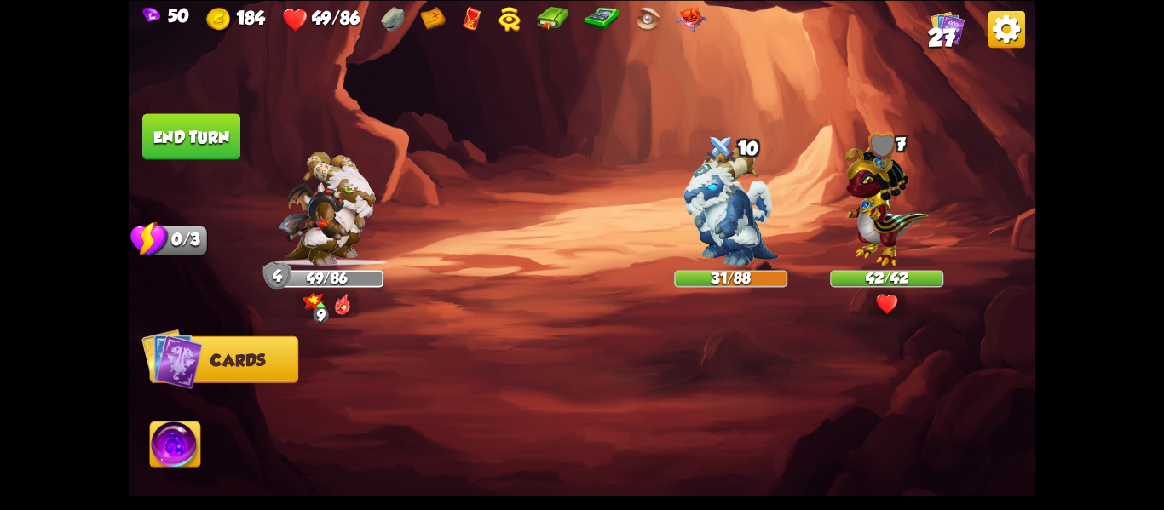
click at [171, 436] on img at bounding box center [175, 447] width 50 height 51
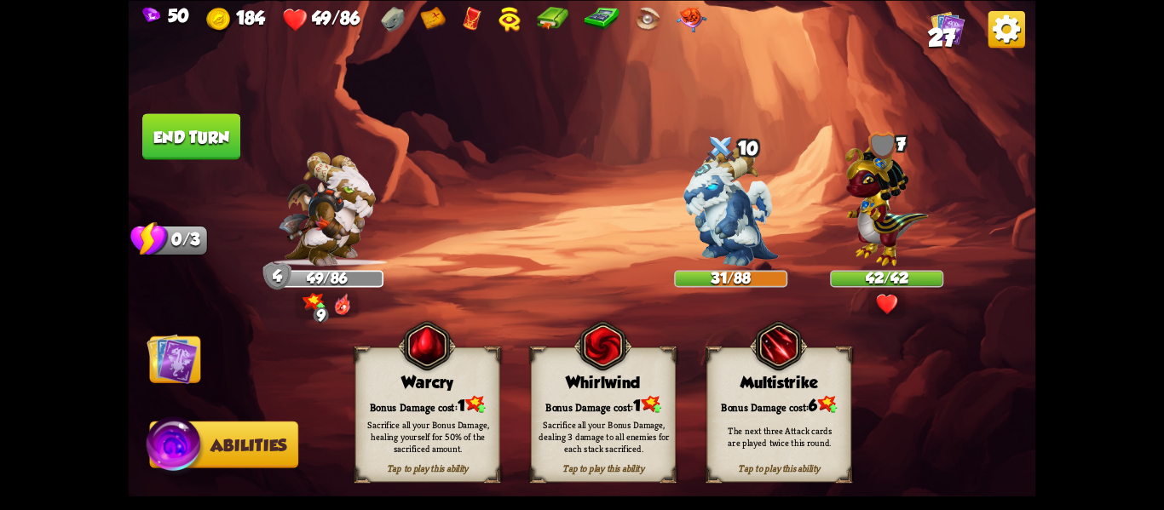
click at [567, 425] on div "Sacrifice all your Bonus Damage, dealing 3 damage to all enemies for each stack…" at bounding box center [603, 436] width 130 height 36
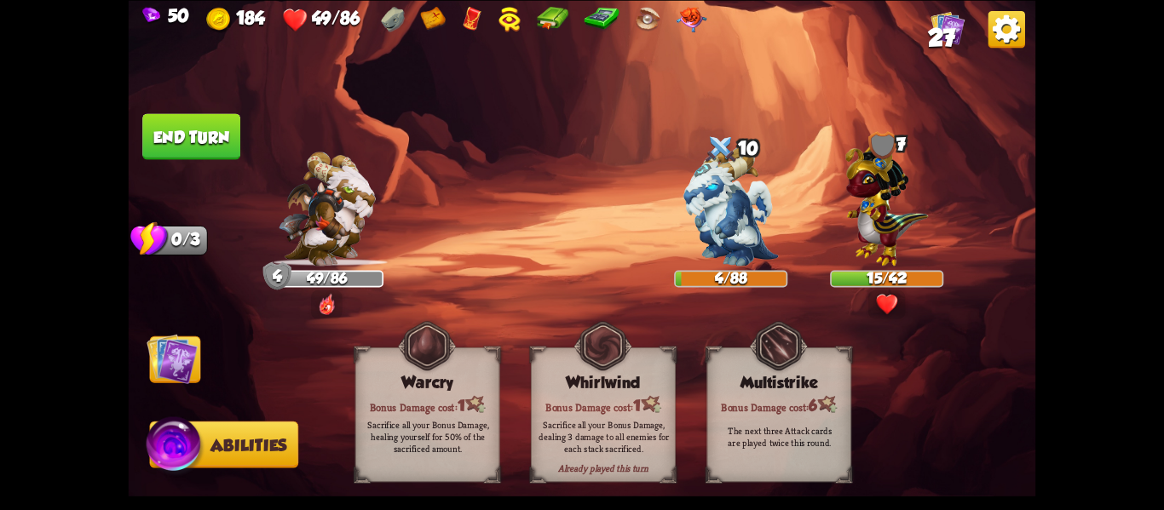
click at [196, 147] on button "End turn" at bounding box center [191, 136] width 98 height 46
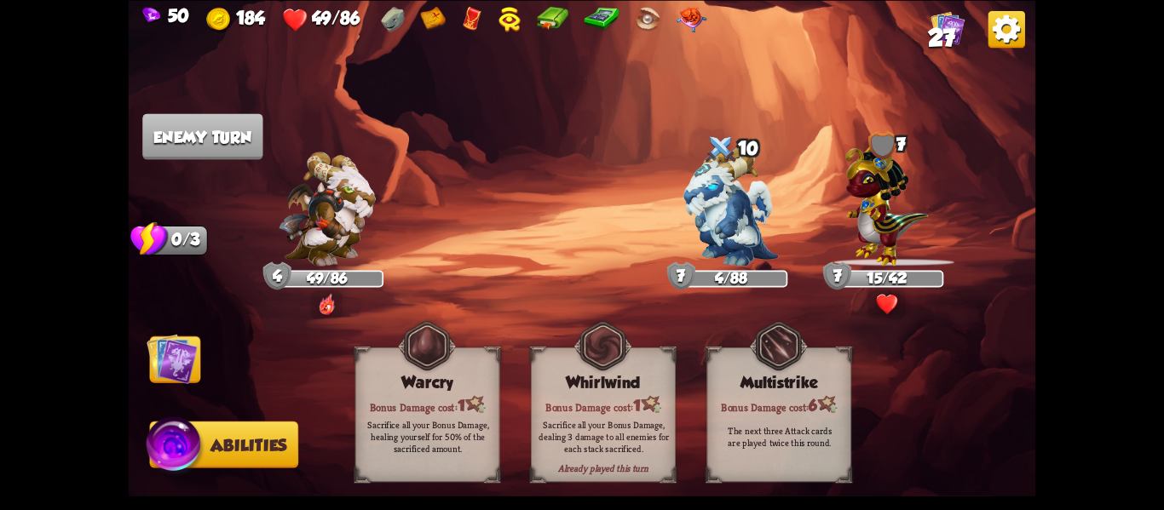
click at [181, 374] on img at bounding box center [172, 358] width 51 height 51
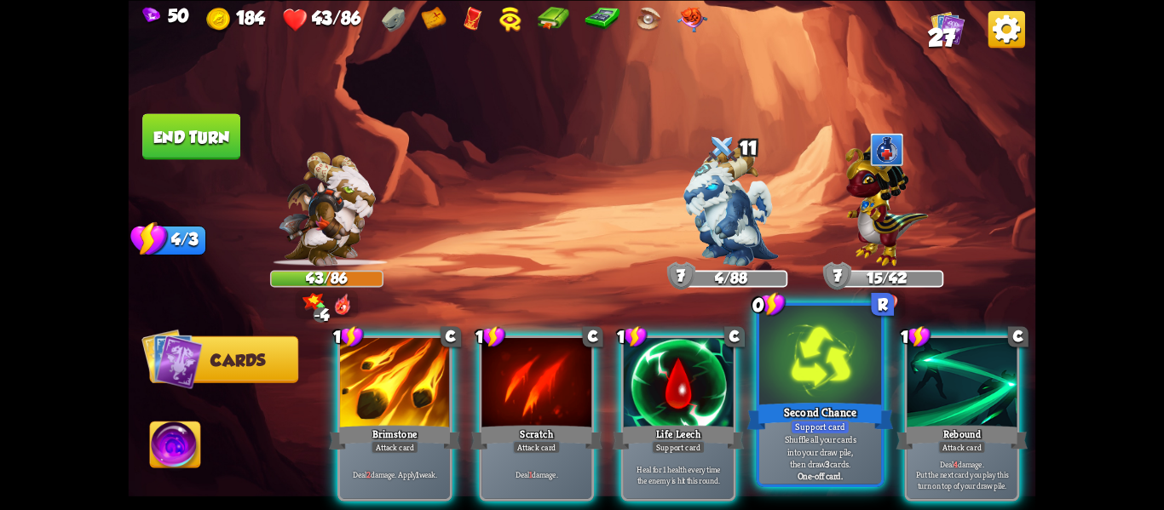
click at [849, 339] on div at bounding box center [820, 357] width 122 height 103
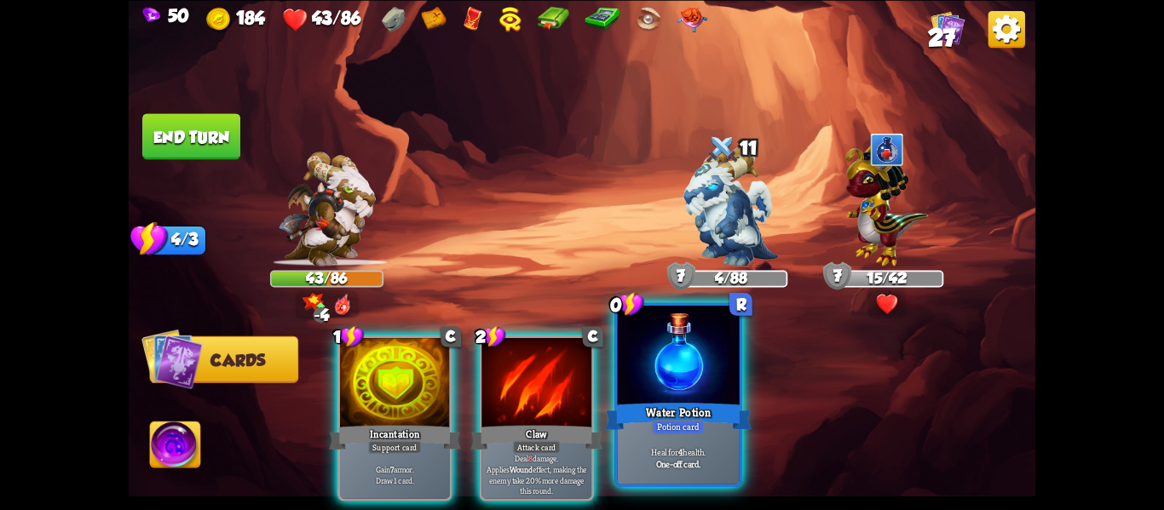
click at [666, 430] on div "Potion card" at bounding box center [678, 427] width 53 height 14
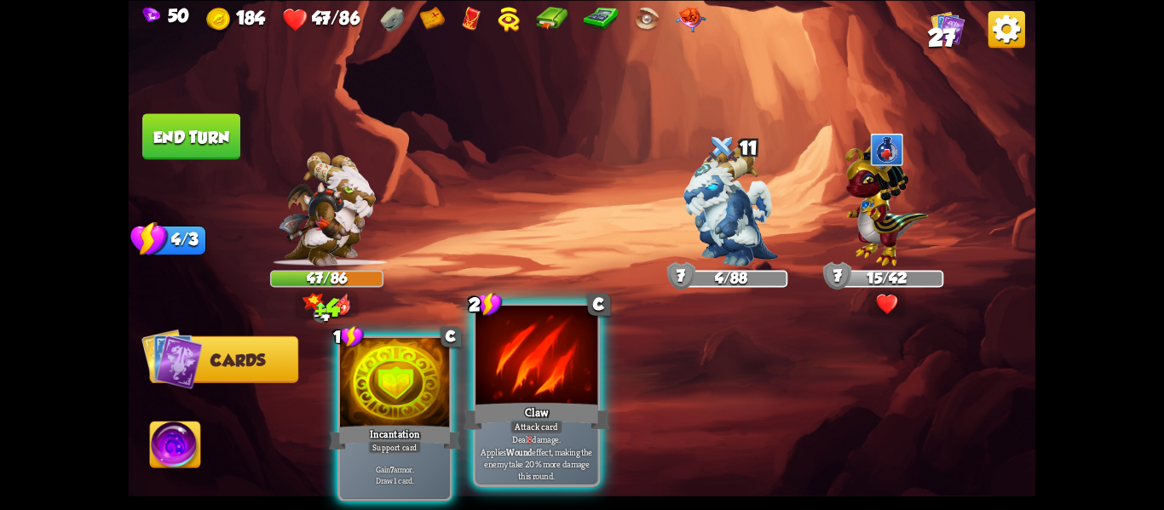
click at [532, 407] on div "Claw" at bounding box center [537, 416] width 147 height 32
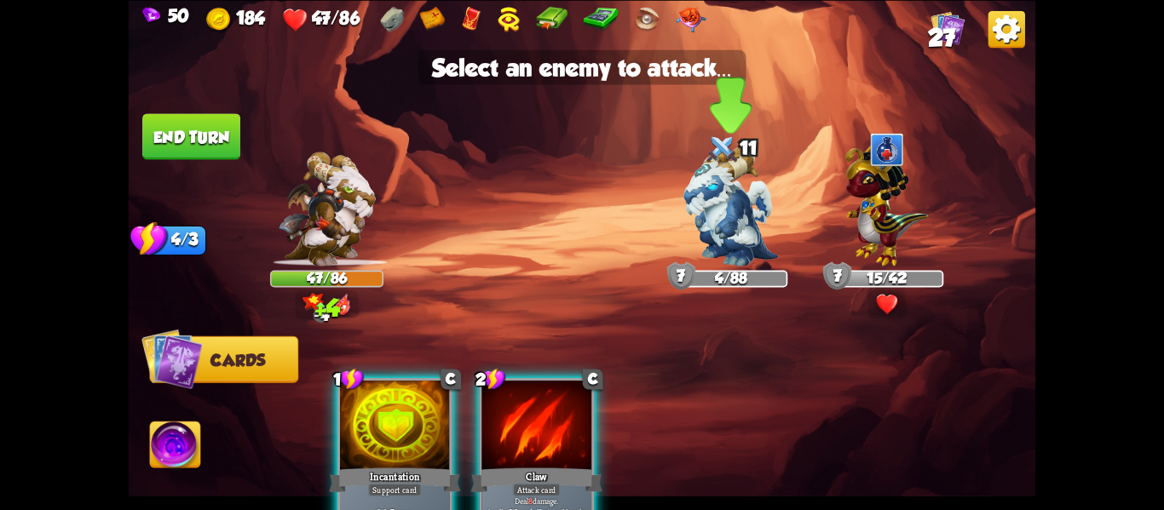
click at [711, 235] on img at bounding box center [730, 206] width 95 height 119
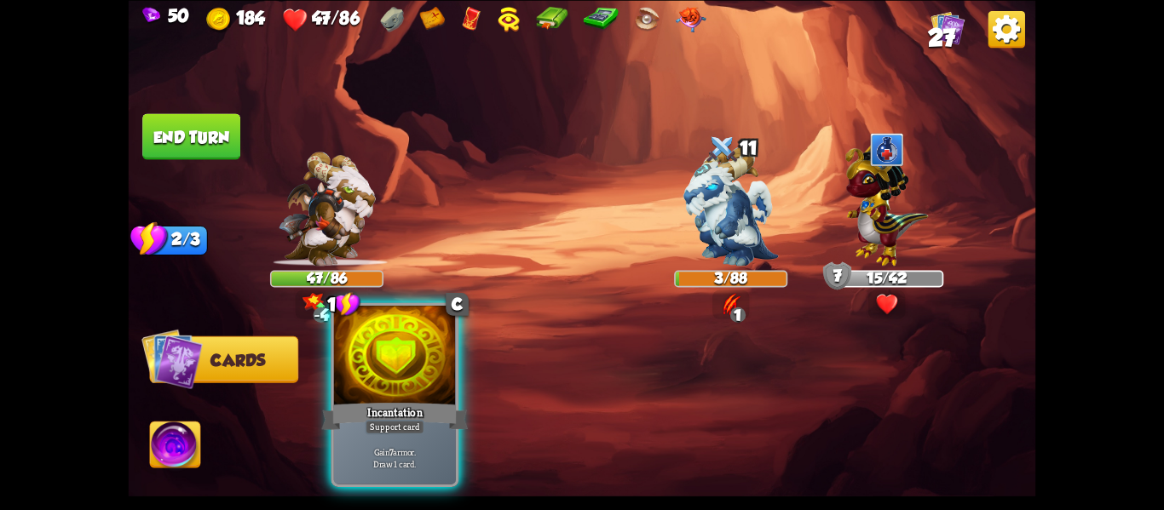
click at [394, 389] on div at bounding box center [395, 357] width 122 height 103
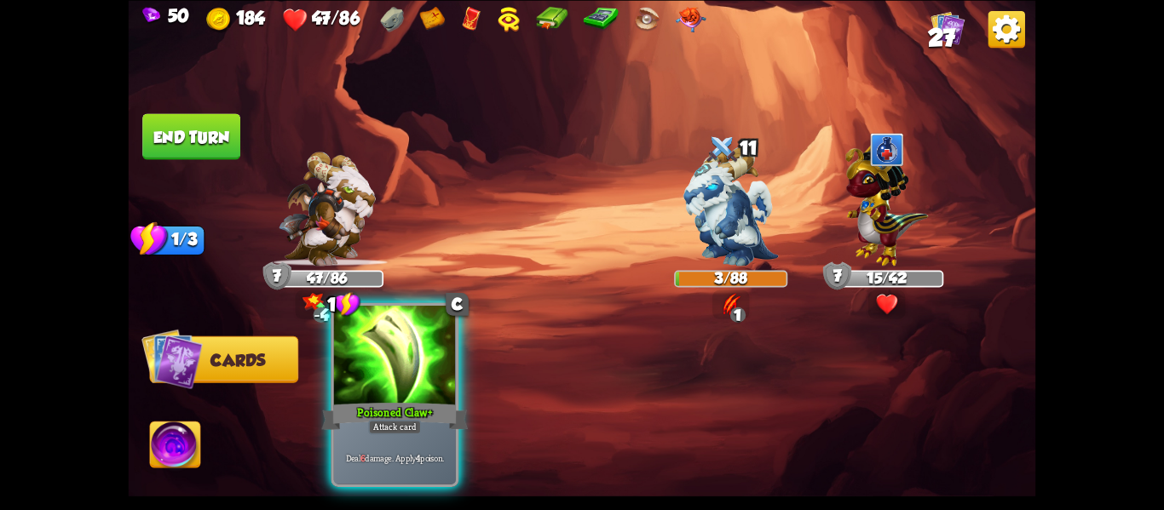
click at [391, 396] on div at bounding box center [395, 357] width 122 height 103
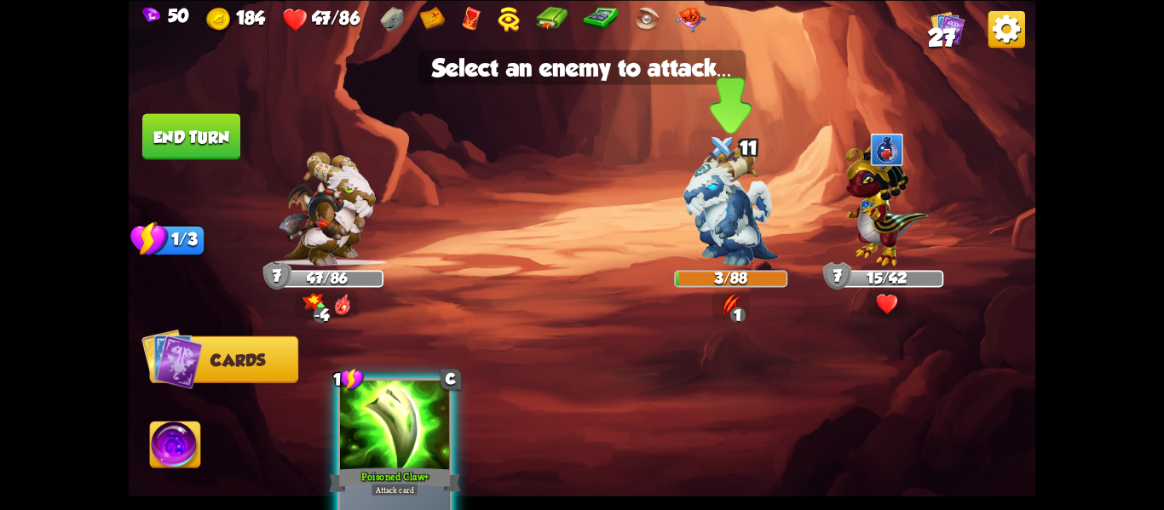
click at [729, 232] on img at bounding box center [730, 206] width 95 height 119
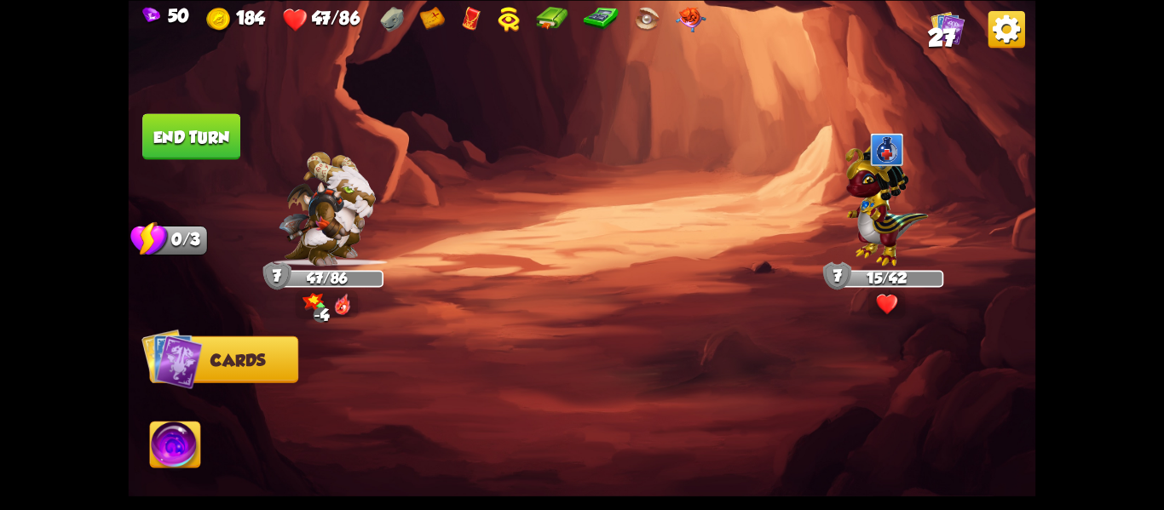
click at [174, 104] on img at bounding box center [582, 255] width 907 height 510
click at [197, 134] on button "End turn" at bounding box center [191, 136] width 98 height 46
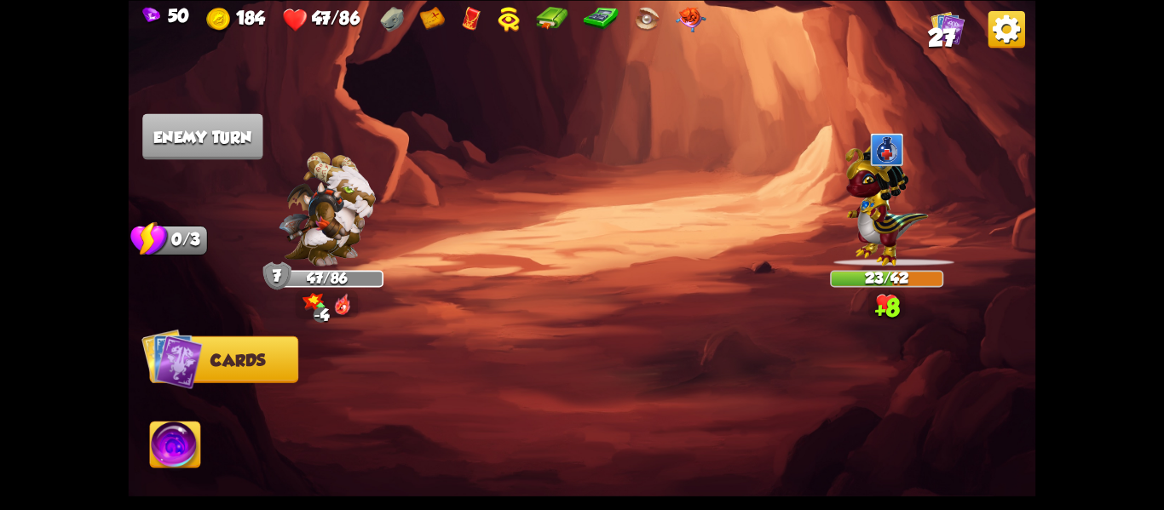
click at [297, 218] on img at bounding box center [327, 209] width 97 height 114
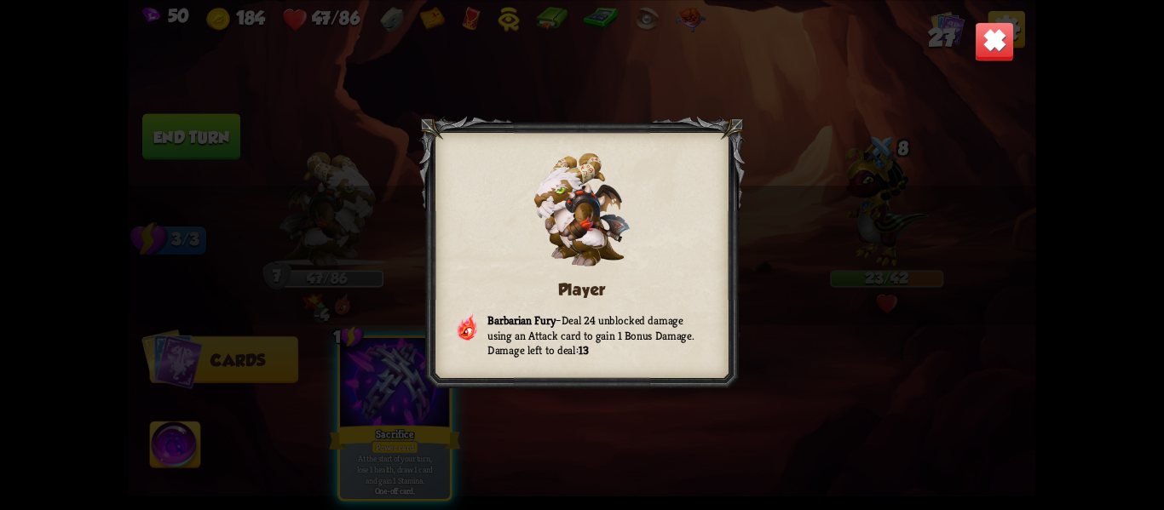
click at [994, 43] on img at bounding box center [995, 41] width 40 height 40
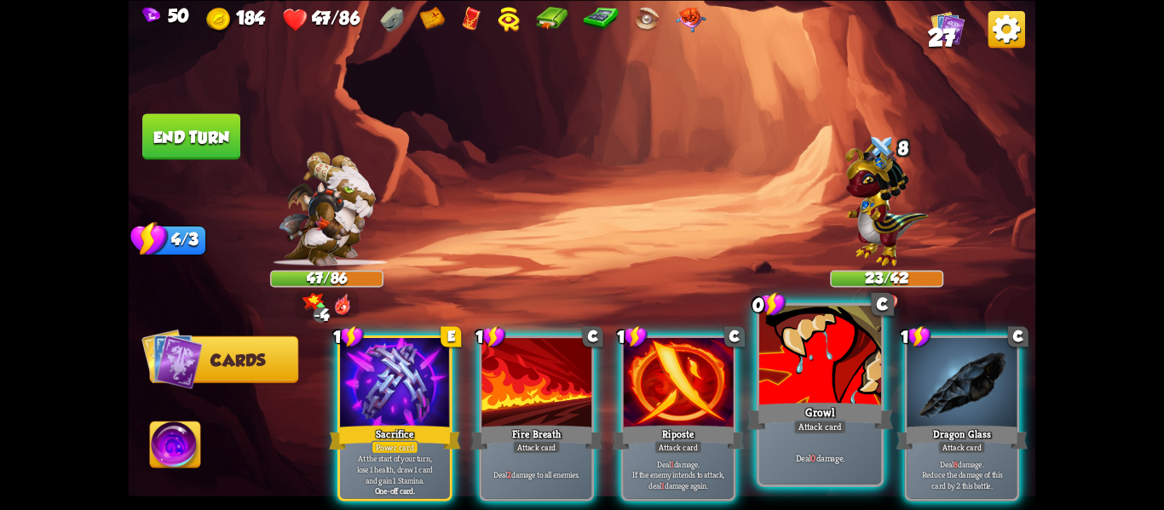
click at [809, 344] on div at bounding box center [820, 357] width 122 height 103
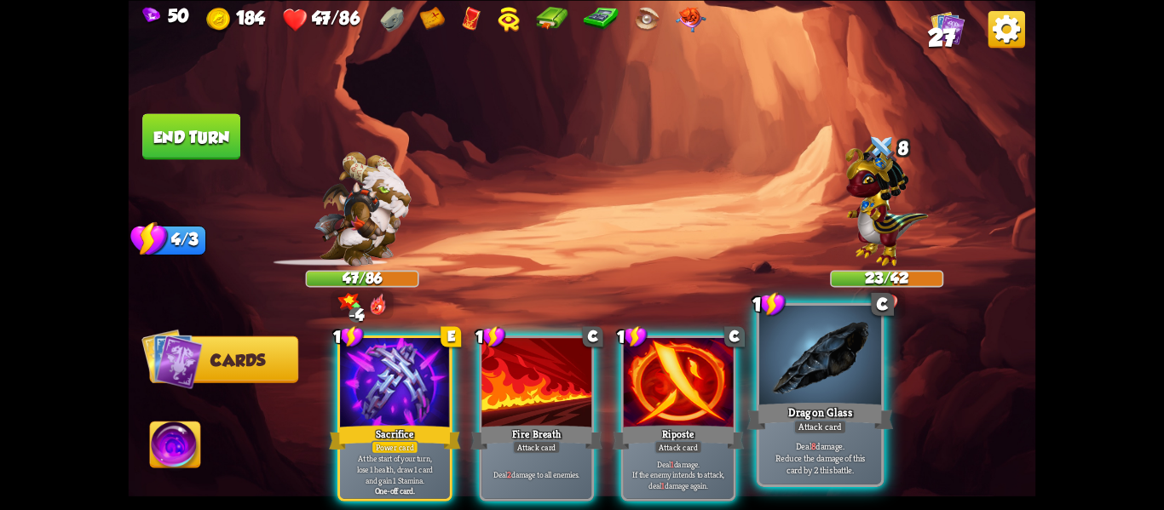
click at [813, 348] on div at bounding box center [820, 357] width 122 height 103
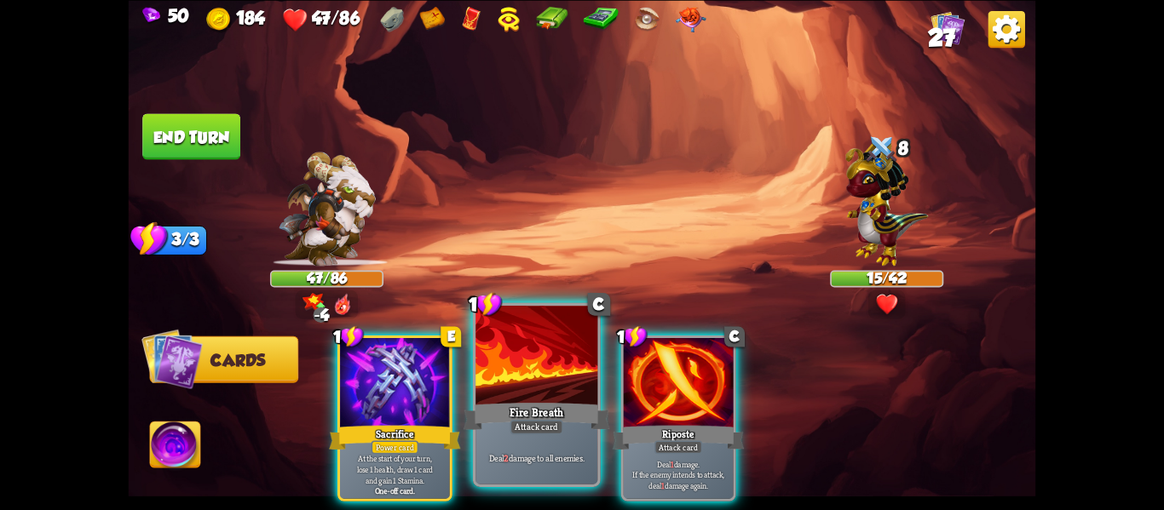
click at [566, 398] on div at bounding box center [536, 357] width 122 height 103
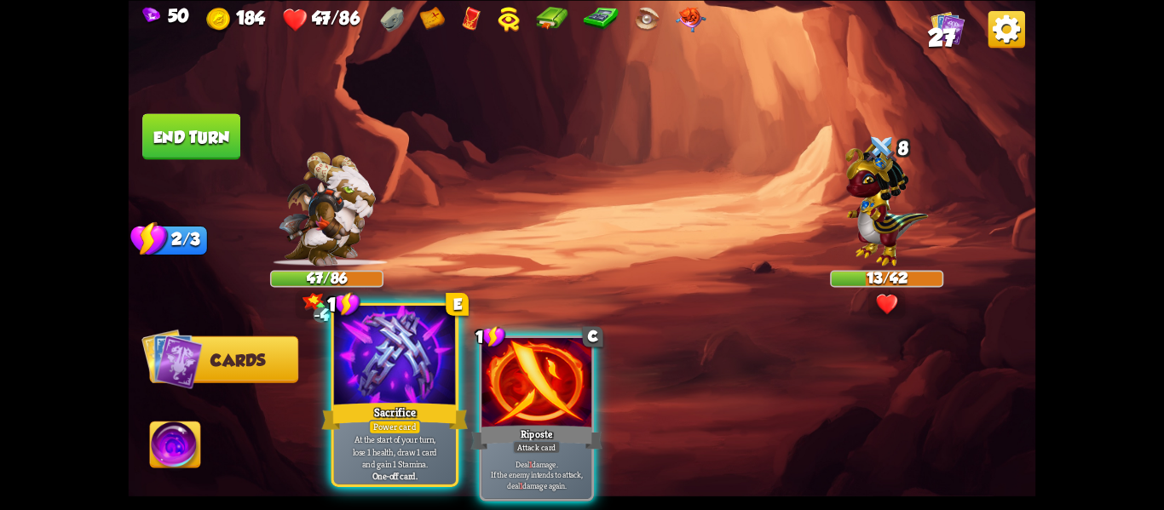
click at [369, 400] on div "Sacrifice" at bounding box center [395, 416] width 147 height 32
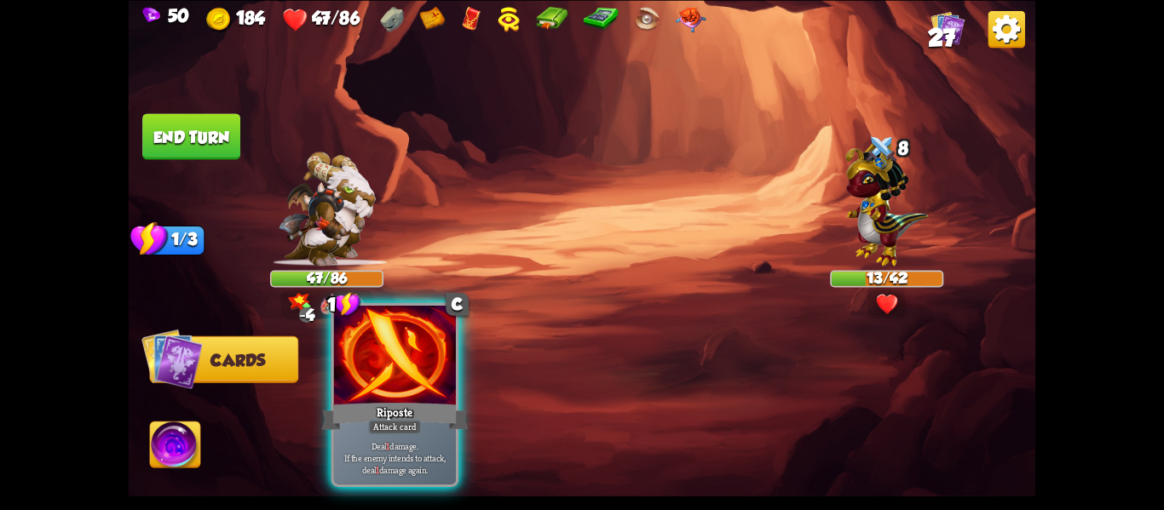
click at [370, 401] on div "Riposte" at bounding box center [395, 416] width 147 height 32
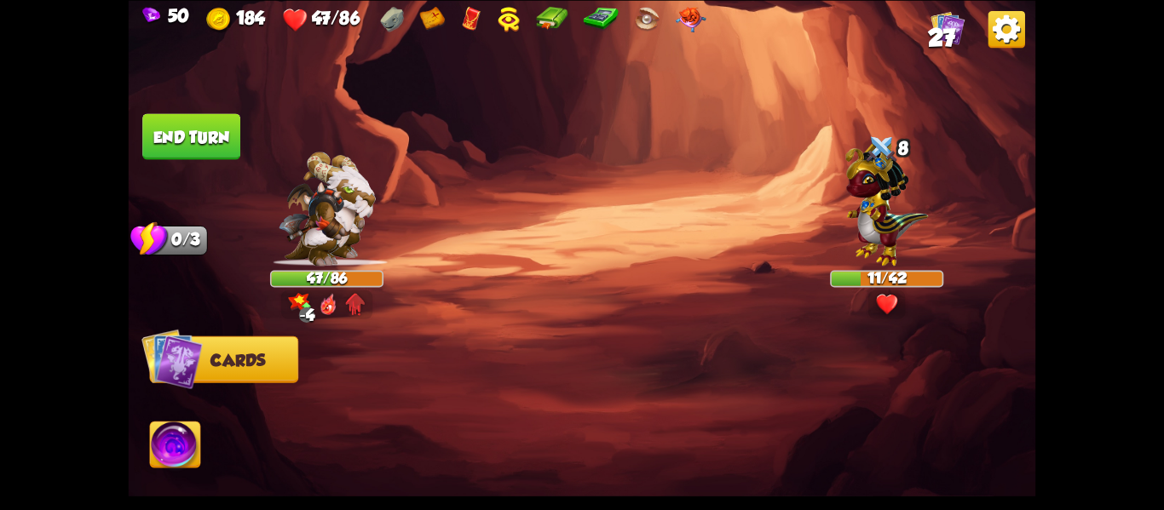
click at [143, 148] on button "End turn" at bounding box center [191, 136] width 100 height 47
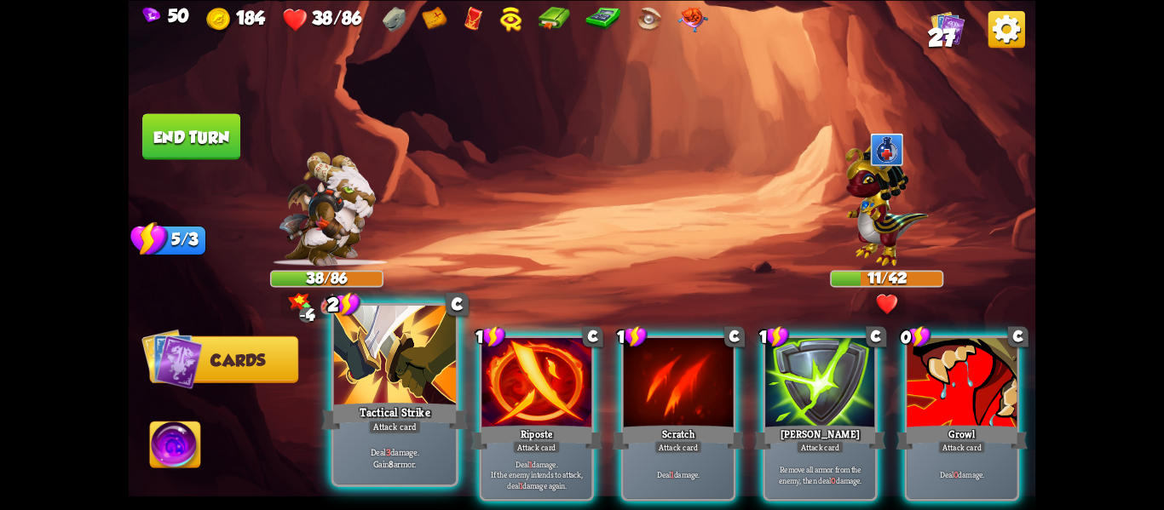
click at [354, 388] on div at bounding box center [395, 357] width 122 height 103
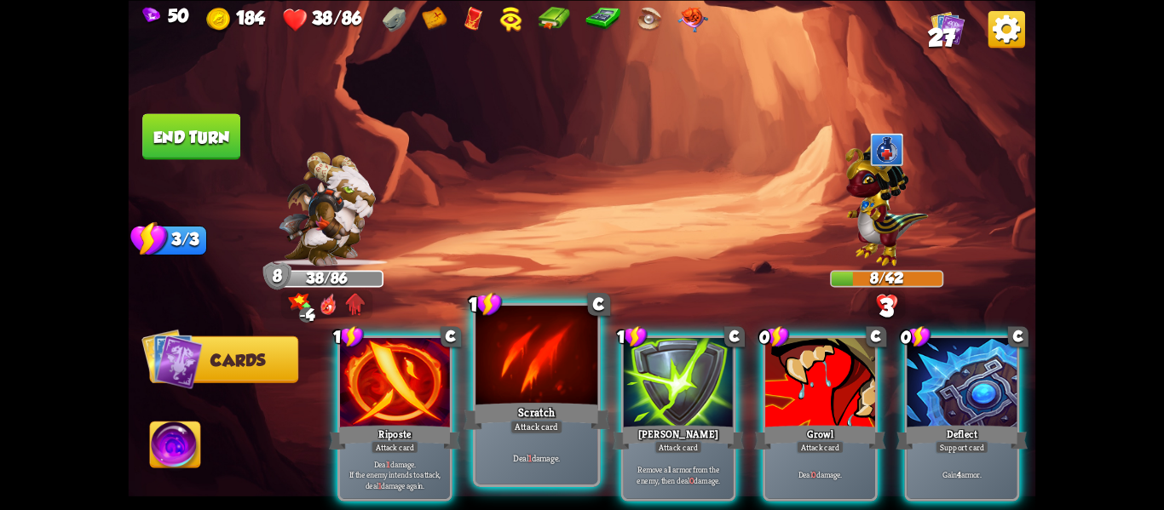
click at [556, 371] on div at bounding box center [536, 357] width 122 height 103
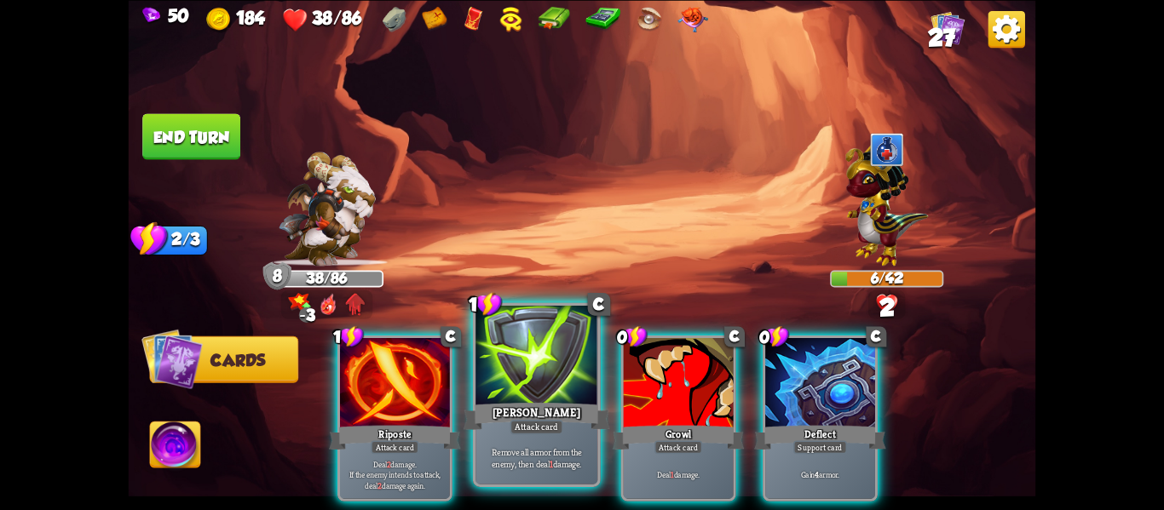
click at [559, 371] on div at bounding box center [536, 357] width 122 height 103
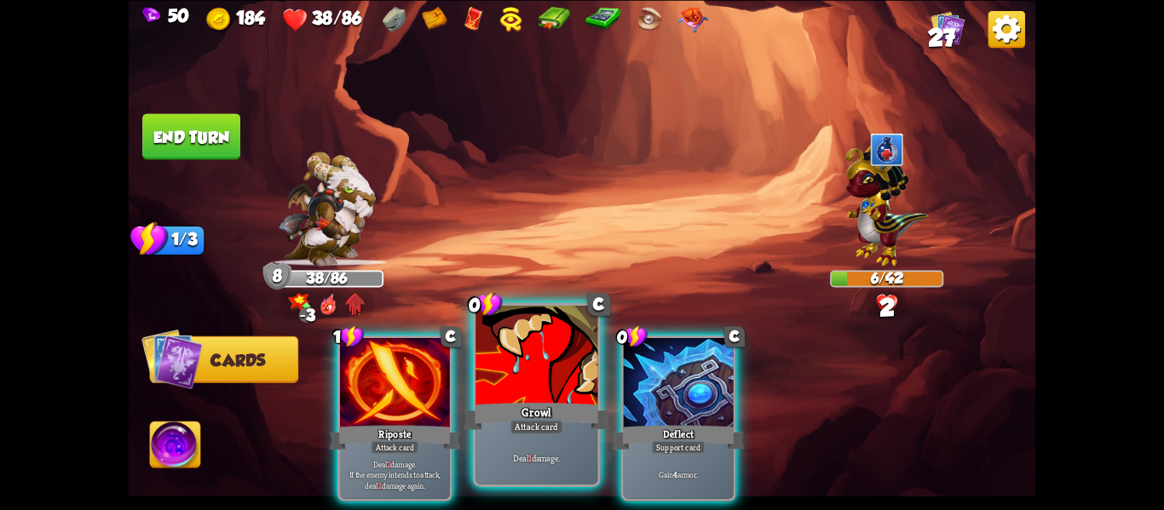
click at [563, 372] on div at bounding box center [536, 357] width 122 height 103
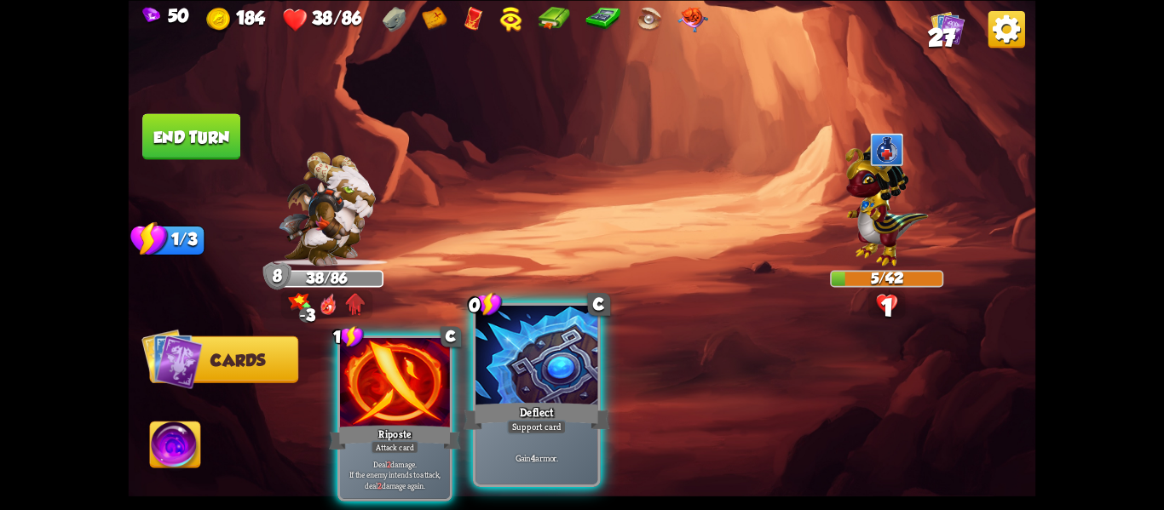
click at [563, 372] on div at bounding box center [536, 357] width 122 height 103
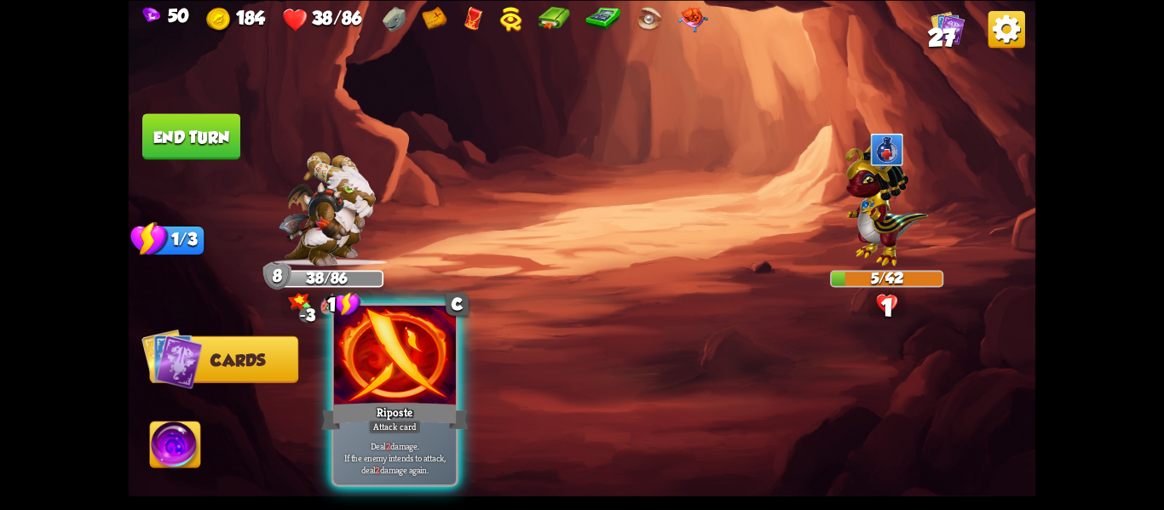
click at [429, 415] on div "Riposte" at bounding box center [395, 416] width 147 height 32
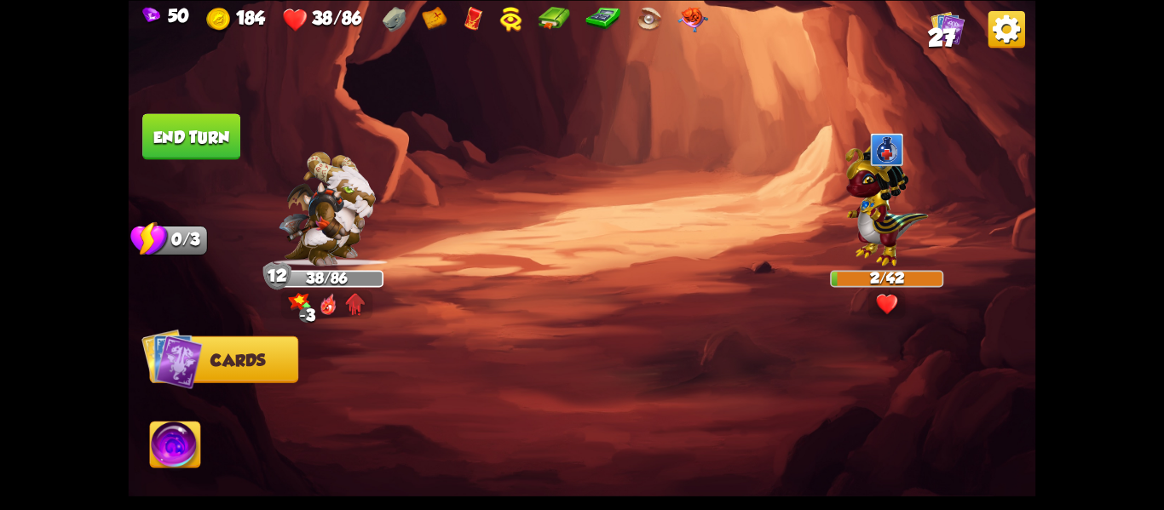
click at [166, 129] on button "End turn" at bounding box center [191, 136] width 99 height 46
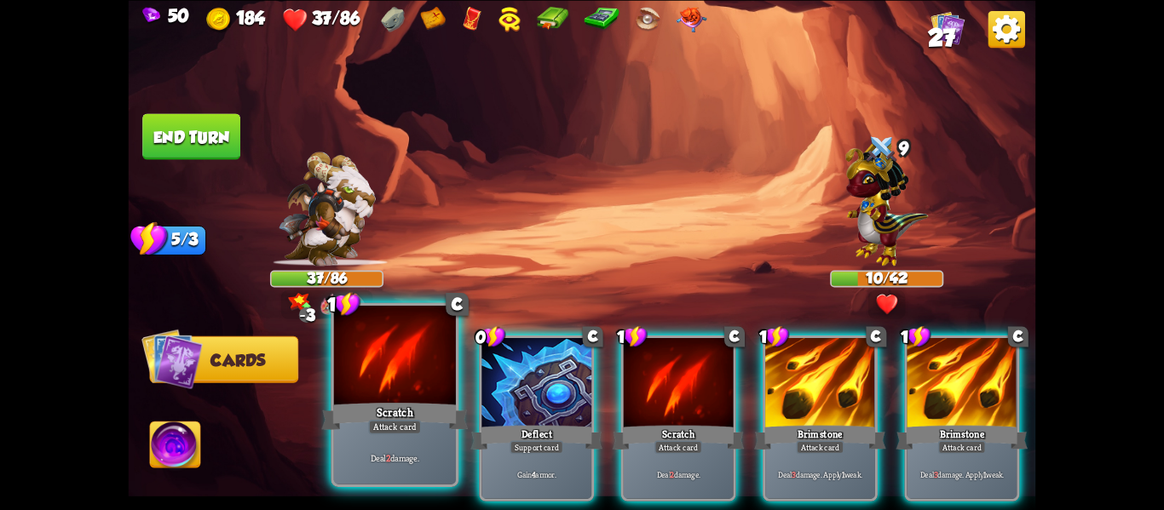
click at [392, 371] on div at bounding box center [395, 357] width 122 height 103
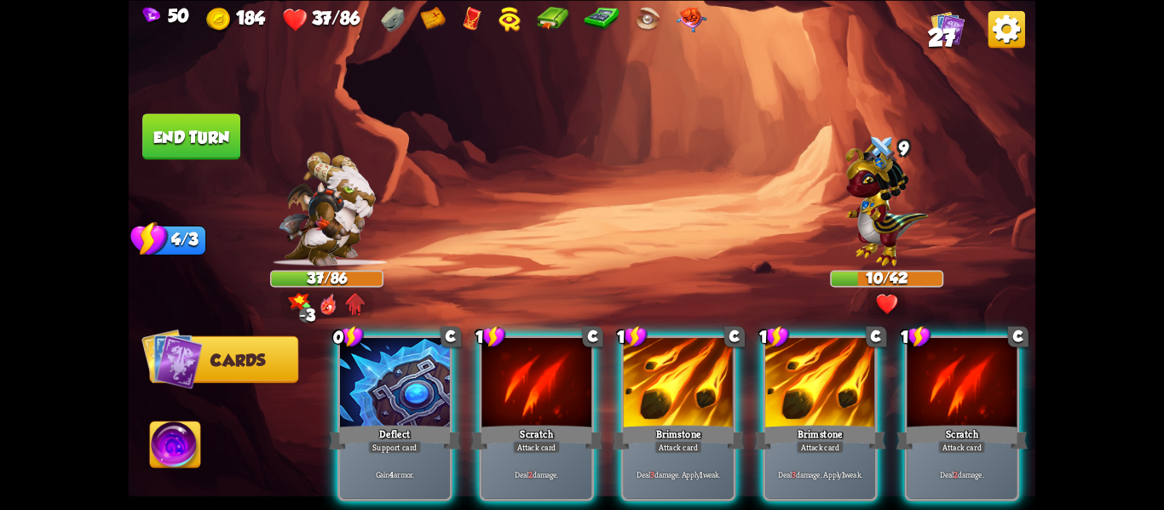
click at [392, 371] on div at bounding box center [395, 384] width 110 height 93
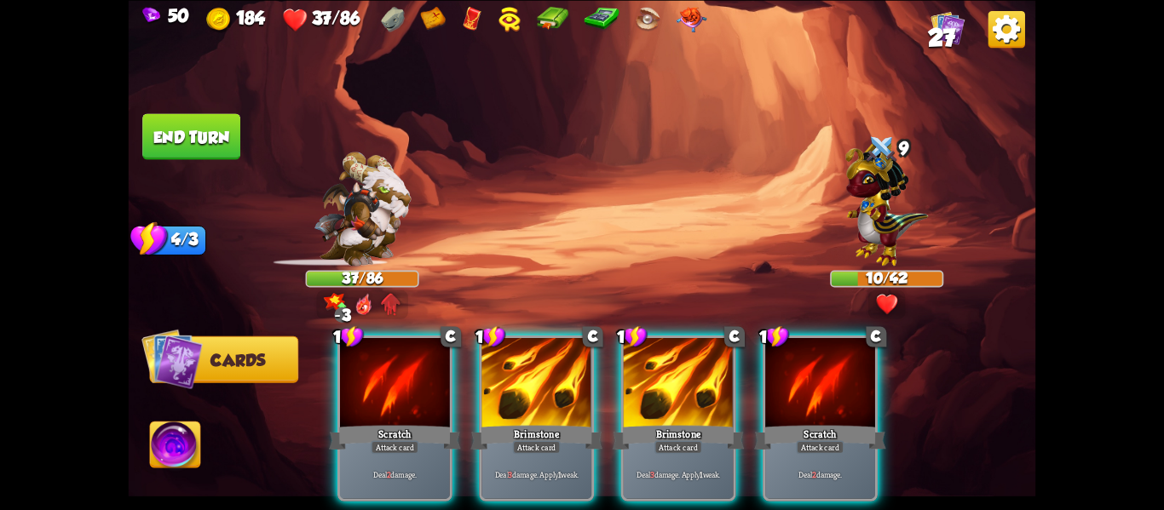
click at [392, 371] on div at bounding box center [395, 384] width 110 height 93
click at [392, 371] on div "1 C Scratch Attack card Deal 2 damage. 1 C Brimstone Attack card Deal 3 damage.…" at bounding box center [673, 397] width 726 height 227
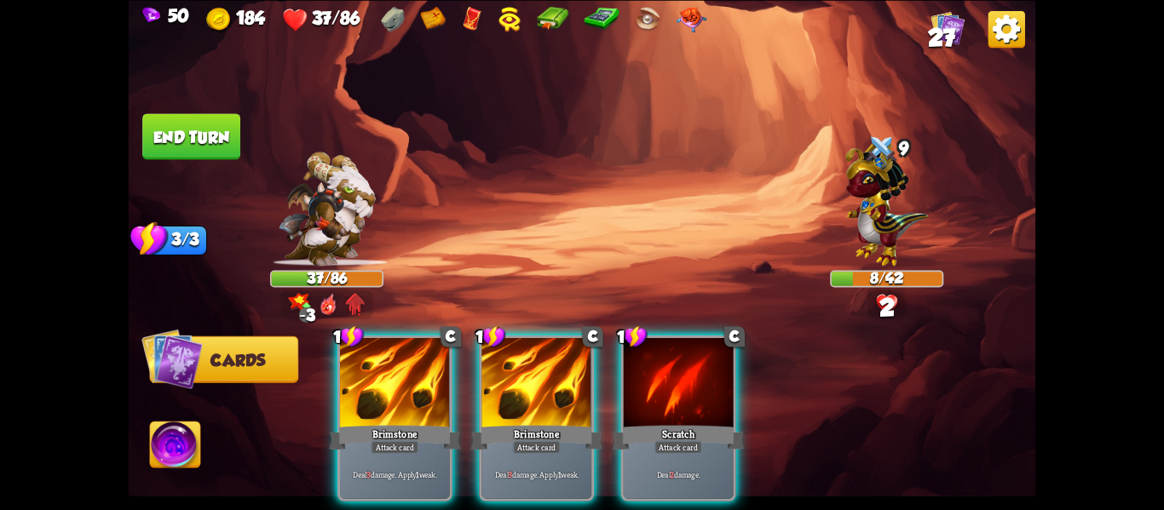
click at [392, 371] on div at bounding box center [395, 384] width 110 height 93
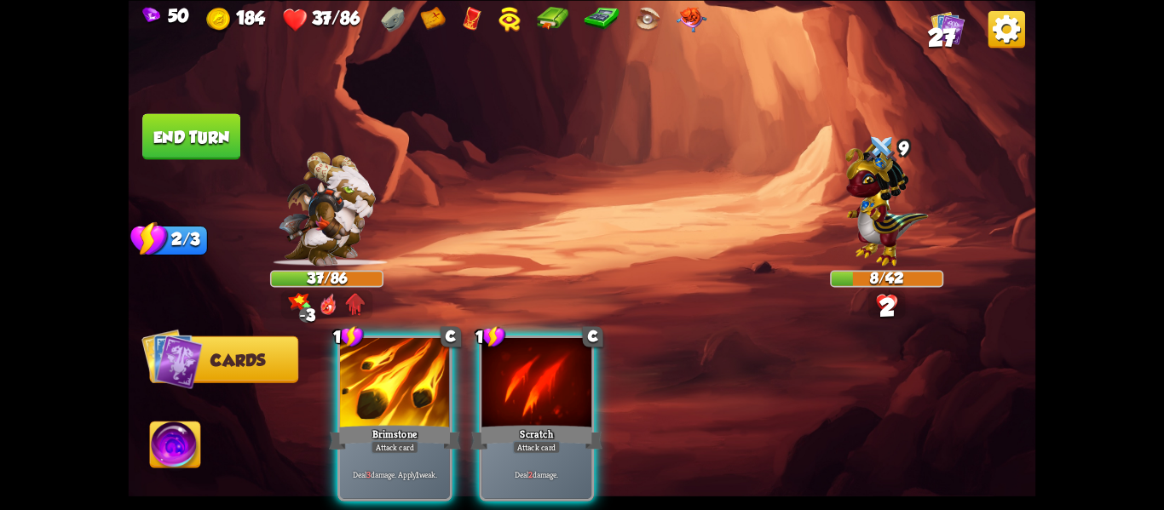
click at [392, 371] on div at bounding box center [395, 384] width 110 height 93
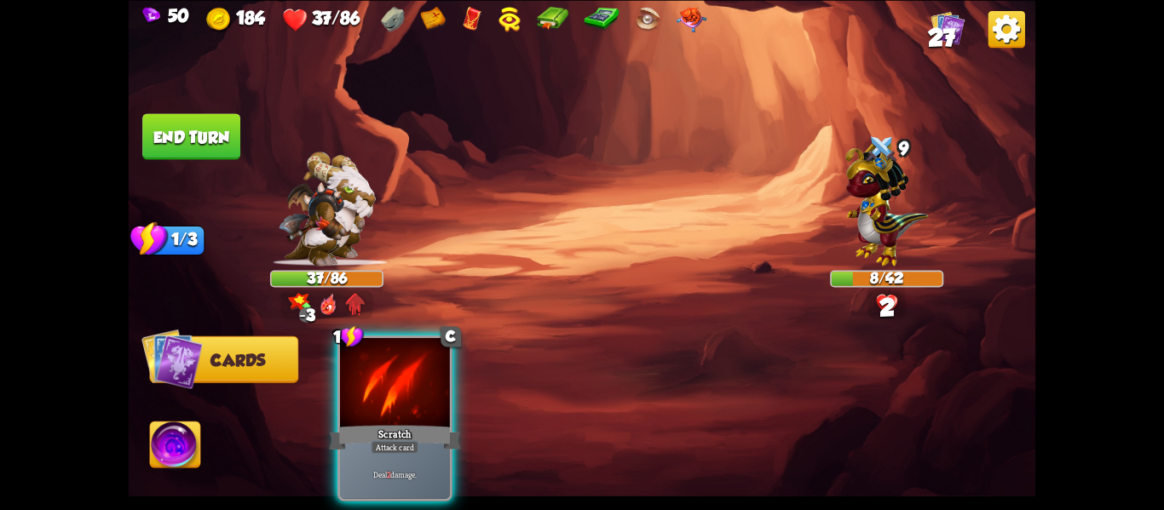
click at [392, 371] on div at bounding box center [395, 384] width 110 height 93
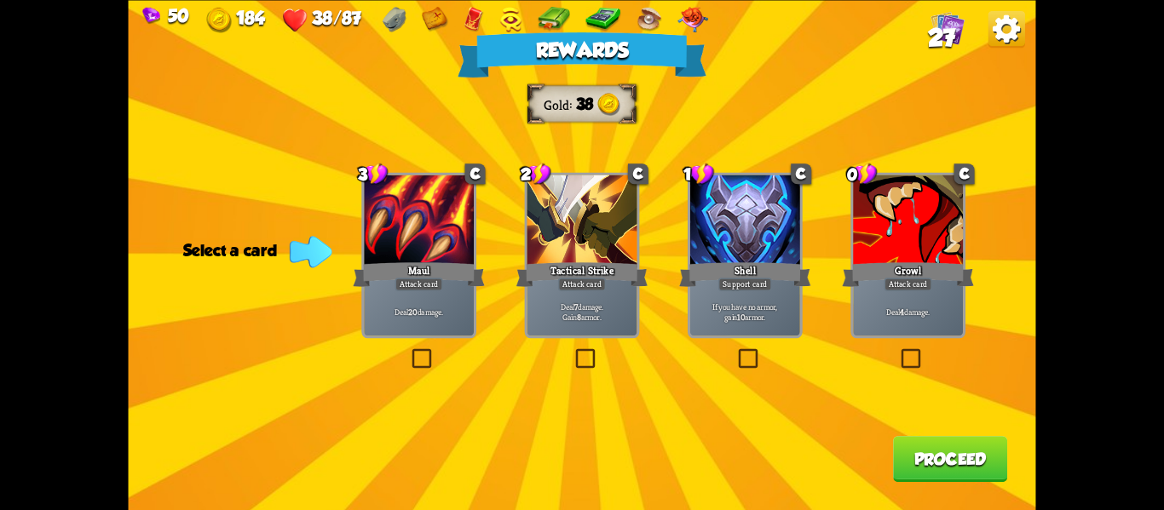
click at [404, 329] on div "Deal 20 damage." at bounding box center [419, 312] width 110 height 48
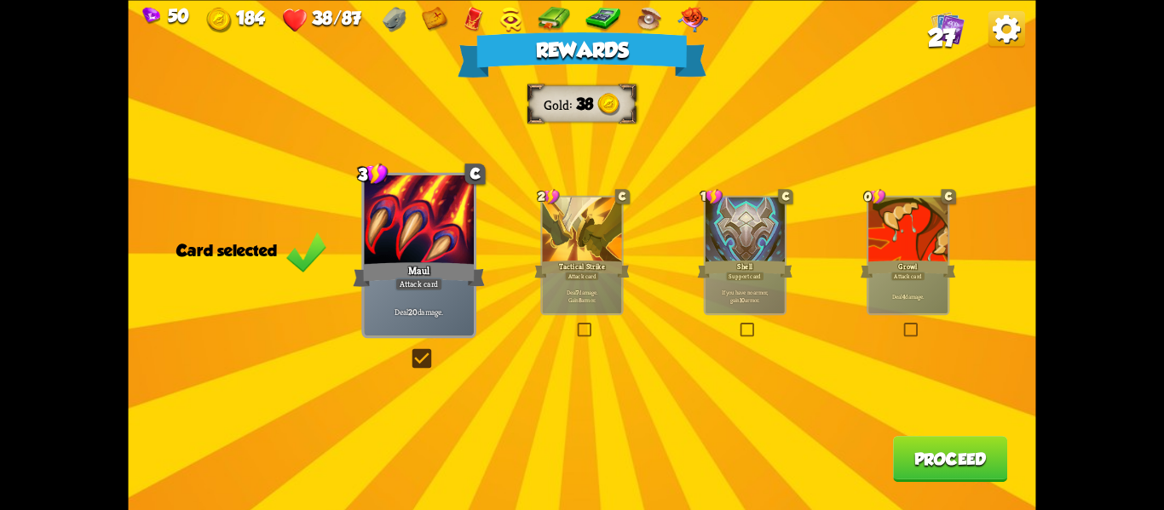
click at [893, 489] on div "Rewards Gold 38 Card selected 3 C Maul Attack card Deal 20 damage. 2 C Tactical…" at bounding box center [582, 255] width 907 height 510
click at [924, 466] on button "Proceed" at bounding box center [950, 459] width 114 height 46
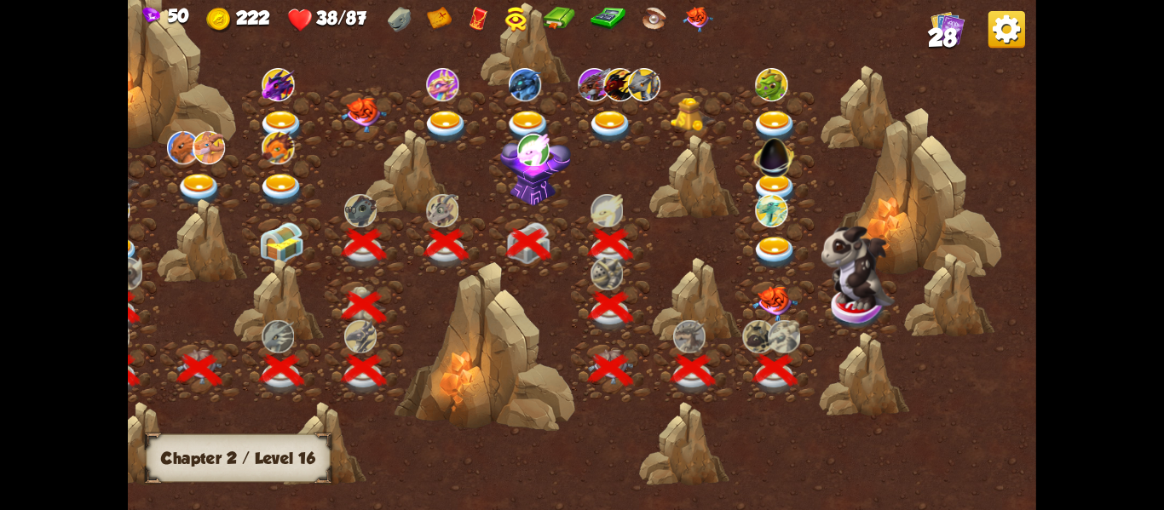
click at [783, 294] on img at bounding box center [774, 303] width 45 height 36
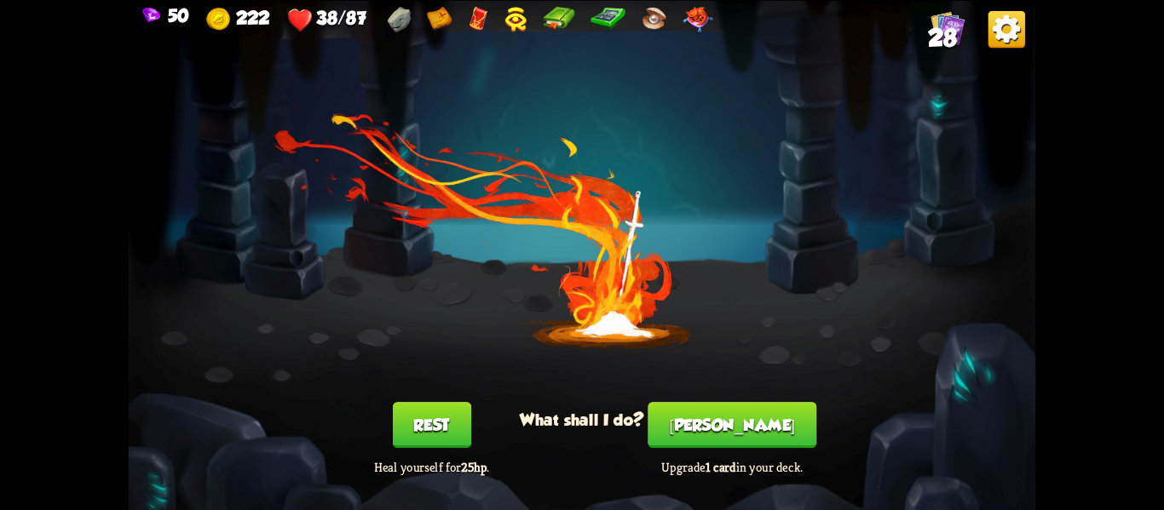
click at [407, 446] on button "Rest" at bounding box center [431, 425] width 78 height 46
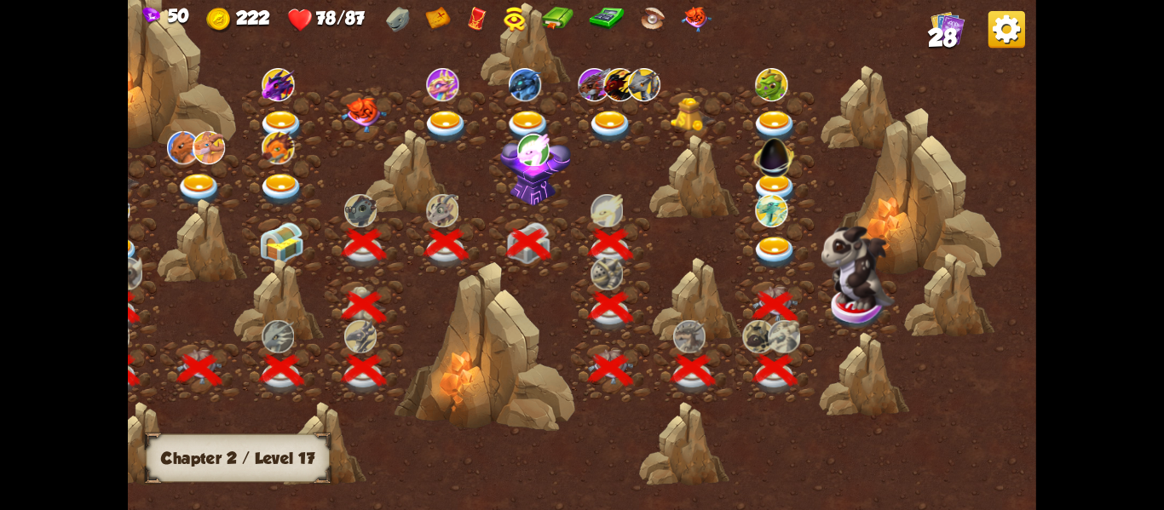
click at [848, 287] on img at bounding box center [858, 267] width 74 height 84
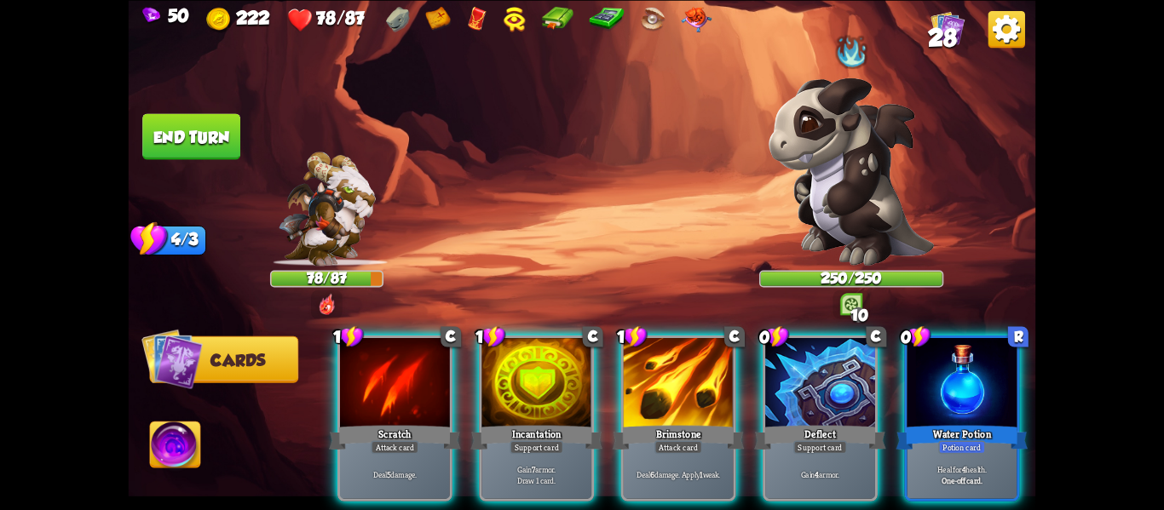
click at [809, 185] on img at bounding box center [851, 172] width 165 height 188
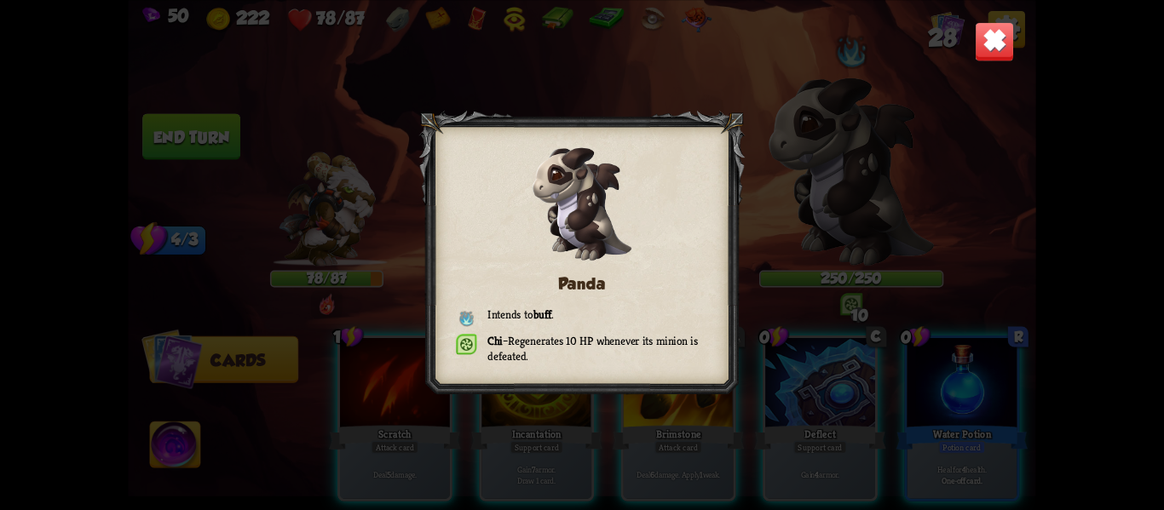
click at [997, 42] on img at bounding box center [995, 41] width 40 height 40
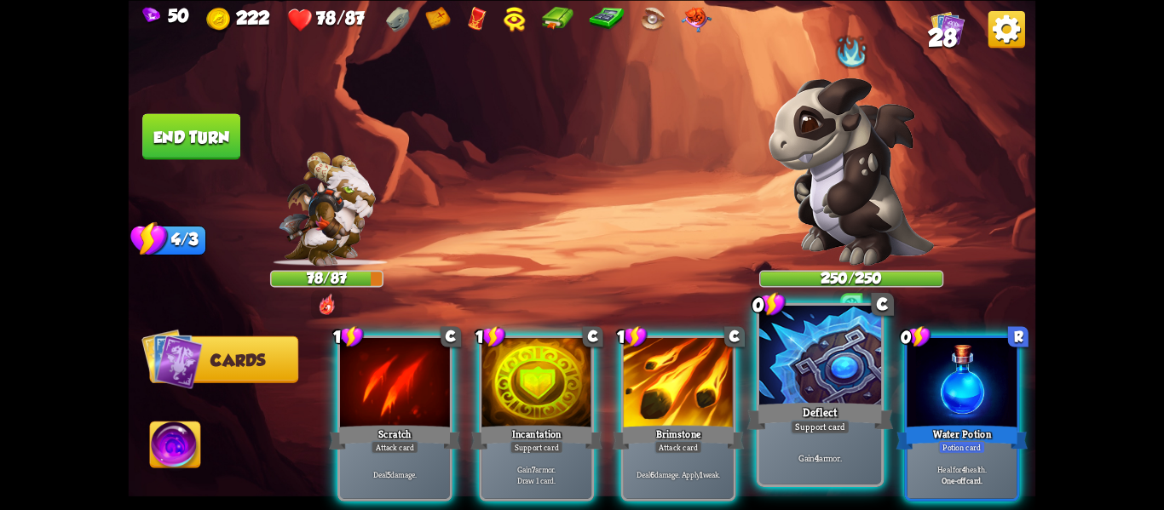
click at [862, 389] on div at bounding box center [820, 357] width 122 height 103
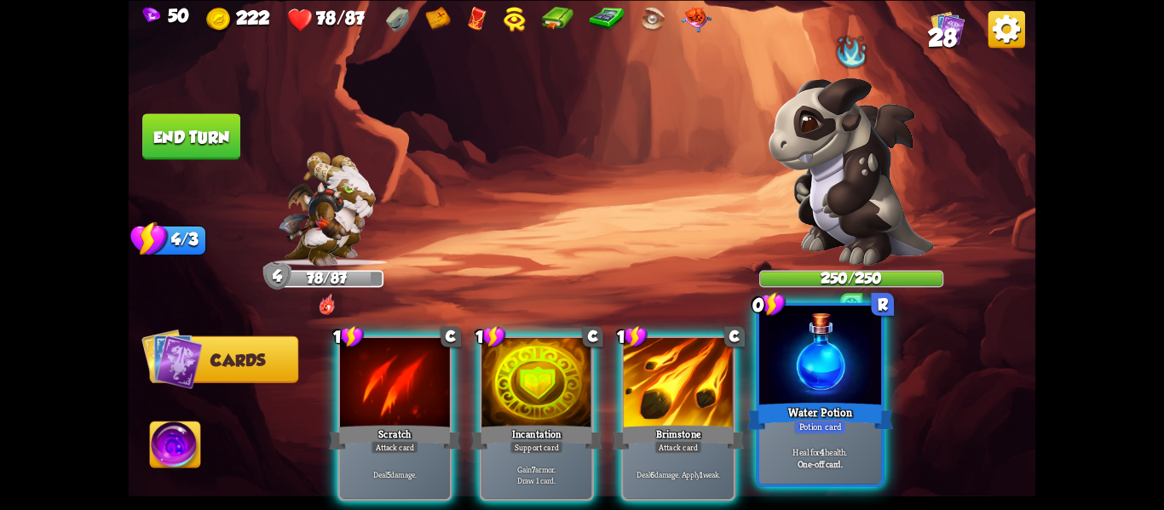
click at [862, 392] on div at bounding box center [820, 357] width 122 height 103
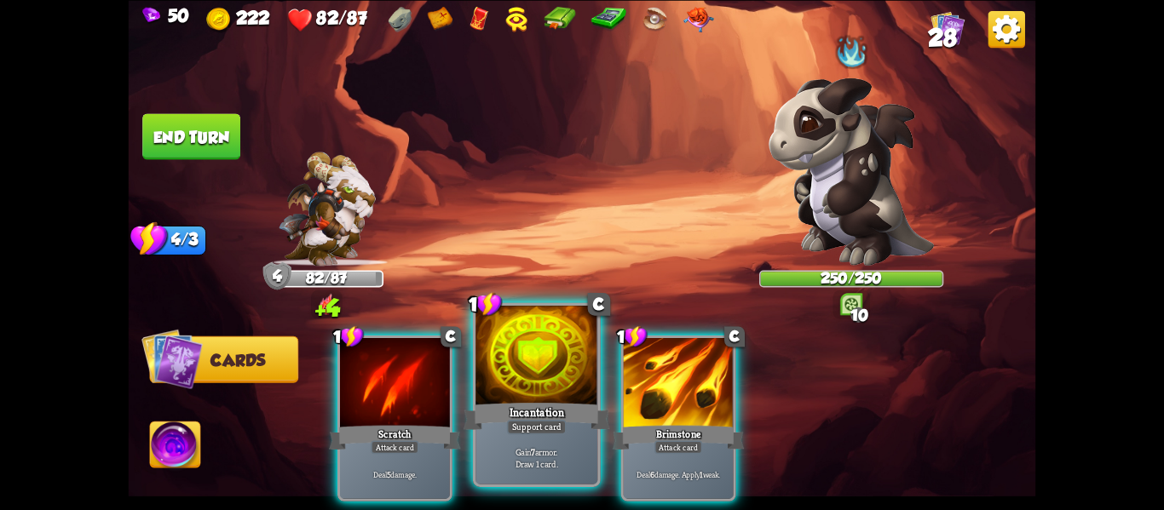
click at [578, 424] on div "Incantation" at bounding box center [537, 416] width 147 height 32
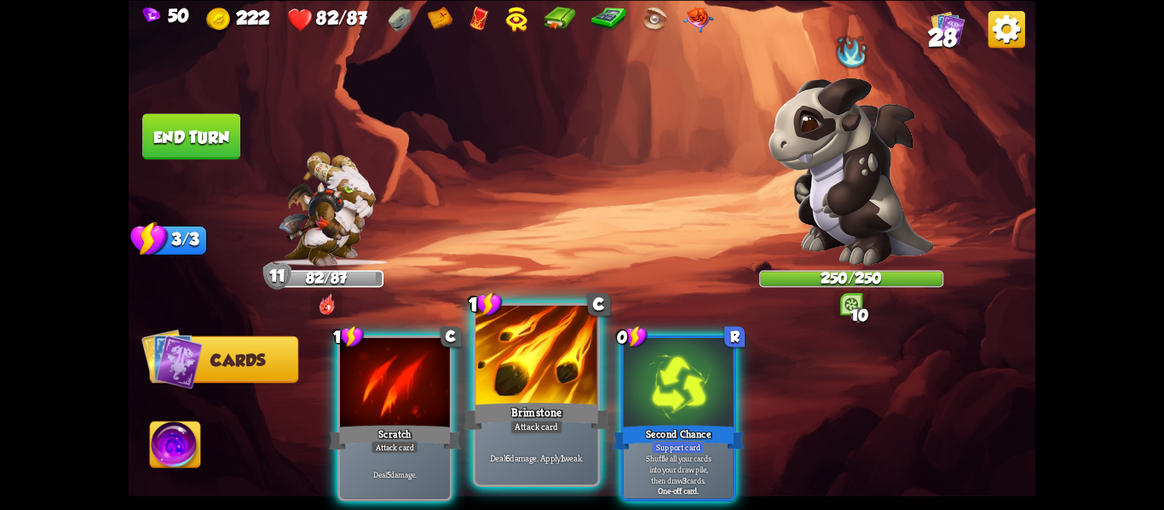
click at [578, 424] on div "Brimstone" at bounding box center [537, 416] width 147 height 32
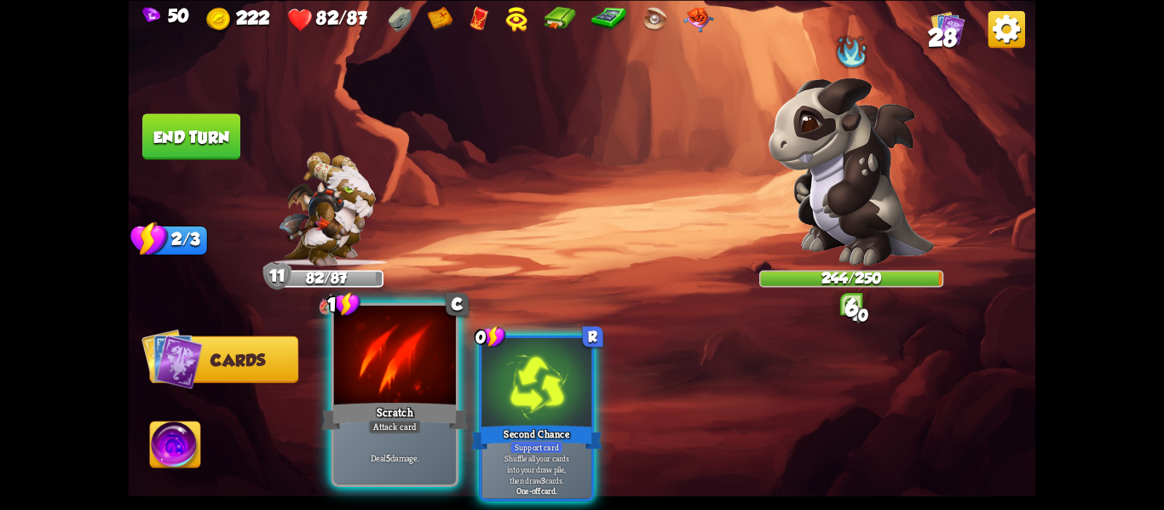
click at [363, 448] on div "Deal 5 damage." at bounding box center [395, 457] width 122 height 53
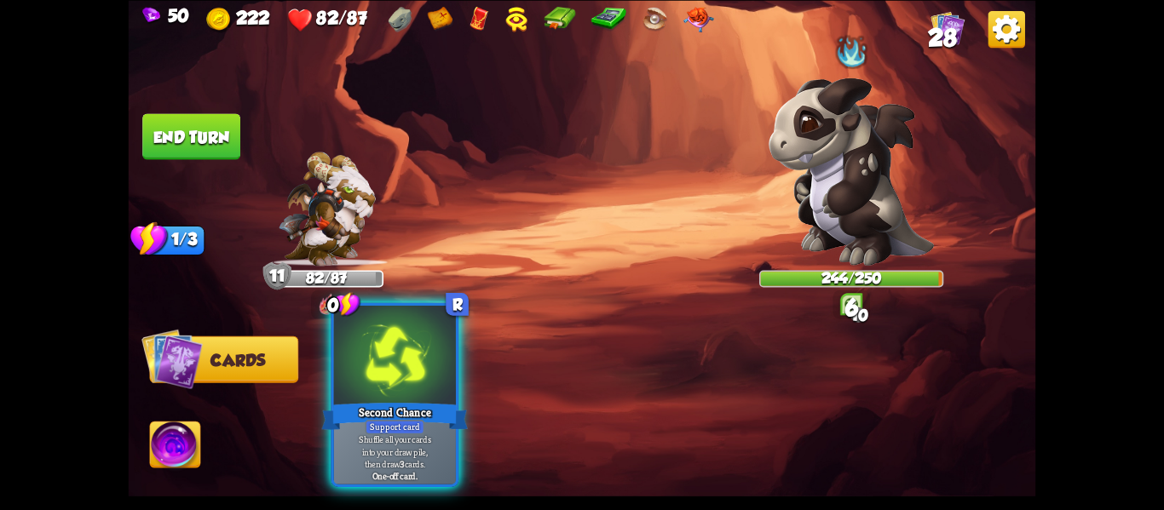
click at [363, 450] on p "Shuffle all your cards into your draw pile, then draw 3 cards." at bounding box center [395, 452] width 116 height 36
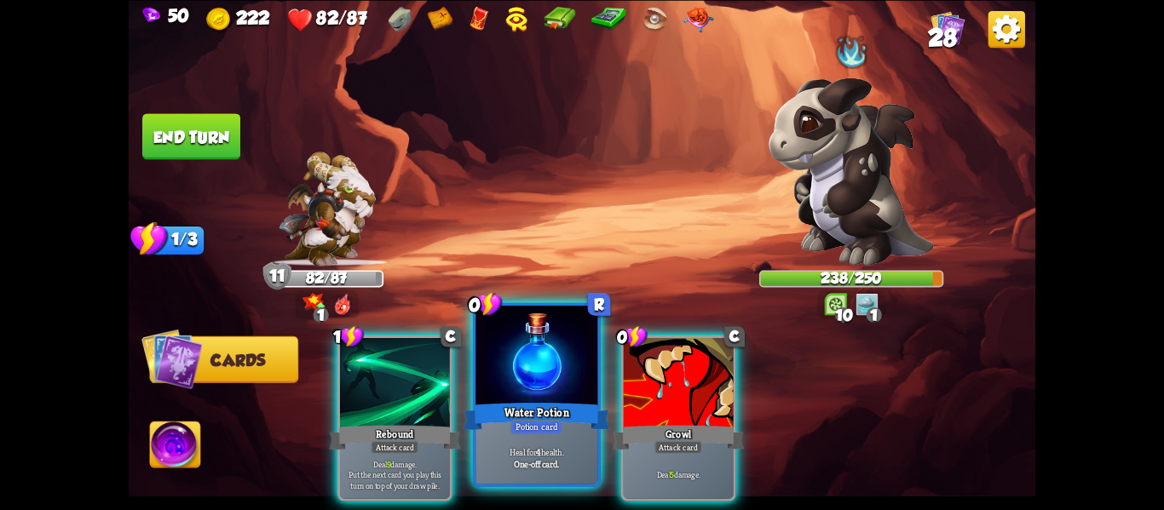
click at [585, 368] on div at bounding box center [536, 357] width 122 height 103
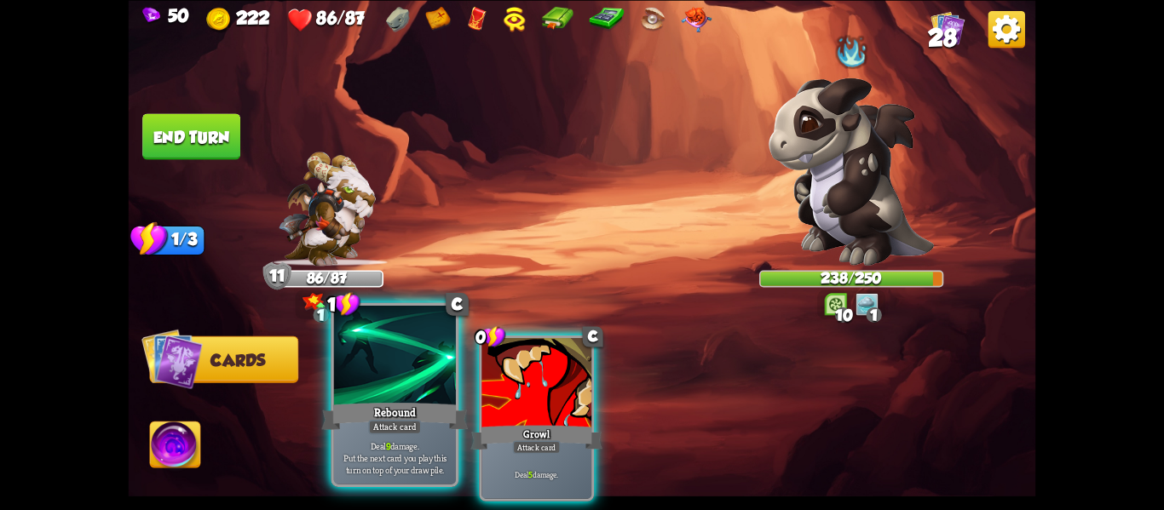
click at [425, 366] on div at bounding box center [395, 357] width 122 height 103
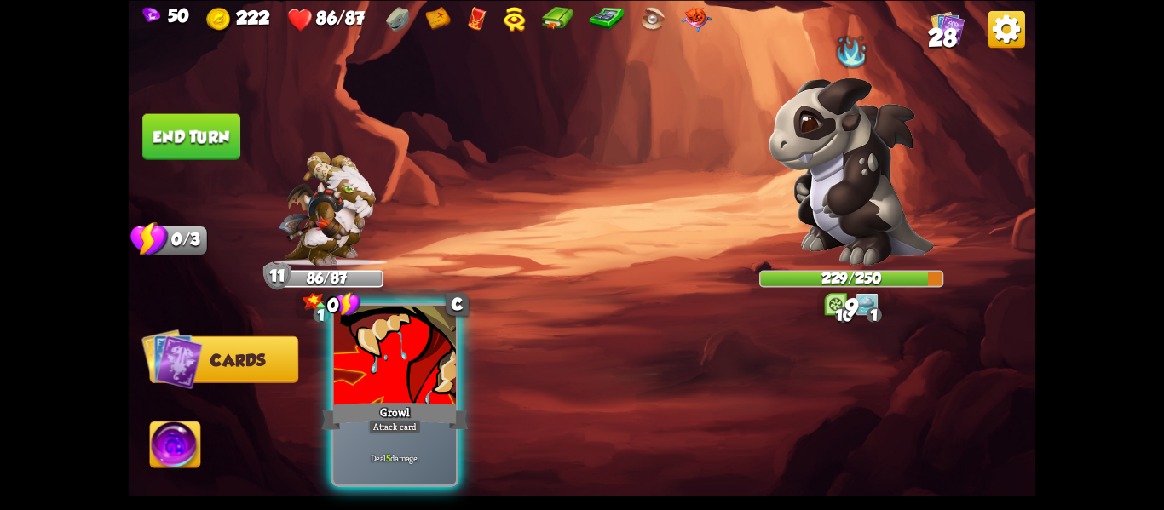
click at [426, 367] on div at bounding box center [395, 357] width 122 height 103
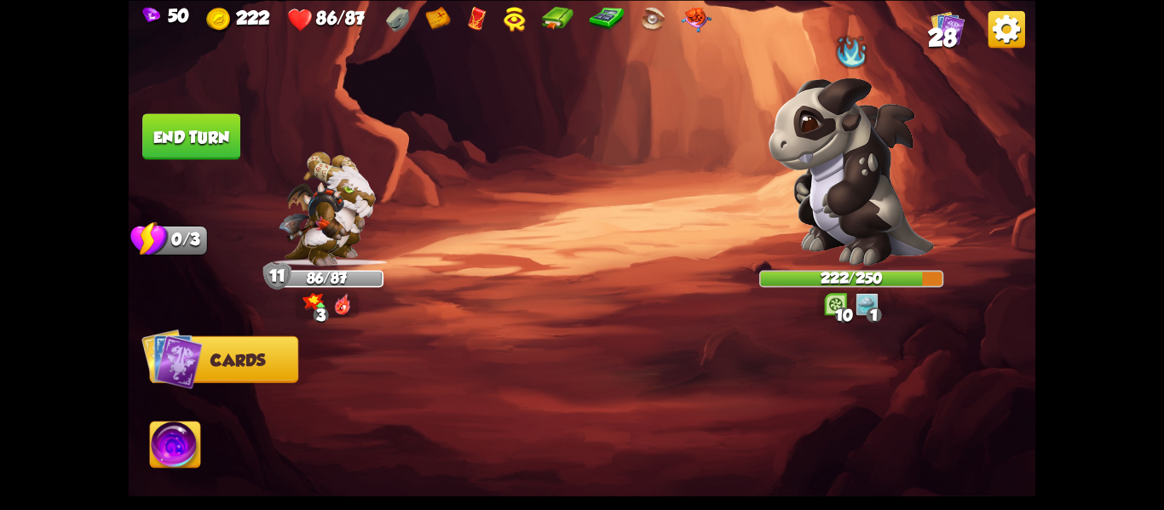
click at [219, 178] on img at bounding box center [582, 255] width 907 height 510
click at [208, 137] on button "End turn" at bounding box center [191, 136] width 100 height 47
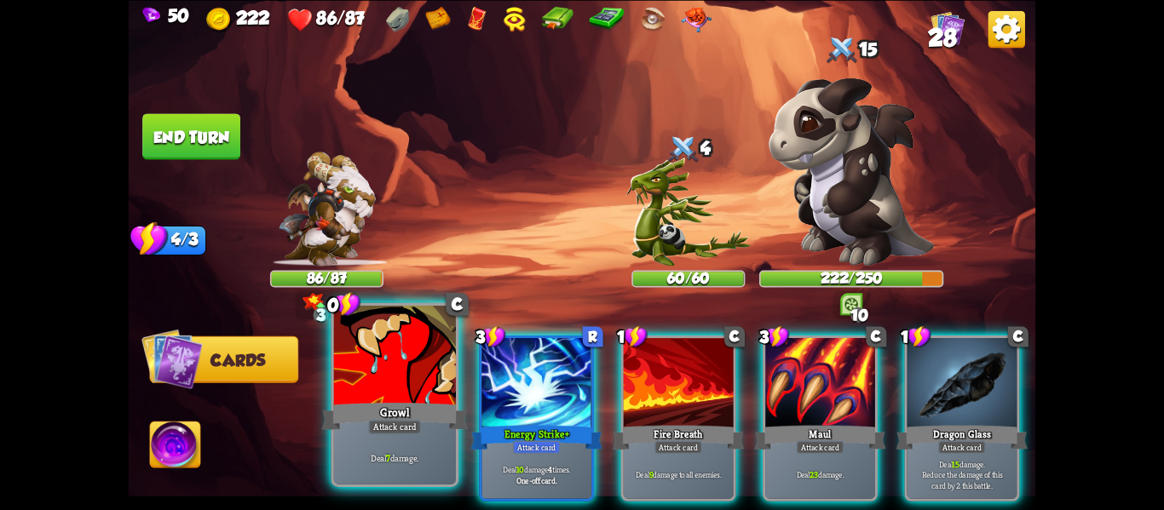
click at [355, 427] on div "Growl" at bounding box center [395, 416] width 147 height 32
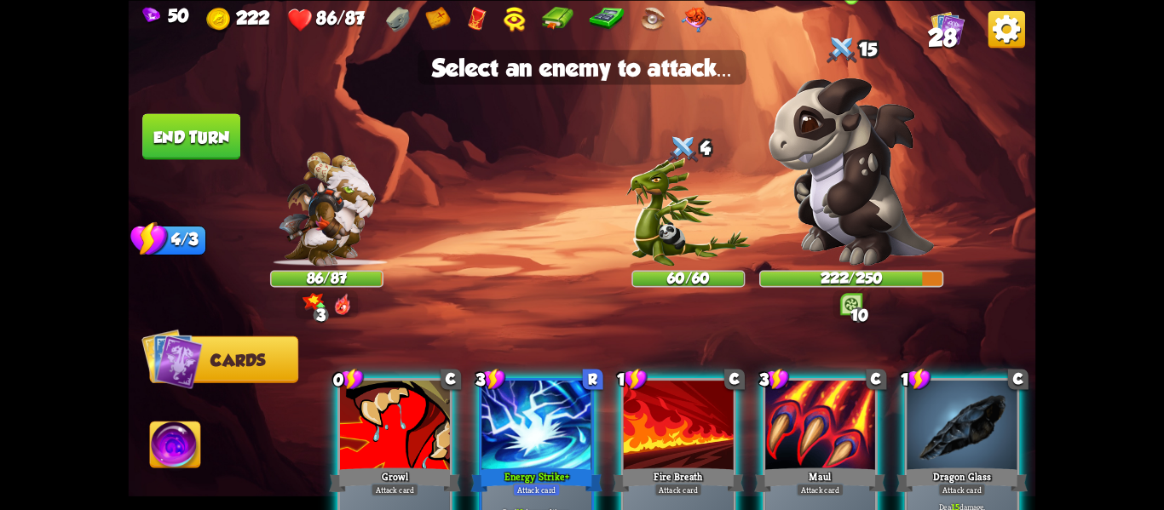
click at [876, 180] on img at bounding box center [851, 172] width 165 height 188
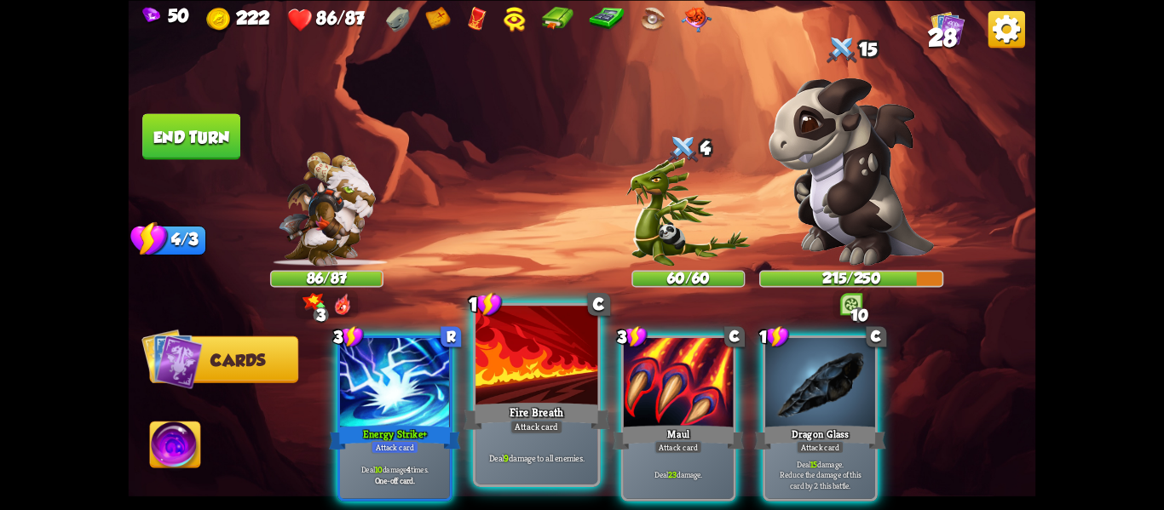
click at [490, 374] on div at bounding box center [536, 357] width 122 height 103
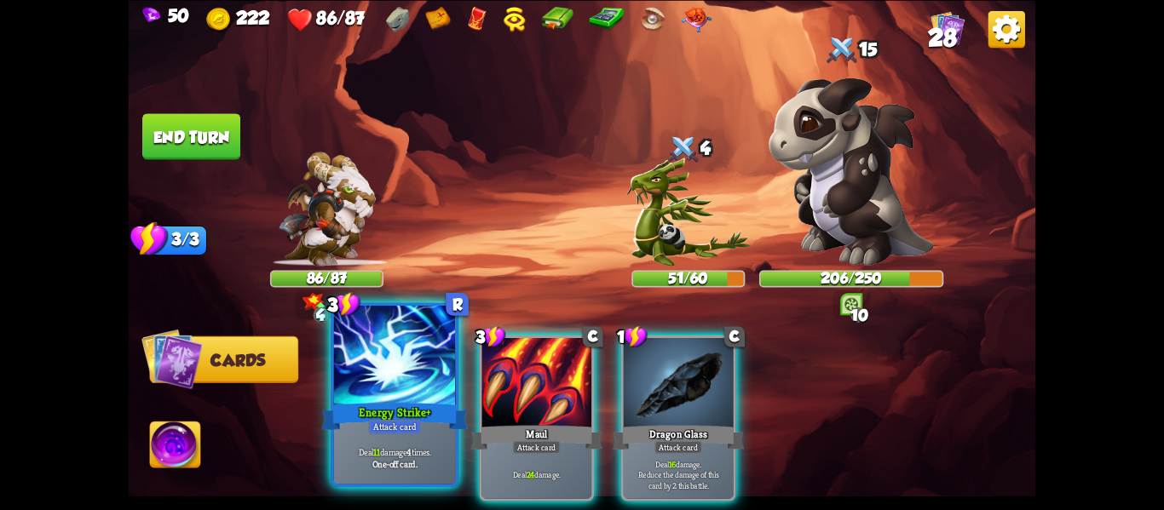
click at [356, 345] on div at bounding box center [395, 357] width 122 height 103
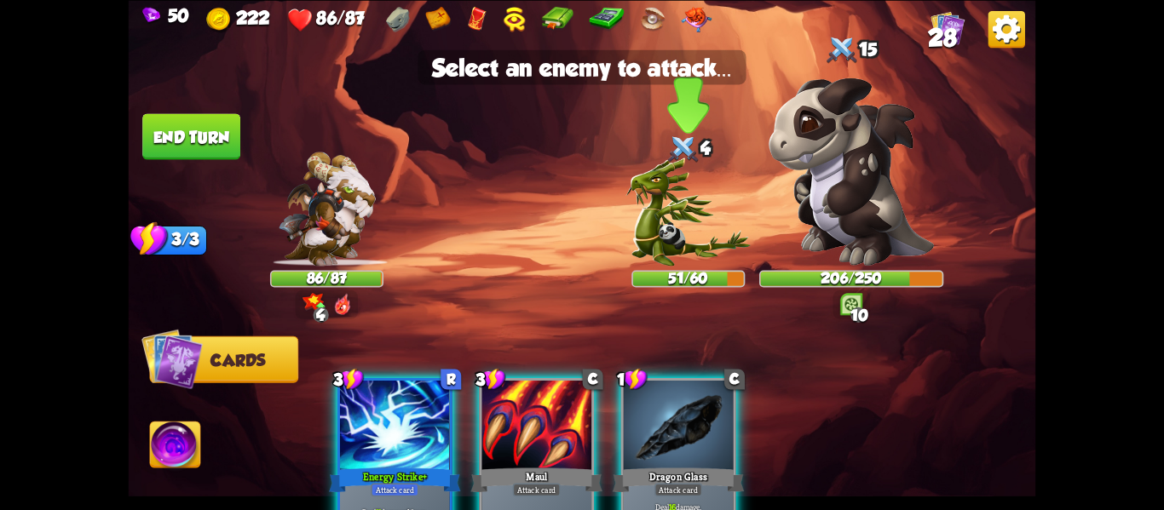
click at [661, 202] on img at bounding box center [688, 212] width 124 height 108
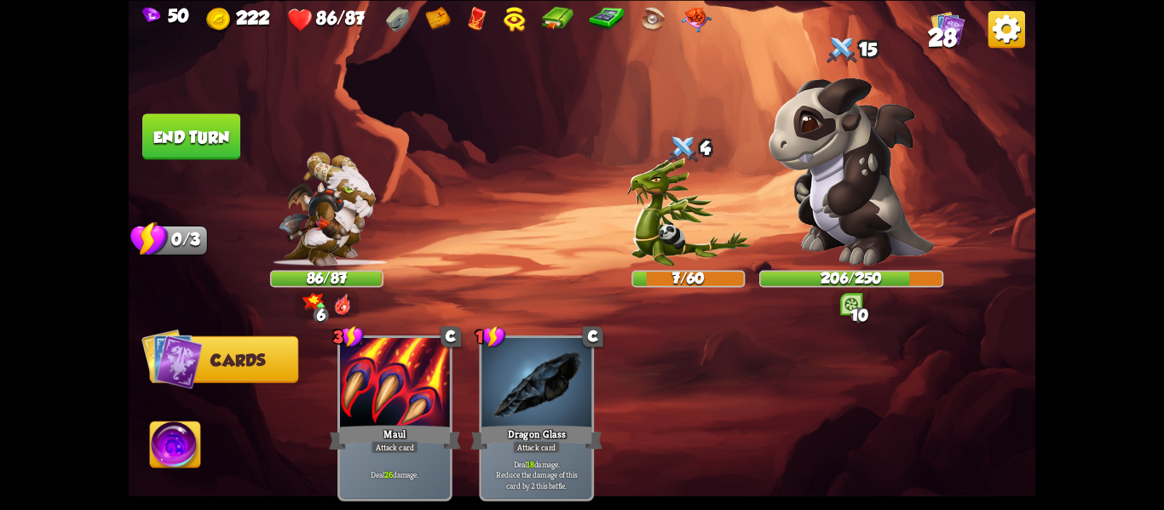
click at [201, 143] on button "End turn" at bounding box center [191, 136] width 100 height 47
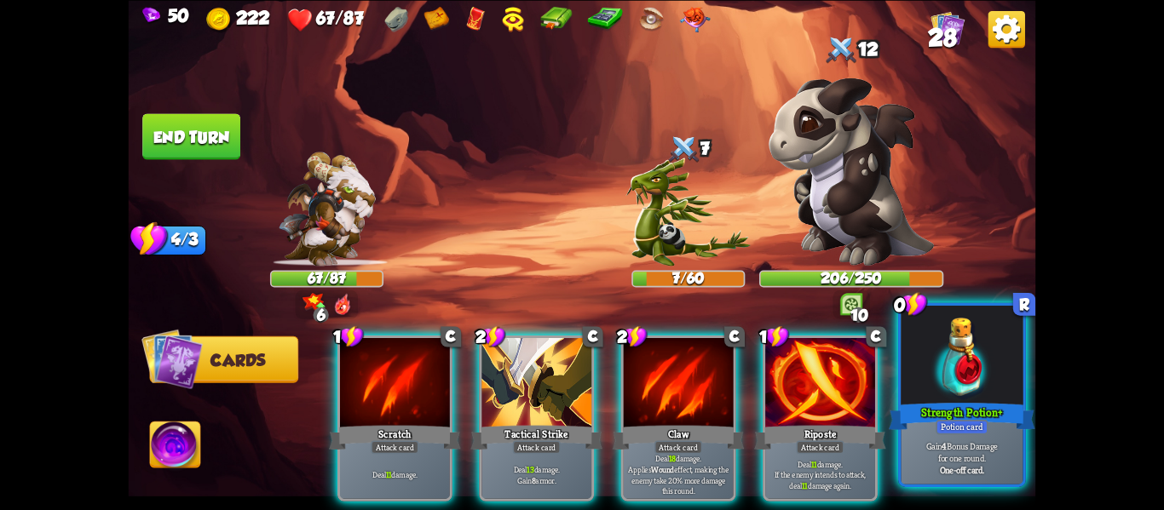
click at [962, 408] on div "Strength Potion+" at bounding box center [962, 416] width 147 height 32
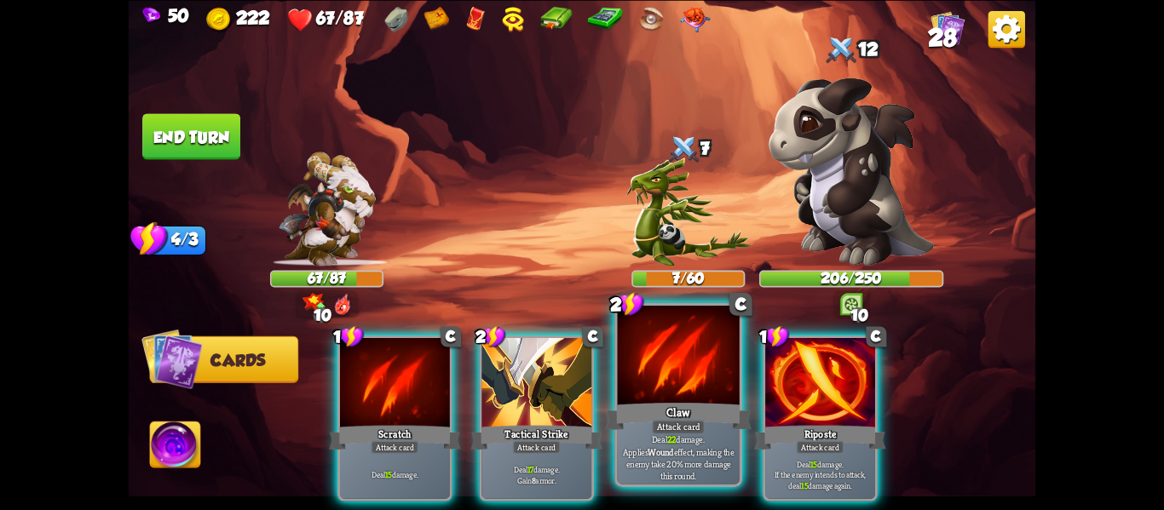
click at [654, 396] on div at bounding box center [679, 357] width 122 height 103
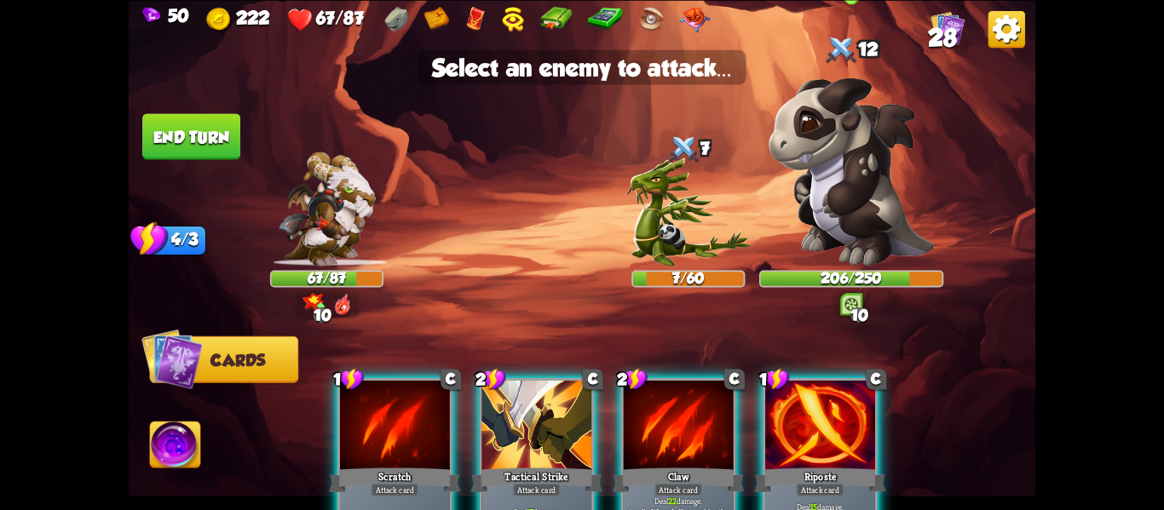
click at [845, 178] on img at bounding box center [851, 172] width 165 height 188
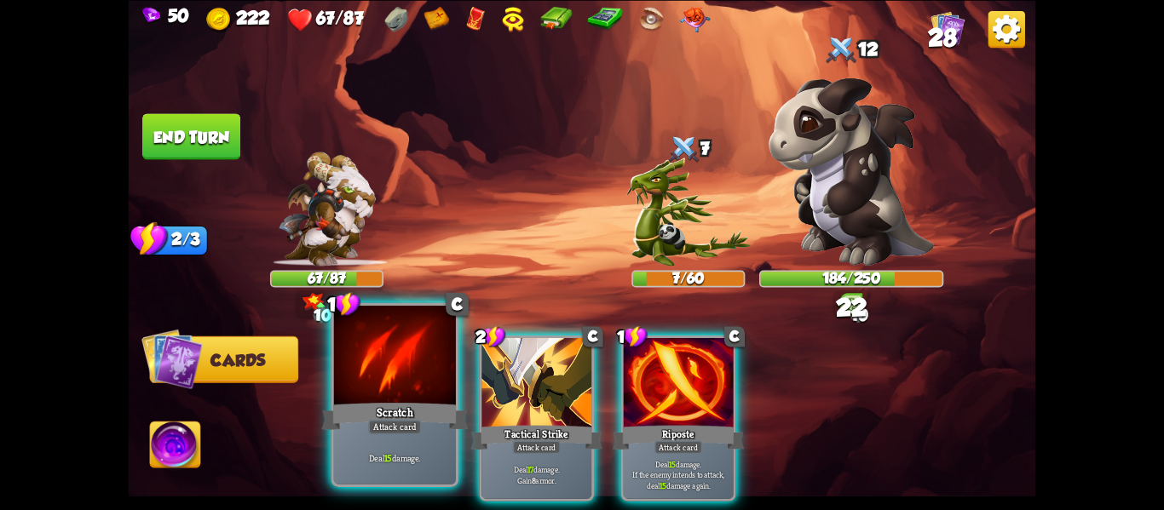
click at [376, 446] on div "Deal 15 damage." at bounding box center [395, 457] width 122 height 53
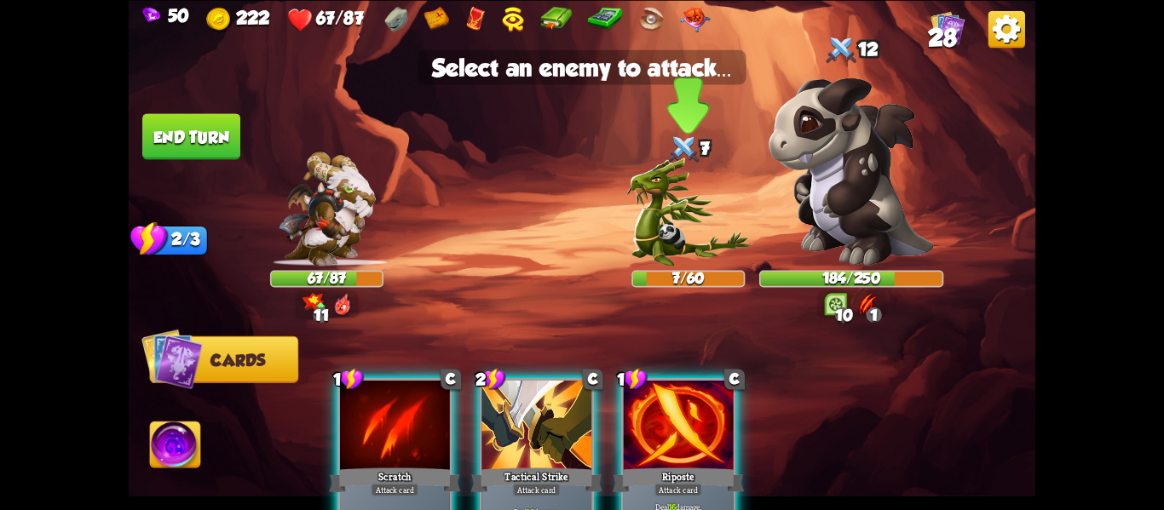
click at [694, 239] on img at bounding box center [688, 212] width 124 height 108
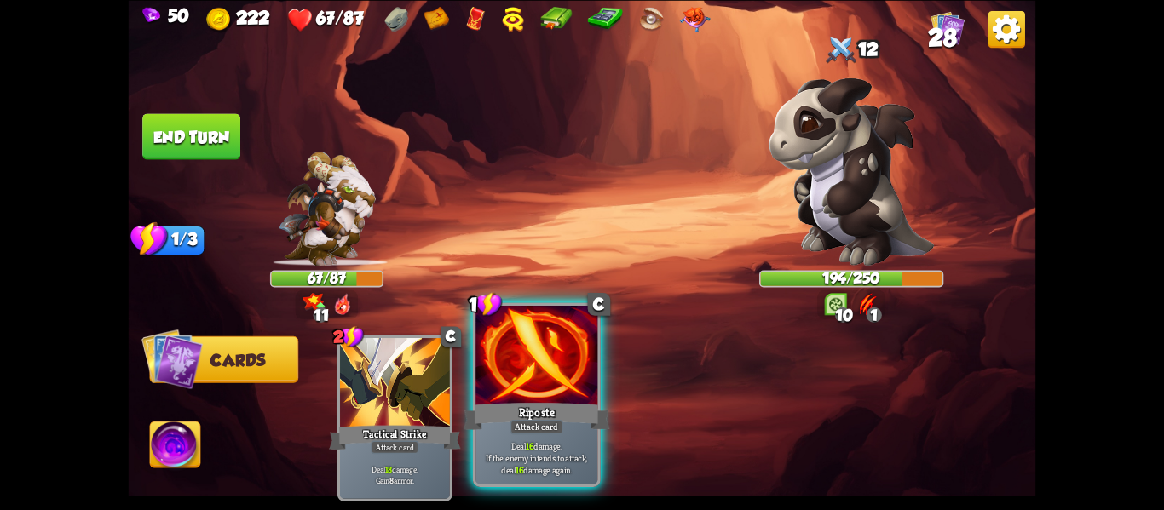
click at [527, 474] on p "Deal 16 damage. If the enemy intends to attack, deal 16 damage again." at bounding box center [537, 458] width 116 height 36
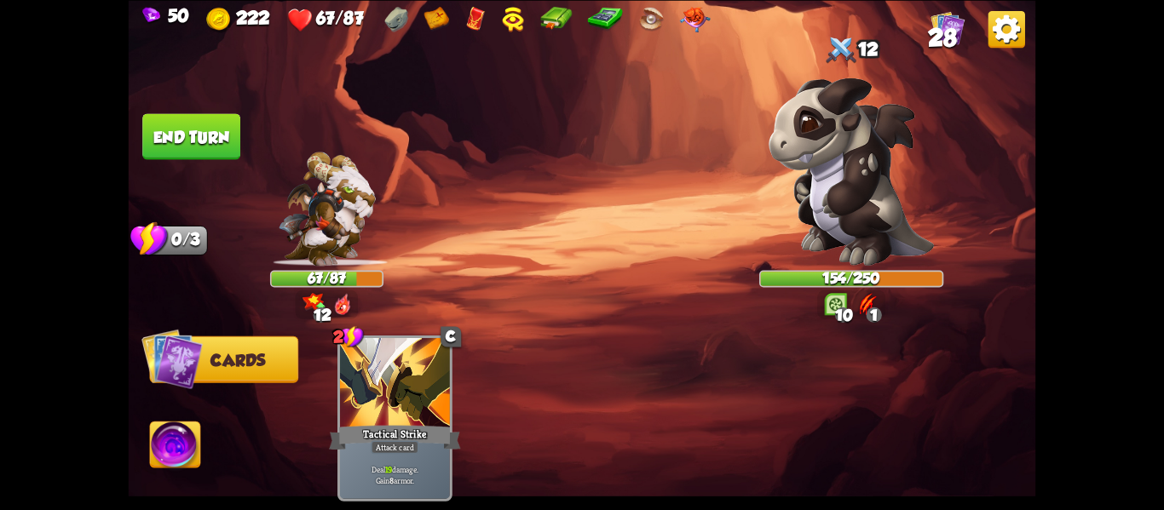
click at [213, 128] on button "End turn" at bounding box center [191, 136] width 100 height 47
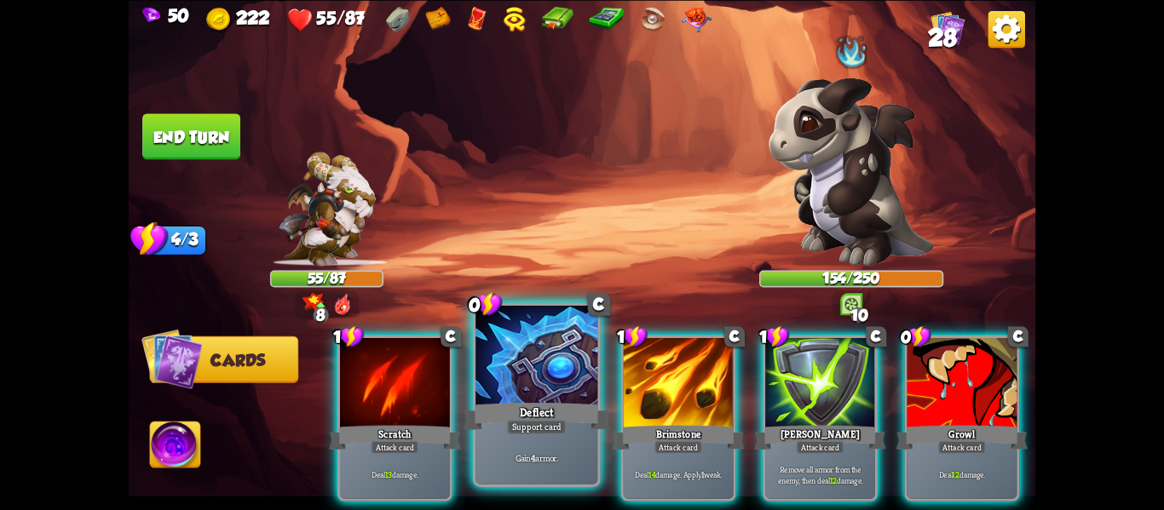
click at [490, 370] on div at bounding box center [536, 357] width 122 height 103
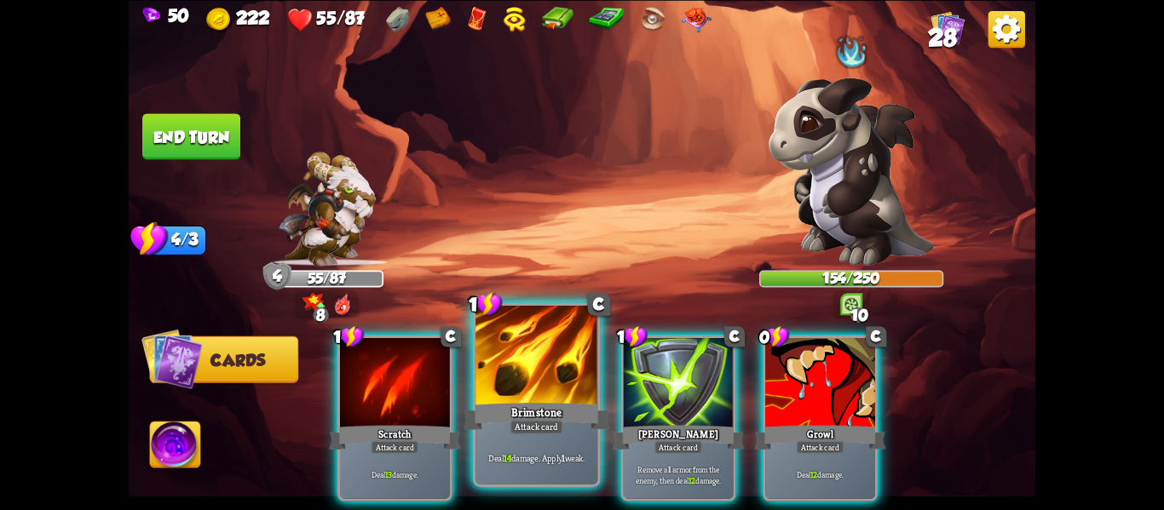
click at [498, 400] on div "Brimstone" at bounding box center [537, 416] width 147 height 32
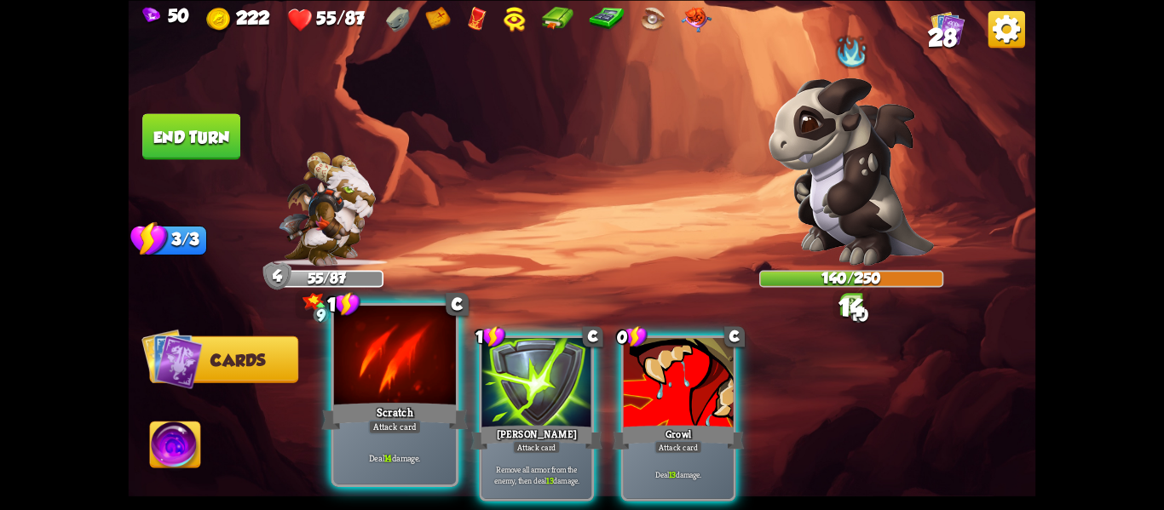
click at [419, 391] on div at bounding box center [395, 357] width 122 height 103
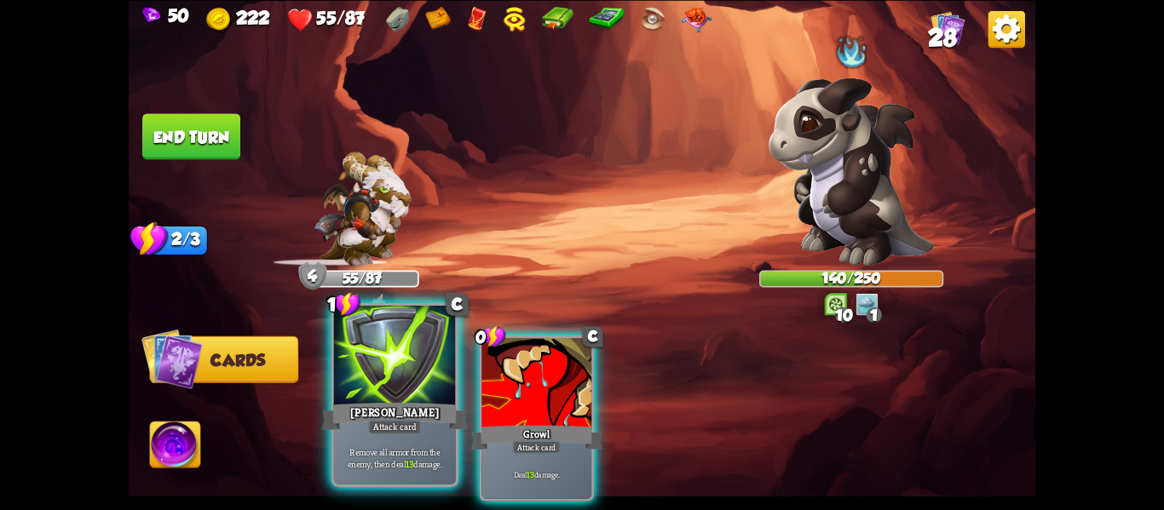
click at [417, 390] on div at bounding box center [395, 357] width 122 height 103
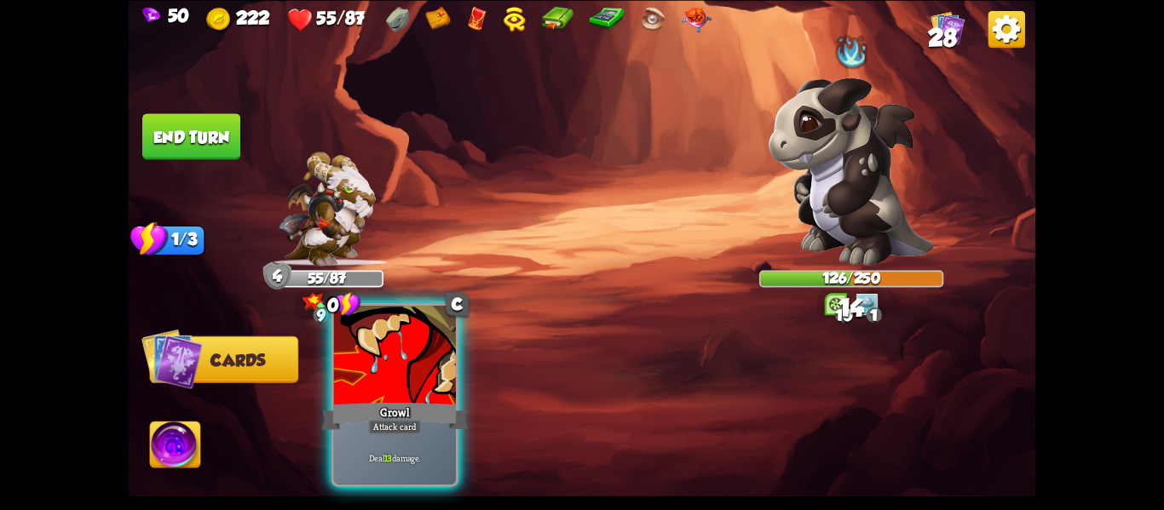
click at [423, 394] on div at bounding box center [395, 357] width 122 height 103
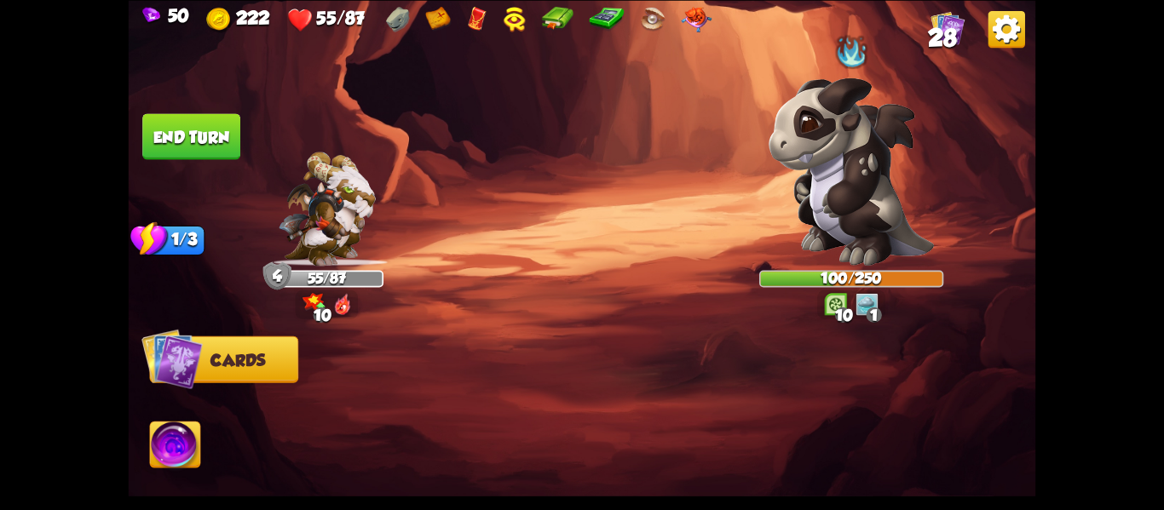
click at [187, 135] on button "End turn" at bounding box center [191, 135] width 100 height 47
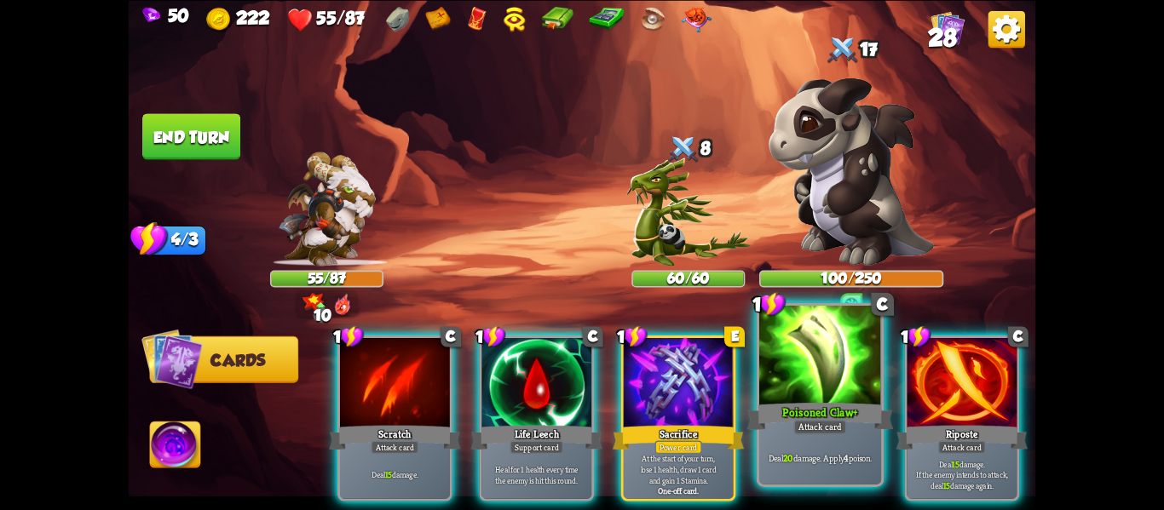
click at [809, 455] on p "Deal 20 damage. Apply 4 poison." at bounding box center [821, 458] width 116 height 12
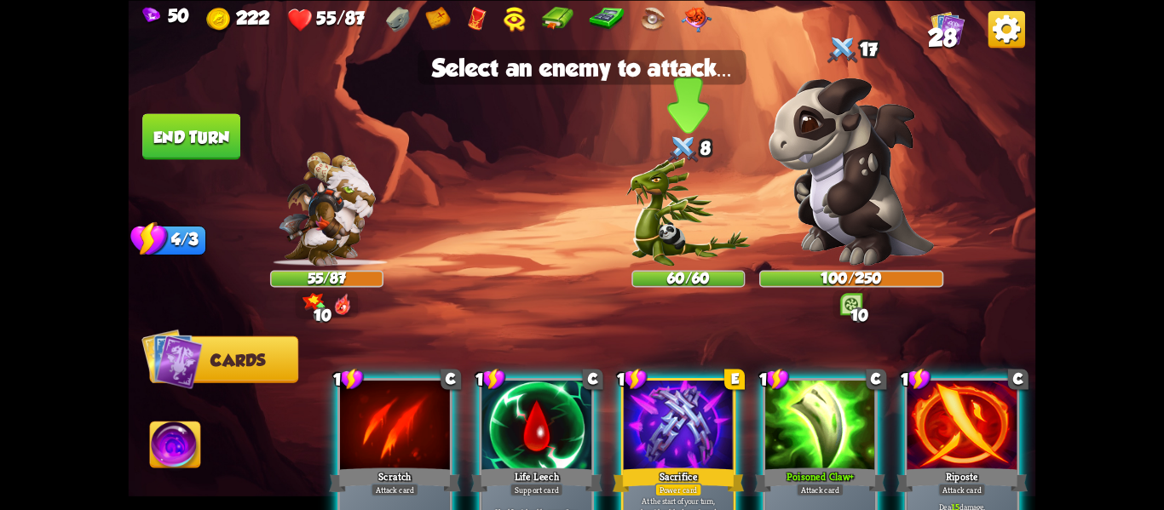
click at [669, 220] on img at bounding box center [688, 212] width 124 height 108
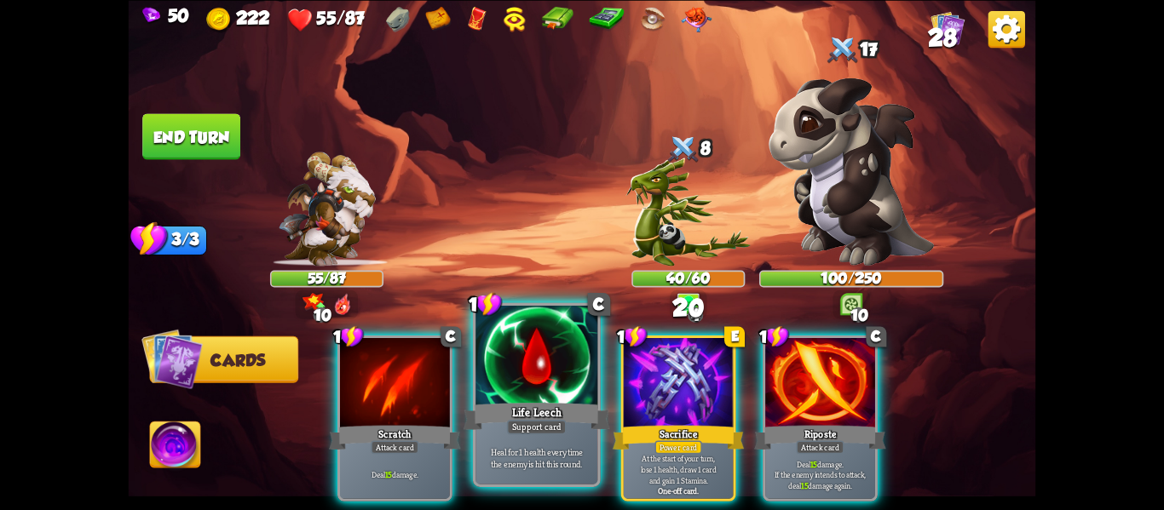
click at [548, 393] on div at bounding box center [536, 357] width 122 height 103
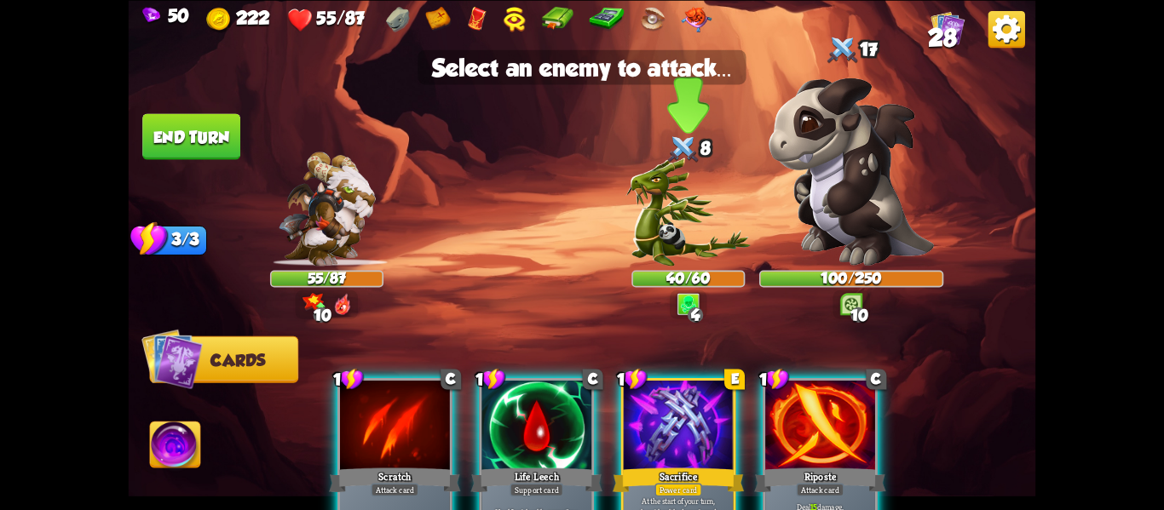
click at [665, 245] on img at bounding box center [688, 212] width 124 height 108
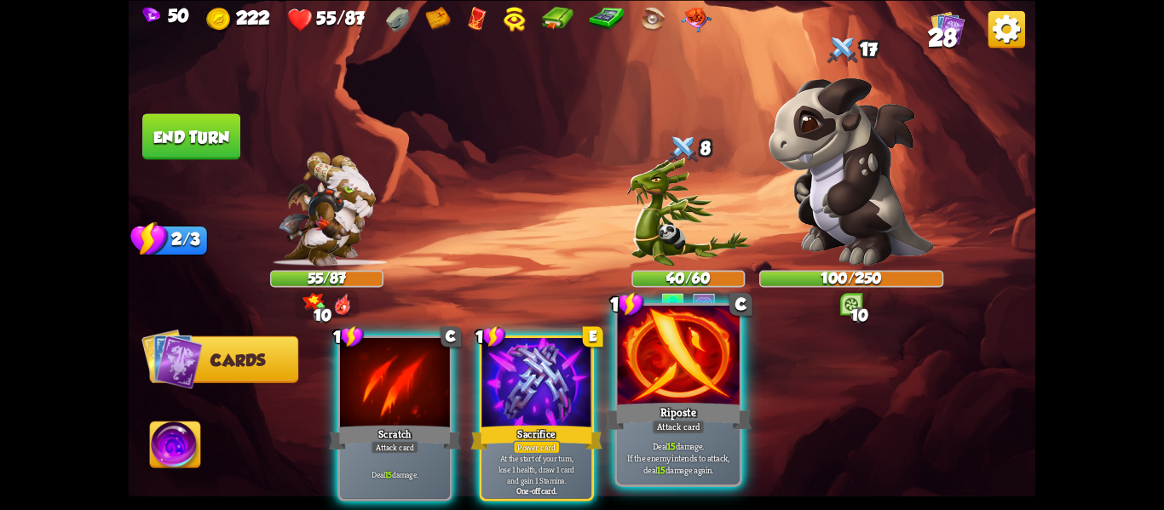
click at [694, 358] on div at bounding box center [679, 357] width 122 height 103
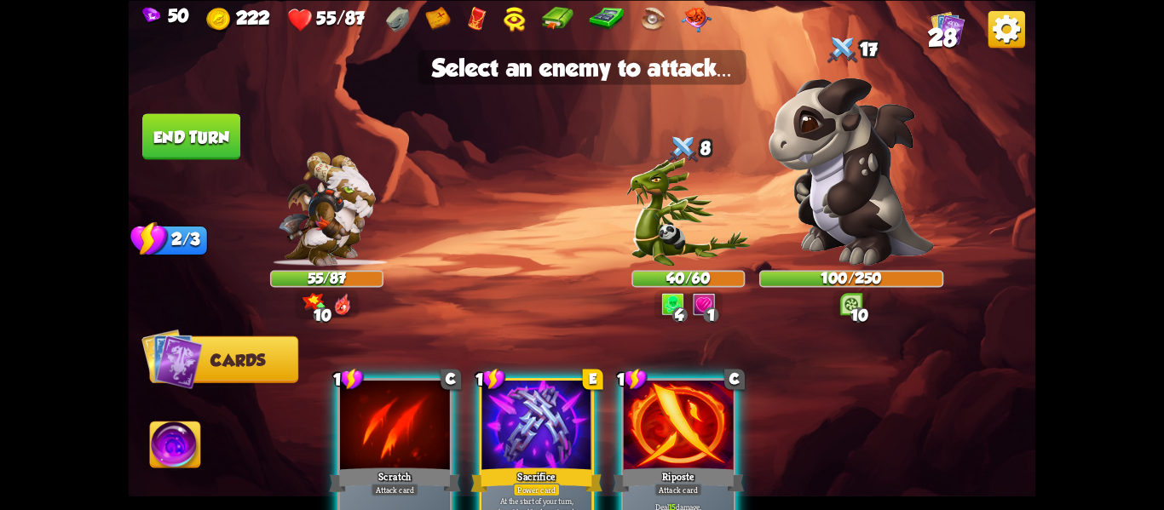
click at [676, 267] on img at bounding box center [582, 255] width 907 height 510
click at [677, 263] on img at bounding box center [688, 212] width 124 height 108
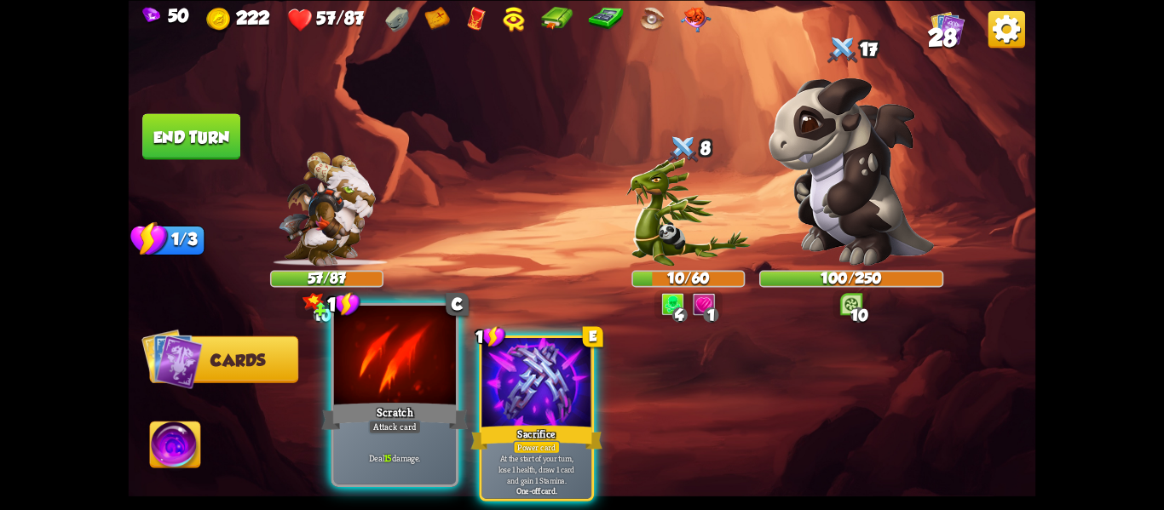
click at [450, 403] on div "Scratch" at bounding box center [395, 416] width 147 height 32
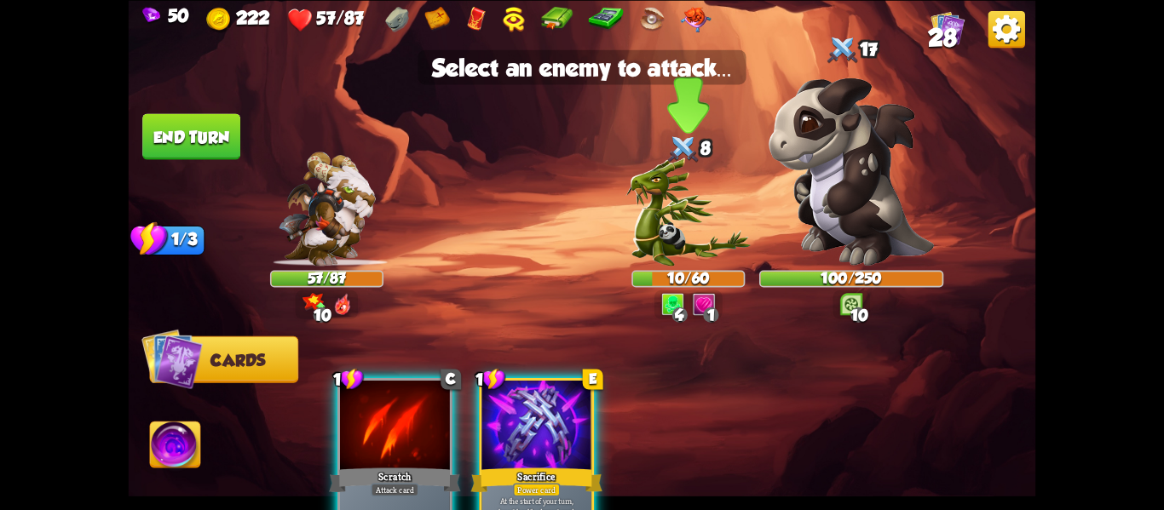
click at [680, 243] on img at bounding box center [688, 212] width 124 height 108
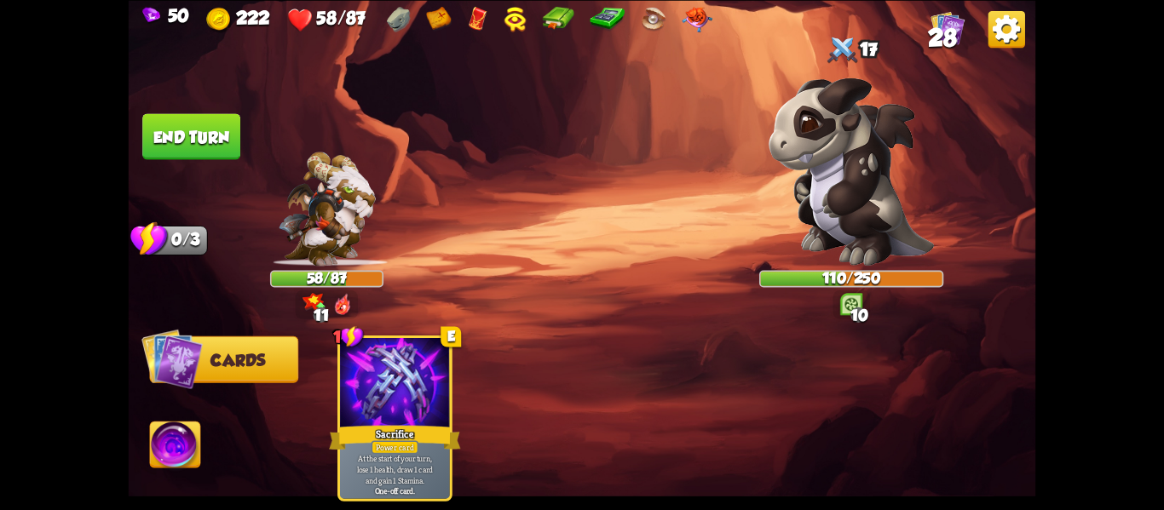
click at [184, 130] on button "End turn" at bounding box center [191, 136] width 99 height 47
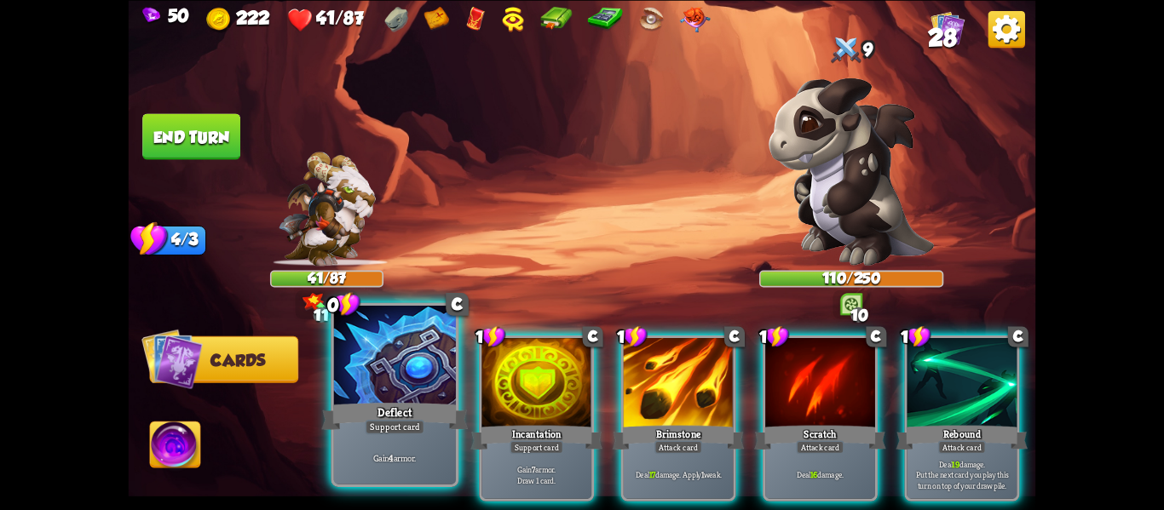
click at [427, 377] on div at bounding box center [395, 357] width 122 height 103
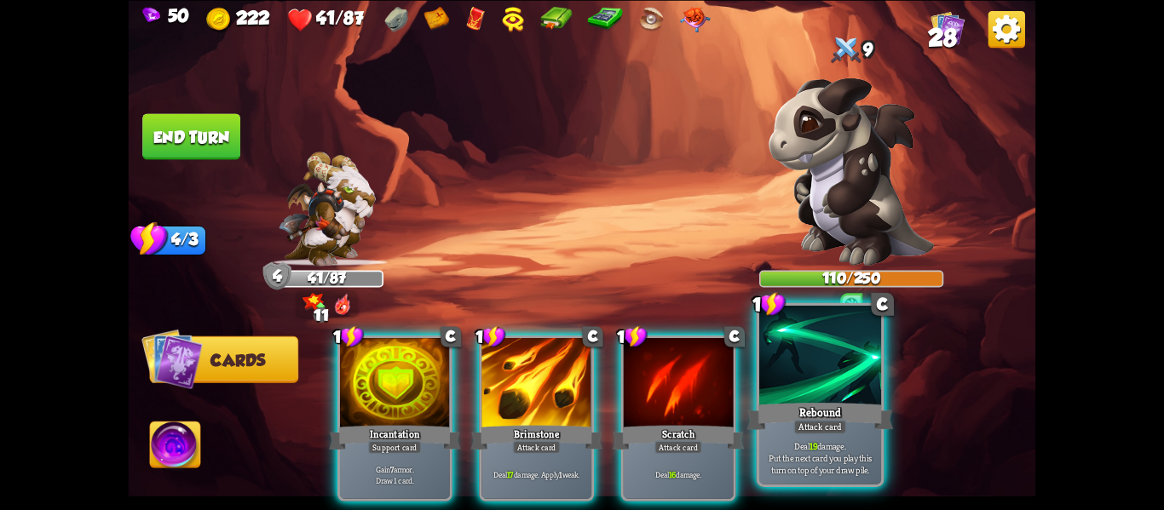
click at [802, 397] on div at bounding box center [820, 357] width 122 height 103
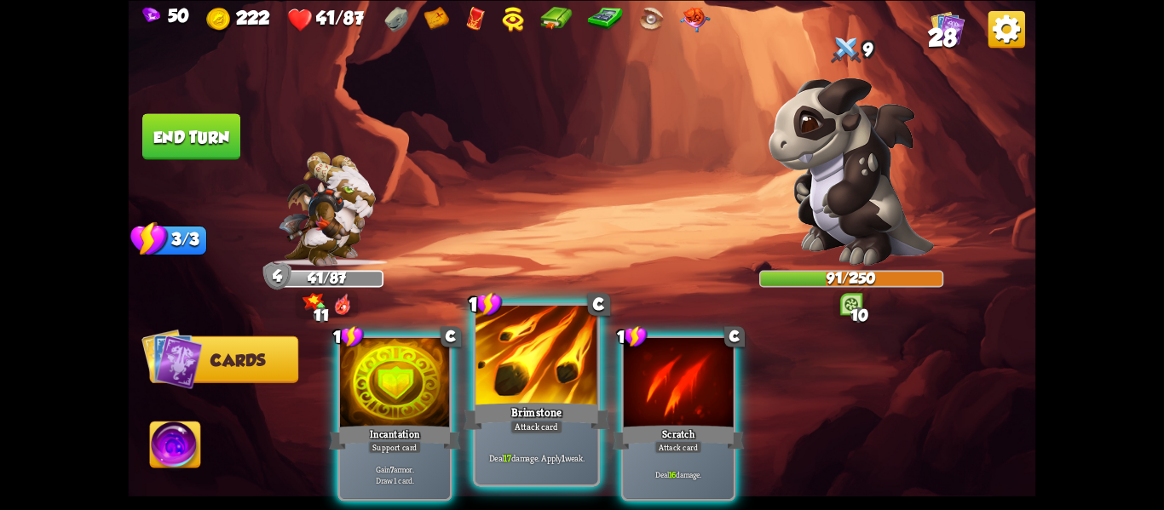
click at [567, 366] on div at bounding box center [536, 357] width 122 height 103
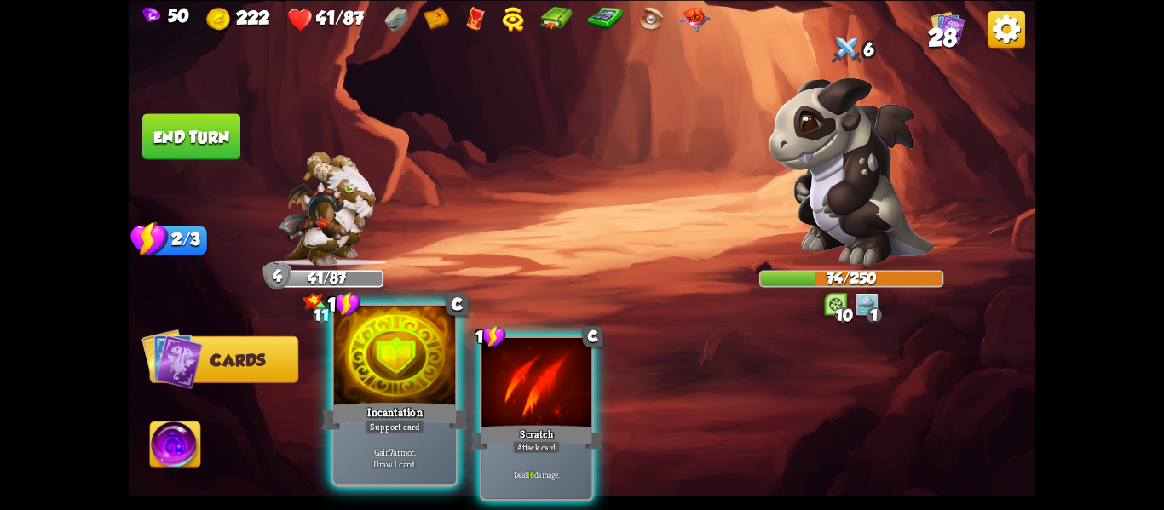
click at [390, 405] on div "Incantation" at bounding box center [395, 416] width 147 height 32
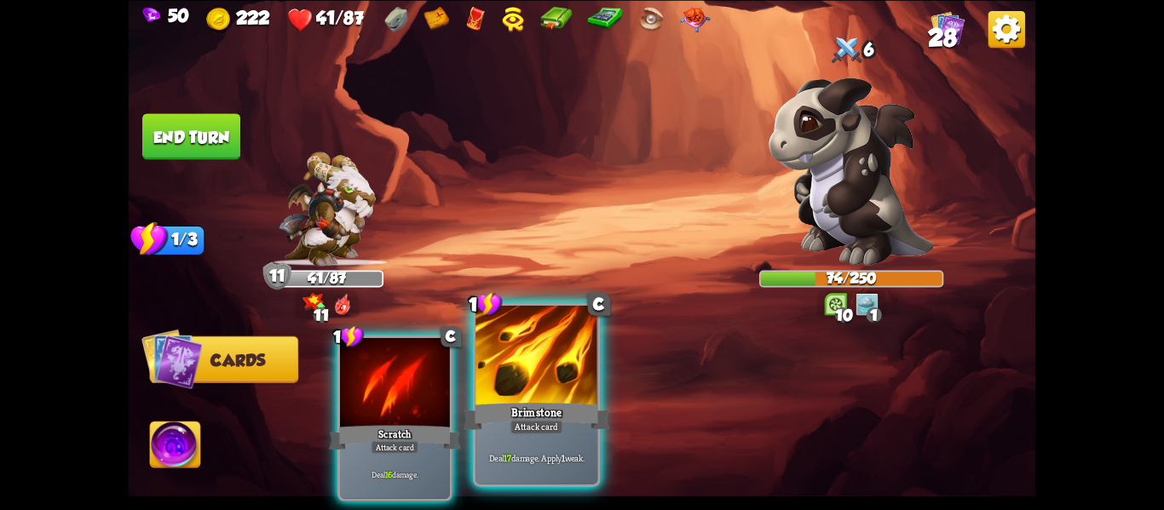
click at [541, 406] on div "Brimstone" at bounding box center [537, 416] width 147 height 32
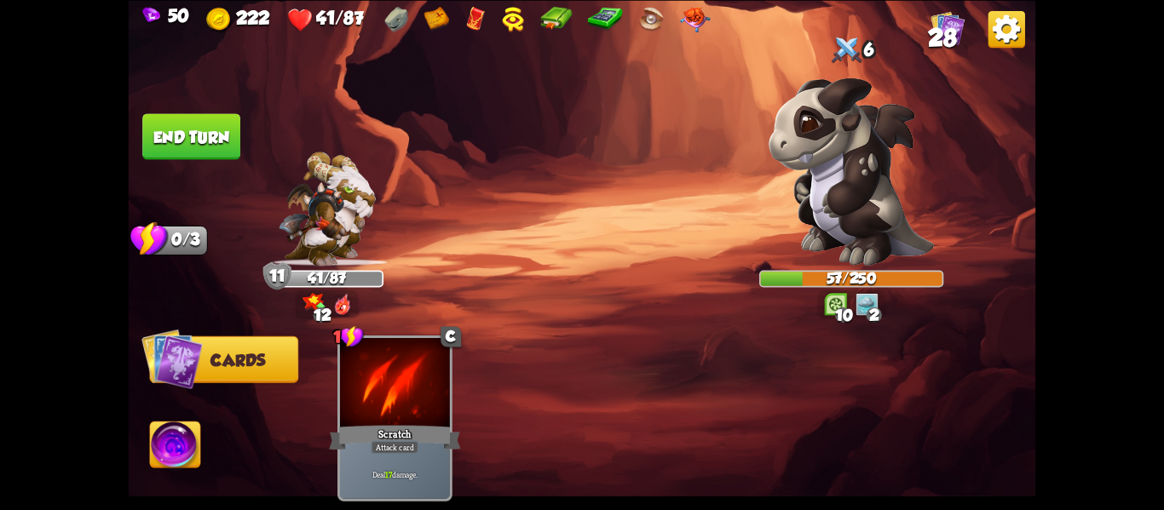
click at [197, 153] on button "End turn" at bounding box center [191, 135] width 101 height 47
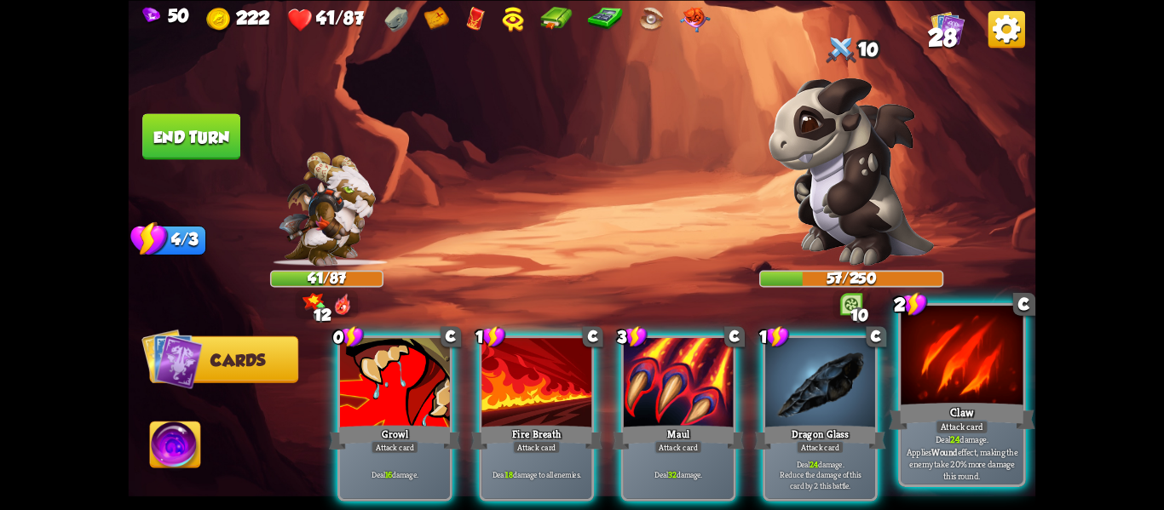
click at [910, 434] on div "Deal 24 damage. Applies Wound effect, making the enemy take 20% more damage thi…" at bounding box center [962, 457] width 122 height 53
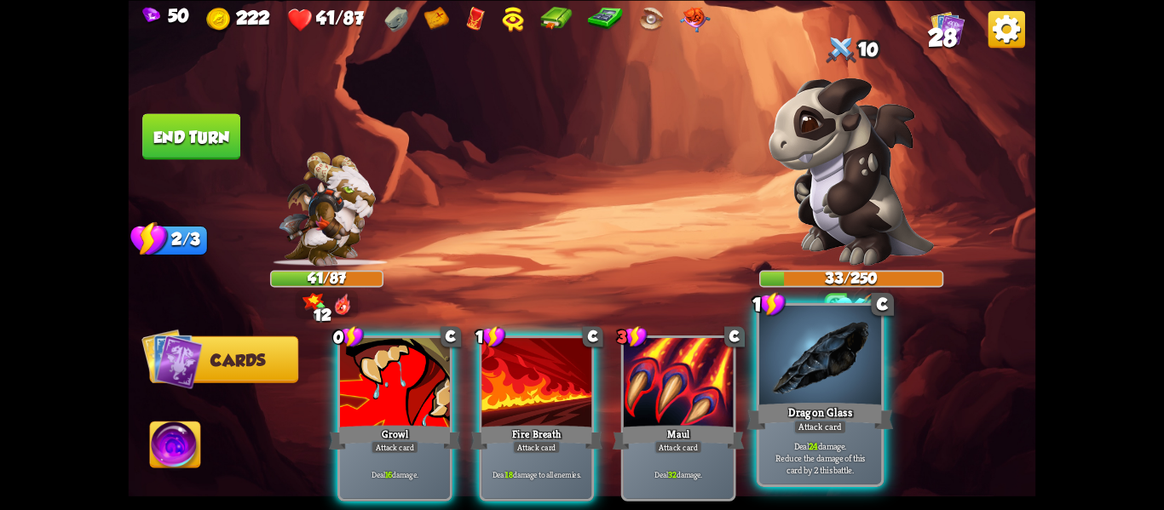
click at [855, 429] on div "Dragon Glass" at bounding box center [820, 416] width 147 height 32
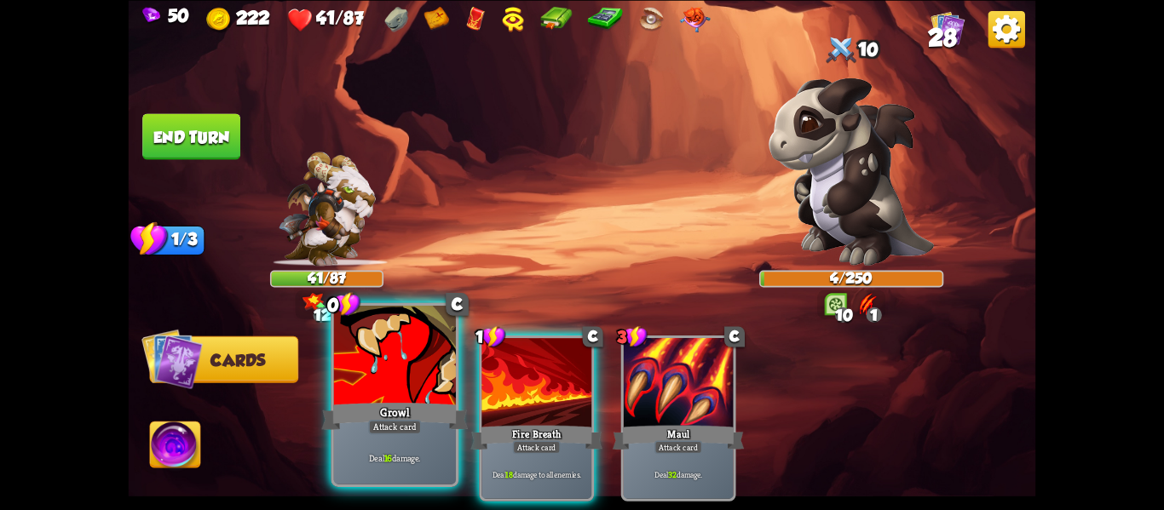
click at [421, 429] on div "Growl" at bounding box center [395, 416] width 147 height 32
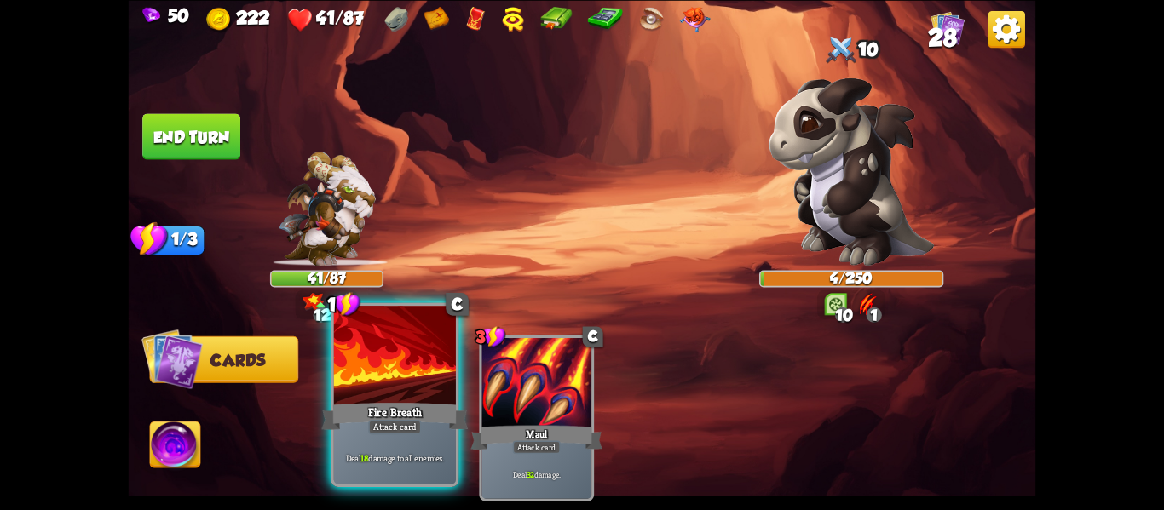
click at [421, 429] on div "1 C Fire Breath Attack card Deal 18 damage to all enemies." at bounding box center [395, 394] width 128 height 184
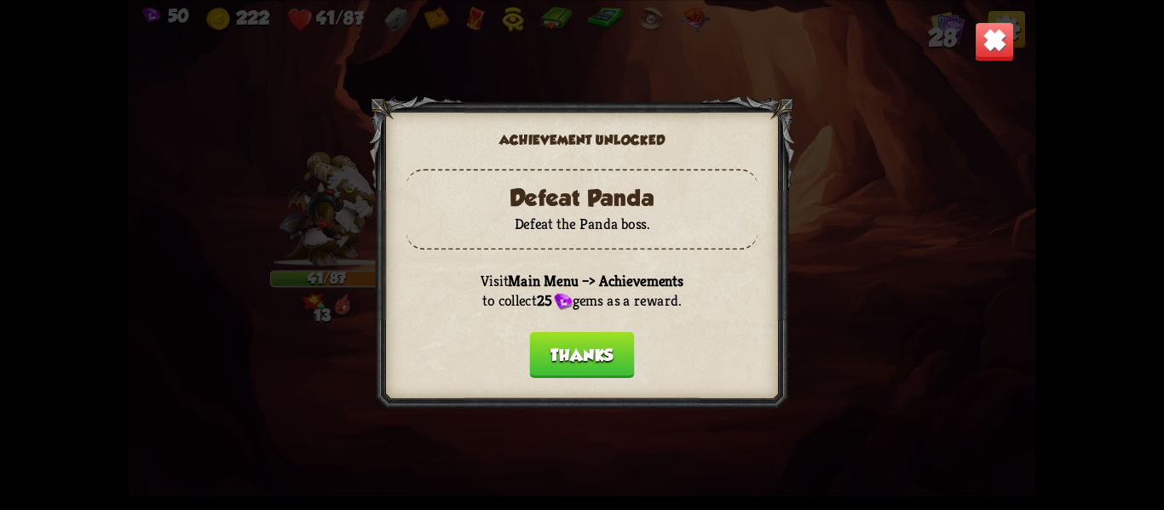
click at [573, 387] on div at bounding box center [581, 254] width 425 height 319
click at [573, 389] on div at bounding box center [581, 254] width 425 height 319
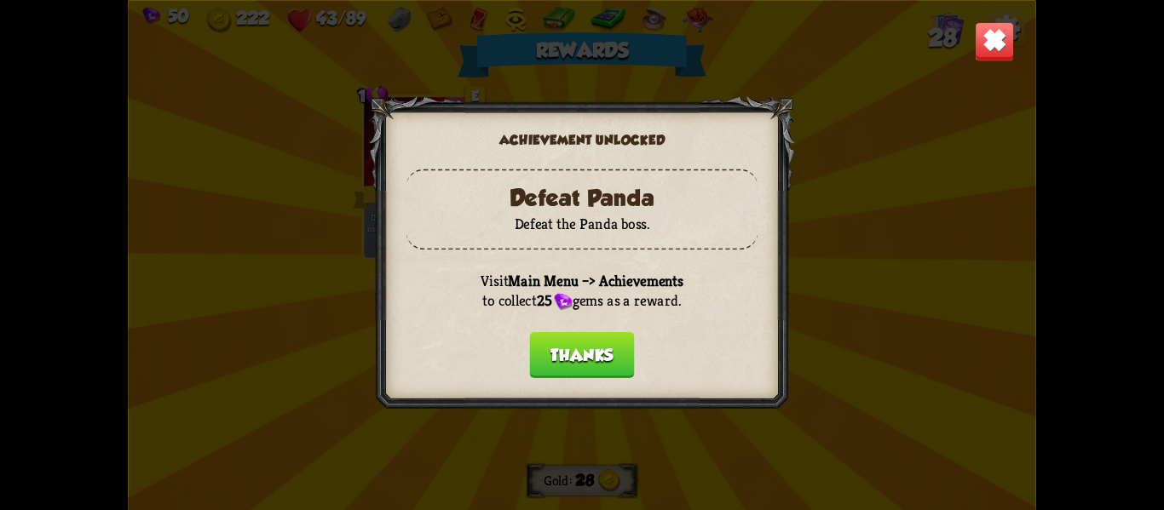
click at [577, 343] on button "Thanks" at bounding box center [581, 354] width 105 height 46
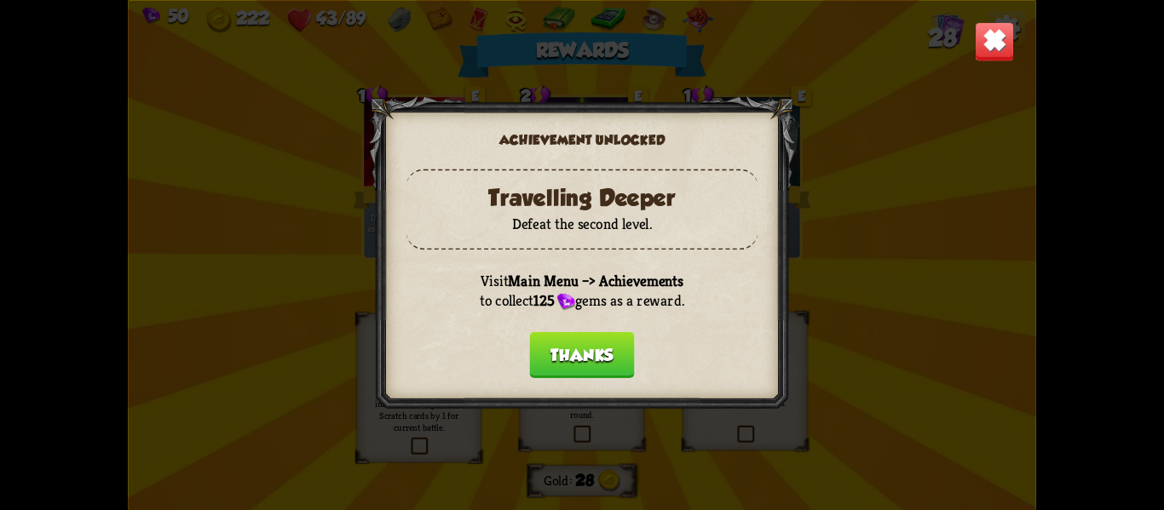
click at [578, 348] on button "Thanks" at bounding box center [581, 354] width 105 height 46
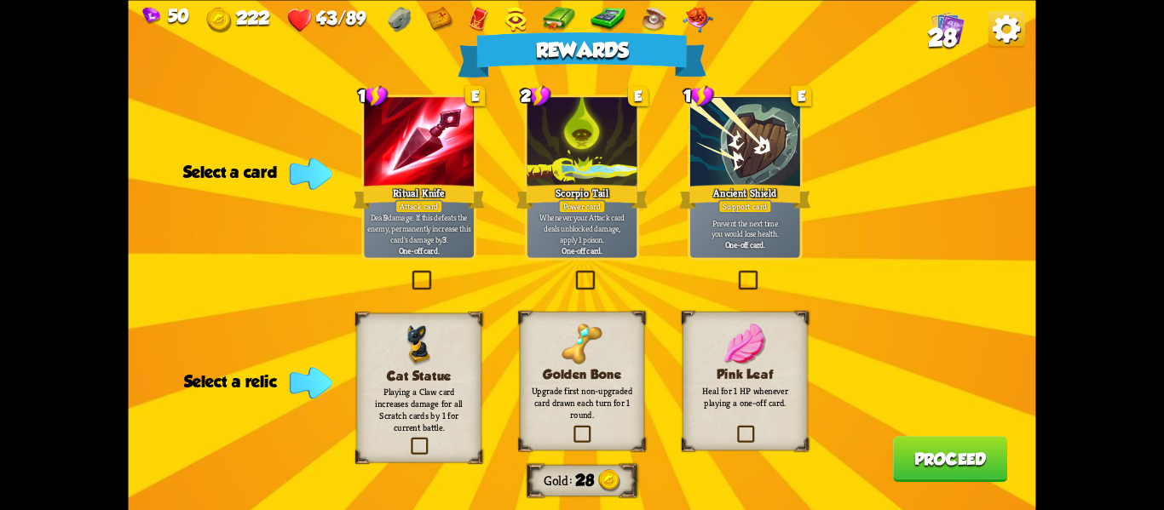
click at [610, 407] on p "Upgrade first non-upgraded card drawn each turn for 1 round." at bounding box center [582, 402] width 101 height 36
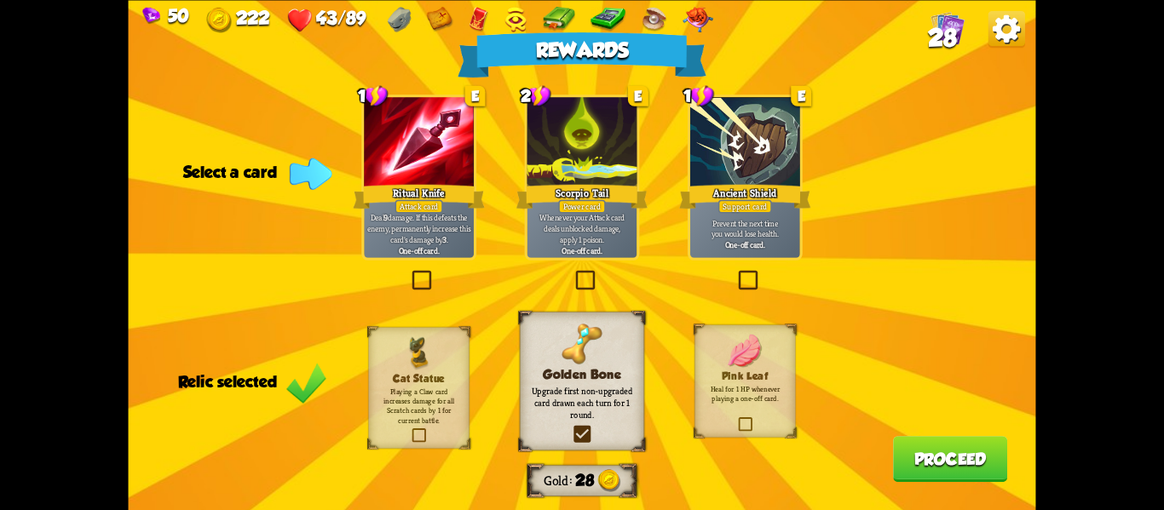
click at [397, 239] on p "Deal 9 damage. If this defeats the enemy, permanently increase this card's dama…" at bounding box center [418, 228] width 104 height 32
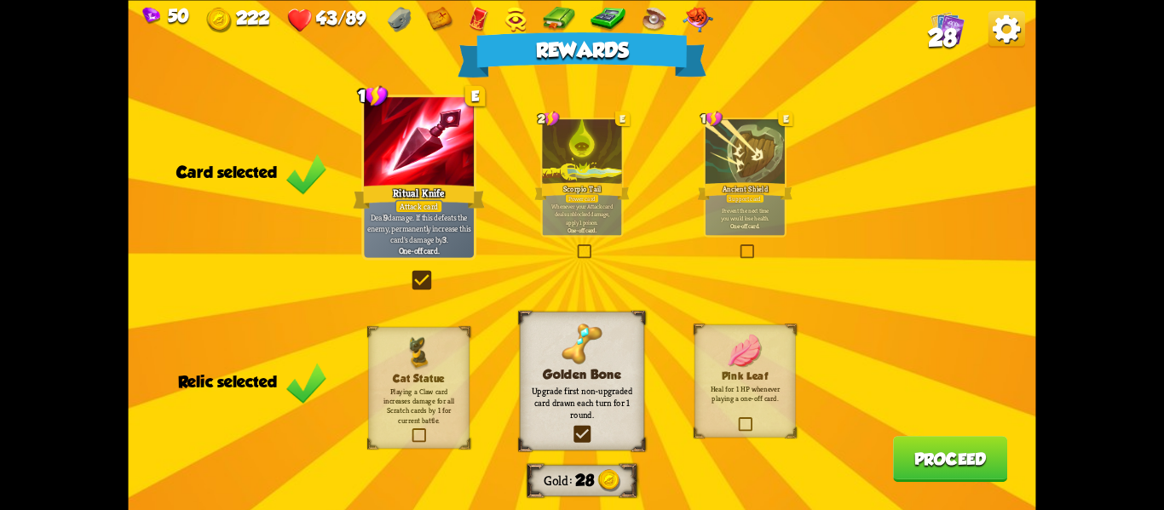
click at [936, 453] on button "Proceed" at bounding box center [950, 459] width 114 height 46
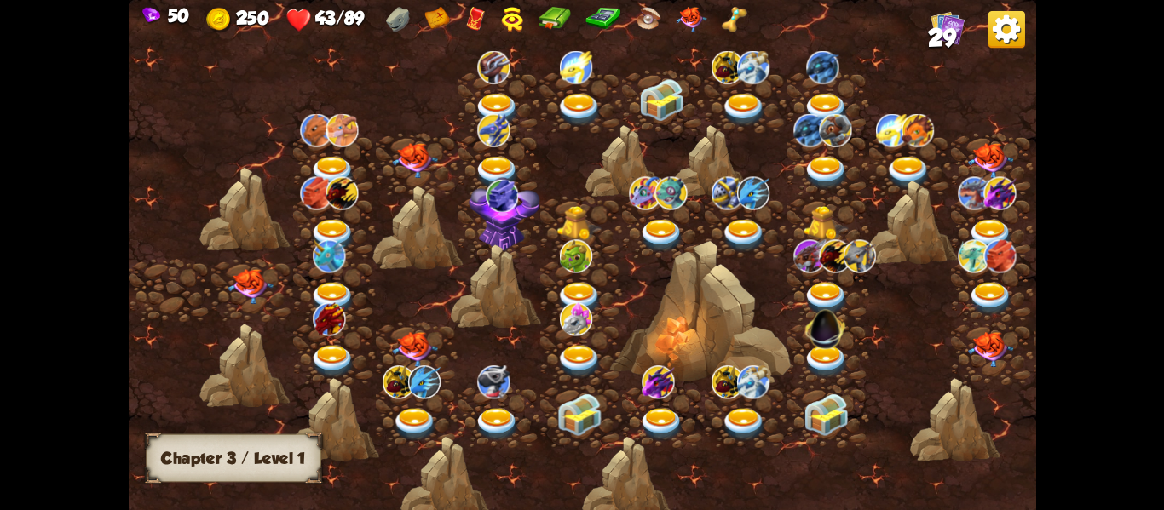
click at [250, 290] on img at bounding box center [249, 286] width 45 height 36
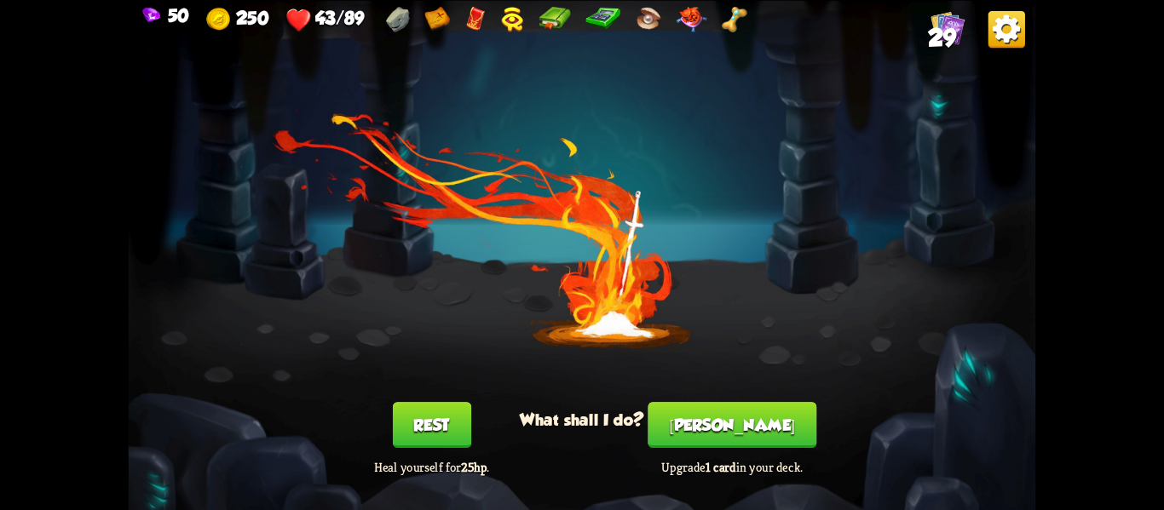
click at [417, 445] on button "Rest" at bounding box center [431, 425] width 78 height 46
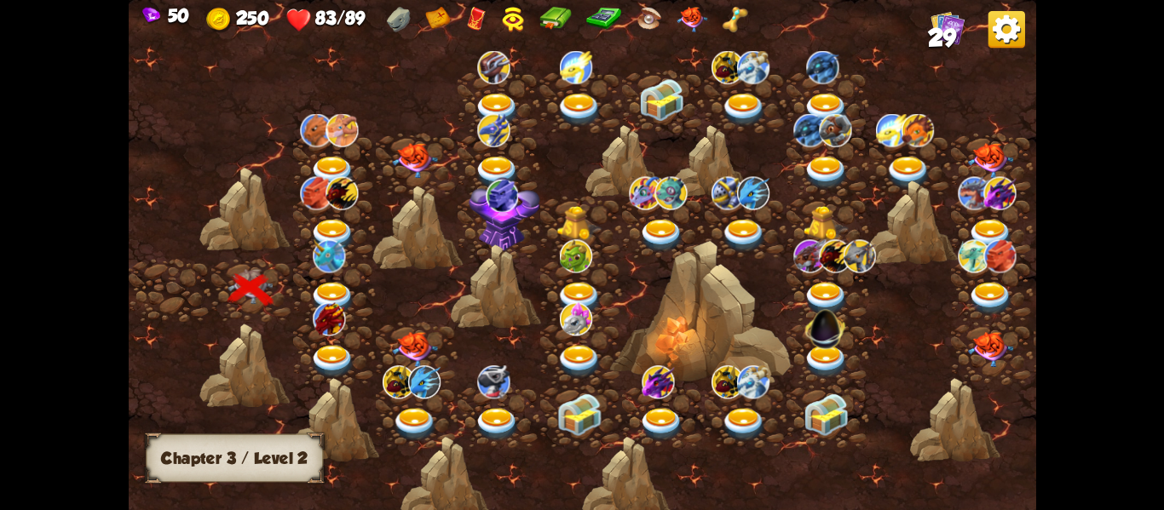
click at [332, 302] on img at bounding box center [329, 318] width 32 height 33
click at [331, 296] on img at bounding box center [332, 297] width 45 height 33
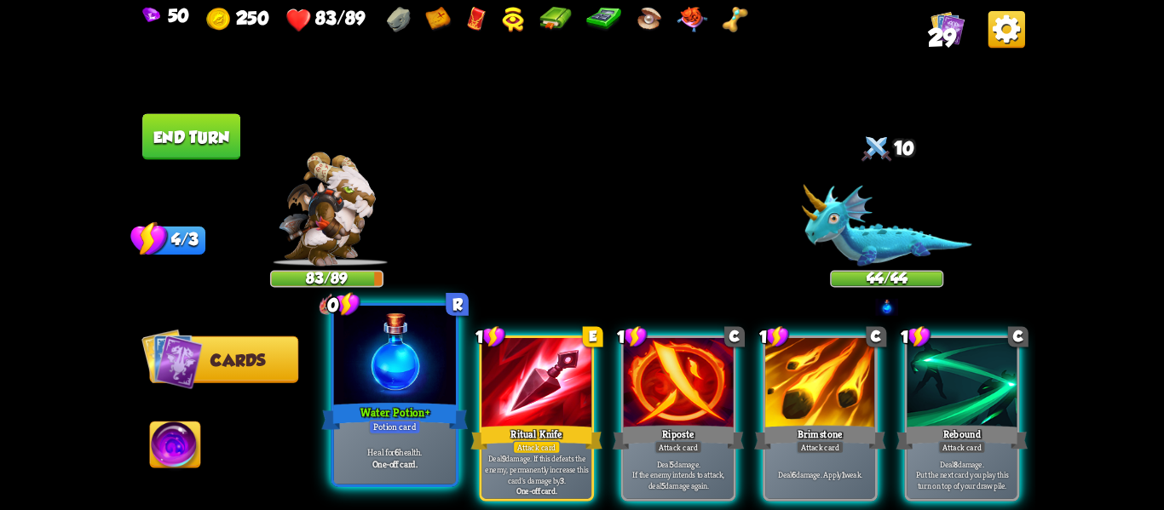
click at [435, 355] on div at bounding box center [395, 357] width 122 height 103
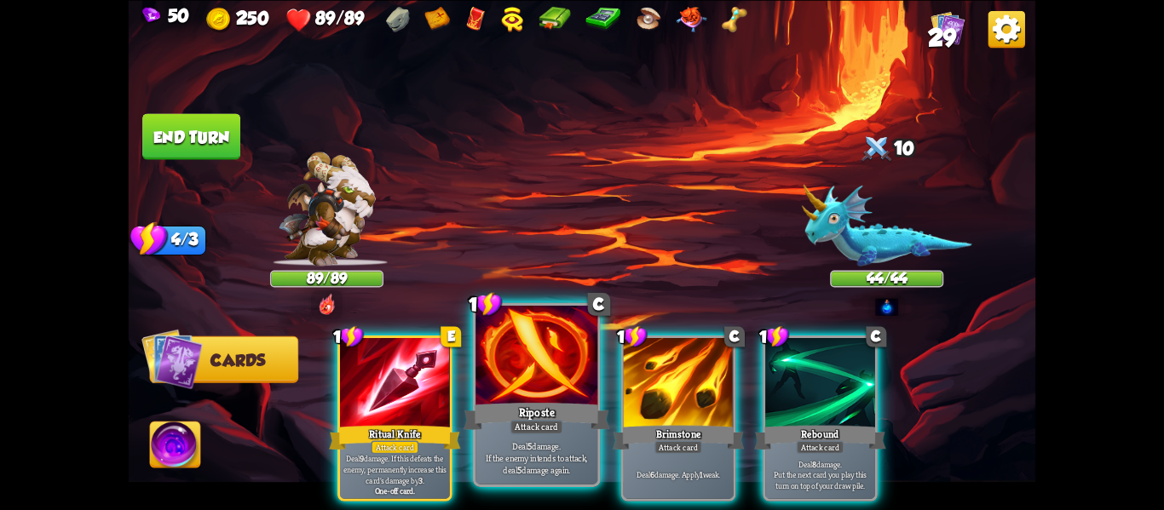
click at [521, 377] on div at bounding box center [536, 357] width 122 height 103
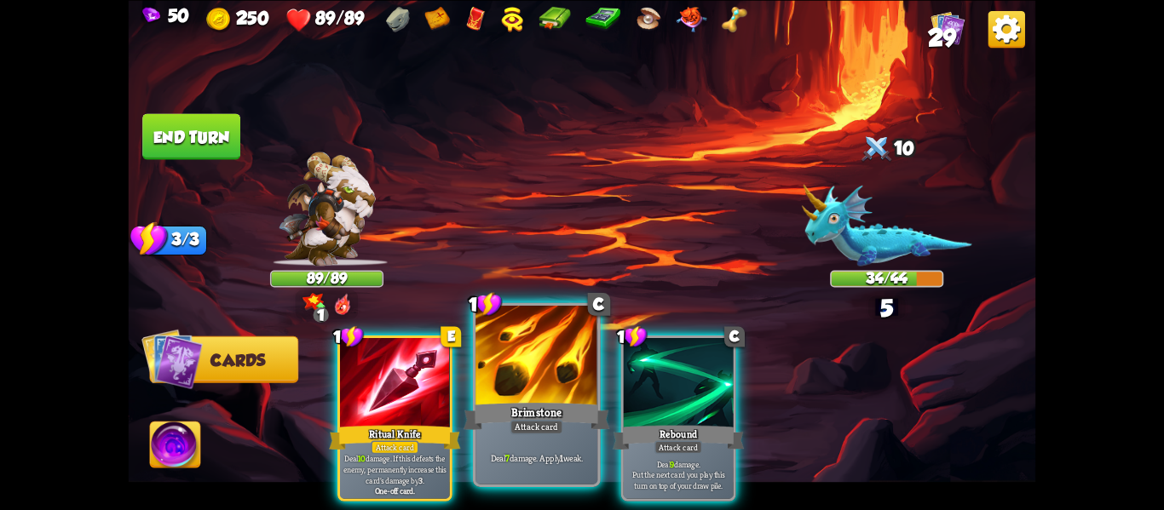
click at [519, 374] on div at bounding box center [536, 357] width 122 height 103
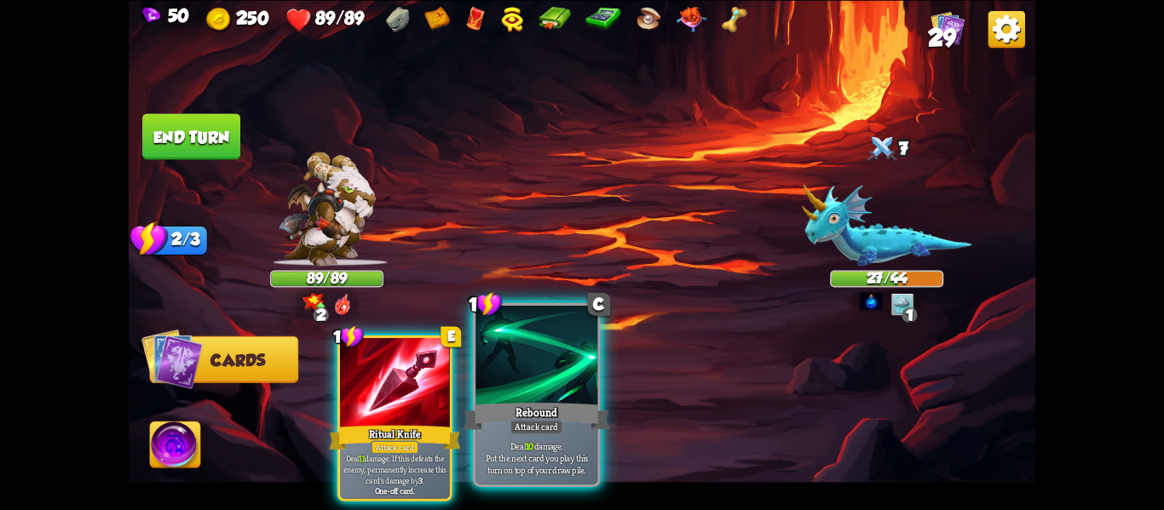
click at [521, 379] on div at bounding box center [536, 357] width 122 height 103
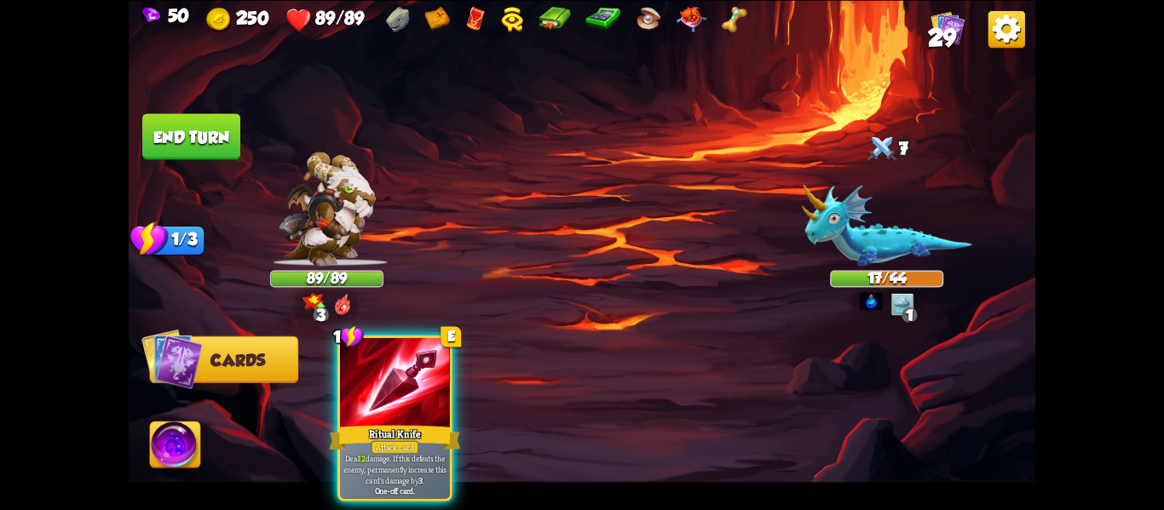
click at [156, 440] on img at bounding box center [175, 447] width 50 height 51
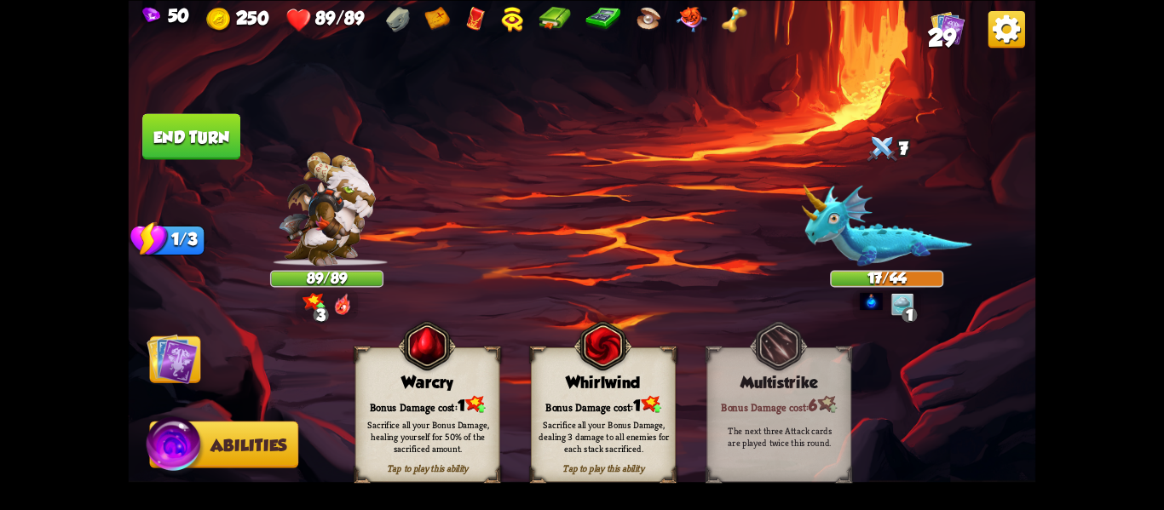
click at [596, 410] on div "Sacrifice all your Bonus Damage, dealing 3 damage to all enemies for each stack…" at bounding box center [604, 436] width 145 height 57
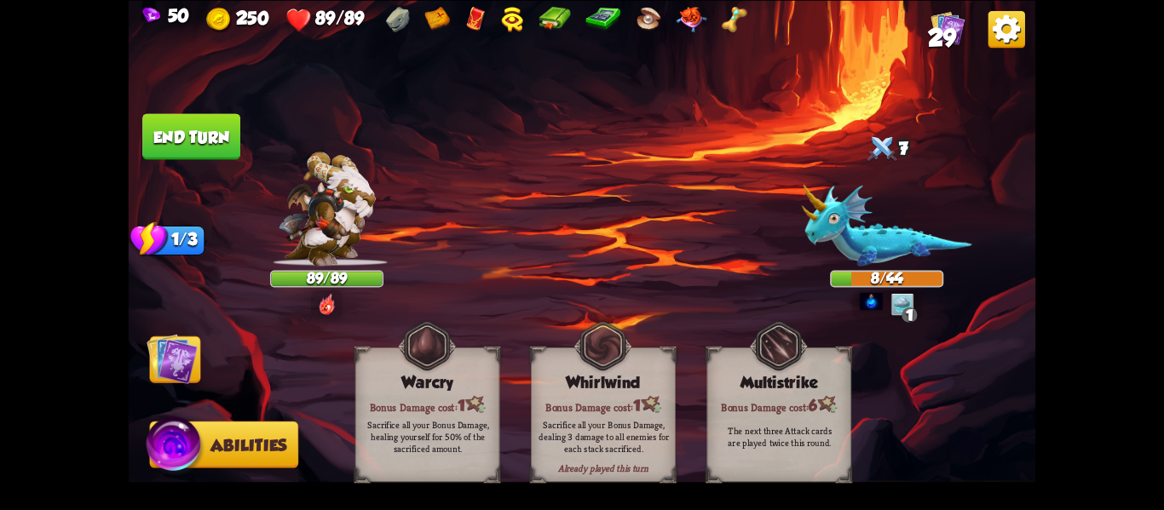
click at [184, 366] on img at bounding box center [172, 358] width 51 height 51
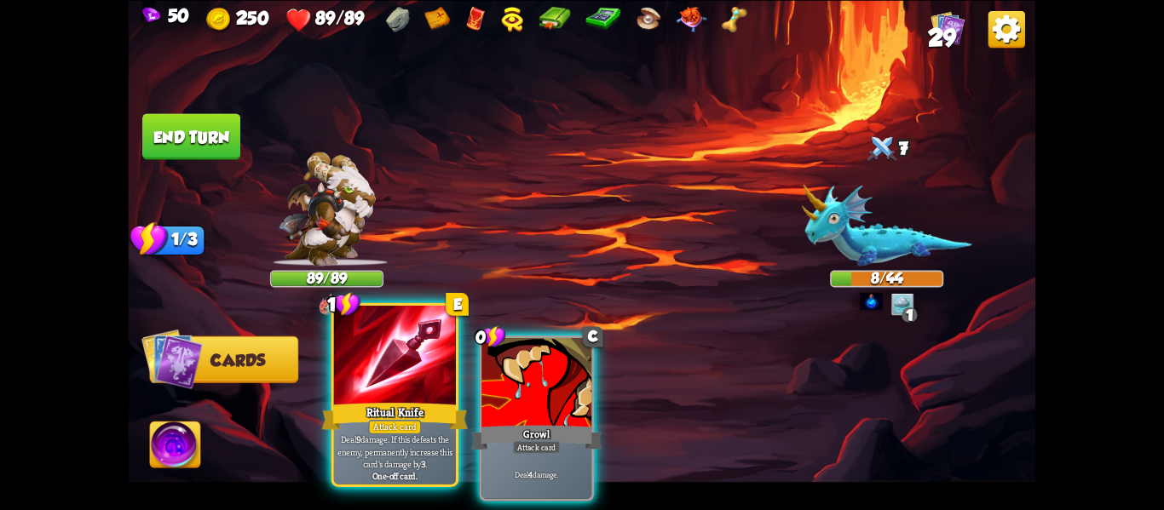
click at [340, 410] on div "Ritual Knife" at bounding box center [395, 416] width 147 height 32
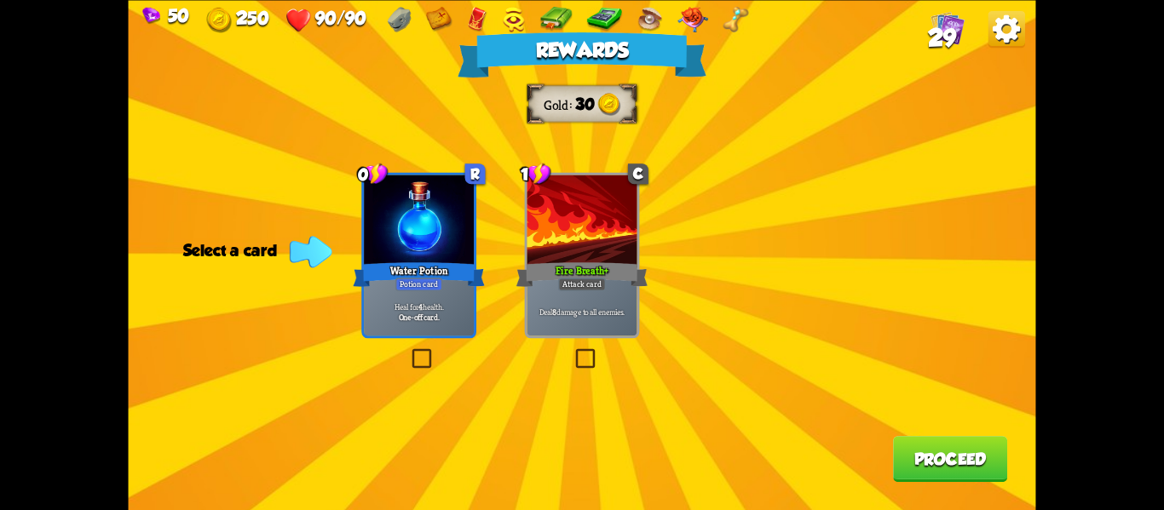
click at [445, 299] on div "Heal for 4 health. One-off card." at bounding box center [419, 312] width 110 height 48
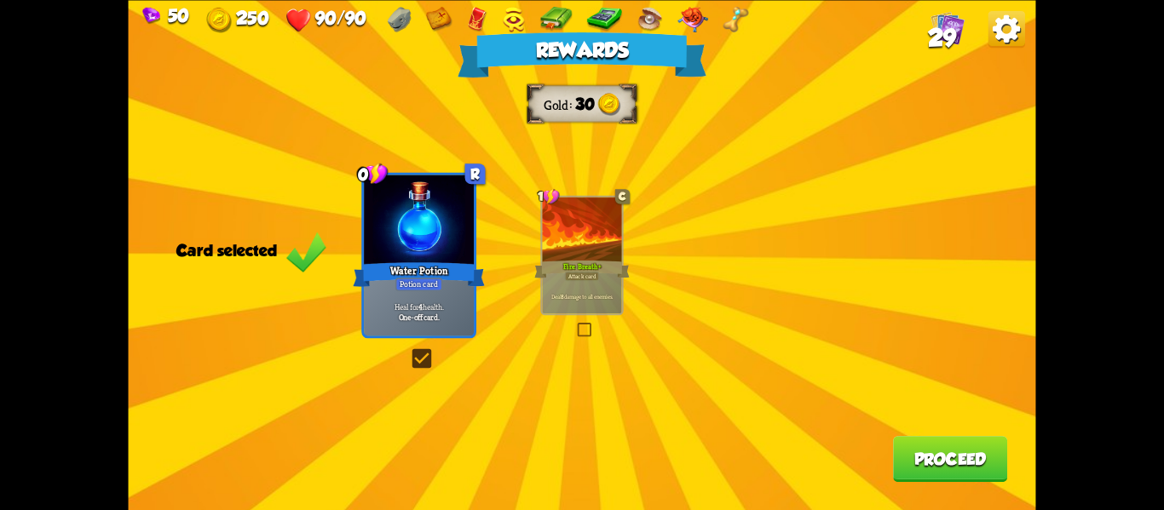
click at [908, 454] on button "Proceed" at bounding box center [950, 459] width 114 height 46
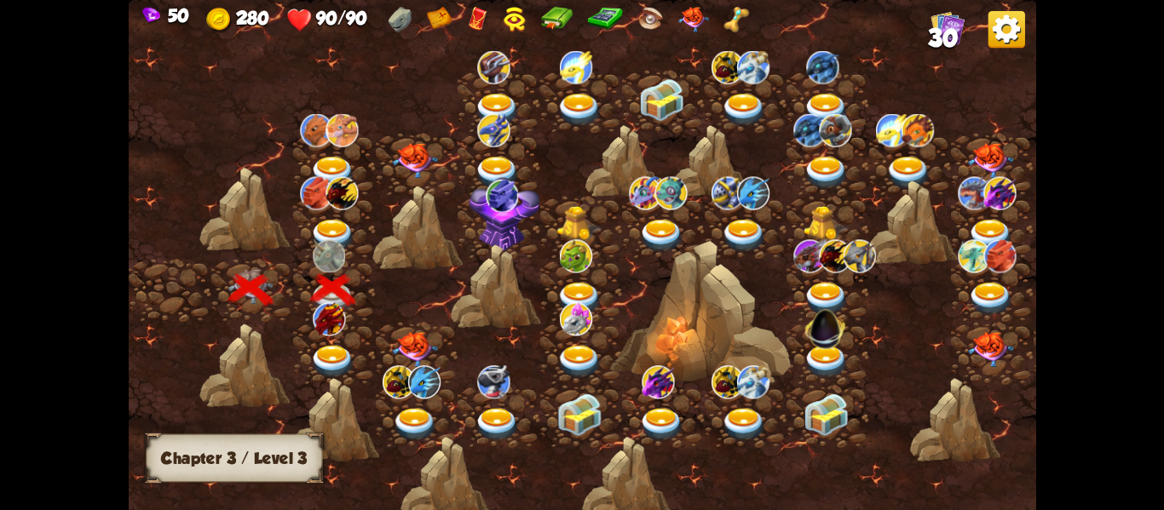
click at [332, 356] on img at bounding box center [332, 360] width 45 height 33
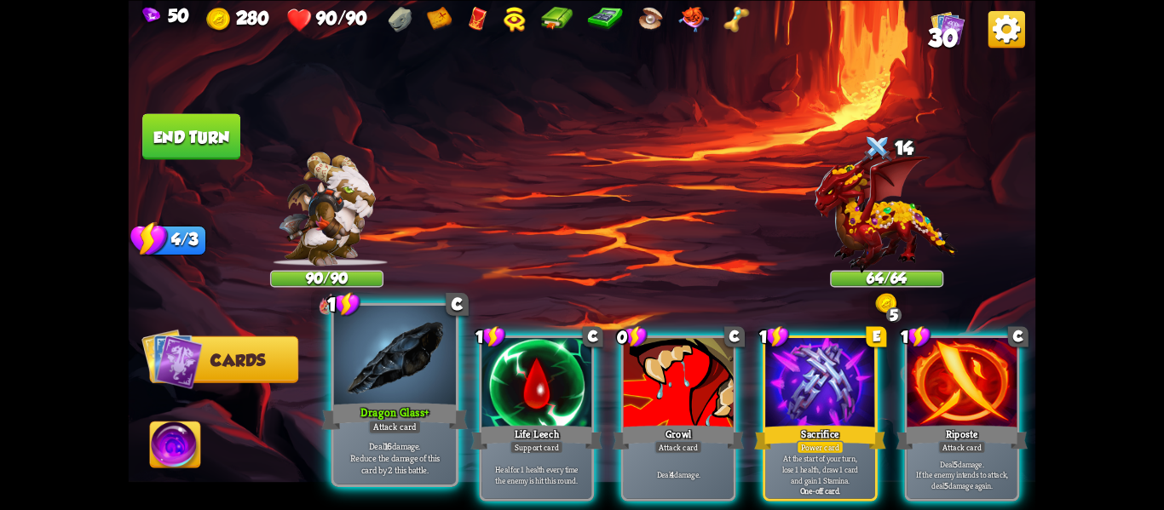
click at [404, 428] on div "Attack card" at bounding box center [394, 427] width 53 height 14
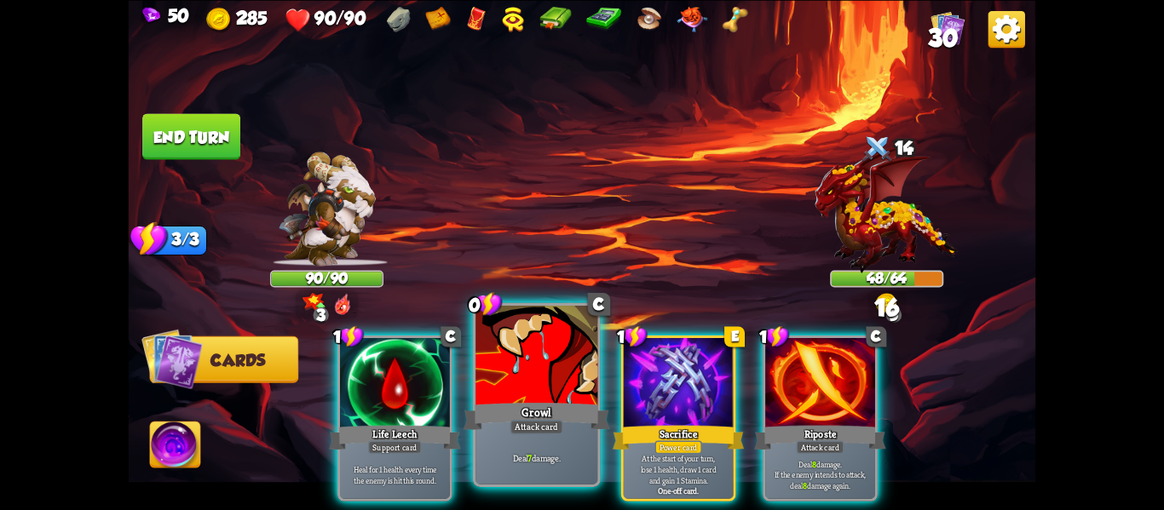
click at [518, 382] on div at bounding box center [536, 357] width 122 height 103
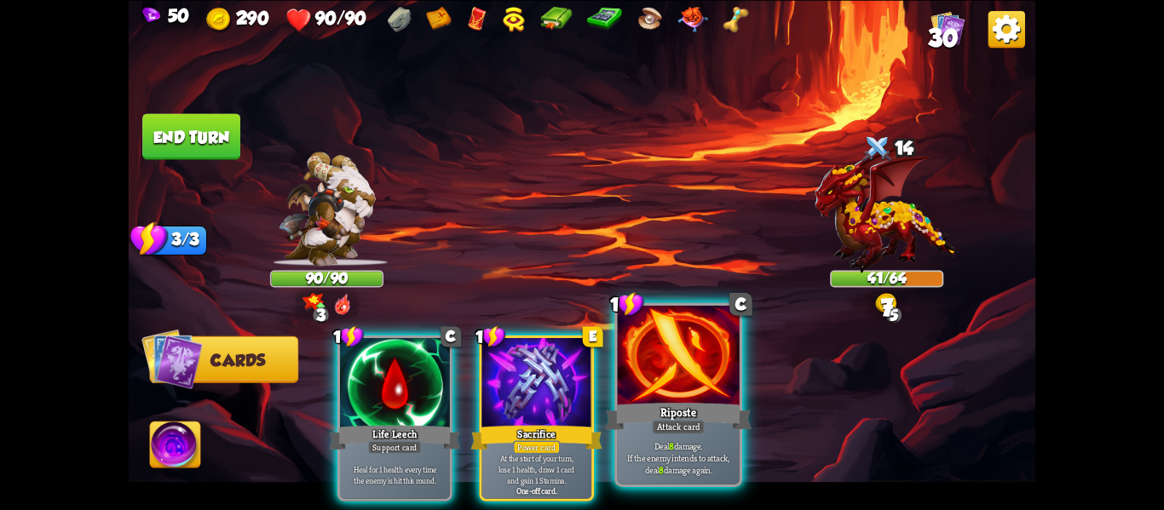
click at [624, 376] on div at bounding box center [679, 357] width 122 height 103
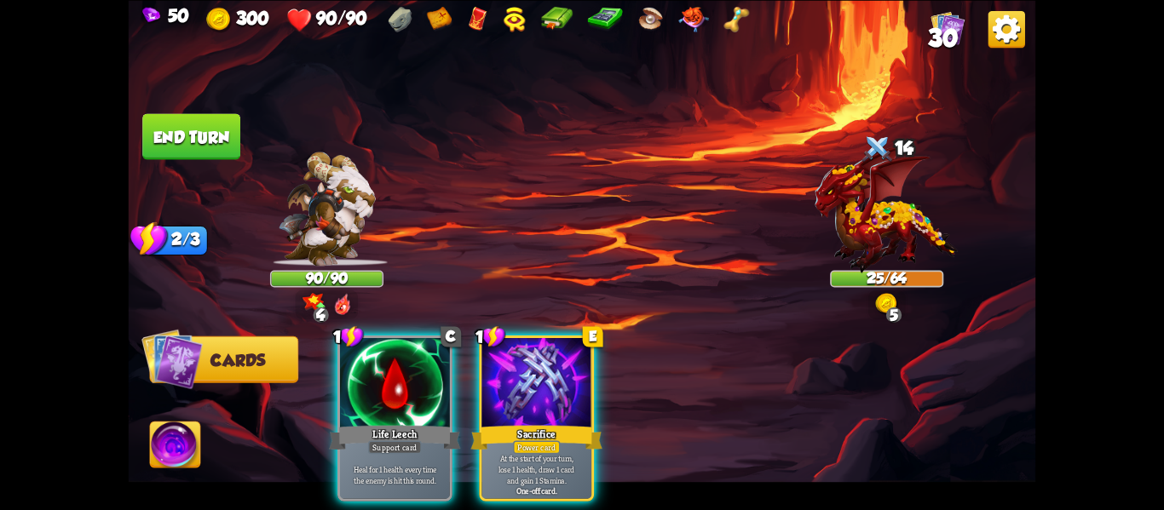
click at [208, 132] on button "End turn" at bounding box center [191, 136] width 98 height 46
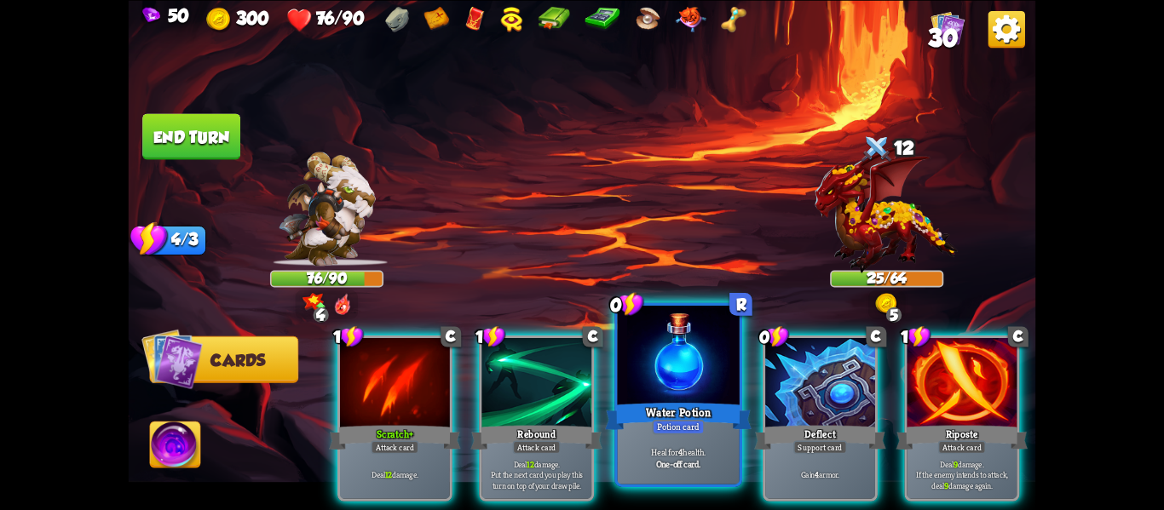
click at [648, 408] on div "Water Potion" at bounding box center [678, 416] width 147 height 32
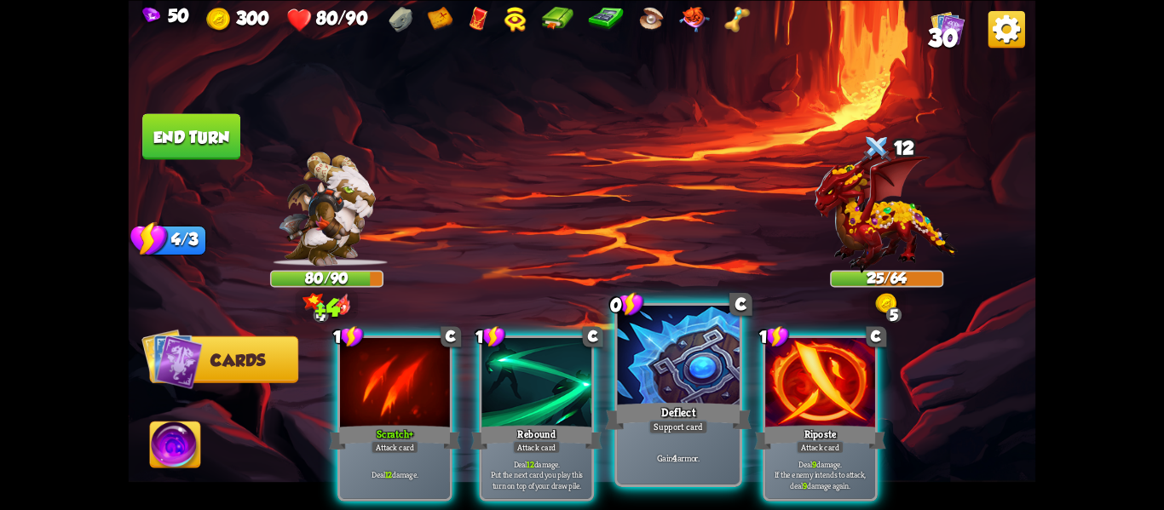
click at [650, 410] on div "Deflect" at bounding box center [678, 416] width 147 height 32
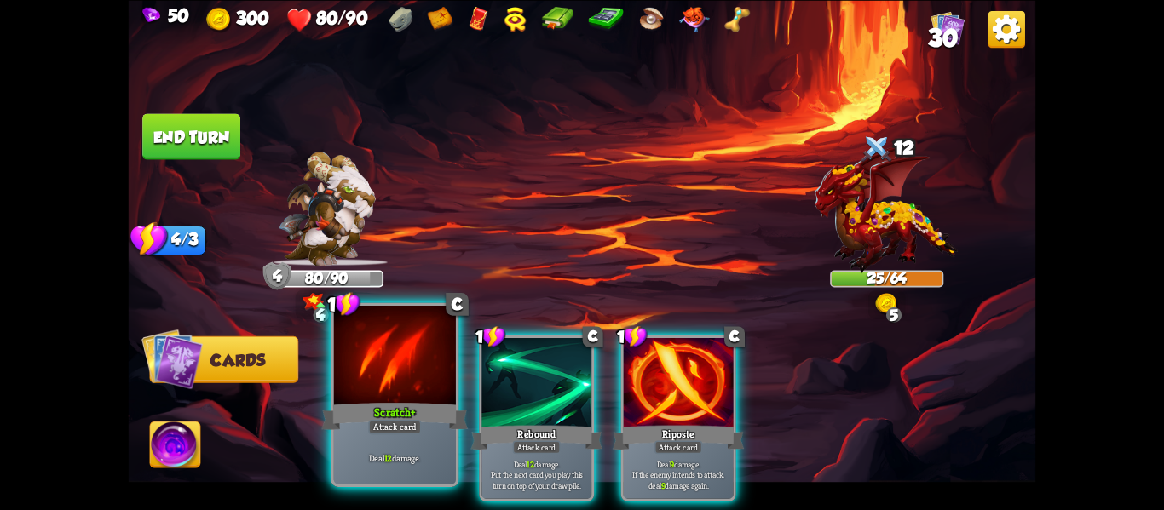
click at [396, 385] on div at bounding box center [395, 357] width 122 height 103
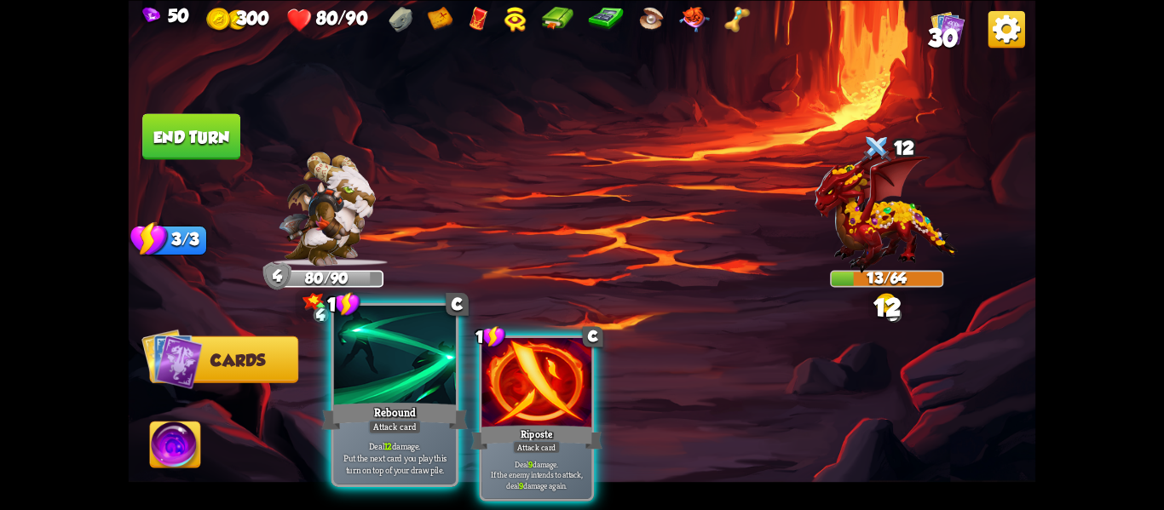
click at [397, 385] on div at bounding box center [395, 357] width 122 height 103
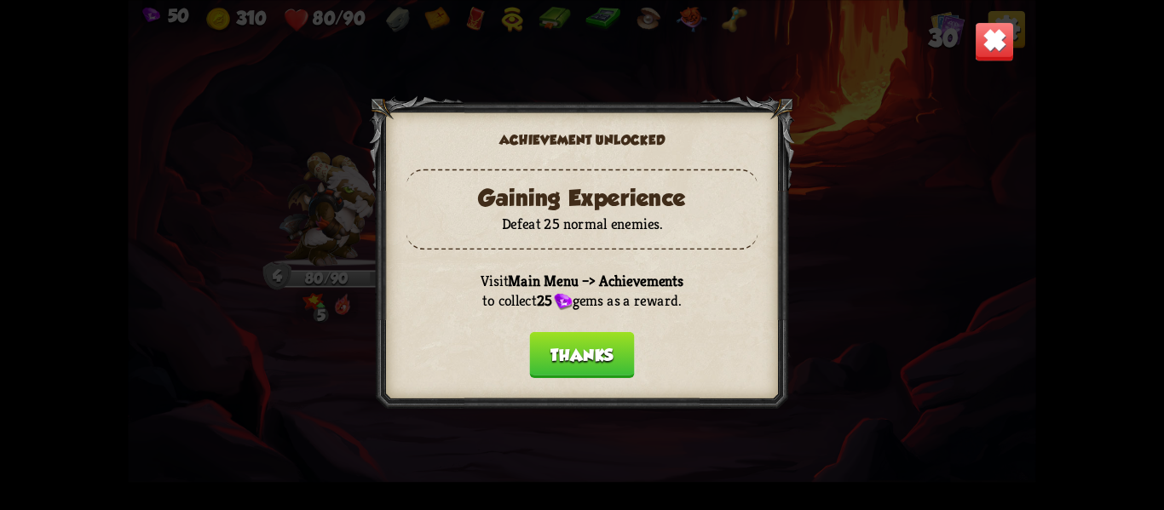
click at [607, 337] on button "Thanks" at bounding box center [581, 354] width 105 height 46
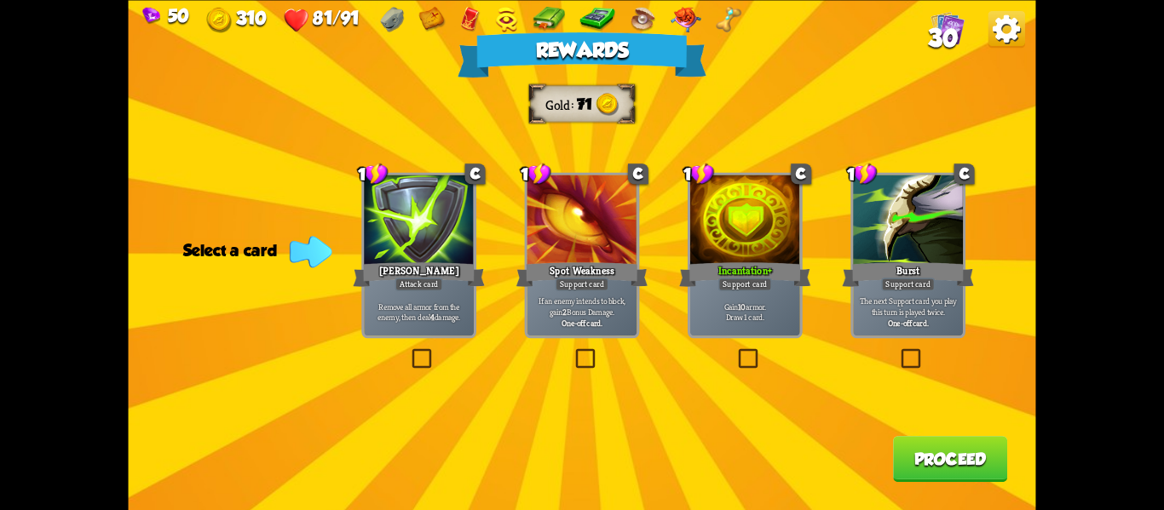
click at [772, 299] on div "Gain 10 armor. Draw 1 card." at bounding box center [745, 312] width 110 height 48
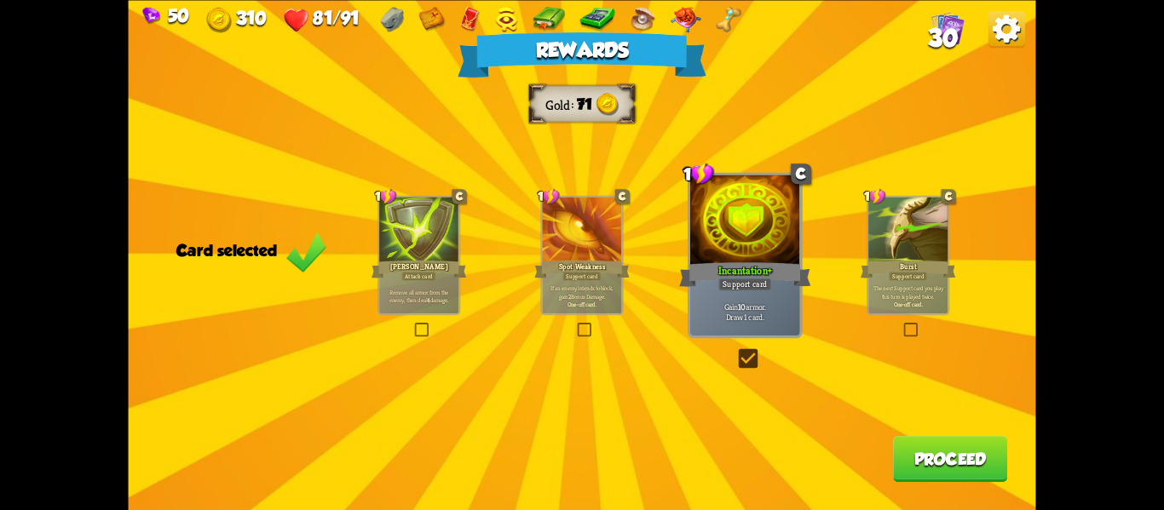
click at [890, 469] on div "Rewards Gold 71 Card selected 1 C [PERSON_NAME] Attack card Remove all armor fr…" at bounding box center [582, 255] width 907 height 510
click at [890, 466] on div "Rewards Gold 71 Card selected 1 C [PERSON_NAME] Attack card Remove all armor fr…" at bounding box center [582, 255] width 907 height 510
click at [896, 465] on button "Proceed" at bounding box center [950, 459] width 114 height 46
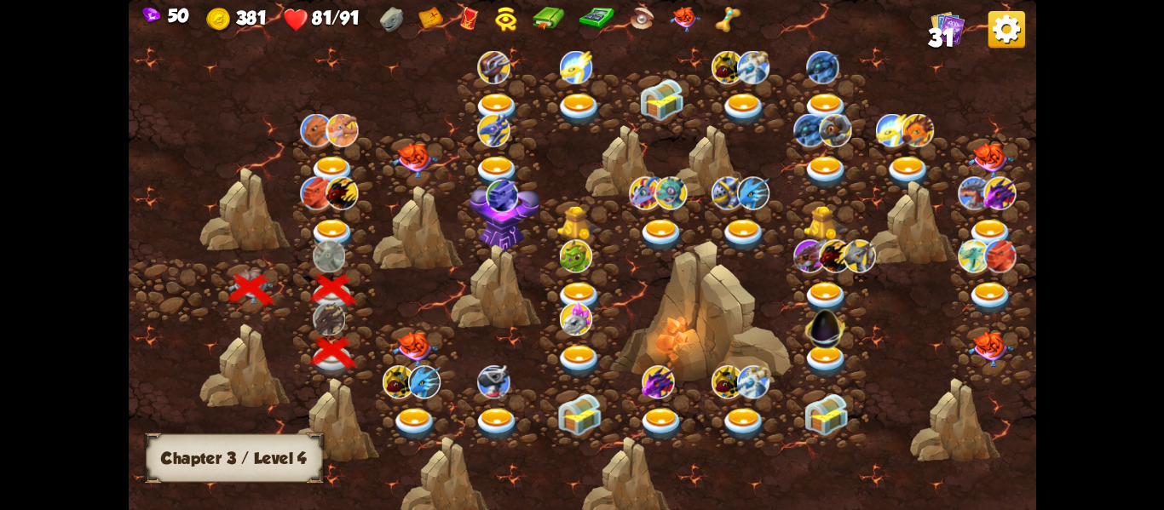
click at [430, 344] on img at bounding box center [414, 349] width 45 height 36
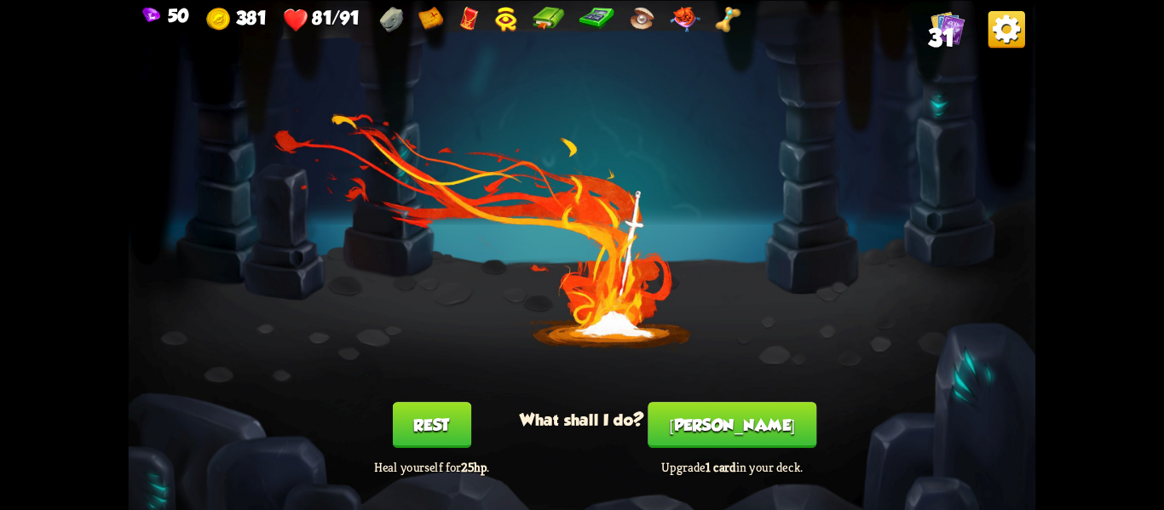
click at [709, 416] on button "[PERSON_NAME]" at bounding box center [732, 425] width 169 height 46
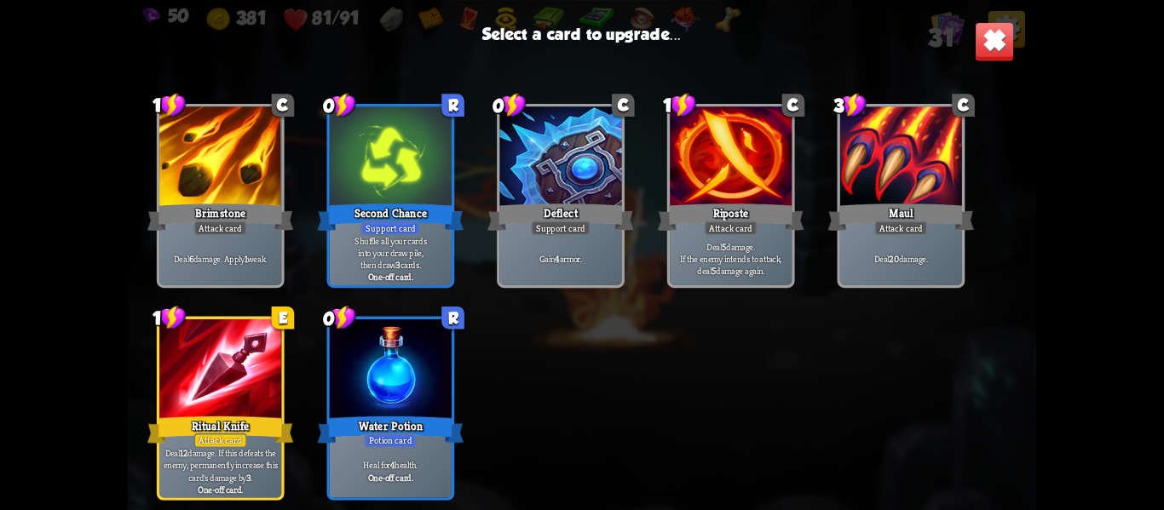
scroll to position [1045, 0]
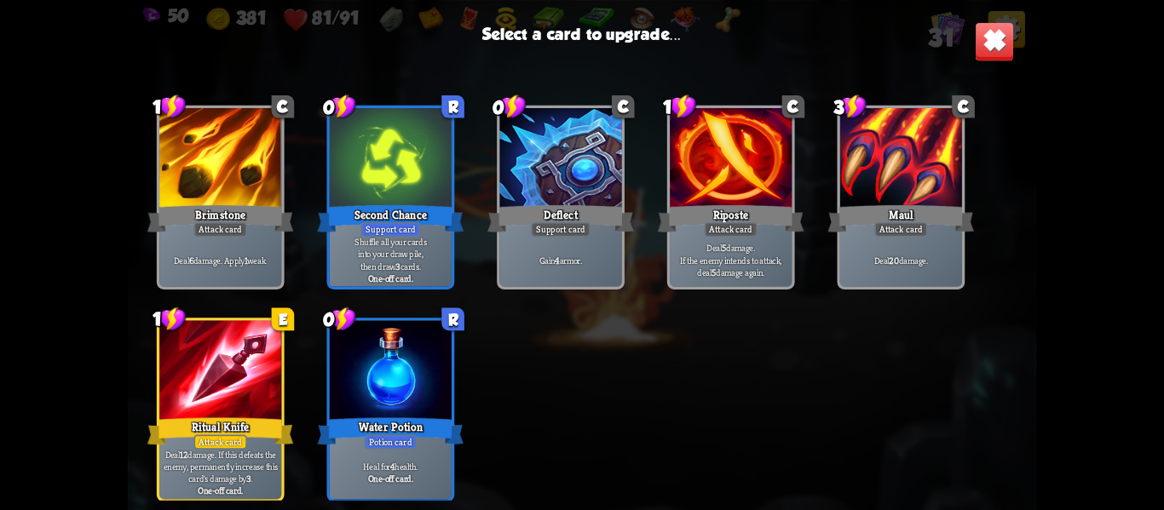
click at [203, 396] on div at bounding box center [220, 371] width 122 height 103
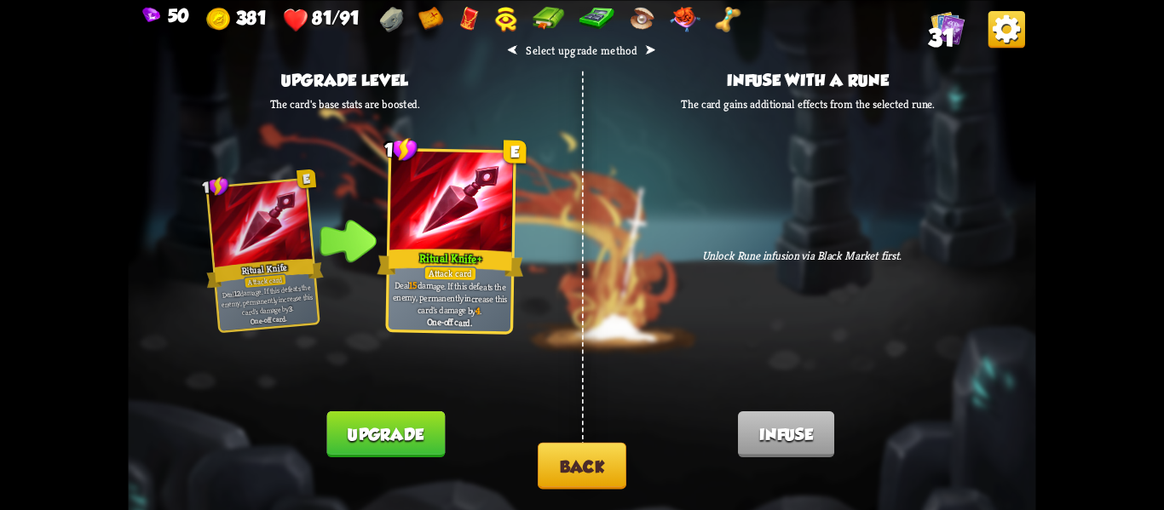
click at [401, 428] on button "Upgrade" at bounding box center [386, 435] width 118 height 46
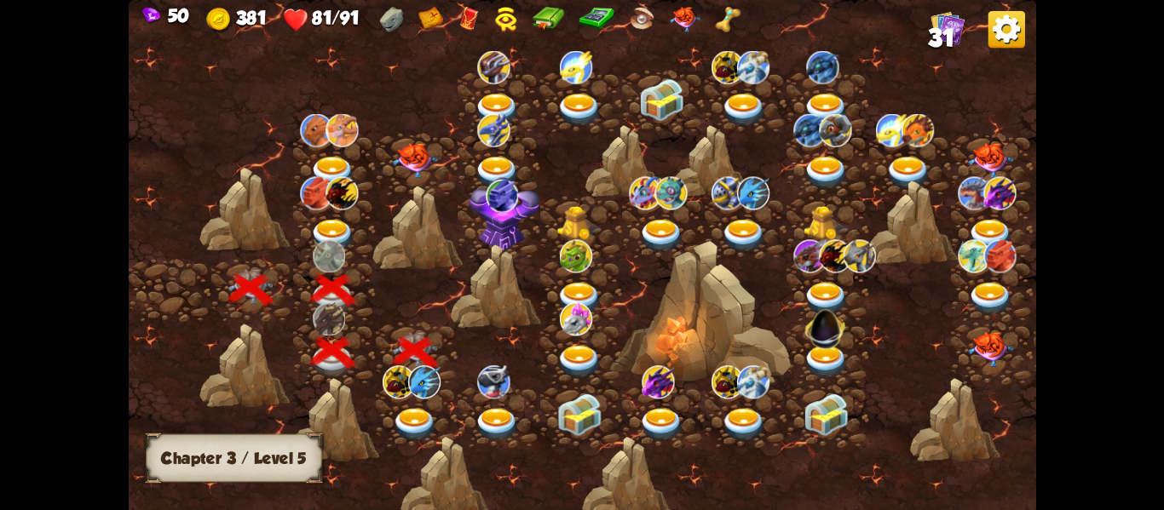
click at [428, 420] on img at bounding box center [414, 423] width 45 height 33
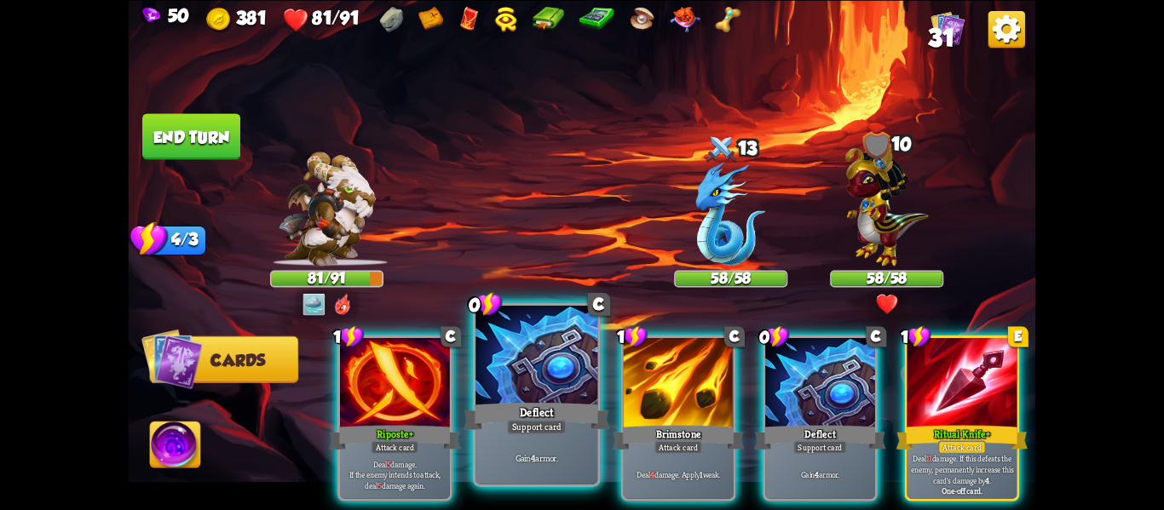
click at [526, 408] on div "Deflect" at bounding box center [537, 416] width 147 height 32
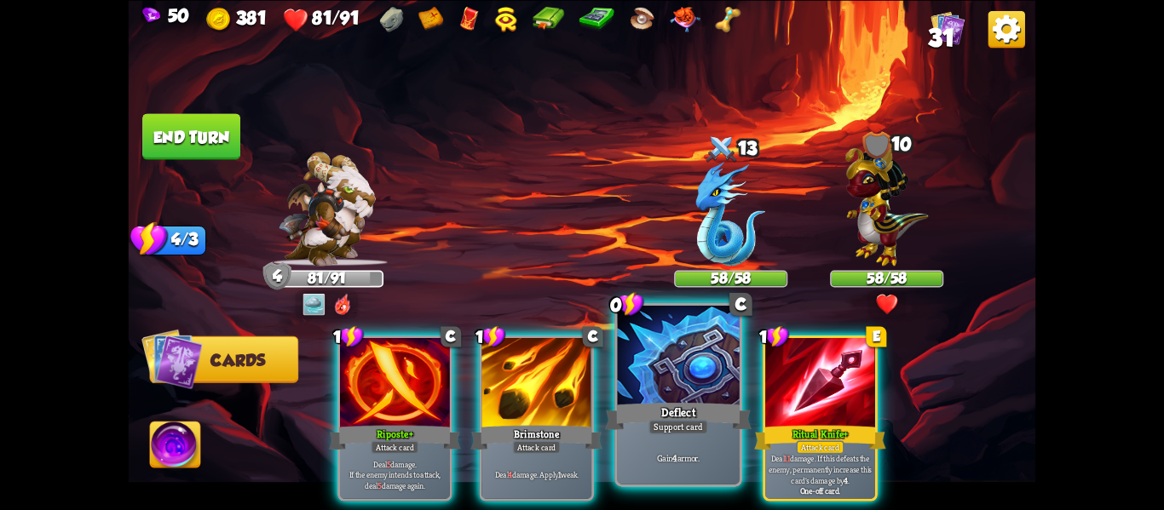
click at [668, 413] on div "Deflect" at bounding box center [678, 416] width 147 height 32
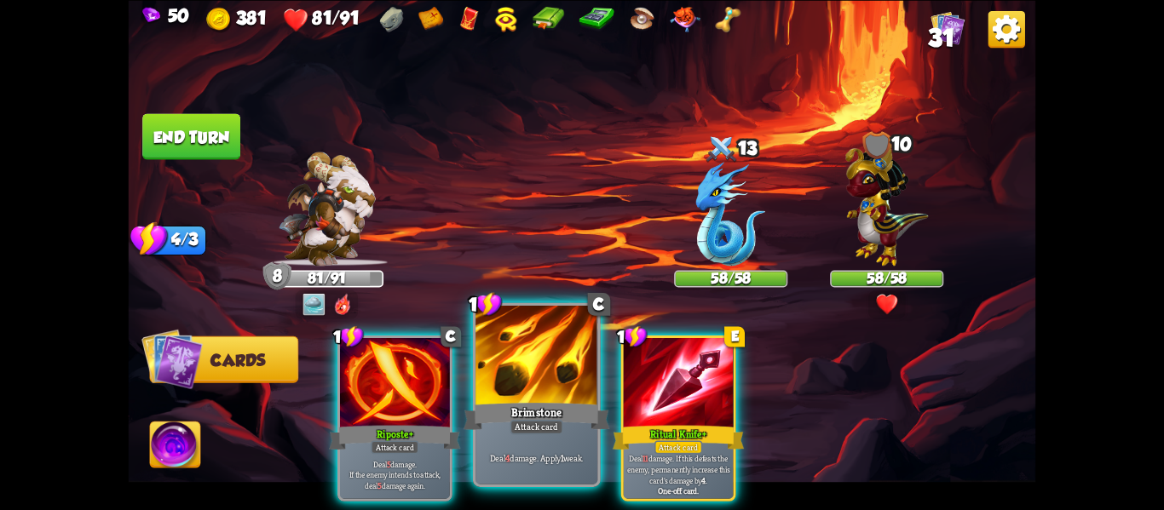
click at [523, 377] on div at bounding box center [536, 357] width 122 height 103
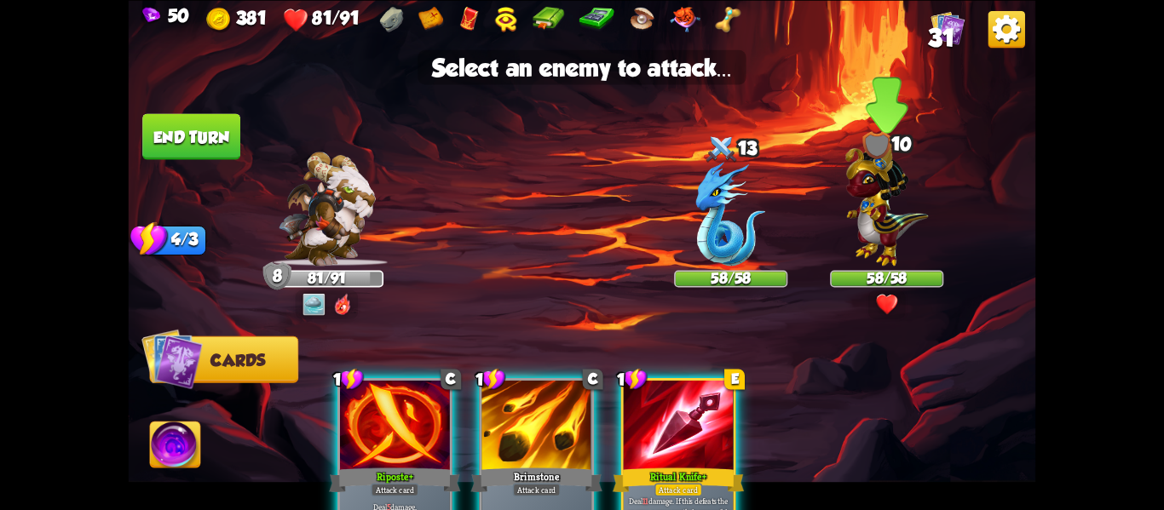
click at [858, 232] on img at bounding box center [886, 201] width 83 height 129
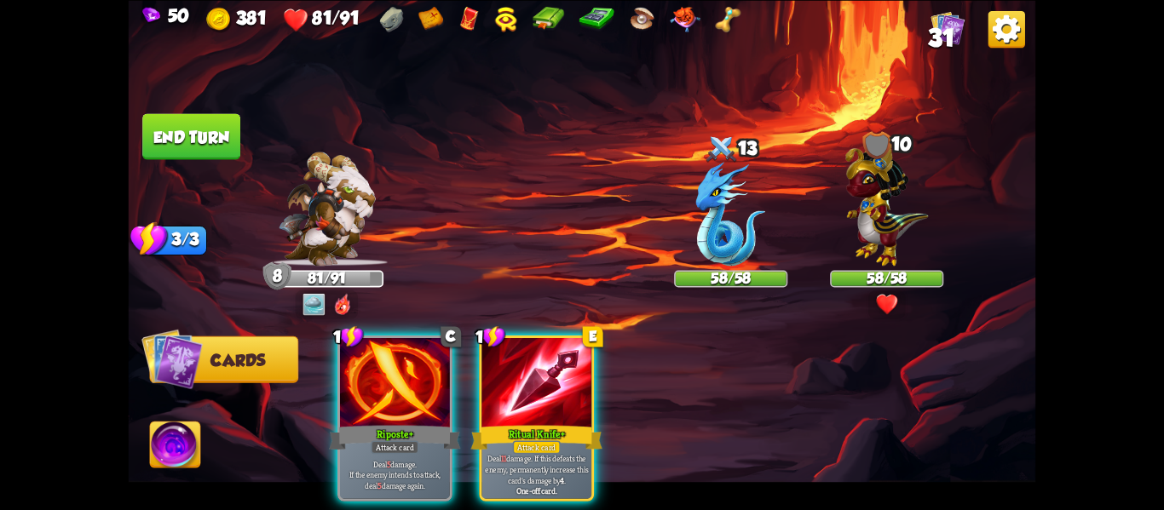
click at [858, 232] on img at bounding box center [886, 201] width 83 height 129
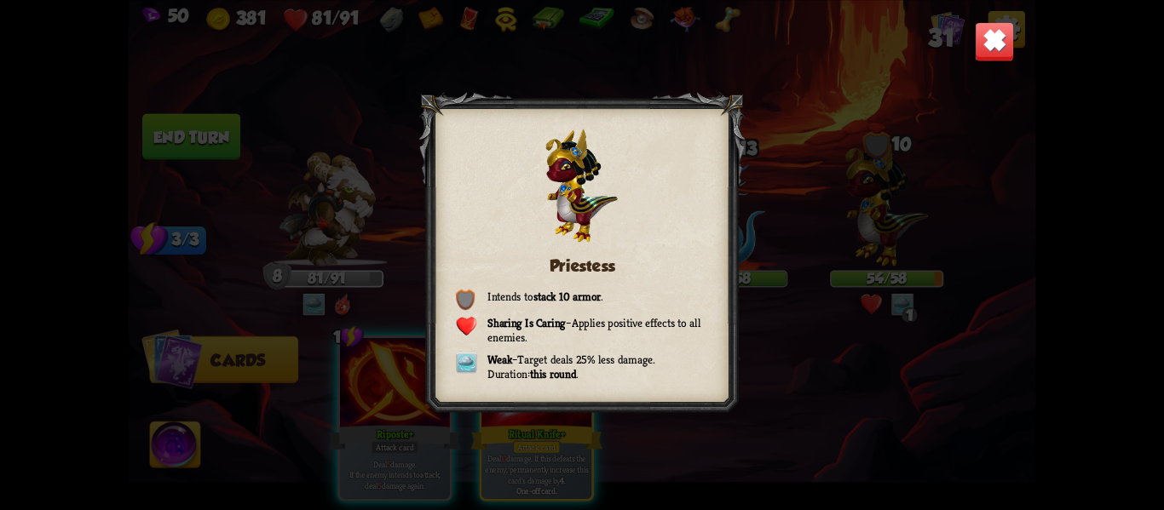
click at [982, 57] on img at bounding box center [995, 41] width 40 height 40
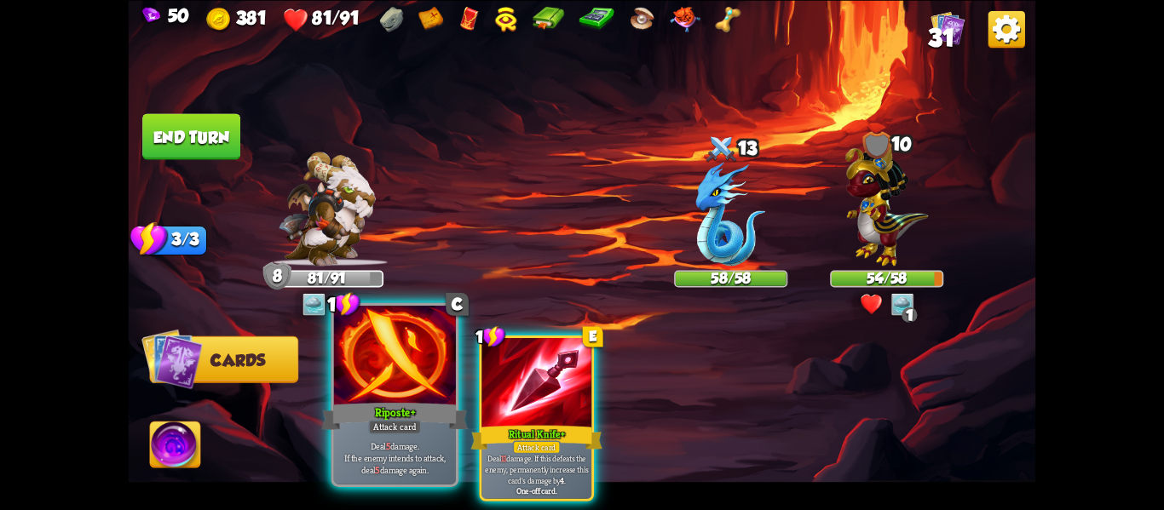
click at [416, 417] on div "Riposte+" at bounding box center [395, 416] width 147 height 32
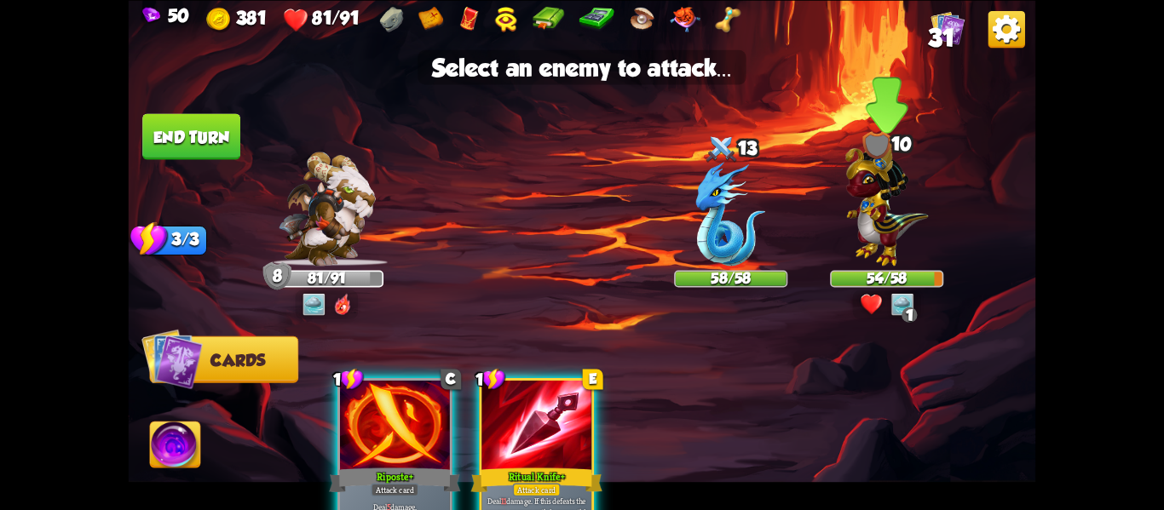
click at [878, 222] on img at bounding box center [886, 201] width 83 height 129
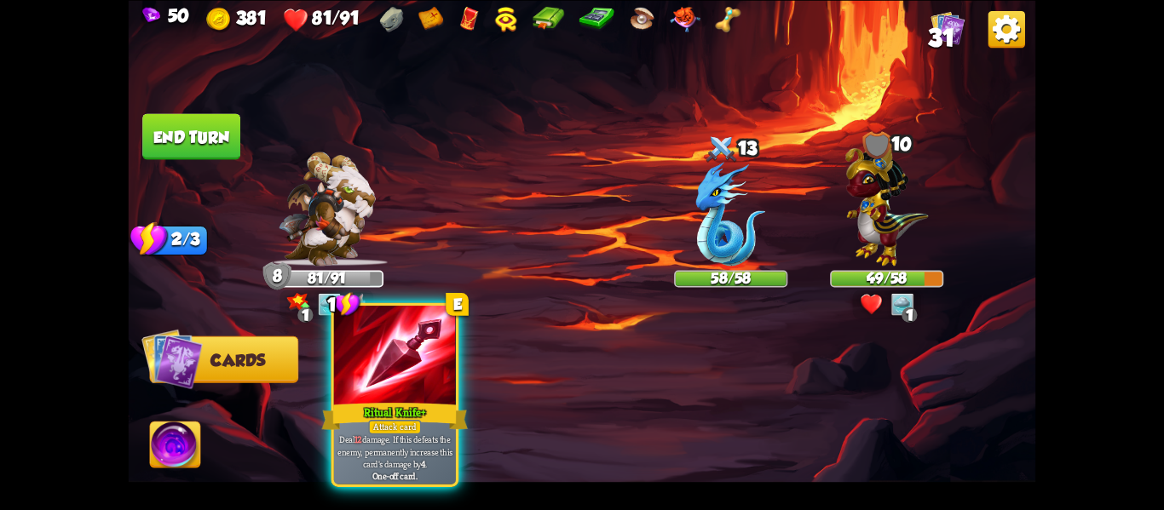
click at [407, 409] on div "Ritual Knife+" at bounding box center [395, 416] width 147 height 32
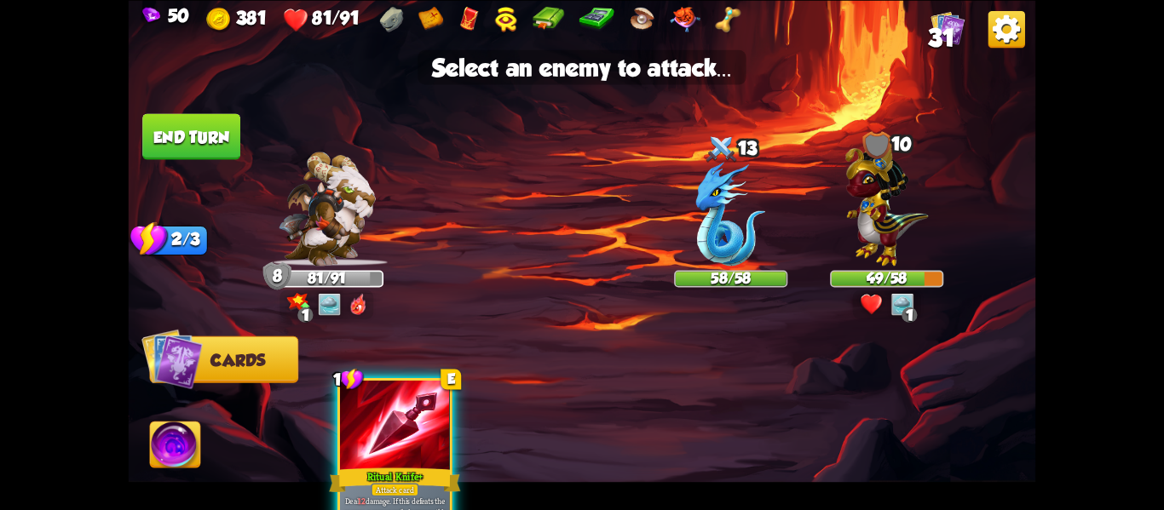
click at [414, 434] on div at bounding box center [395, 426] width 110 height 93
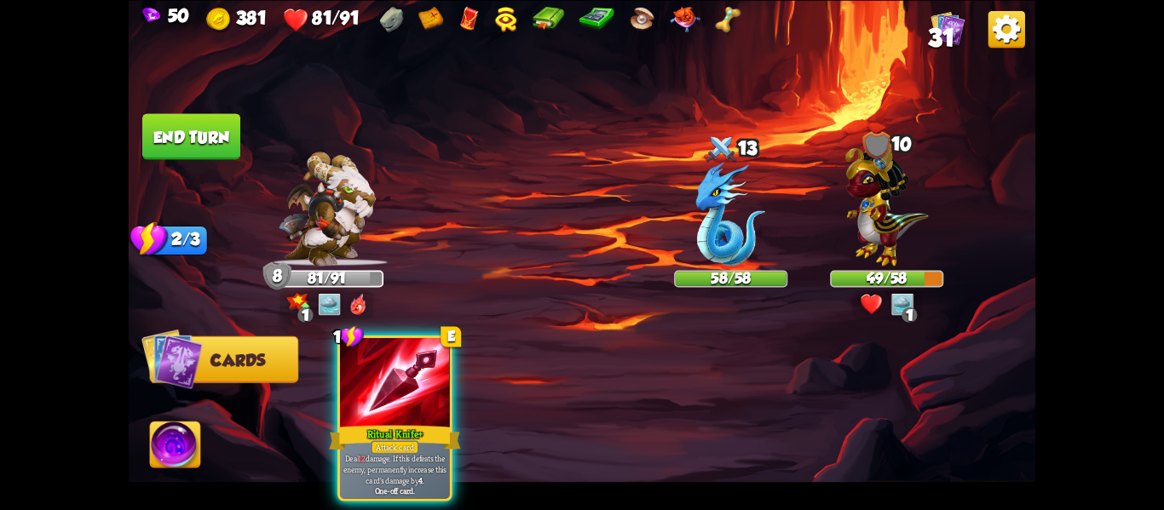
click at [175, 133] on button "End turn" at bounding box center [191, 136] width 98 height 46
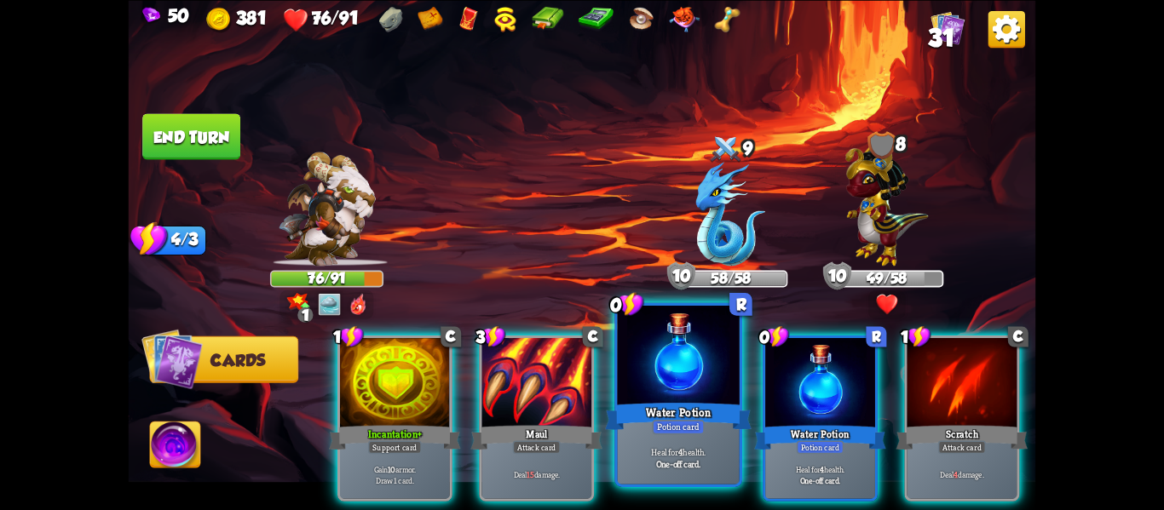
click at [644, 390] on div at bounding box center [679, 357] width 122 height 103
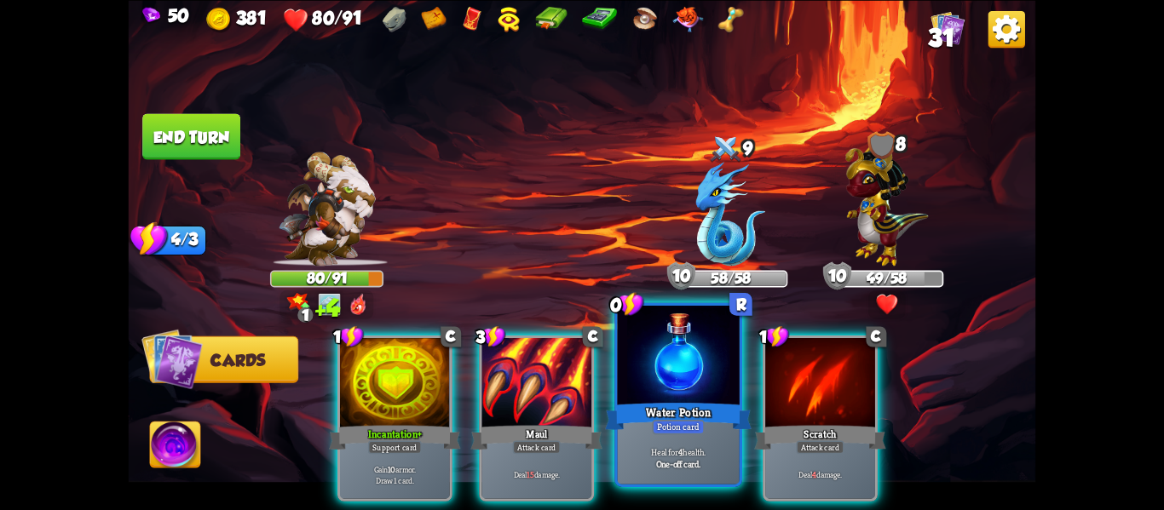
click at [644, 394] on div at bounding box center [679, 357] width 122 height 103
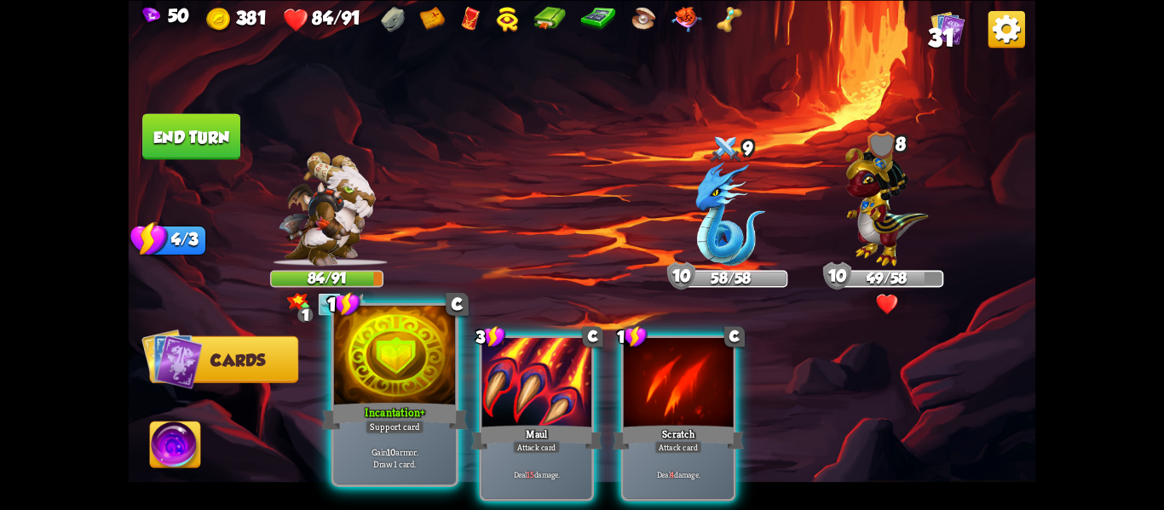
click at [409, 395] on div at bounding box center [395, 357] width 122 height 103
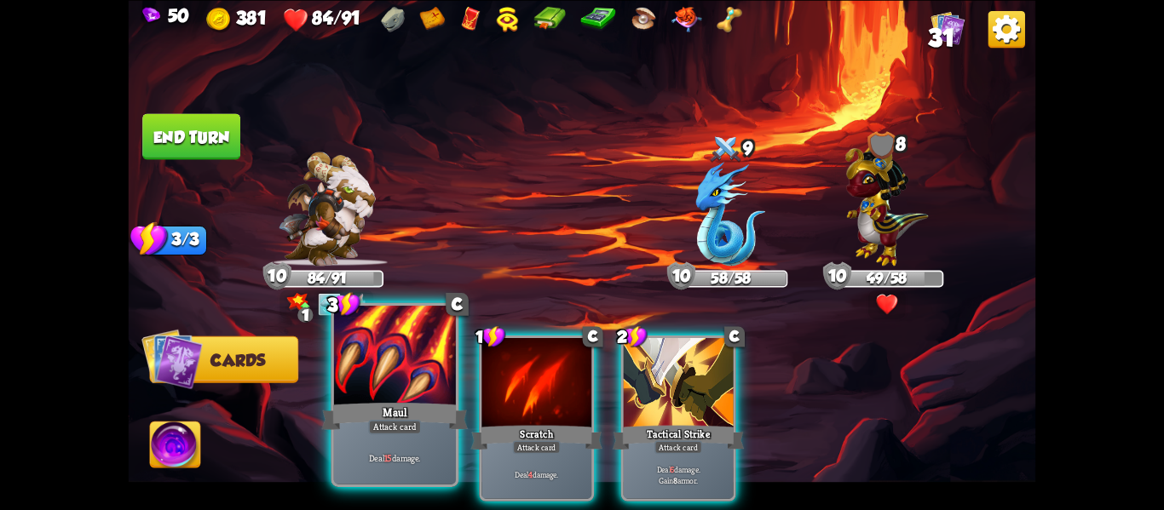
click at [375, 383] on div at bounding box center [395, 357] width 122 height 103
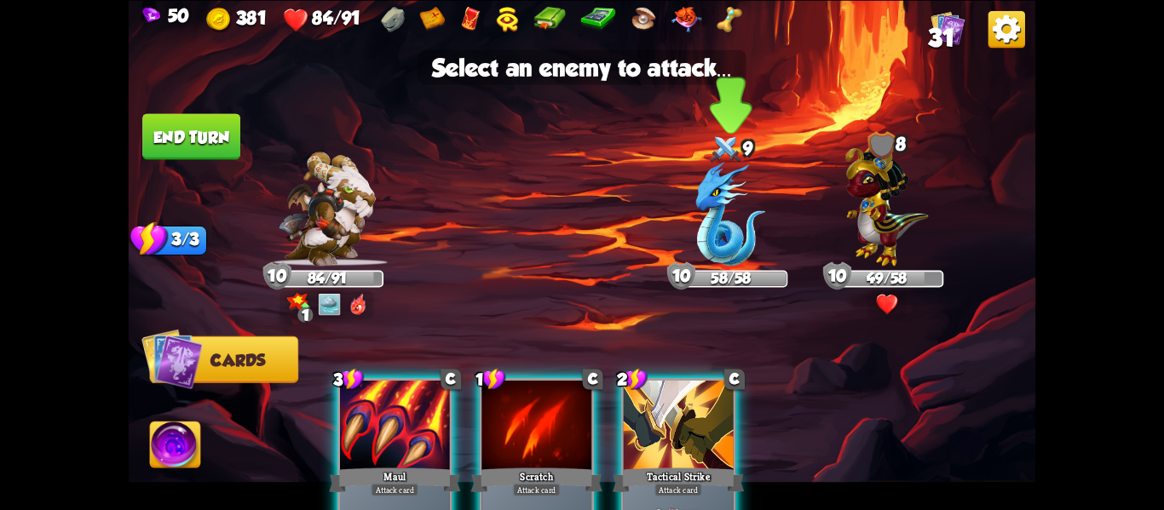
click at [738, 238] on img at bounding box center [731, 214] width 70 height 104
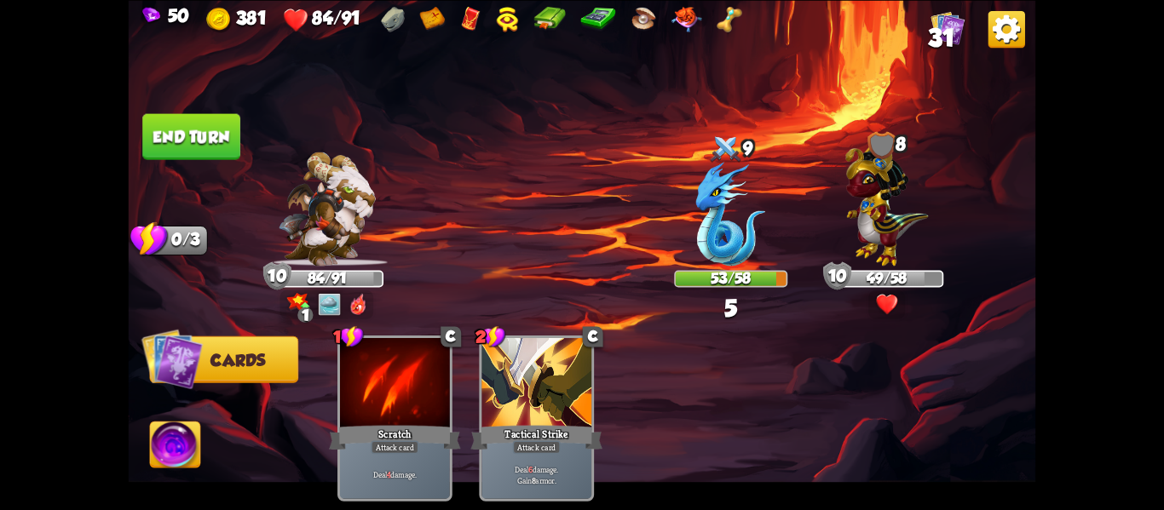
click at [739, 233] on img at bounding box center [731, 214] width 70 height 104
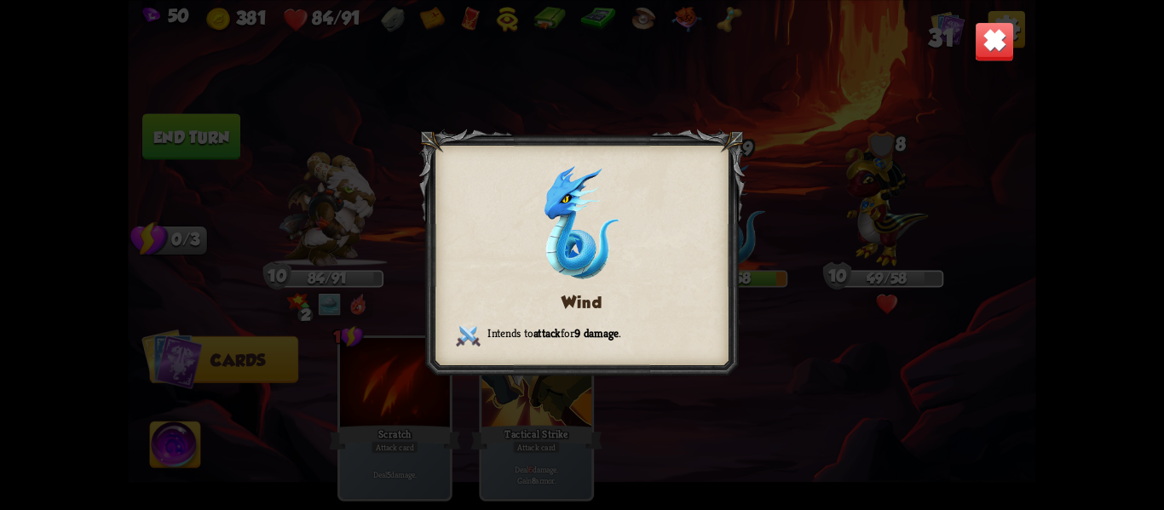
click at [991, 44] on img at bounding box center [995, 41] width 40 height 40
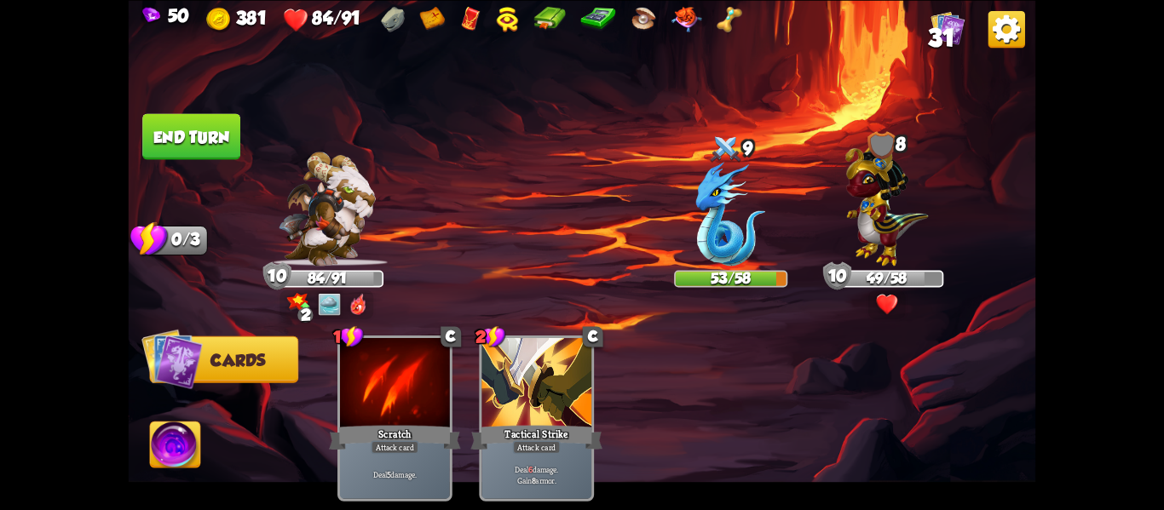
click at [183, 141] on button "End turn" at bounding box center [191, 136] width 98 height 46
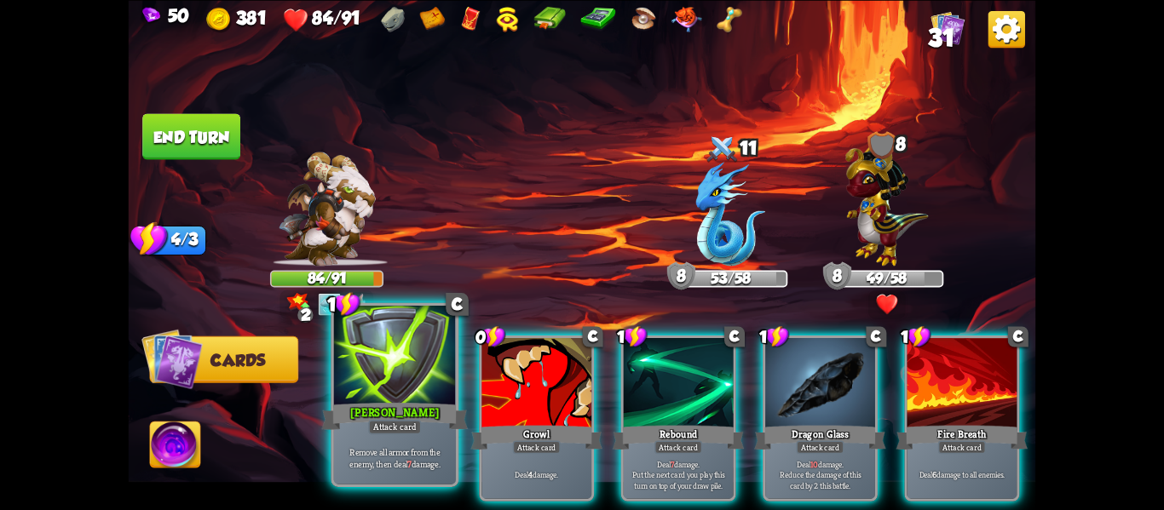
click at [377, 412] on div "[PERSON_NAME]" at bounding box center [395, 416] width 147 height 32
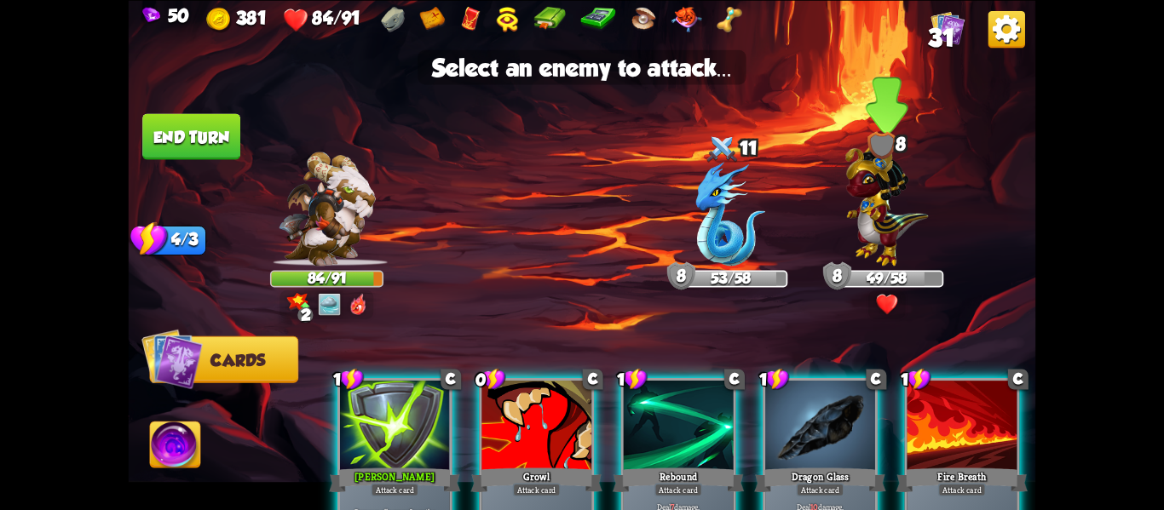
click at [901, 191] on img at bounding box center [886, 201] width 83 height 129
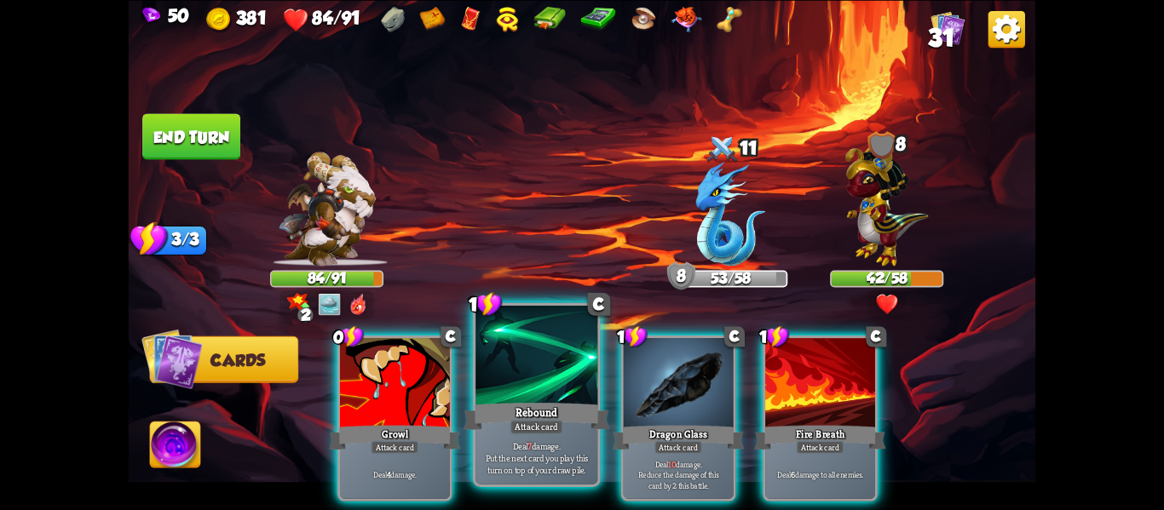
click at [515, 425] on div "Attack card" at bounding box center [536, 427] width 53 height 14
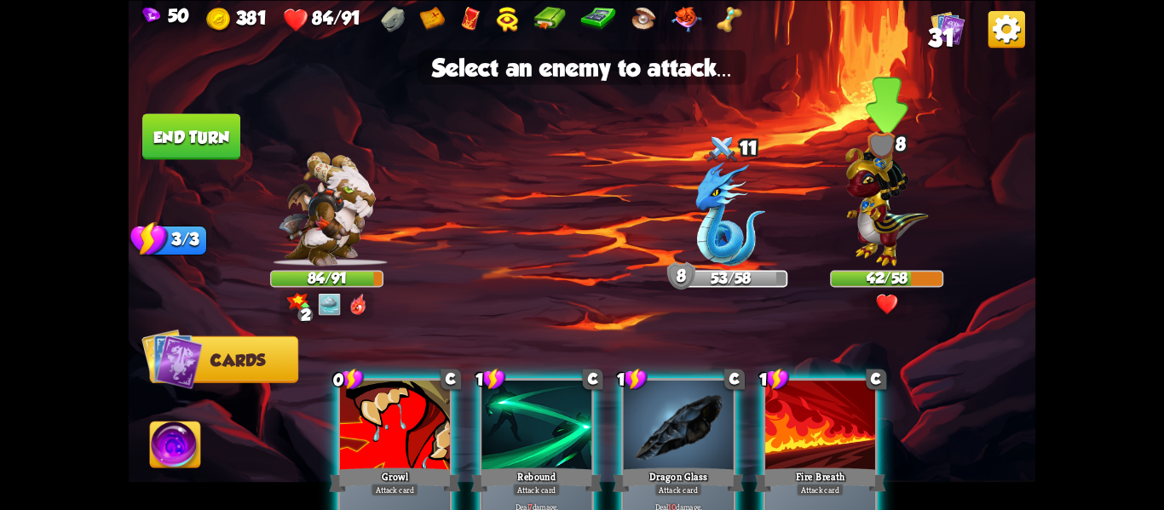
click at [904, 176] on img at bounding box center [886, 201] width 83 height 129
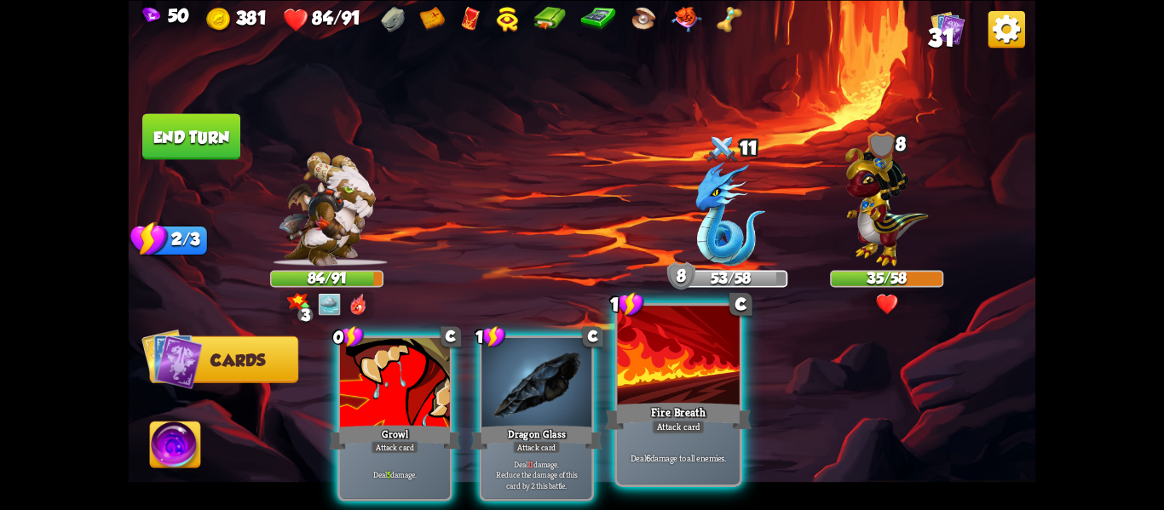
click at [648, 411] on div "Fire Breath" at bounding box center [678, 416] width 147 height 32
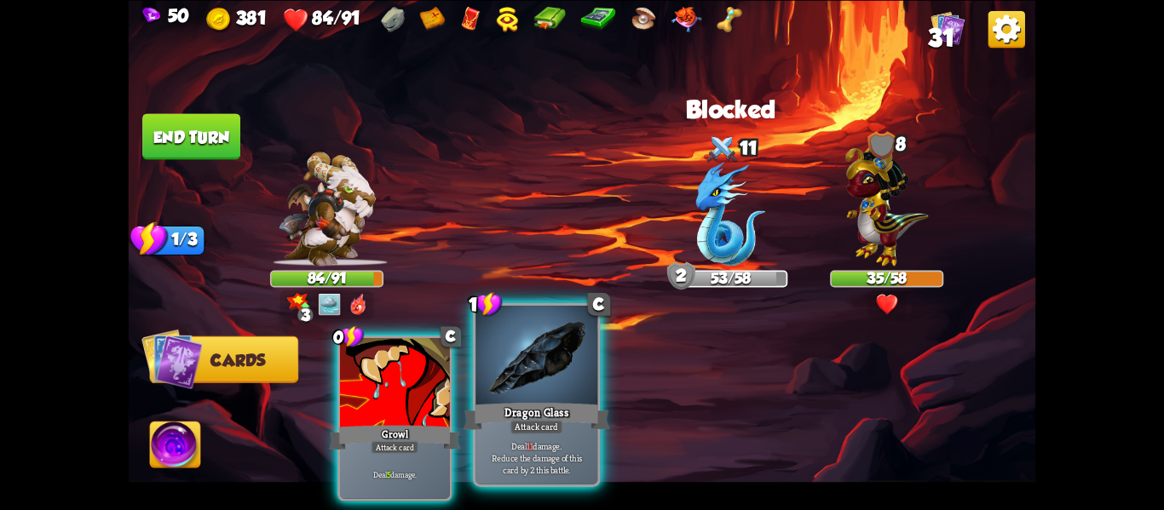
click at [550, 384] on div at bounding box center [536, 357] width 122 height 103
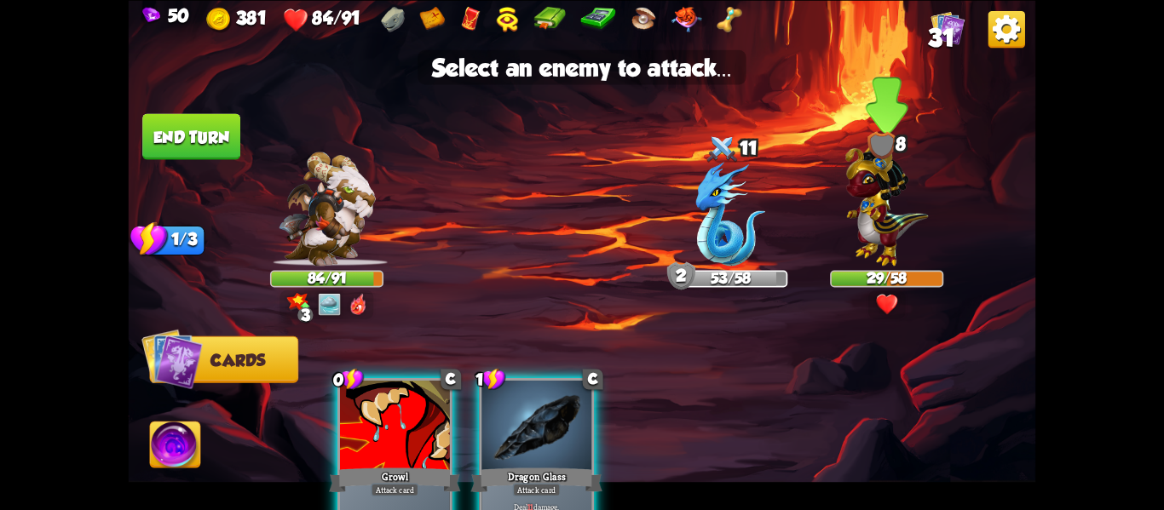
click at [867, 199] on img at bounding box center [886, 201] width 83 height 129
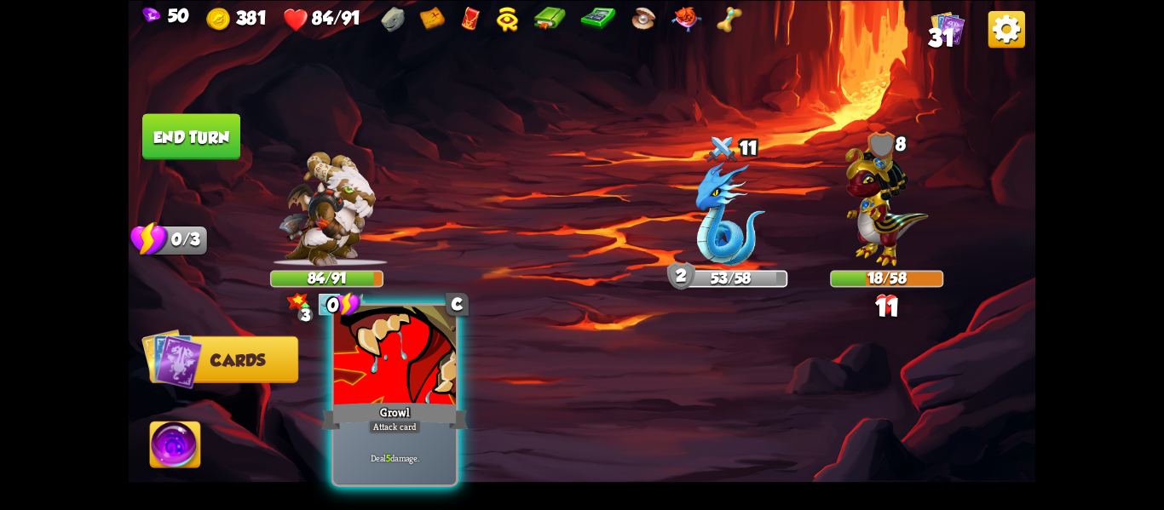
click at [417, 350] on div at bounding box center [395, 357] width 122 height 103
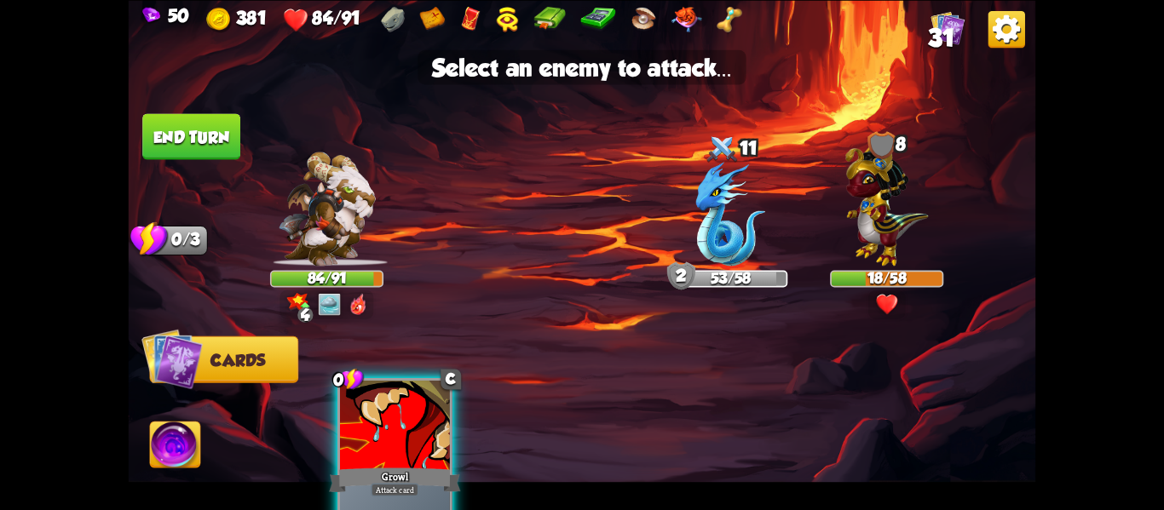
click at [411, 404] on div at bounding box center [395, 426] width 110 height 93
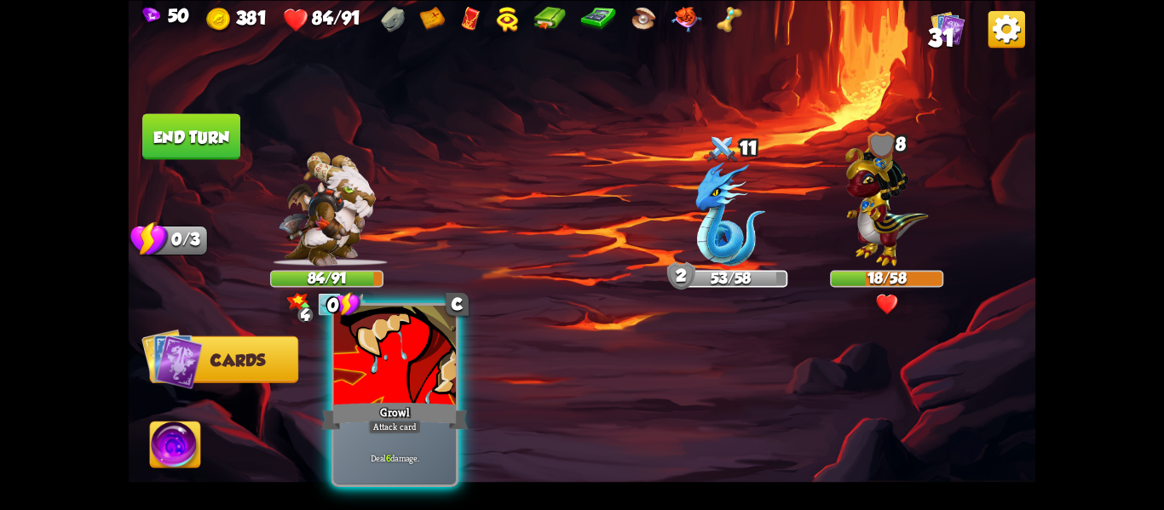
click at [410, 408] on div "Growl" at bounding box center [395, 416] width 147 height 32
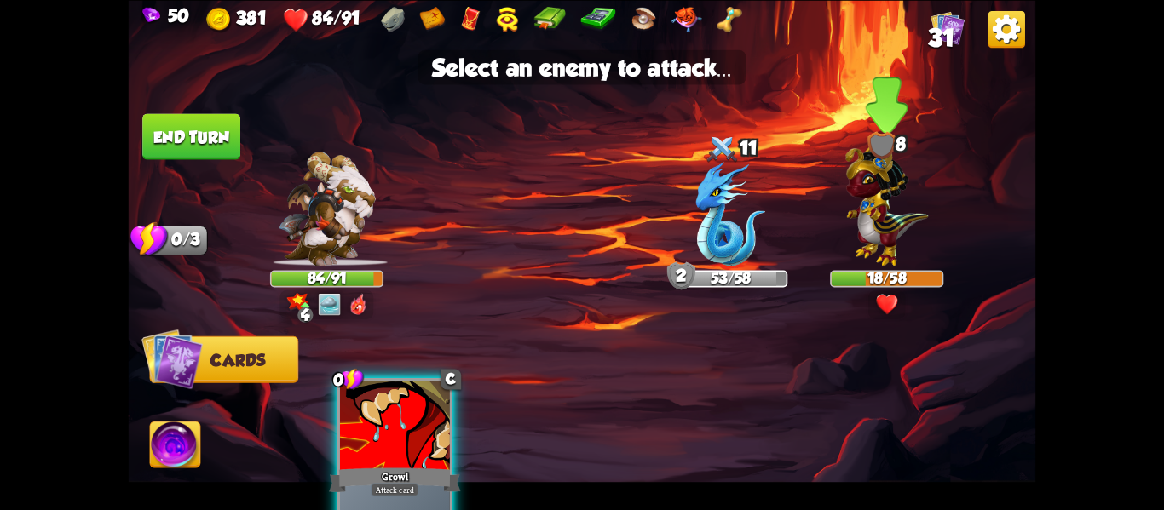
click at [906, 233] on img at bounding box center [886, 201] width 83 height 129
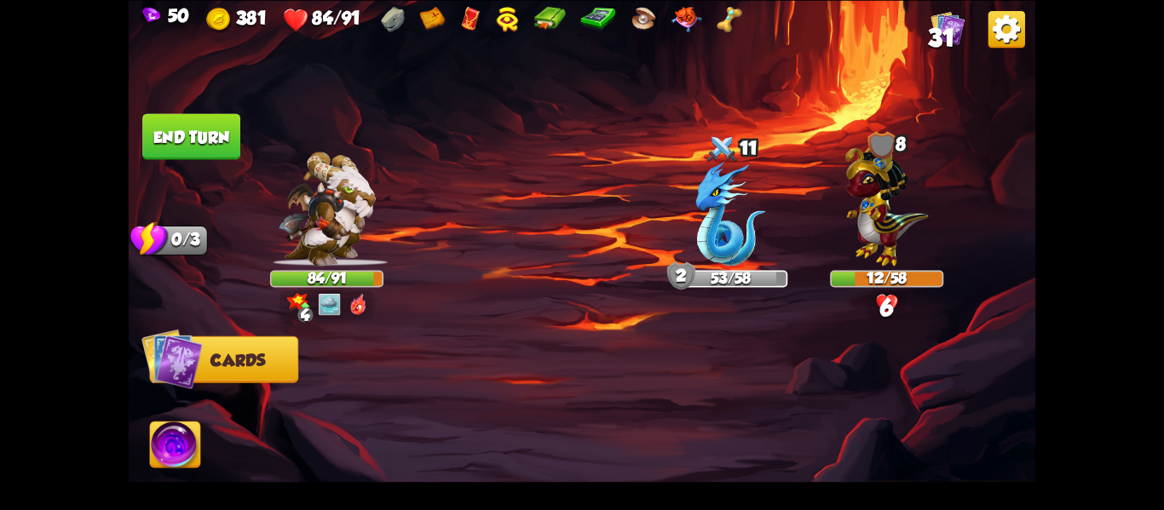
click at [151, 141] on button "End turn" at bounding box center [191, 136] width 98 height 46
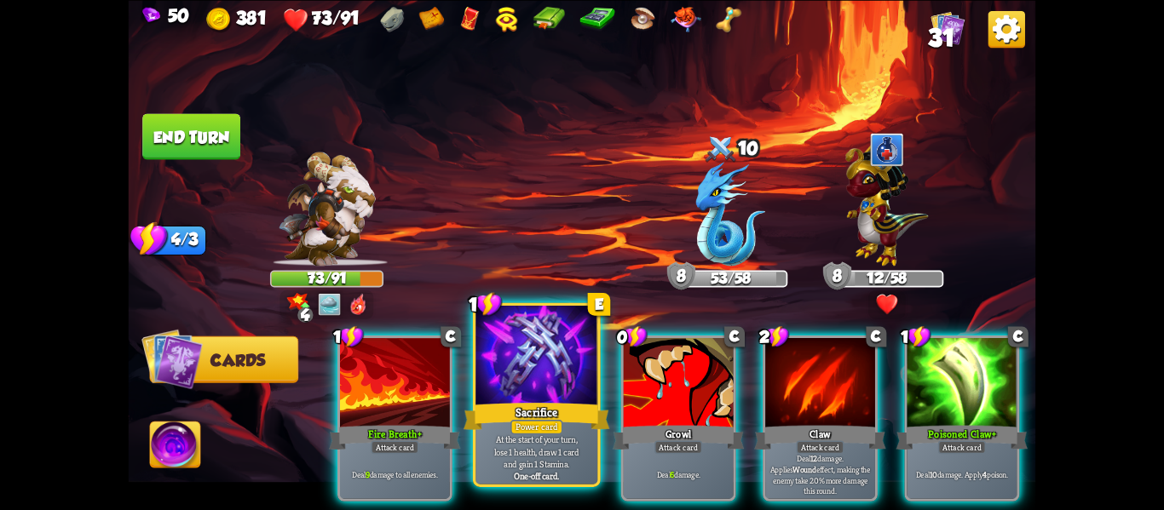
click at [544, 411] on div "Sacrifice" at bounding box center [537, 416] width 147 height 32
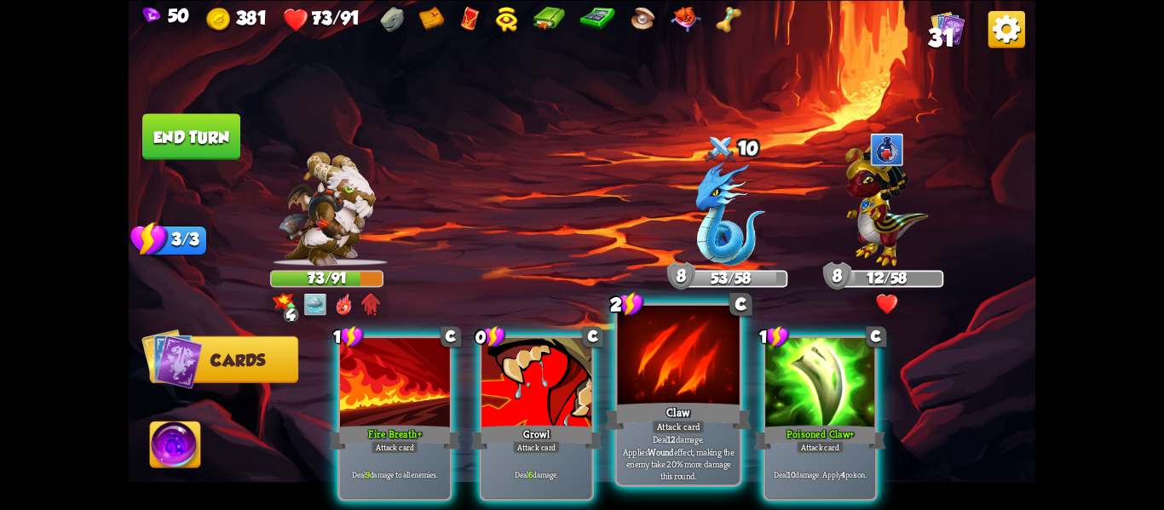
click at [692, 435] on div "Deal 12 damage. Applies Wound effect, making the enemy take 20% more damage thi…" at bounding box center [679, 457] width 122 height 53
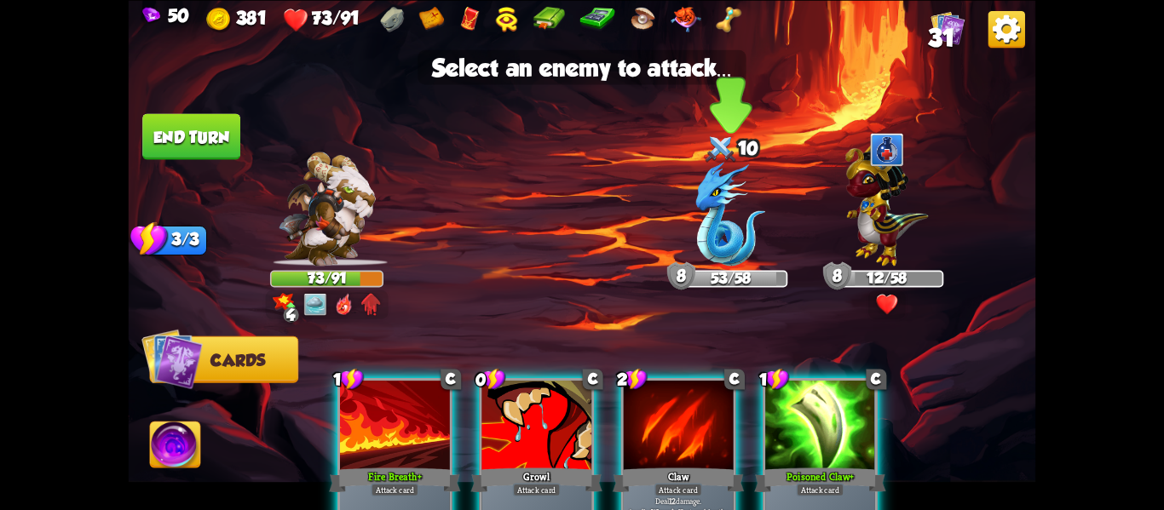
click at [708, 253] on img at bounding box center [731, 214] width 70 height 104
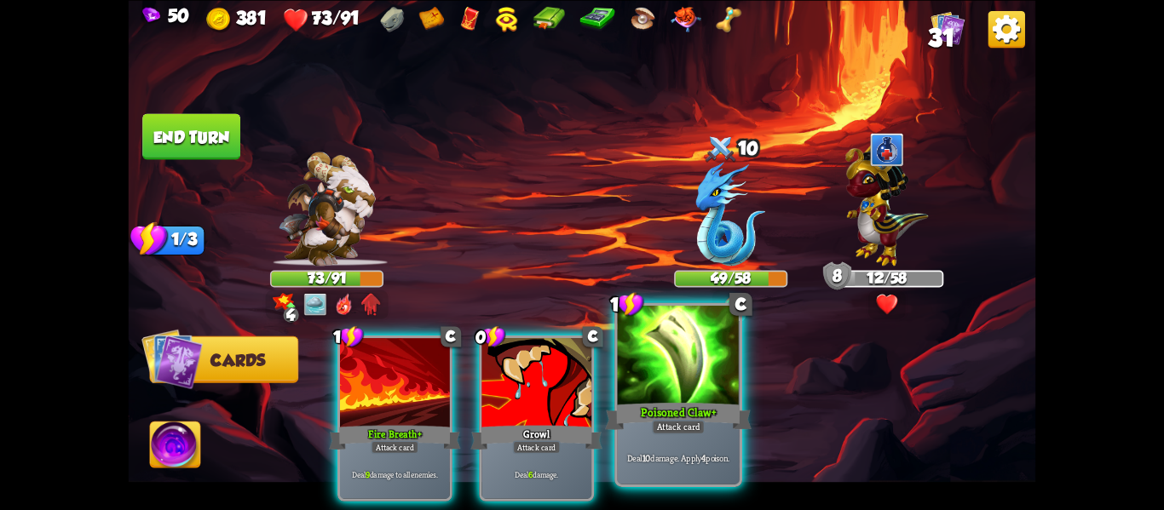
click at [677, 357] on div at bounding box center [679, 357] width 122 height 103
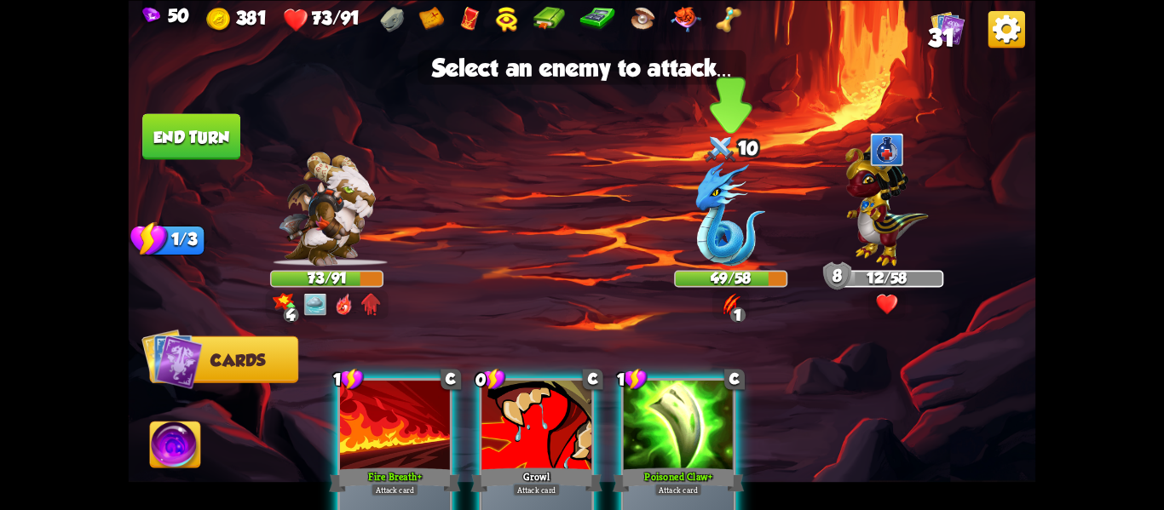
click at [729, 203] on img at bounding box center [731, 214] width 70 height 104
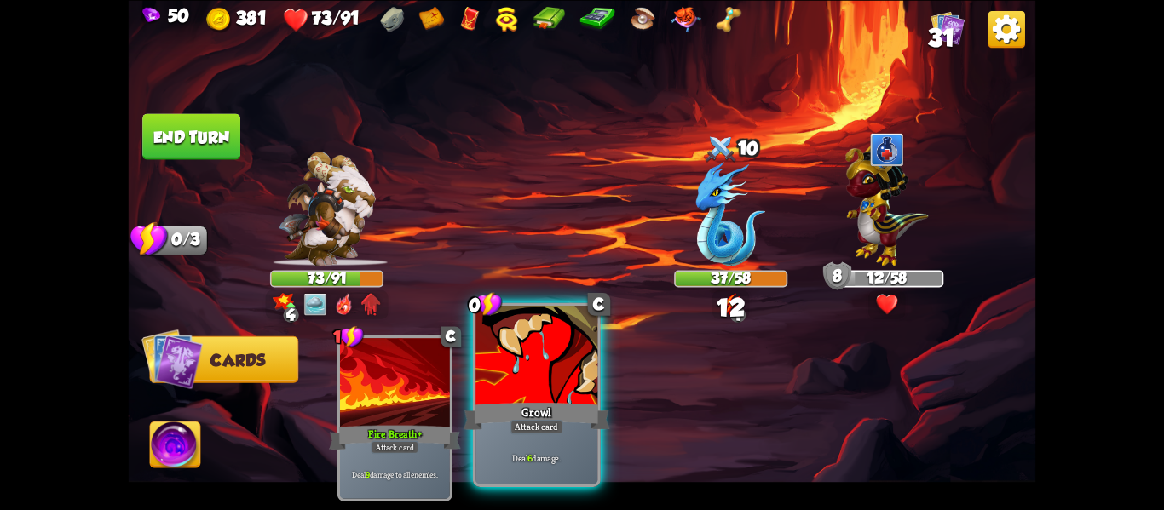
click at [576, 376] on div at bounding box center [536, 357] width 122 height 103
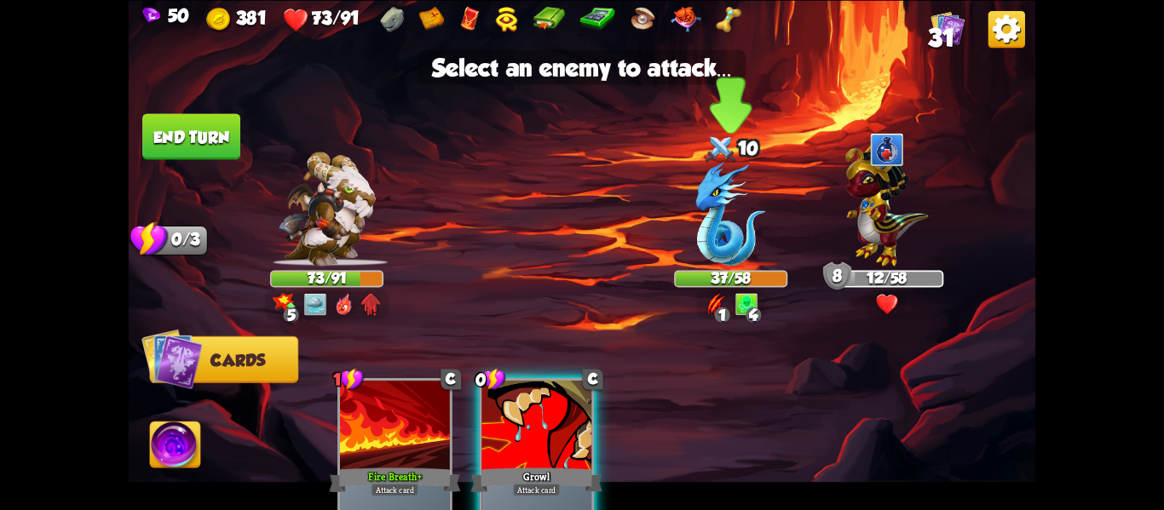
click at [719, 220] on img at bounding box center [731, 214] width 70 height 104
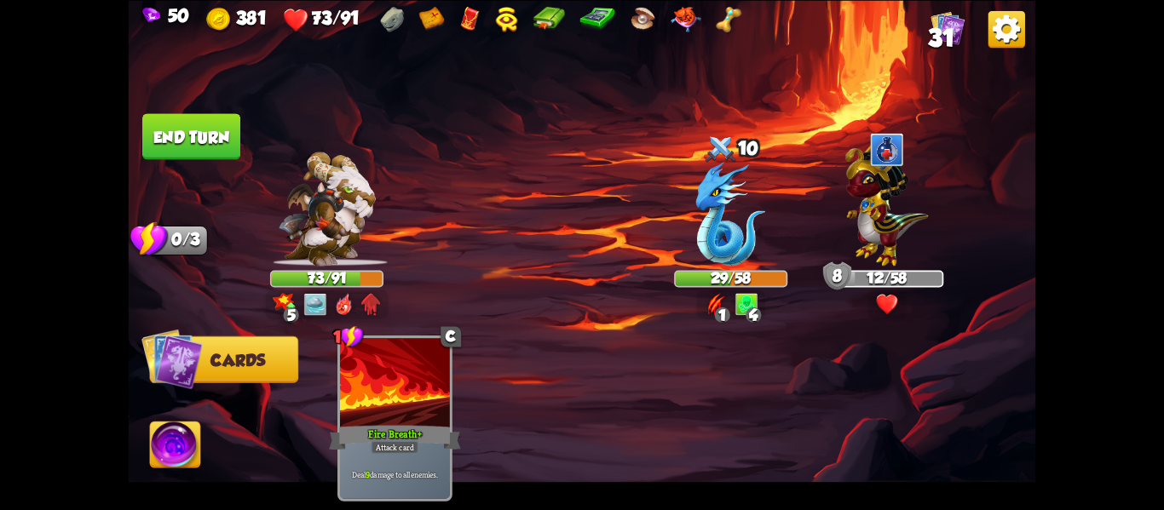
click at [215, 121] on button "End turn" at bounding box center [191, 136] width 98 height 46
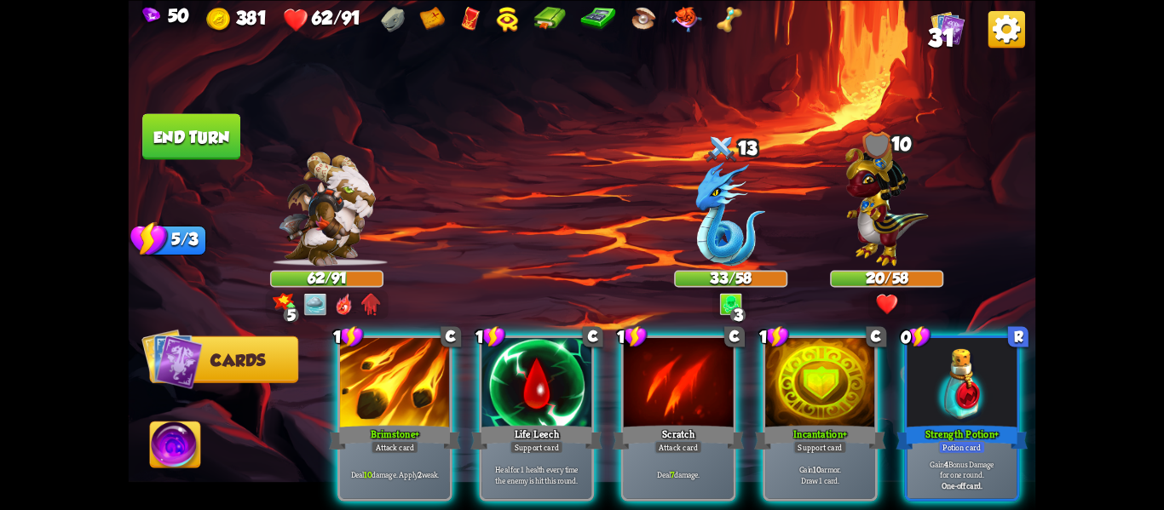
drag, startPoint x: 1038, startPoint y: 412, endPoint x: 610, endPoint y: 458, distance: 430.1
click at [610, 458] on div "50 381 62/91 31 Select an enemy to attack... You don't have enough stamina to p…" at bounding box center [582, 255] width 1164 height 510
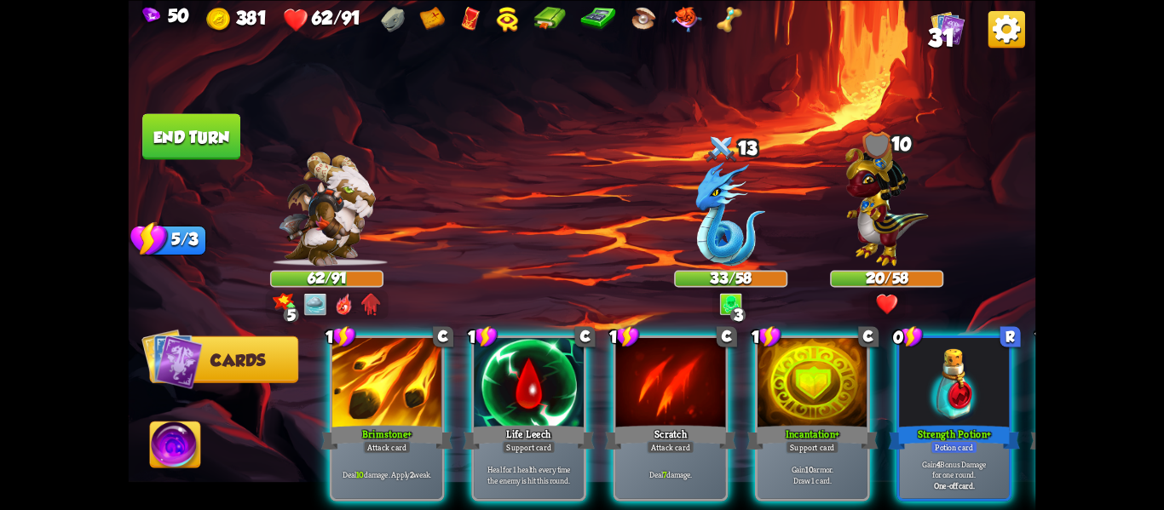
scroll to position [0, 0]
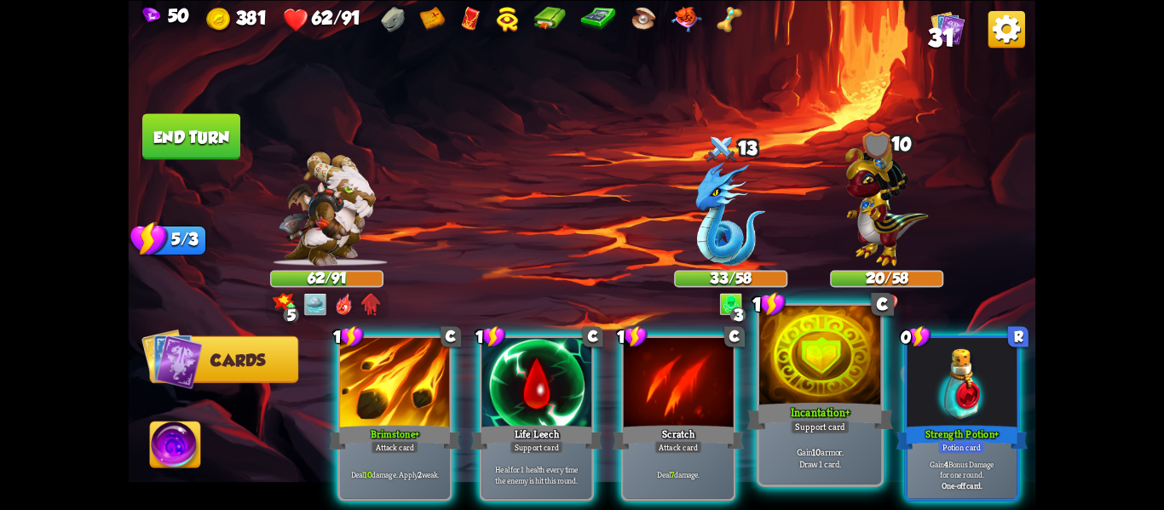
click at [819, 417] on div "Incantation+" at bounding box center [820, 416] width 147 height 32
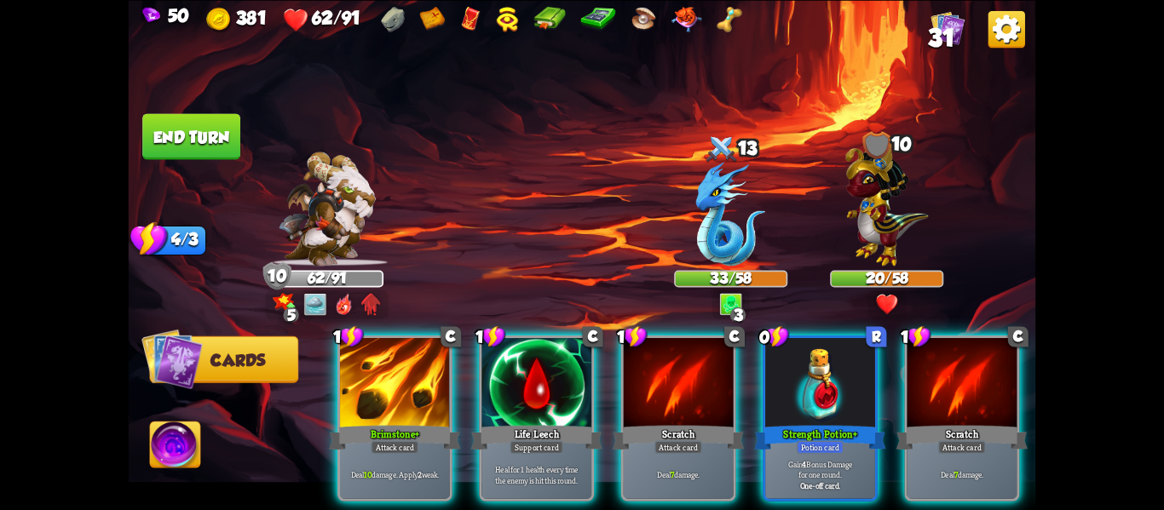
scroll to position [0, 2]
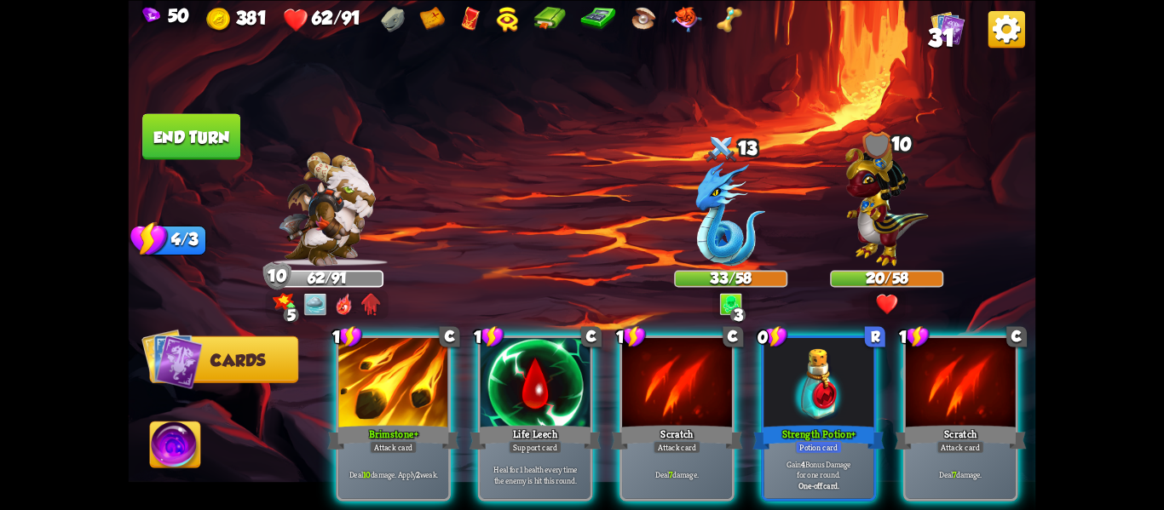
click at [599, 446] on div "1 C Brimstone+ Attack card Deal 10 damage. Apply 2 weak. 1 C Life Leech Support…" at bounding box center [673, 397] width 726 height 227
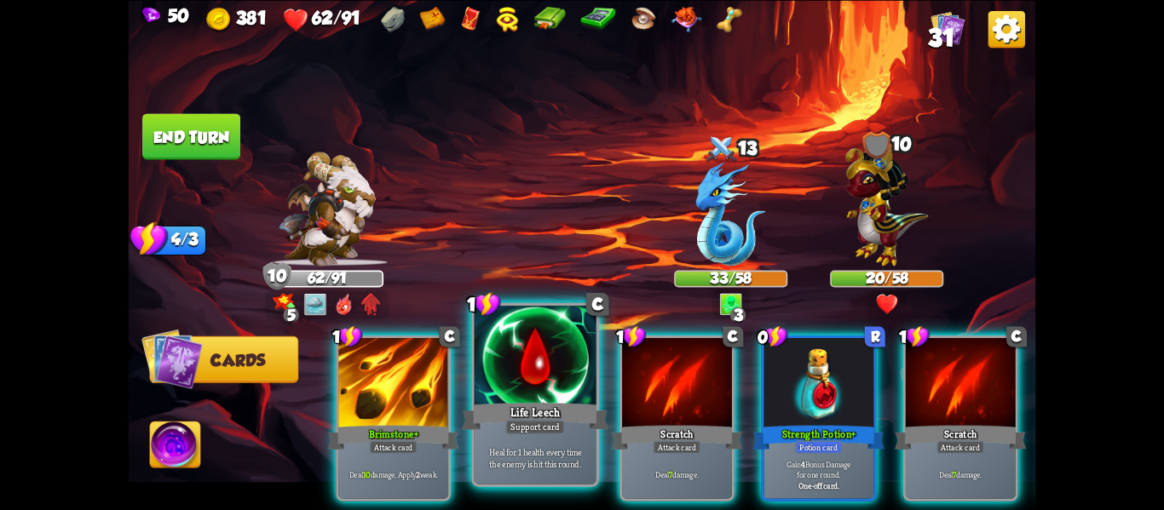
click at [550, 435] on div "Heal for 1 health every time the enemy is hit this round." at bounding box center [536, 457] width 122 height 53
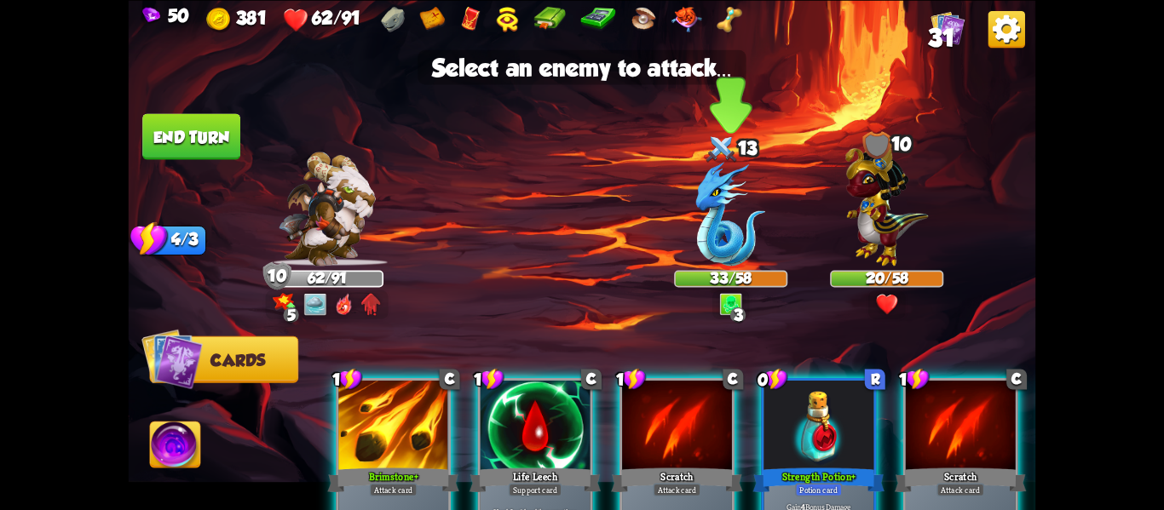
click at [713, 208] on img at bounding box center [731, 214] width 70 height 104
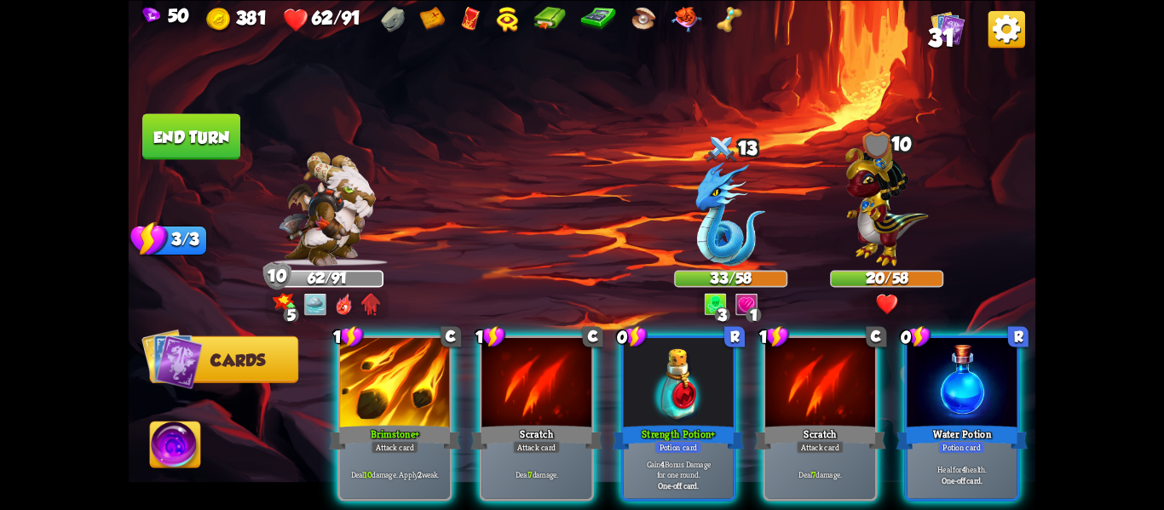
scroll to position [0, 0]
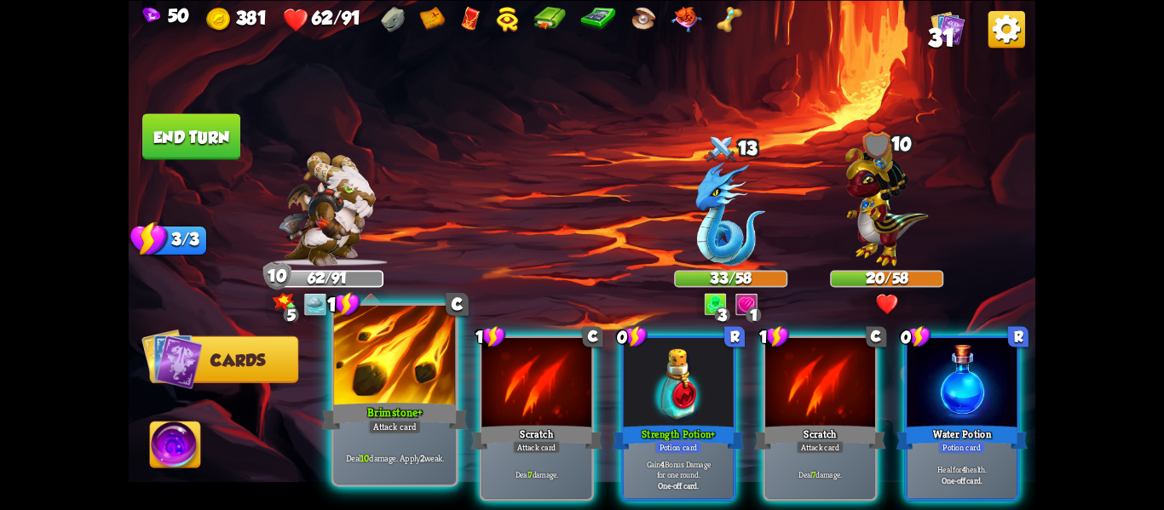
click at [409, 469] on div "Deal 10 damage. Apply 2 weak." at bounding box center [395, 457] width 122 height 53
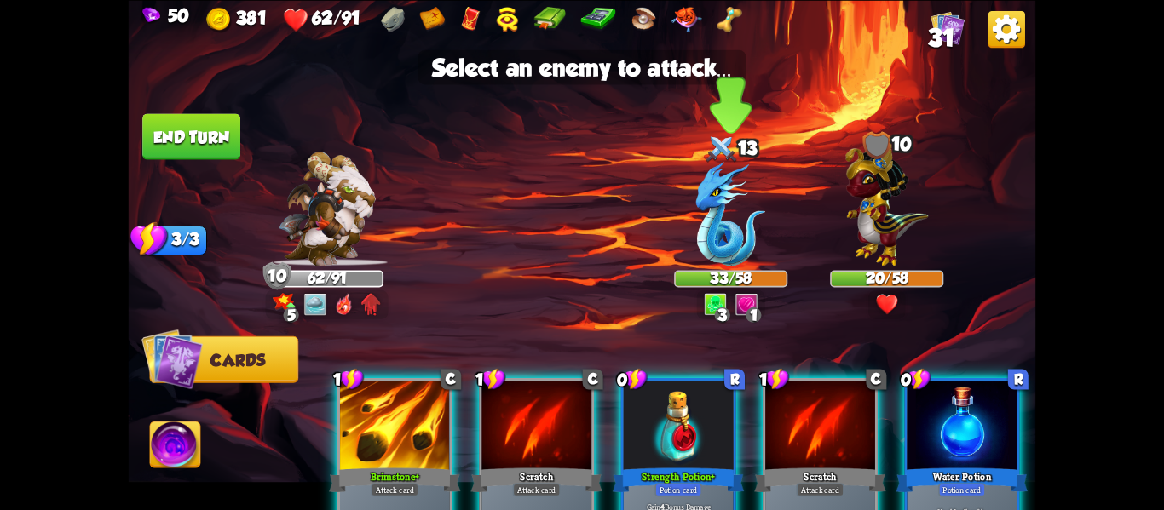
click at [711, 216] on img at bounding box center [731, 214] width 70 height 104
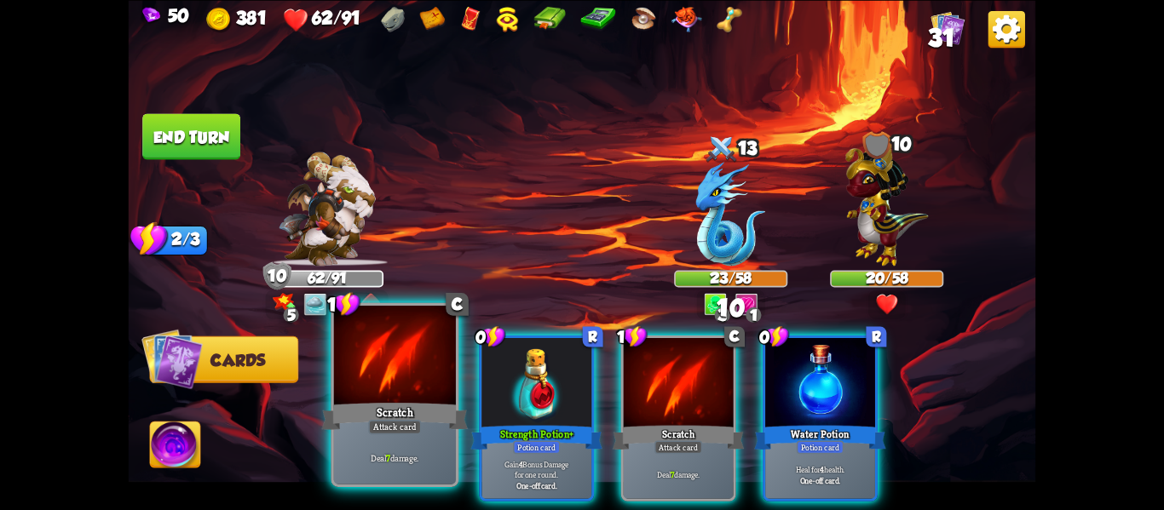
click at [444, 443] on div "Deal 7 damage." at bounding box center [395, 457] width 122 height 53
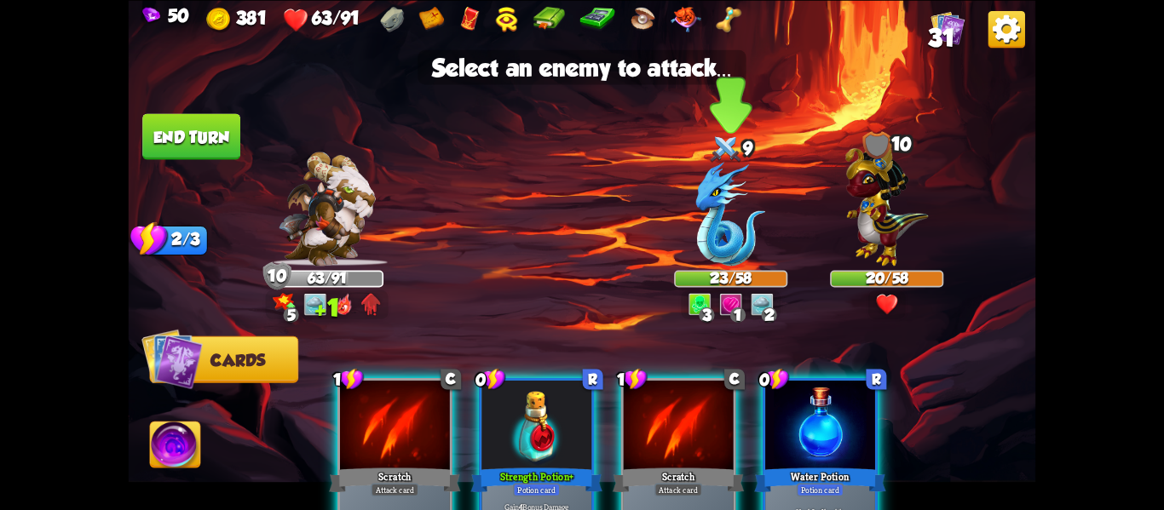
click at [694, 243] on div at bounding box center [730, 216] width 113 height 99
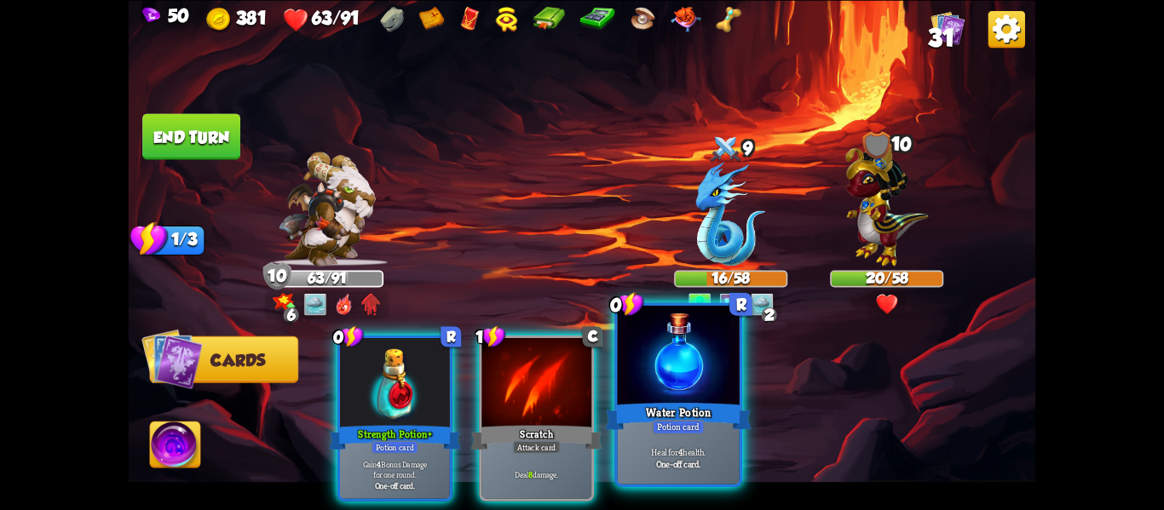
click at [657, 412] on div "Water Potion" at bounding box center [678, 416] width 147 height 32
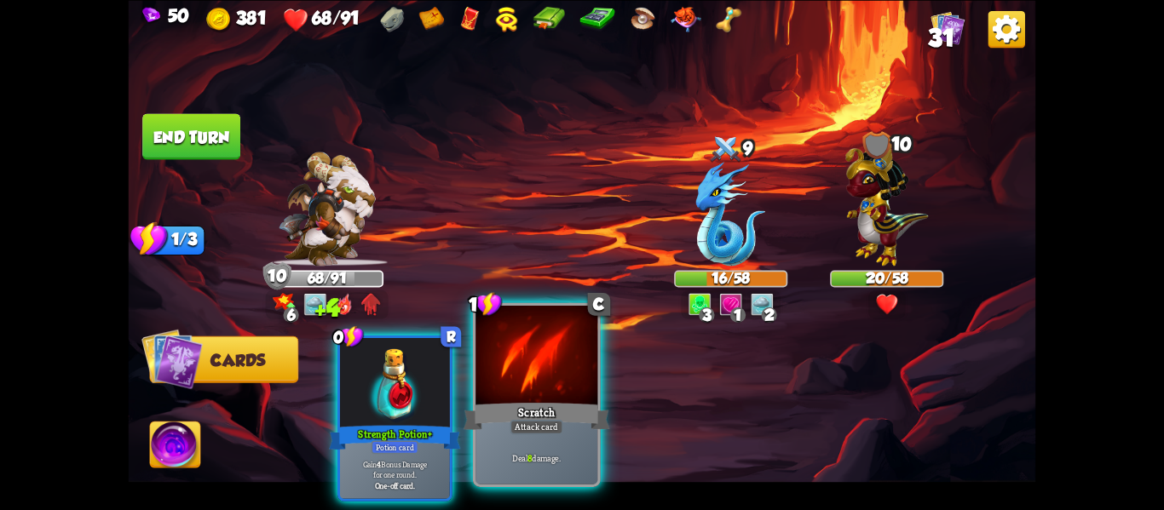
click at [561, 408] on div "Scratch" at bounding box center [537, 416] width 147 height 32
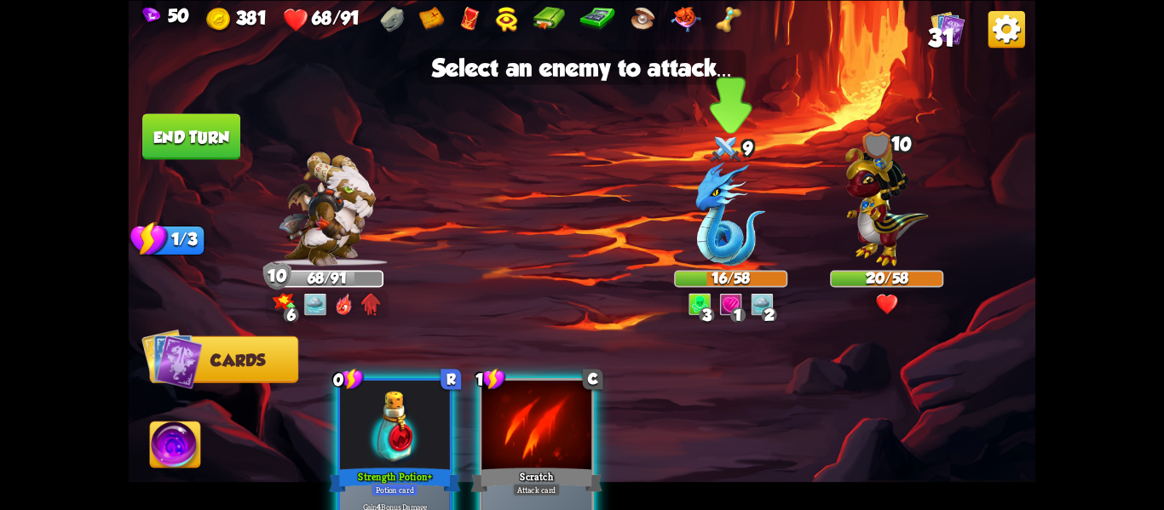
click at [723, 230] on img at bounding box center [731, 214] width 70 height 104
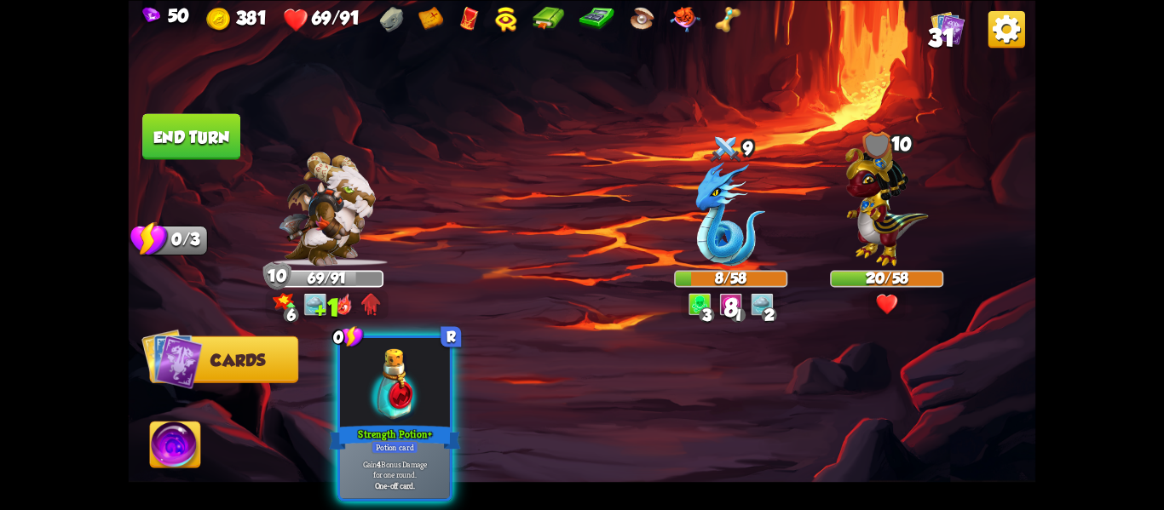
click at [232, 152] on button "End turn" at bounding box center [191, 136] width 98 height 46
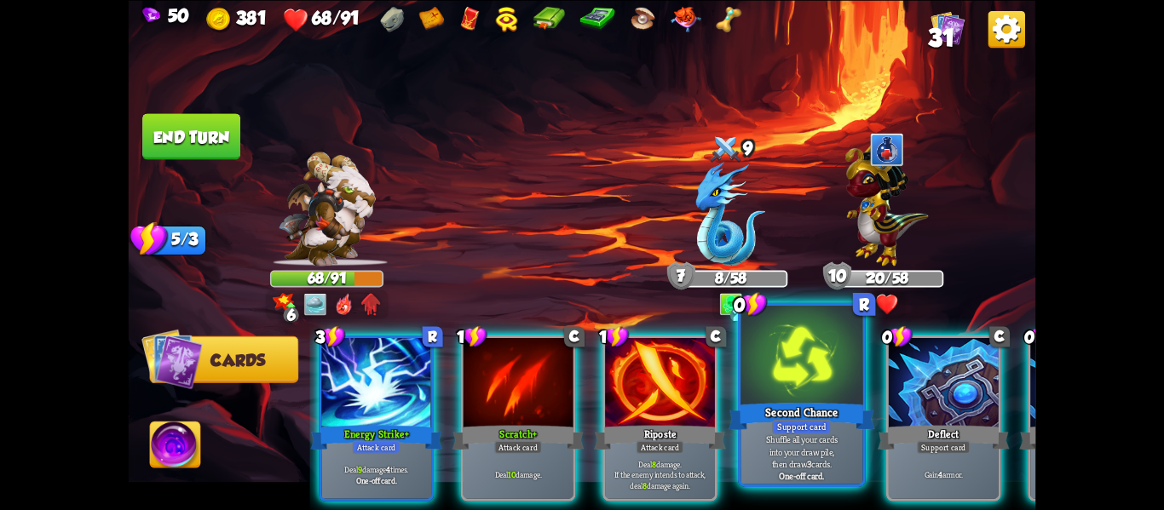
scroll to position [0, 26]
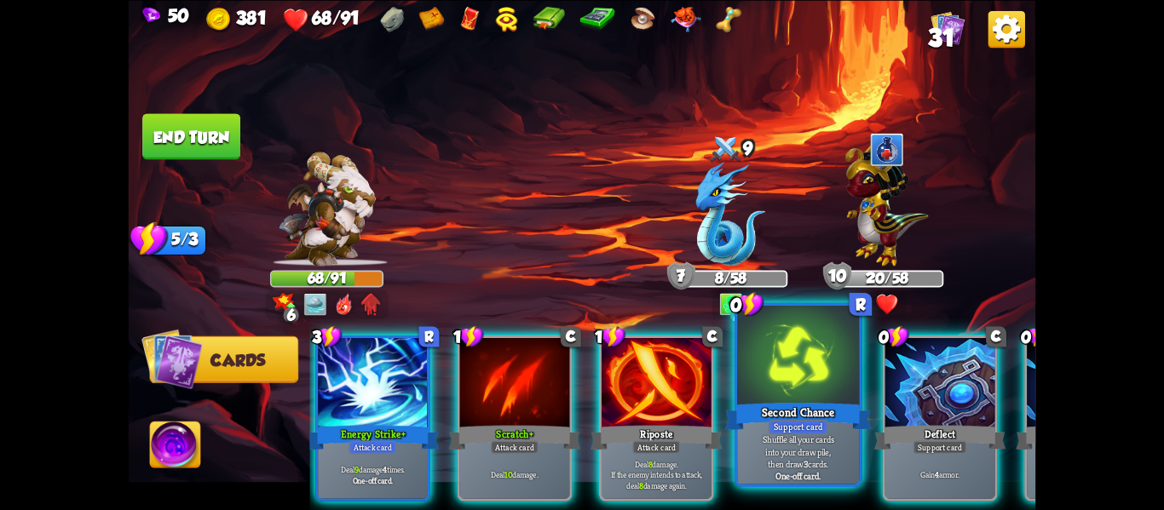
click at [781, 401] on div "Second Chance" at bounding box center [798, 416] width 147 height 32
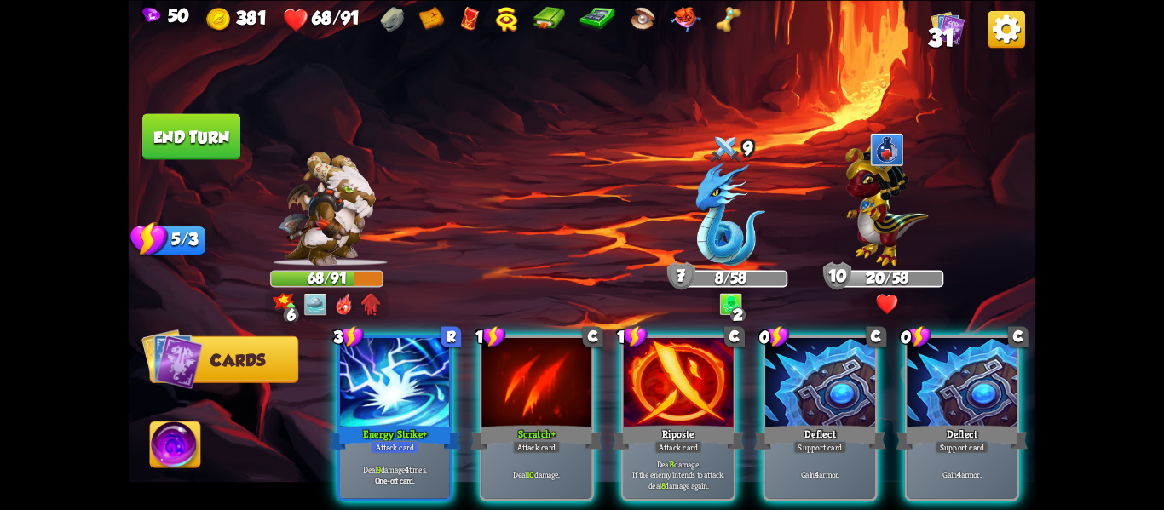
scroll to position [0, 0]
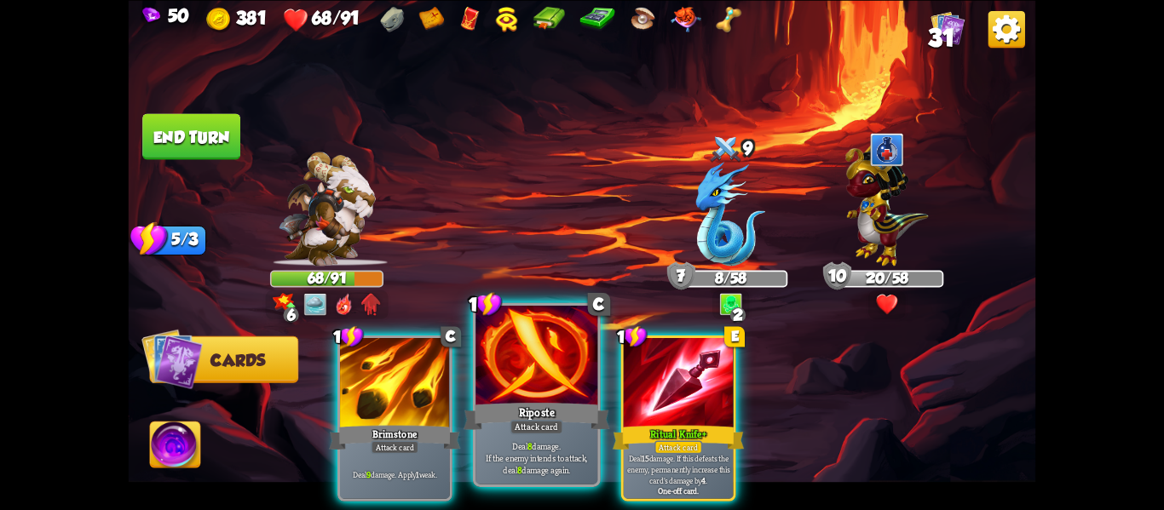
click at [538, 413] on div "Riposte" at bounding box center [537, 416] width 147 height 32
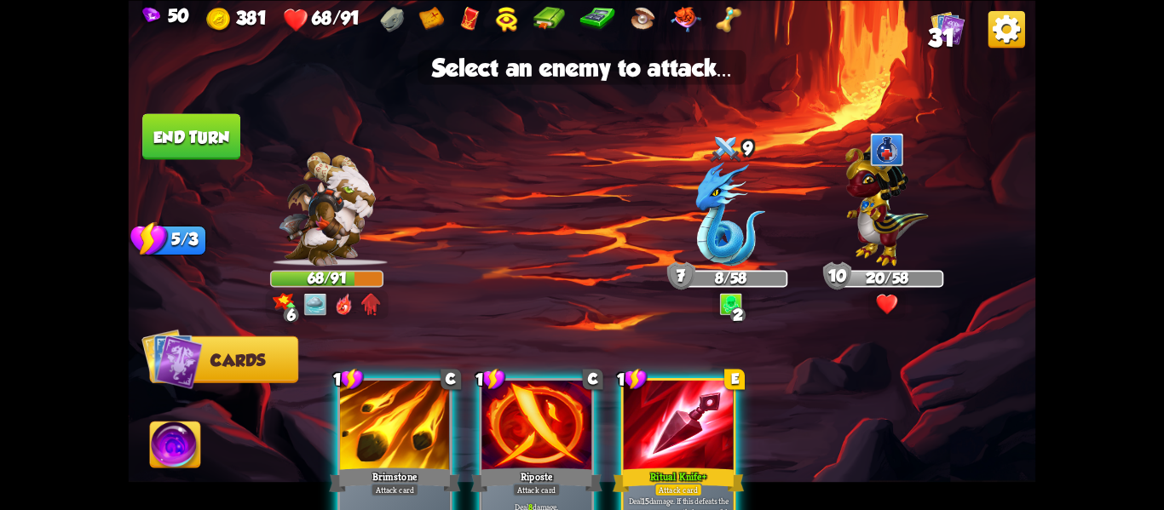
click at [538, 413] on div at bounding box center [536, 426] width 110 height 93
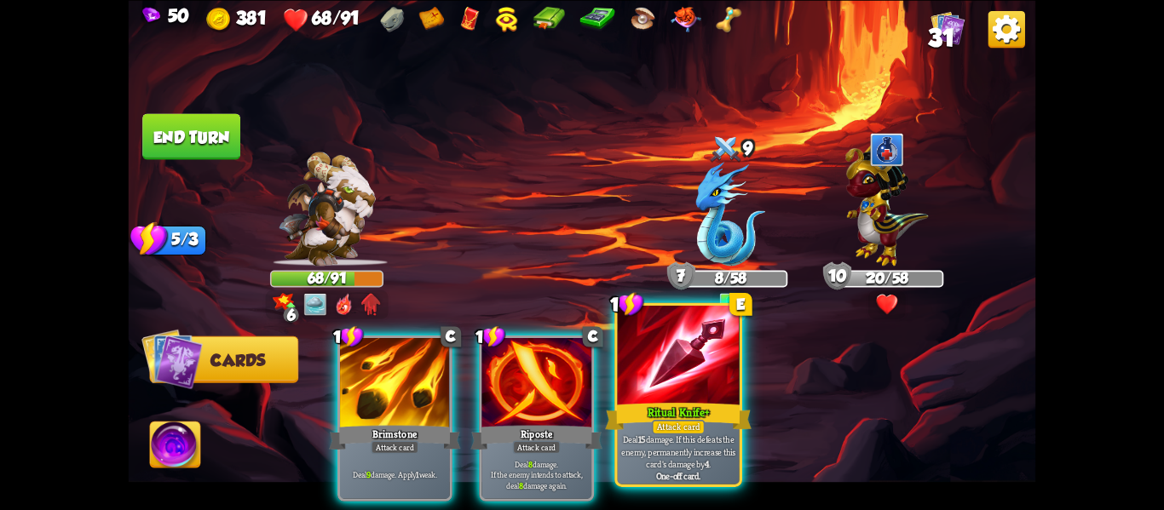
click at [707, 404] on div "Ritual Knife+" at bounding box center [678, 416] width 147 height 32
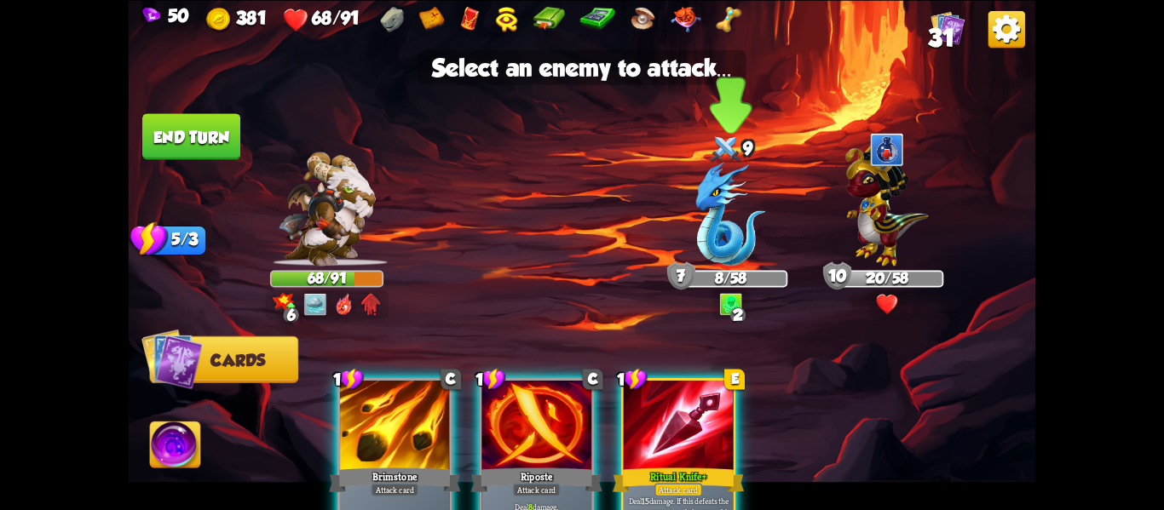
click at [720, 215] on img at bounding box center [731, 214] width 70 height 104
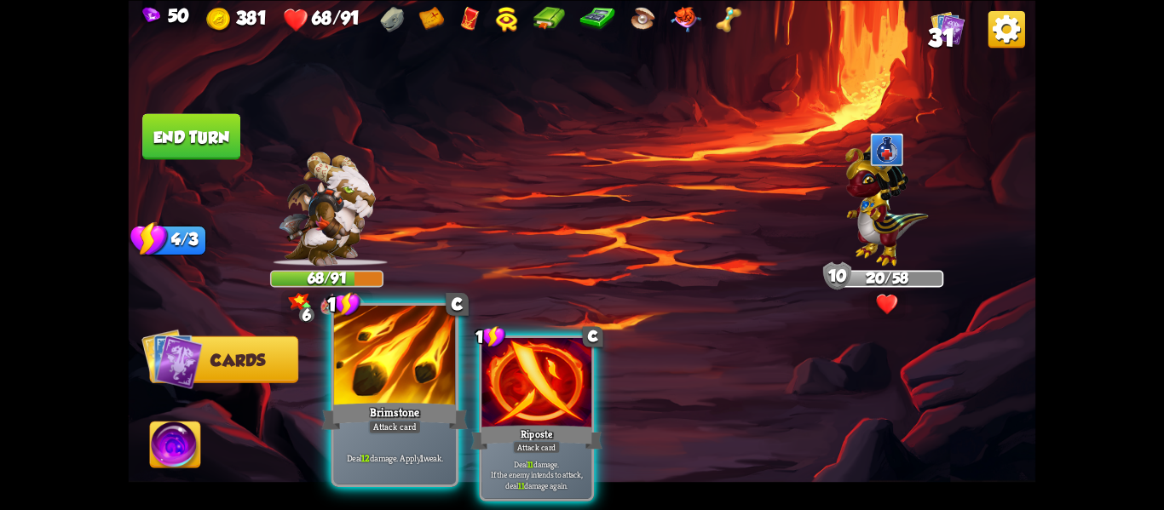
click at [415, 435] on div "Attack card" at bounding box center [394, 427] width 53 height 14
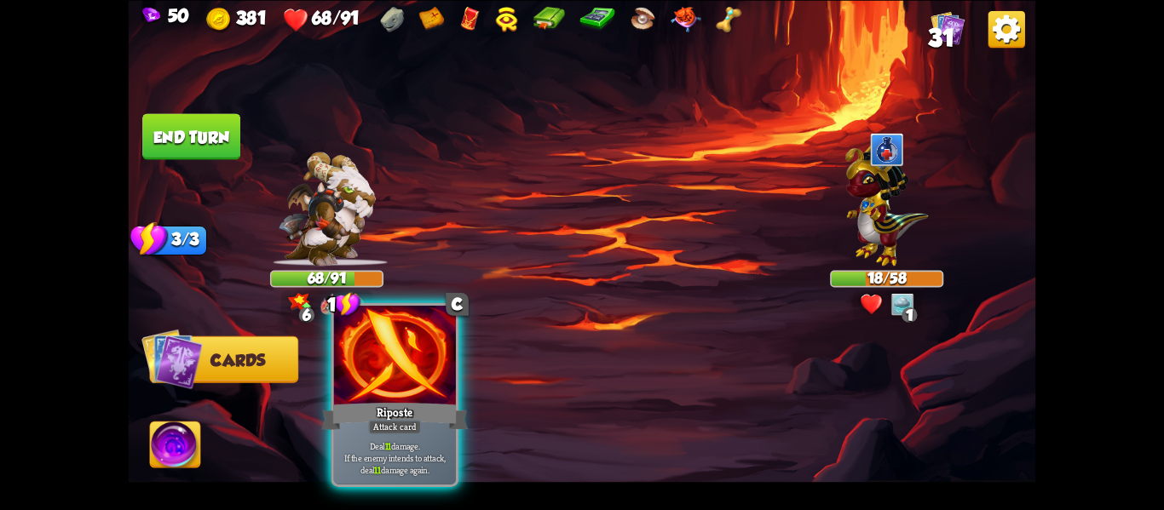
click at [353, 451] on p "Deal 11 damage. If the enemy intends to attack, deal 11 damage again." at bounding box center [395, 458] width 116 height 36
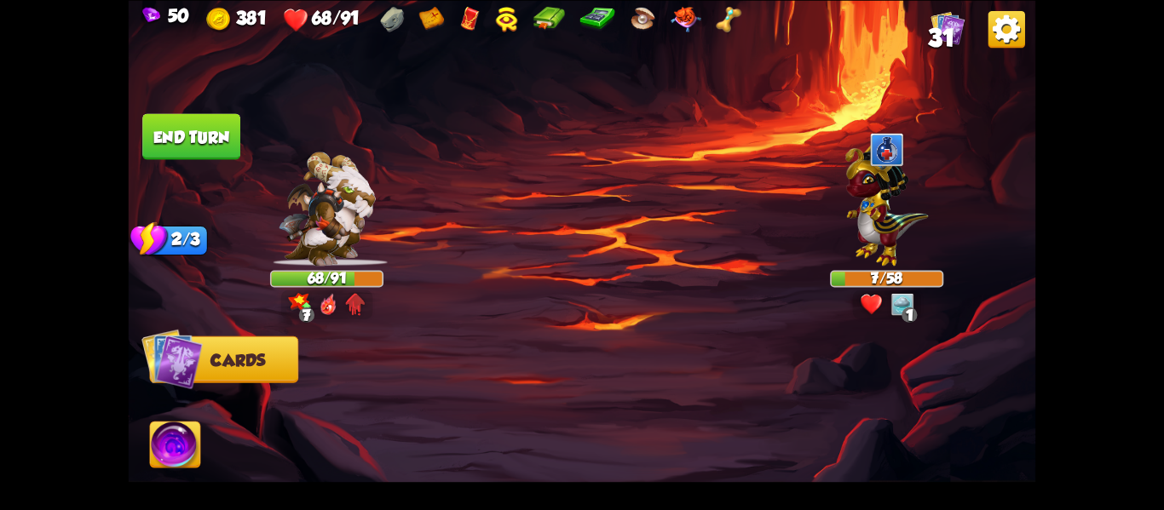
click at [192, 138] on button "End turn" at bounding box center [191, 136] width 98 height 46
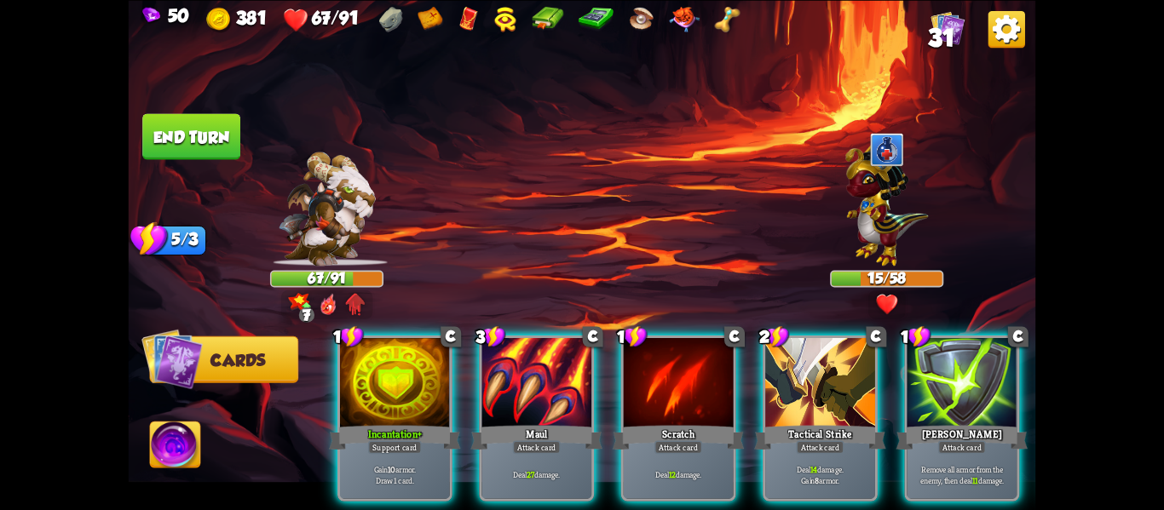
click at [182, 433] on img at bounding box center [175, 447] width 50 height 51
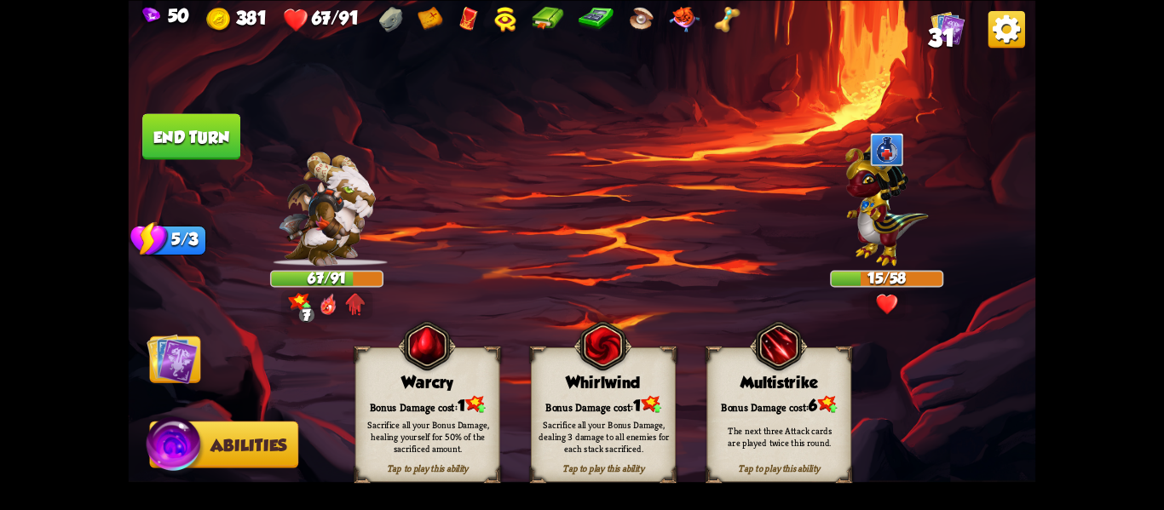
click at [386, 367] on div "Tap to play this ability Warcry Bonus Damage cost: 1 Sacrifice all your Bonus D…" at bounding box center [427, 415] width 145 height 135
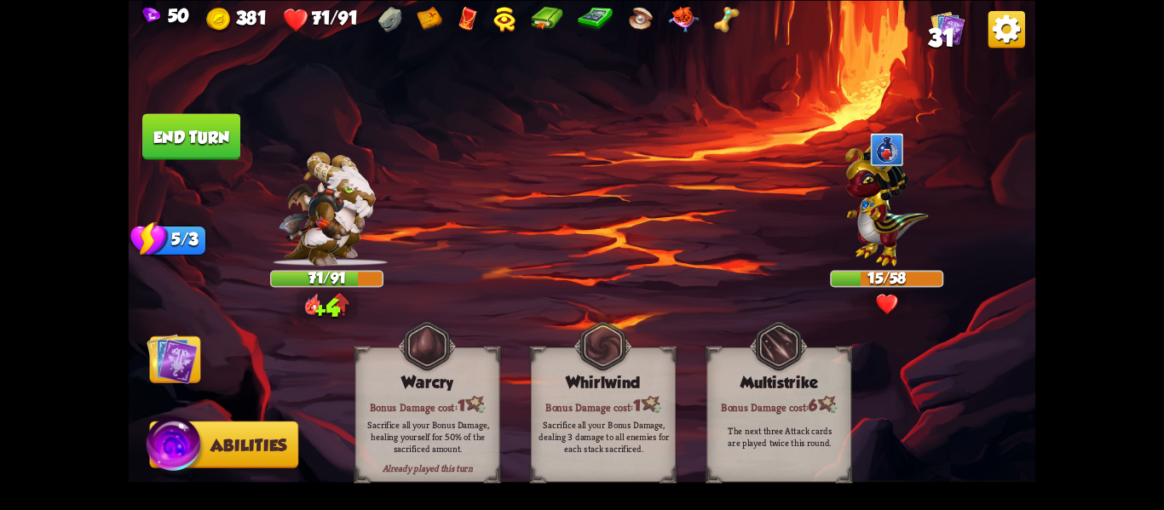
click at [208, 354] on img at bounding box center [582, 255] width 907 height 510
click at [173, 394] on img at bounding box center [582, 255] width 907 height 510
click at [182, 378] on img at bounding box center [172, 358] width 51 height 51
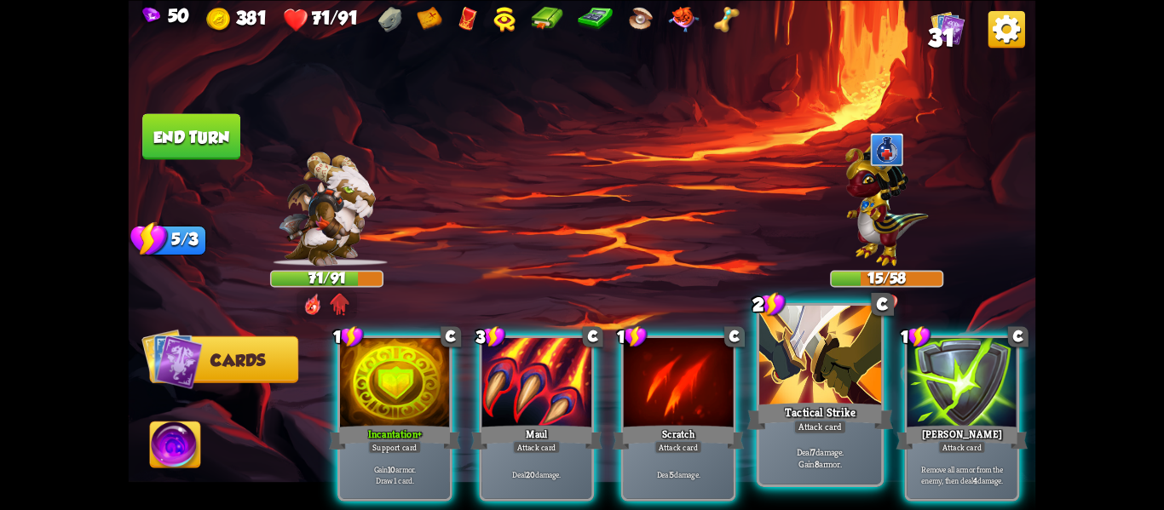
scroll to position [0, 2]
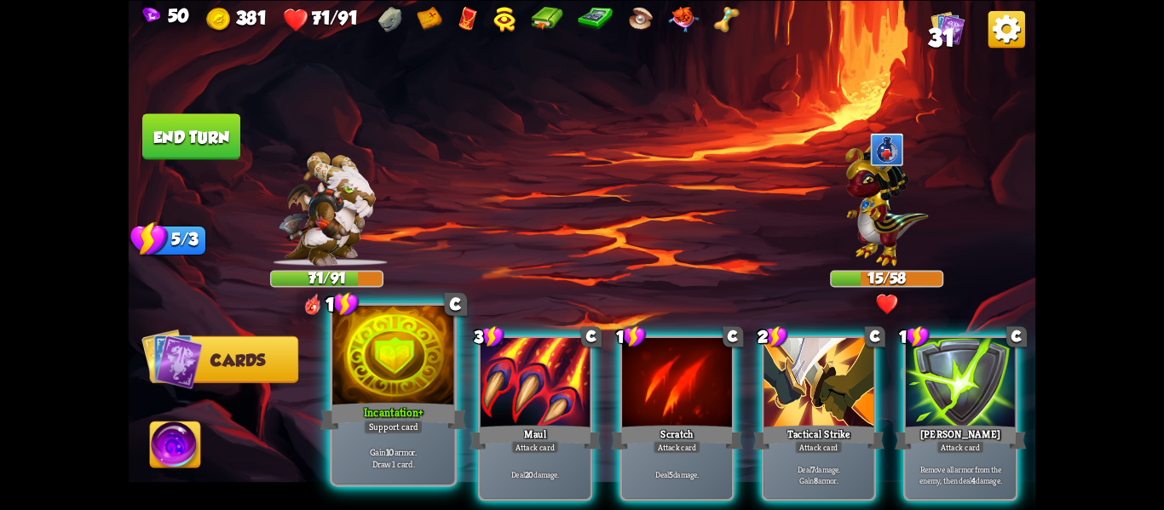
click at [415, 473] on div "Gain 10 armor. Draw 1 card." at bounding box center [393, 457] width 122 height 53
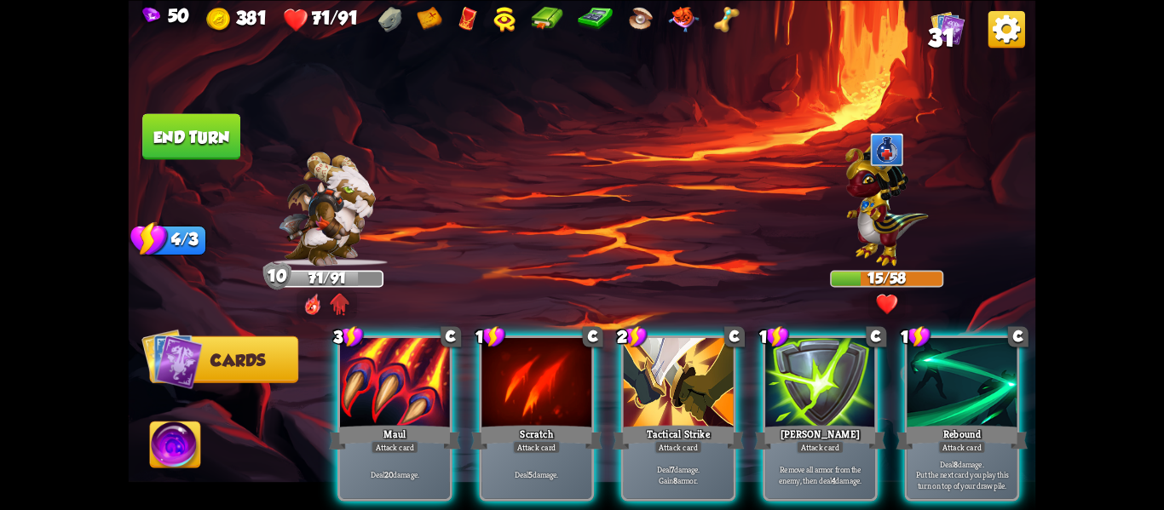
scroll to position [0, 5]
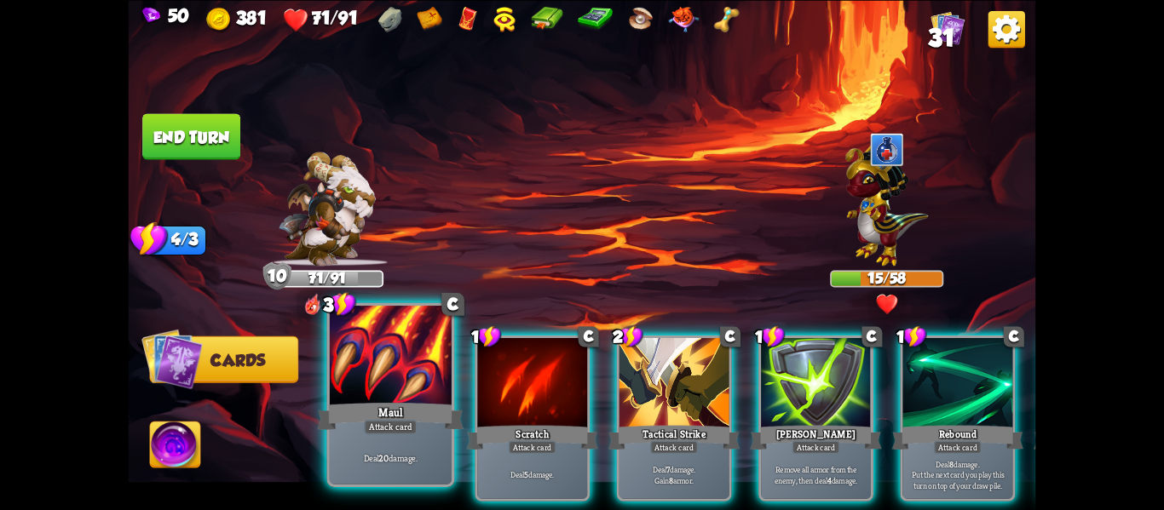
click at [423, 429] on div "Maul" at bounding box center [391, 416] width 147 height 32
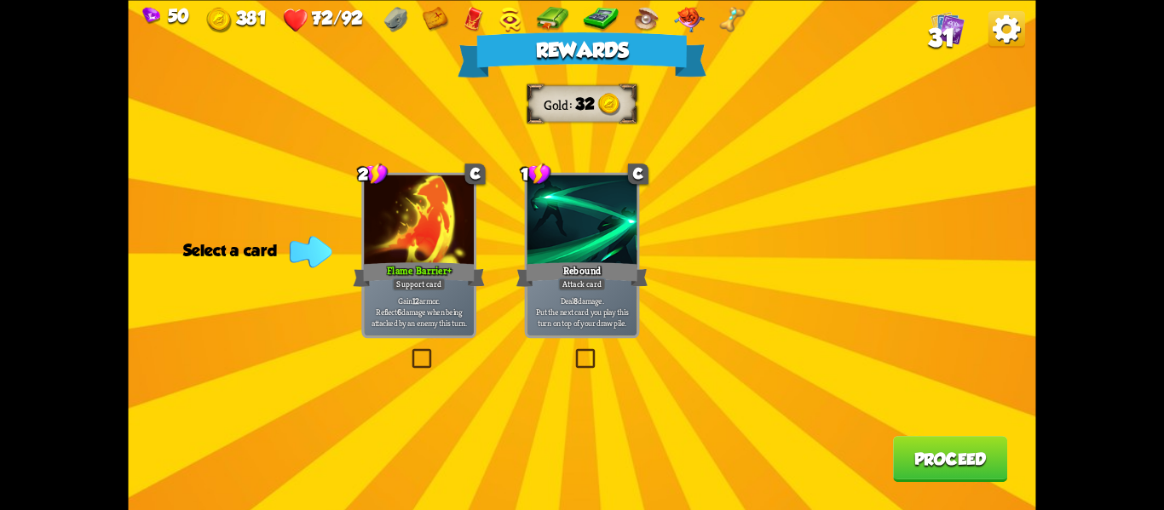
click at [613, 344] on div "Rewards Gold 32 Select a card 2 C Flame Barrier+ Support card Gain 12 armor. Re…" at bounding box center [582, 255] width 907 height 510
click at [569, 315] on p "Deal 8 damage. Put the next card you play this turn on top of your draw pile." at bounding box center [582, 312] width 104 height 32
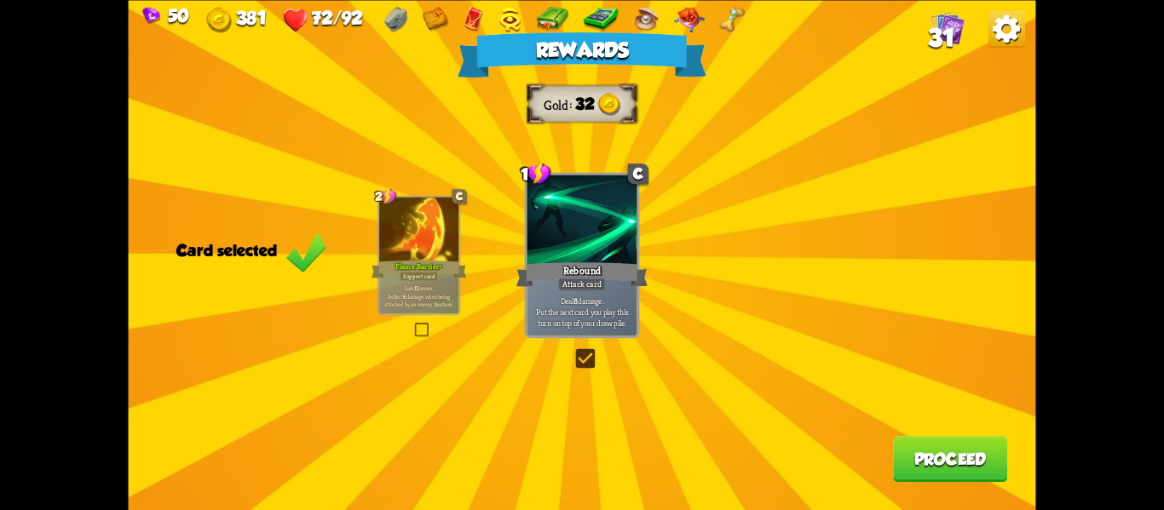
click at [896, 455] on button "Proceed" at bounding box center [950, 459] width 114 height 46
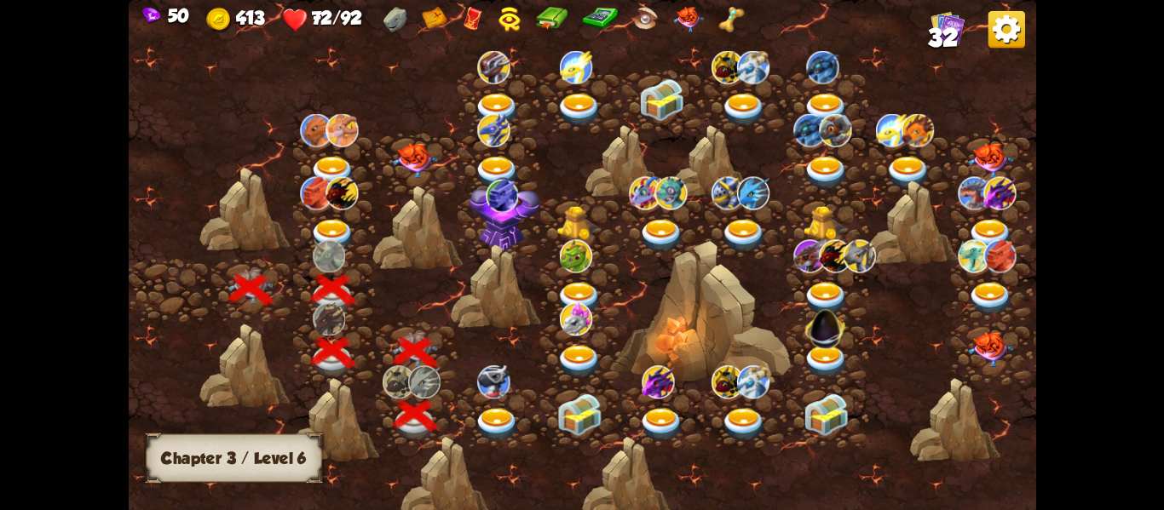
click at [489, 404] on div at bounding box center [499, 415] width 83 height 63
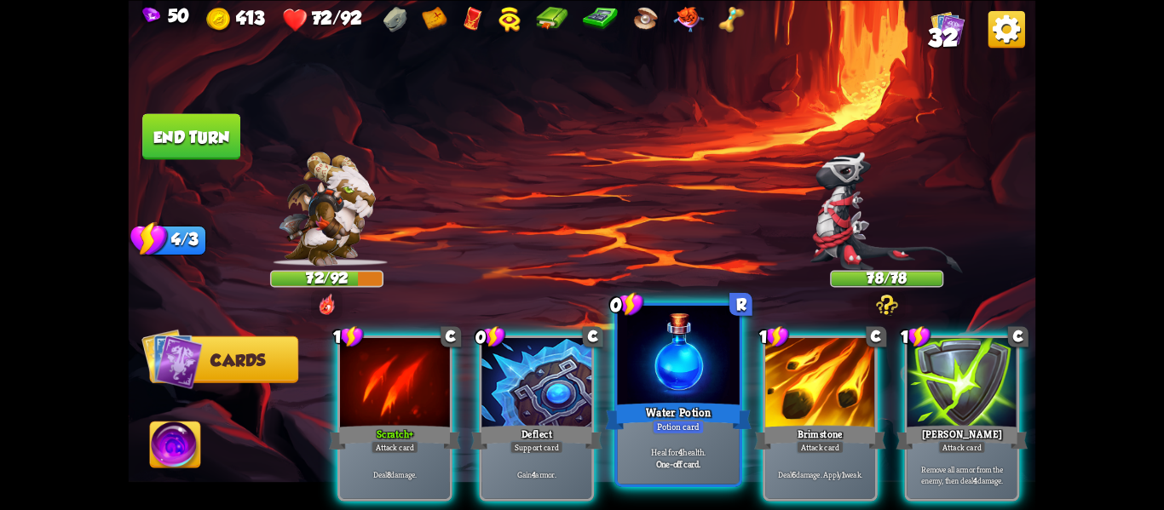
click at [641, 385] on div at bounding box center [679, 357] width 122 height 103
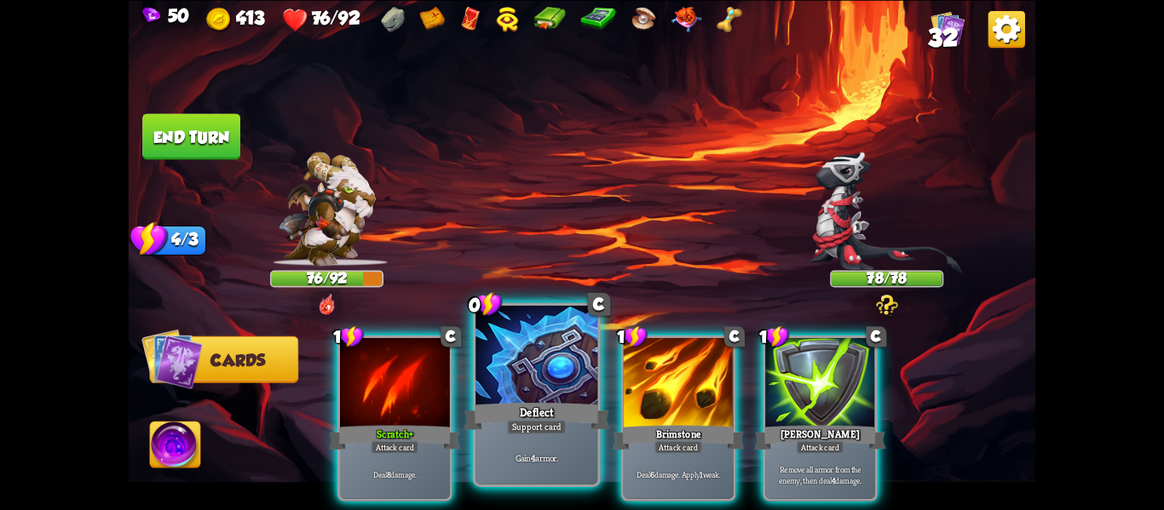
click at [511, 384] on div at bounding box center [536, 357] width 122 height 103
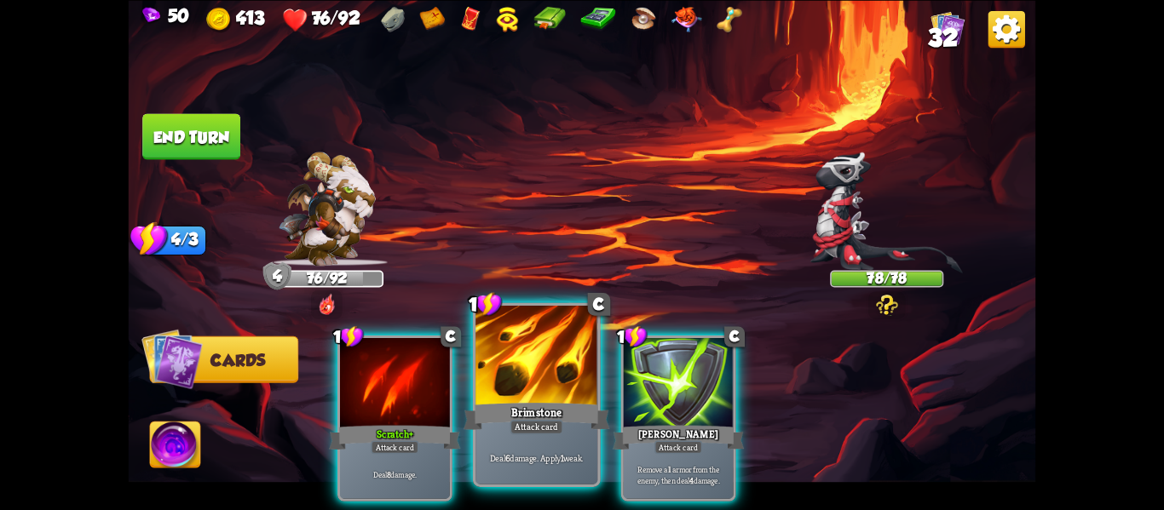
click at [510, 385] on div at bounding box center [536, 357] width 122 height 103
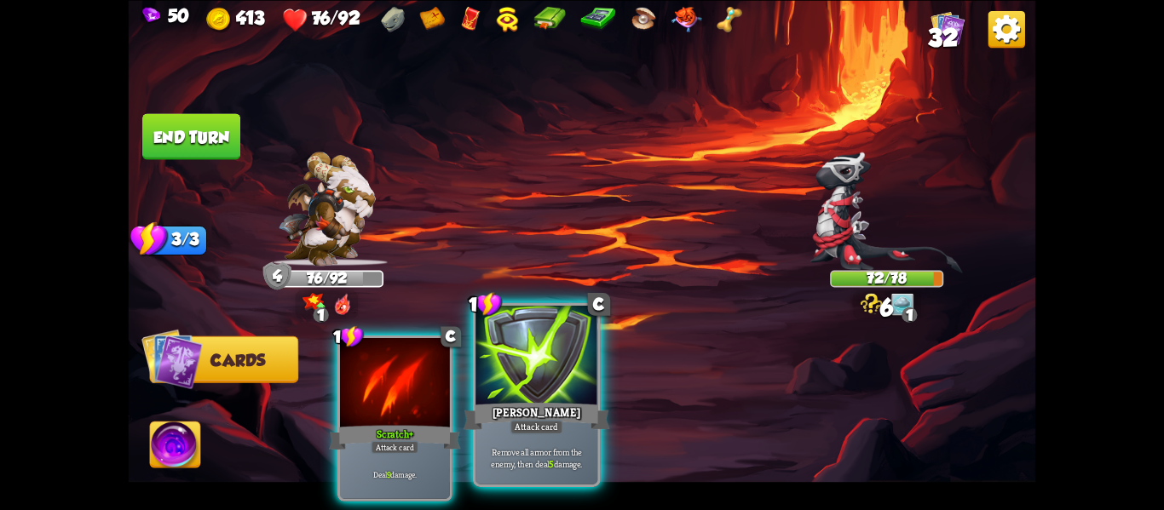
click at [512, 391] on div at bounding box center [536, 357] width 122 height 103
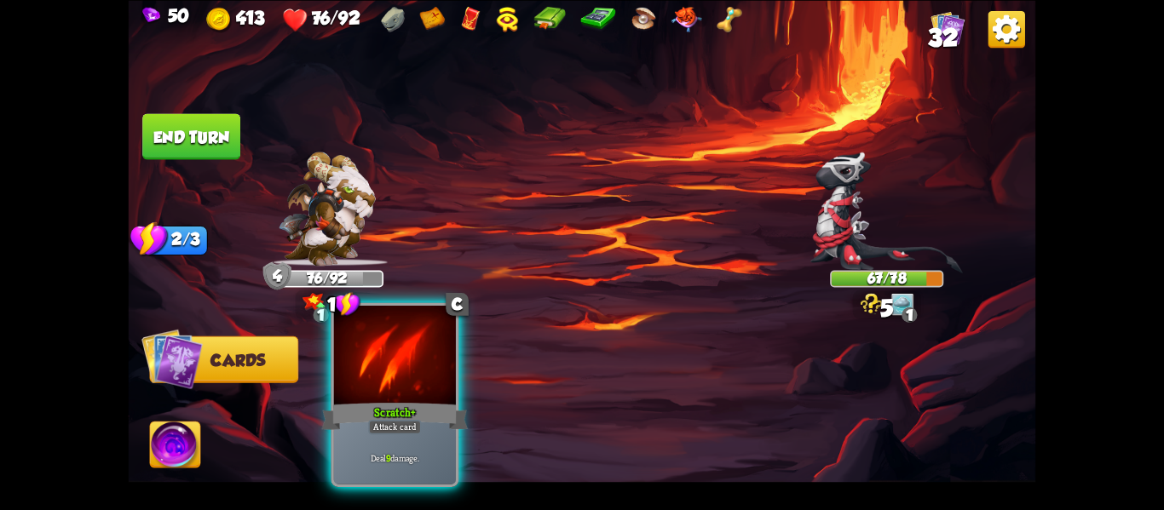
click at [437, 394] on div at bounding box center [395, 357] width 122 height 103
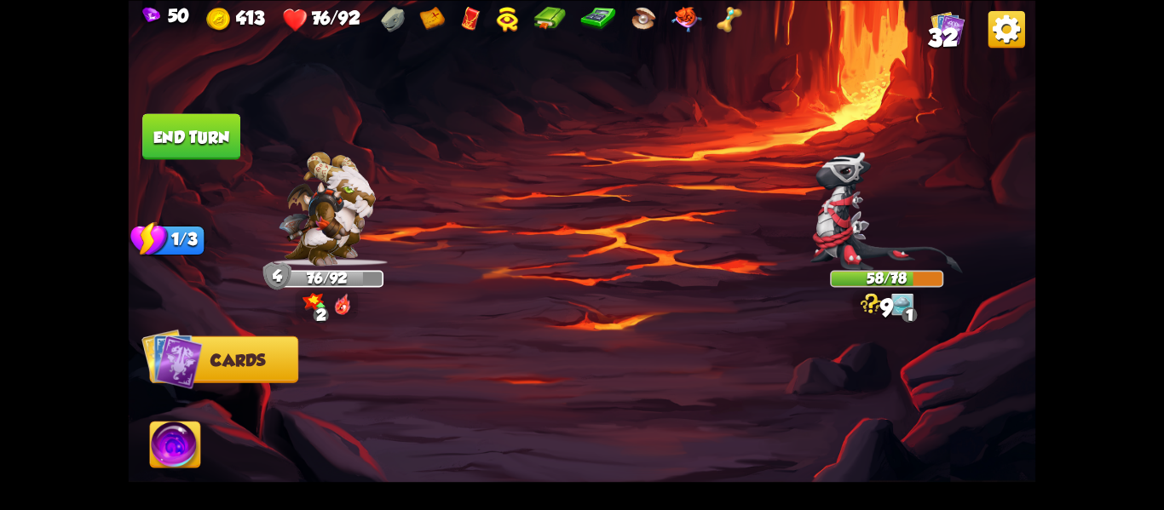
click at [193, 142] on button "End turn" at bounding box center [191, 136] width 98 height 46
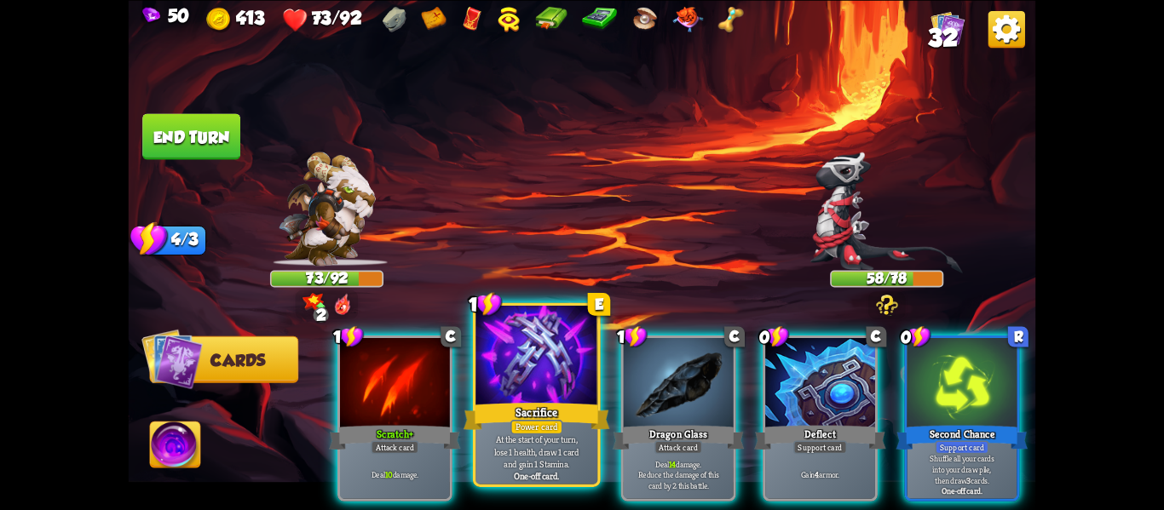
click at [553, 399] on div at bounding box center [536, 357] width 122 height 103
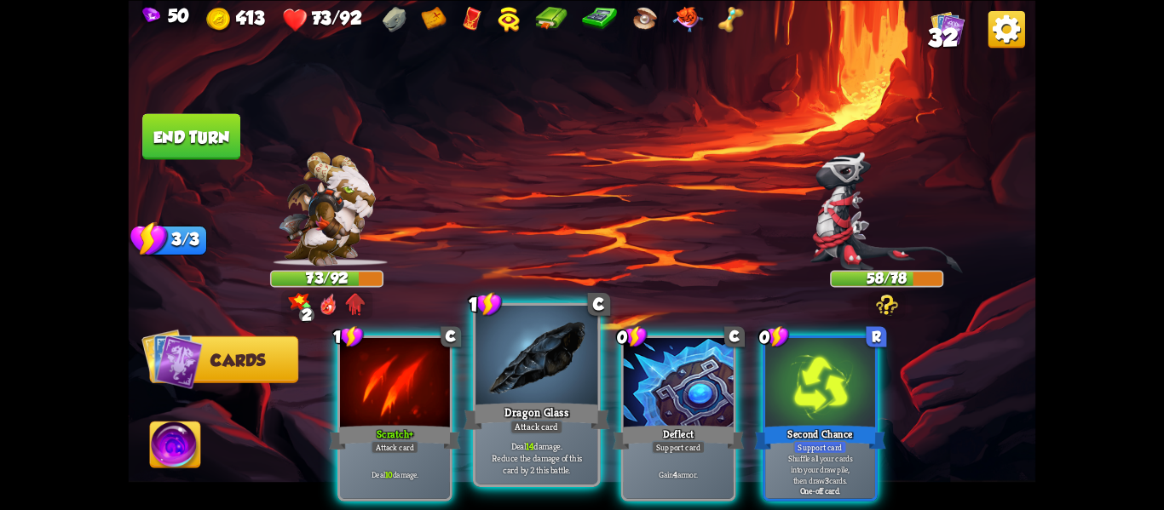
click at [486, 423] on div "Dragon Glass" at bounding box center [537, 416] width 147 height 32
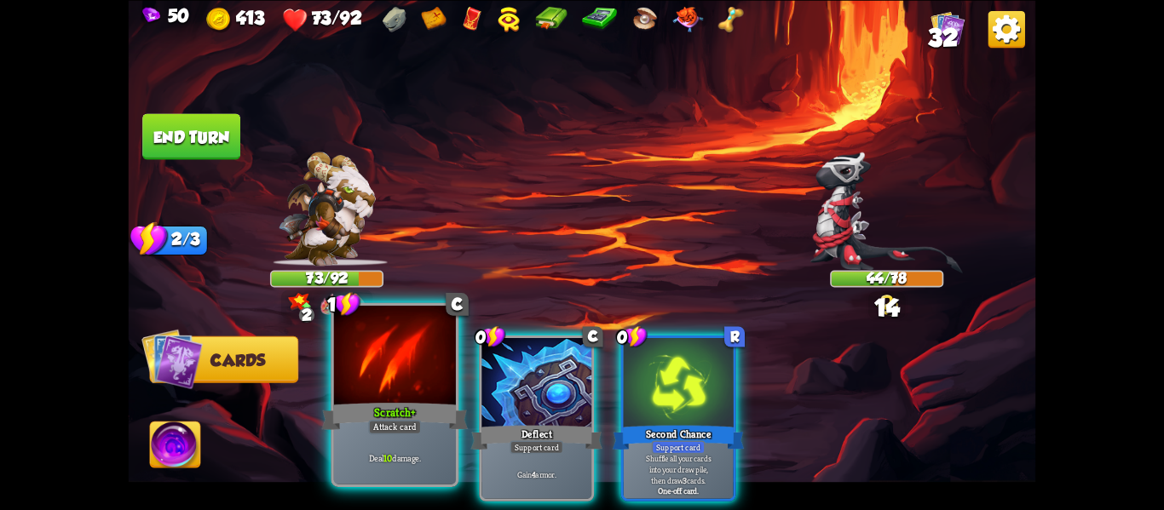
click at [401, 431] on div "Attack card" at bounding box center [394, 427] width 53 height 14
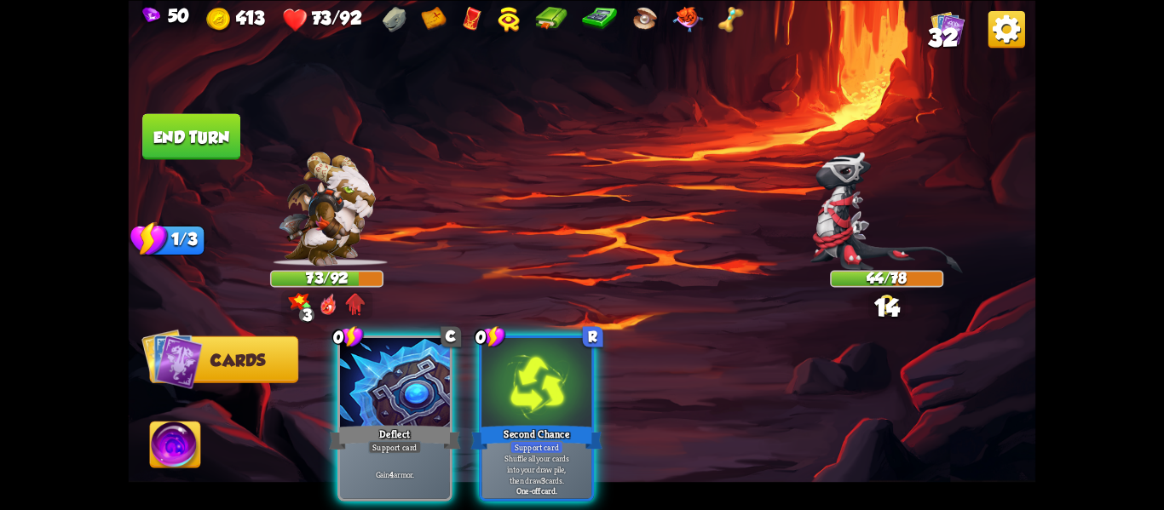
click at [401, 440] on div "Support card" at bounding box center [395, 447] width 54 height 14
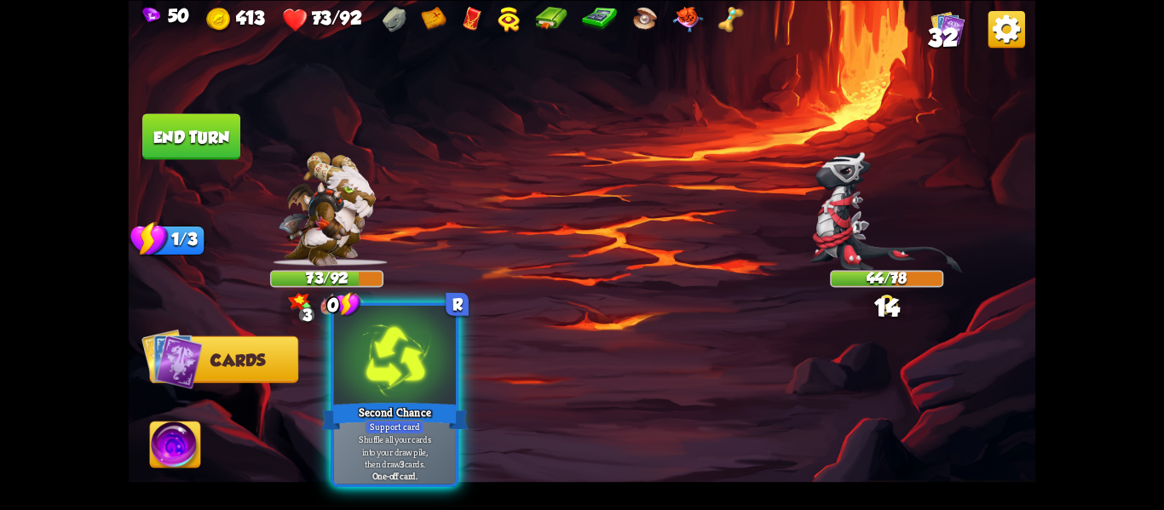
click at [400, 431] on div "Support card" at bounding box center [395, 427] width 60 height 14
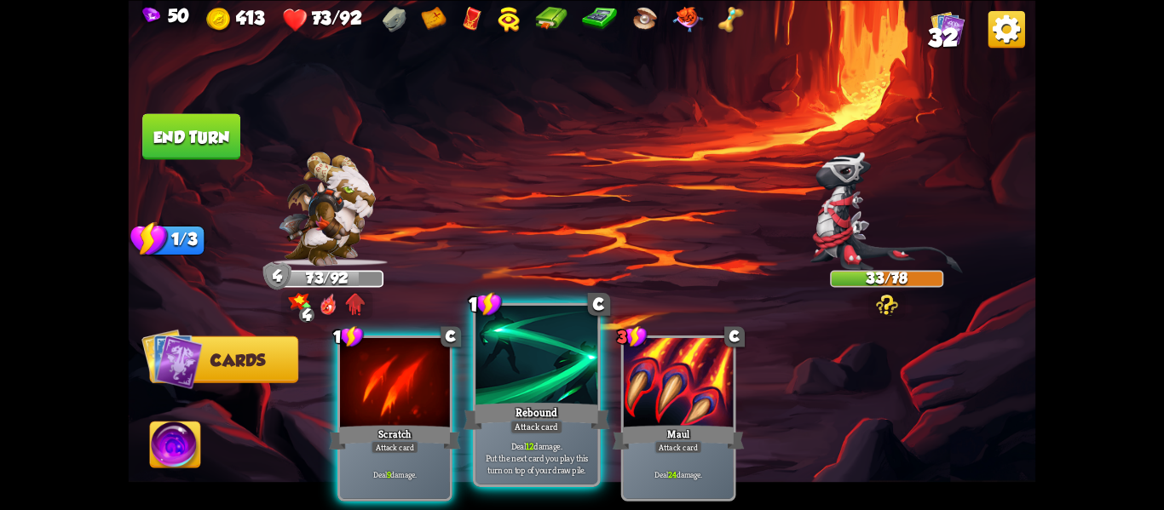
click at [542, 368] on div at bounding box center [536, 357] width 122 height 103
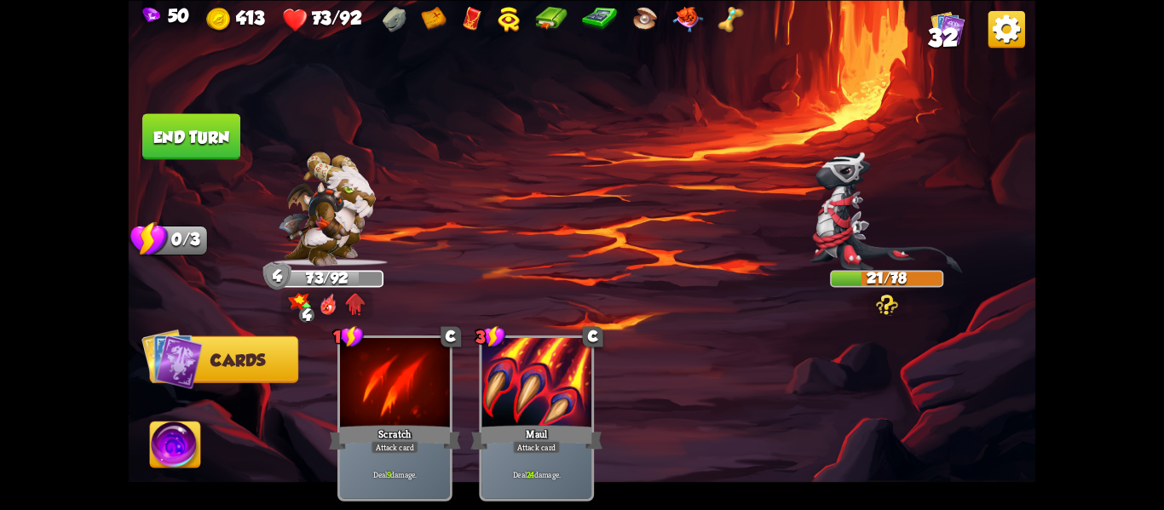
click at [174, 148] on button "End turn" at bounding box center [191, 136] width 100 height 47
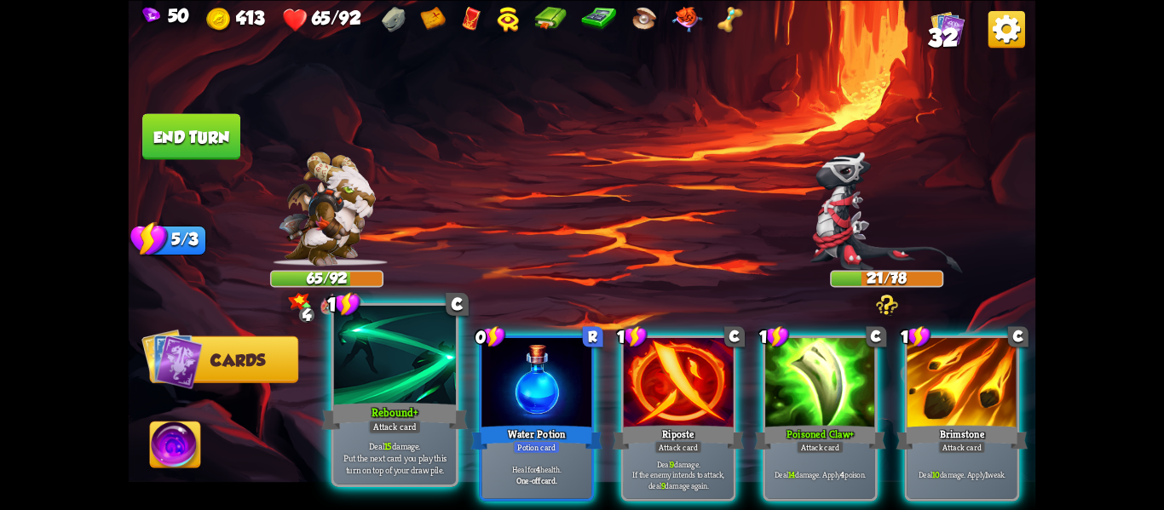
click at [381, 375] on div at bounding box center [395, 357] width 122 height 103
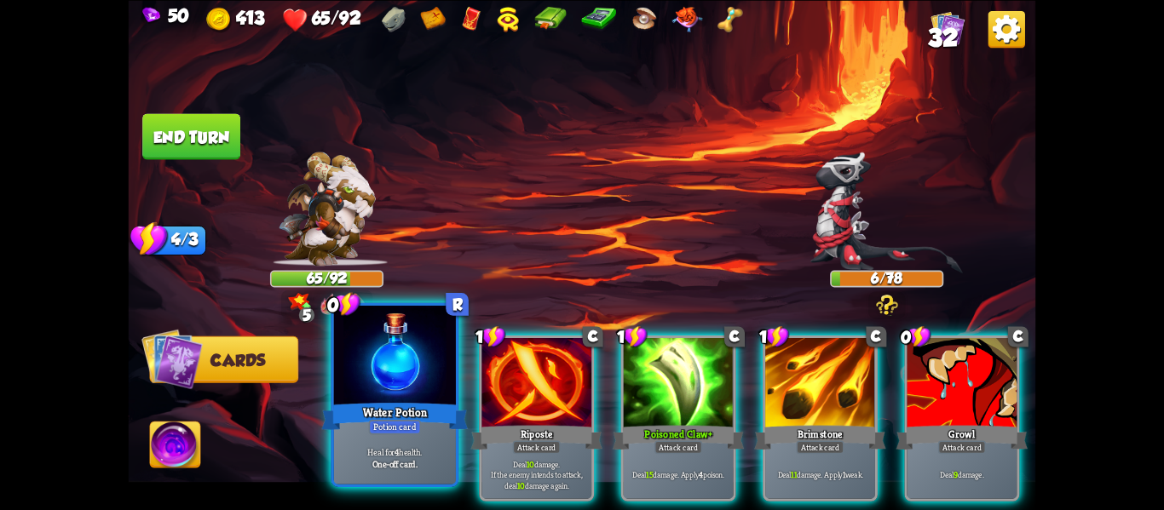
click at [378, 372] on div at bounding box center [395, 357] width 122 height 103
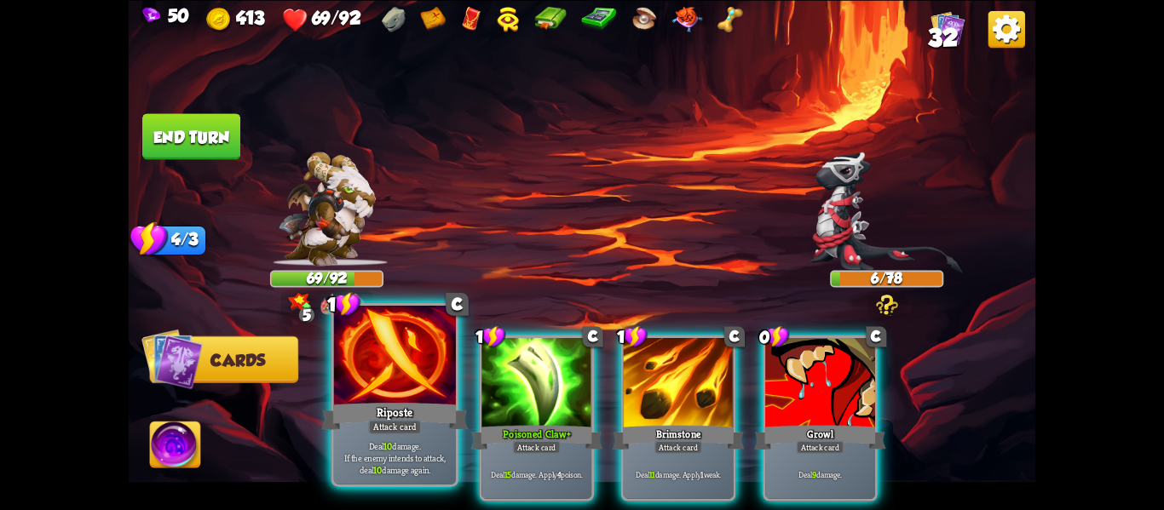
click at [372, 371] on div at bounding box center [395, 357] width 122 height 103
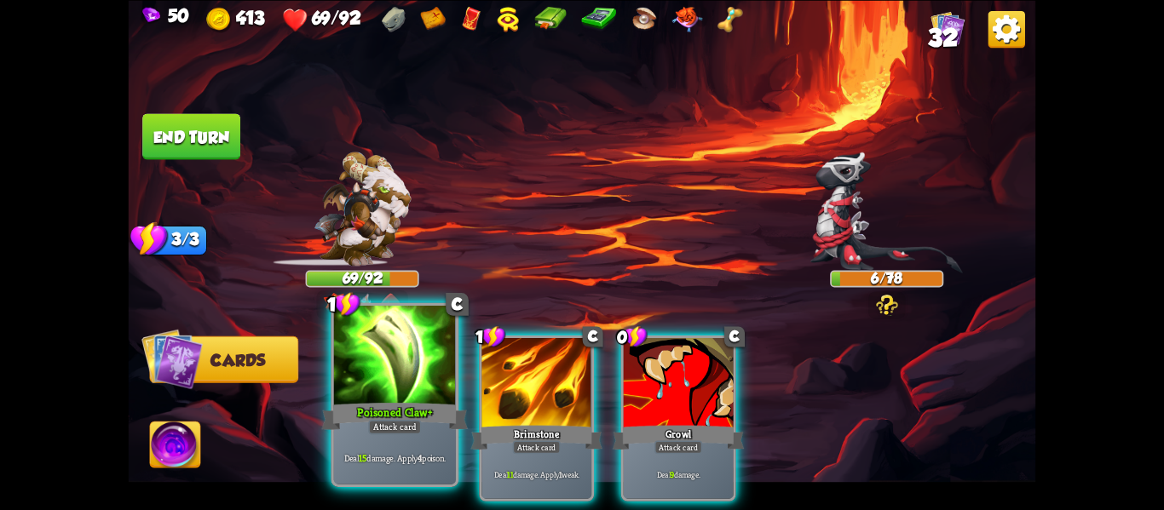
click at [371, 371] on div at bounding box center [395, 357] width 122 height 103
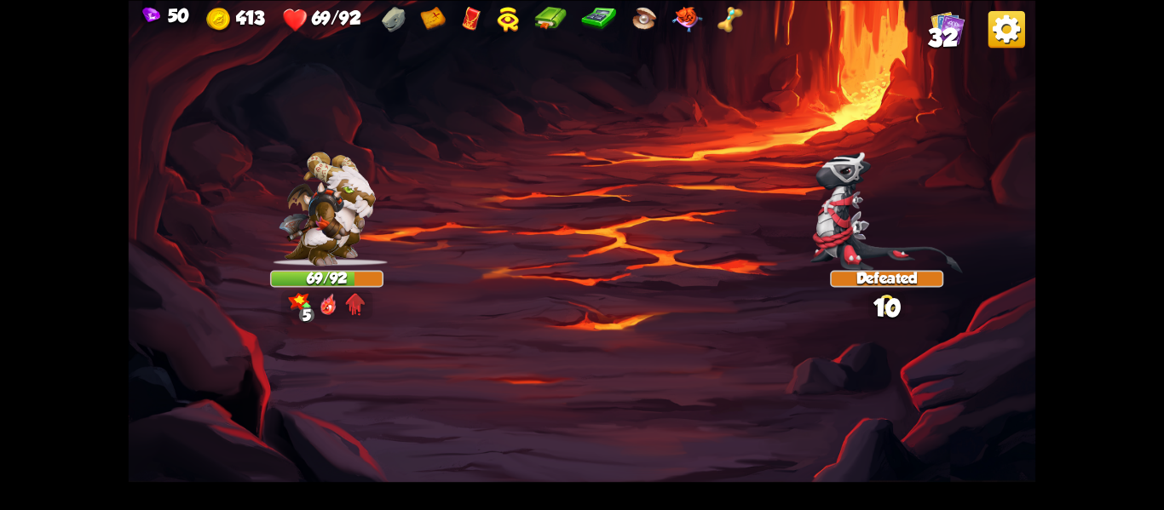
click at [371, 371] on div "Select an enemy to attack... You don't have enough stamina to play that card...…" at bounding box center [582, 255] width 907 height 510
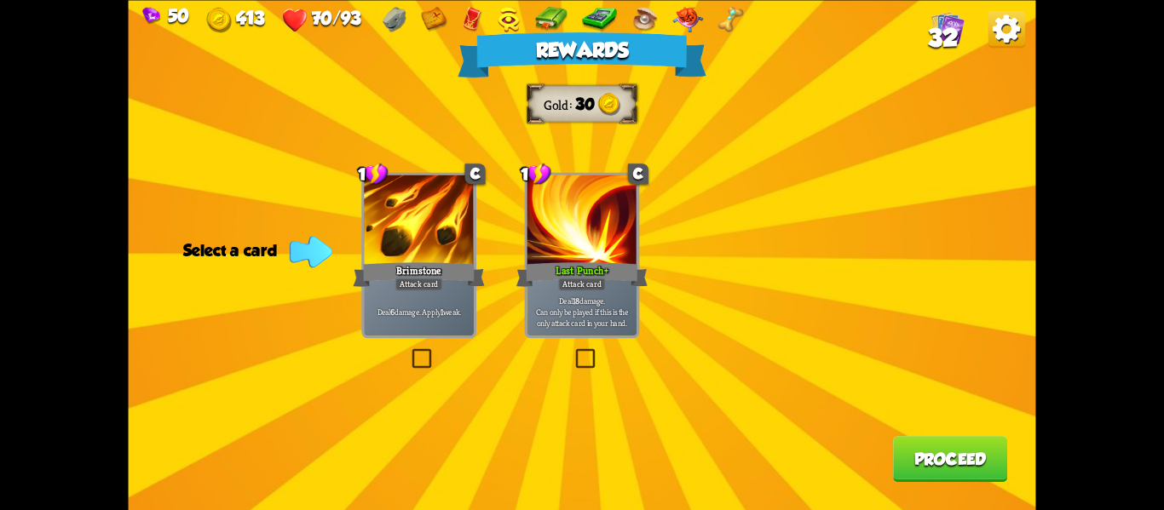
click at [466, 316] on p "Deal 6 damage. Apply 1 weak." at bounding box center [418, 311] width 104 height 11
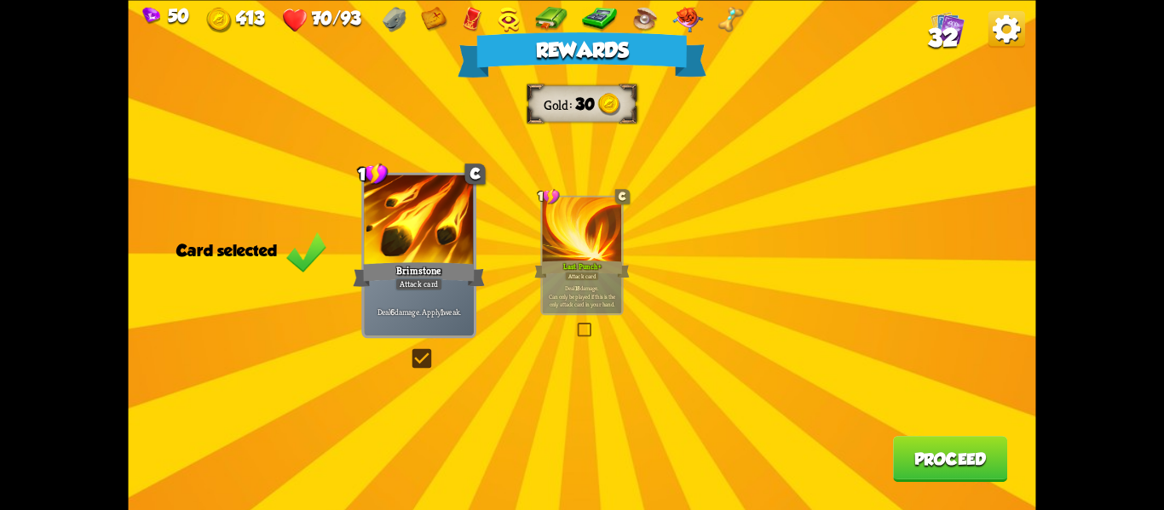
click at [947, 455] on button "Proceed" at bounding box center [950, 459] width 114 height 46
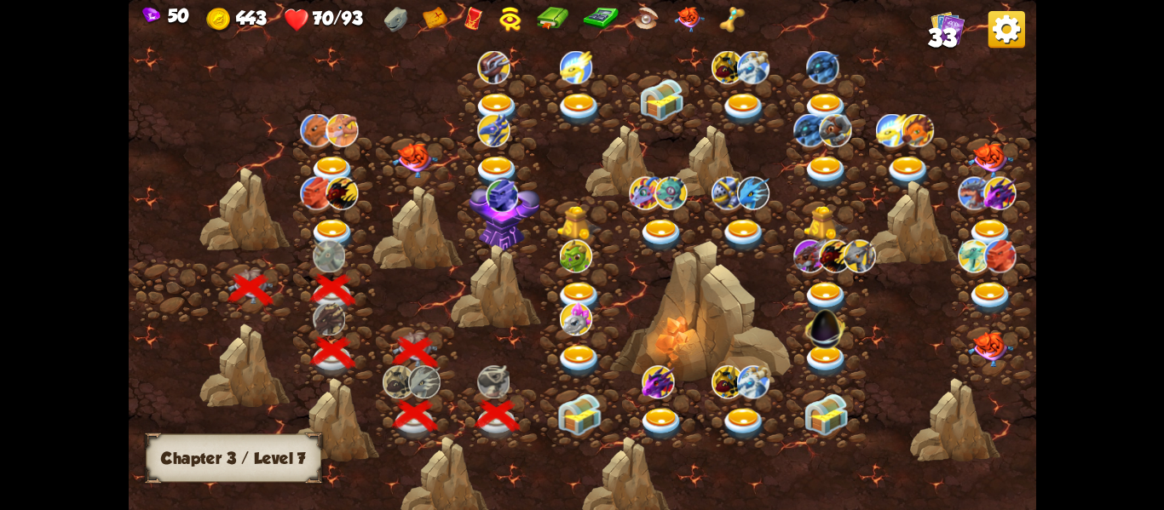
click at [947, 455] on div at bounding box center [954, 419] width 90 height 85
click at [591, 412] on img at bounding box center [578, 414] width 45 height 43
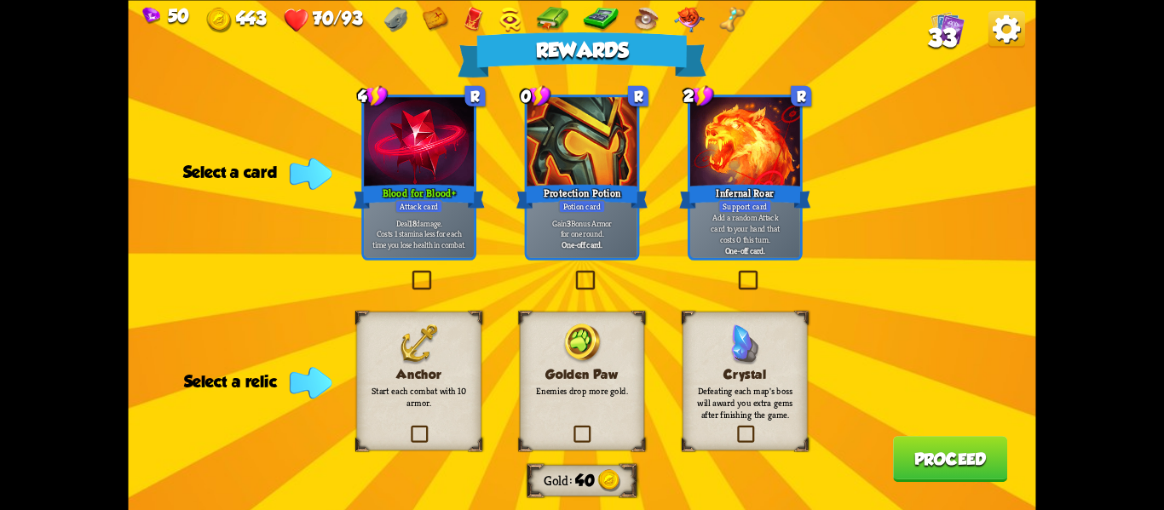
click at [397, 419] on div "Anchor Start each combat with 10 armor." at bounding box center [418, 381] width 124 height 139
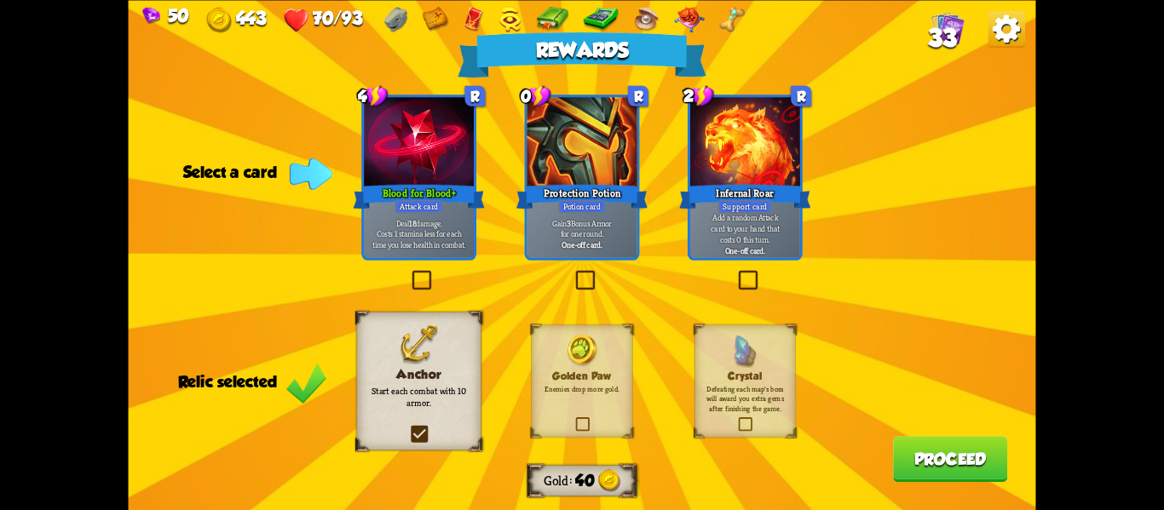
click at [977, 459] on button "Proceed" at bounding box center [950, 459] width 114 height 46
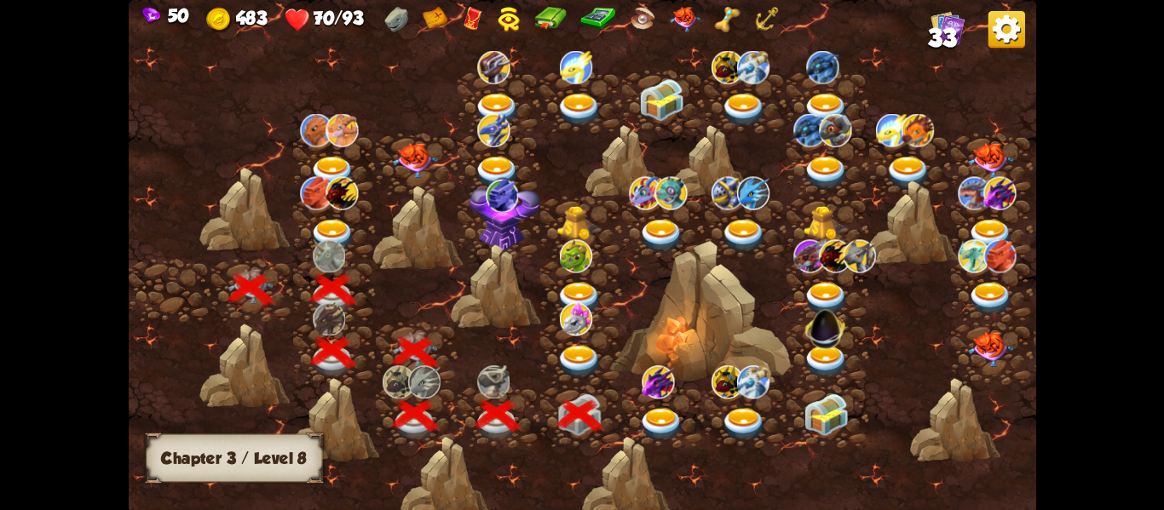
click at [567, 356] on img at bounding box center [578, 360] width 45 height 33
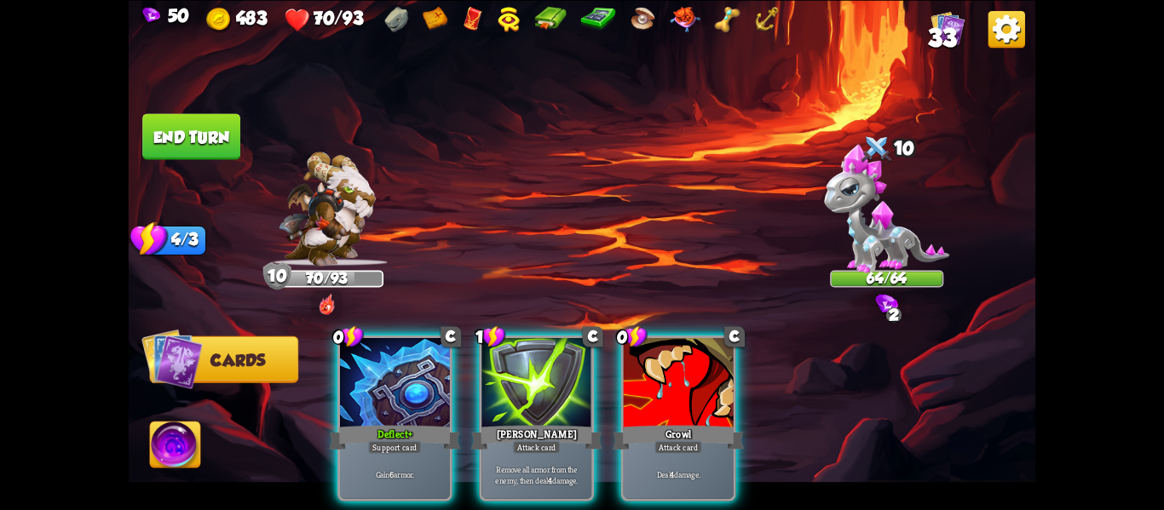
click at [842, 274] on div "Player turn" at bounding box center [582, 256] width 907 height 140
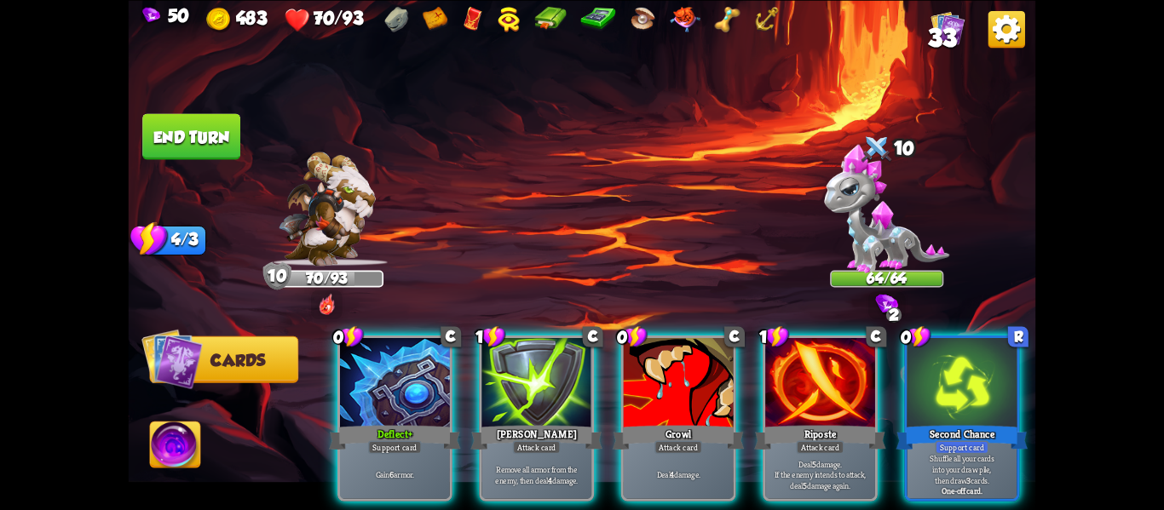
click at [885, 238] on img at bounding box center [886, 208] width 125 height 129
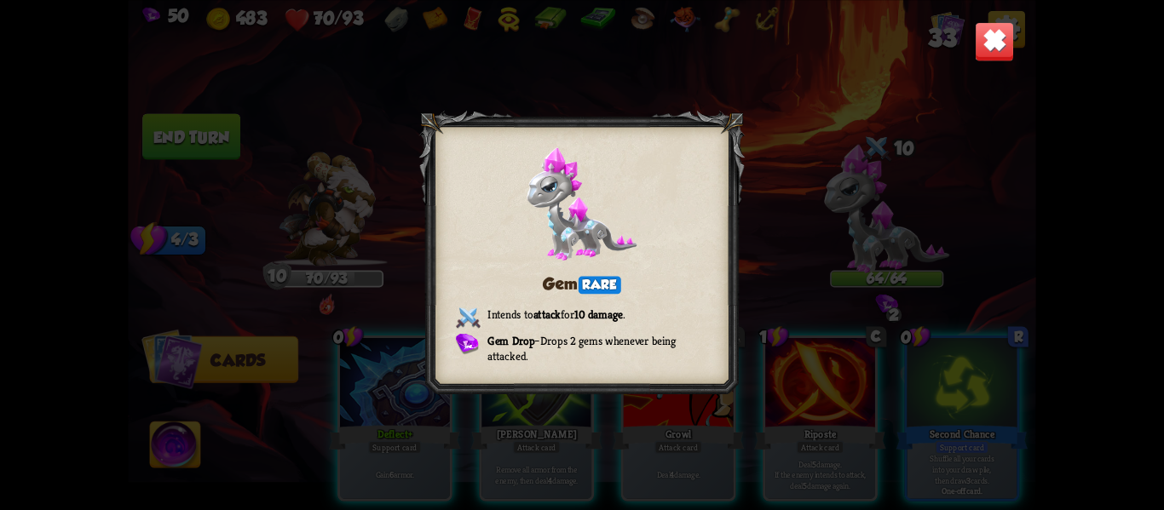
click at [982, 69] on div "Gem Rare Intends to attack for 10 damage . Gem Drop – Drops 2 gems whenever bei…" at bounding box center [582, 255] width 907 height 510
click at [994, 51] on img at bounding box center [995, 41] width 40 height 40
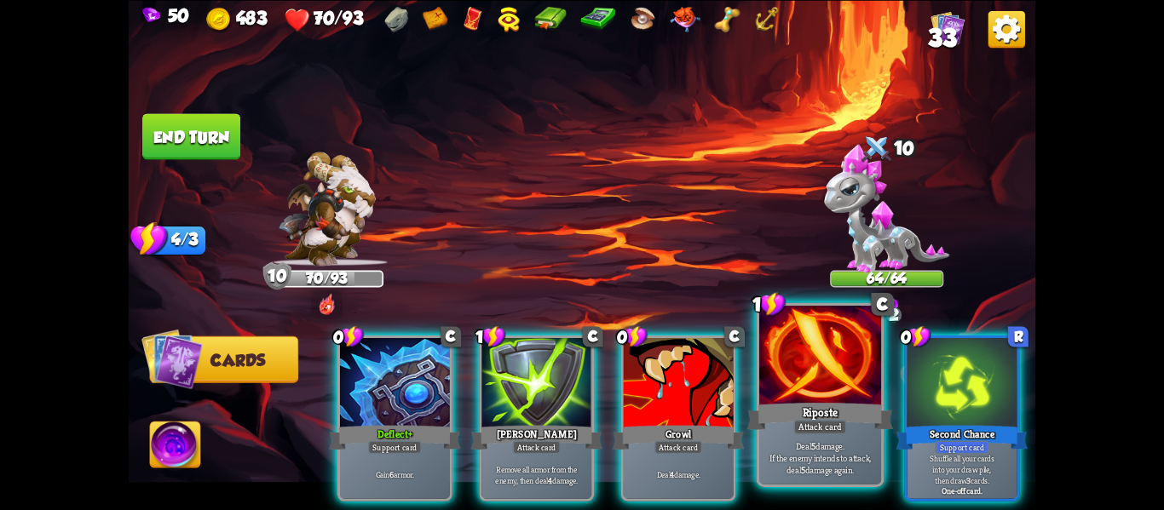
click at [878, 330] on div at bounding box center [820, 357] width 122 height 103
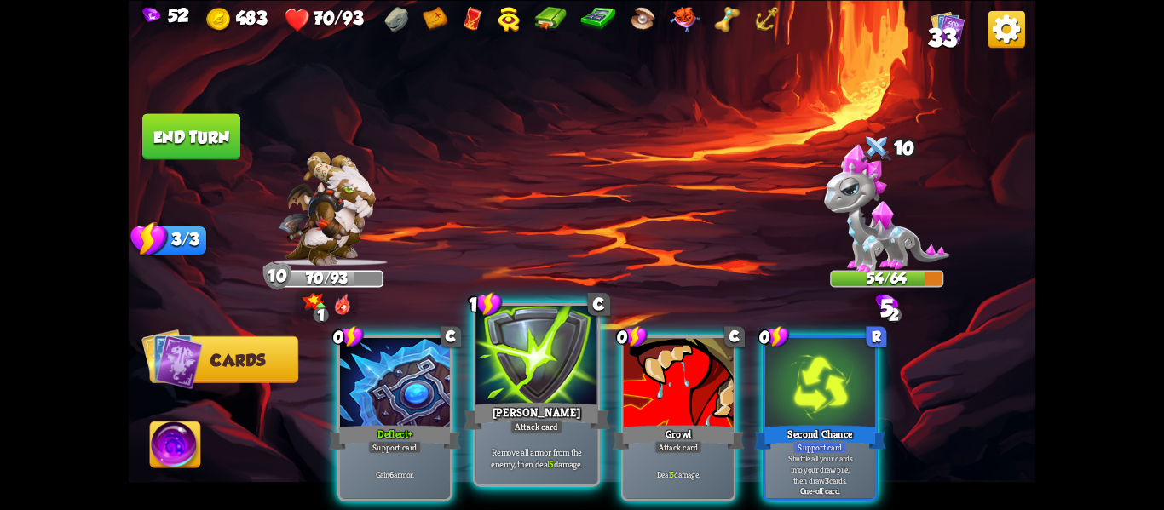
click at [576, 375] on div at bounding box center [536, 357] width 122 height 103
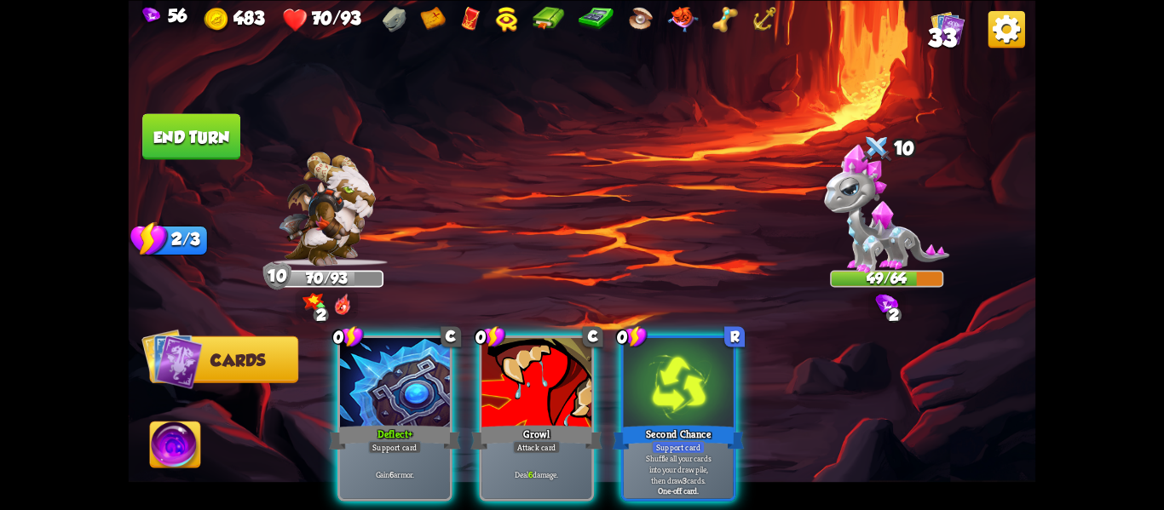
click at [181, 452] on img at bounding box center [175, 447] width 50 height 51
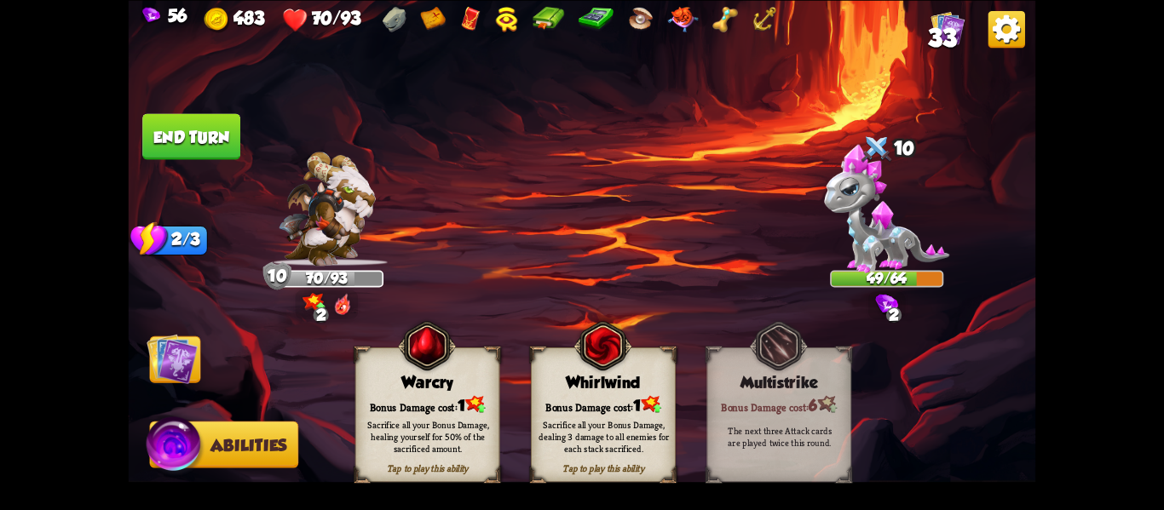
click at [636, 418] on div "Sacrifice all your Bonus Damage, dealing 3 damage to all enemies for each stack…" at bounding box center [603, 436] width 130 height 36
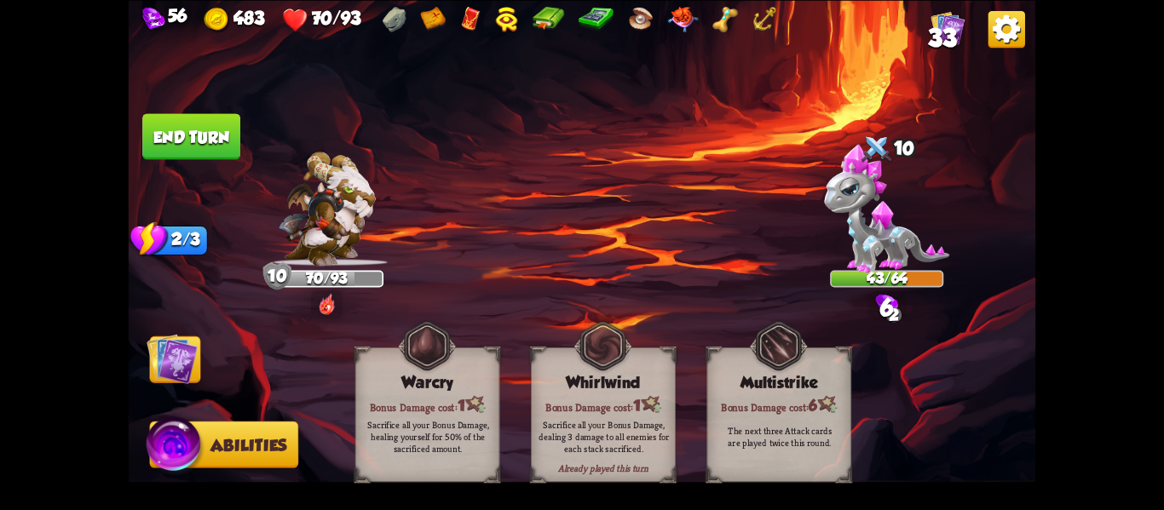
click at [150, 348] on img at bounding box center [172, 358] width 51 height 51
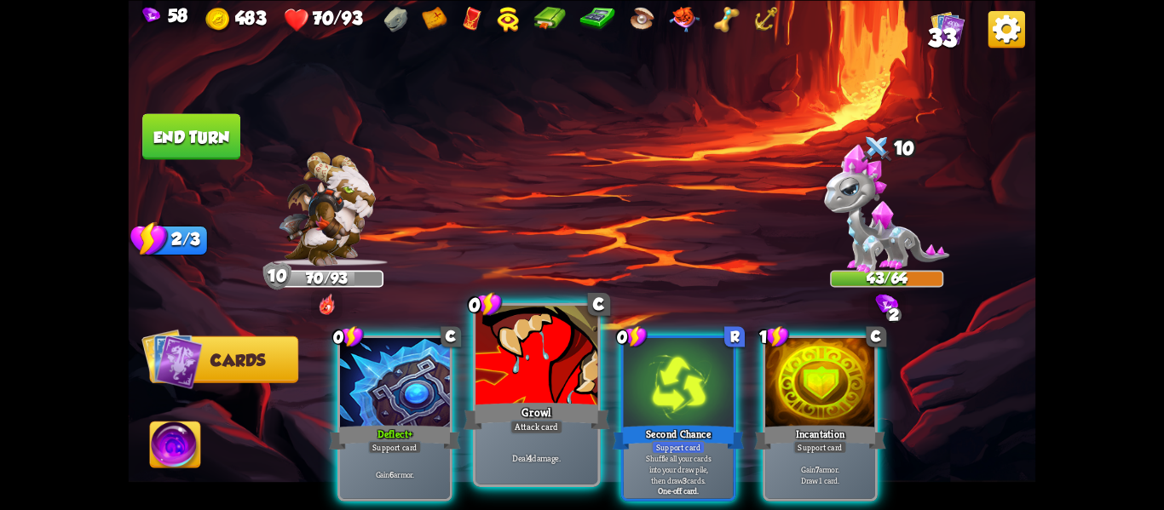
click at [508, 377] on div at bounding box center [536, 357] width 122 height 103
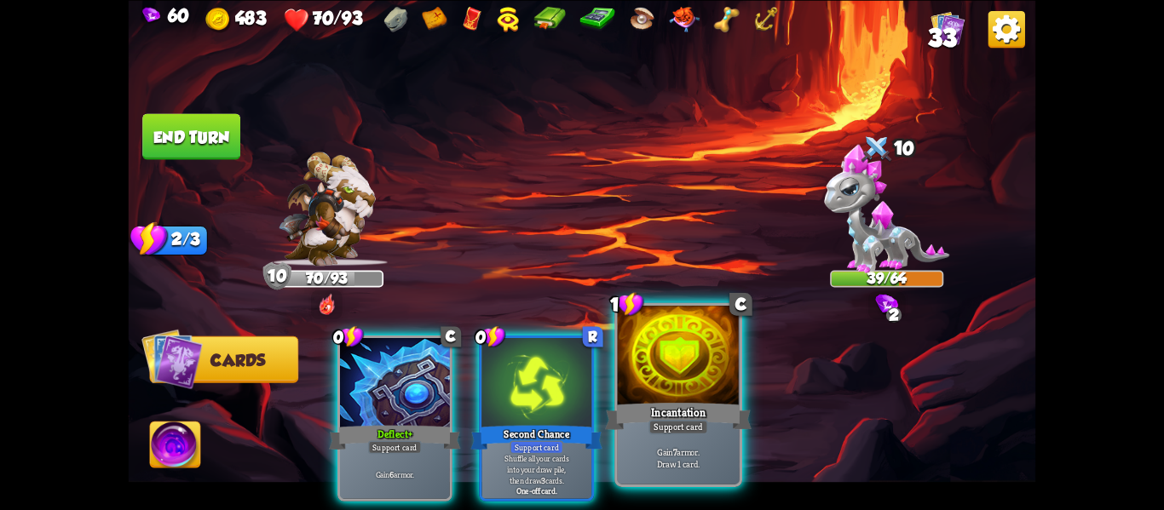
click at [646, 364] on div at bounding box center [679, 357] width 122 height 103
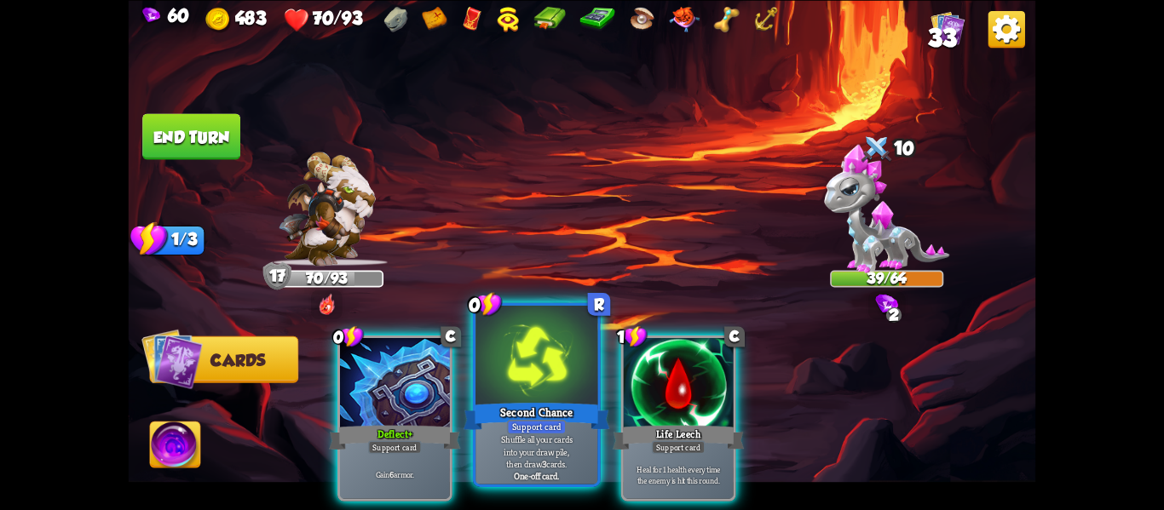
click at [520, 382] on div at bounding box center [536, 357] width 122 height 103
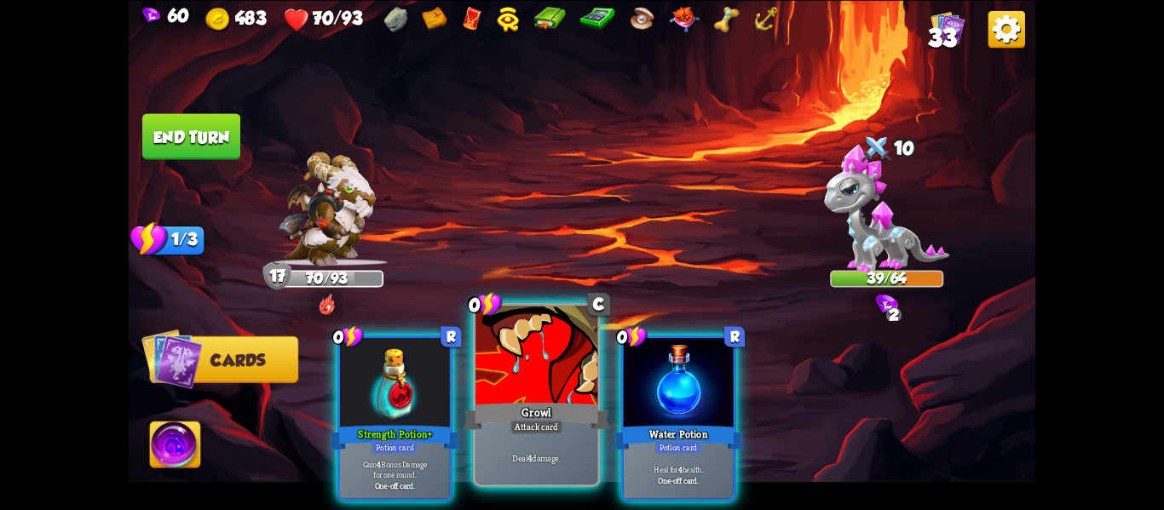
click at [514, 380] on div at bounding box center [536, 357] width 122 height 103
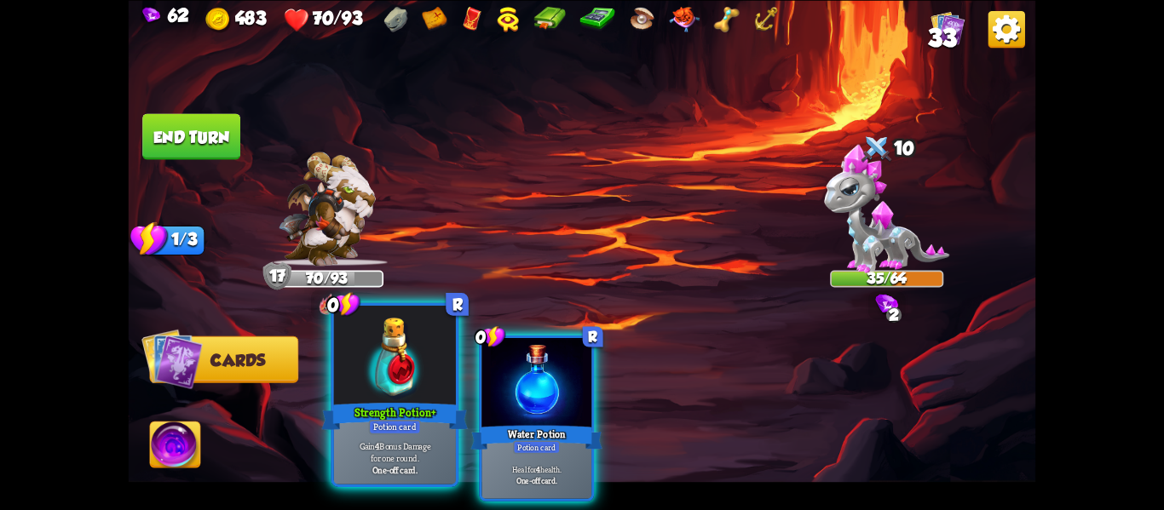
click at [420, 402] on div "Strength Potion+" at bounding box center [395, 416] width 147 height 32
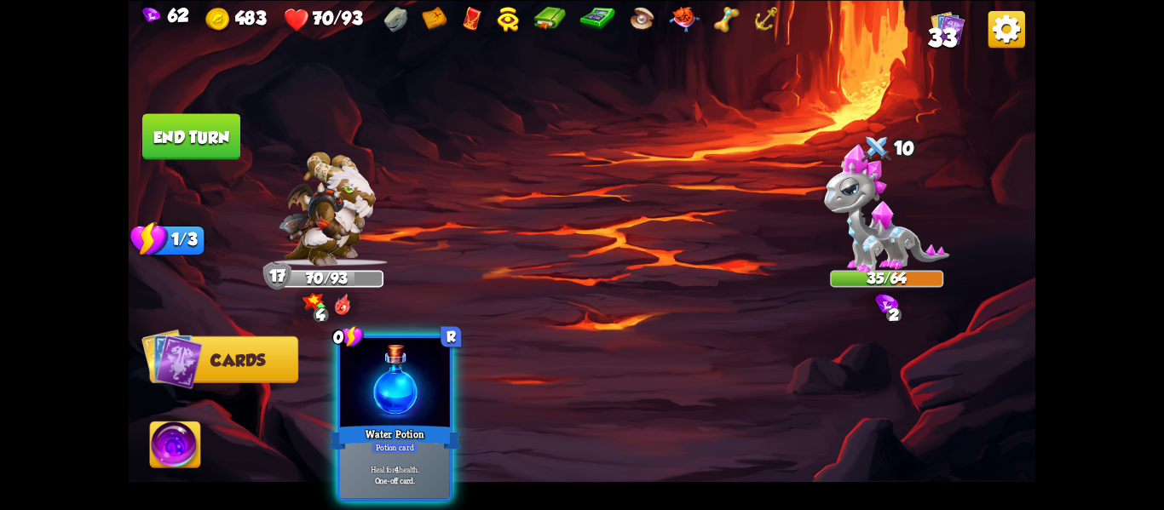
click at [173, 473] on img at bounding box center [175, 447] width 50 height 51
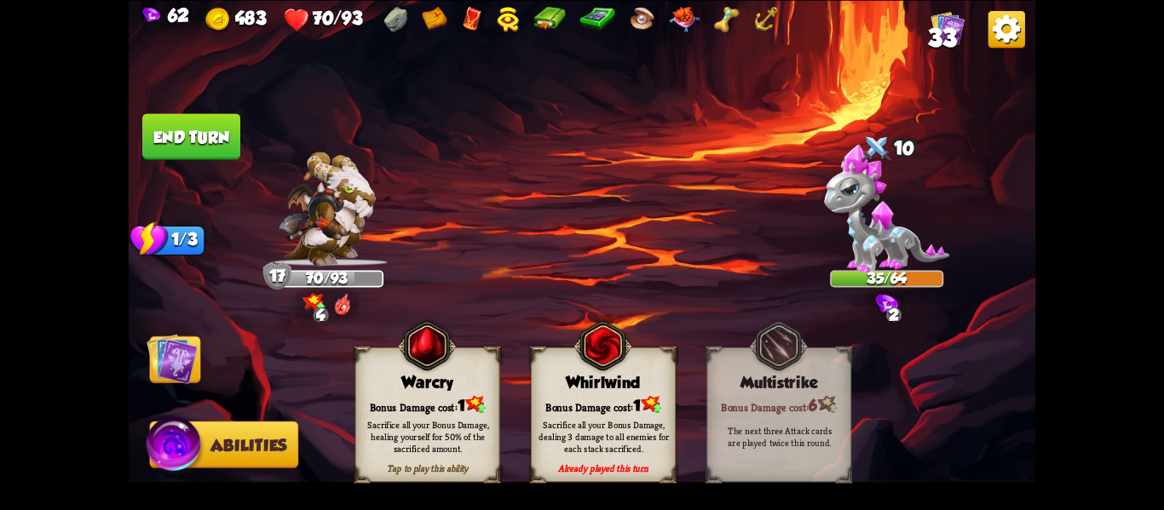
click at [512, 409] on div "Tap to play this ability Warcry Bonus Damage cost: 1 Sacrifice all your Bonus D…" at bounding box center [603, 415] width 496 height 135
click at [510, 410] on div "Tap to play this ability Warcry Bonus Damage cost: 1 Sacrifice all your Bonus D…" at bounding box center [603, 415] width 496 height 135
click at [452, 401] on div "Bonus Damage cost: 1" at bounding box center [427, 404] width 143 height 20
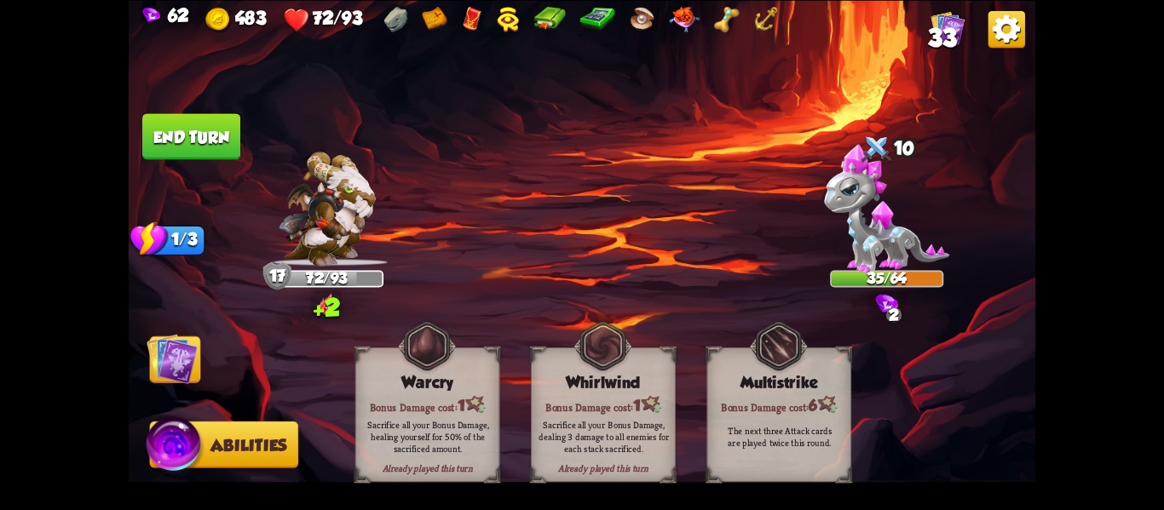
click at [167, 359] on img at bounding box center [172, 358] width 51 height 51
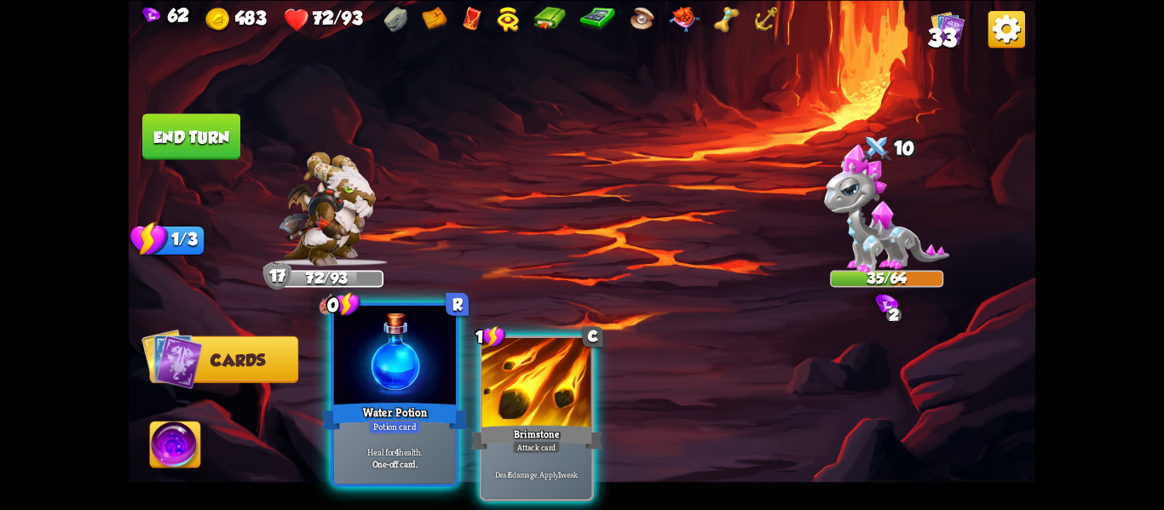
click at [412, 381] on div at bounding box center [395, 357] width 122 height 103
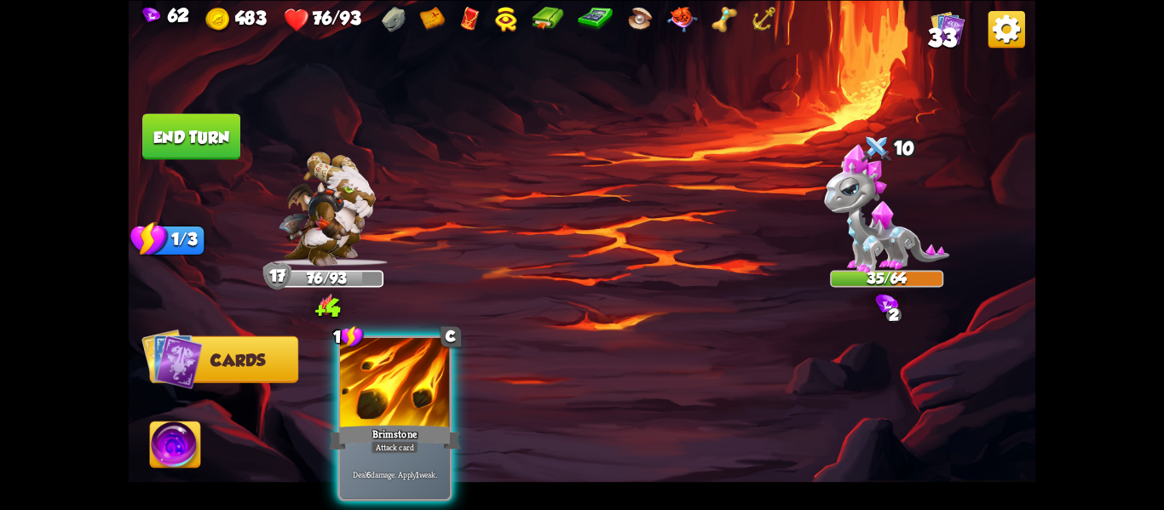
click at [412, 381] on div at bounding box center [395, 384] width 110 height 93
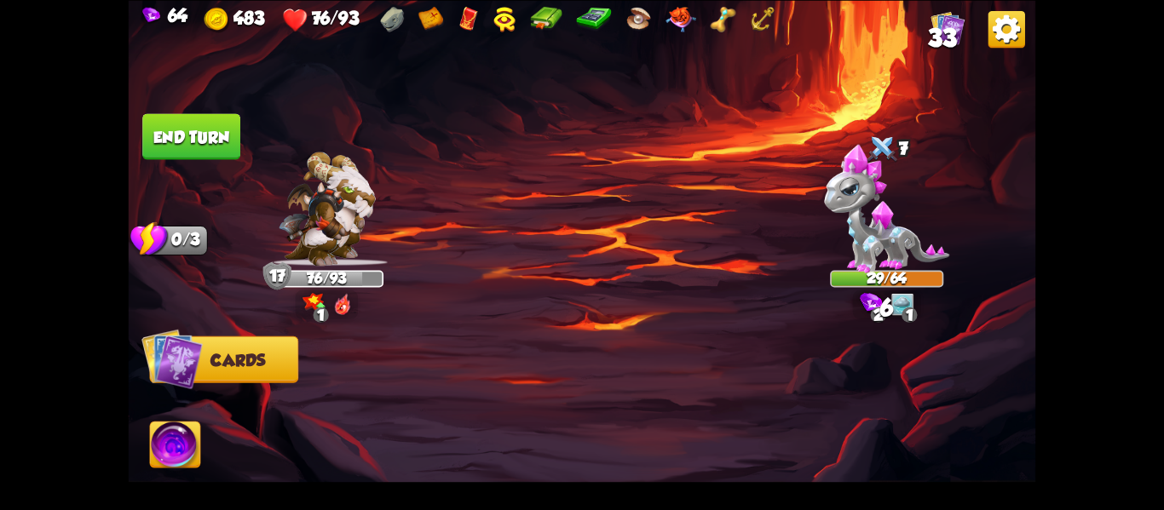
click at [175, 134] on button "End turn" at bounding box center [191, 135] width 101 height 47
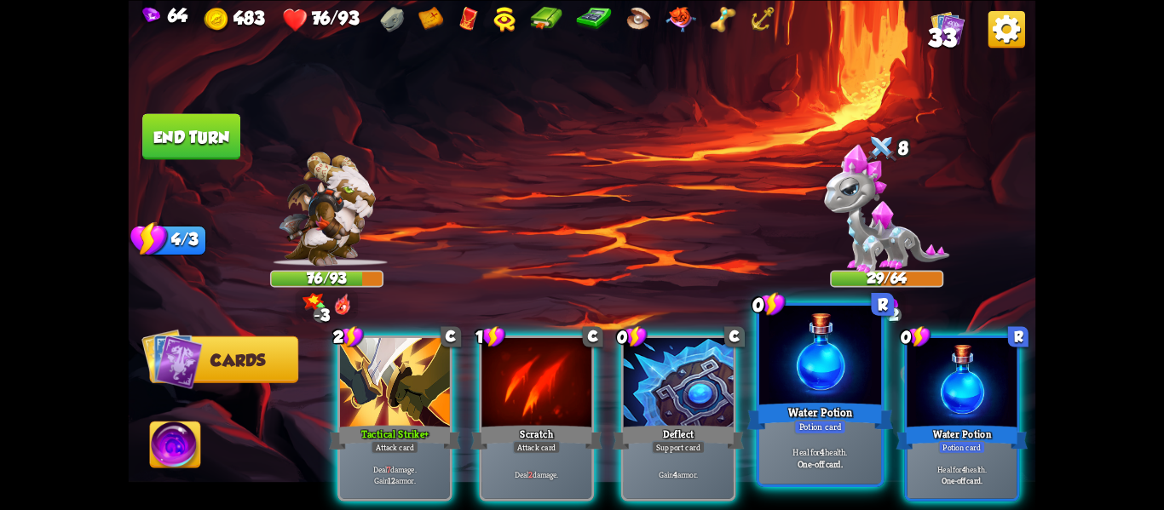
click at [829, 396] on div at bounding box center [820, 357] width 122 height 103
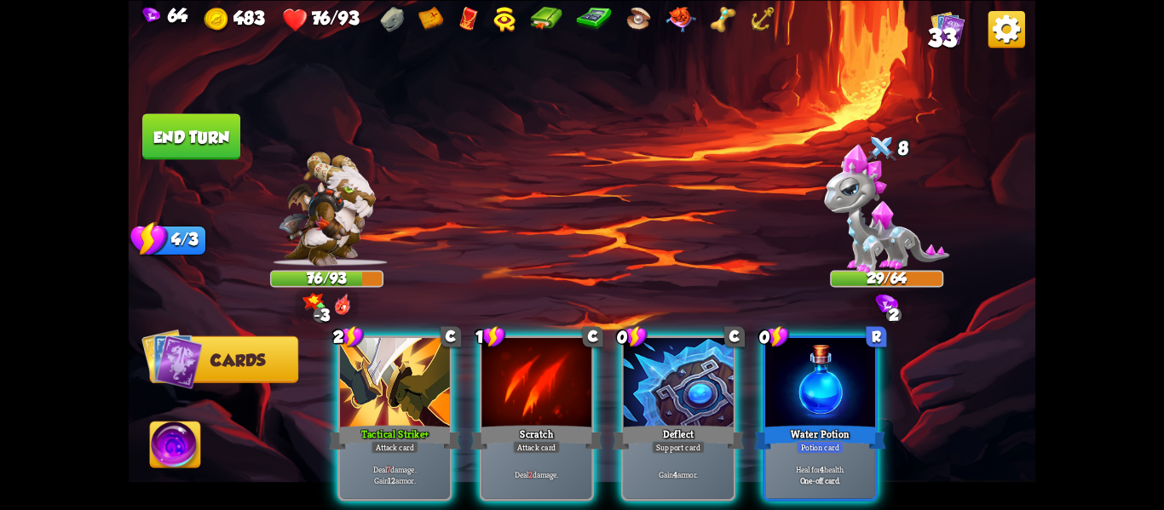
click at [829, 396] on div at bounding box center [820, 384] width 110 height 93
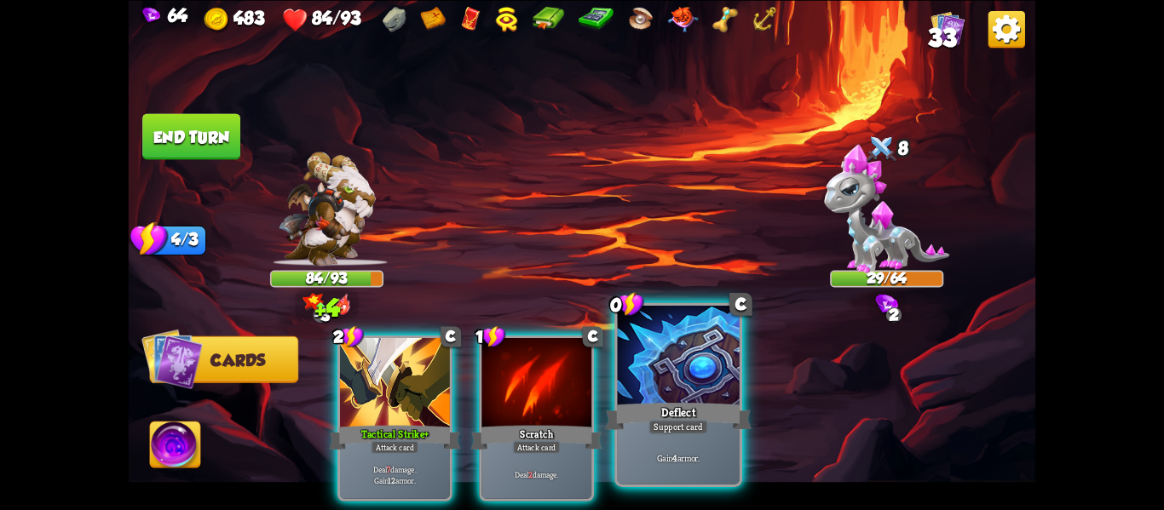
click at [688, 414] on div "Deflect" at bounding box center [678, 416] width 147 height 32
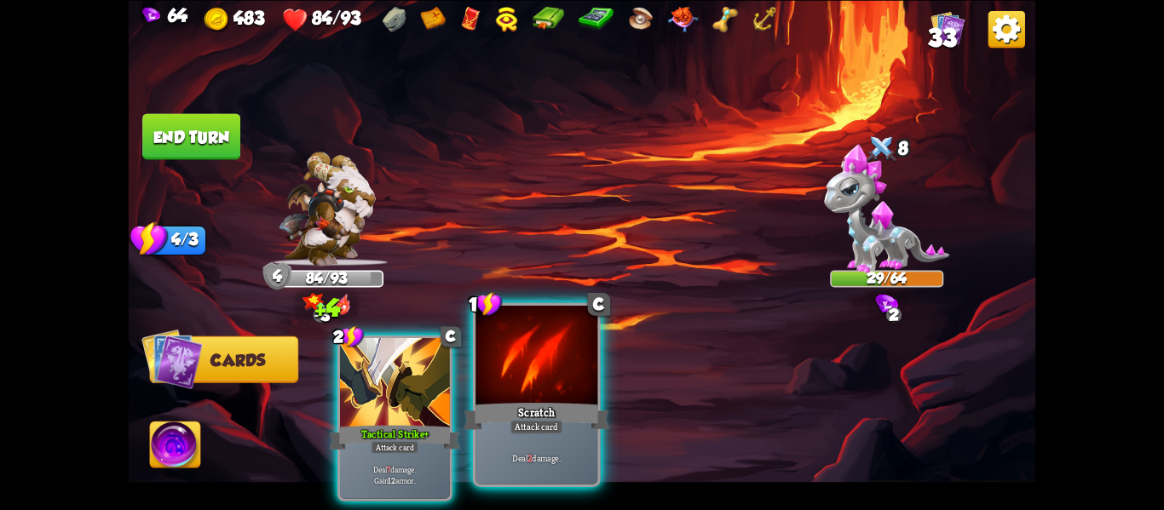
click at [526, 384] on div at bounding box center [536, 357] width 122 height 103
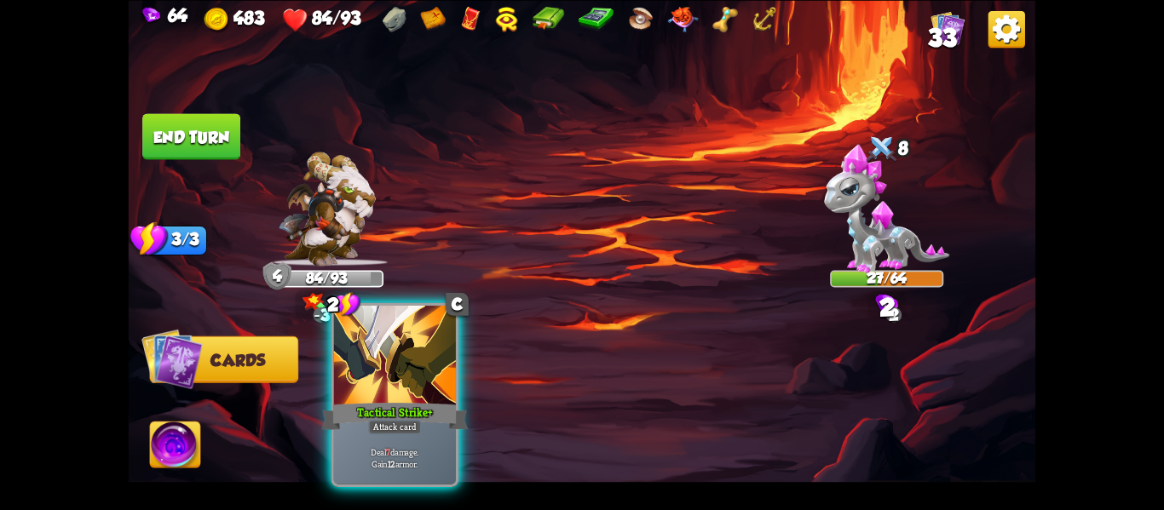
click at [400, 383] on div at bounding box center [395, 357] width 122 height 103
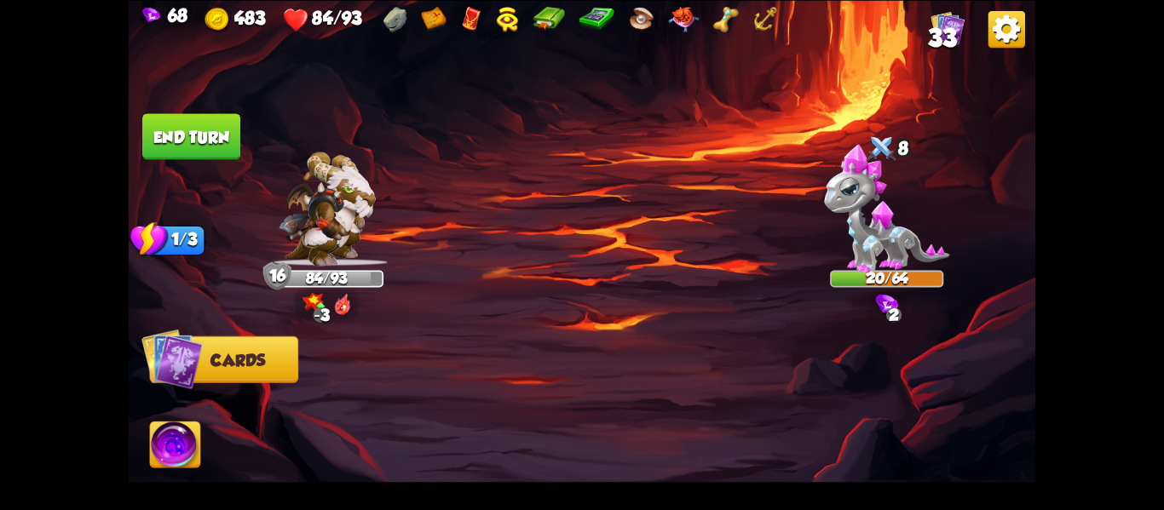
click at [196, 145] on button "End turn" at bounding box center [191, 136] width 99 height 46
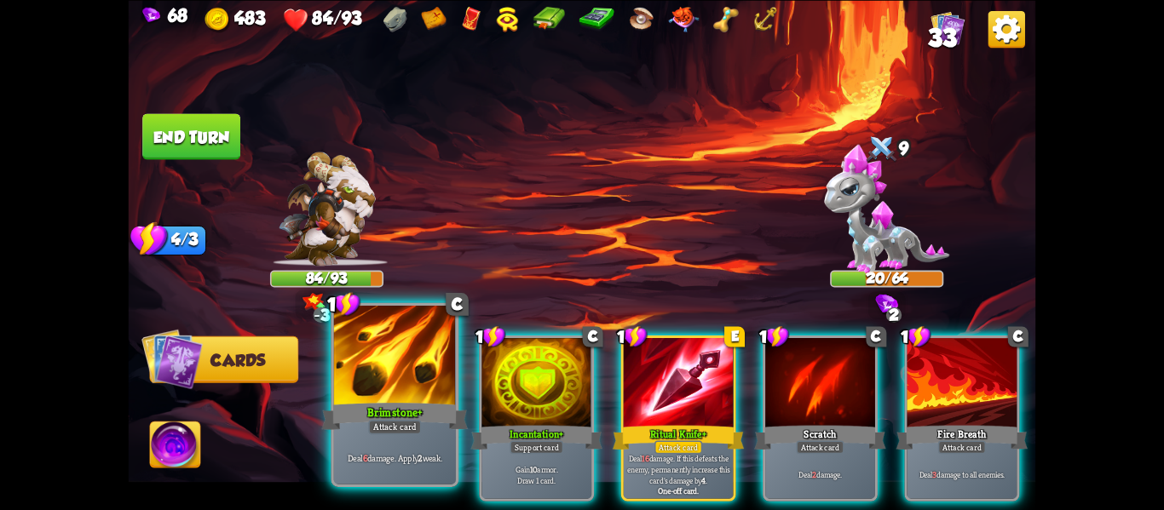
click at [428, 412] on div "Brimstone+" at bounding box center [395, 416] width 147 height 32
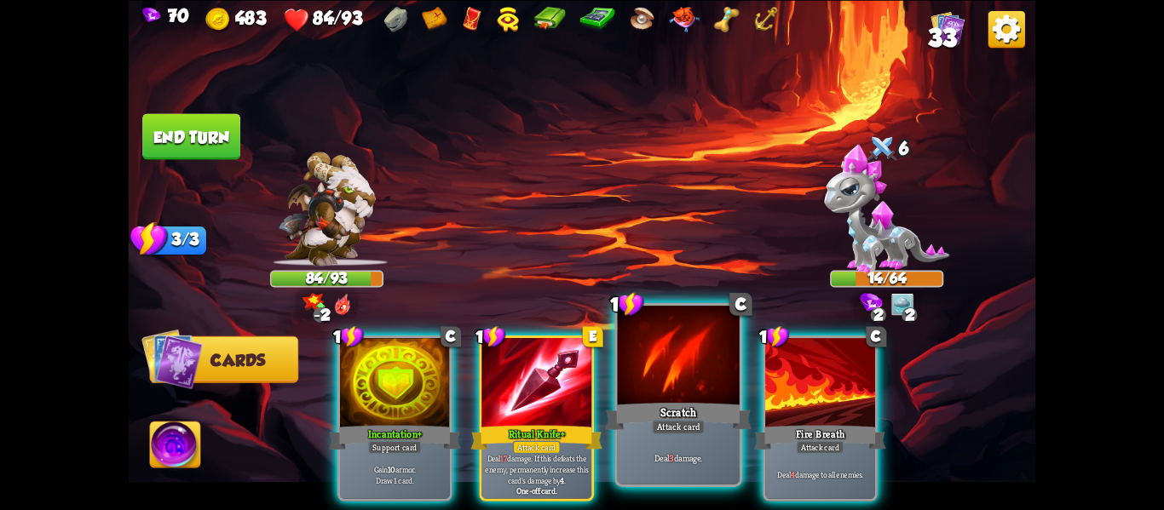
click at [651, 447] on div "Deal 3 damage." at bounding box center [679, 457] width 122 height 53
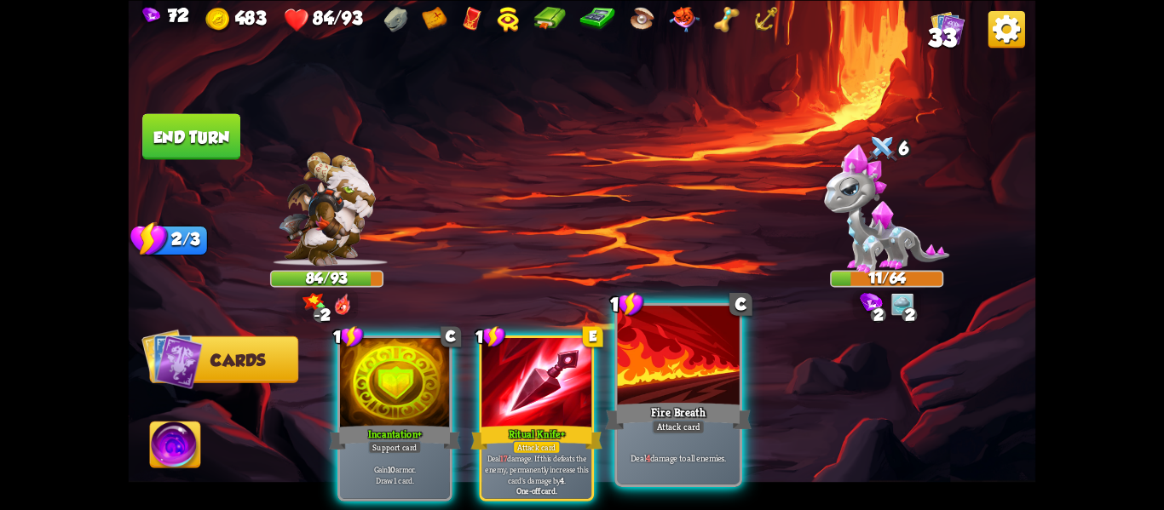
click at [653, 449] on div "Deal 4 damage to all enemies." at bounding box center [679, 457] width 122 height 53
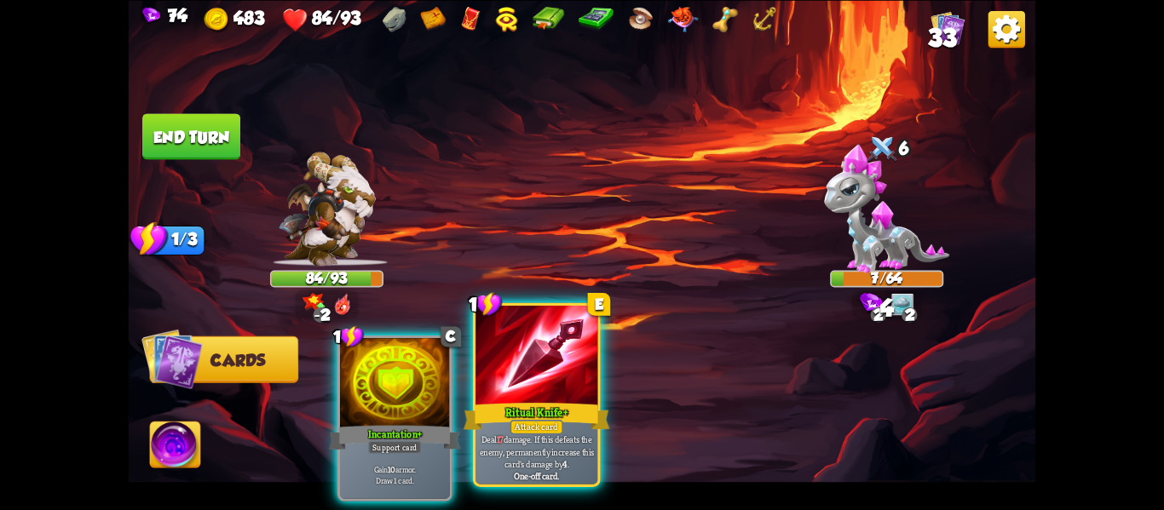
click at [527, 390] on div at bounding box center [536, 357] width 122 height 103
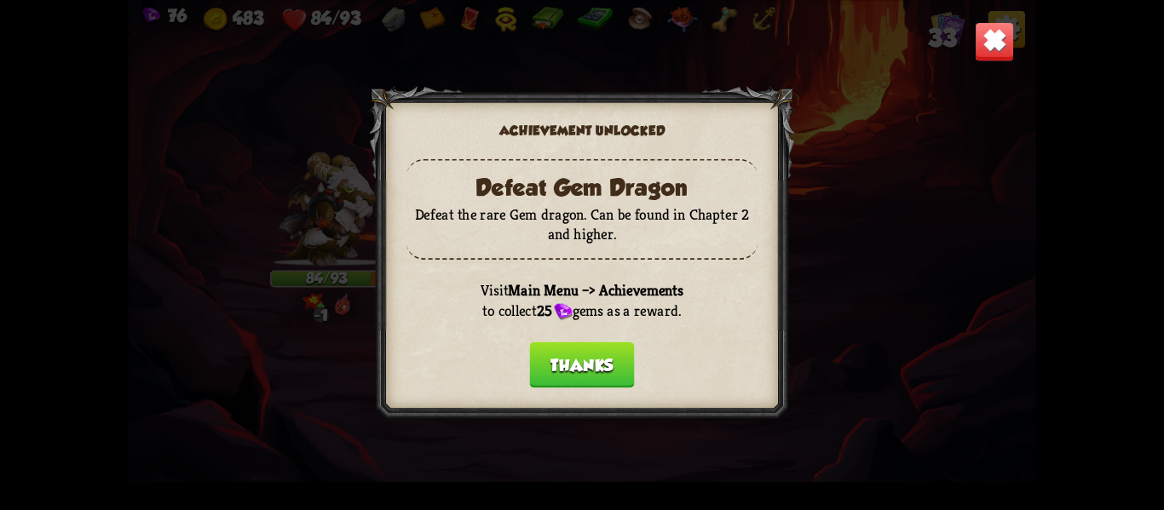
click at [579, 355] on button "Thanks" at bounding box center [581, 365] width 105 height 46
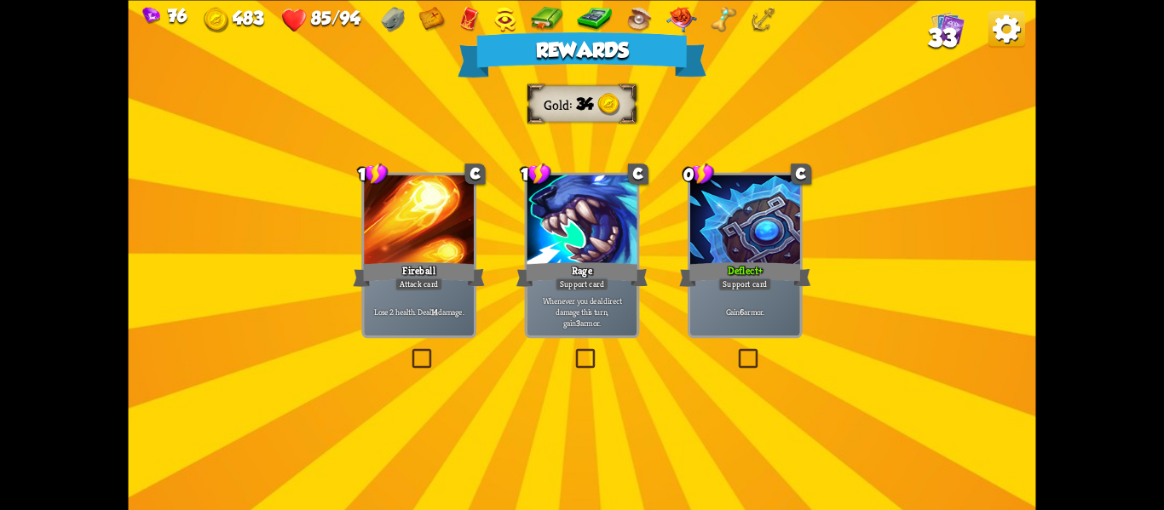
click at [771, 294] on div "Gain 6 armor." at bounding box center [745, 312] width 110 height 48
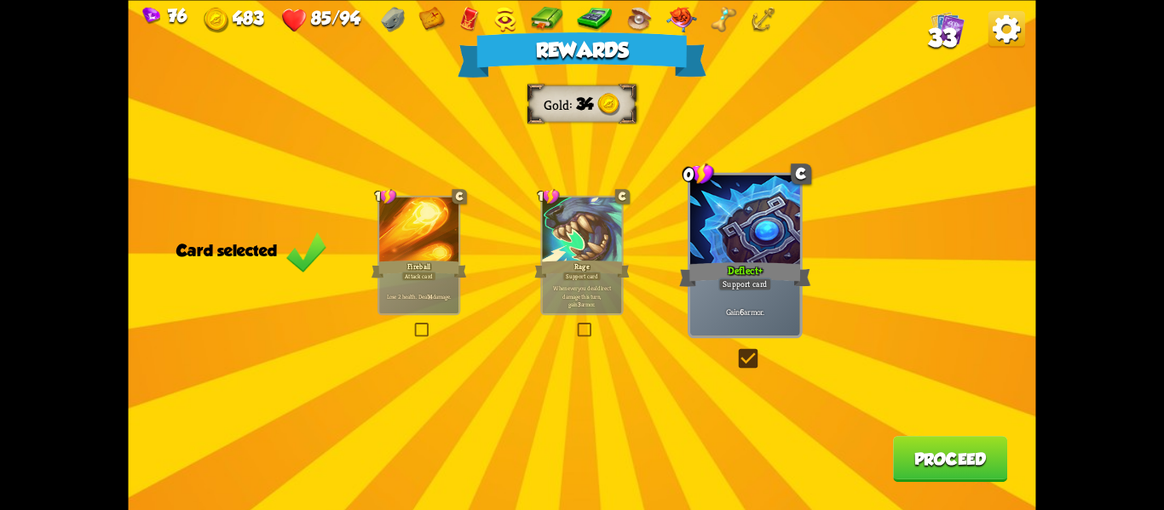
click at [928, 458] on button "Proceed" at bounding box center [950, 459] width 114 height 46
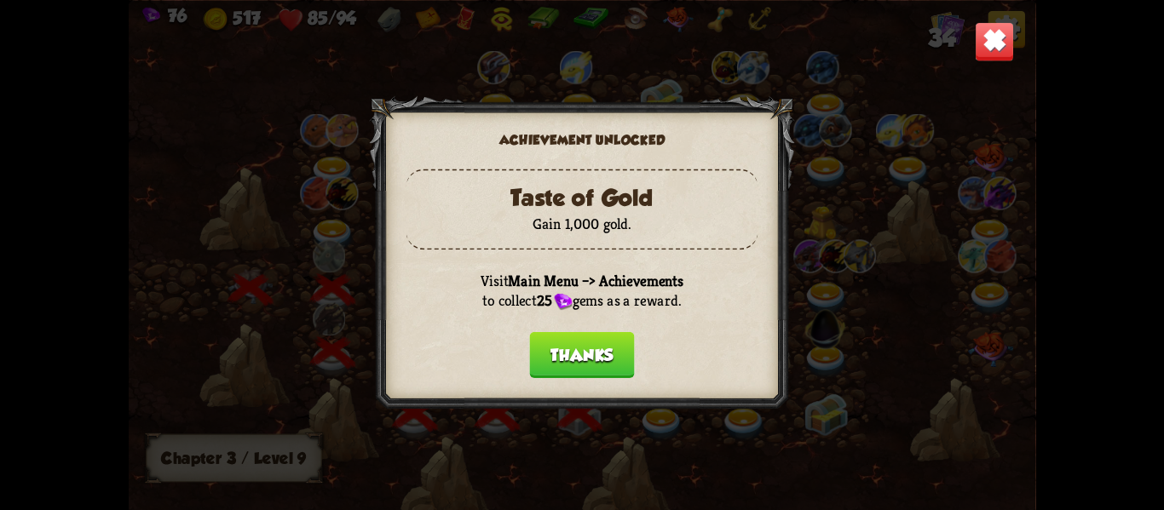
click at [610, 365] on button "Thanks" at bounding box center [581, 354] width 105 height 46
